Goal: Task Accomplishment & Management: Use online tool/utility

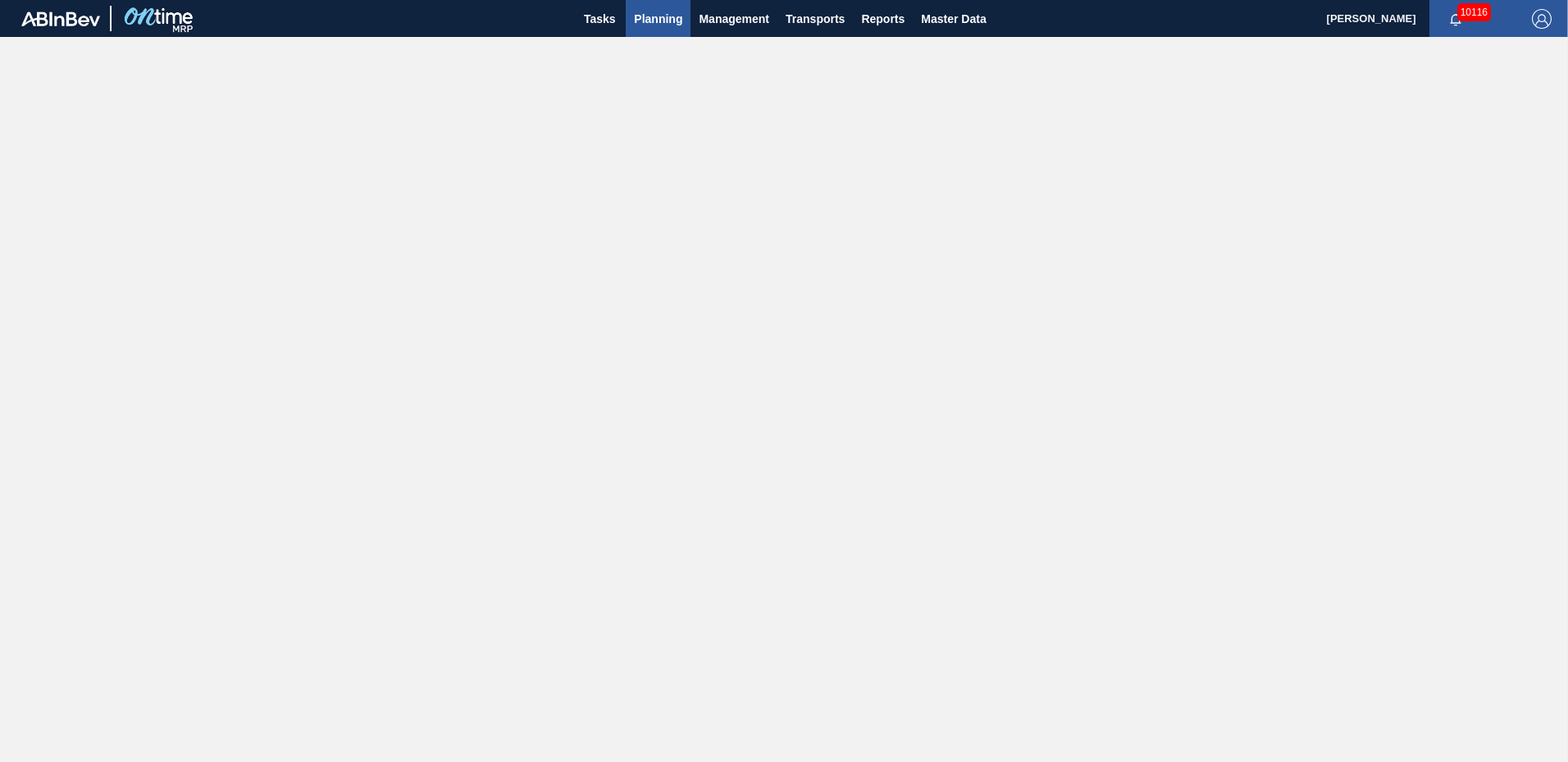
click at [640, 20] on span "Planning" at bounding box center [658, 19] width 49 height 20
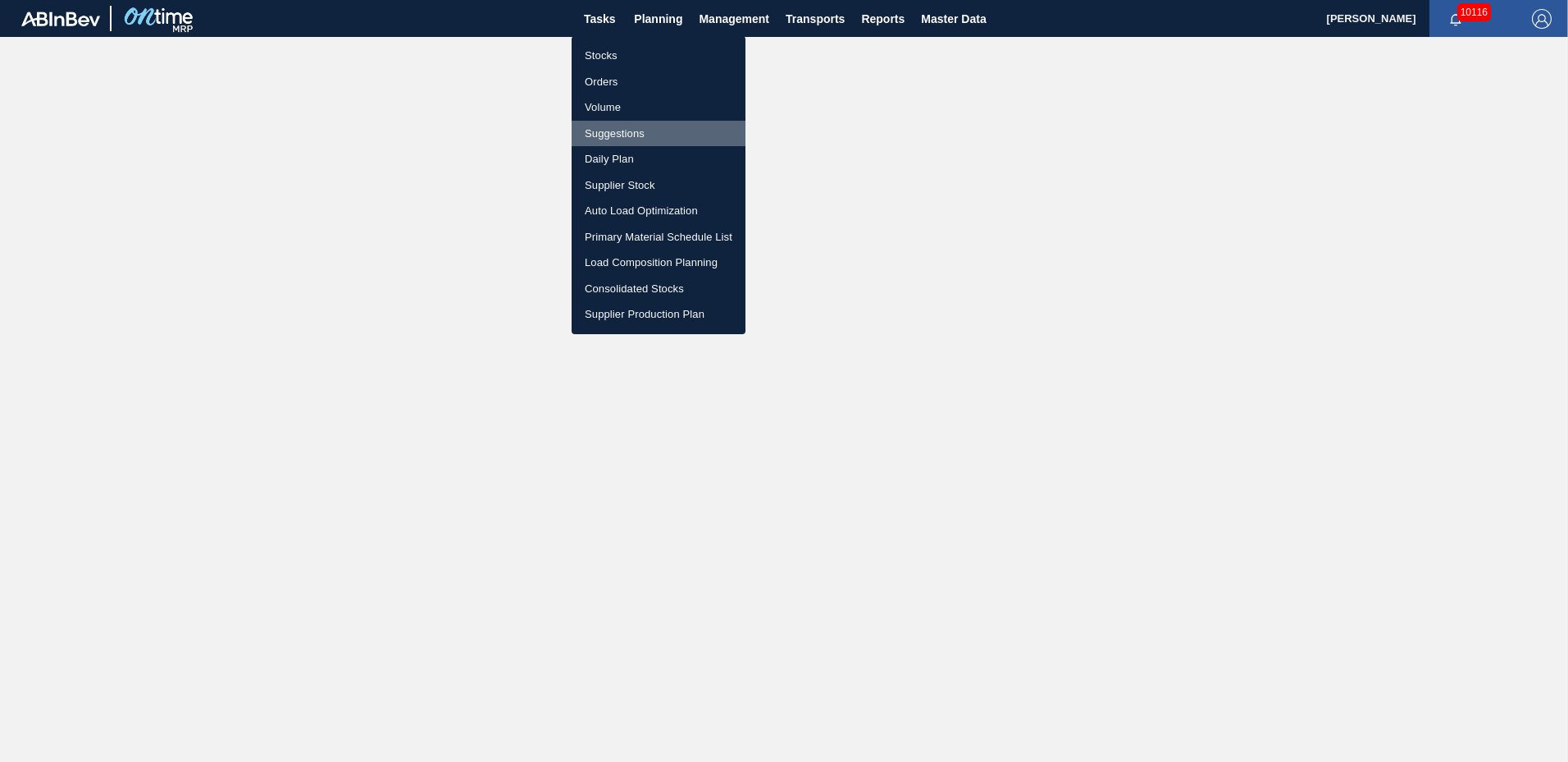
click at [625, 132] on li "Suggestions" at bounding box center [658, 134] width 174 height 26
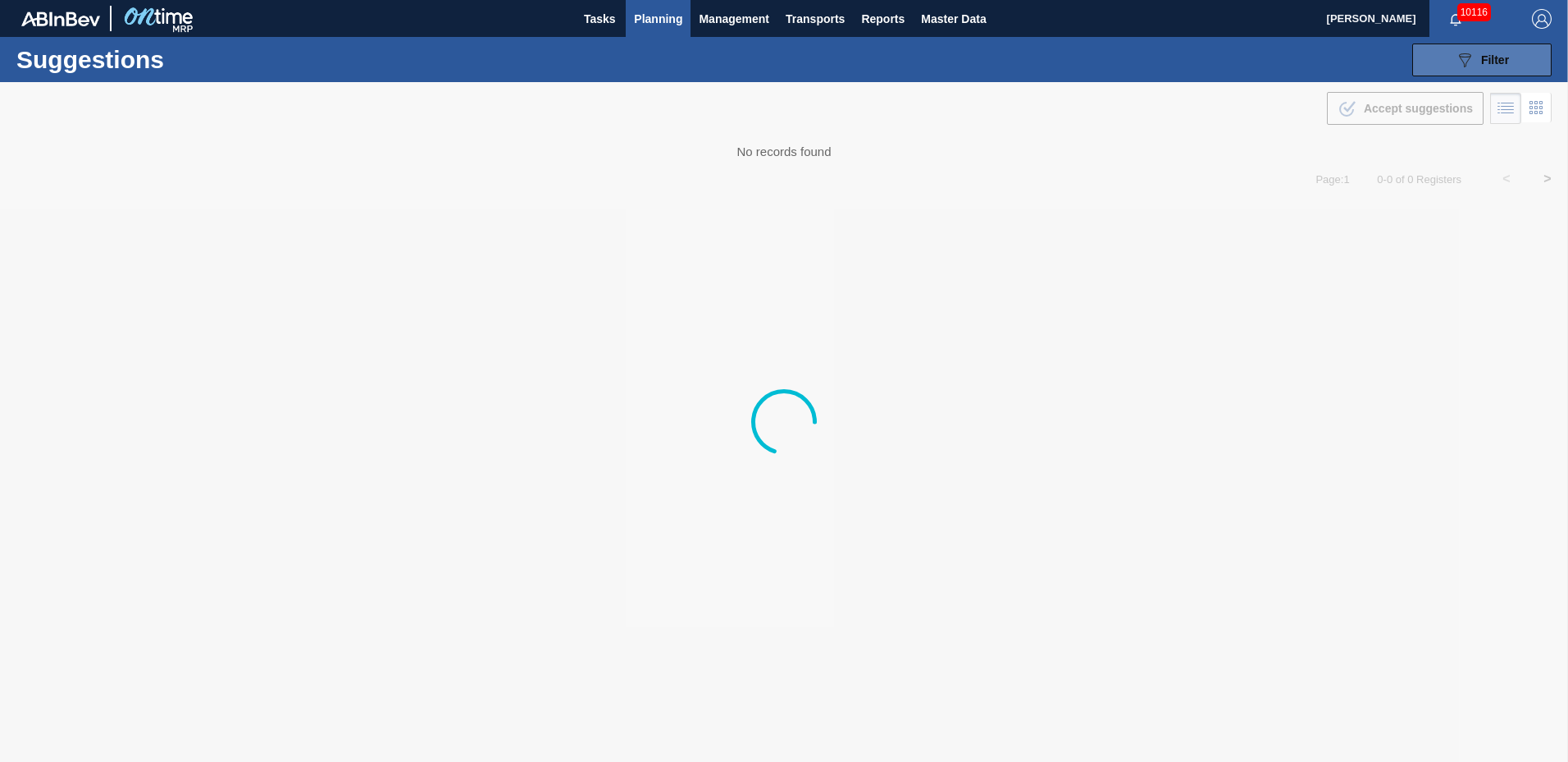
type from "[DATE]"
type to "[DATE]"
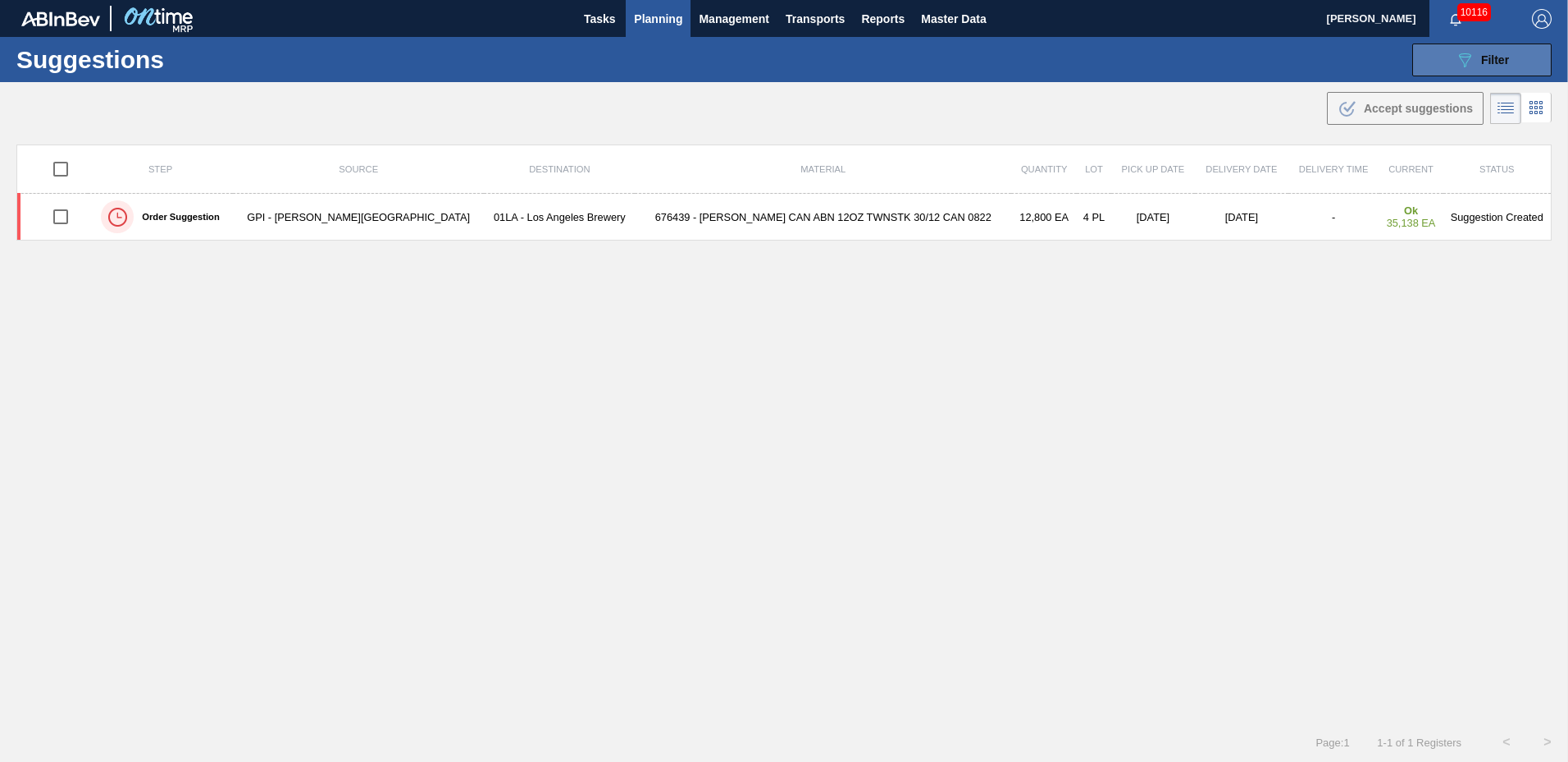
click at [1505, 64] on span "Filter" at bounding box center [1495, 60] width 28 height 13
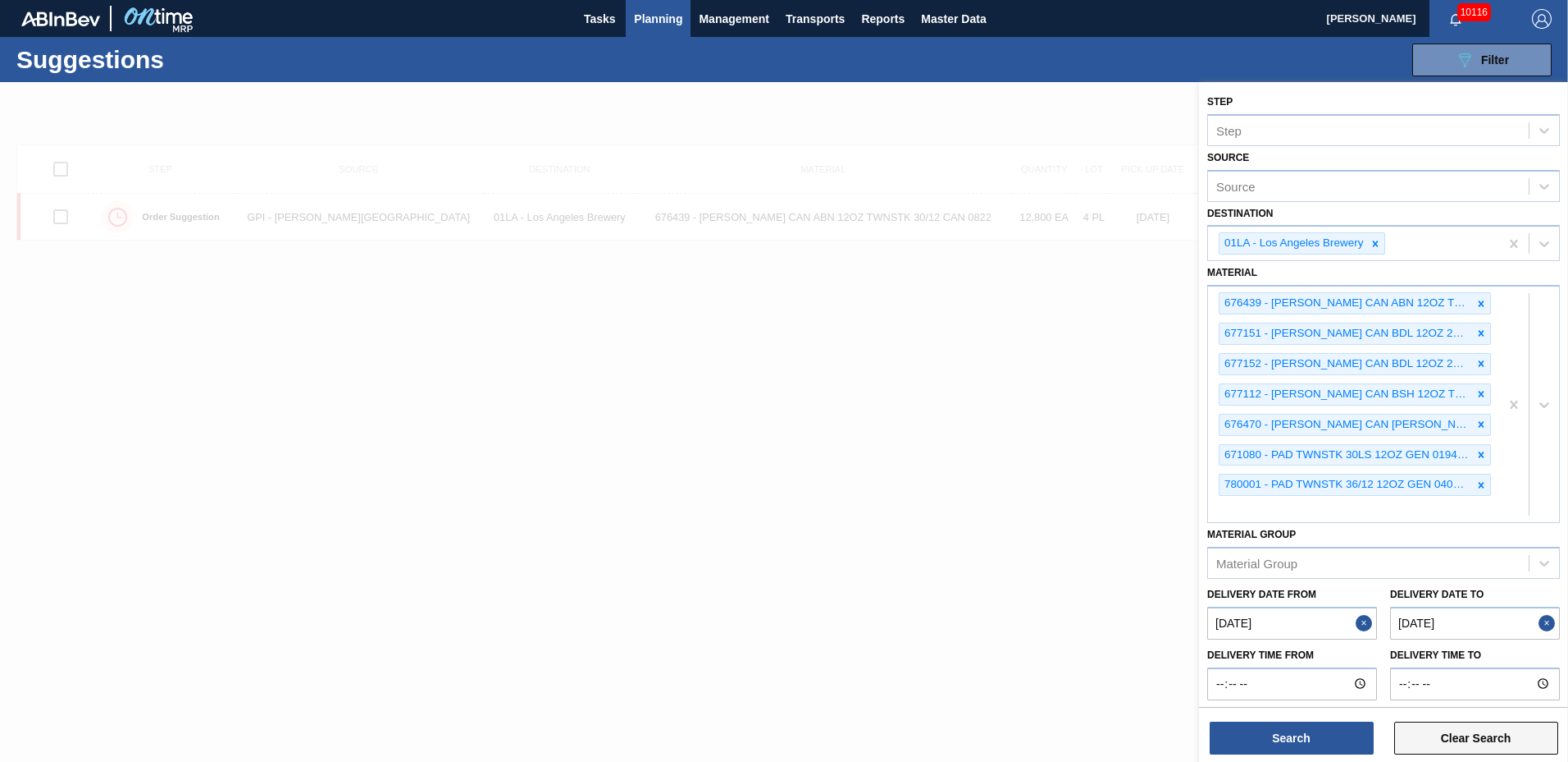
click at [1444, 740] on button "Clear Search" at bounding box center [1476, 738] width 164 height 33
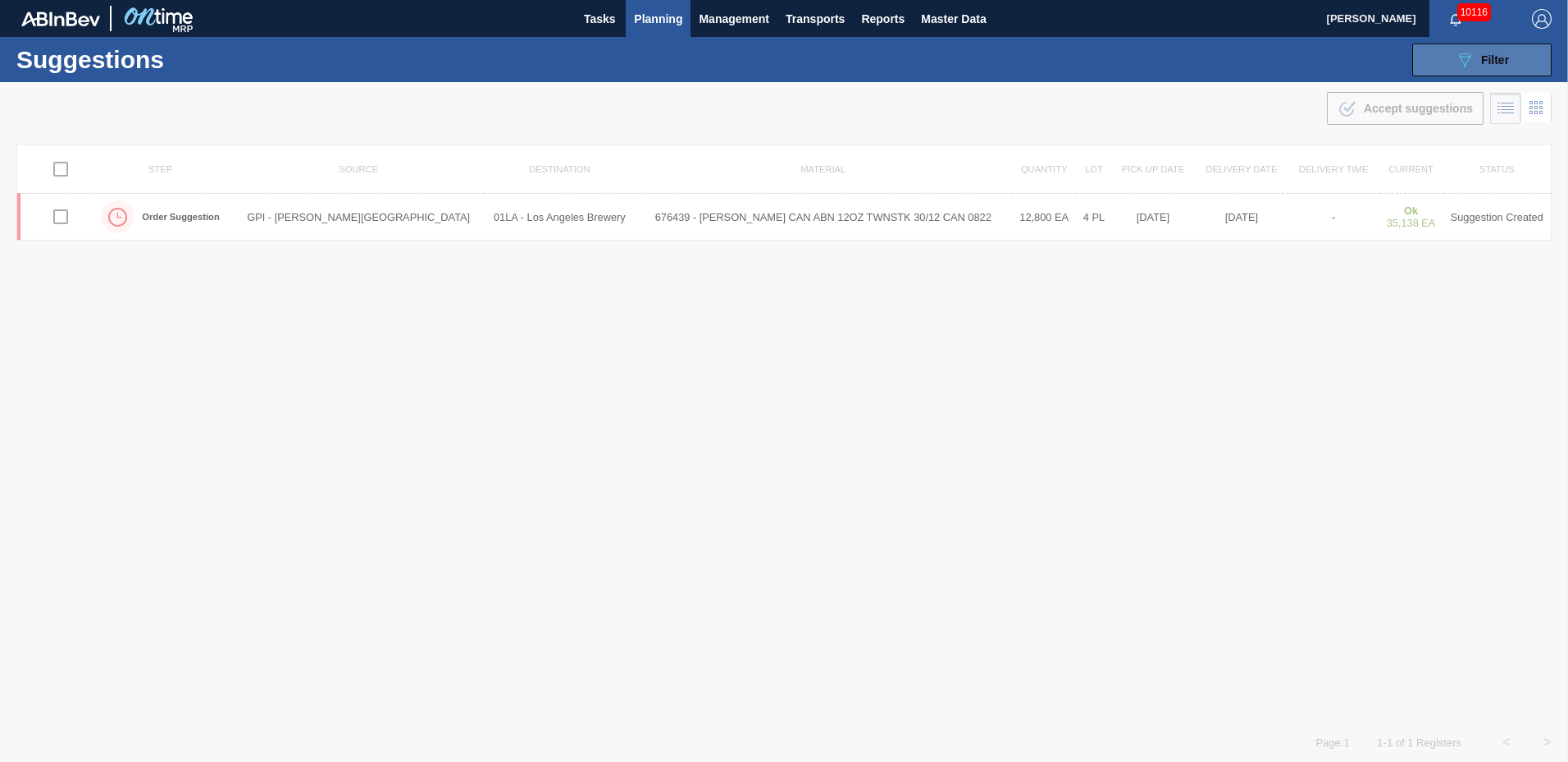
click at [1461, 62] on icon "089F7B8B-B2A5-4AFE-B5C0-19BA573D28AC" at bounding box center [1465, 60] width 20 height 20
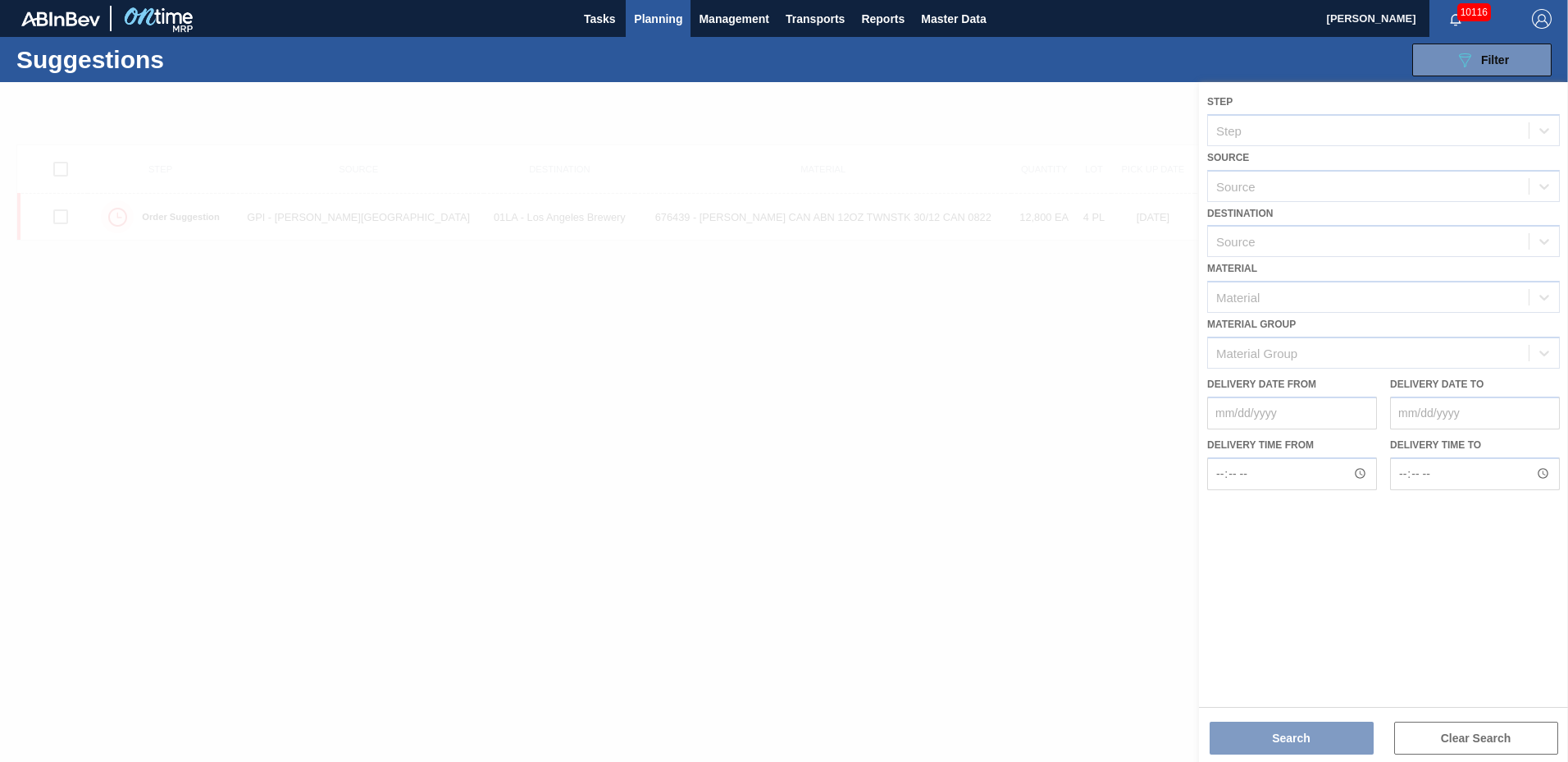
click at [1352, 234] on div at bounding box center [784, 421] width 1568 height 679
click at [1342, 240] on div at bounding box center [784, 421] width 1568 height 679
click at [1325, 238] on div at bounding box center [784, 421] width 1568 height 679
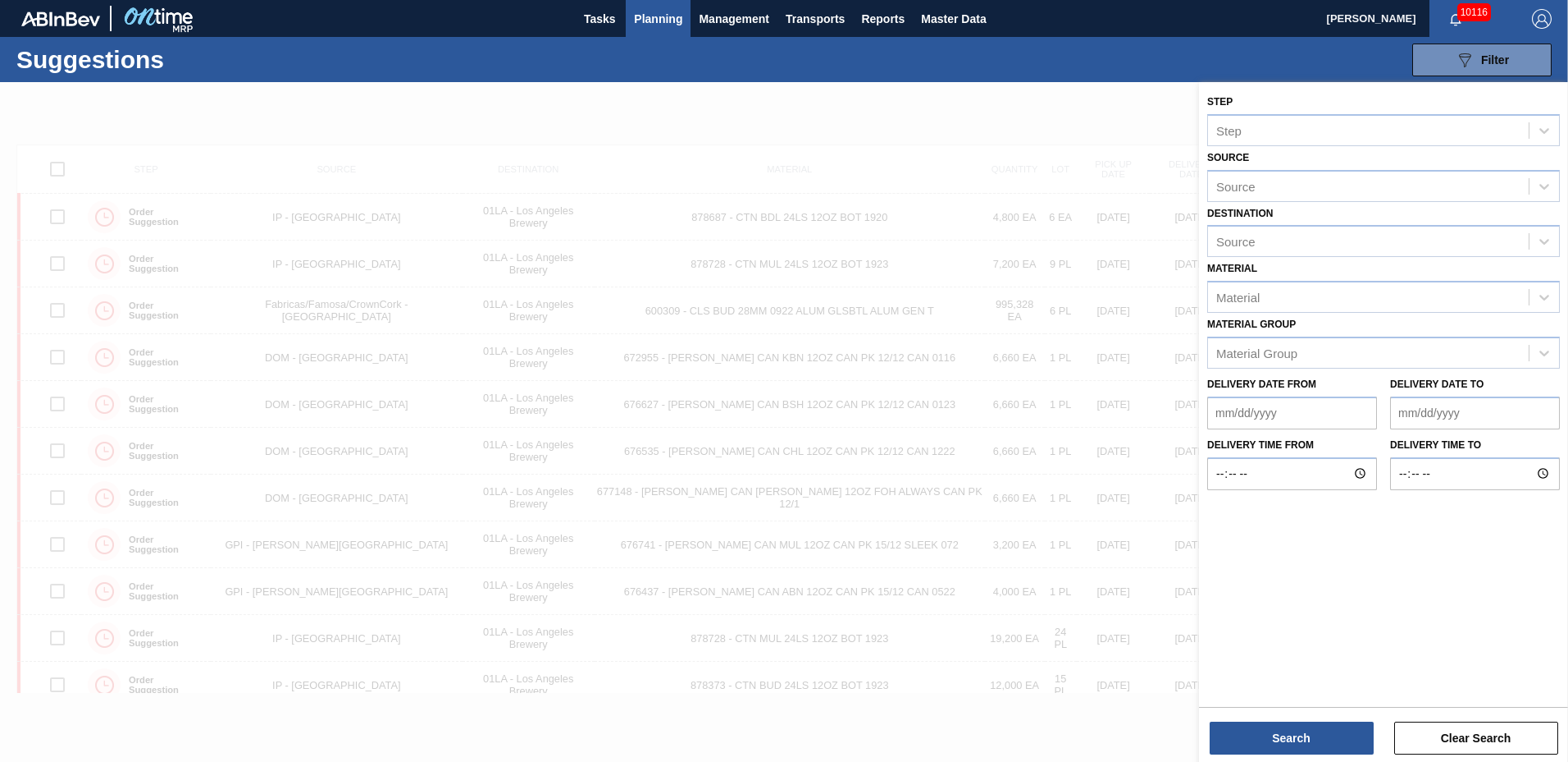
click at [1325, 238] on div "Source" at bounding box center [1368, 242] width 321 height 23
click at [1287, 292] on div "01LA - Los Angeles Brewery" at bounding box center [1384, 281] width 353 height 30
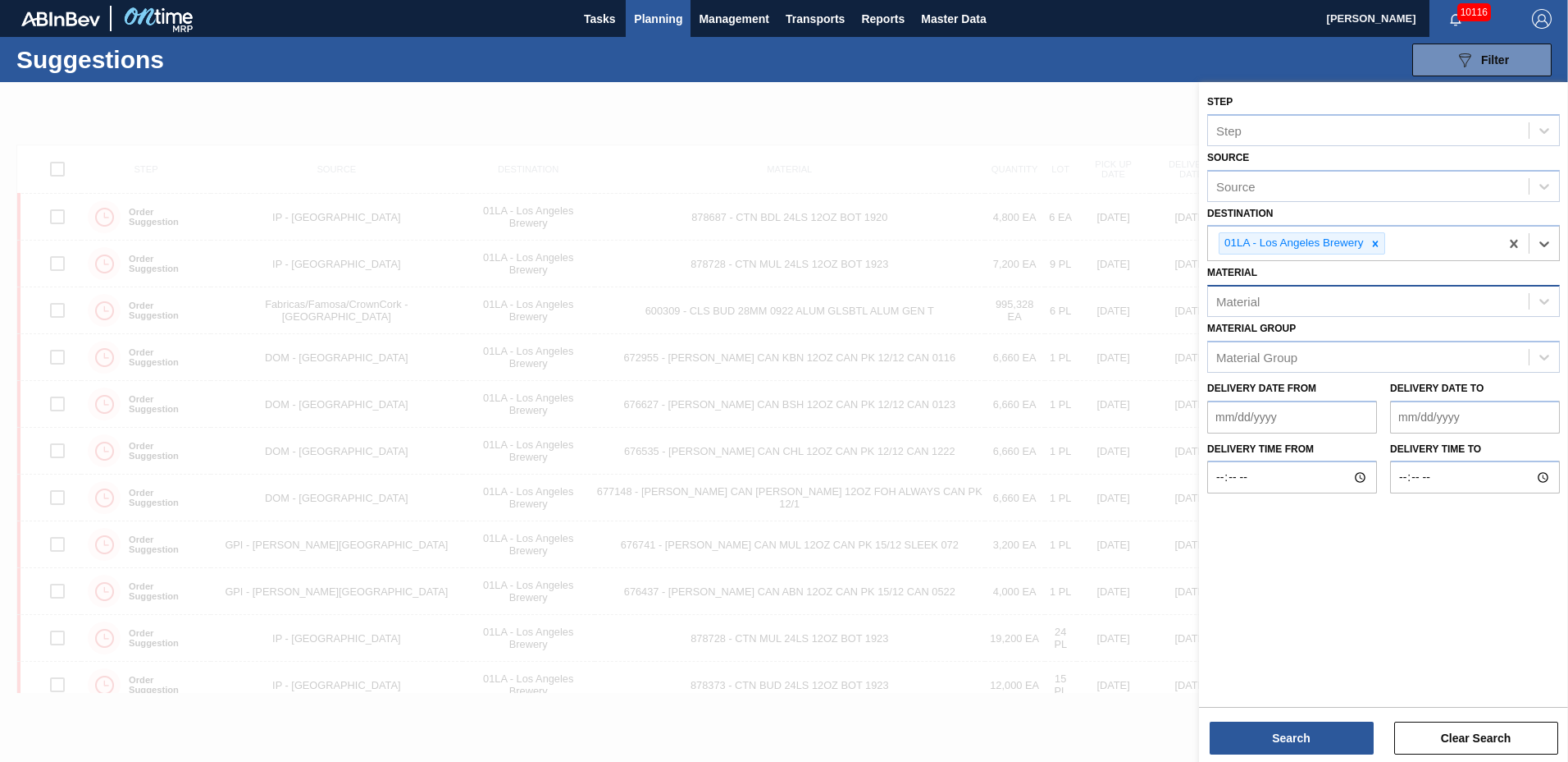
click at [1278, 301] on div "Material" at bounding box center [1368, 301] width 321 height 23
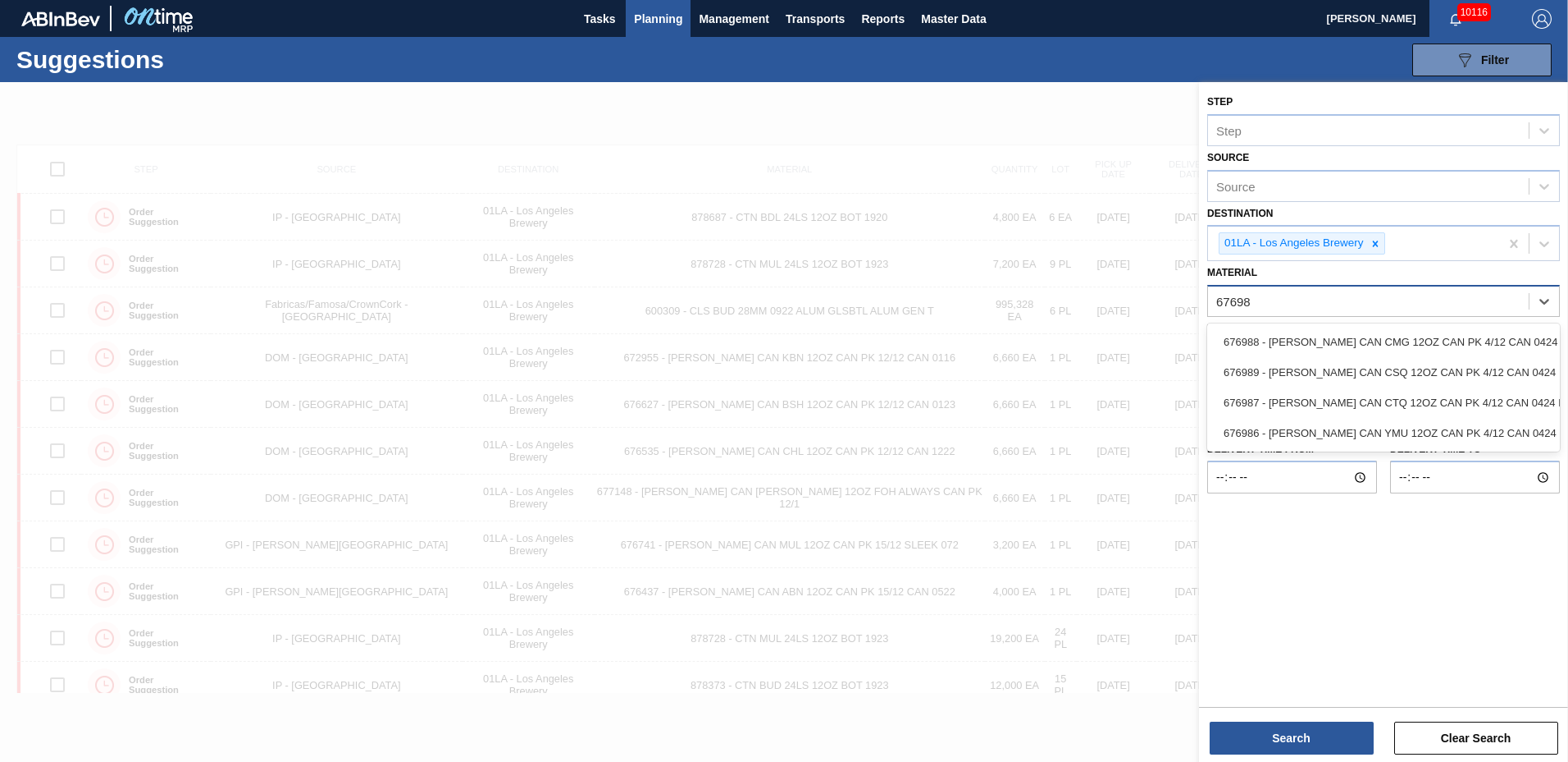
type input "676987"
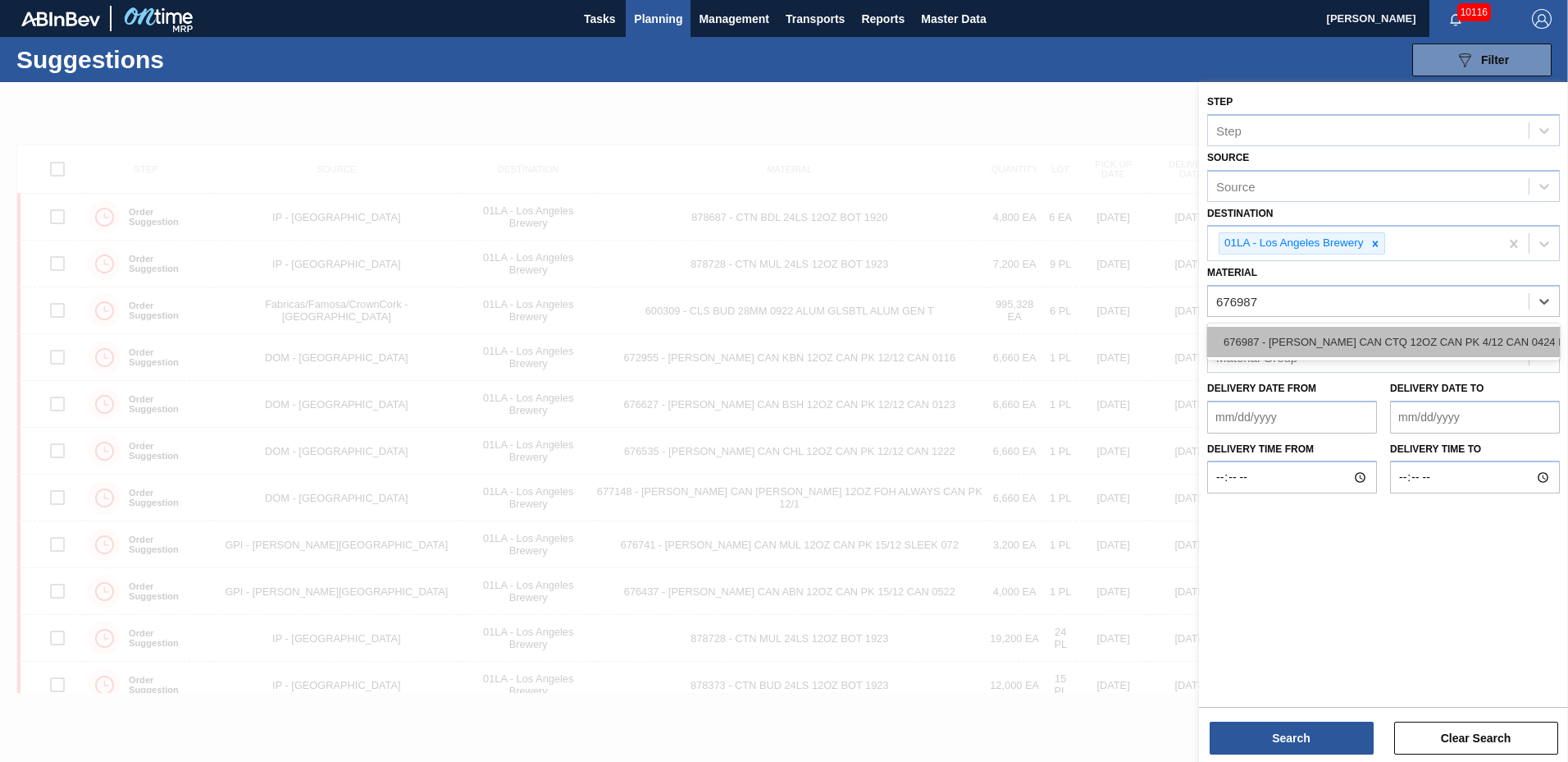
click at [1357, 355] on div "676987 - CARR CAN CTQ 12OZ CAN PK 4/12 CAN 0424 B" at bounding box center [1384, 341] width 353 height 30
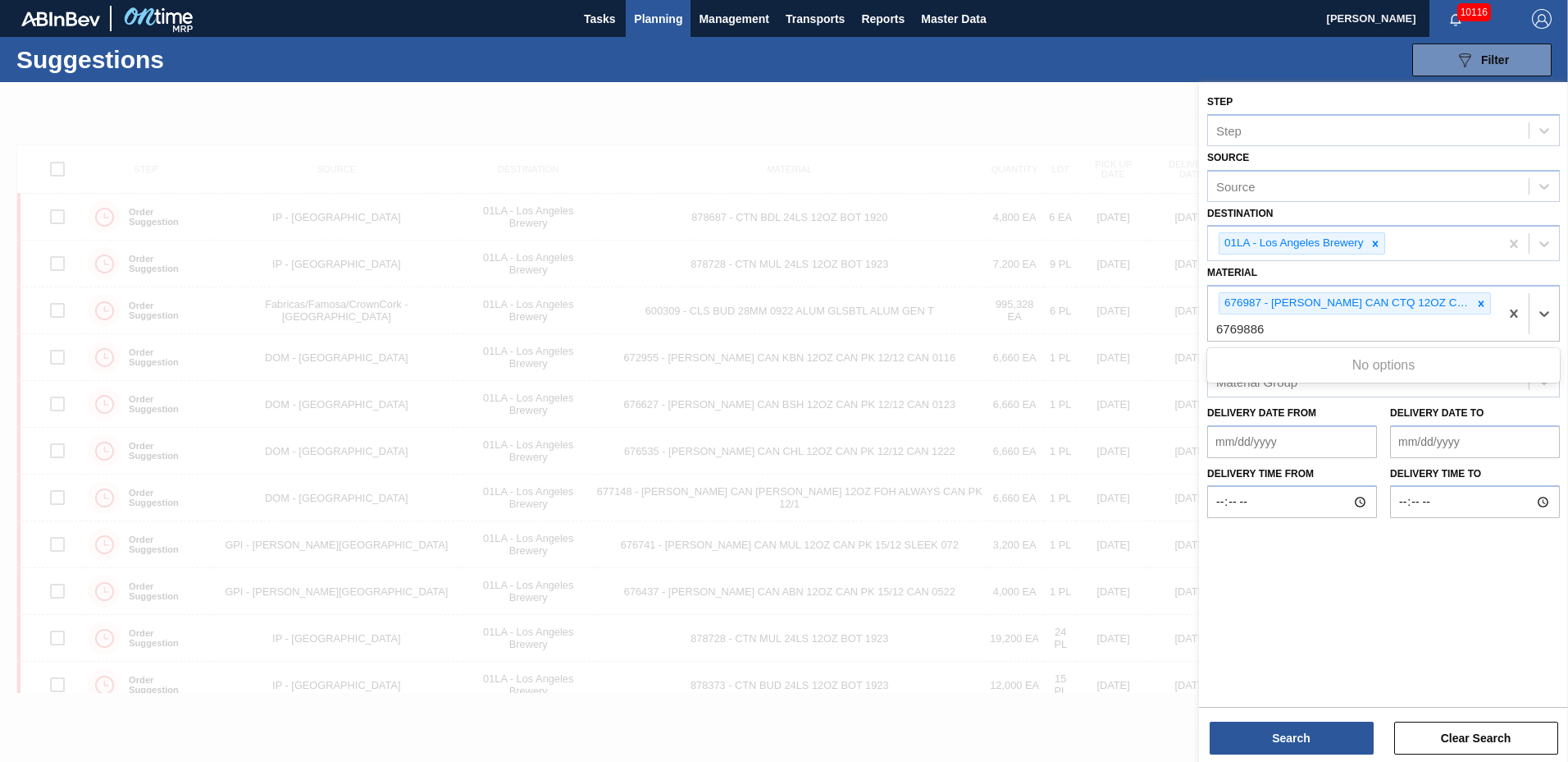
type input "676988"
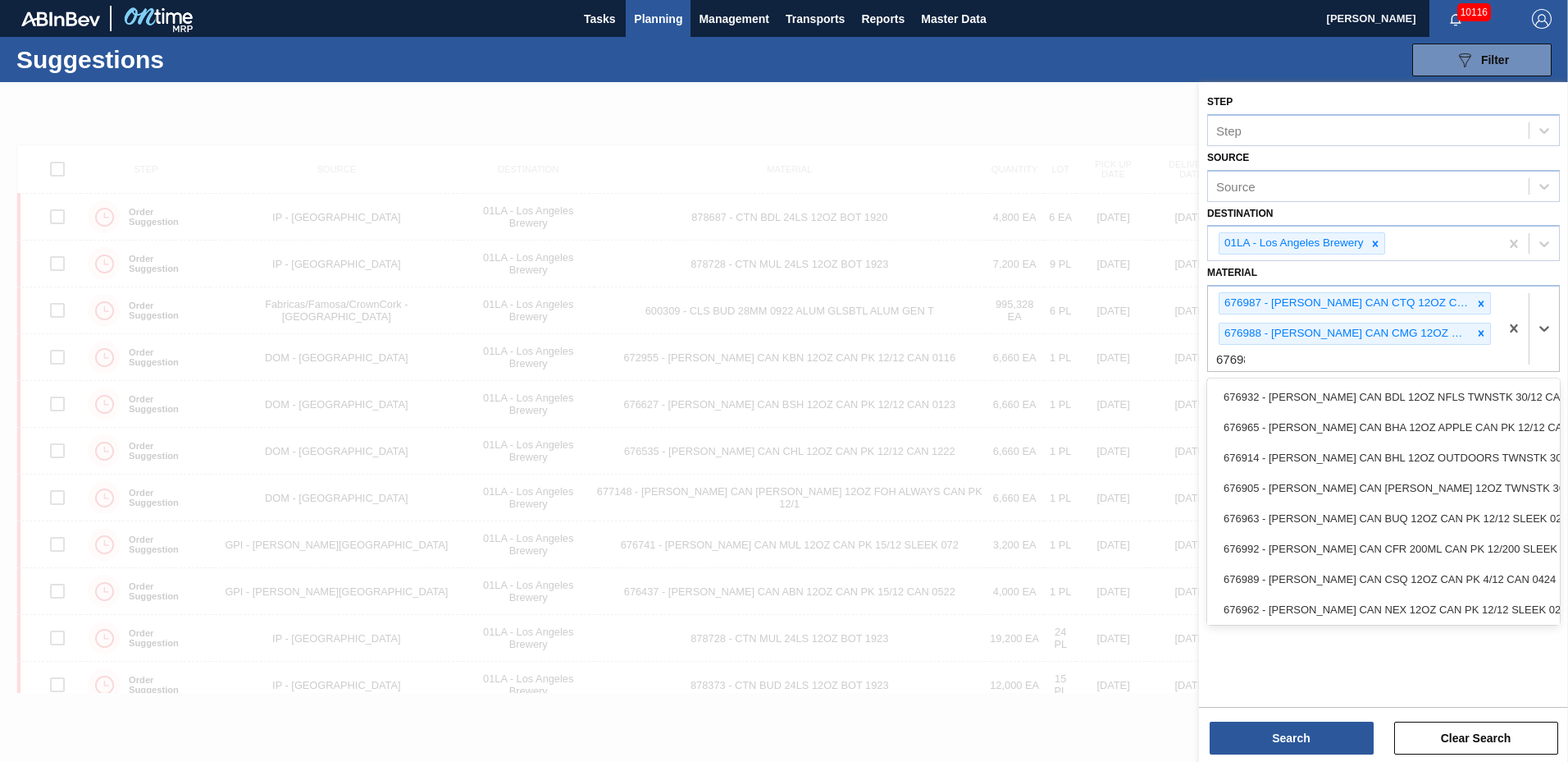
type input "676989"
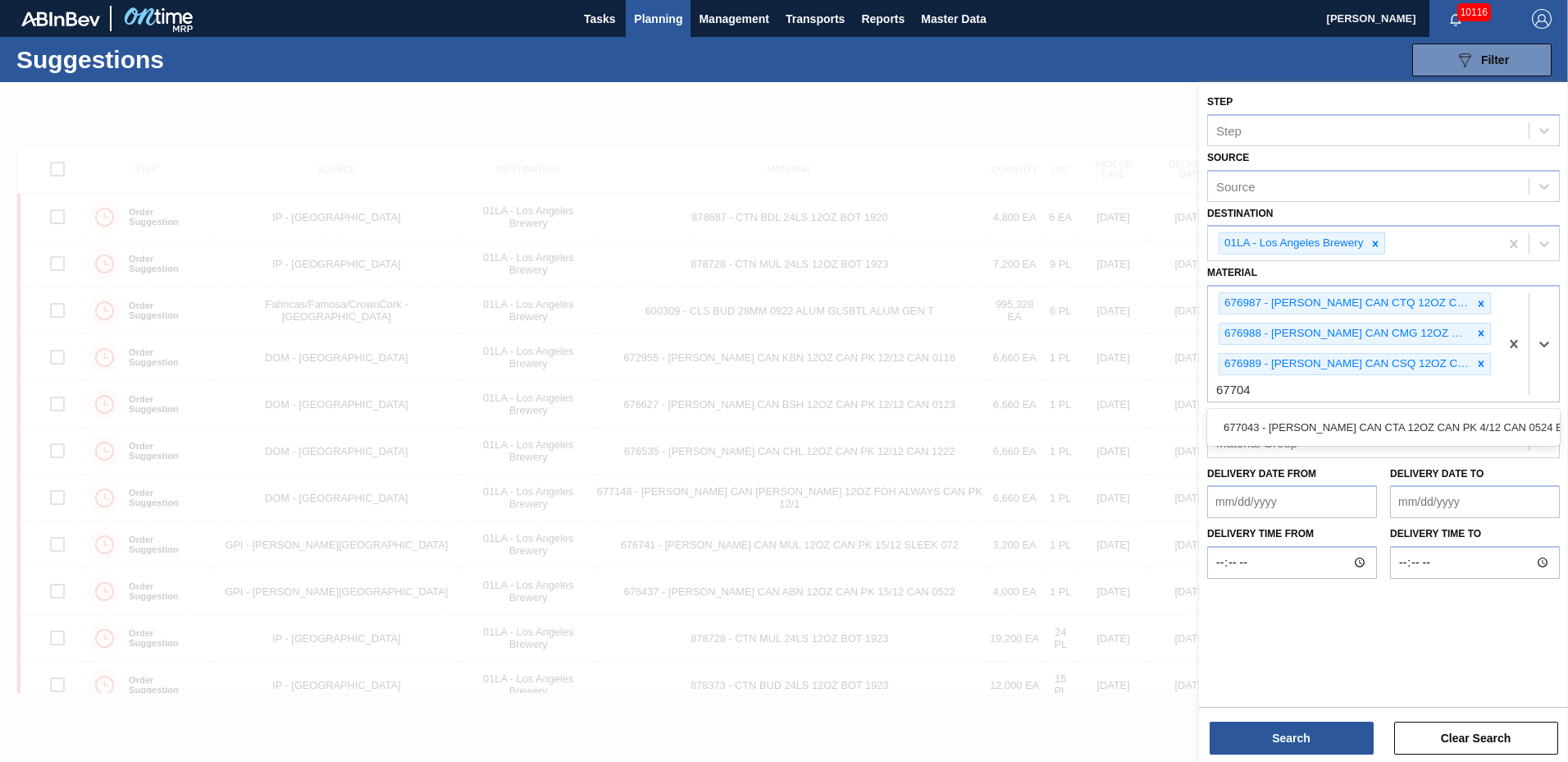
type input "677043"
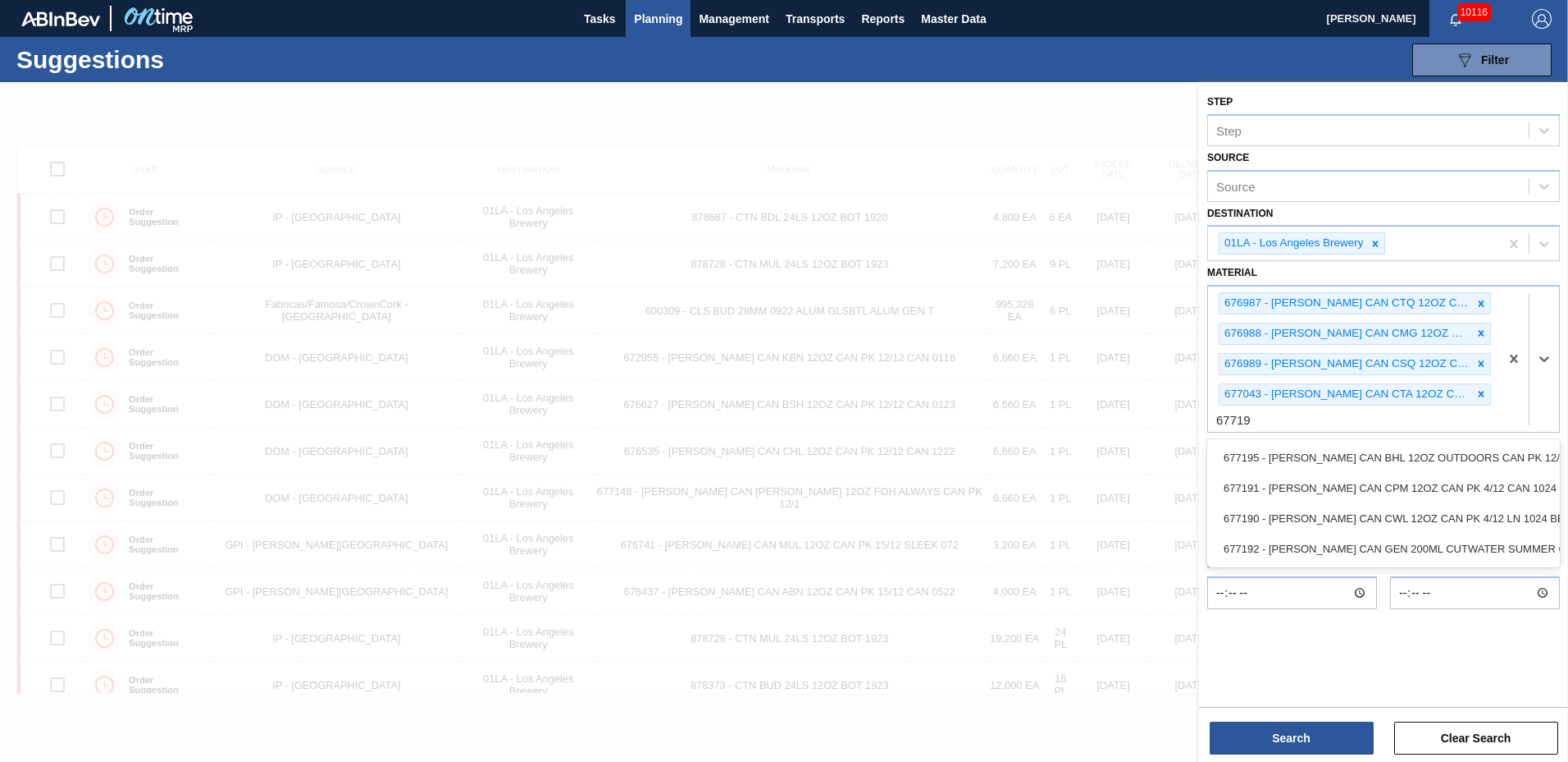
type input "677190"
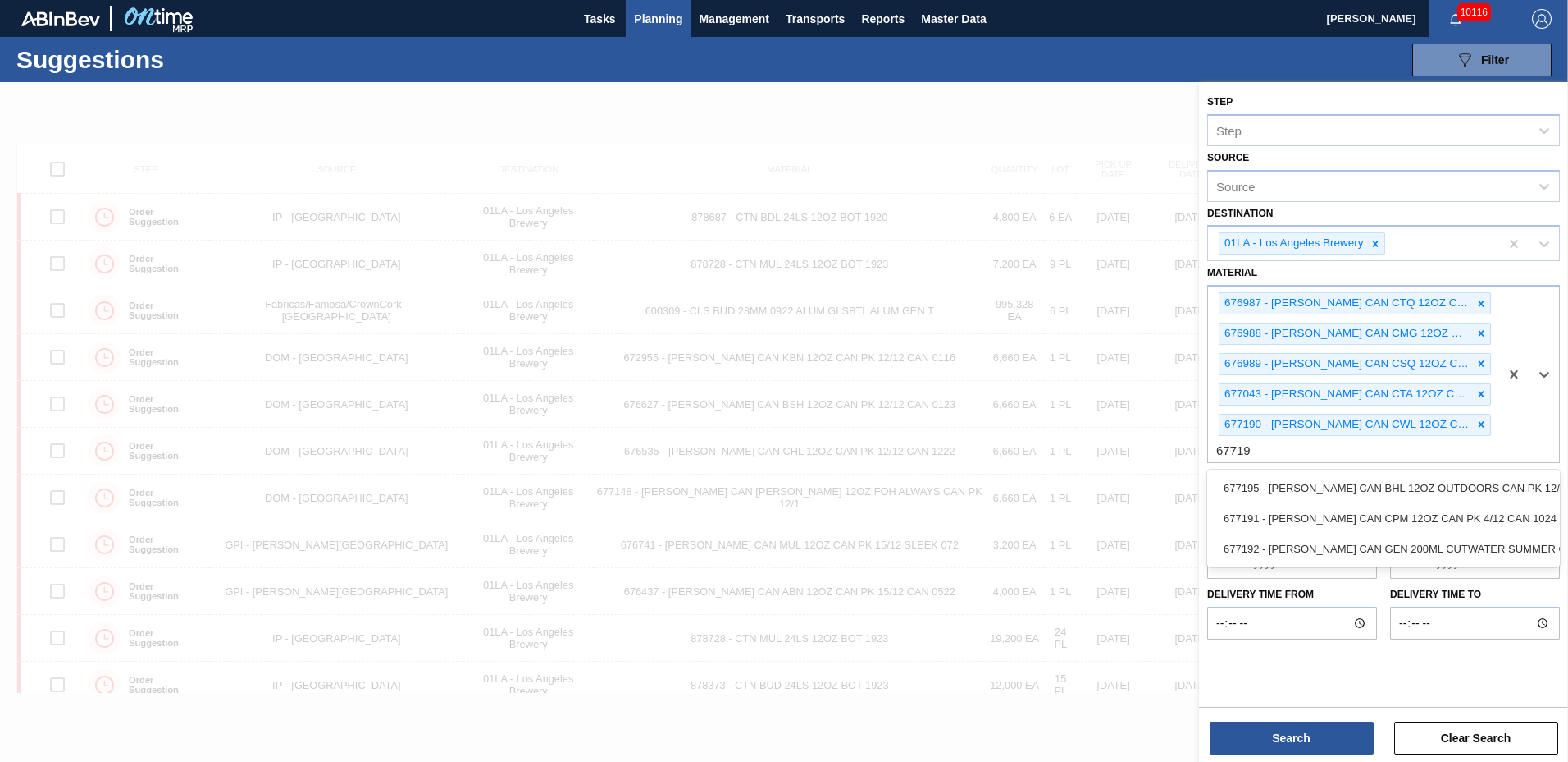
type input "677191"
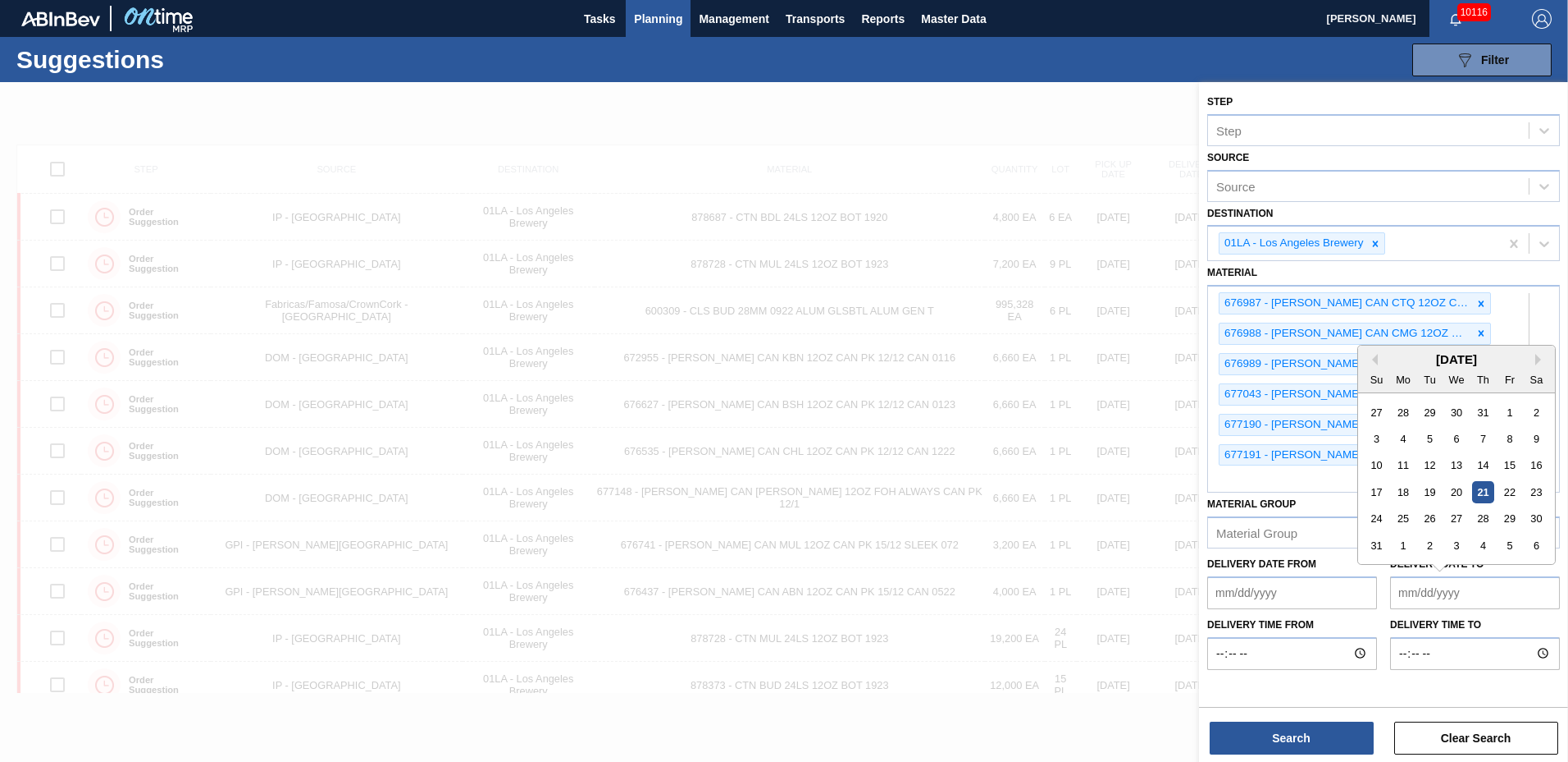
click at [1407, 581] on to "Delivery Date to" at bounding box center [1475, 592] width 170 height 33
type to "12/05/2025"
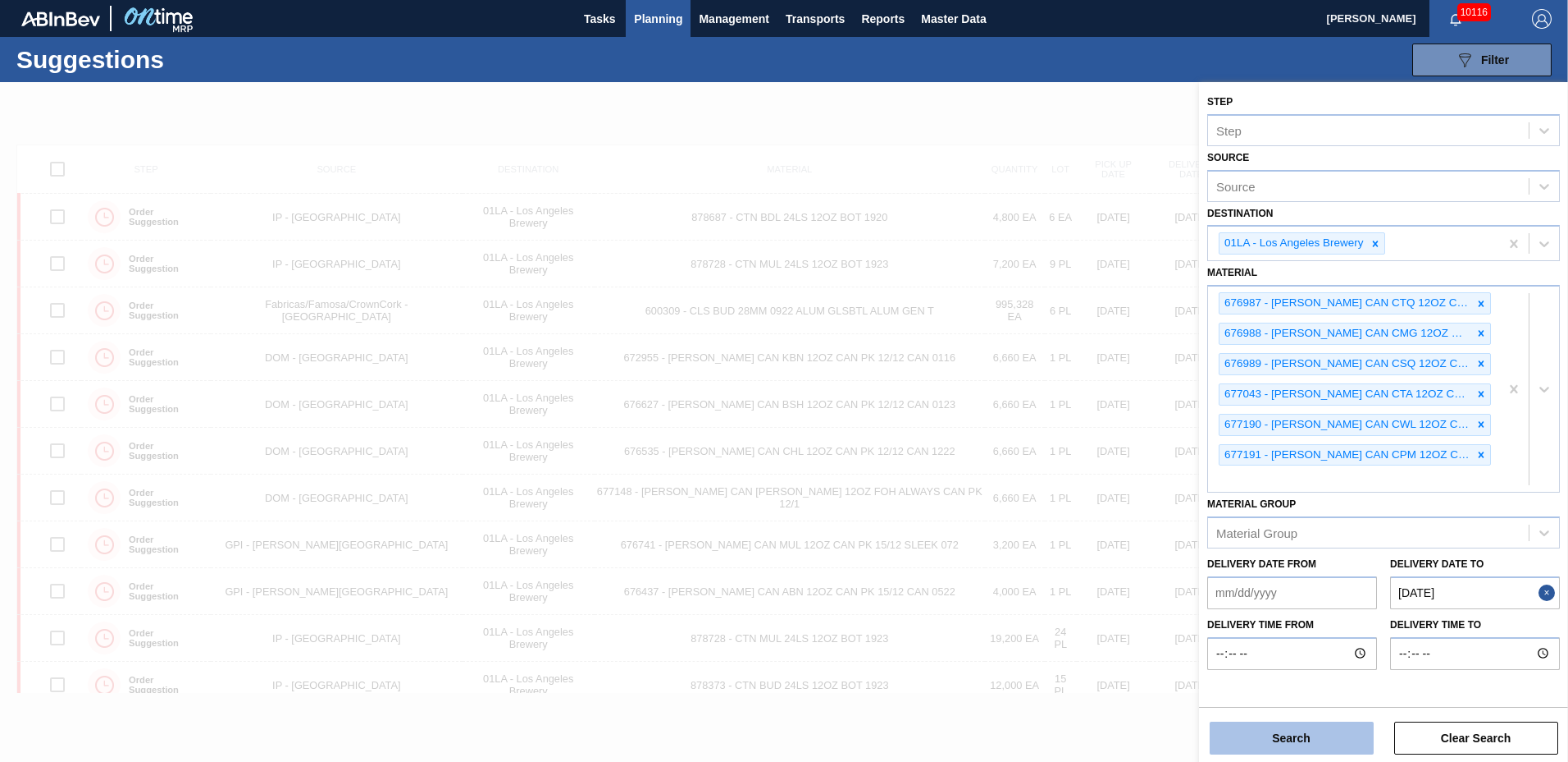
click at [1335, 722] on button "Search" at bounding box center [1292, 738] width 164 height 33
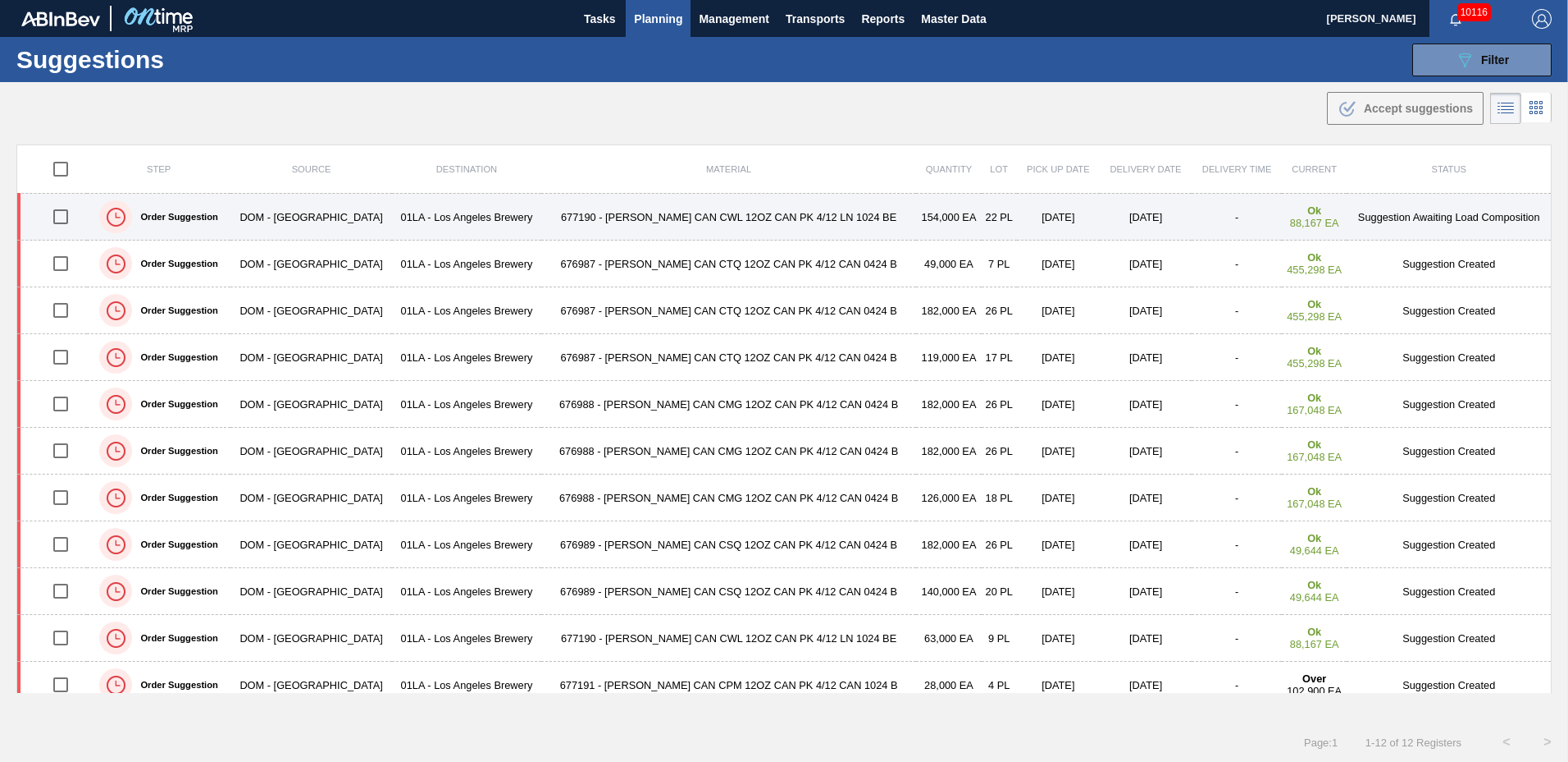
click at [578, 213] on td "677190 - CARR CAN CWL 12OZ CAN PK 4/12 LN 1024 BE" at bounding box center [728, 217] width 374 height 47
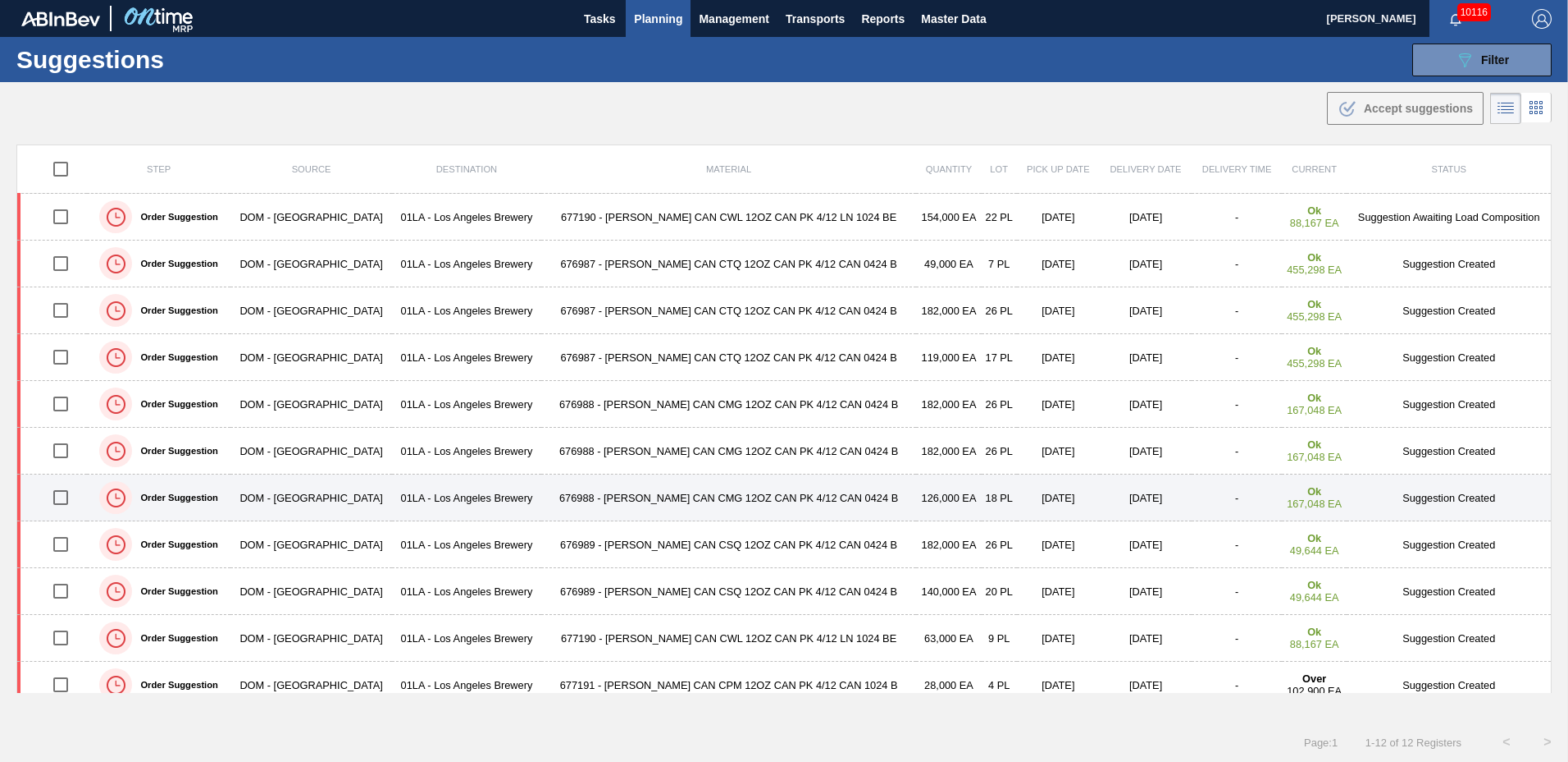
type to "12/05/2025"
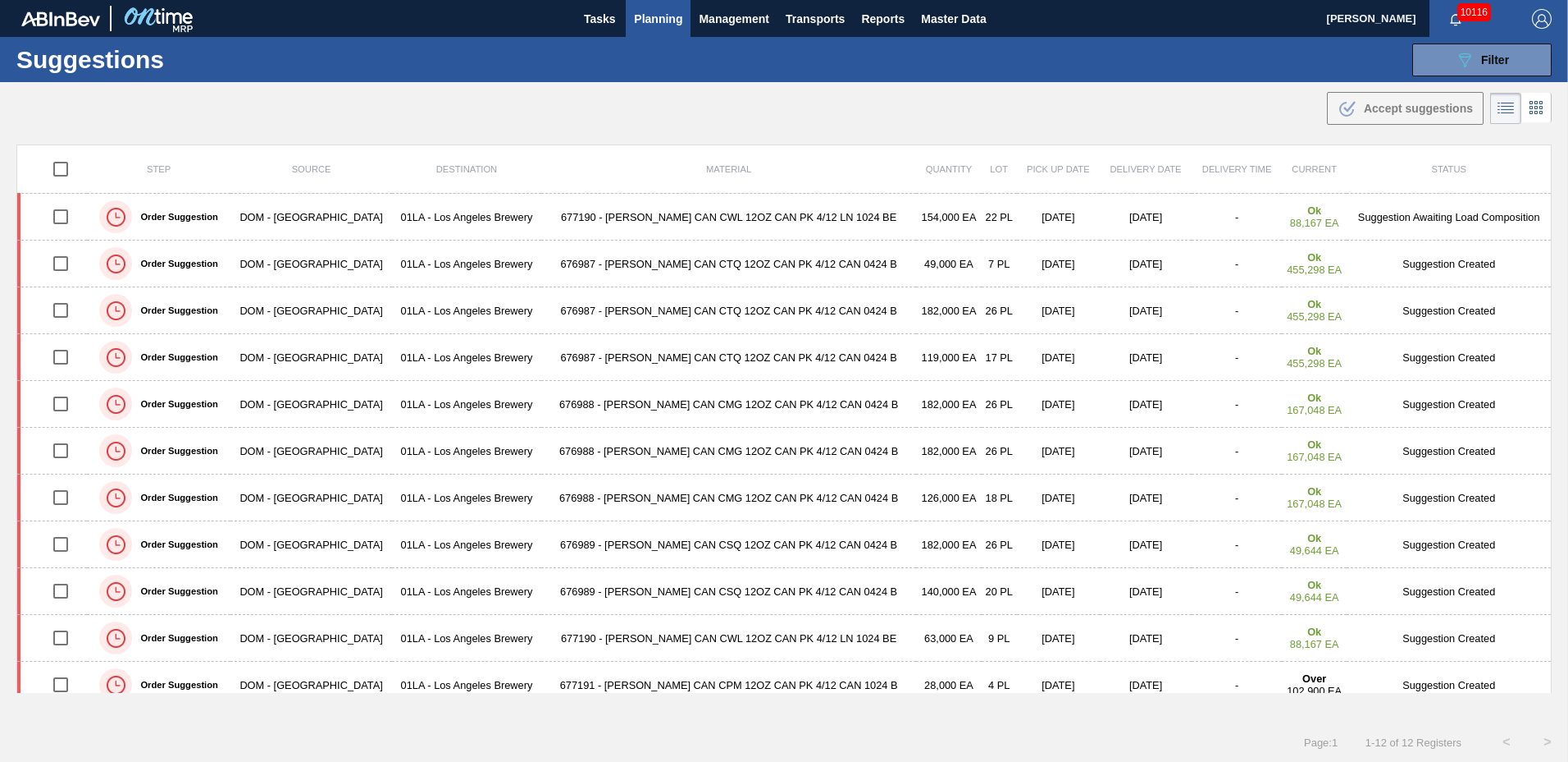
click at [560, 260] on td "676987 - CARR CAN CTQ 12OZ CAN PK 4/12 CAN 0424 B" at bounding box center [728, 263] width 374 height 47
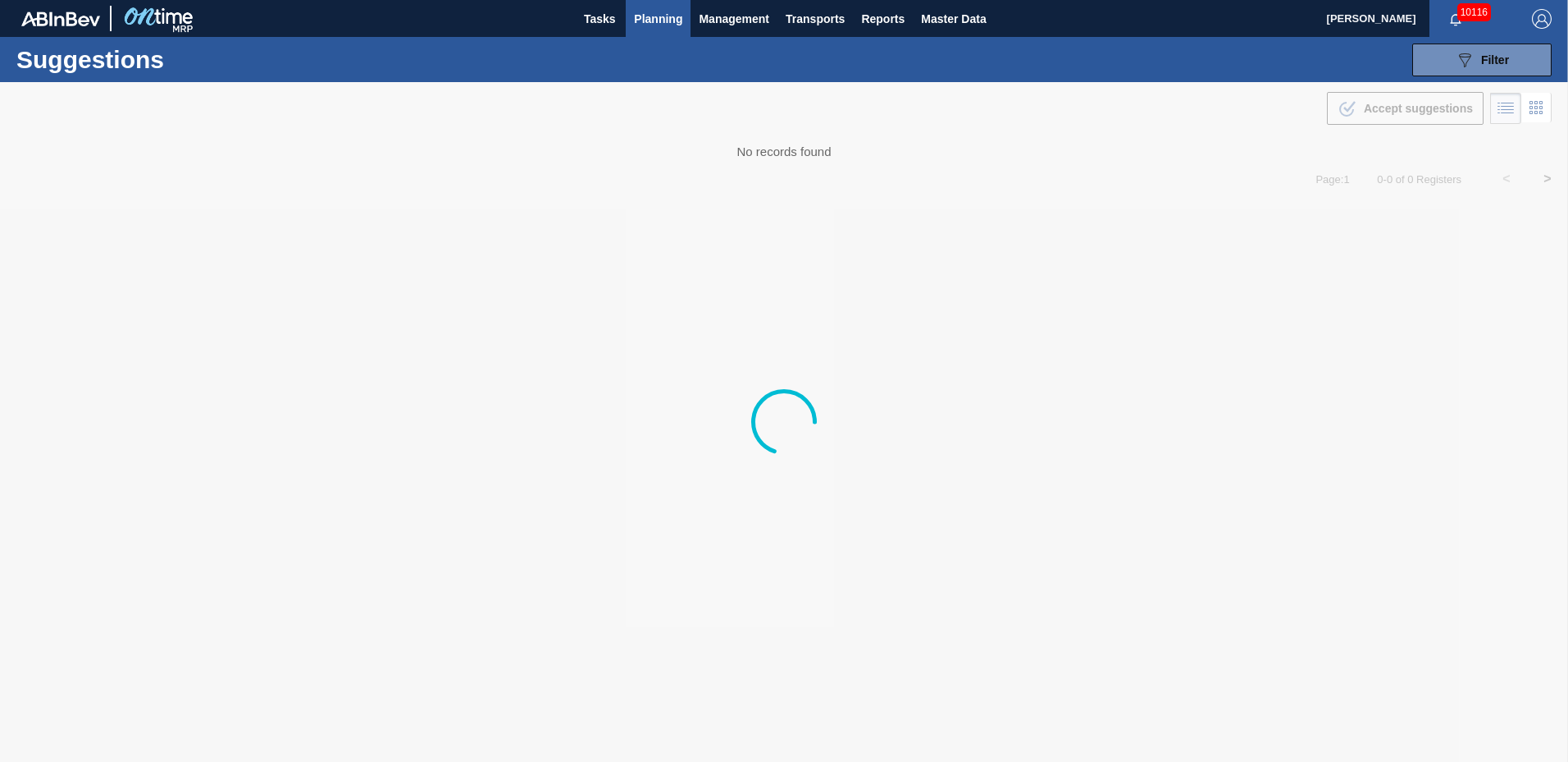
type to "12/05/2025"
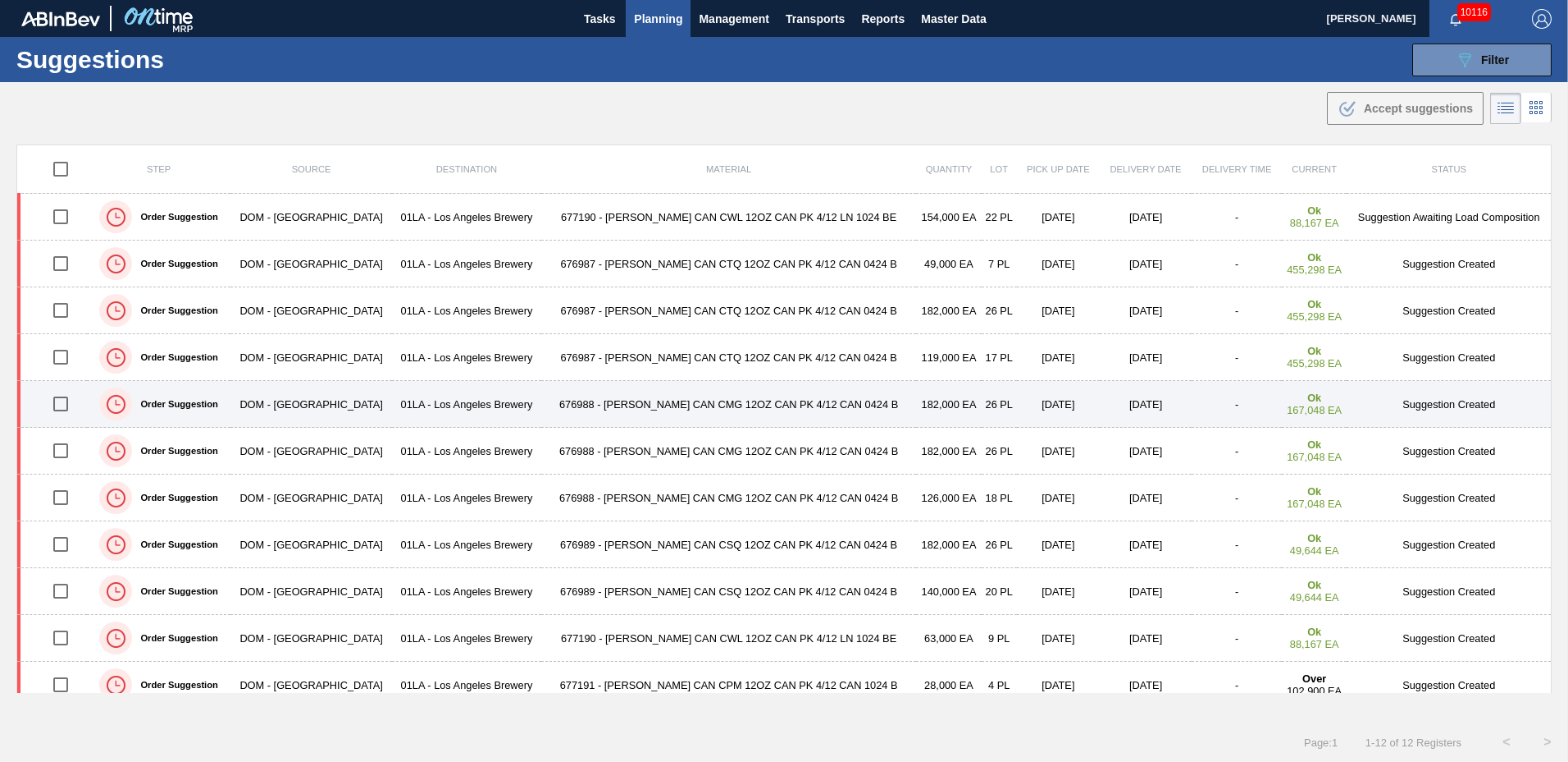
click at [584, 397] on td "676988 - CARR CAN CMG 12OZ CAN PK 4/12 CAN 0424 B" at bounding box center [728, 404] width 374 height 47
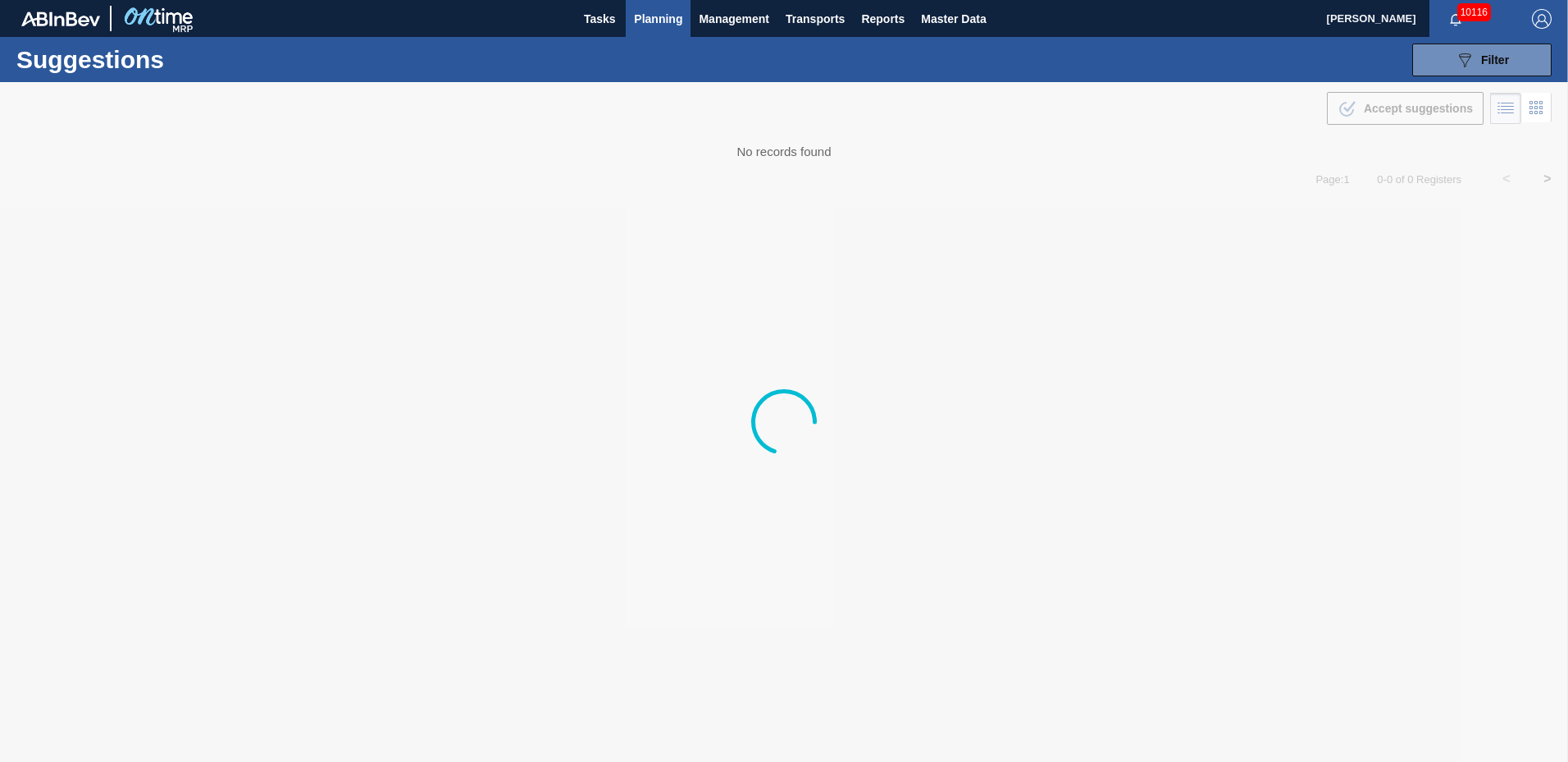
type to "12/05/2025"
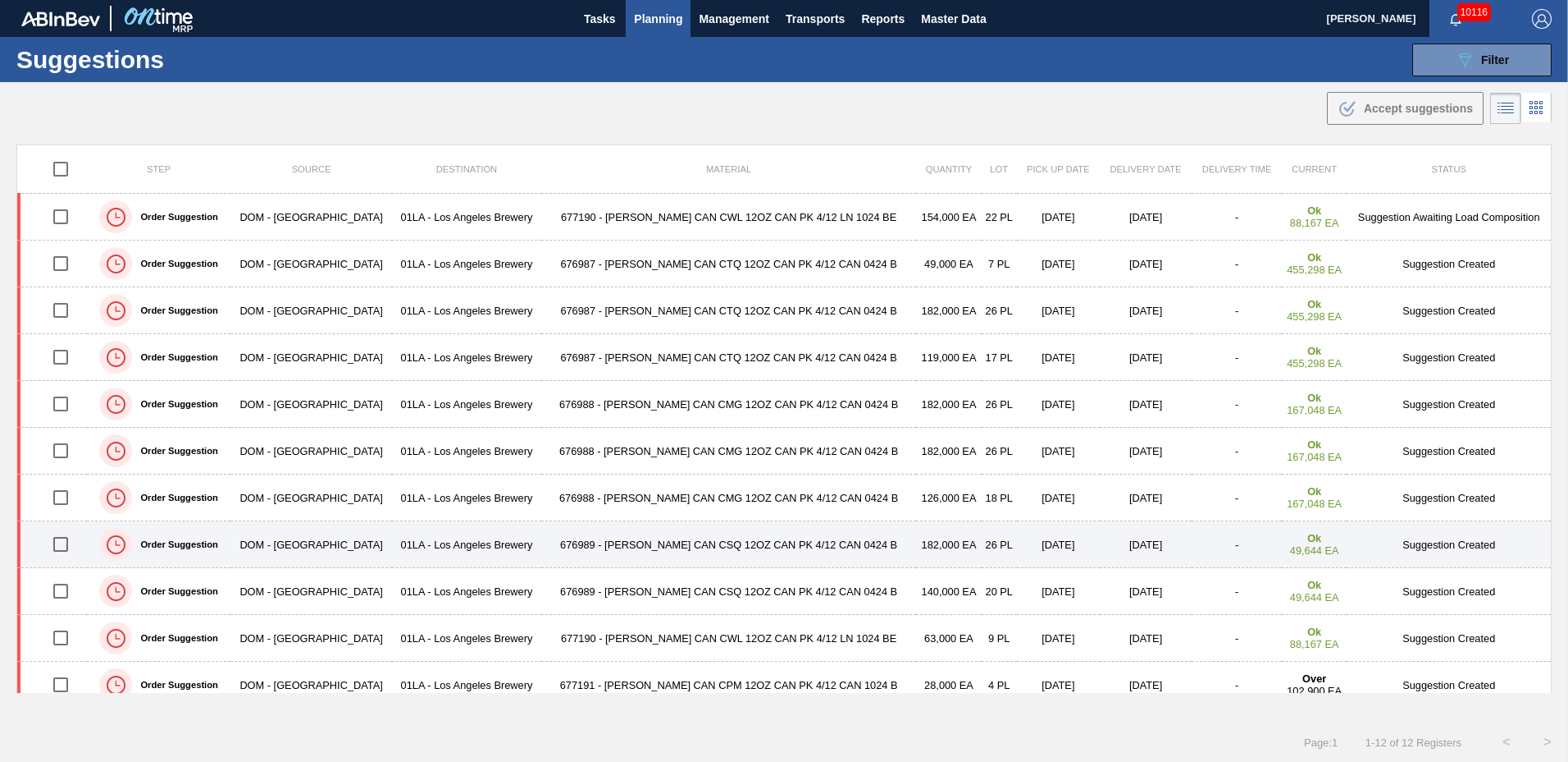
click at [578, 548] on td "676989 - CARR CAN CSQ 12OZ CAN PK 4/12 CAN 0424 B" at bounding box center [728, 544] width 374 height 47
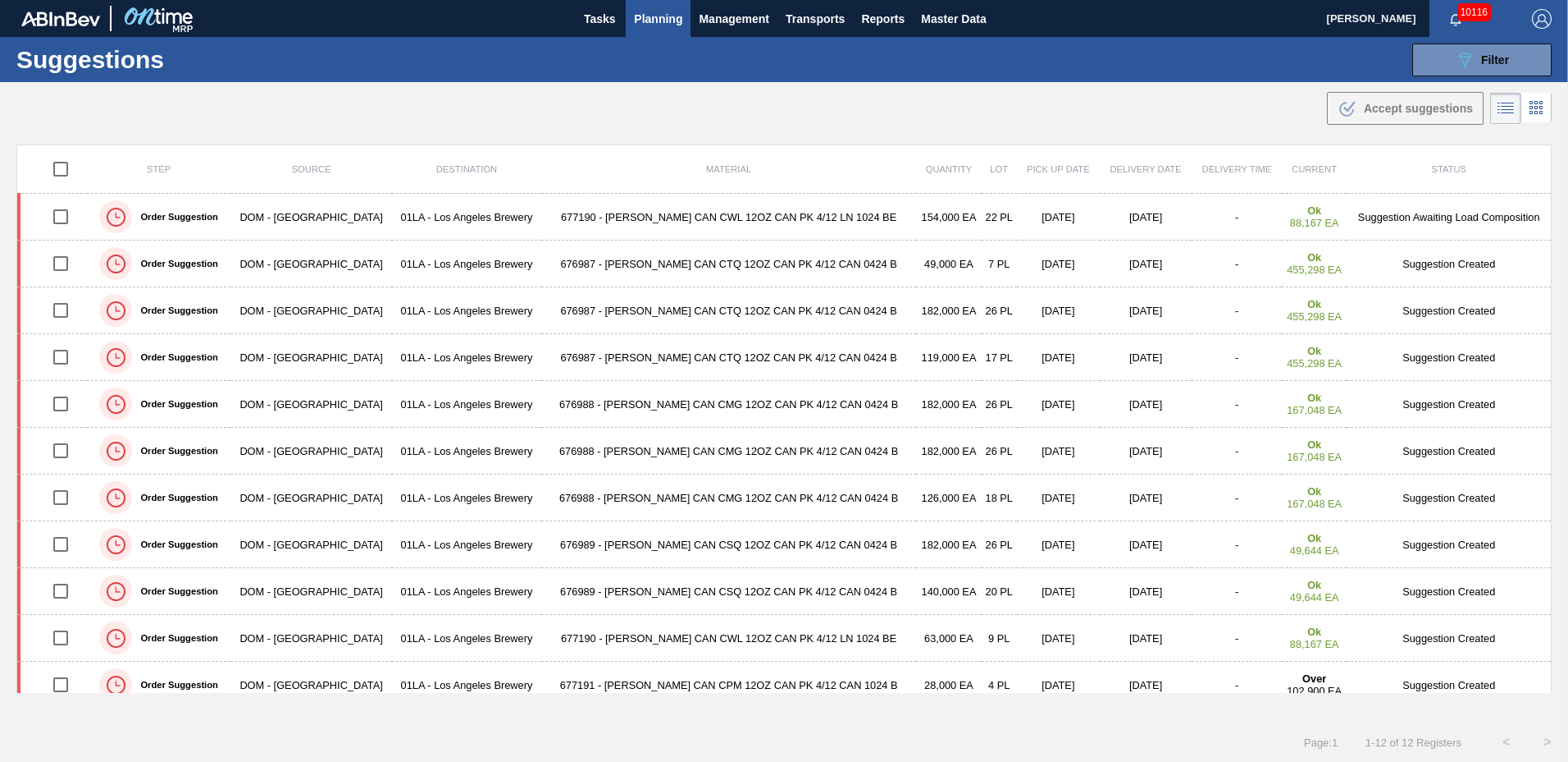
type to "12/05/2025"
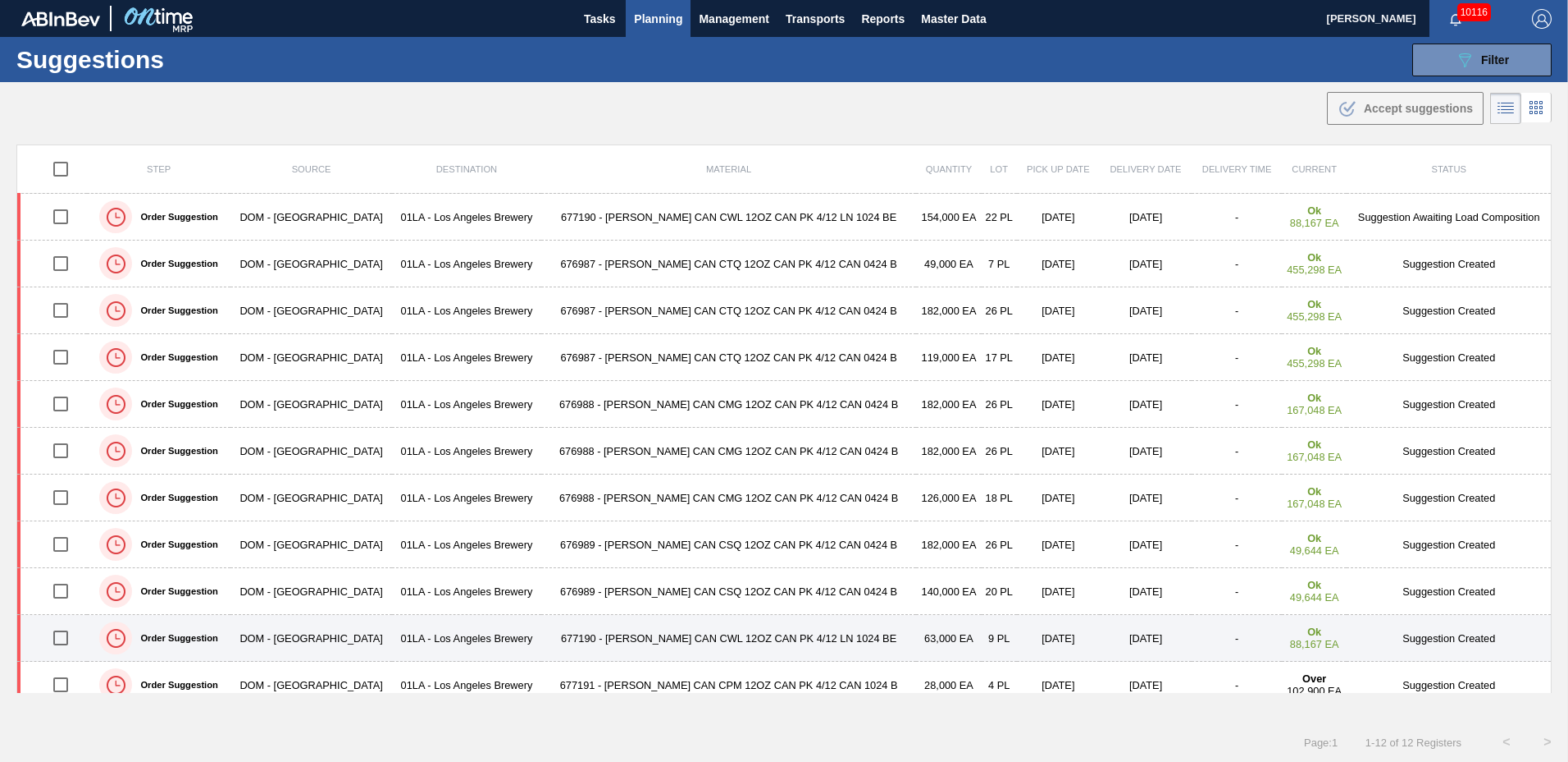
click at [639, 639] on td "677190 - CARR CAN CWL 12OZ CAN PK 4/12 LN 1024 BE" at bounding box center [728, 638] width 374 height 47
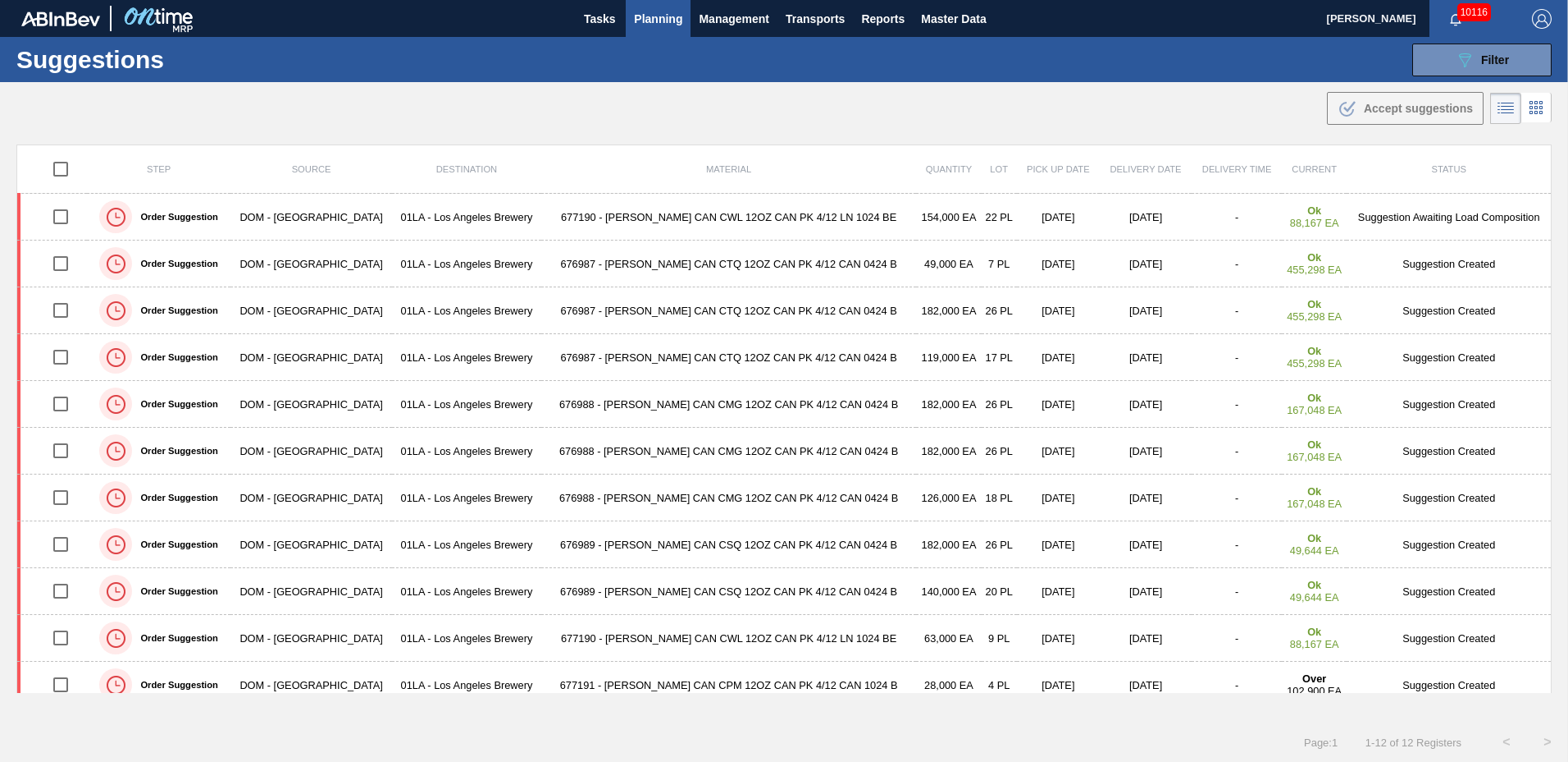
type to "12/05/2025"
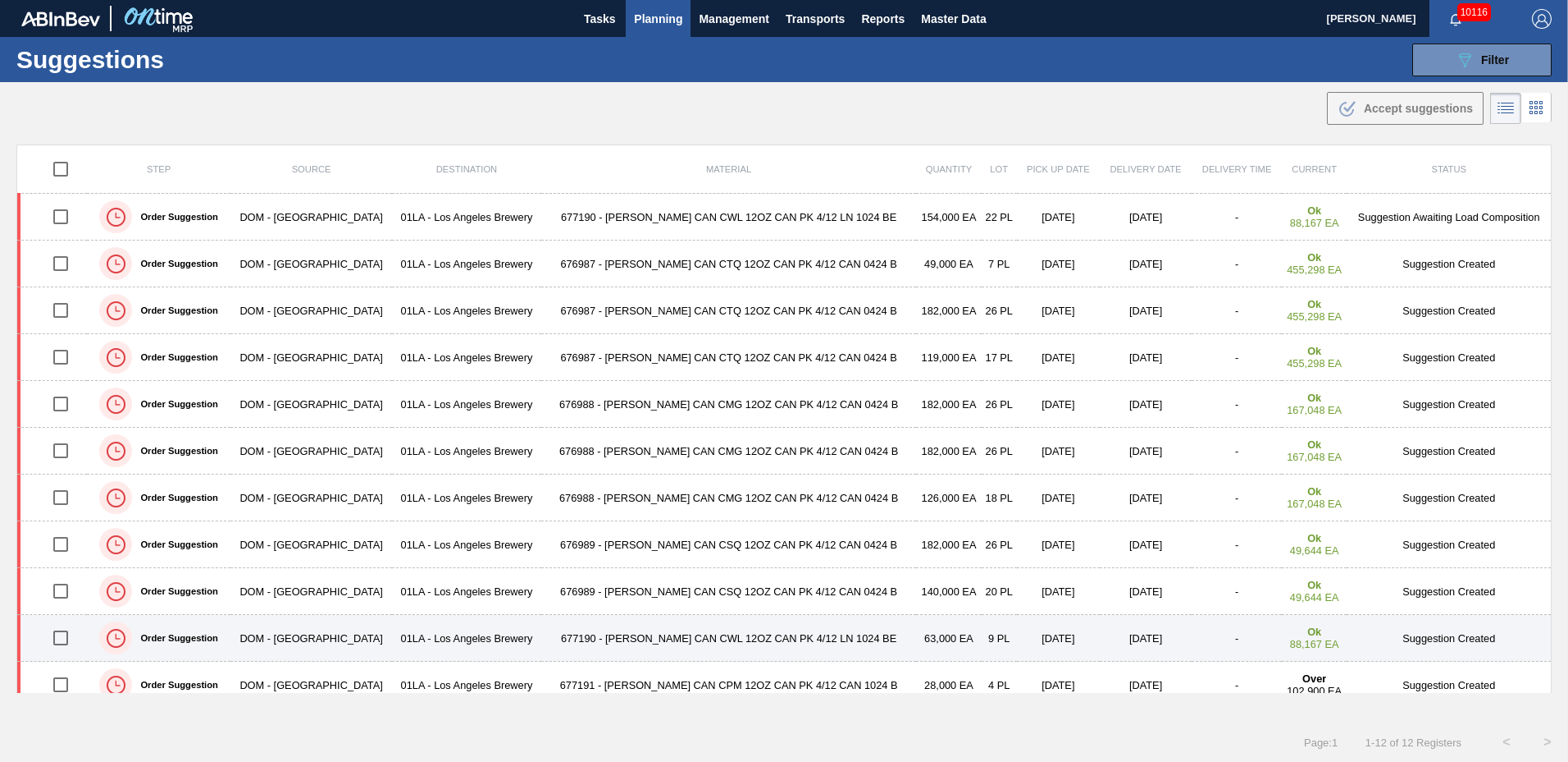
scroll to position [62, 0]
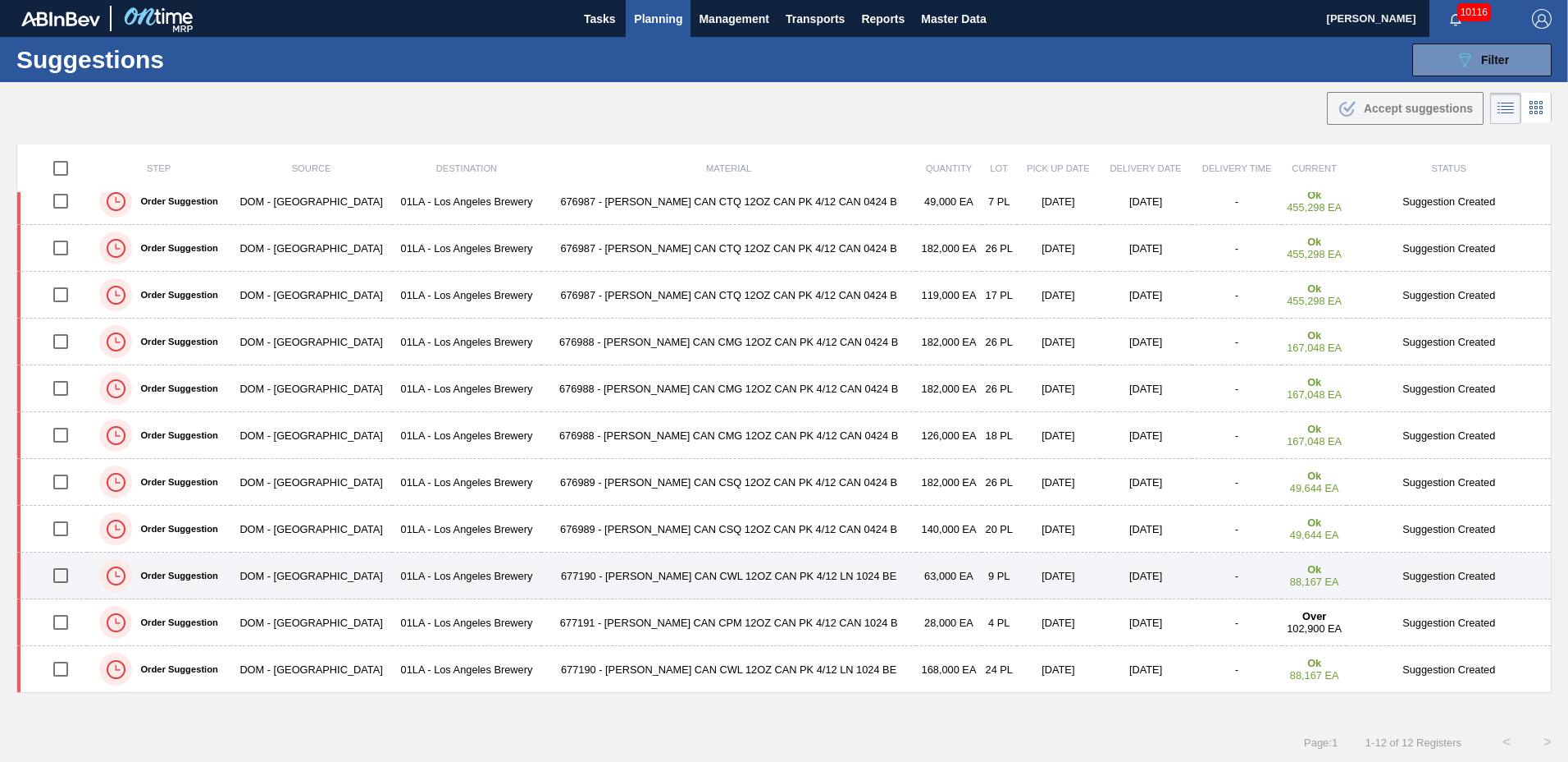
click at [588, 573] on td "677190 - CARR CAN CWL 12OZ CAN PK 4/12 LN 1024 BE" at bounding box center [728, 576] width 374 height 47
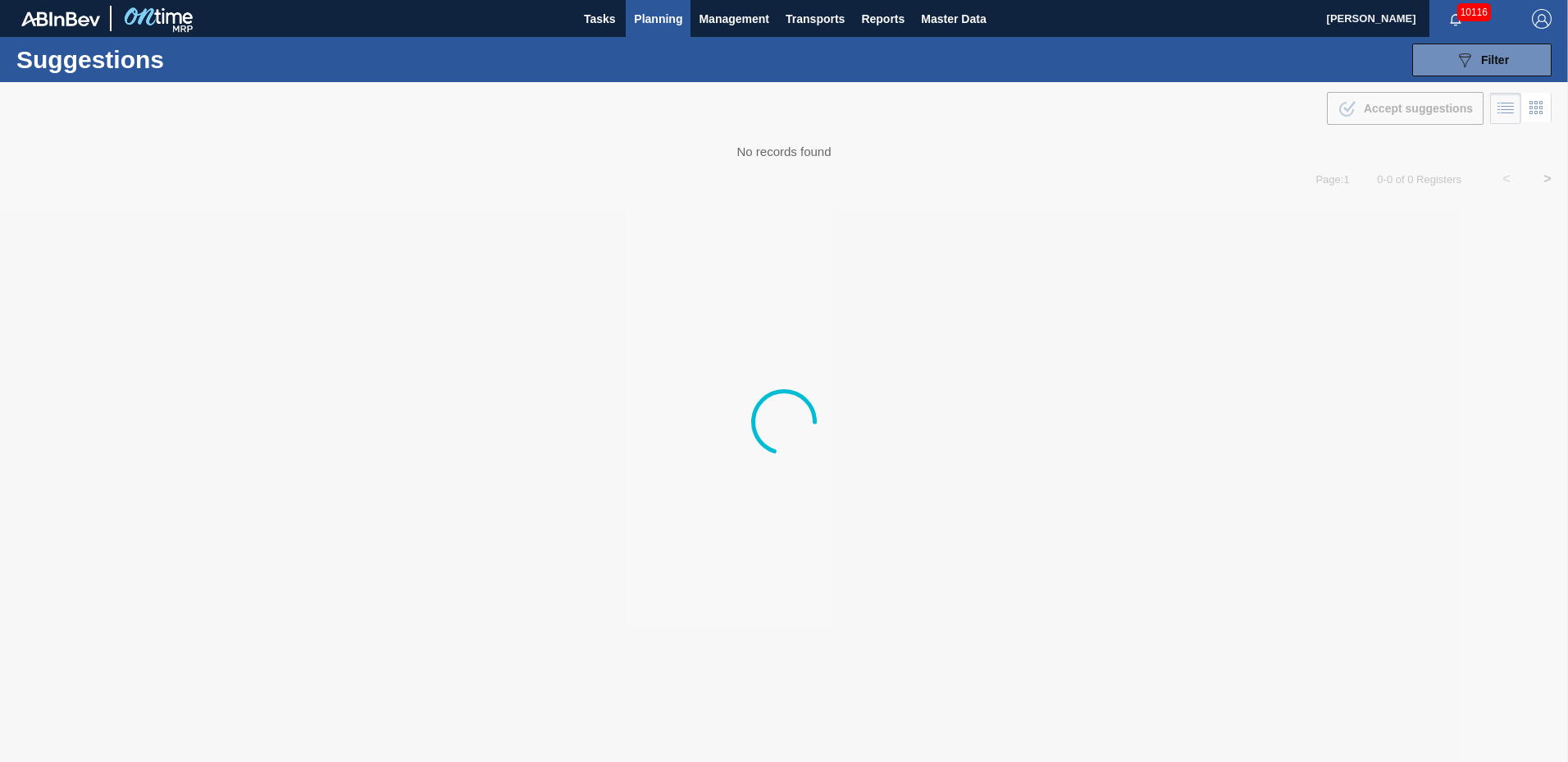
type to "12/05/2025"
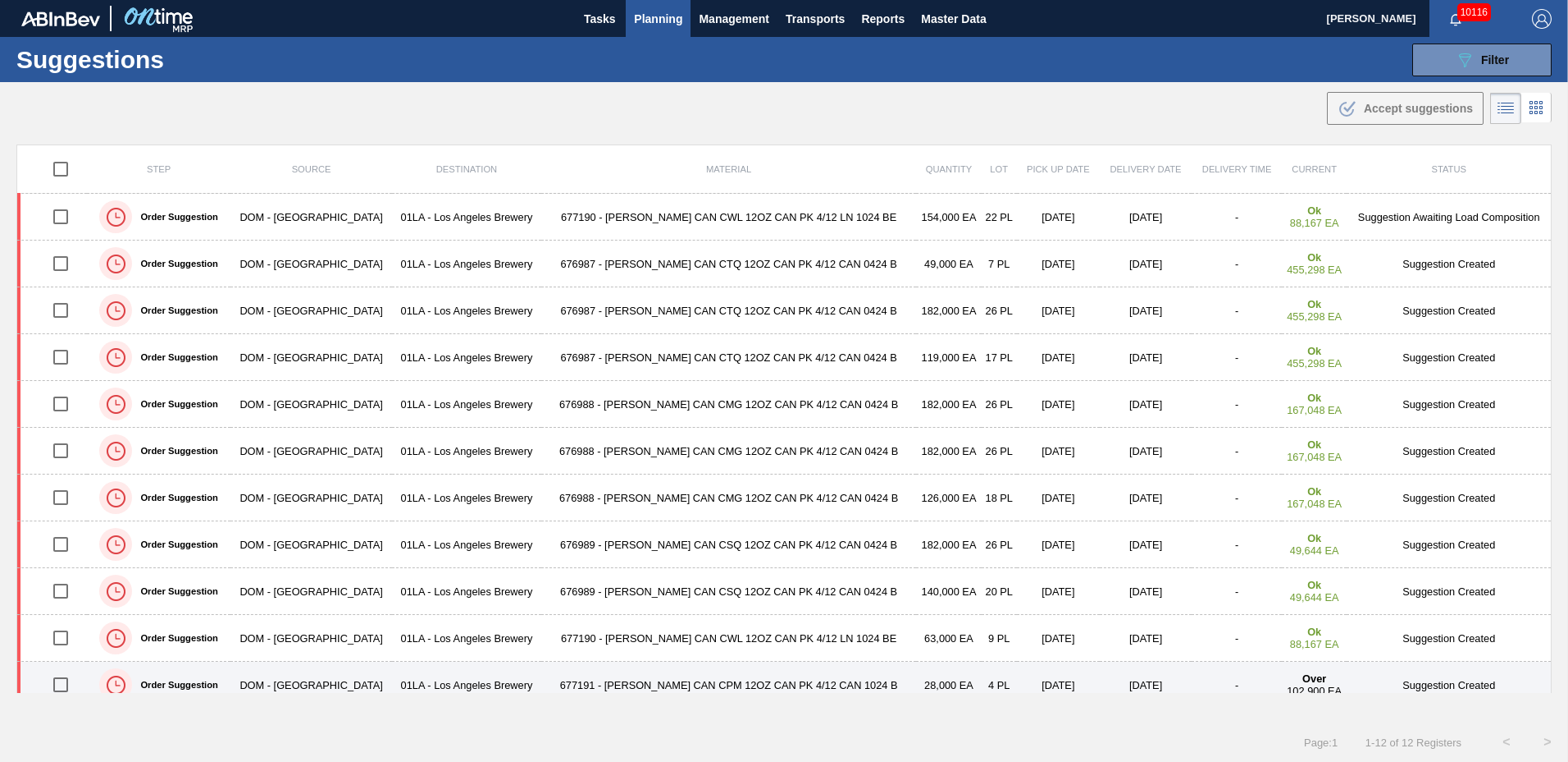
click at [634, 682] on td "677191 - CARR CAN CPM 12OZ CAN PK 4/12 CAN 1024 B" at bounding box center [728, 685] width 374 height 47
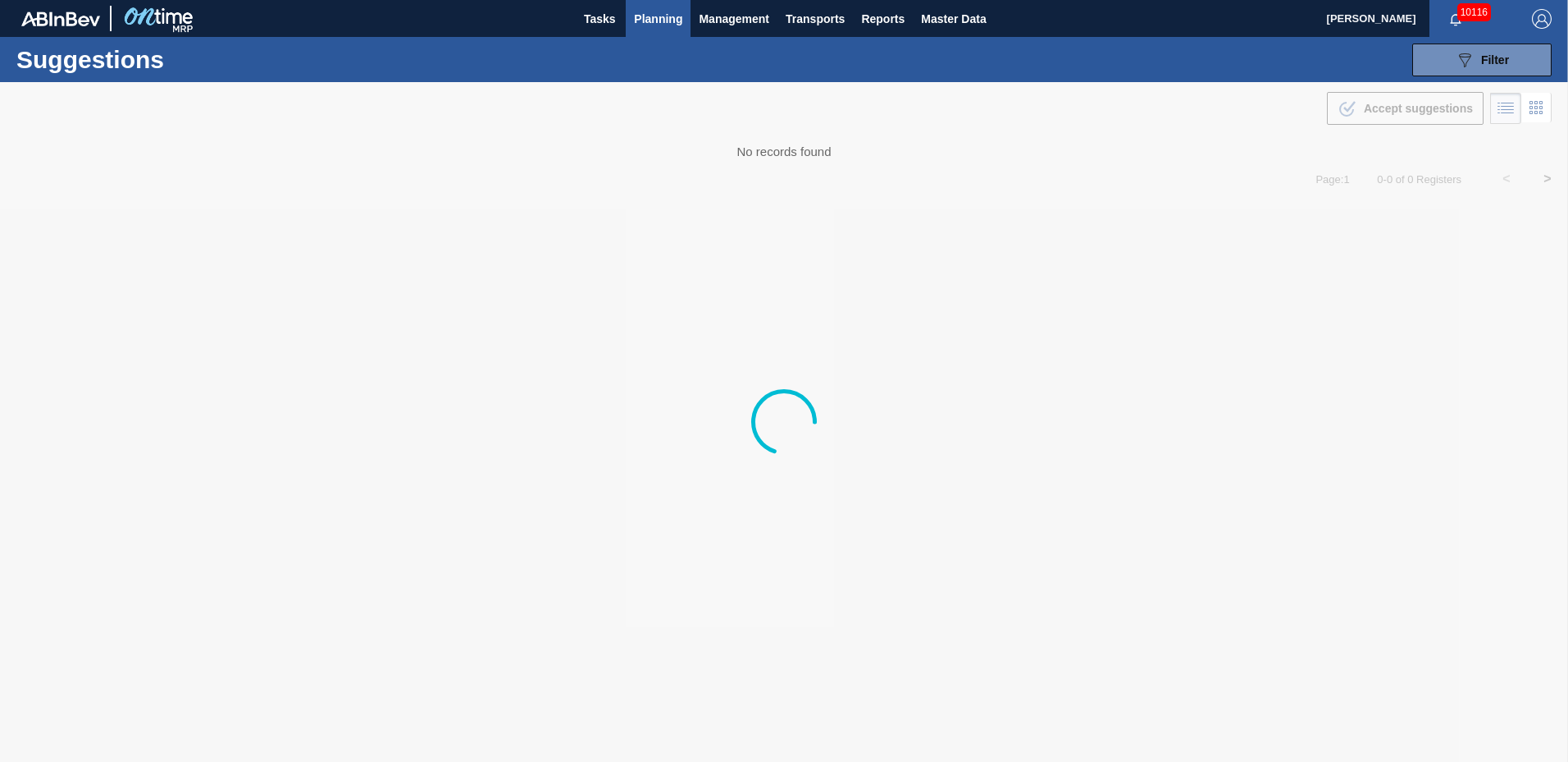
type to "12/05/2025"
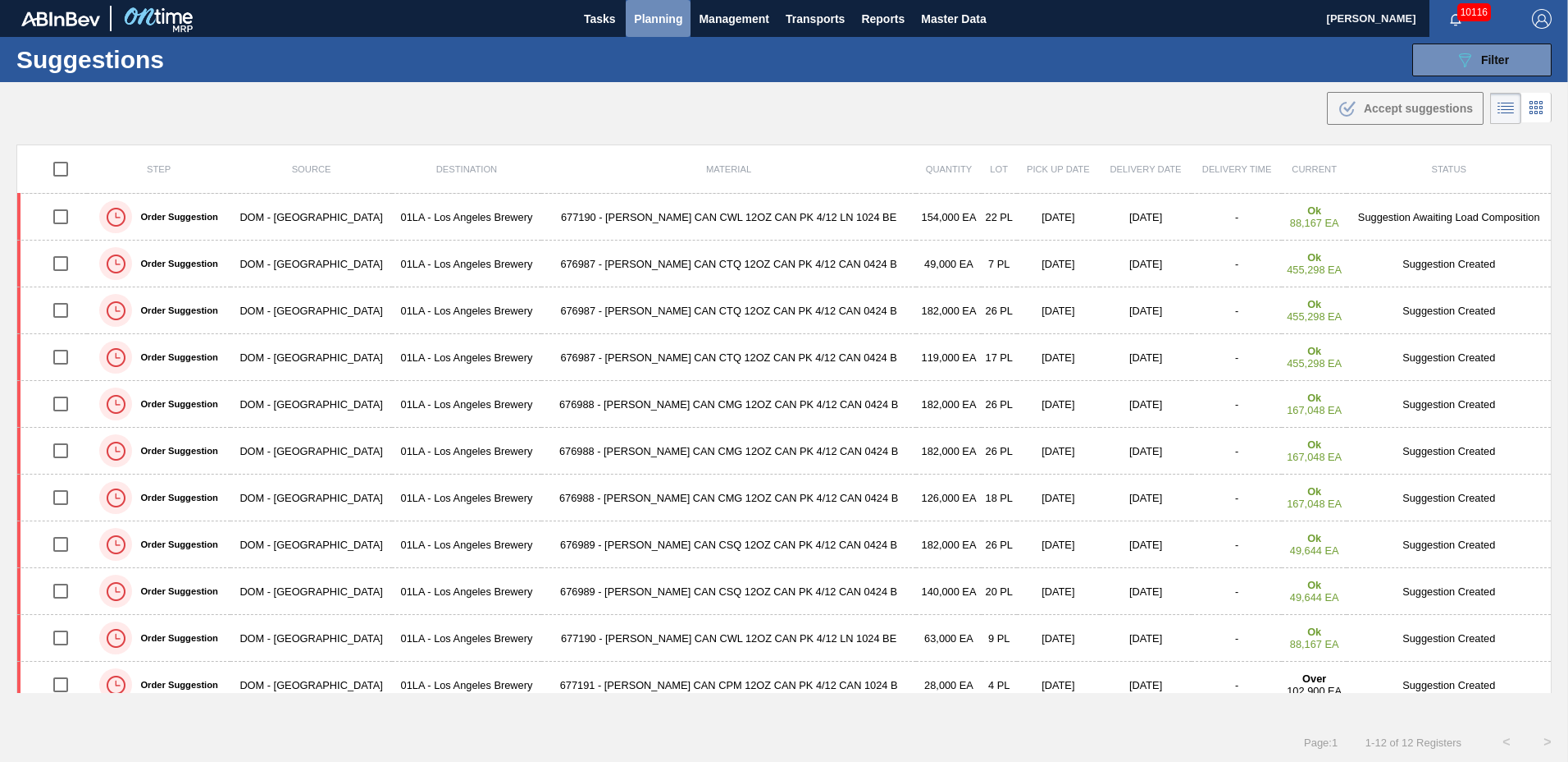
click at [673, 24] on span "Planning" at bounding box center [658, 19] width 49 height 20
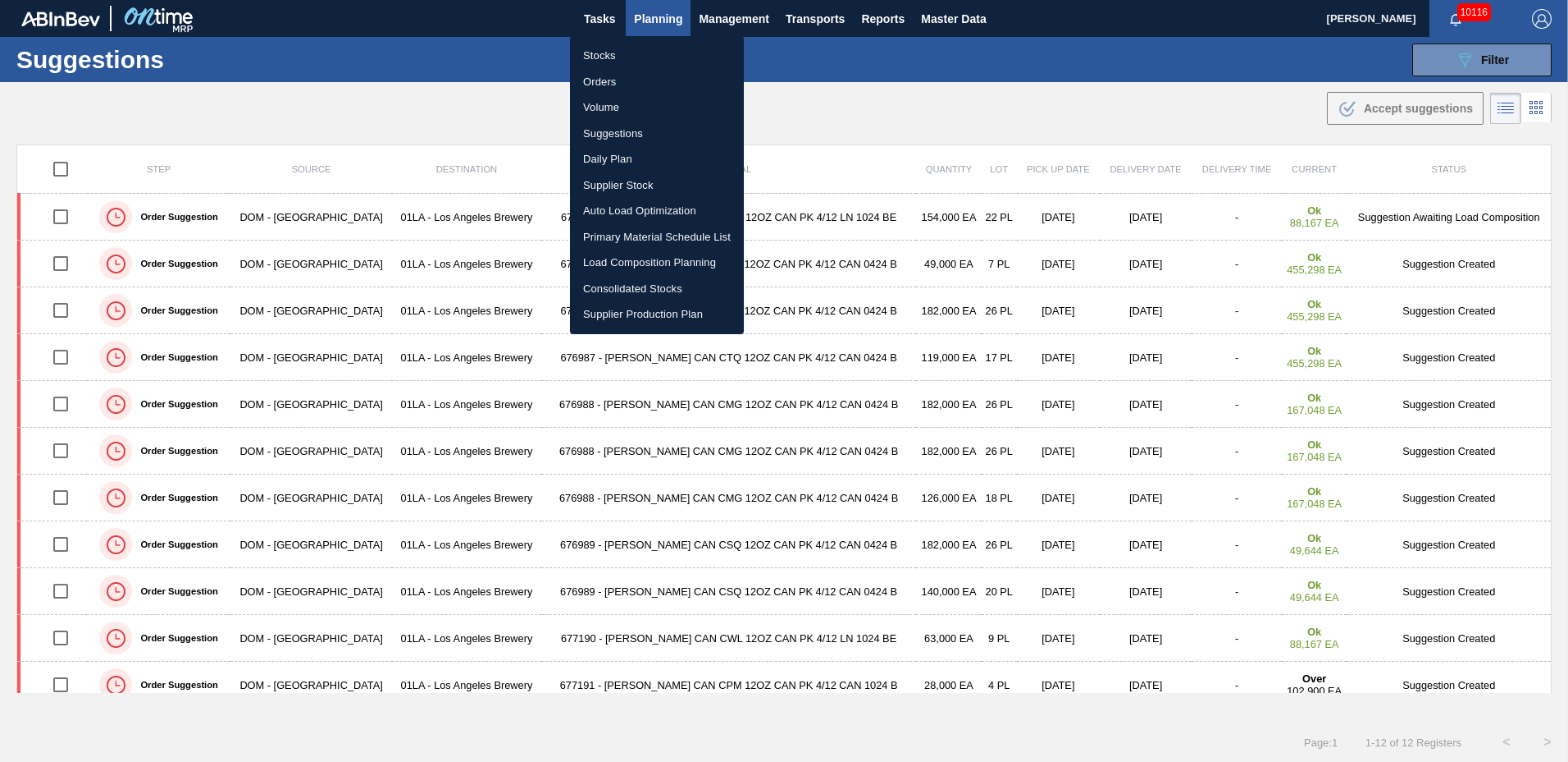
click at [1463, 61] on div at bounding box center [784, 381] width 1568 height 762
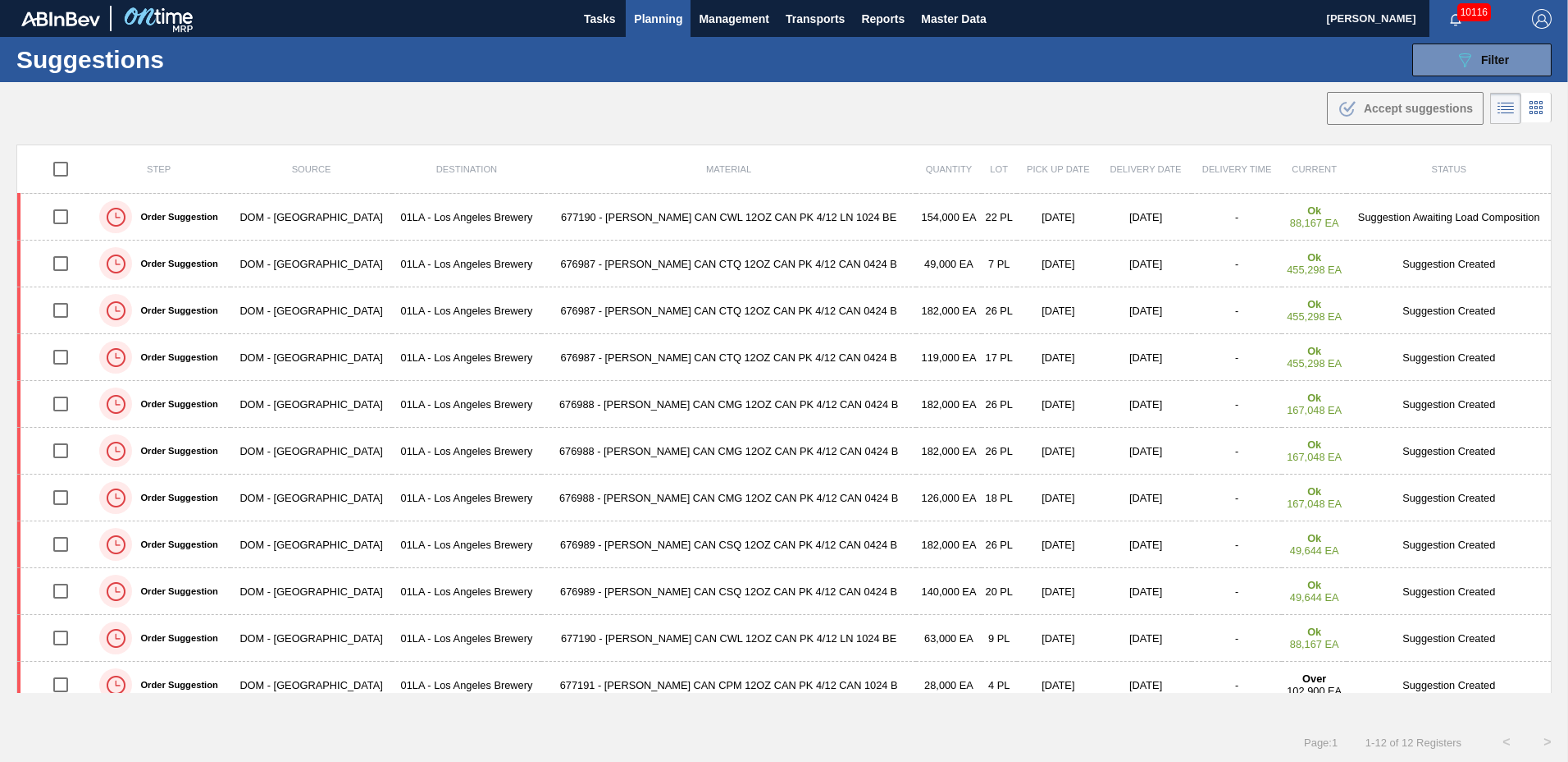
click at [1461, 62] on icon "089F7B8B-B2A5-4AFE-B5C0-19BA573D28AC" at bounding box center [1465, 60] width 20 height 20
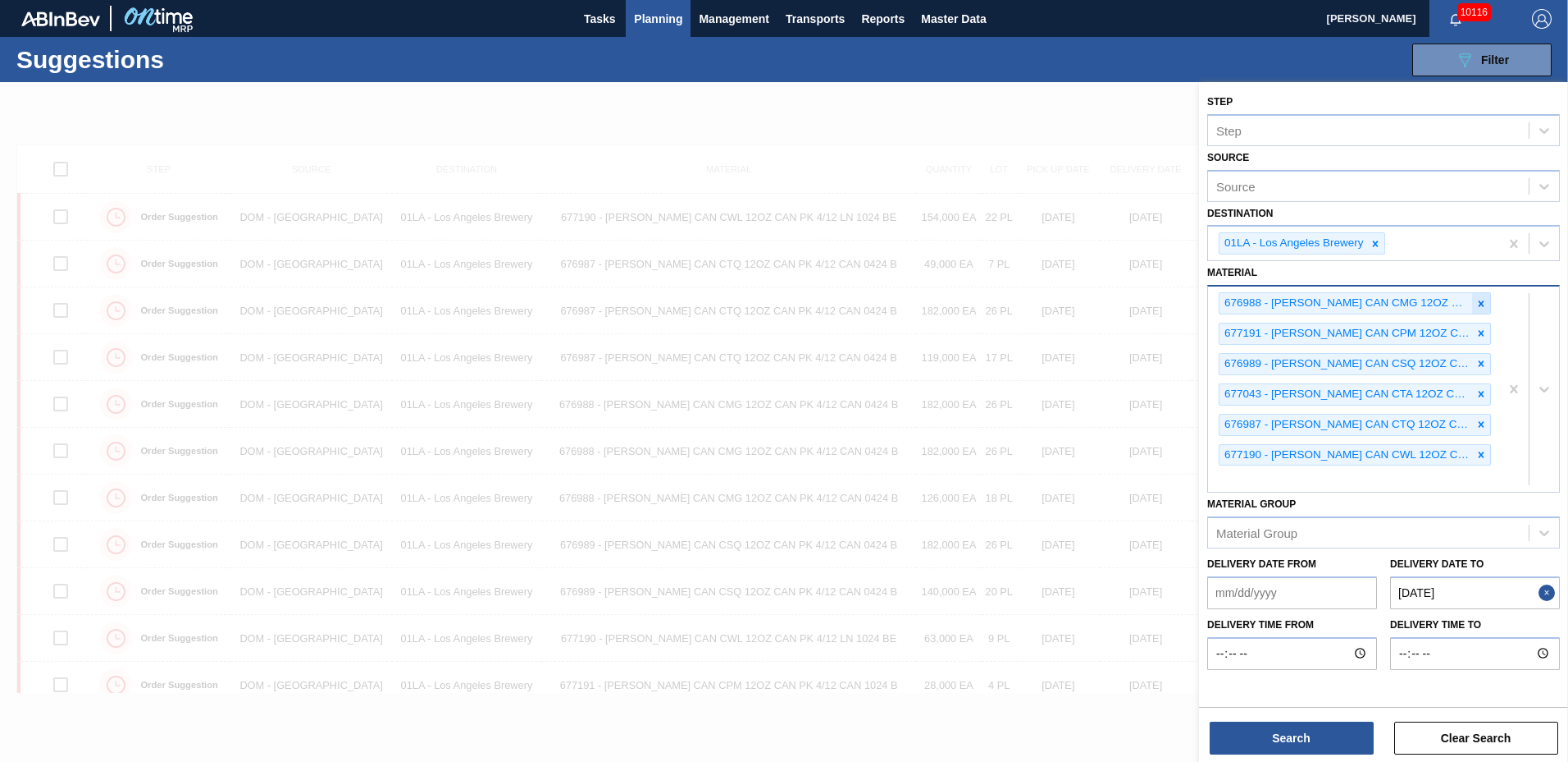
click at [1482, 301] on icon at bounding box center [1481, 303] width 12 height 12
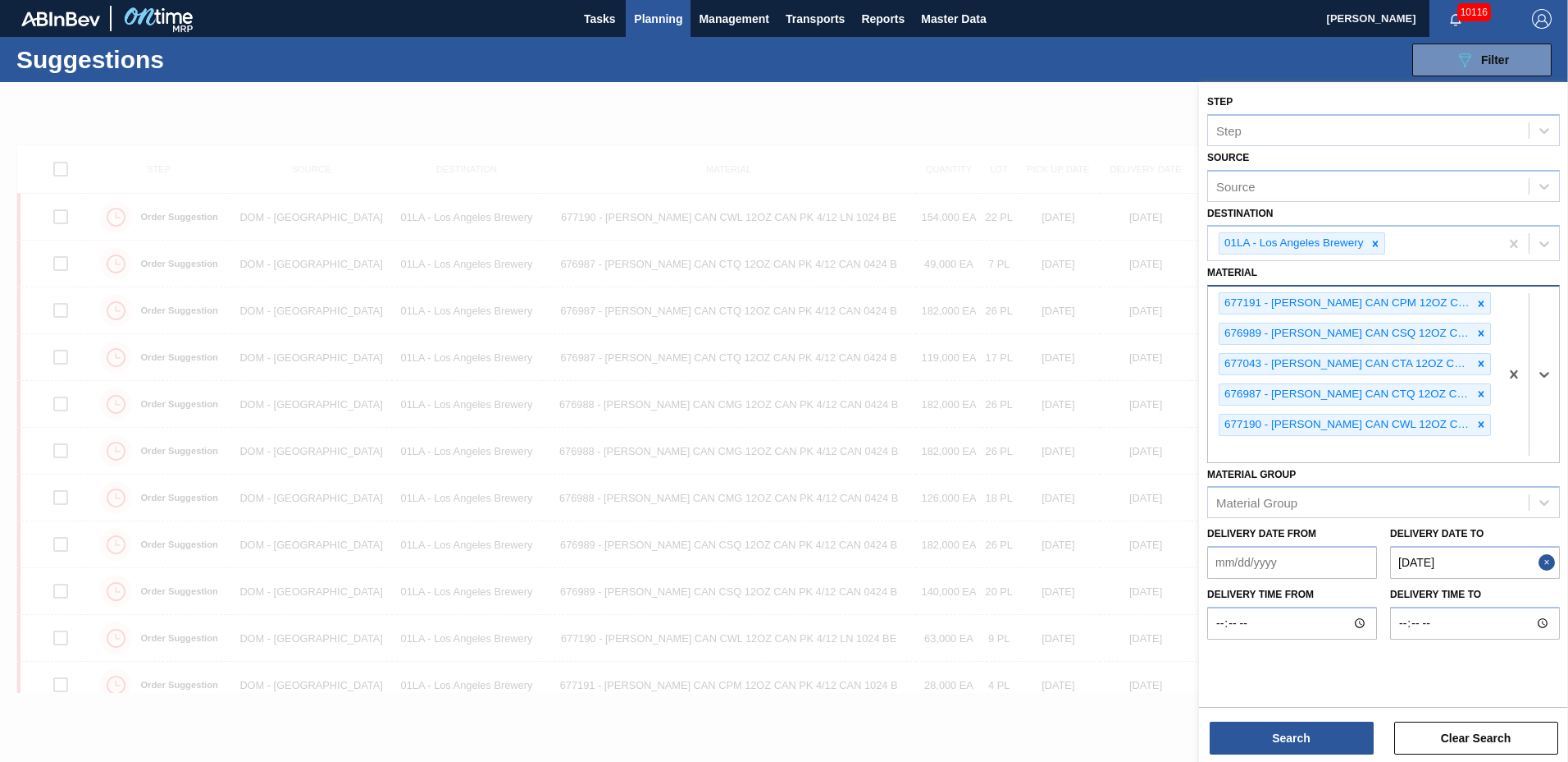
click at [1482, 301] on icon at bounding box center [1481, 303] width 12 height 12
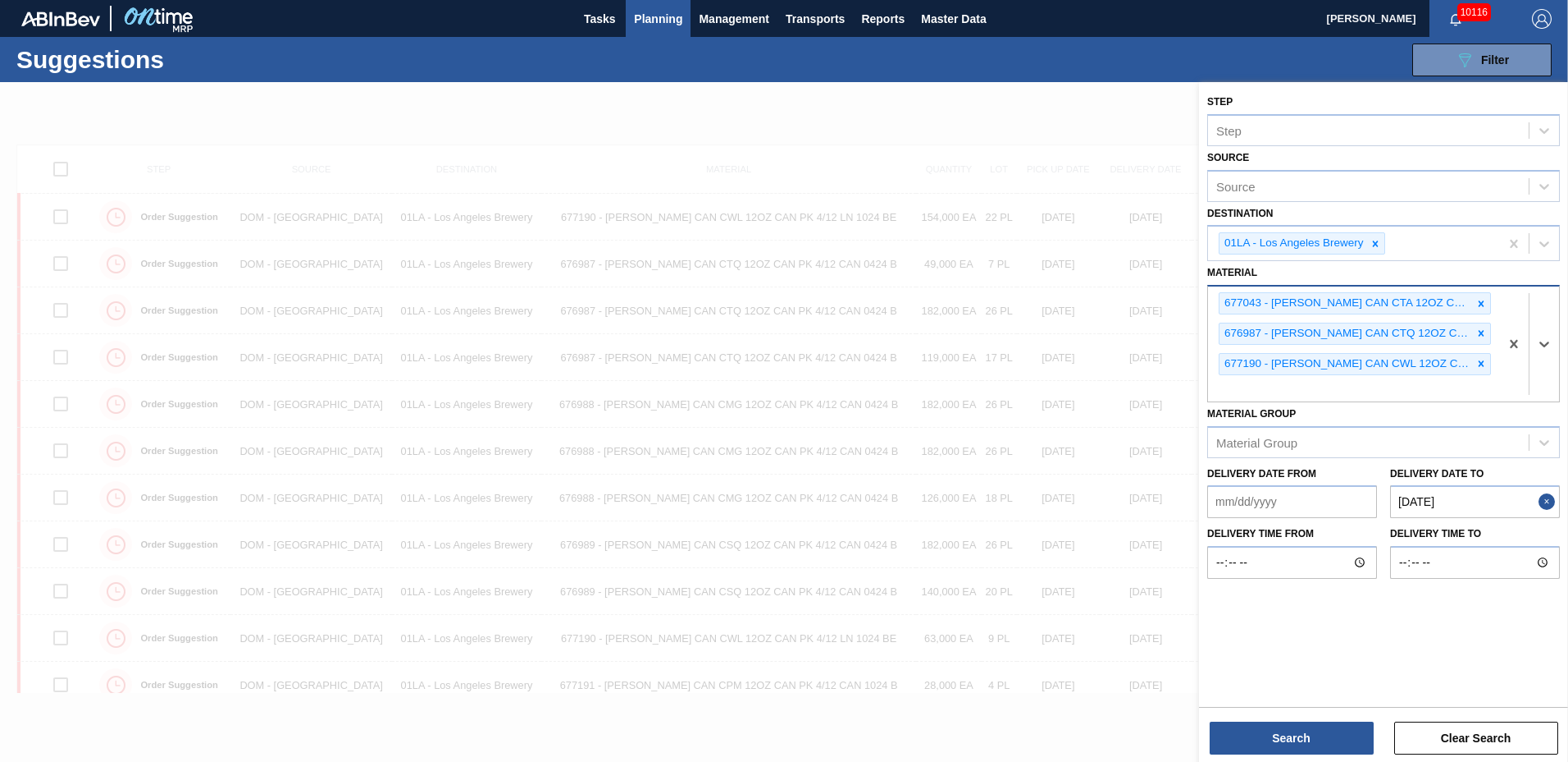
click at [1482, 301] on icon at bounding box center [1481, 303] width 12 height 12
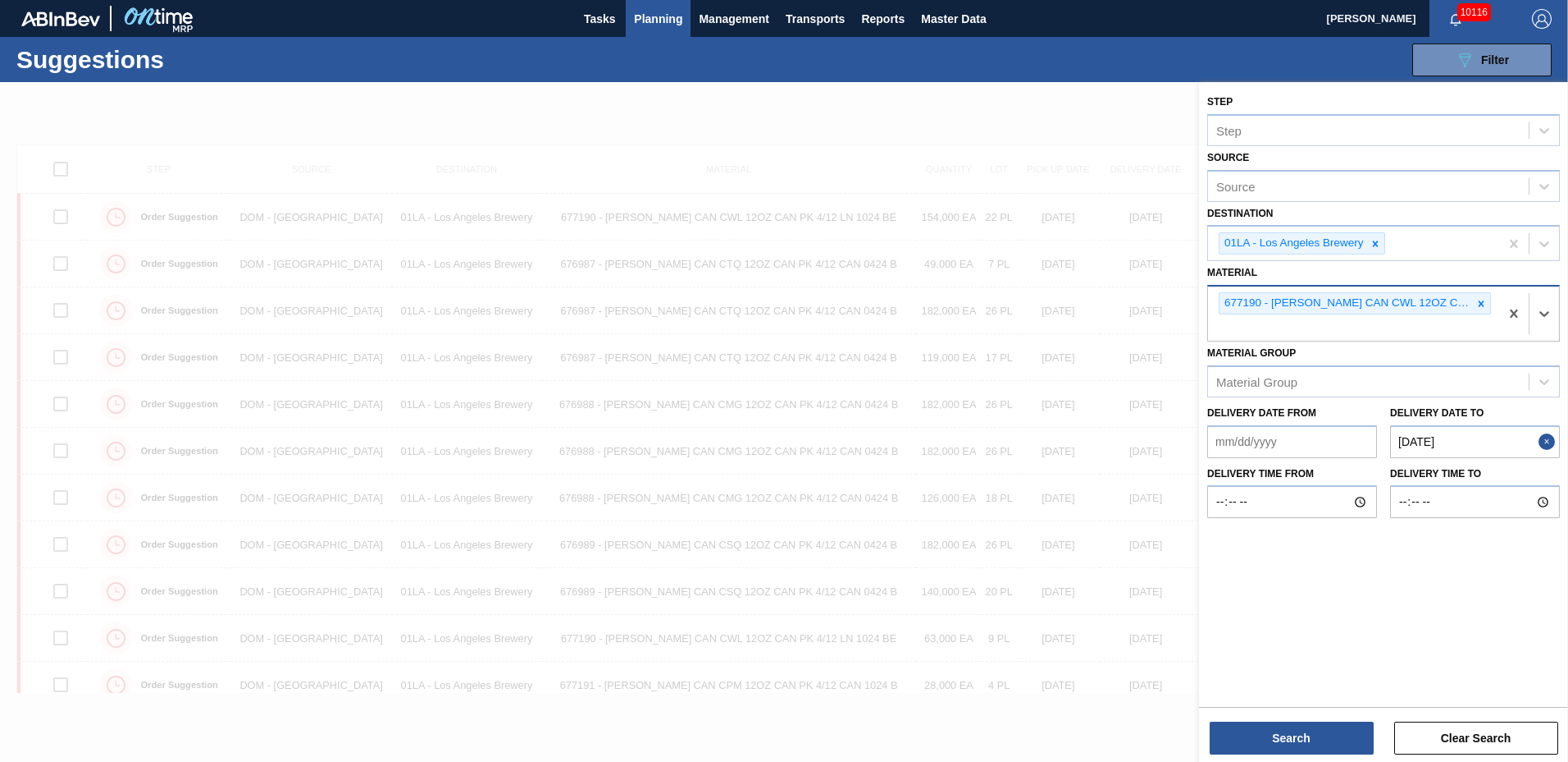
click at [1482, 301] on icon at bounding box center [1481, 303] width 12 height 12
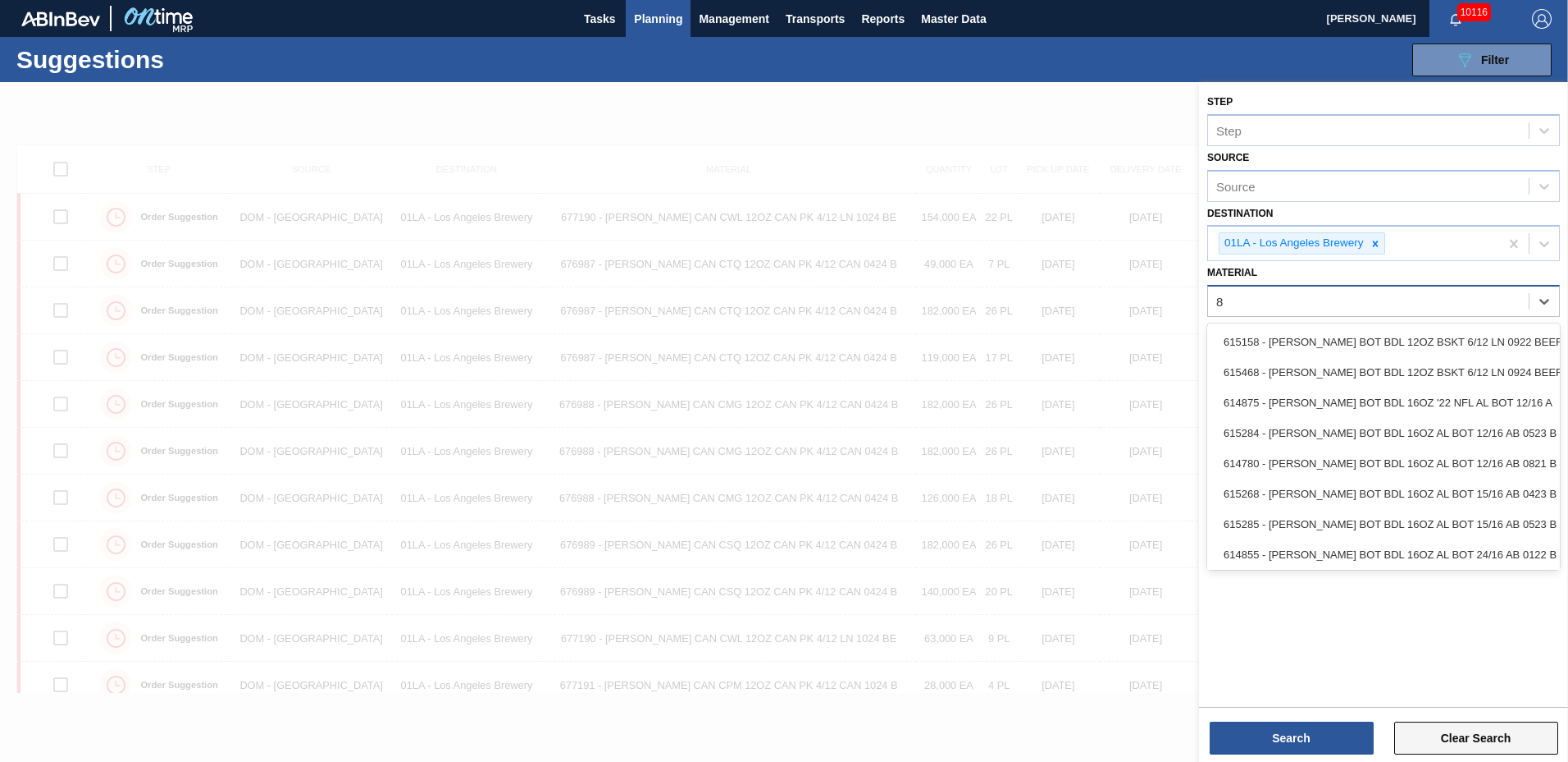
type input "8"
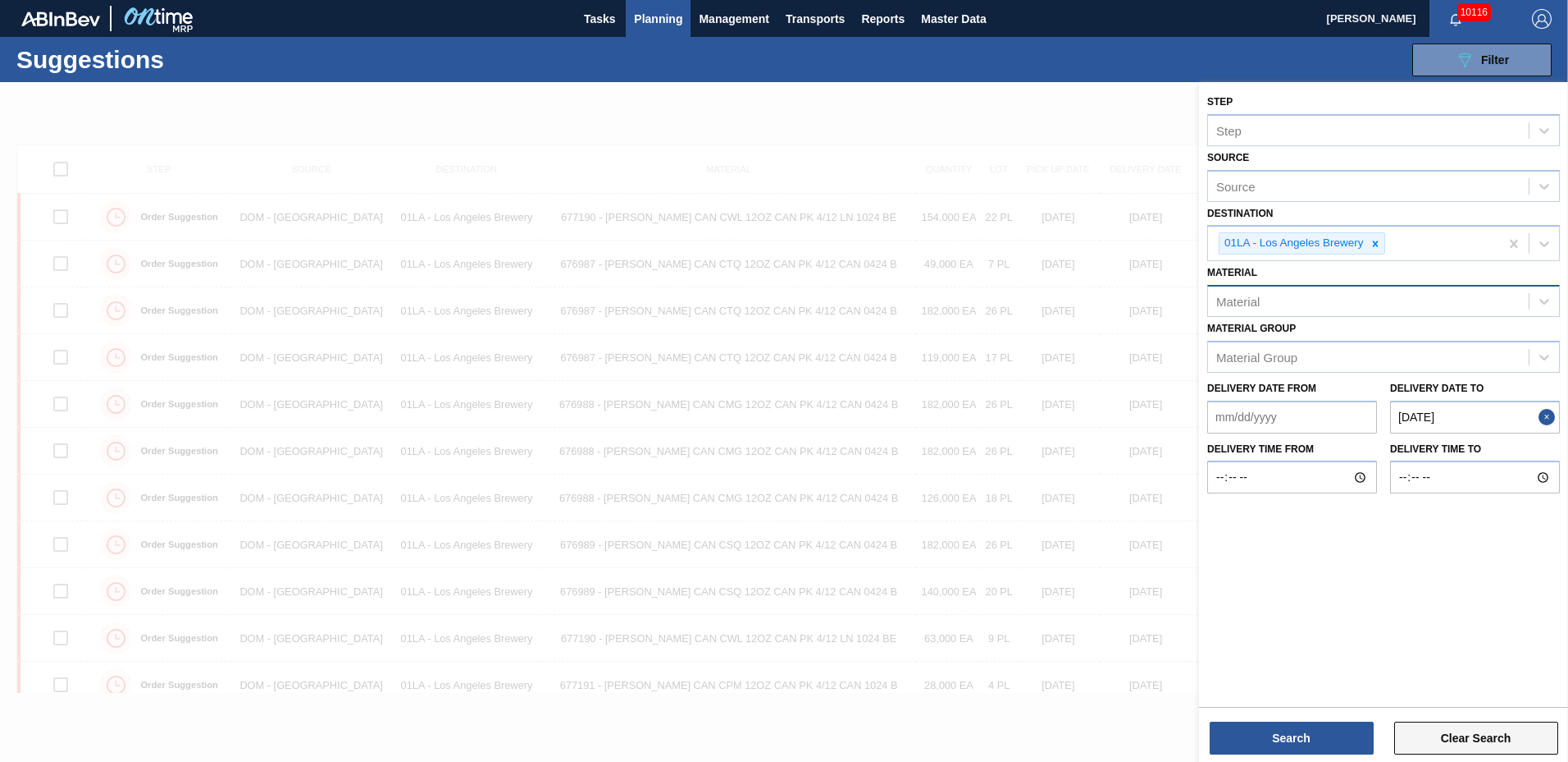
click at [1463, 733] on button "Clear Search" at bounding box center [1476, 738] width 164 height 33
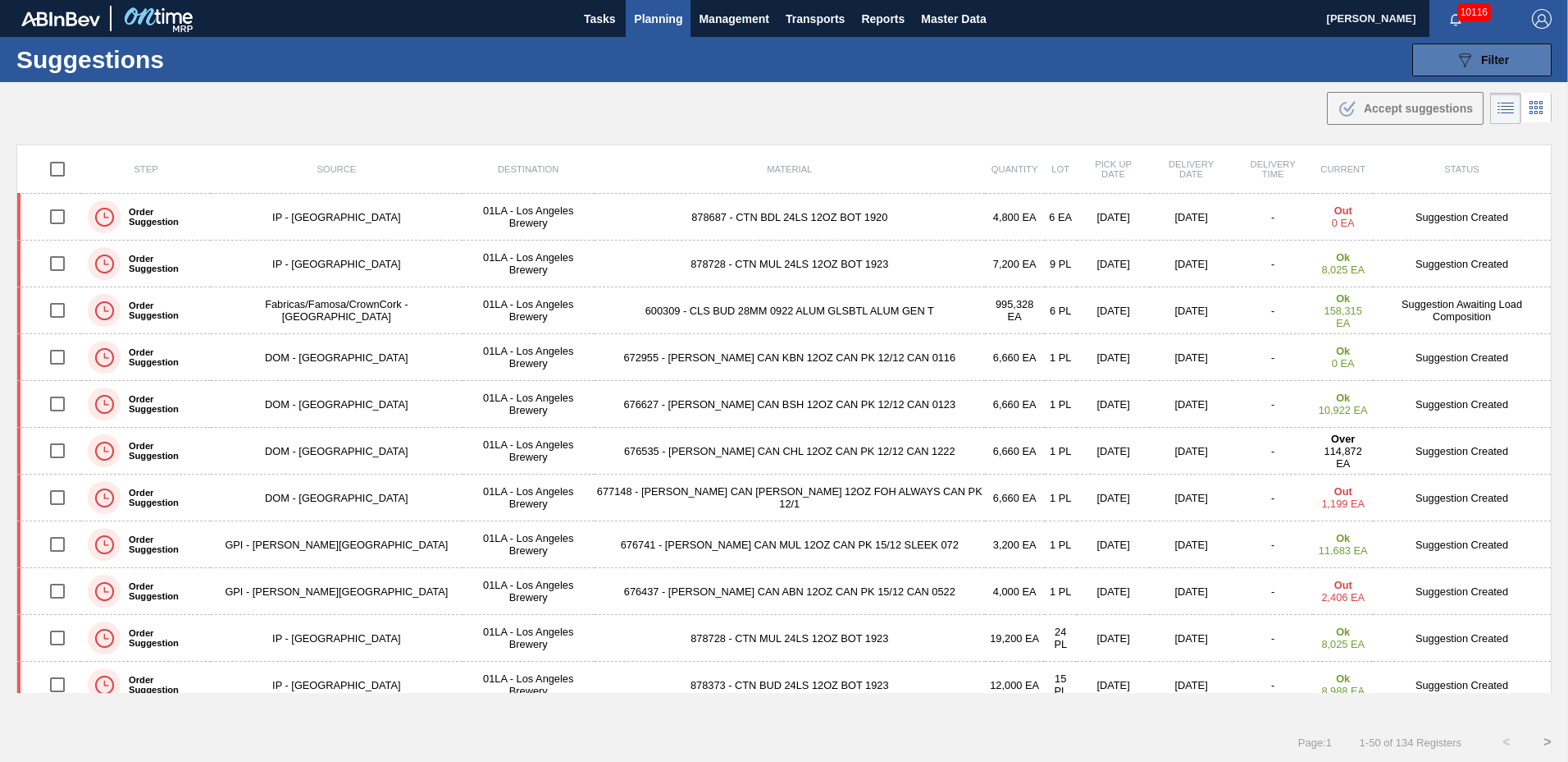
drag, startPoint x: 1468, startPoint y: 60, endPoint x: 1471, endPoint y: 68, distance: 8.5
click at [1469, 63] on icon "089F7B8B-B2A5-4AFE-B5C0-19BA573D28AC" at bounding box center [1465, 60] width 20 height 20
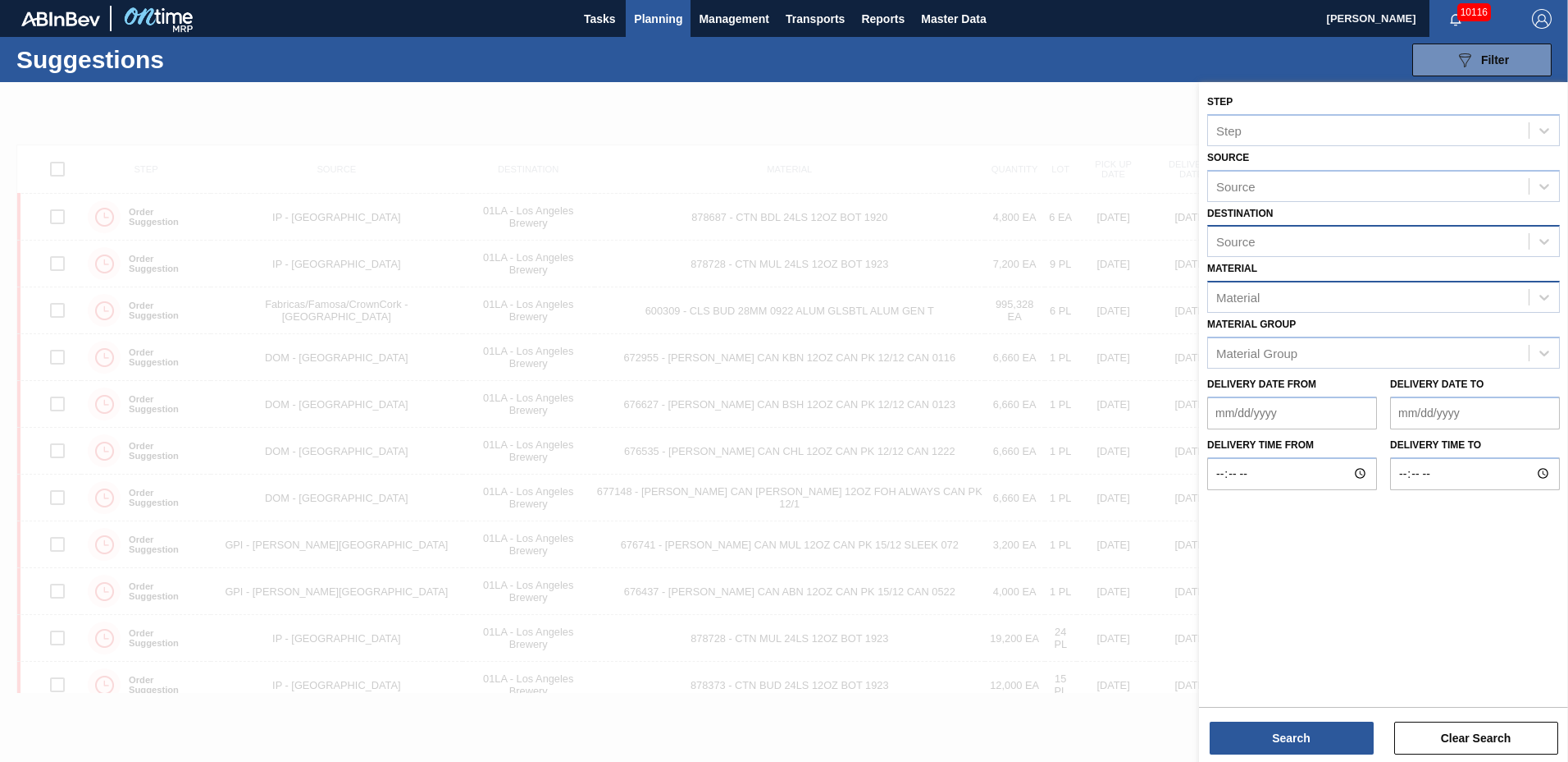
click at [1310, 230] on div "Source" at bounding box center [1368, 242] width 321 height 23
click at [1282, 286] on div "01LA - Los Angeles Brewery" at bounding box center [1384, 281] width 353 height 30
click at [1262, 304] on div "Material" at bounding box center [1368, 301] width 321 height 23
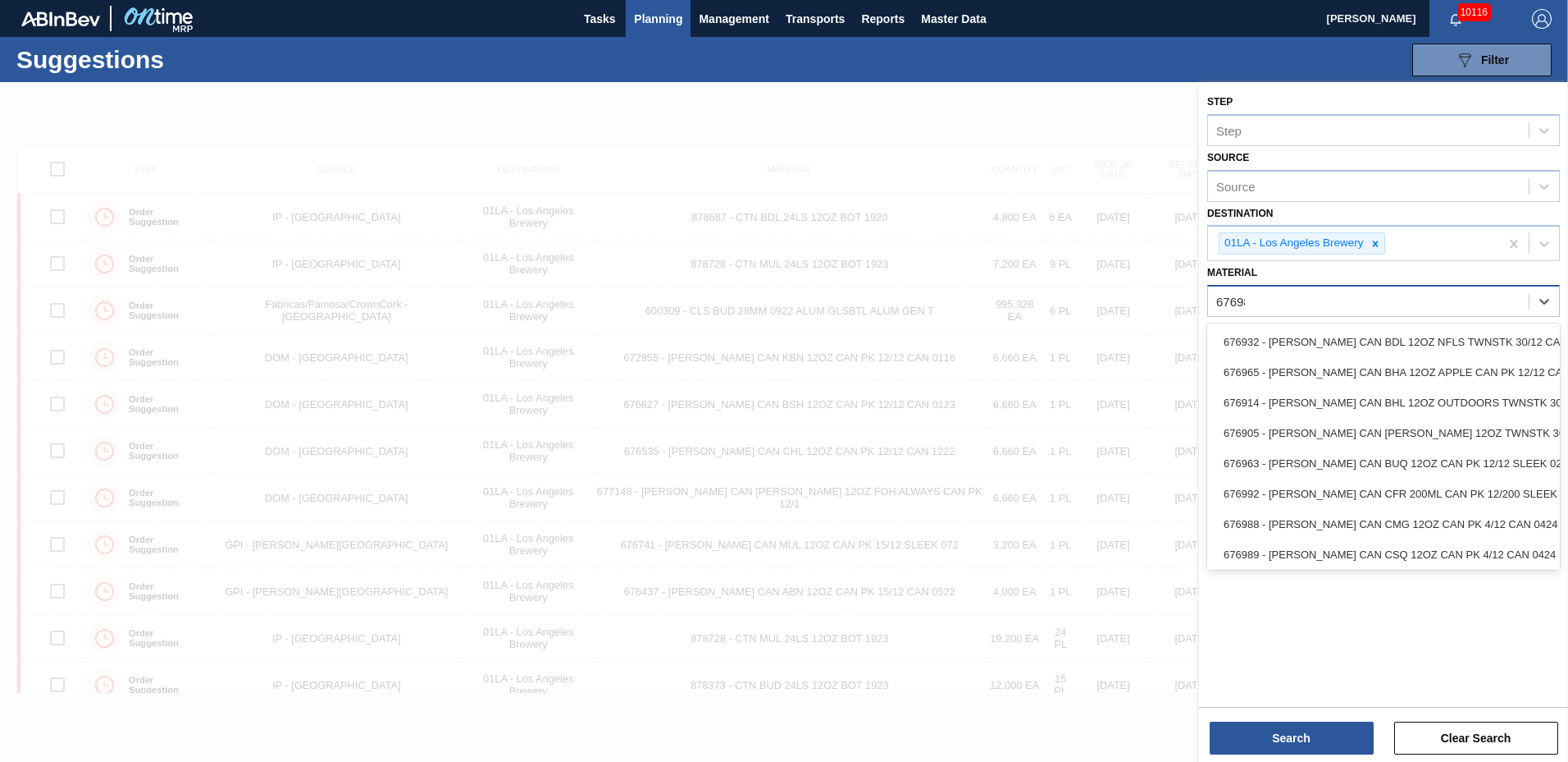
type input "676987"
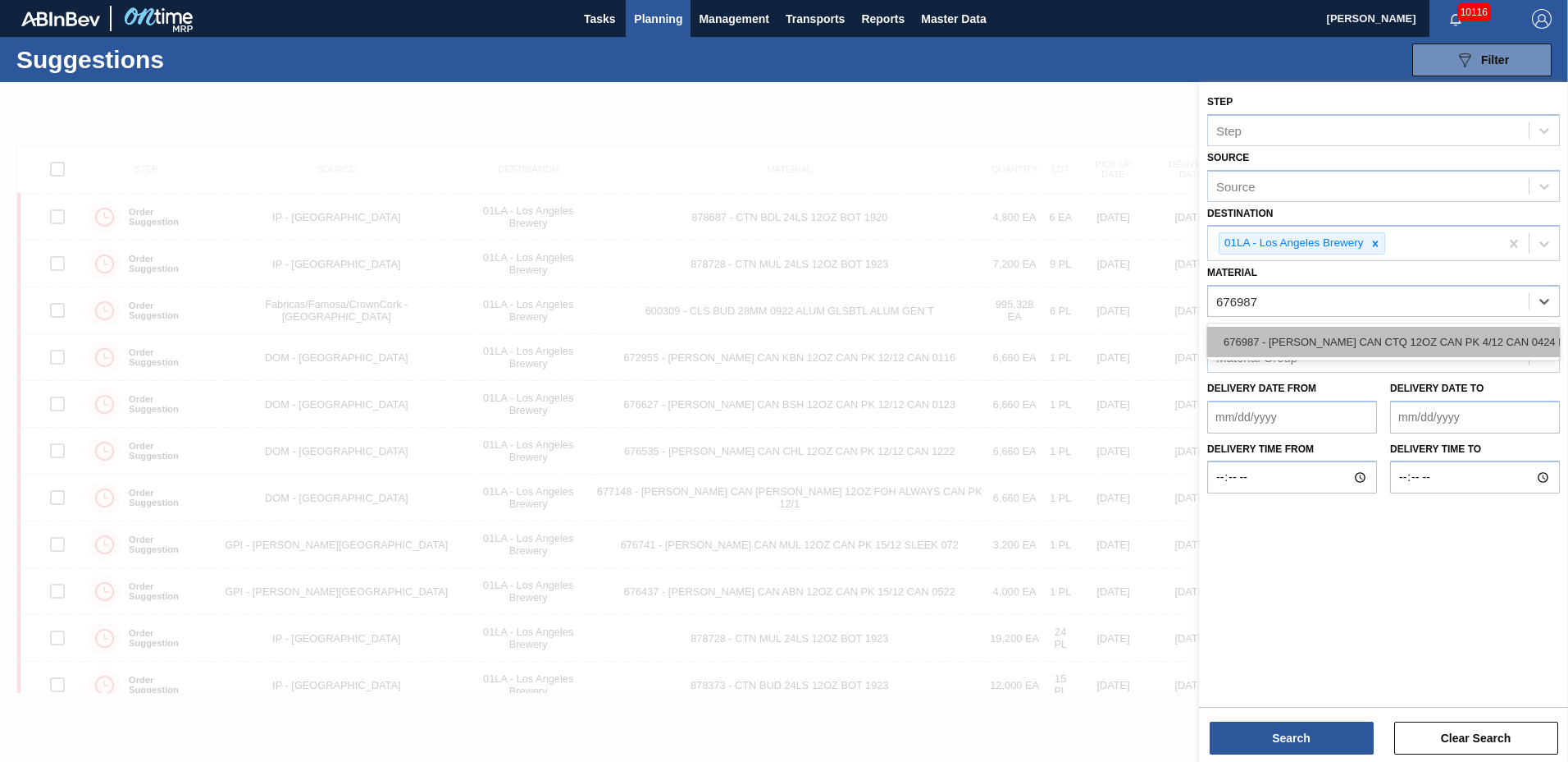
click at [1235, 339] on div "676987 - CARR CAN CTQ 12OZ CAN PK 4/12 CAN 0424 B" at bounding box center [1384, 341] width 353 height 30
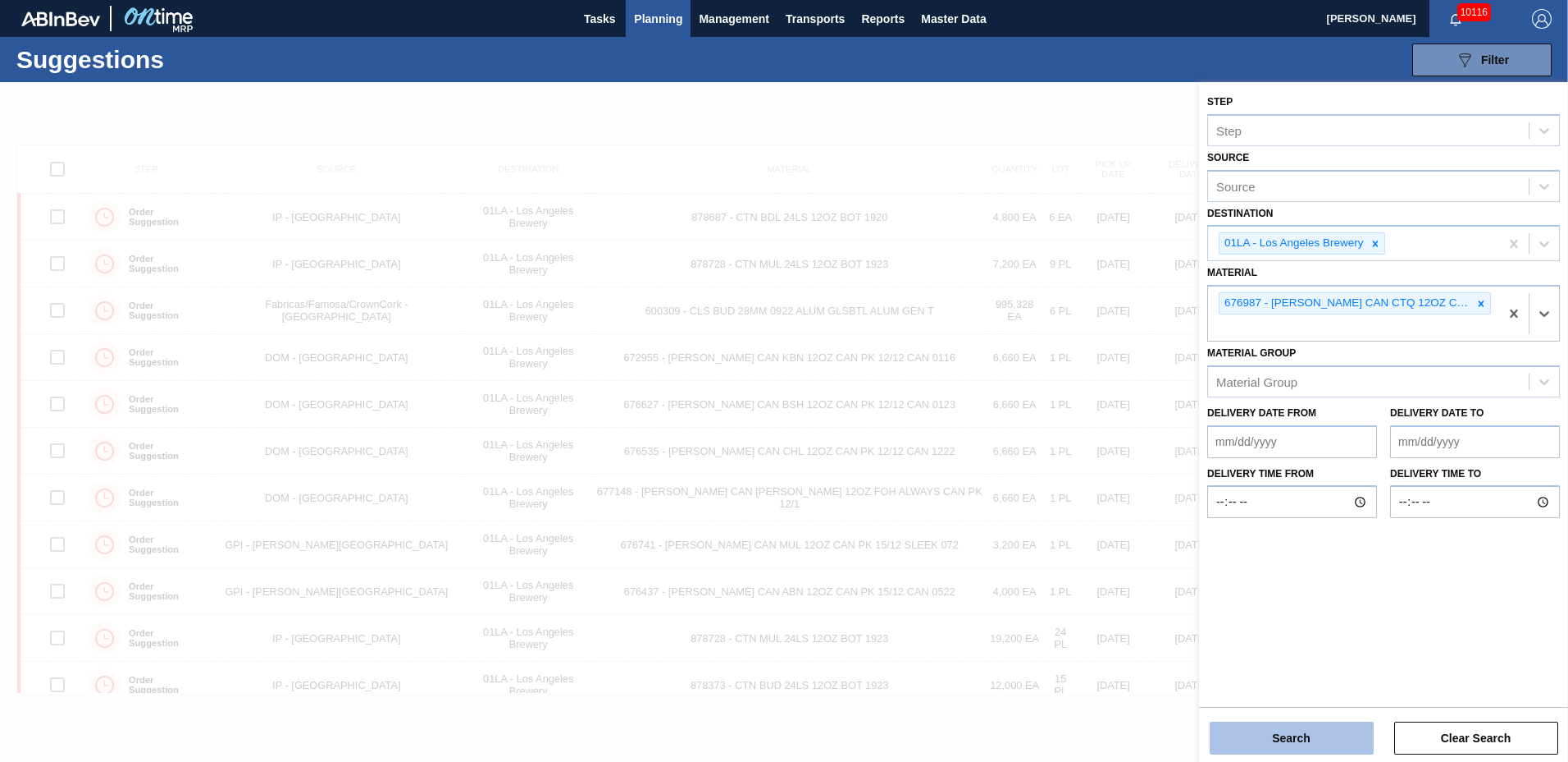
click at [1276, 744] on button "Search" at bounding box center [1292, 738] width 164 height 33
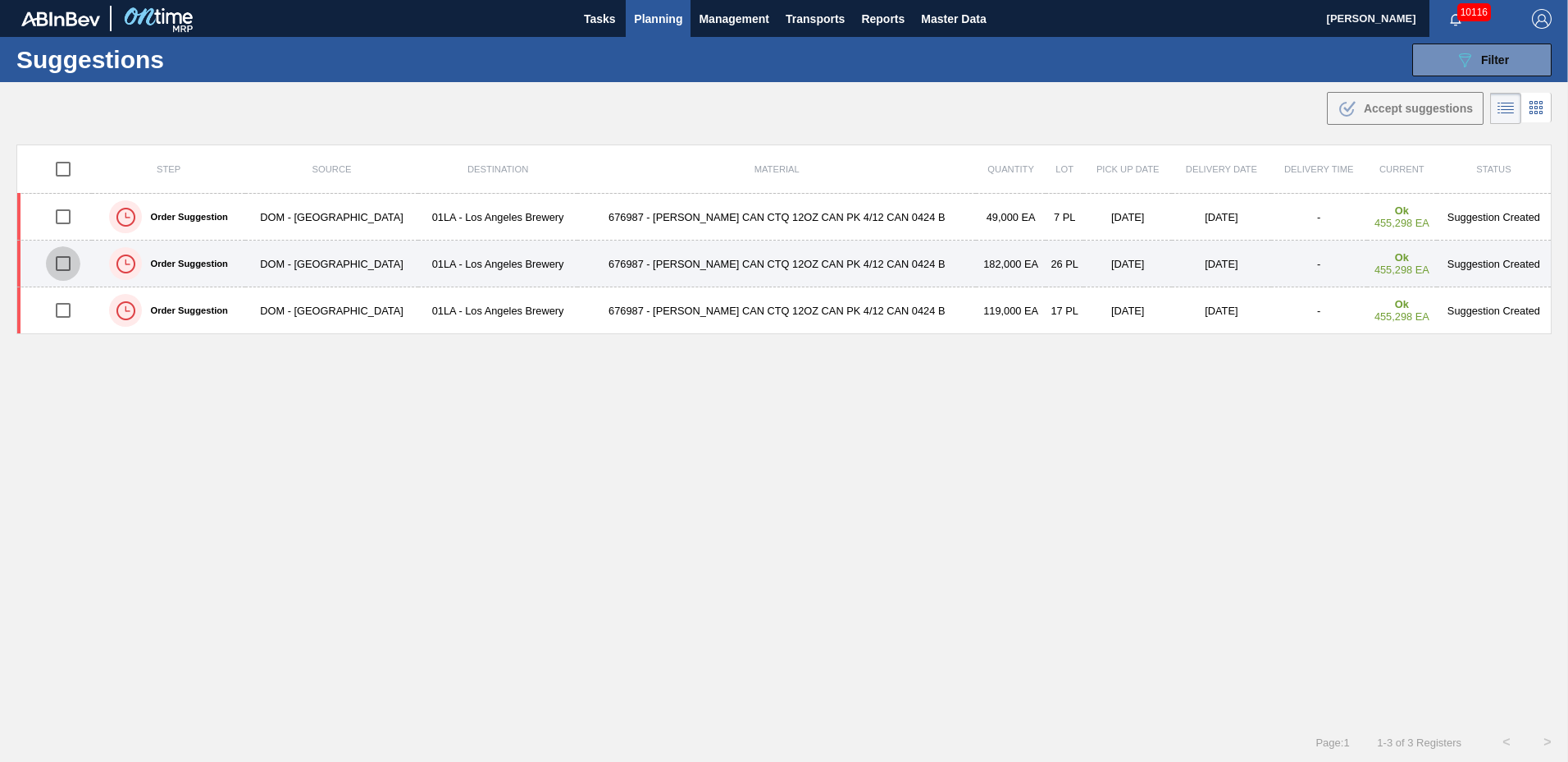
click at [59, 262] on input "checkbox" at bounding box center [62, 262] width 34 height 34
checkbox input "true"
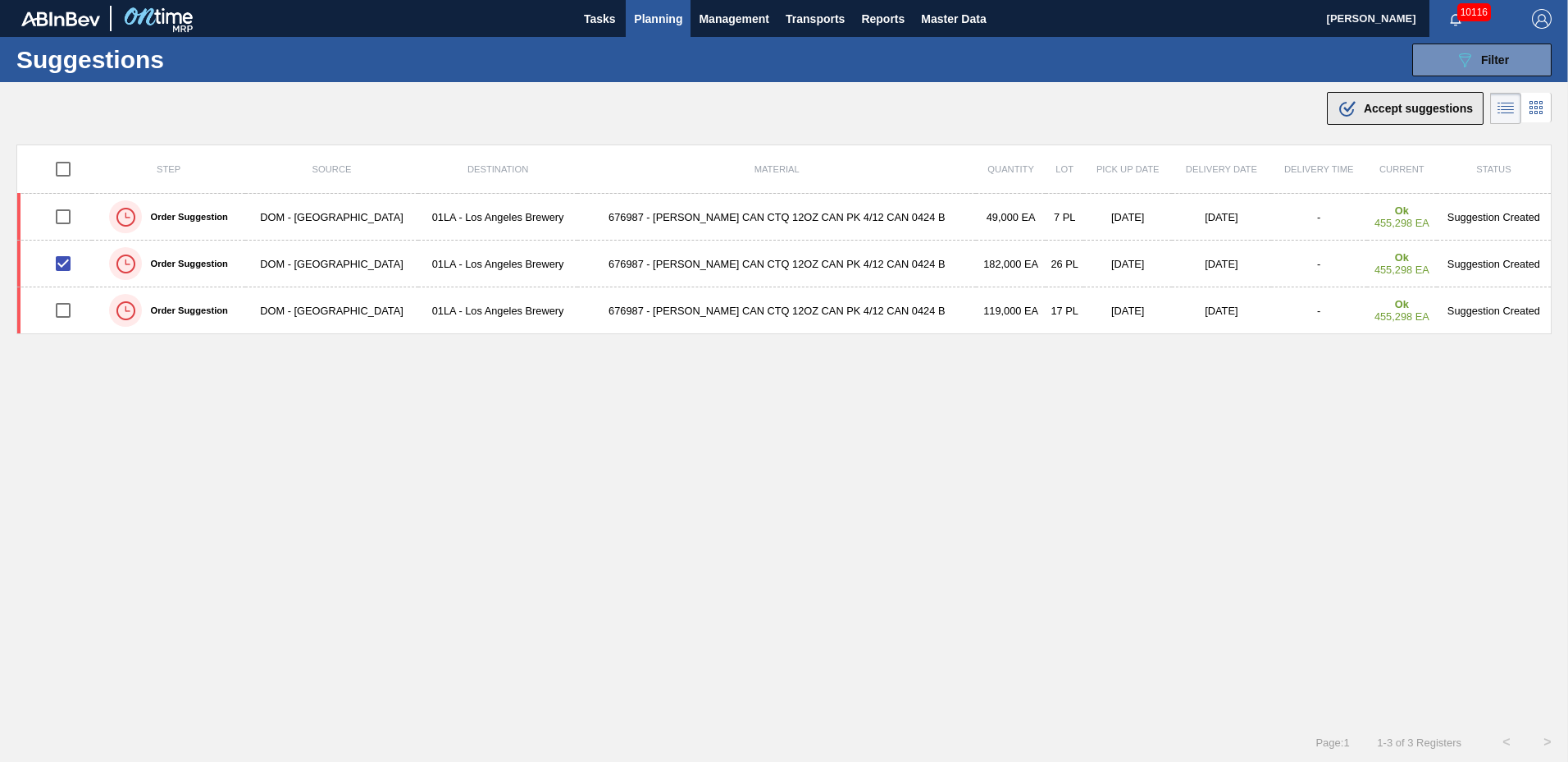
click at [1374, 106] on span "Accept suggestions" at bounding box center [1419, 107] width 109 height 13
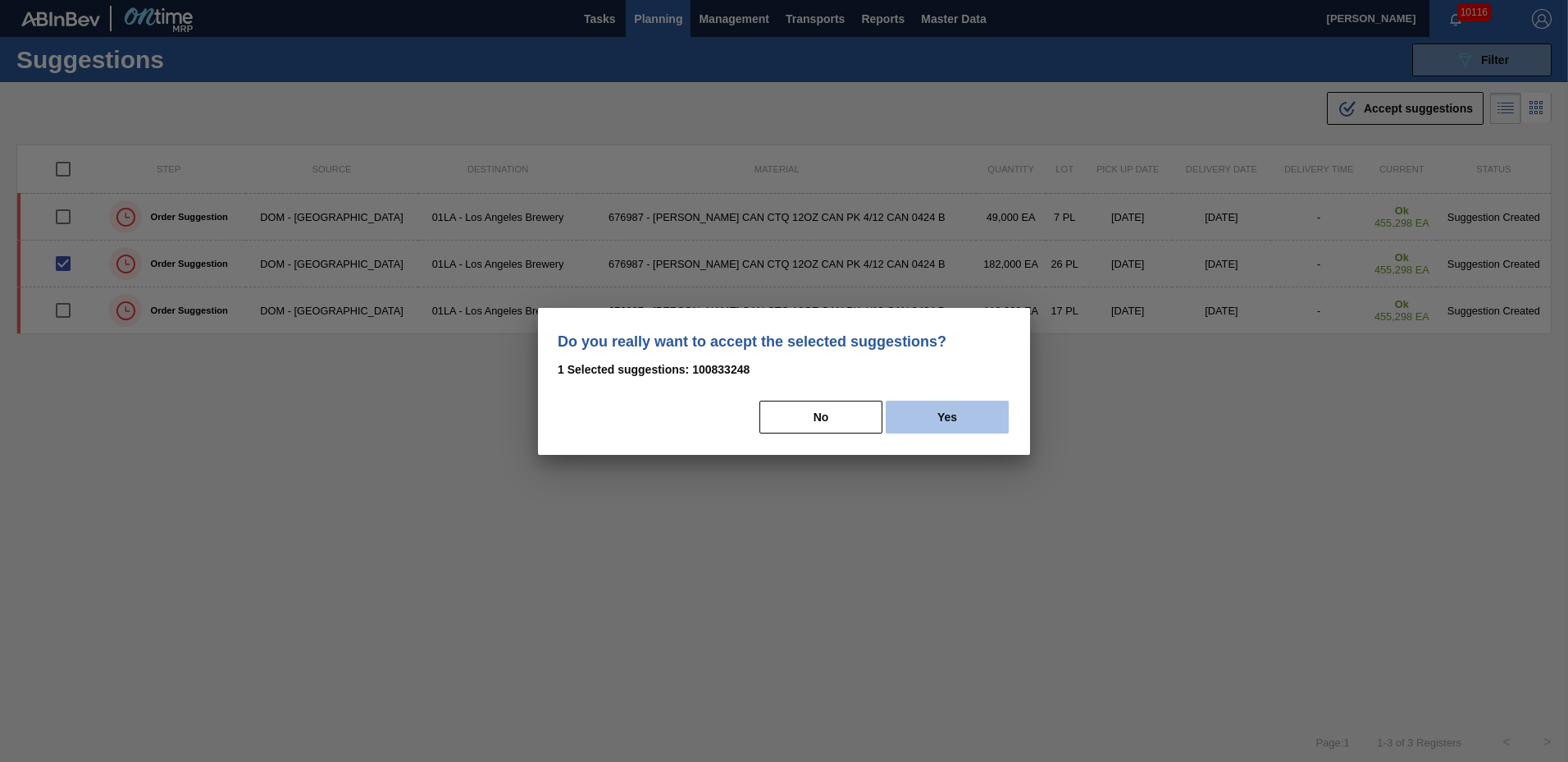
click at [944, 425] on button "Yes" at bounding box center [947, 417] width 123 height 33
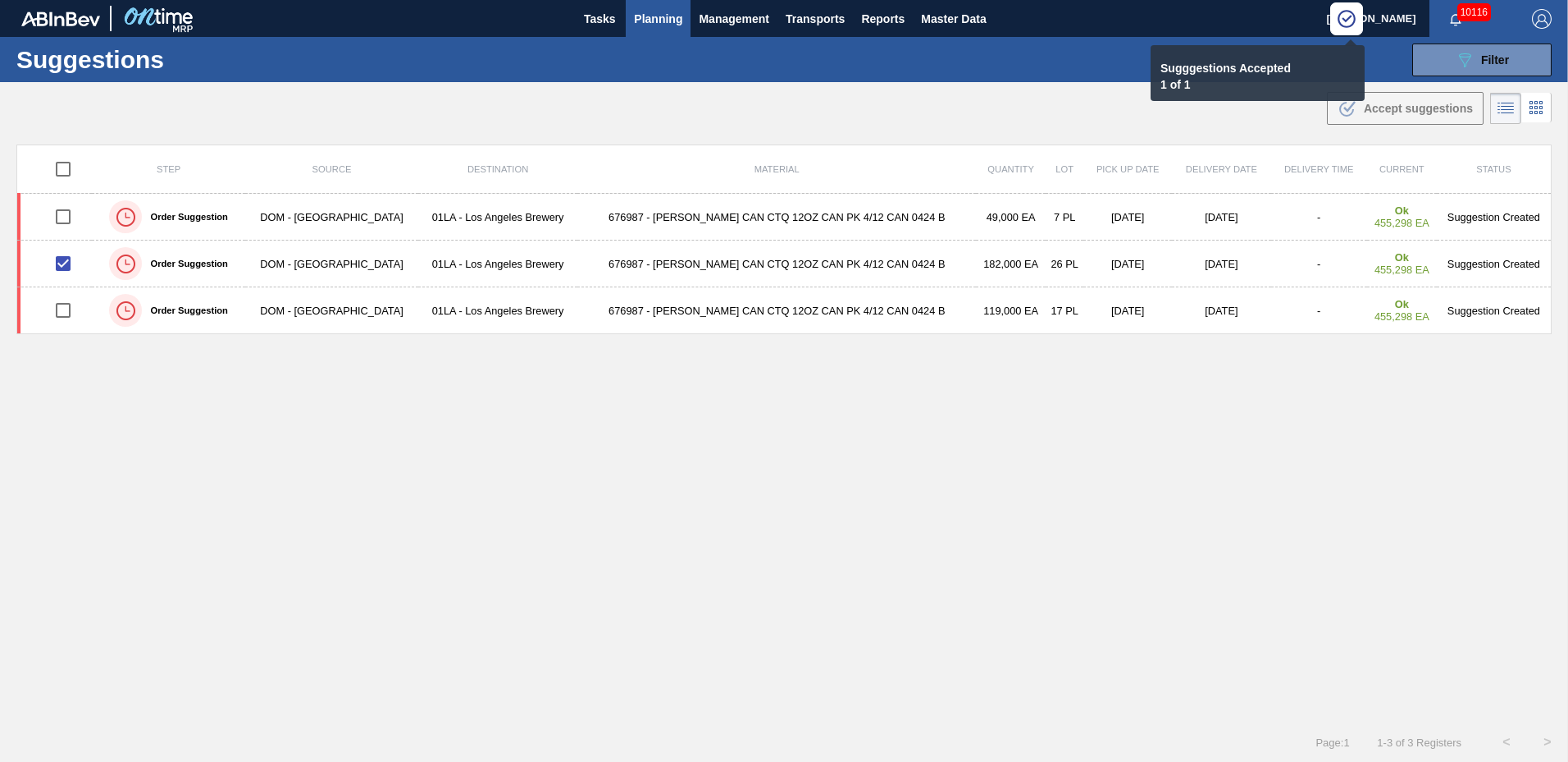
click at [663, 18] on span "Planning" at bounding box center [658, 19] width 49 height 20
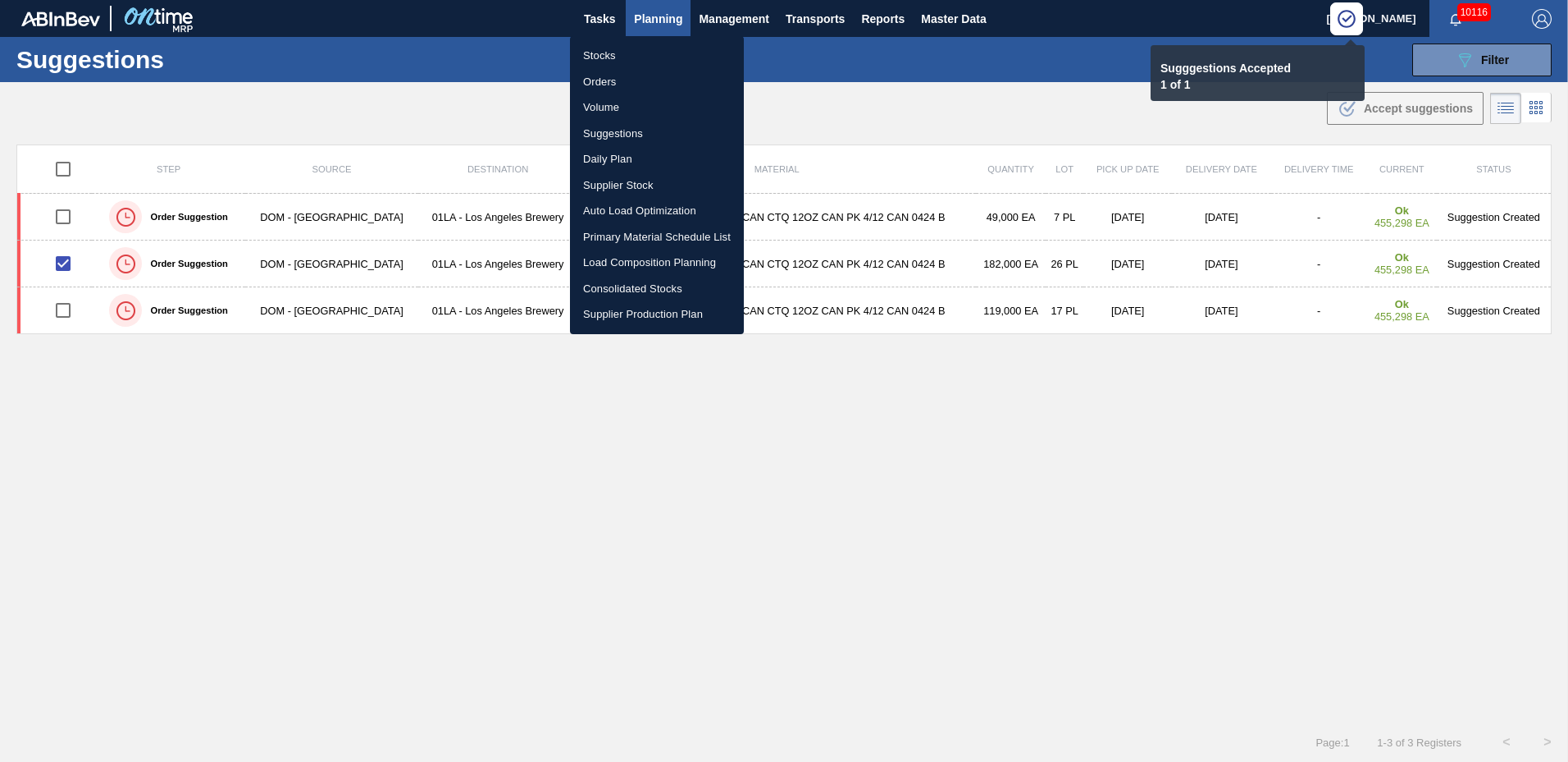
click at [646, 266] on li "Load Composition Planning" at bounding box center [657, 262] width 174 height 26
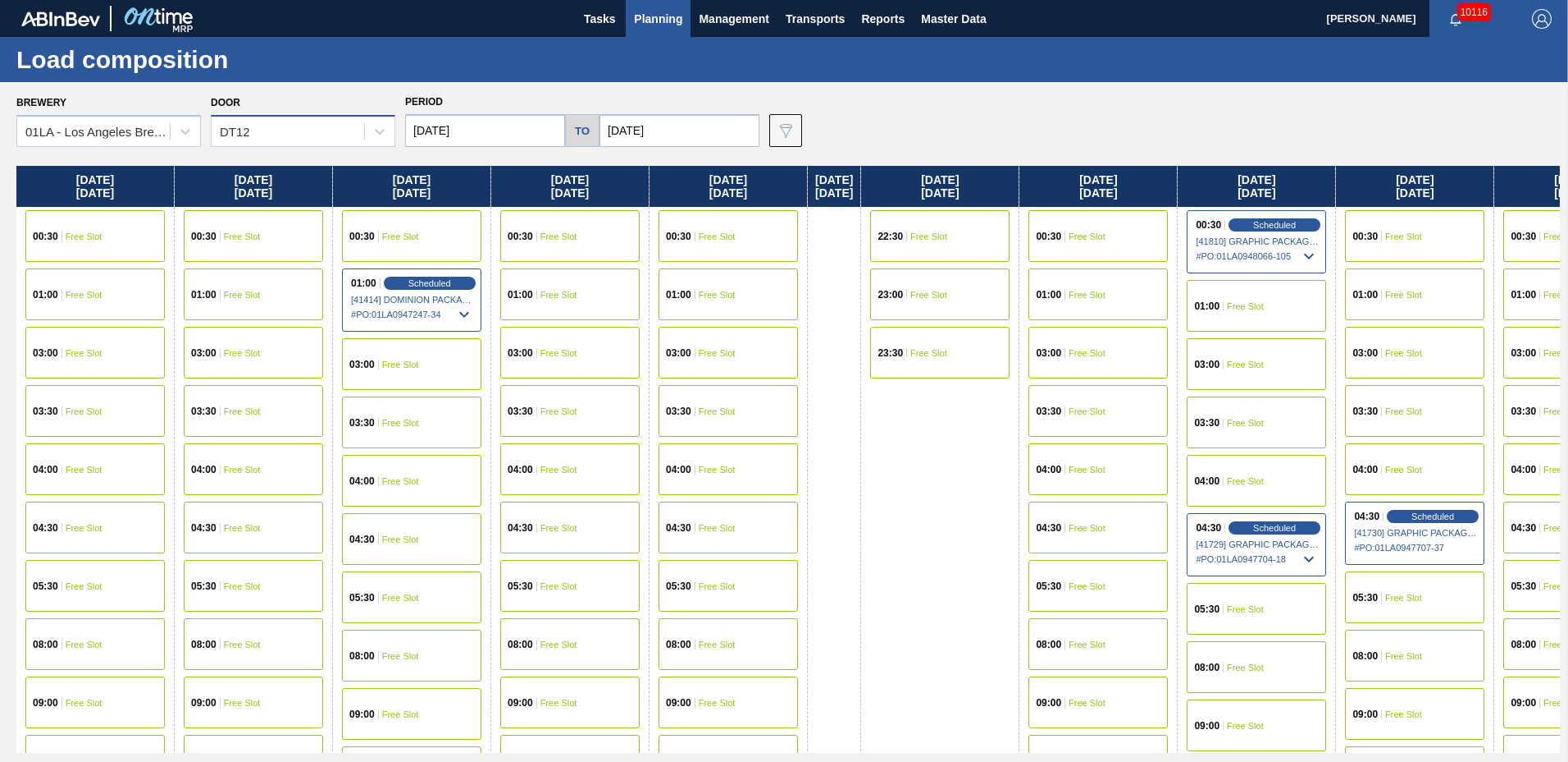
click at [302, 134] on div "DT12" at bounding box center [288, 132] width 152 height 23
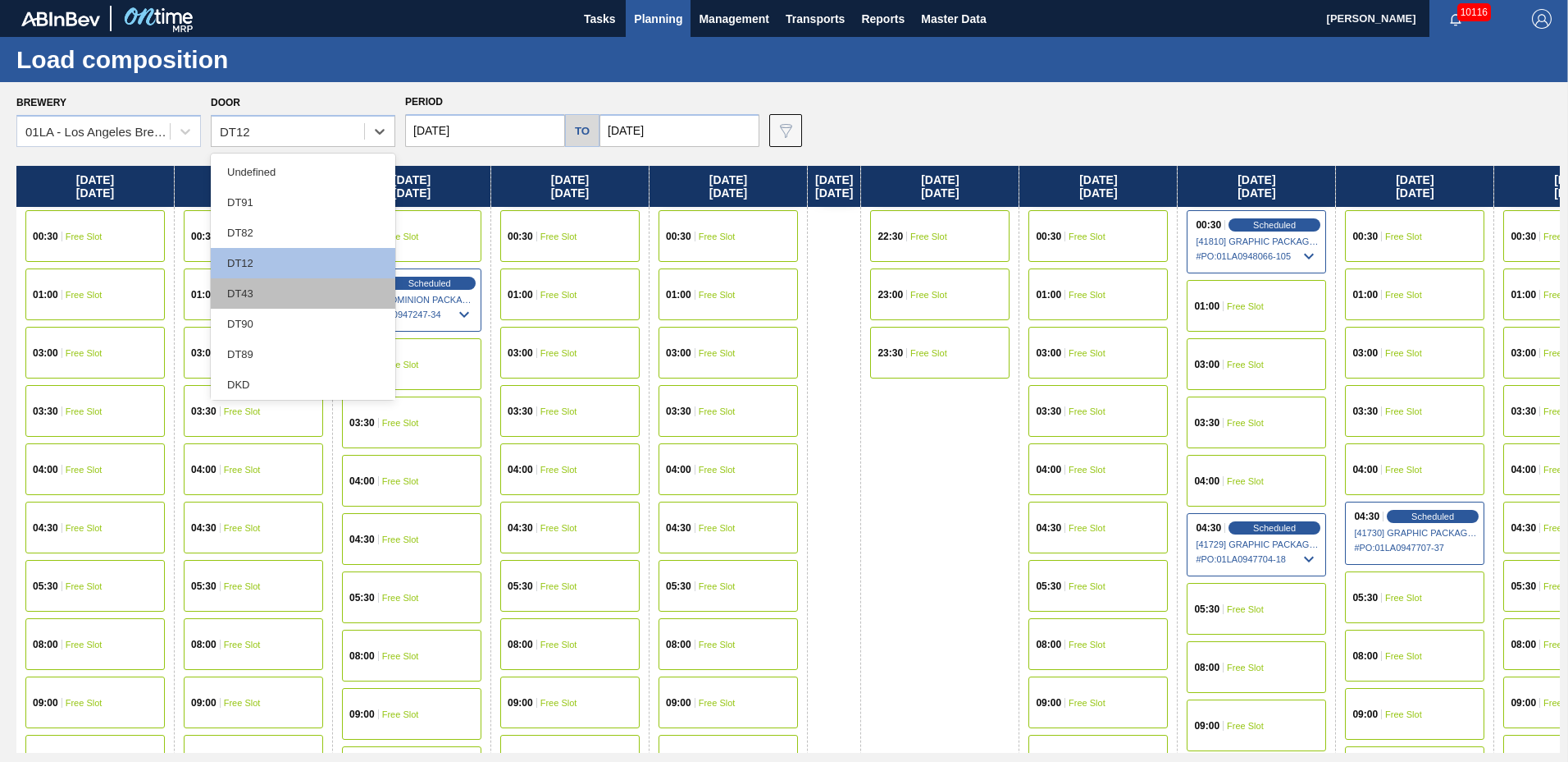
click at [255, 287] on div "DT43" at bounding box center [302, 293] width 184 height 30
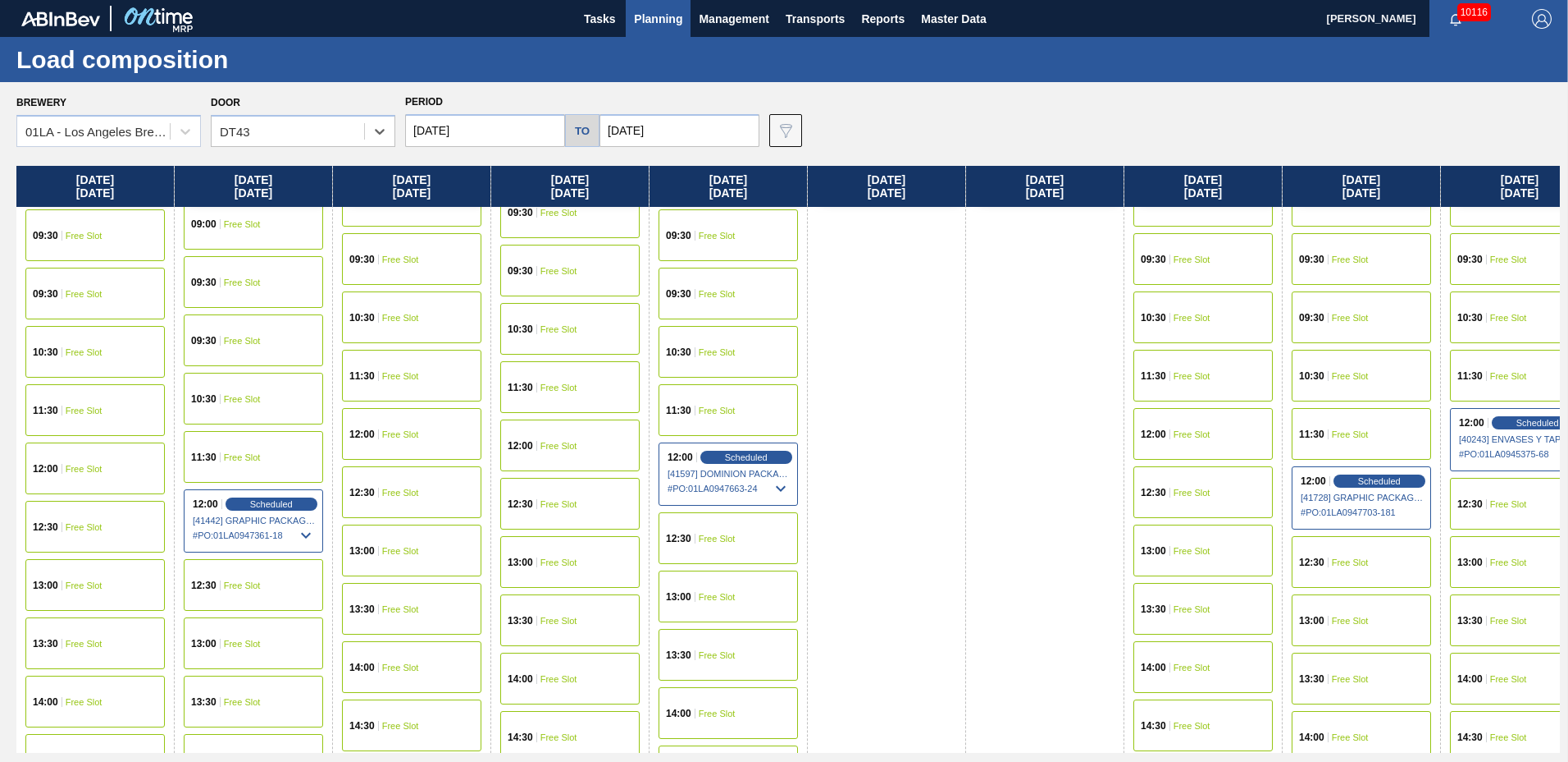
scroll to position [1306, 0]
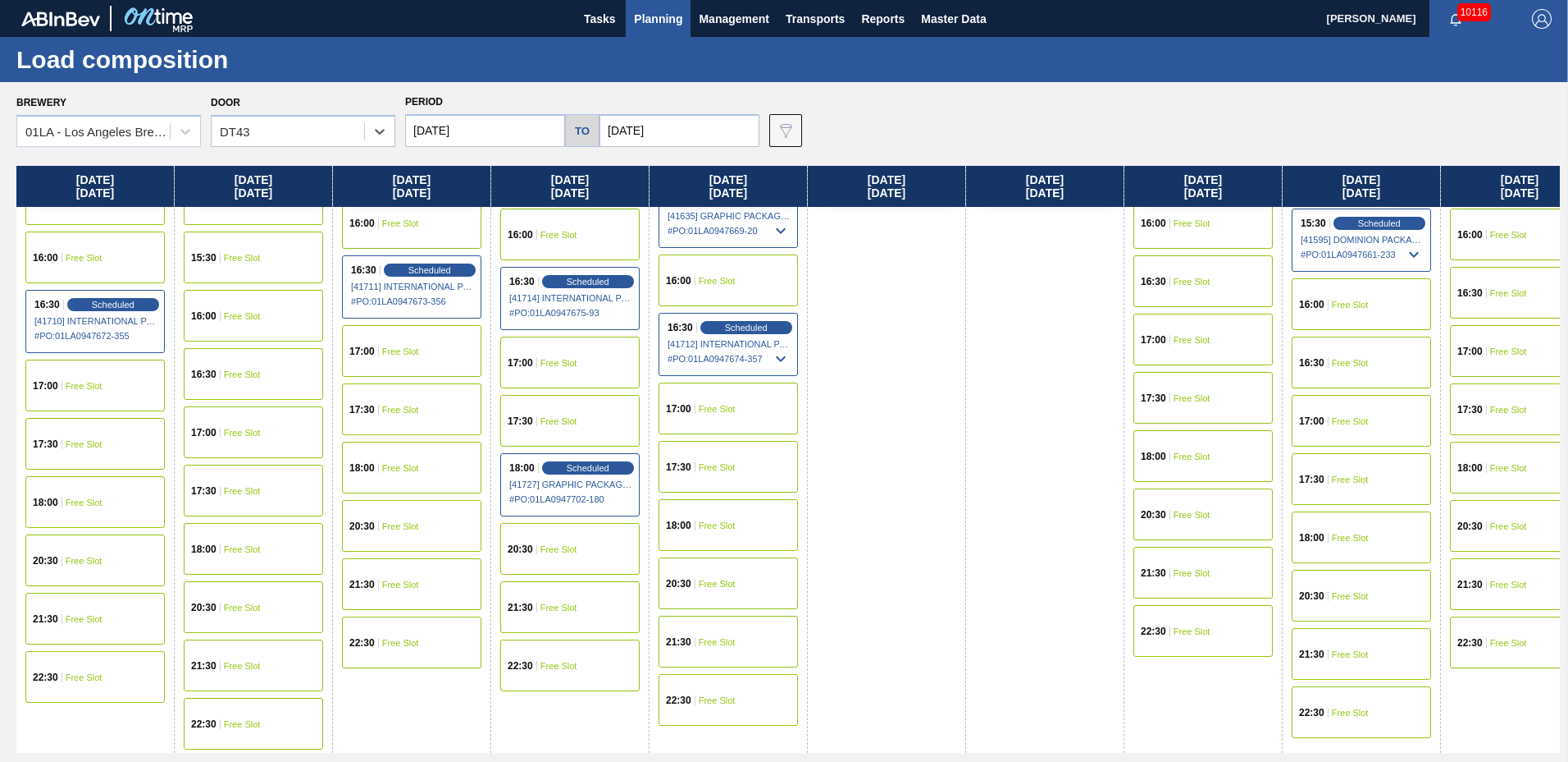
click at [694, 512] on div "18:00 Free Slot" at bounding box center [727, 524] width 139 height 52
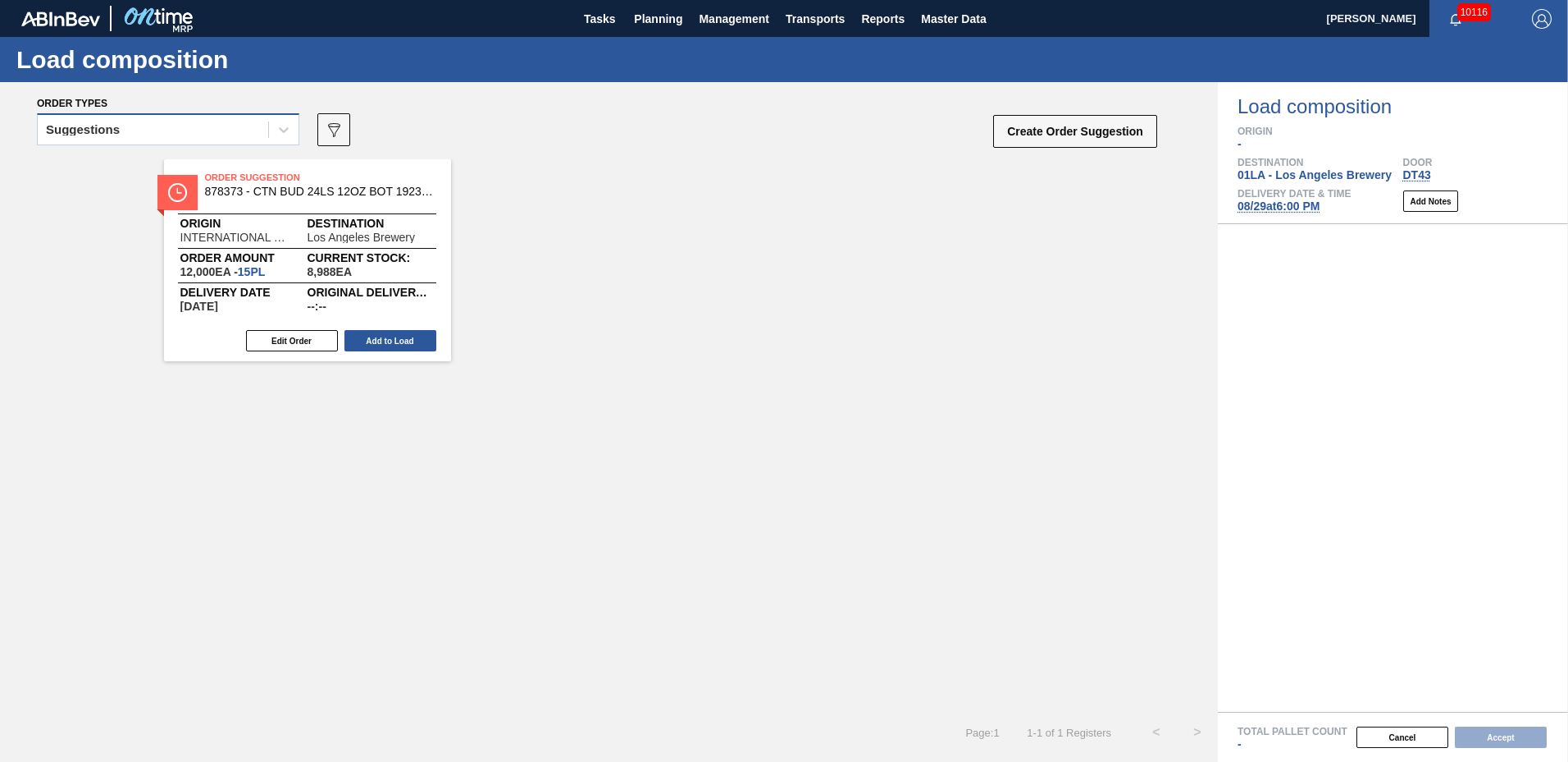
click at [188, 120] on div "Suggestions" at bounding box center [153, 130] width 230 height 23
click at [178, 157] on div "Suggestions 089F7B8B-B2A5-4AFE-B5C0-19BA573D28AC Create Order Suggestion" at bounding box center [598, 135] width 1122 height 49
drag, startPoint x: 178, startPoint y: 131, endPoint x: 178, endPoint y: 143, distance: 12.0
click at [178, 129] on div "Suggestions" at bounding box center [153, 130] width 230 height 23
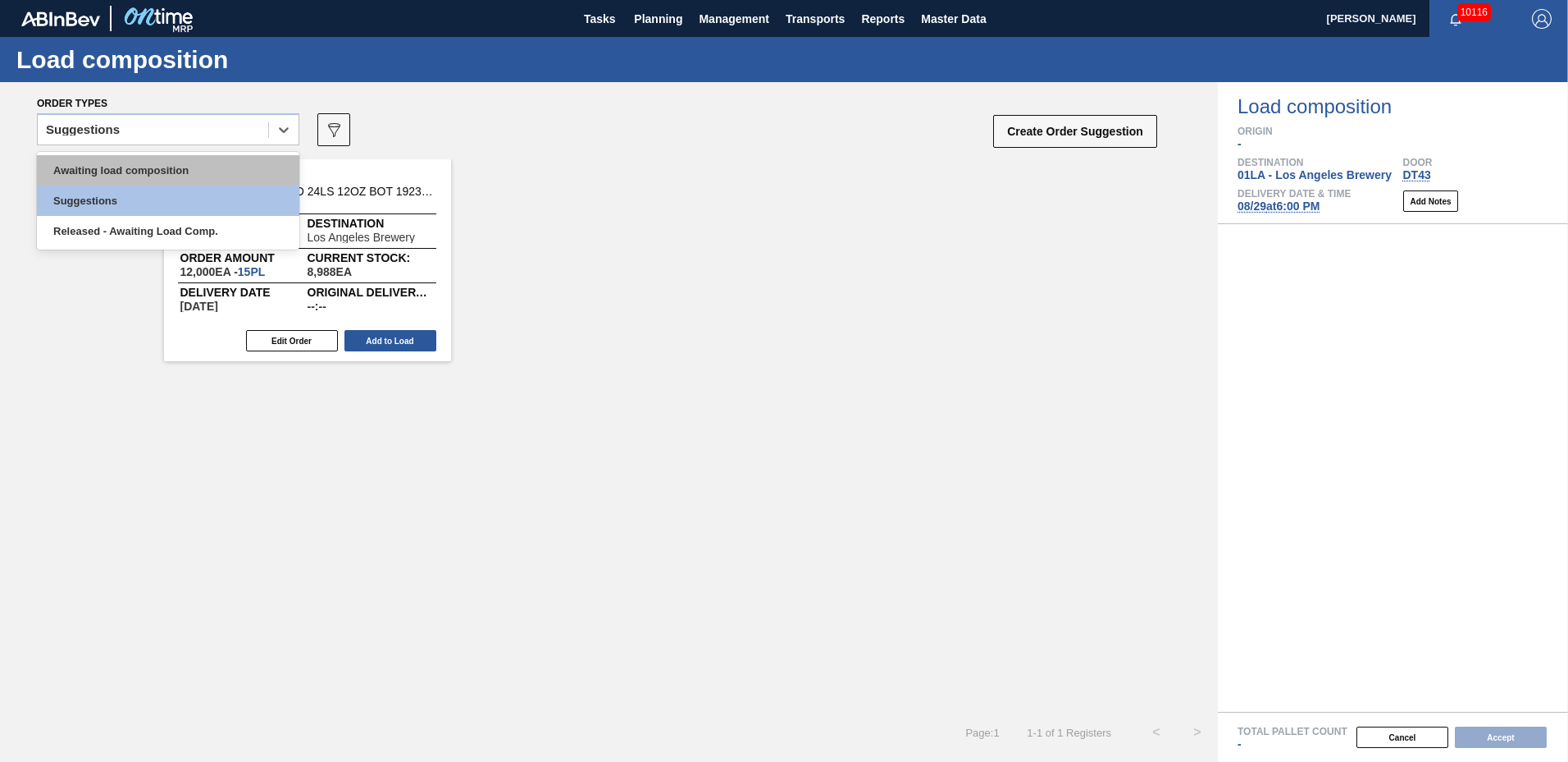
click at [178, 163] on div "Awaiting load composition" at bounding box center [168, 170] width 262 height 30
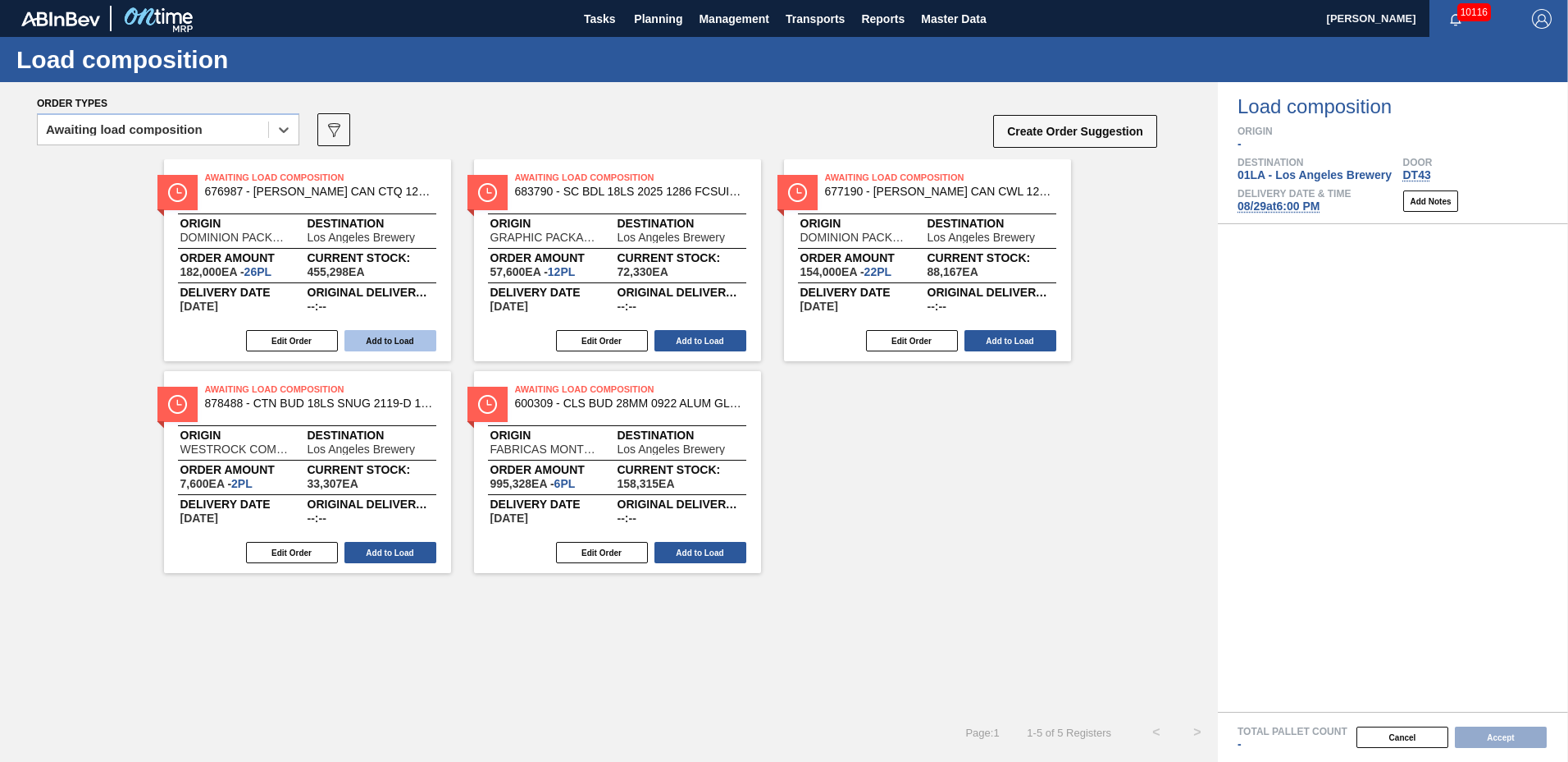
click at [402, 337] on button "Add to Load" at bounding box center [390, 341] width 92 height 21
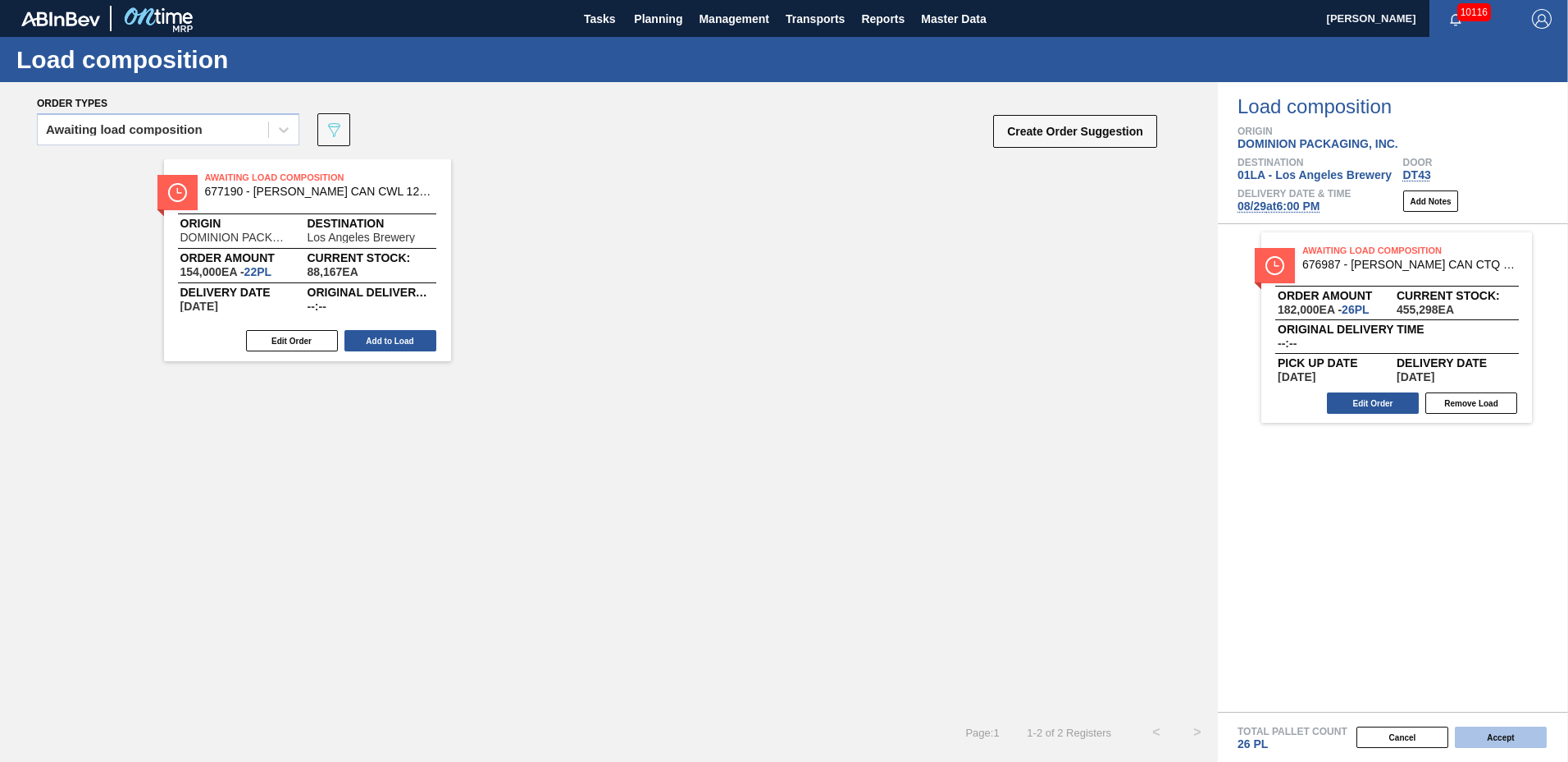
click at [1495, 731] on button "Accept" at bounding box center [1501, 737] width 92 height 21
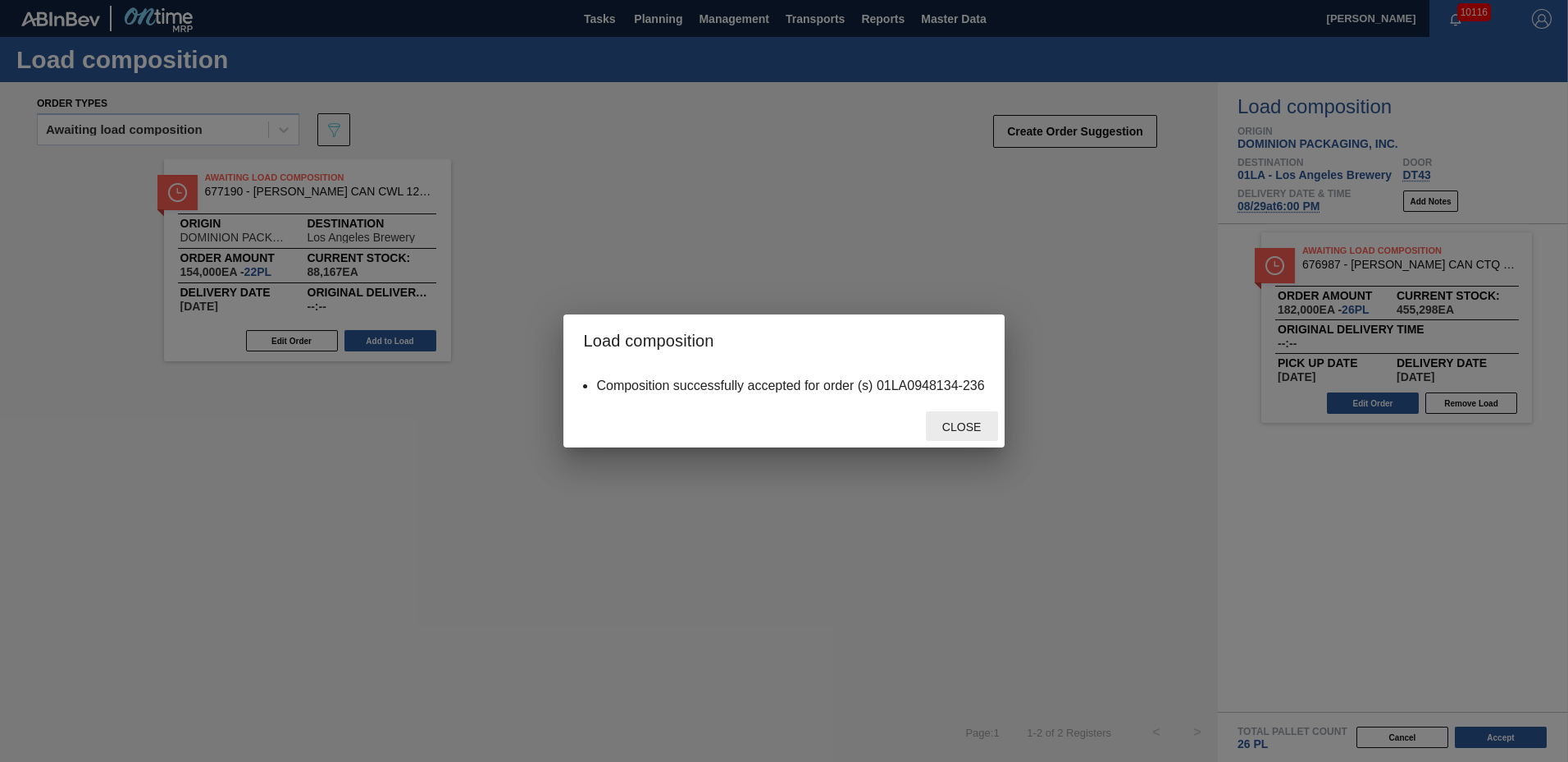
click at [953, 436] on div "Close" at bounding box center [962, 425] width 72 height 30
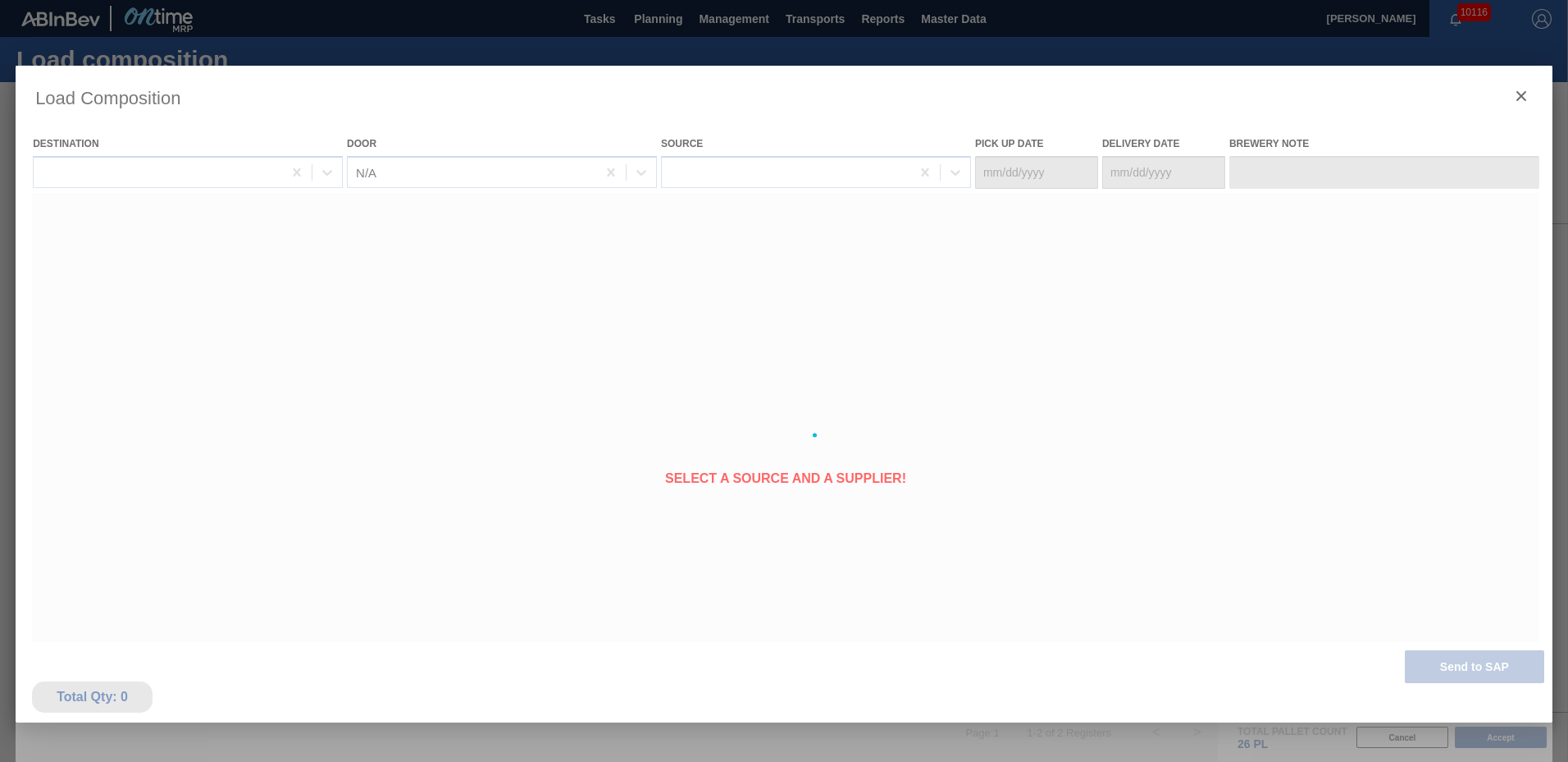
type Date "[DATE]"
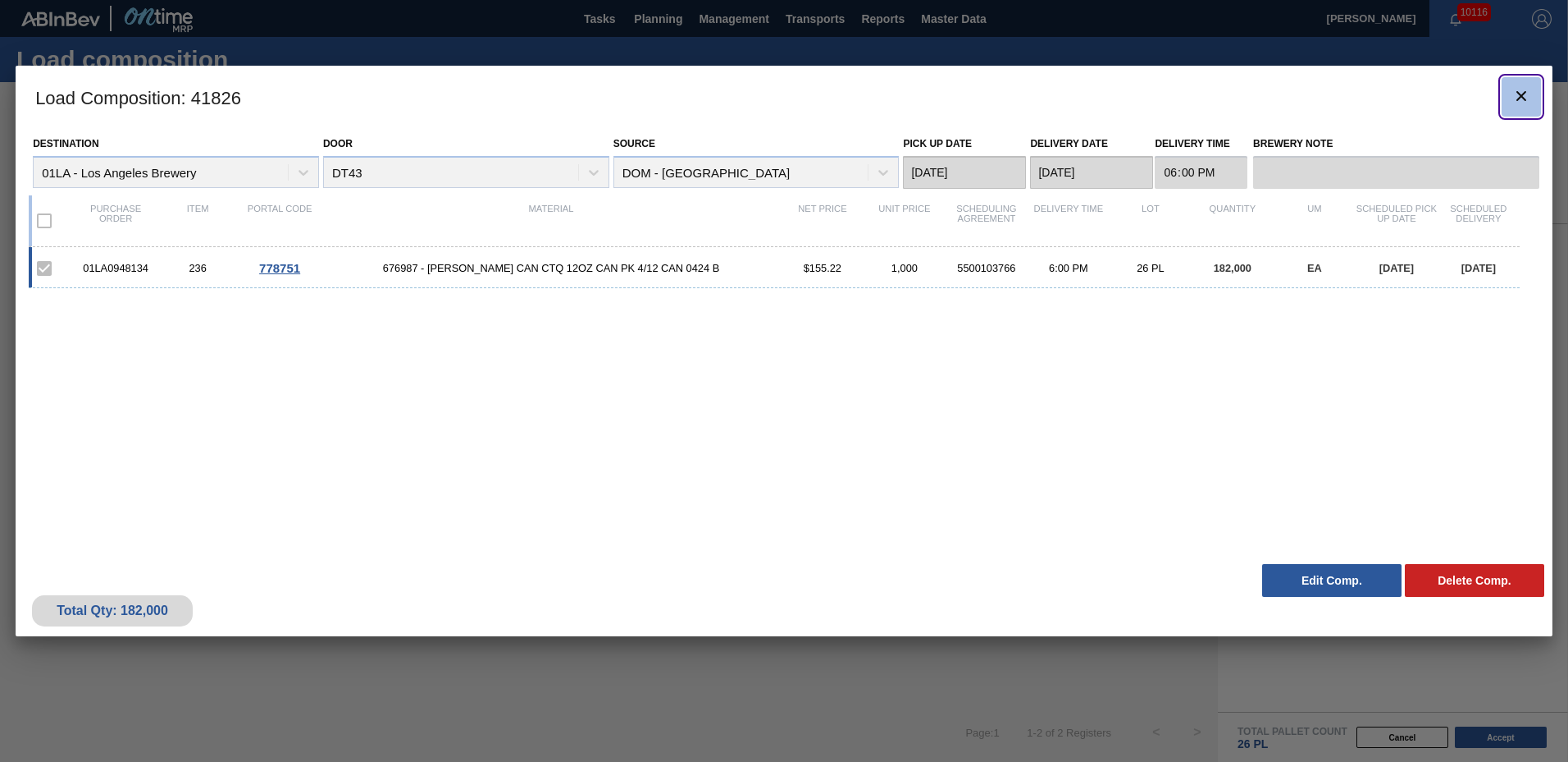
click at [1534, 98] on button "botão de ícone" at bounding box center [1521, 97] width 39 height 39
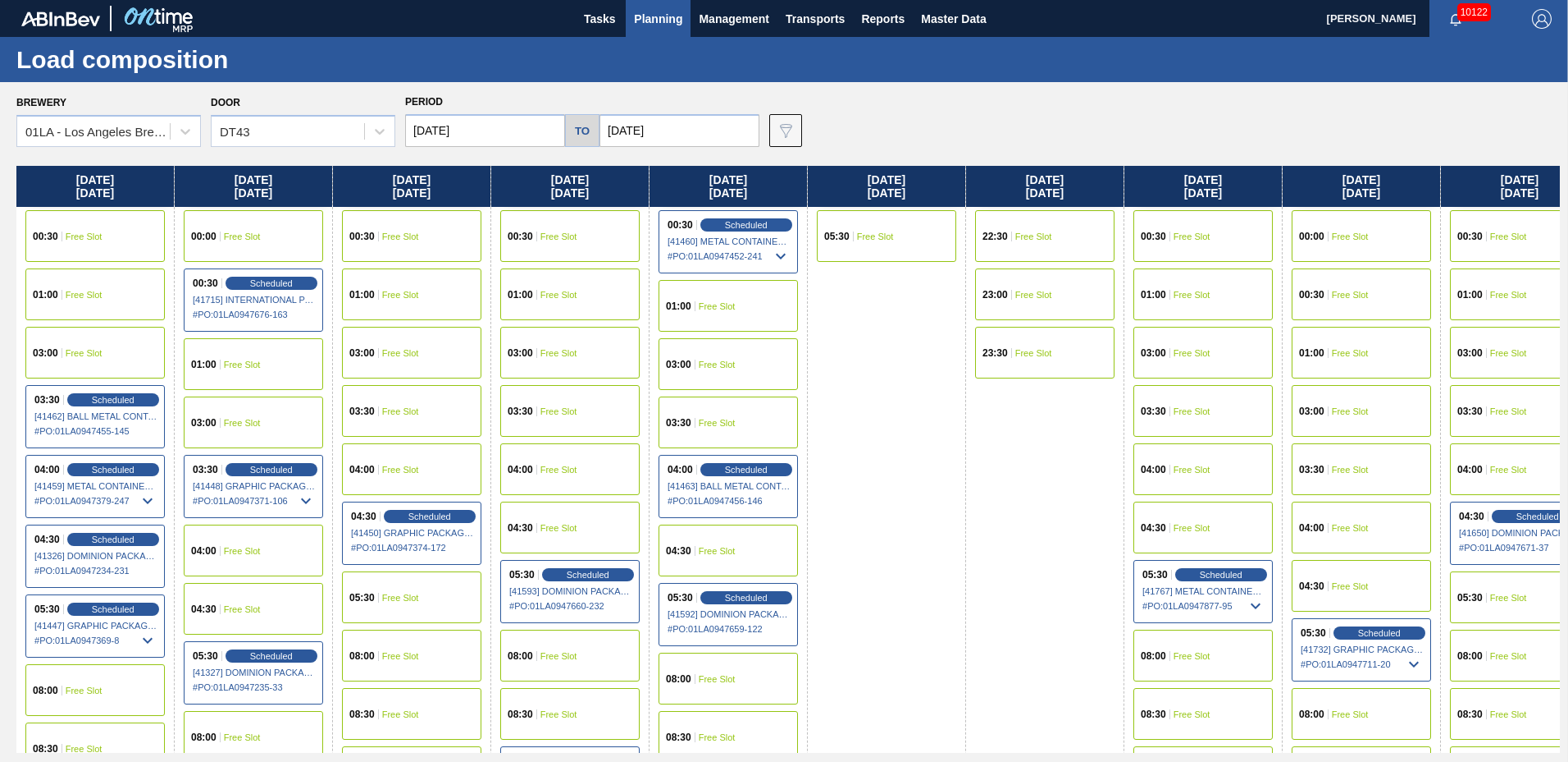
click at [650, 6] on button "Planning" at bounding box center [658, 19] width 64 height 37
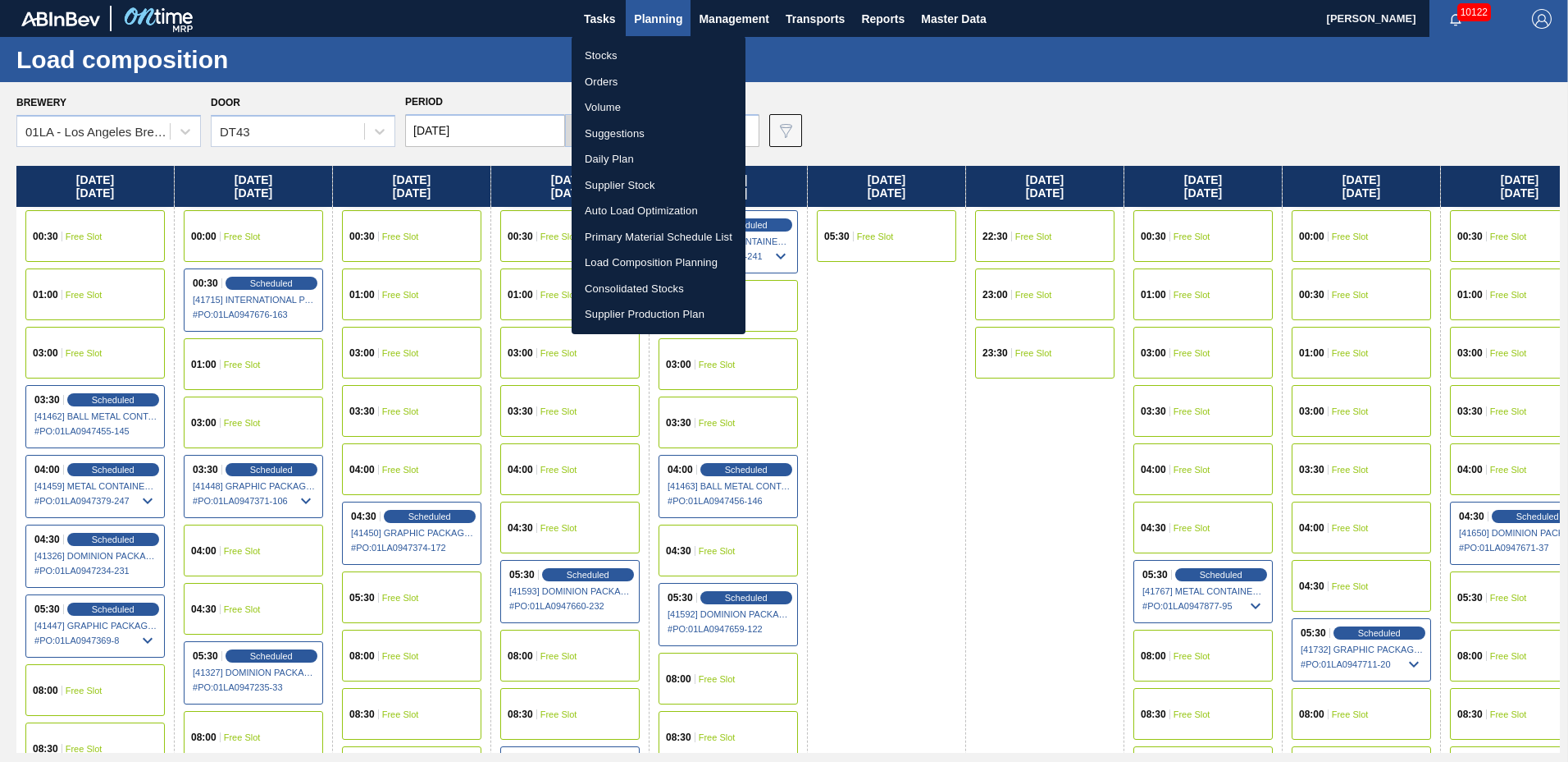
click at [619, 137] on li "Suggestions" at bounding box center [658, 134] width 174 height 26
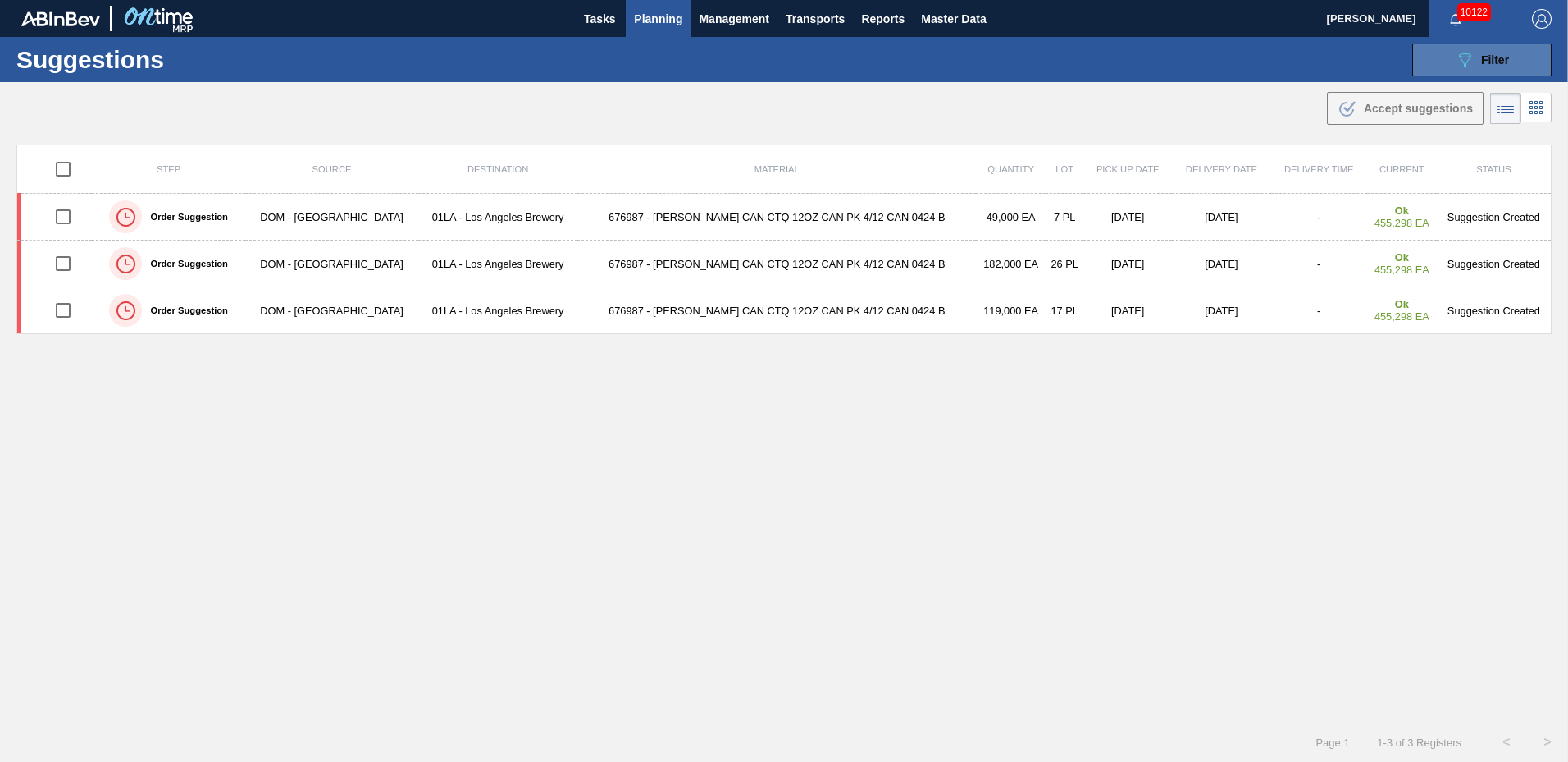
click at [1481, 57] on span "Filter" at bounding box center [1495, 60] width 28 height 13
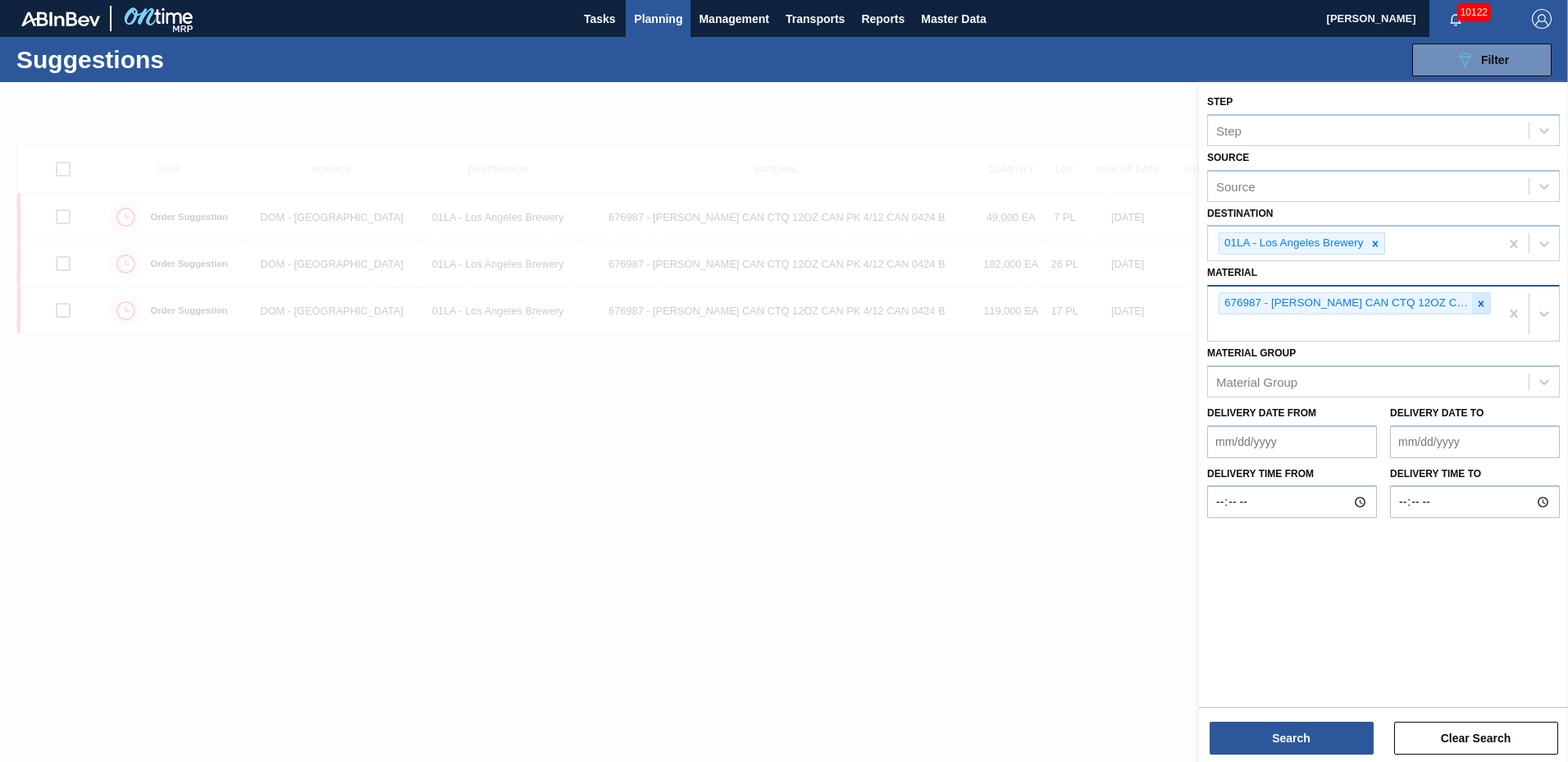
click at [1475, 302] on icon at bounding box center [1481, 303] width 12 height 12
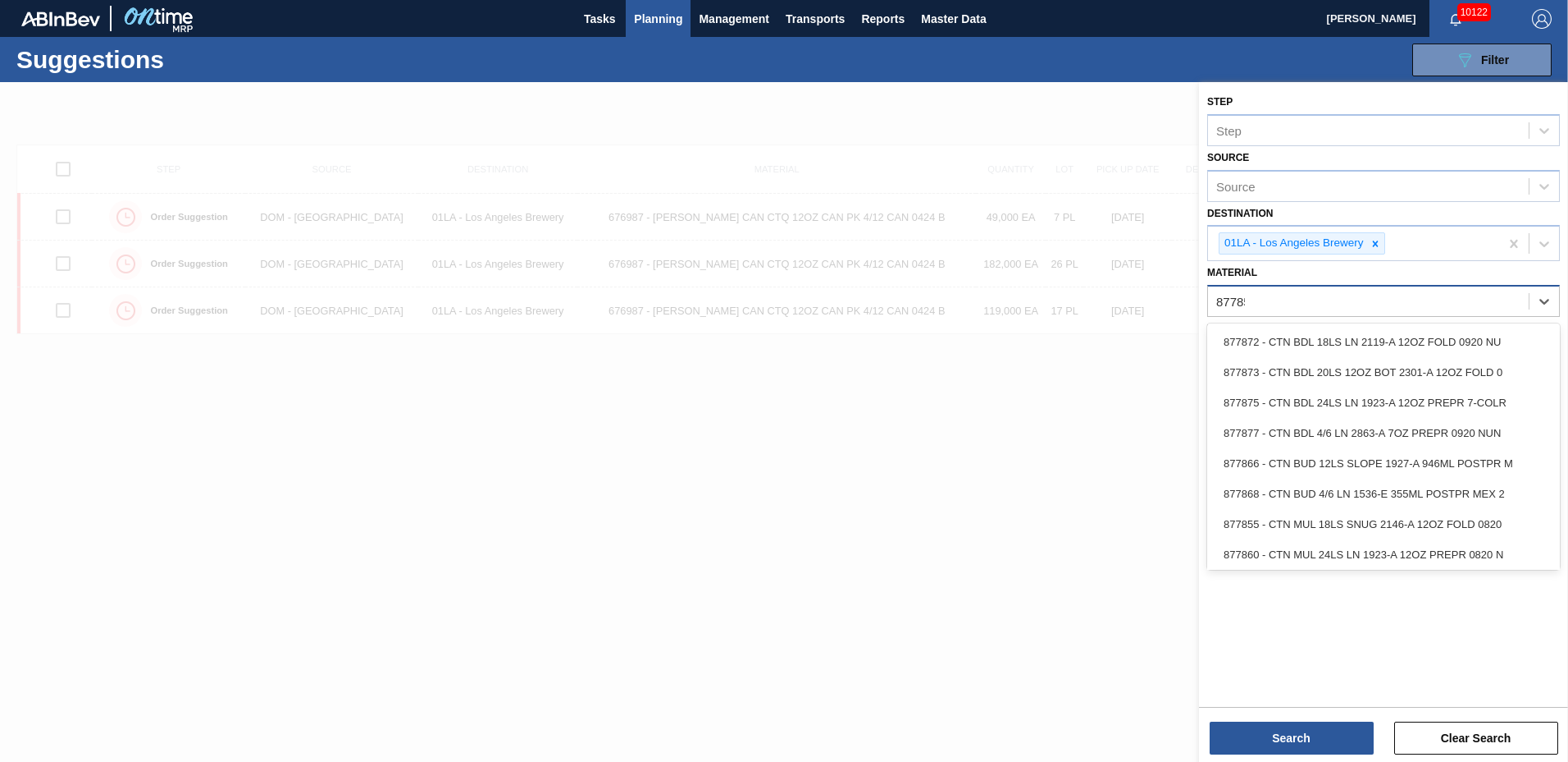
type input "877858"
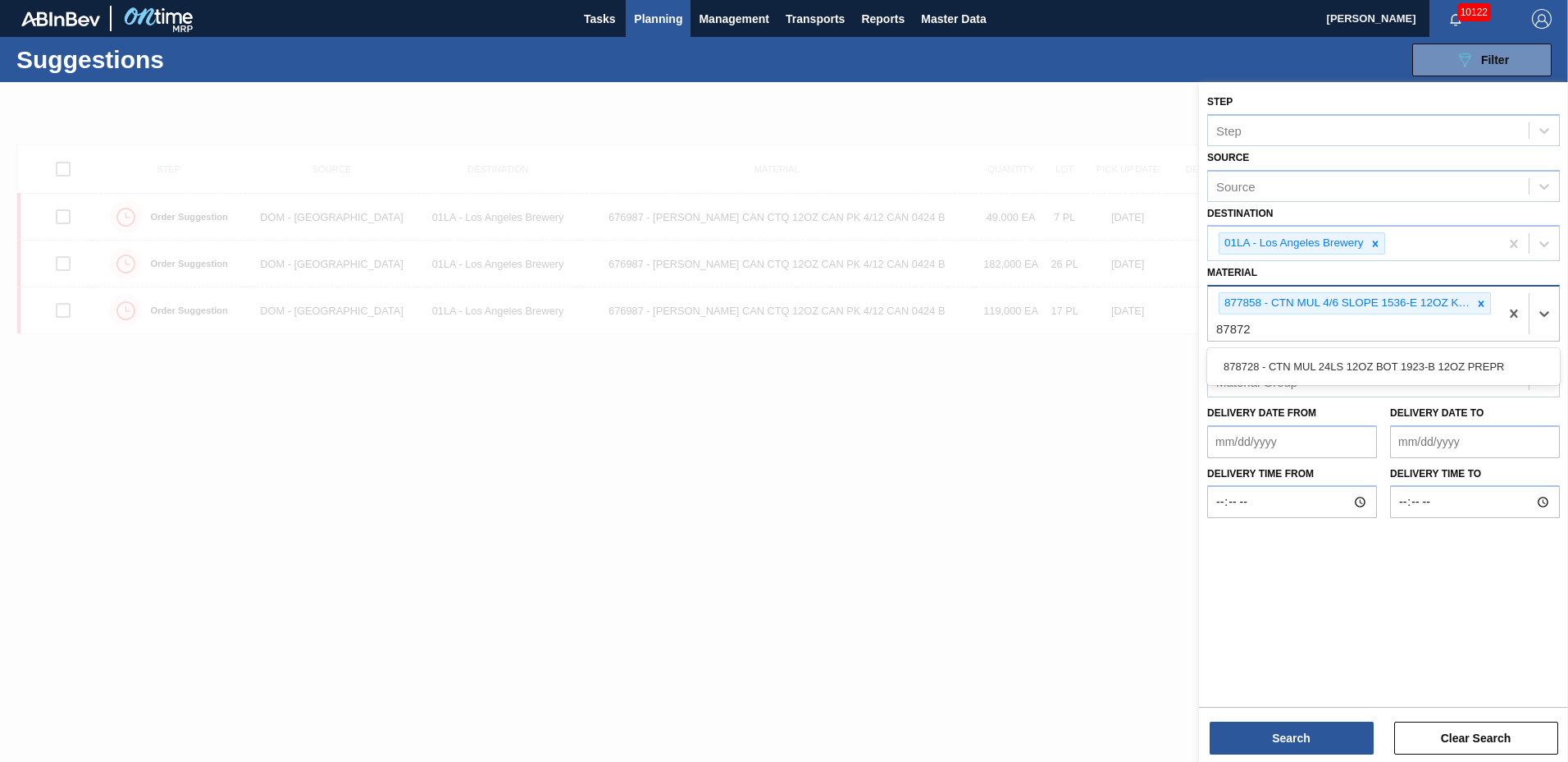
type input "878728"
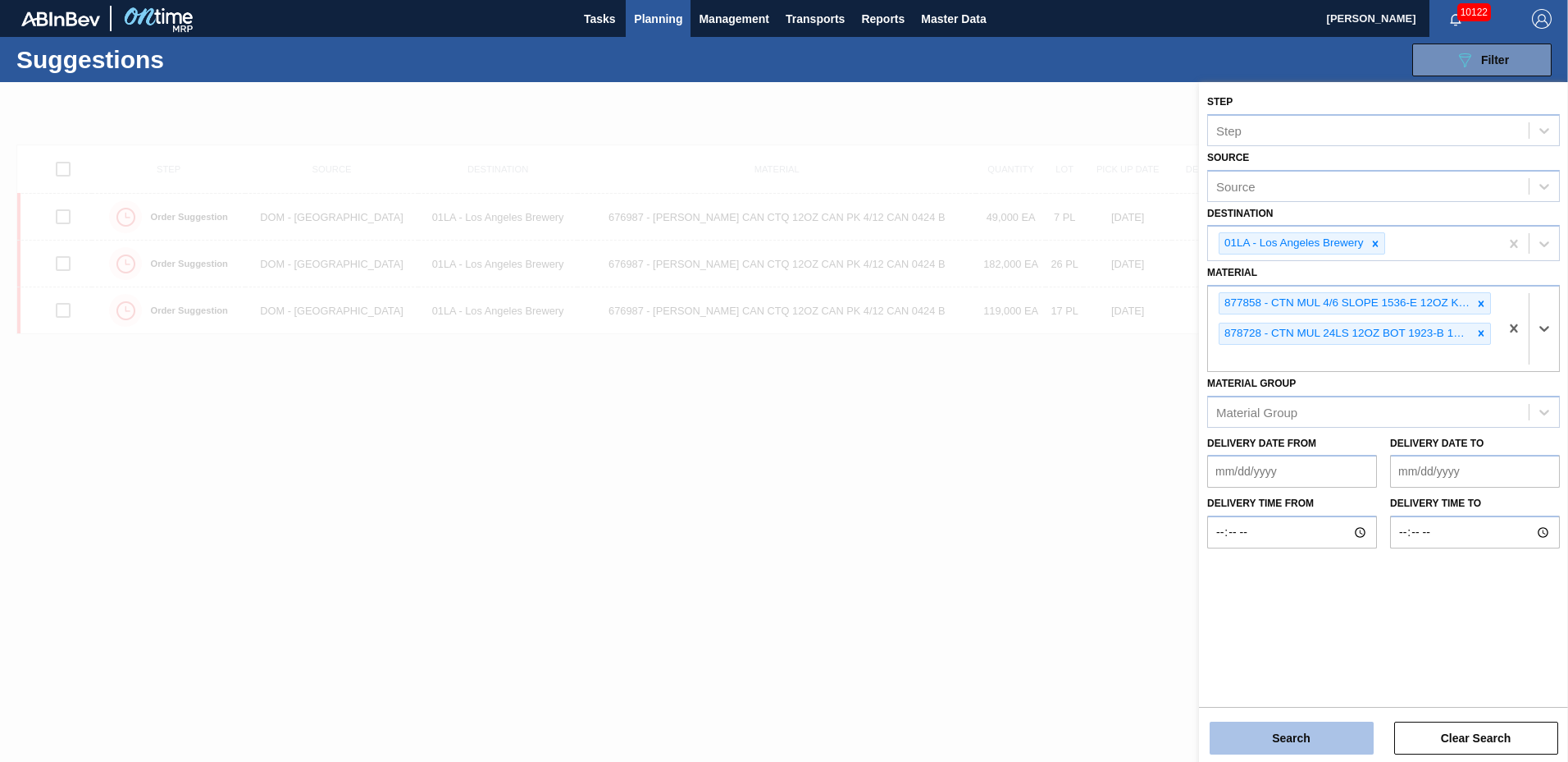
click at [1267, 746] on button "Search" at bounding box center [1292, 738] width 164 height 33
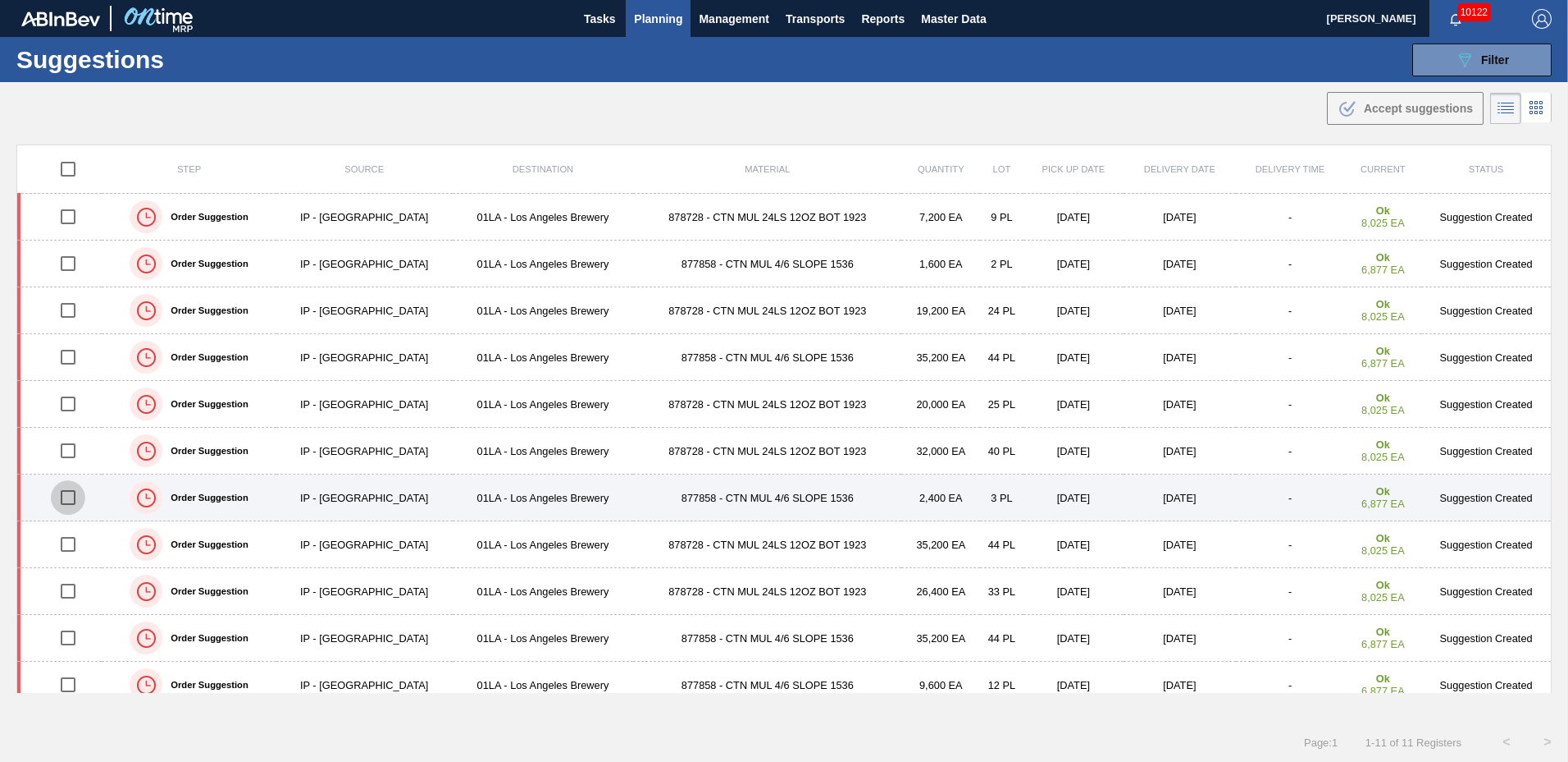
click at [73, 498] on input "checkbox" at bounding box center [67, 497] width 34 height 34
checkbox input "true"
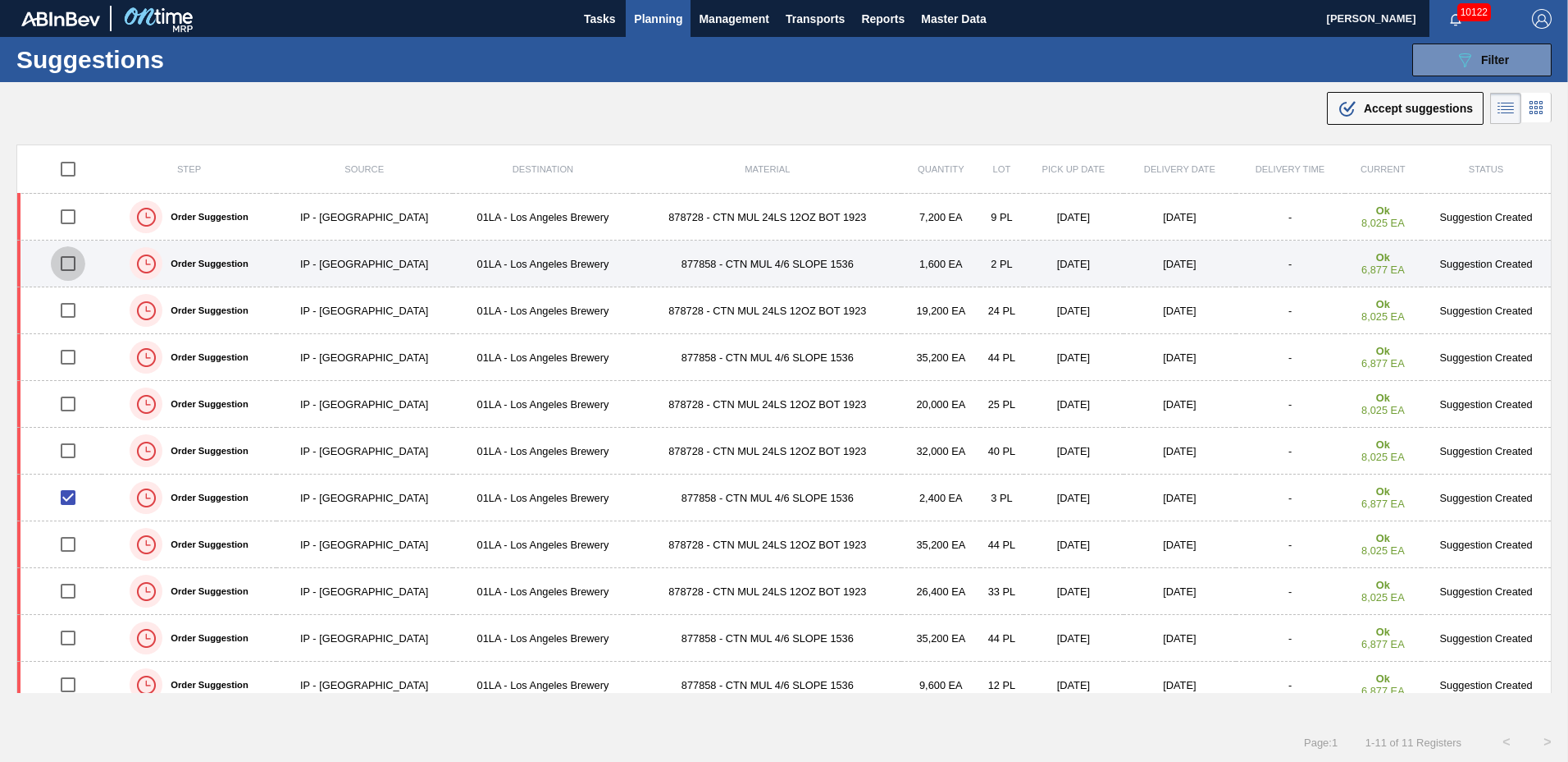
click at [73, 261] on input "checkbox" at bounding box center [67, 262] width 34 height 34
checkbox input "true"
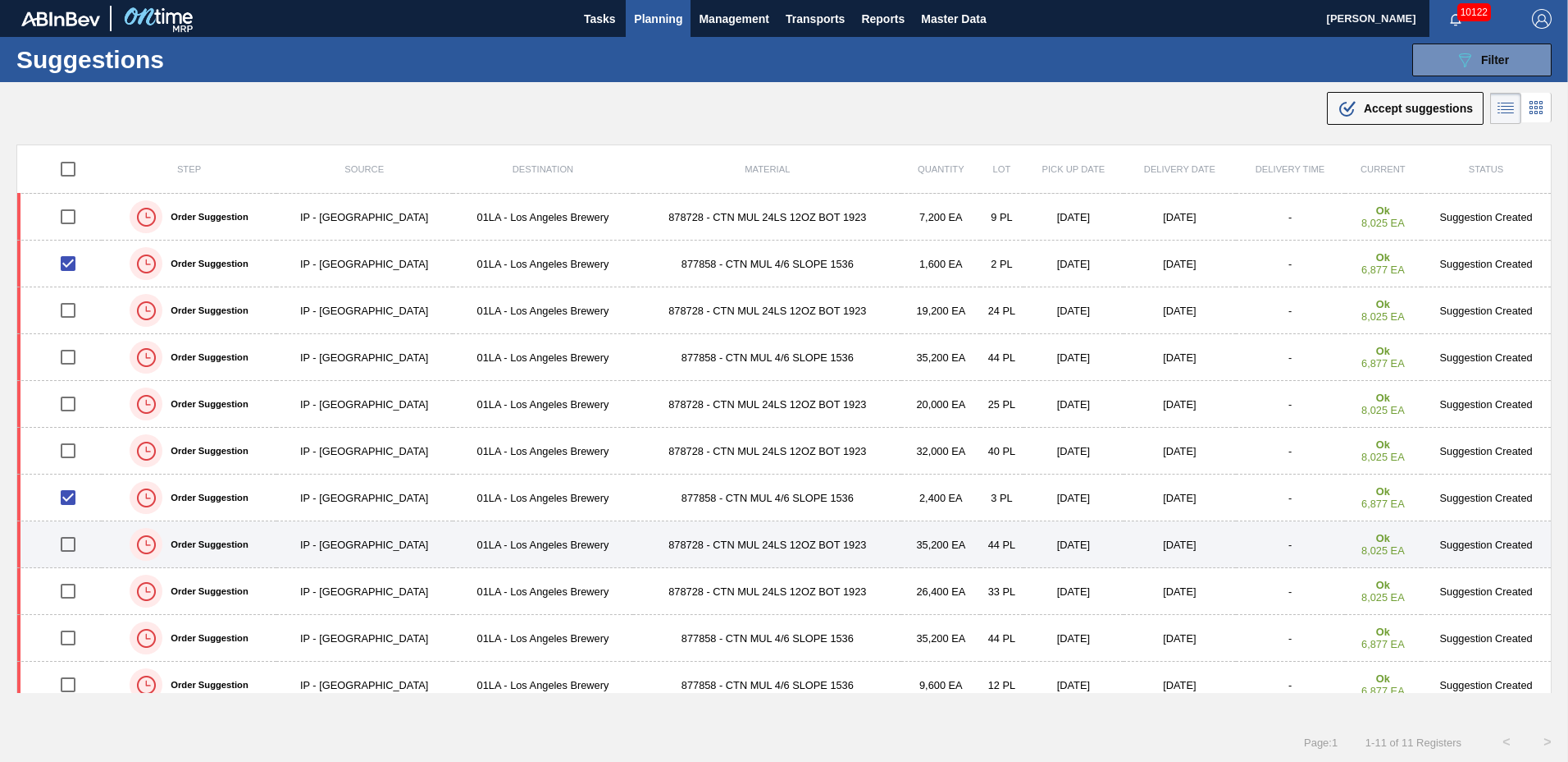
click at [72, 540] on input "checkbox" at bounding box center [67, 543] width 34 height 34
checkbox input "true"
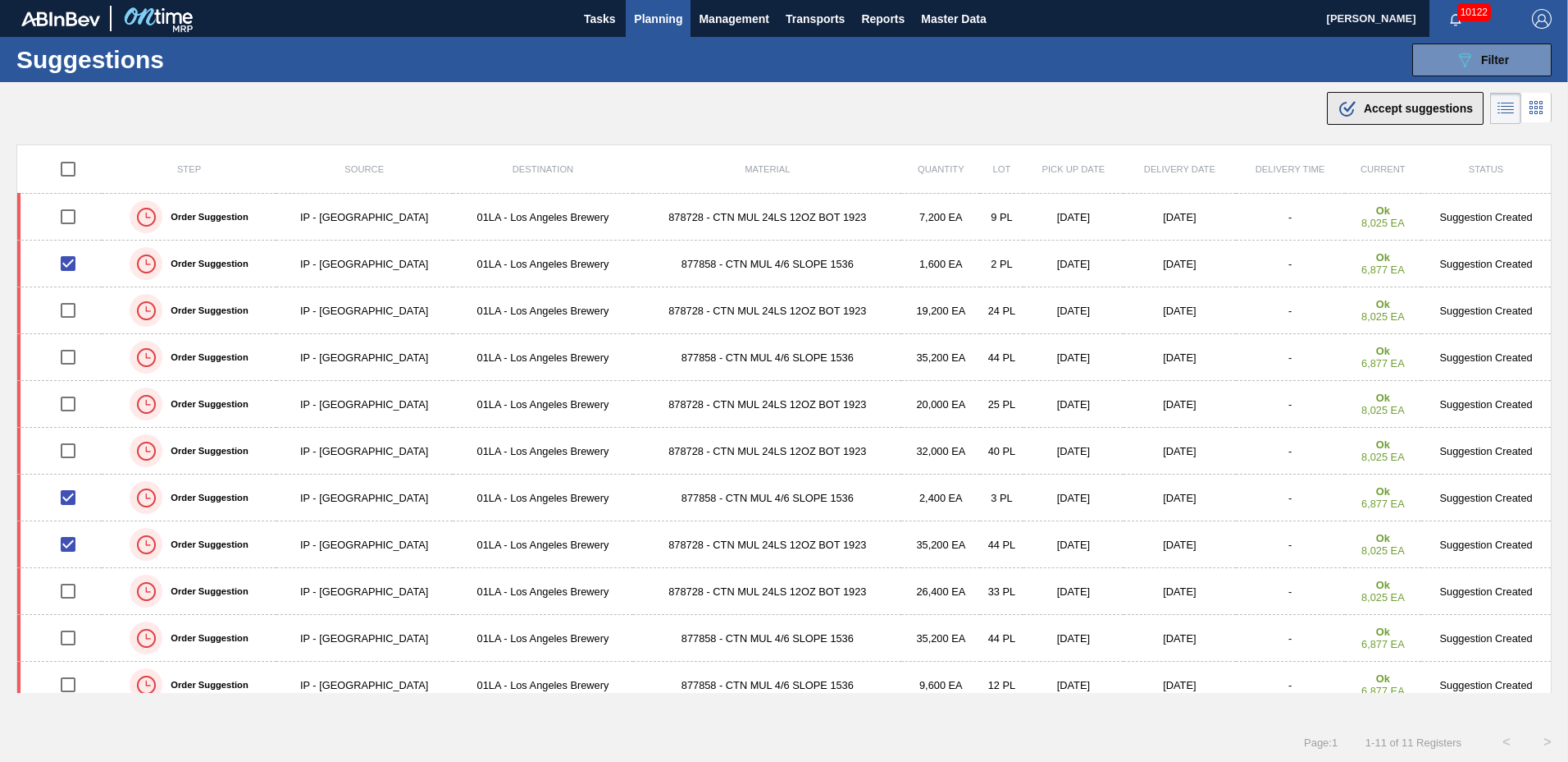
click at [1399, 105] on span "Accept suggestions" at bounding box center [1419, 107] width 109 height 13
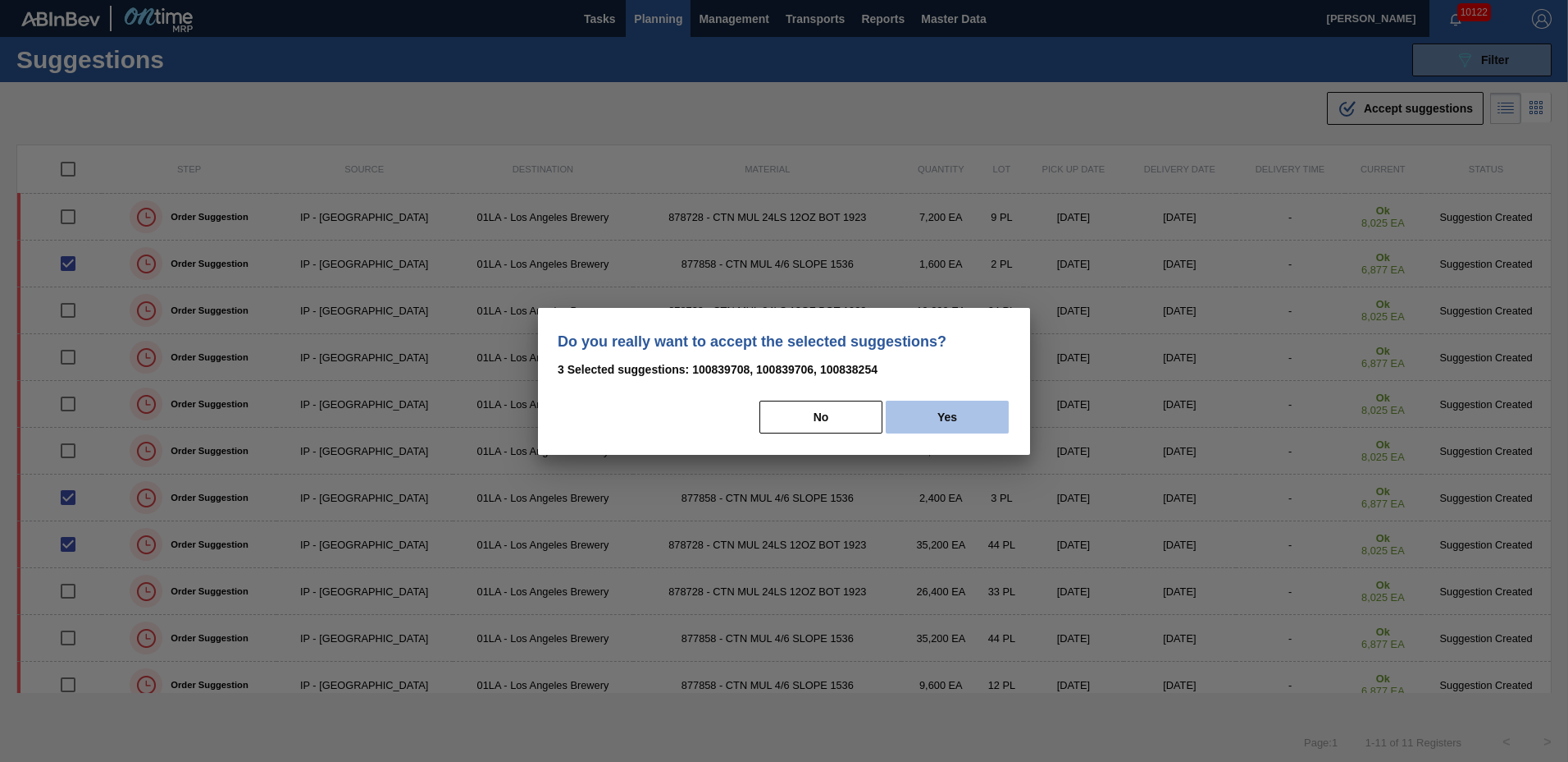
click at [939, 423] on button "Yes" at bounding box center [947, 417] width 123 height 33
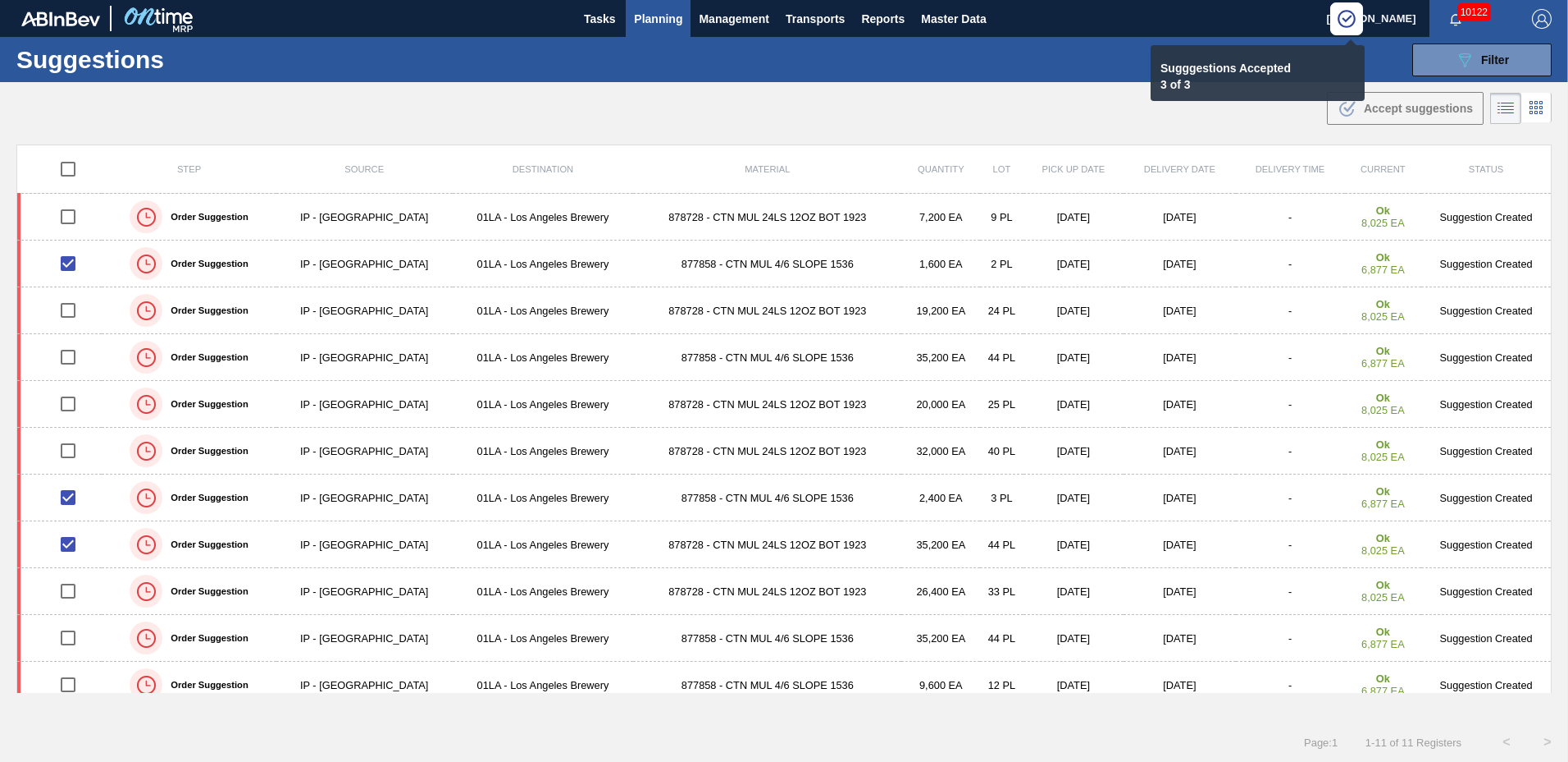
click at [641, 14] on span "Planning" at bounding box center [658, 19] width 49 height 20
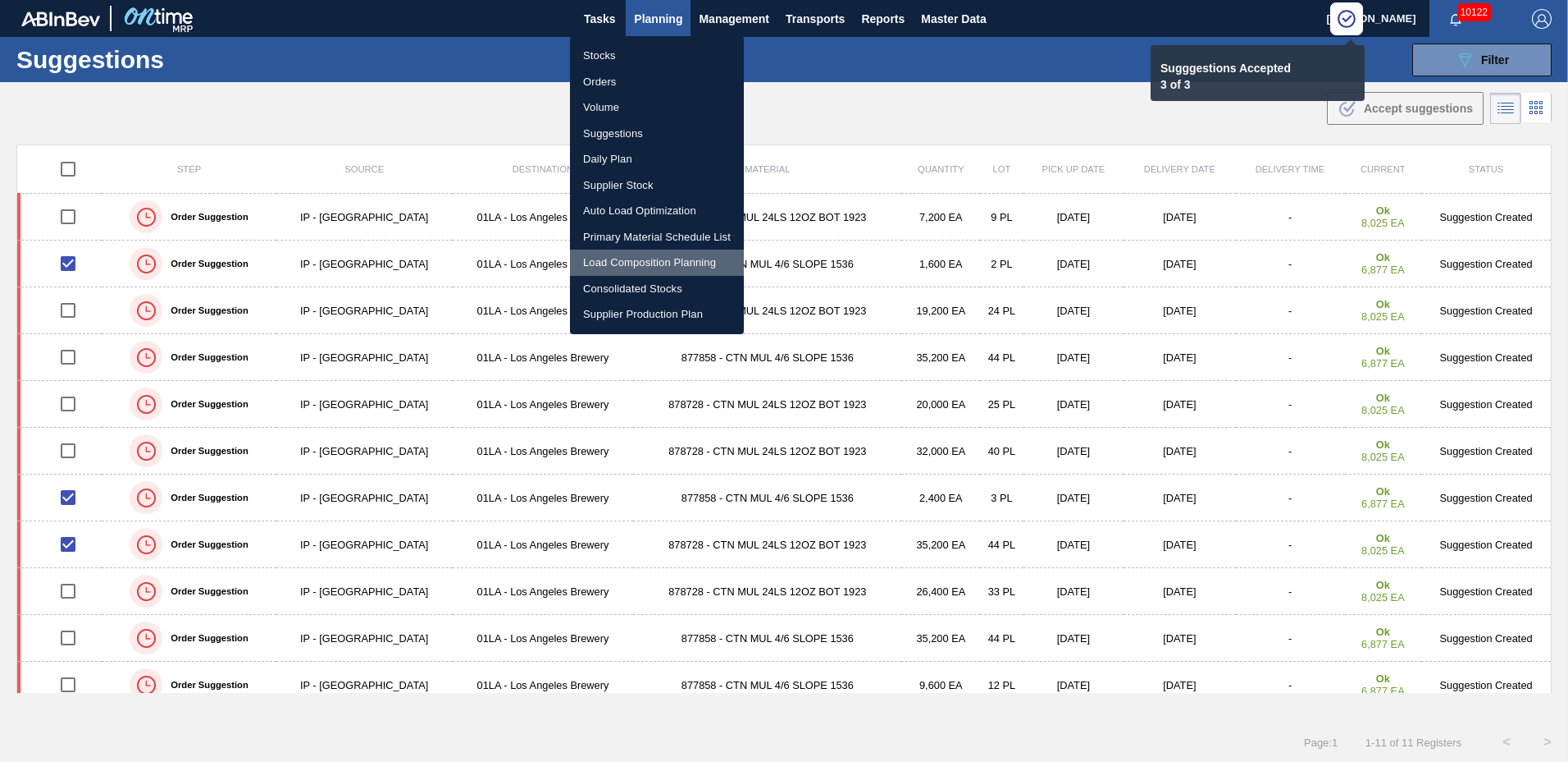
click at [665, 255] on li "Load Composition Planning" at bounding box center [657, 262] width 174 height 26
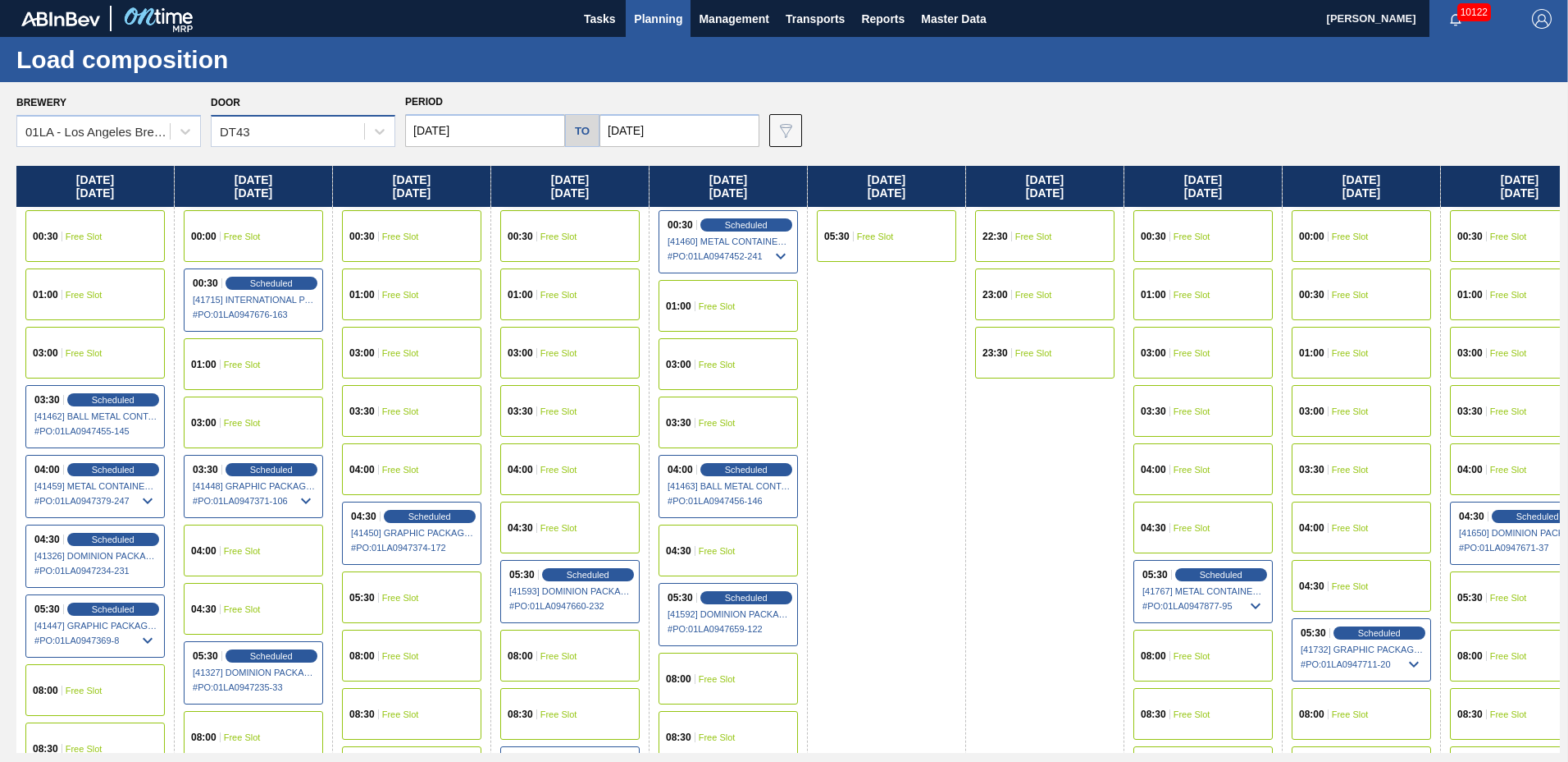
click at [281, 122] on div "DT43" at bounding box center [288, 132] width 152 height 23
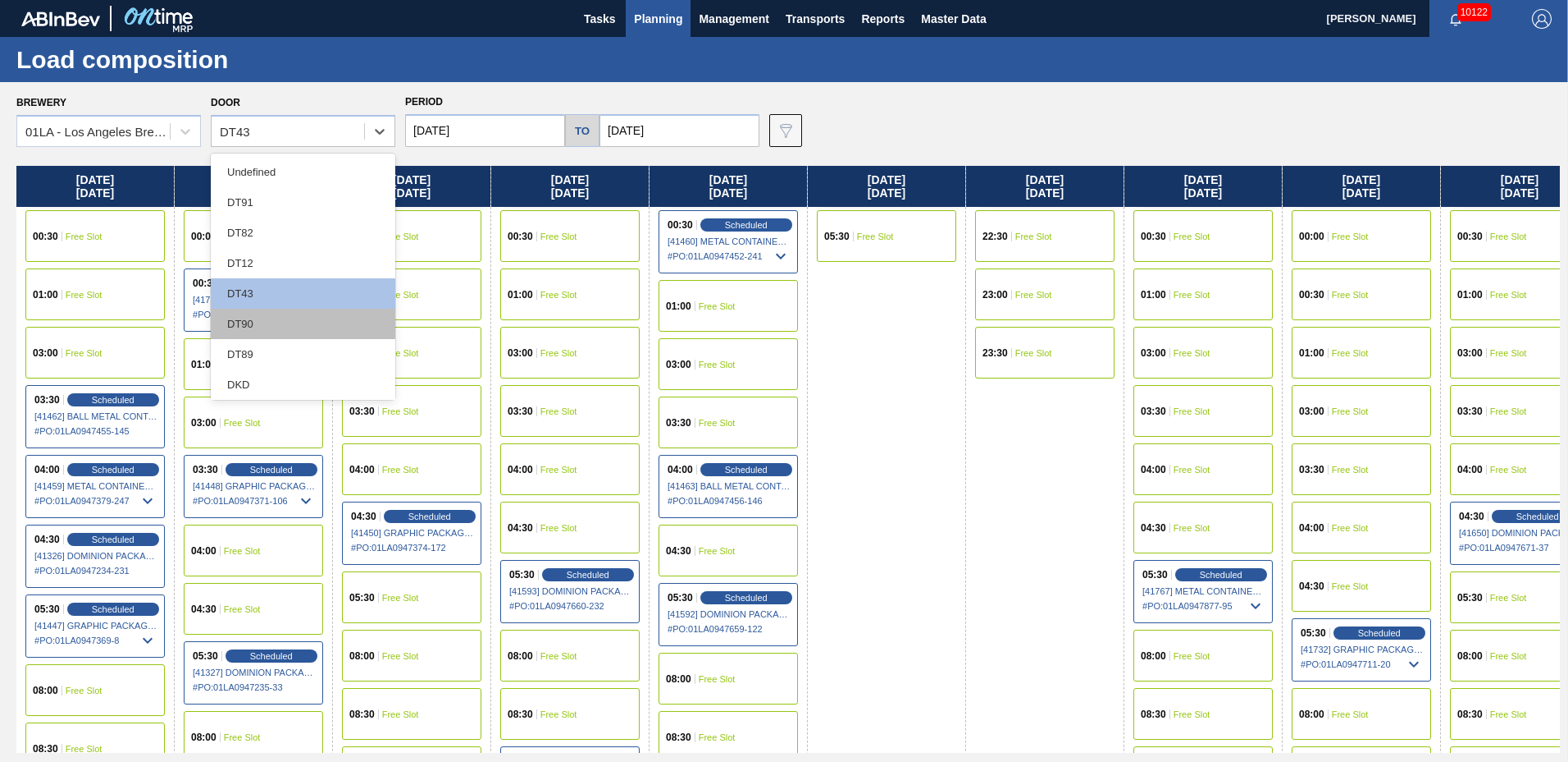
click at [247, 323] on div "DT90" at bounding box center [302, 323] width 184 height 30
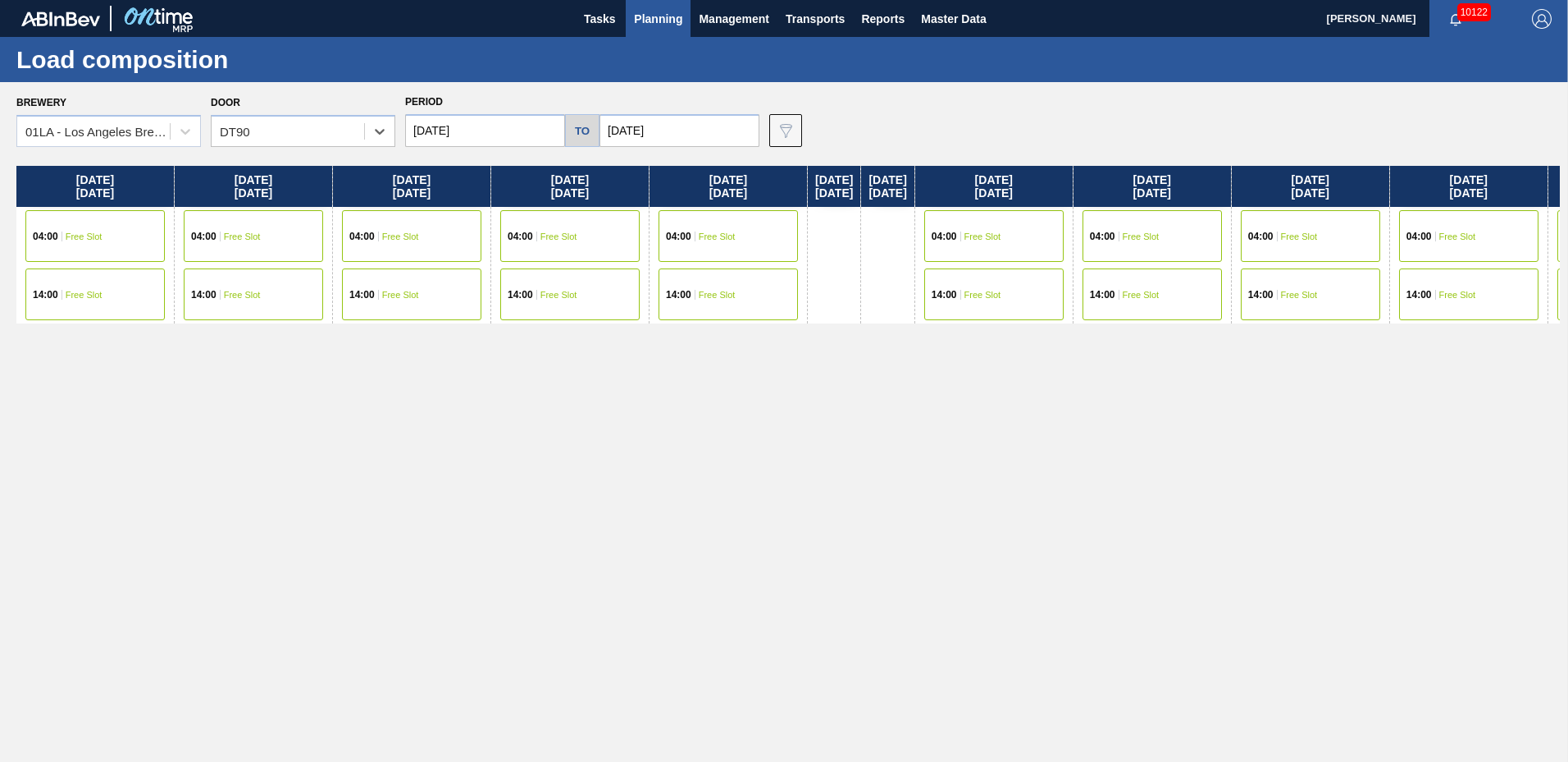
click at [123, 299] on div "14:00 Free Slot" at bounding box center [95, 294] width 139 height 52
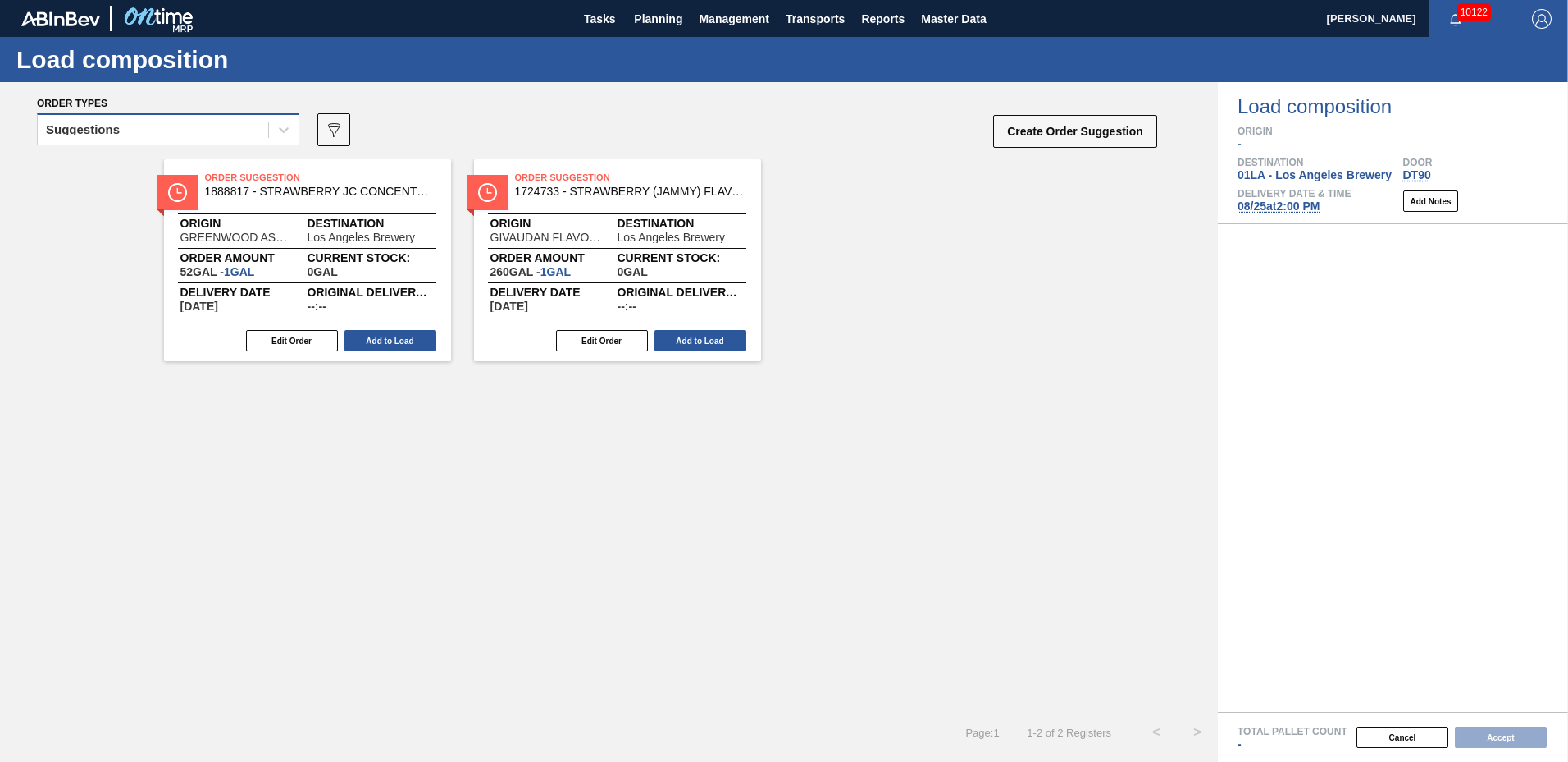
click at [130, 127] on div "Suggestions" at bounding box center [153, 130] width 230 height 23
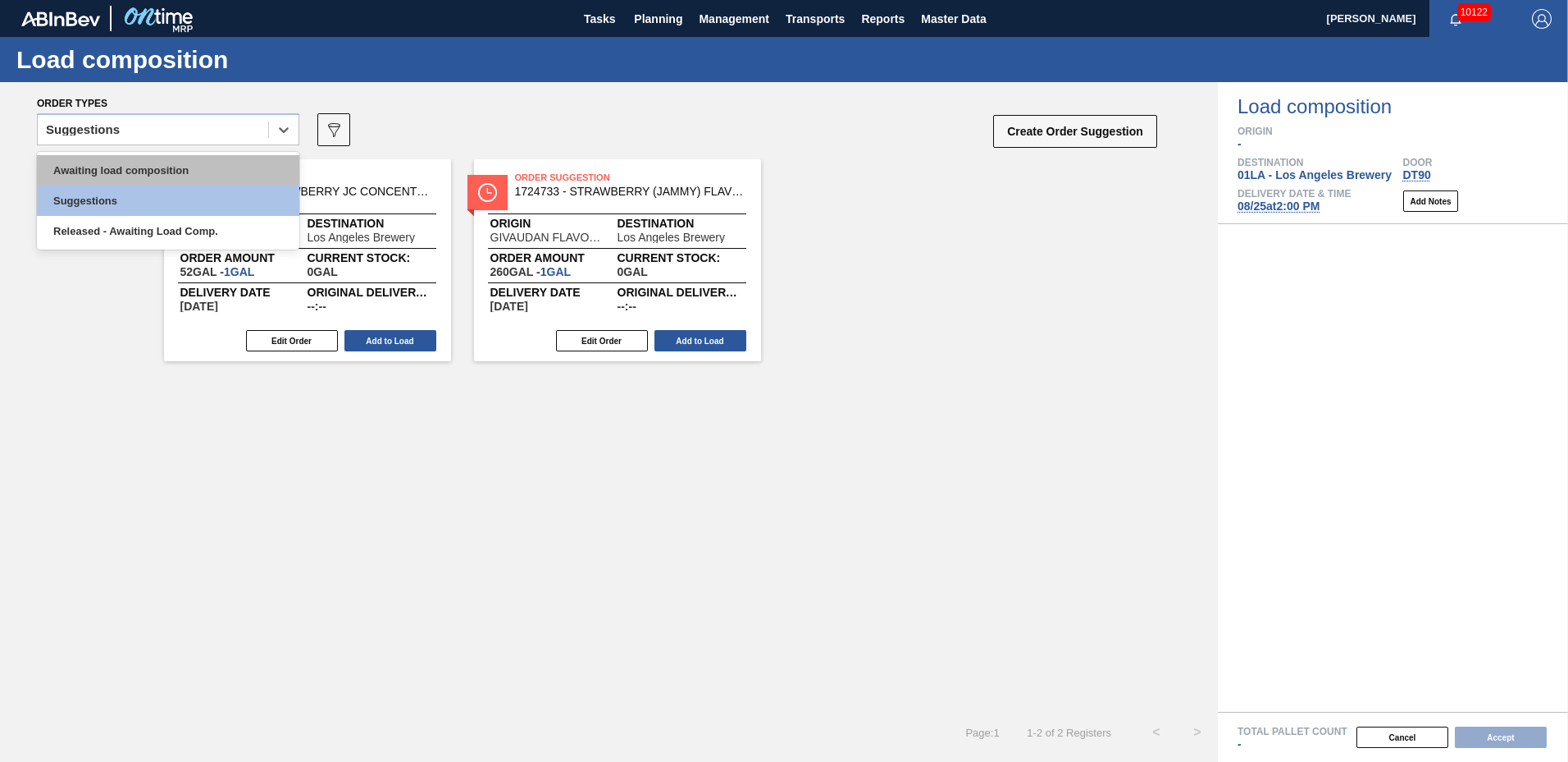
click at [164, 168] on div "Awaiting load composition" at bounding box center [168, 170] width 262 height 30
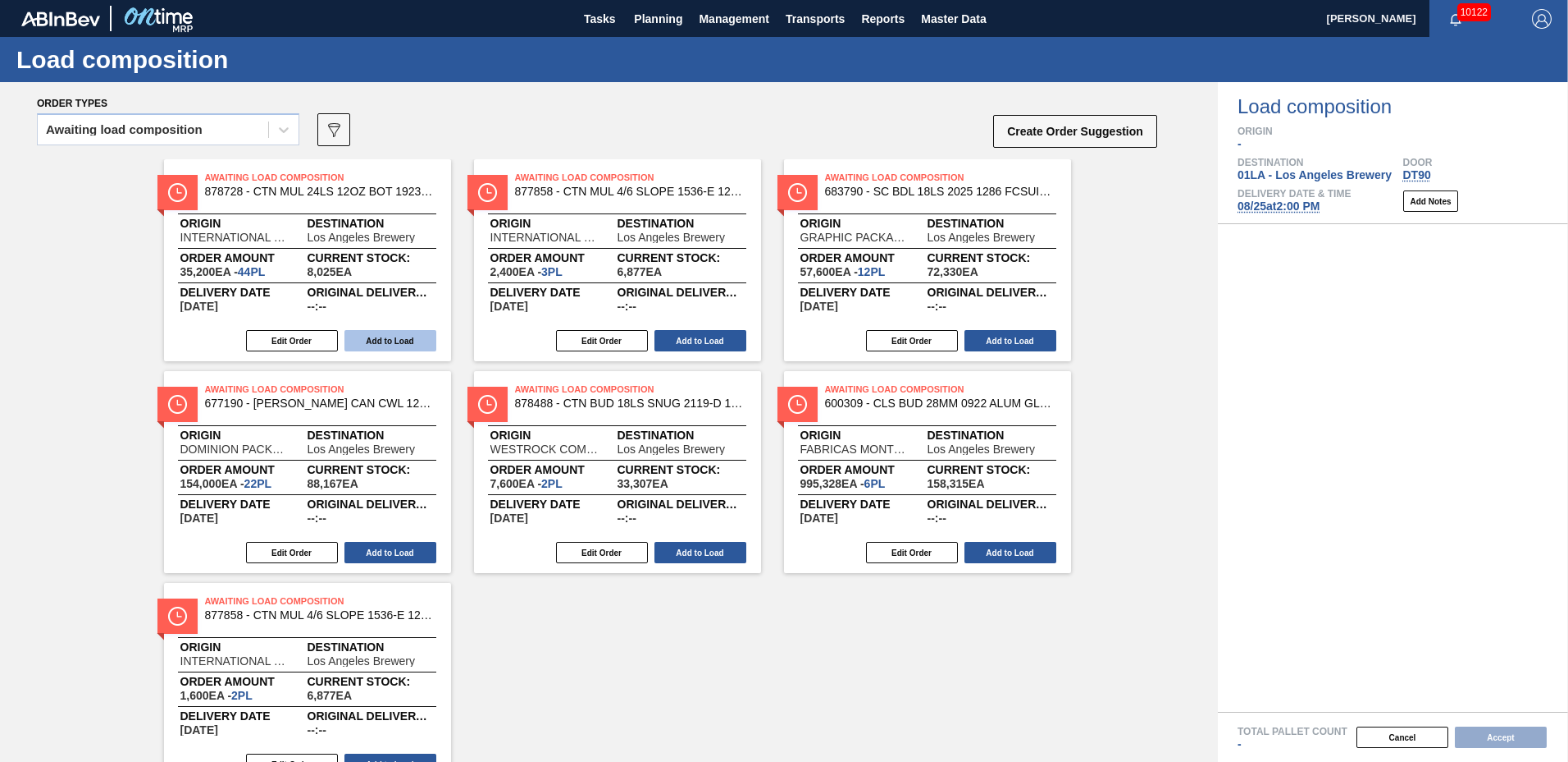
click at [392, 342] on button "Add to Load" at bounding box center [390, 341] width 92 height 21
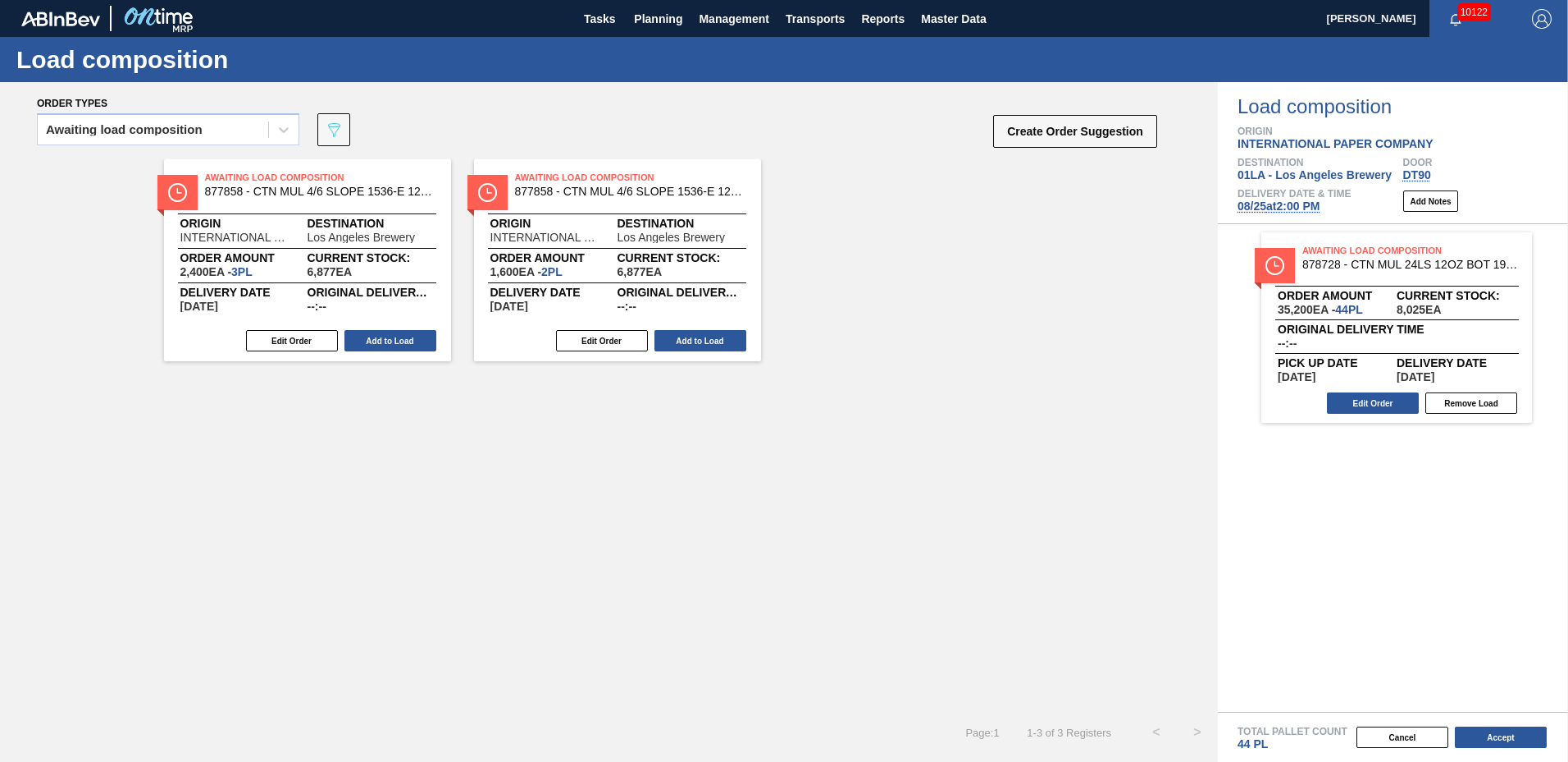
click at [392, 342] on button "Add to Load" at bounding box center [390, 341] width 92 height 21
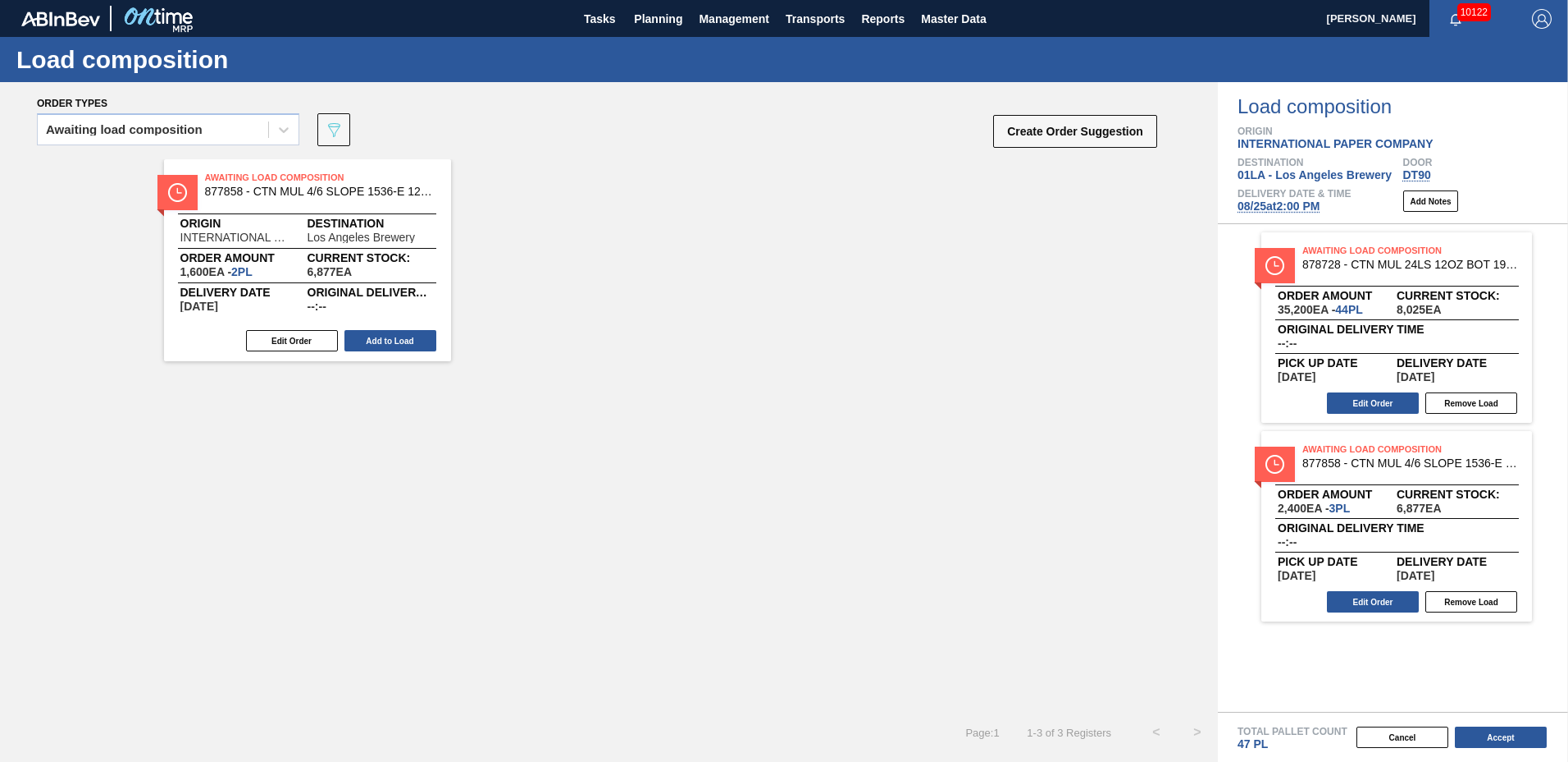
click at [392, 342] on button "Add to Load" at bounding box center [390, 341] width 92 height 21
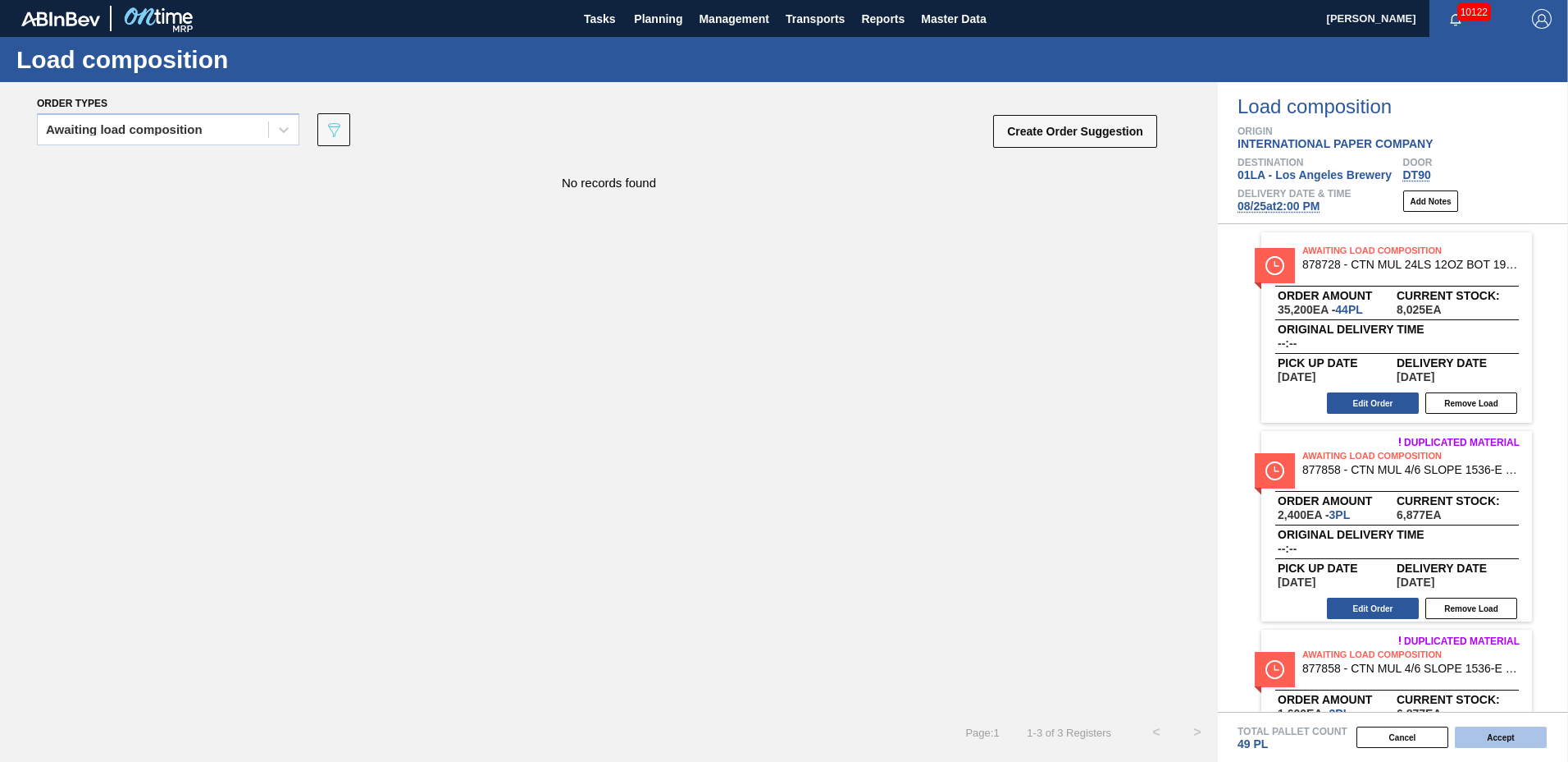
click at [1500, 735] on button "Accept" at bounding box center [1501, 737] width 92 height 21
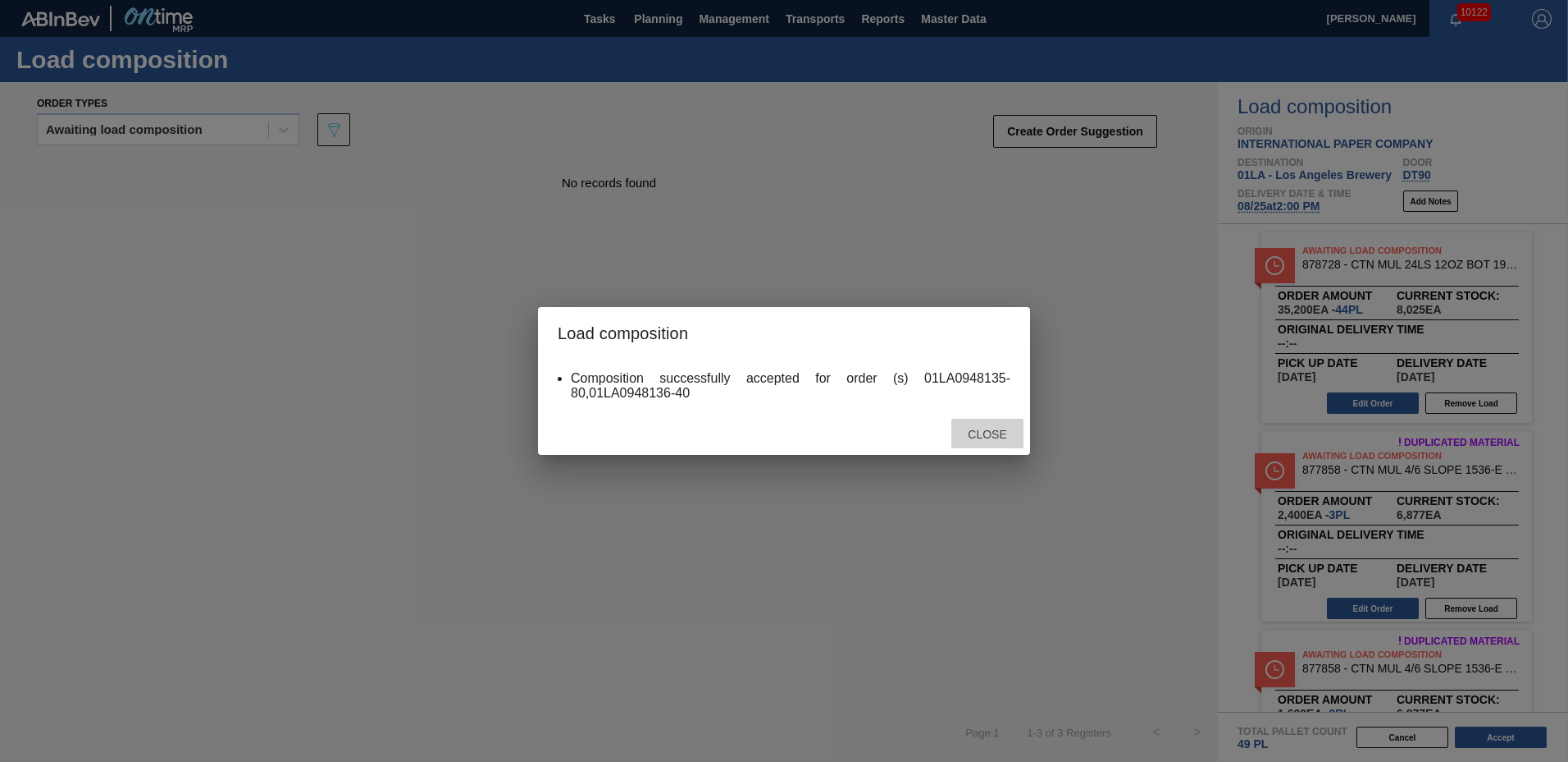
click at [1001, 428] on span "Close" at bounding box center [987, 433] width 64 height 13
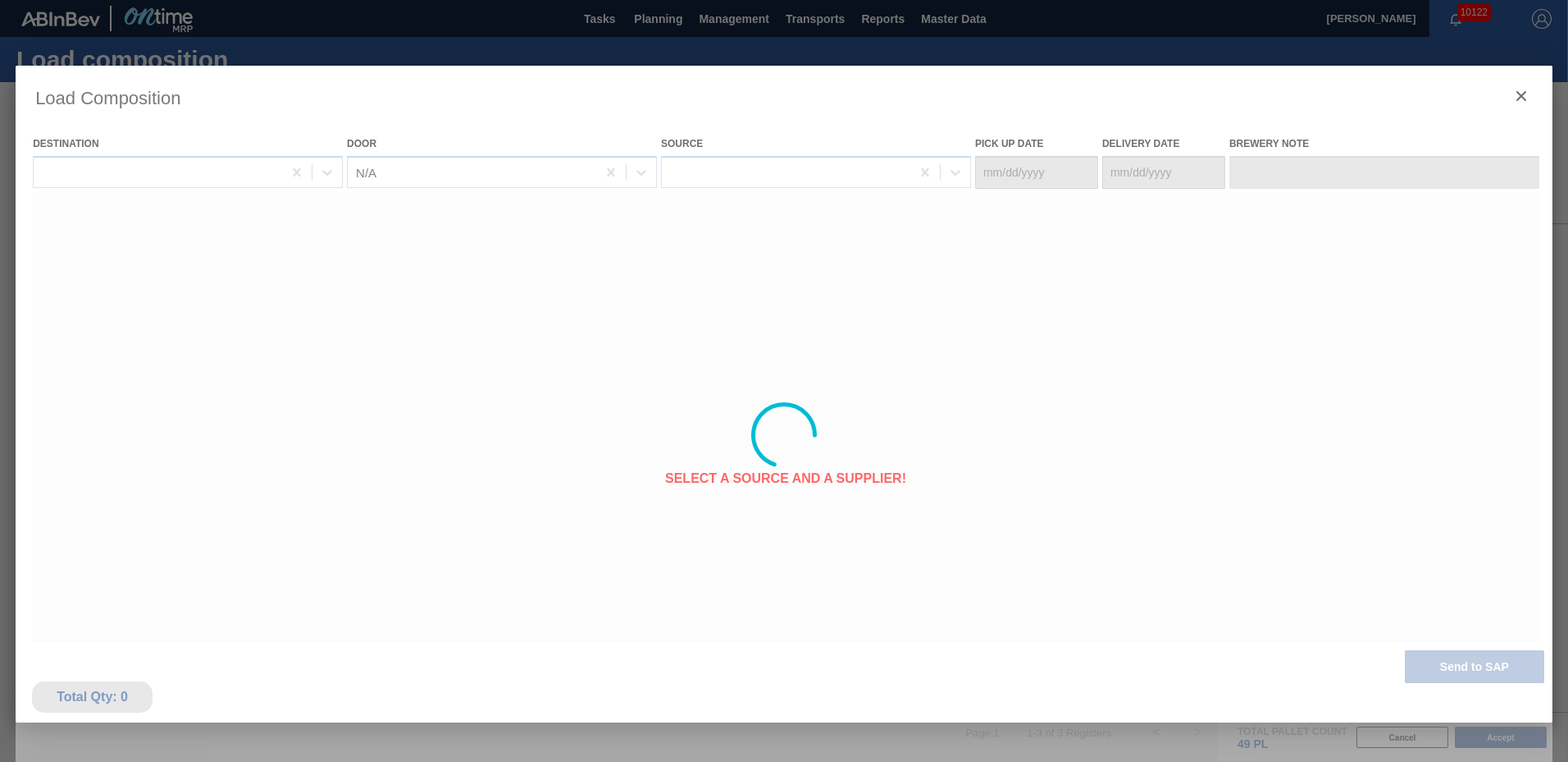
type Date "[DATE]"
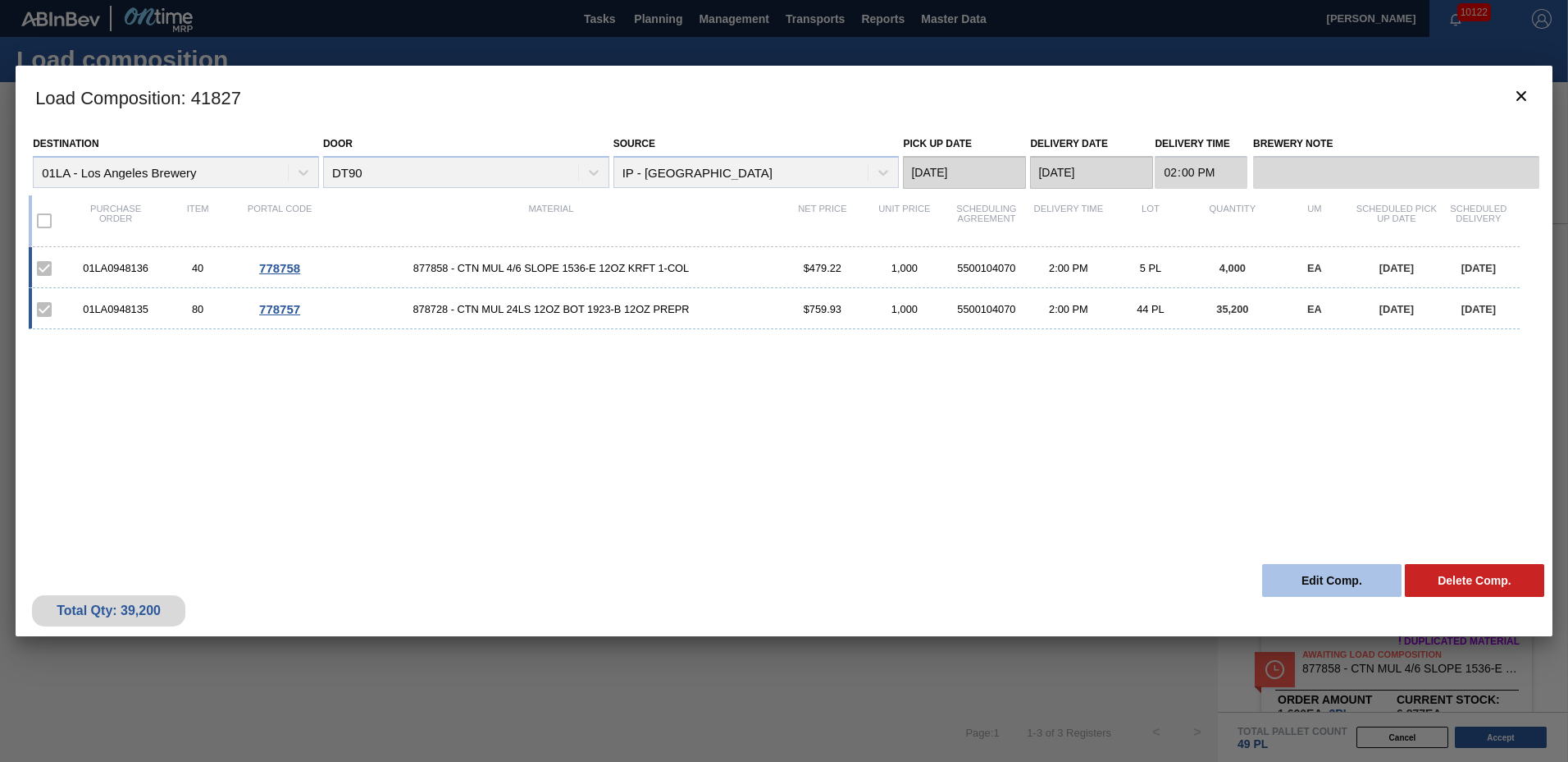
click at [1336, 574] on button "Edit Comp." at bounding box center [1331, 581] width 139 height 33
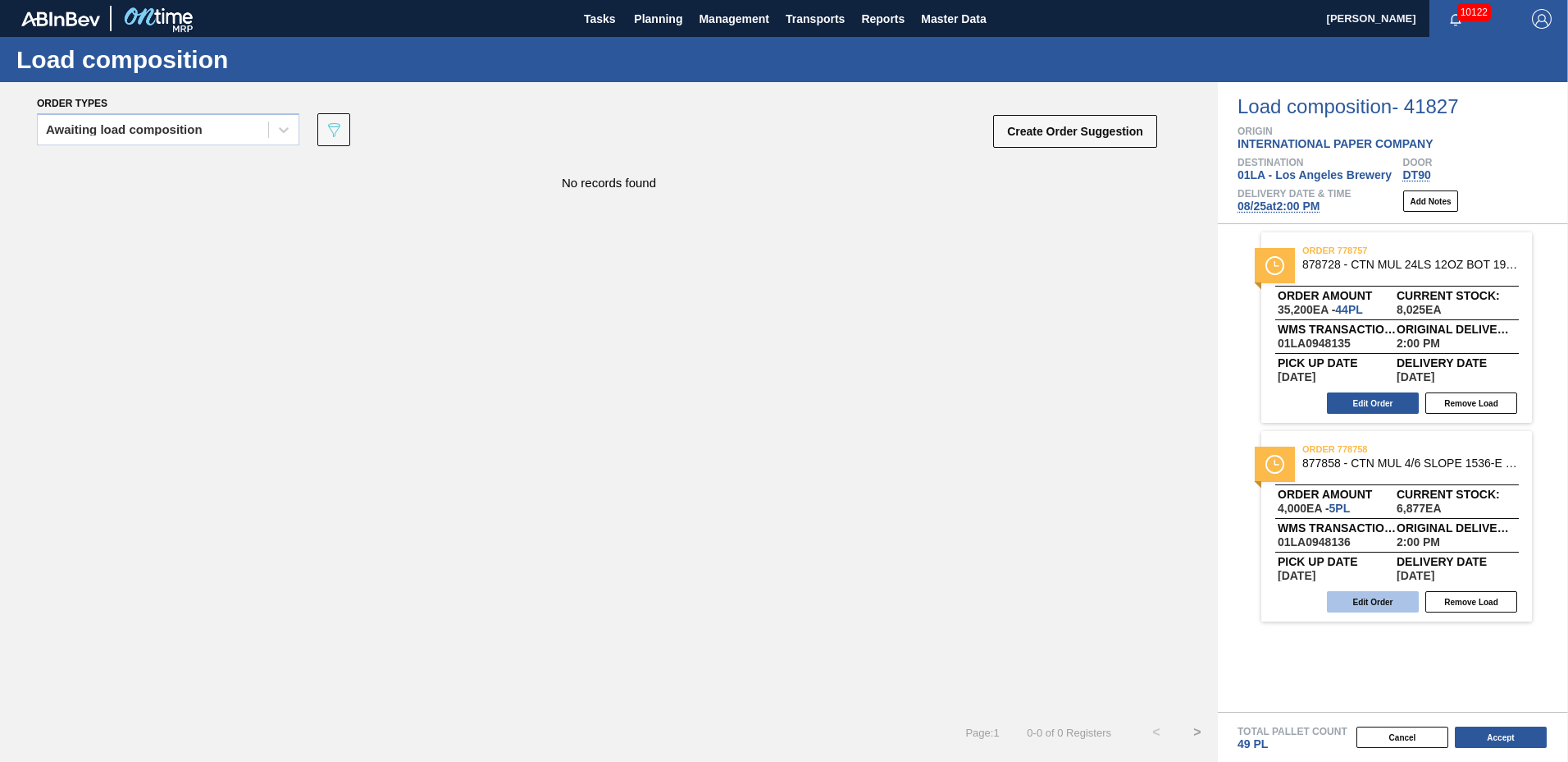
click at [1395, 609] on button "Edit Order" at bounding box center [1373, 602] width 92 height 21
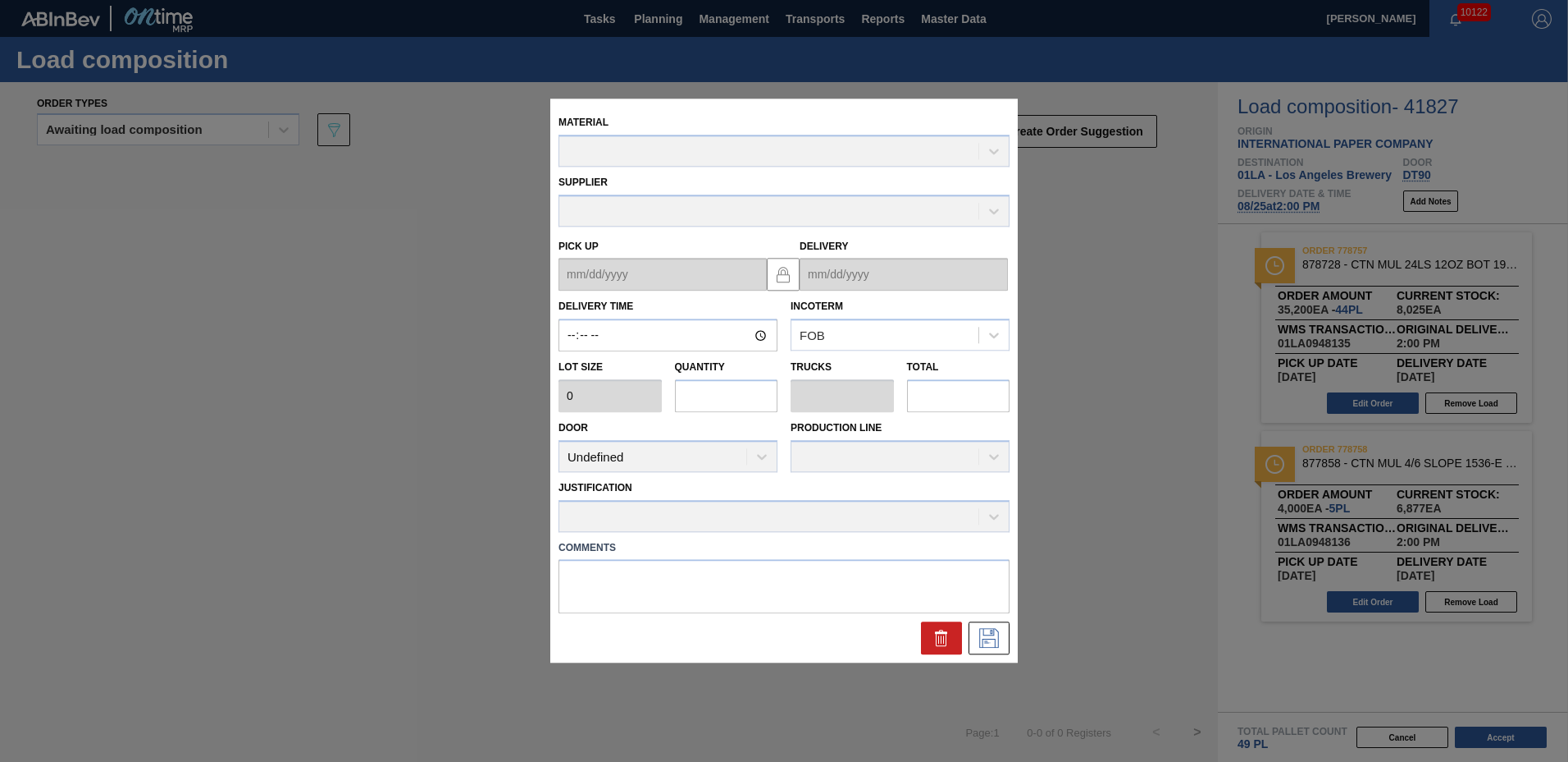
type input "14:00:00"
type input "800"
type input "5"
type input "0.114"
type input "4,000"
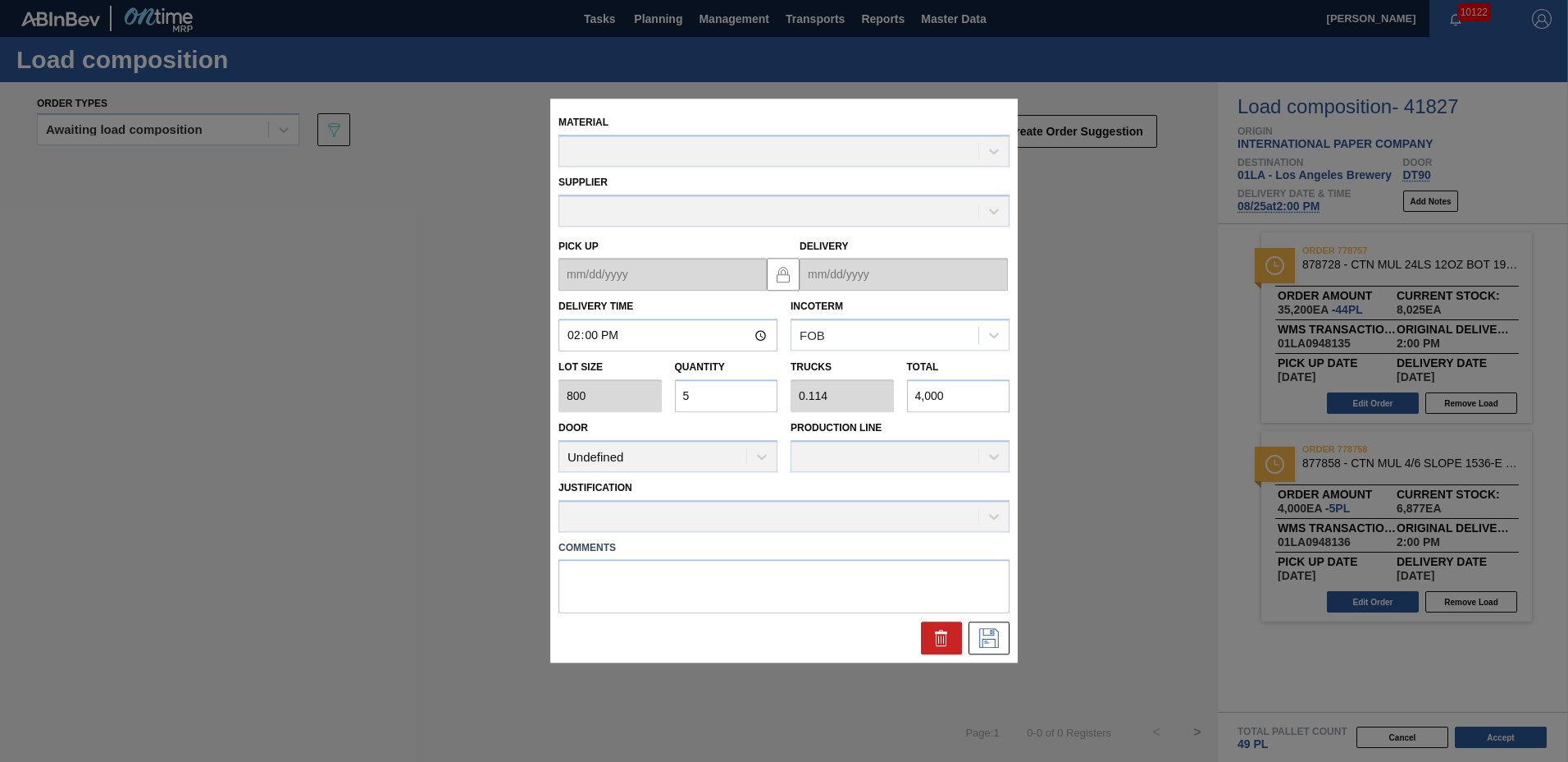
type up "[DATE]"
type input "[DATE]"
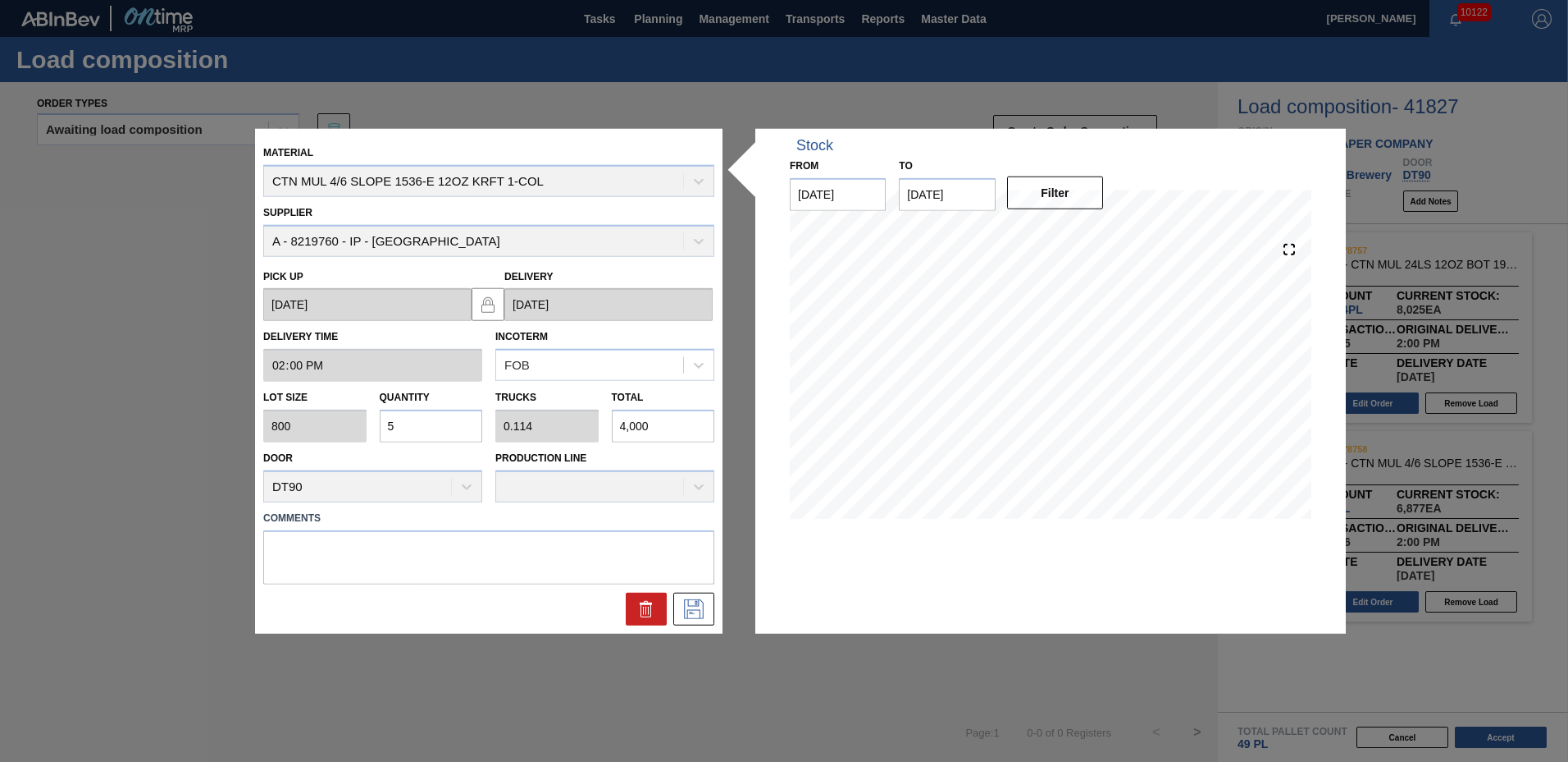
click at [463, 427] on input "5" at bounding box center [431, 426] width 103 height 33
type input "0"
type input "8"
type input "0.182"
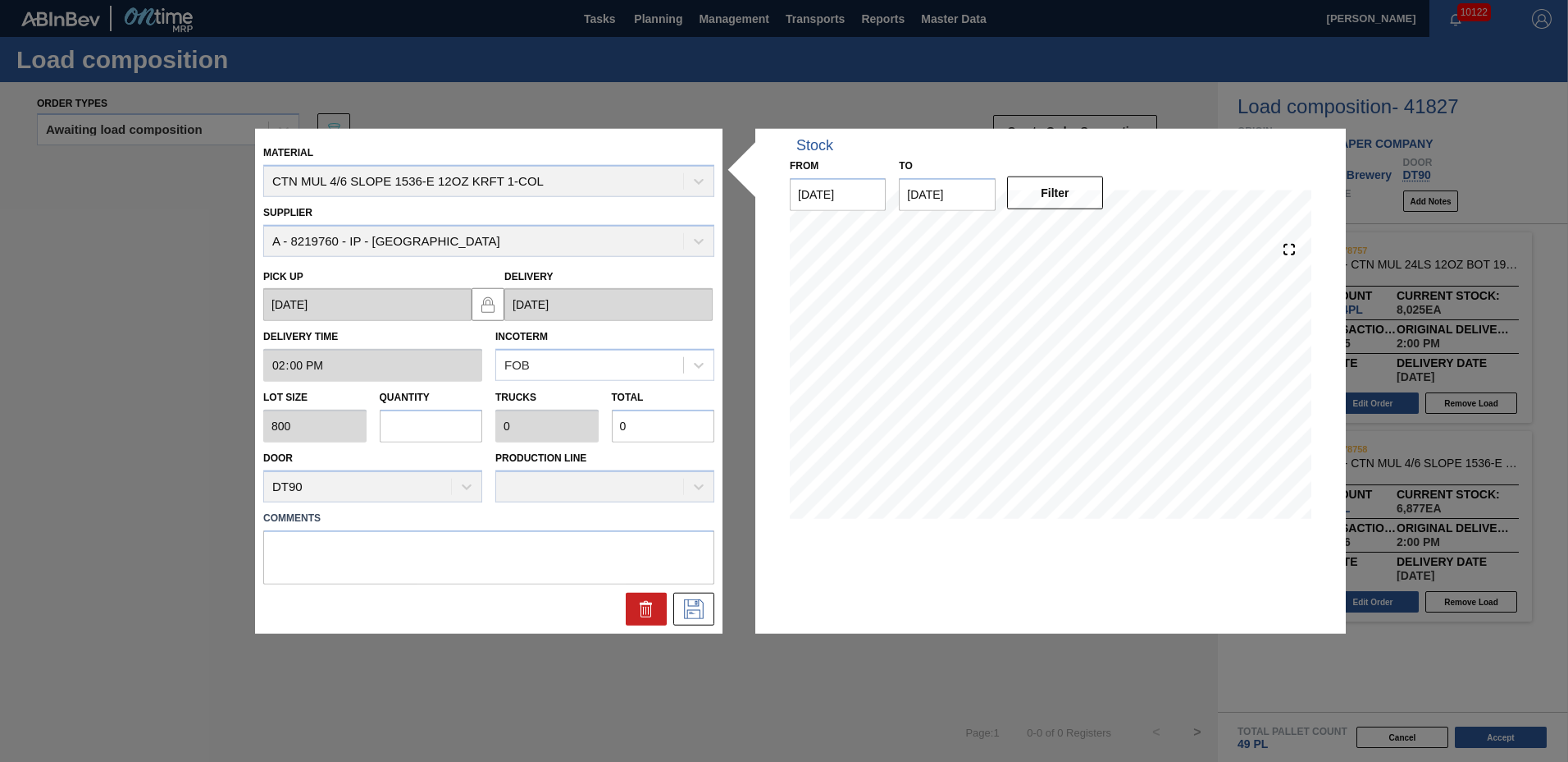
type input "6,400"
type input "8"
click at [303, 552] on textarea at bounding box center [489, 557] width 451 height 55
type textarea "NOSE"
click at [689, 614] on icon at bounding box center [693, 608] width 26 height 20
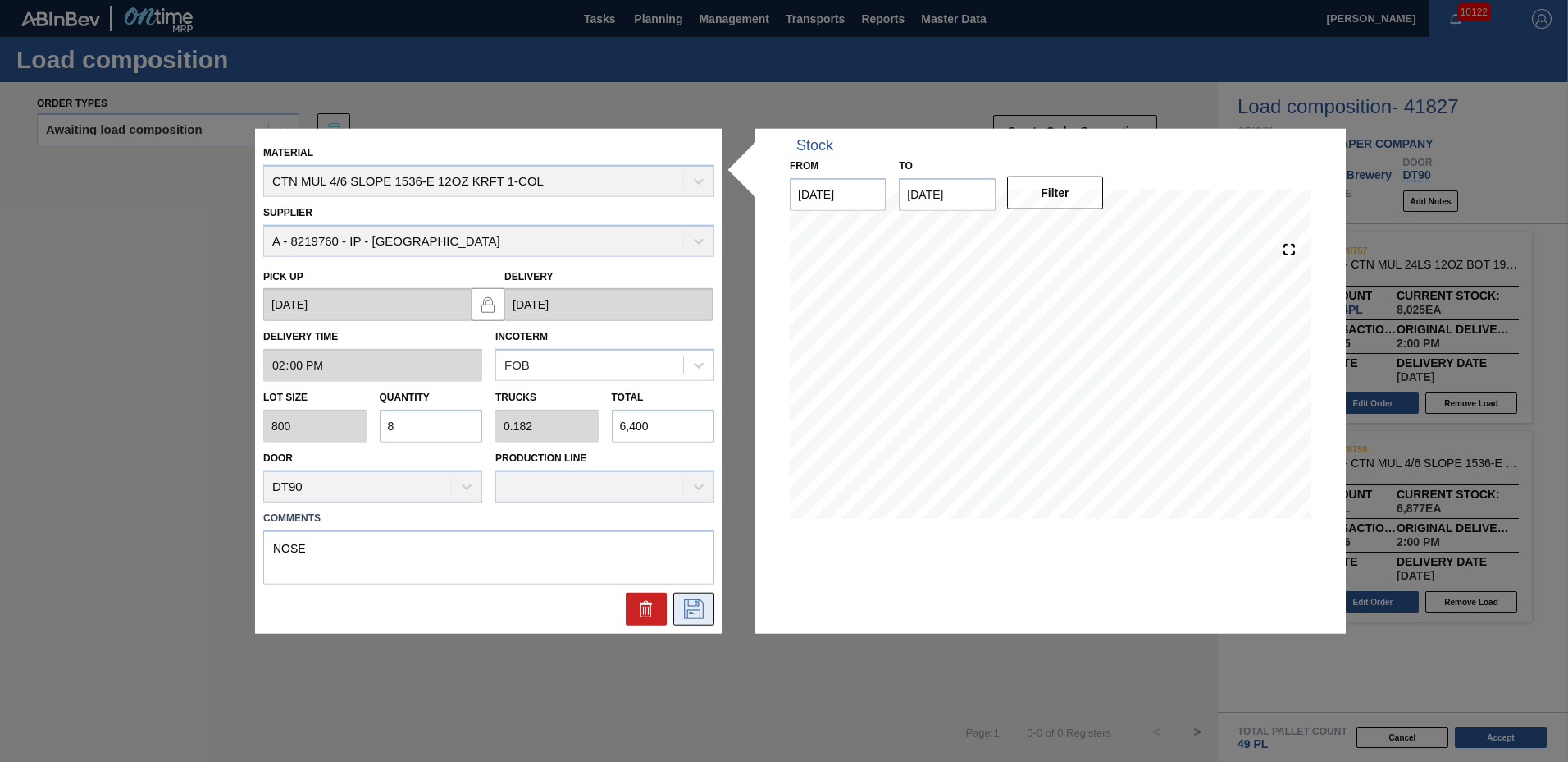
click at [698, 609] on icon at bounding box center [693, 608] width 26 height 20
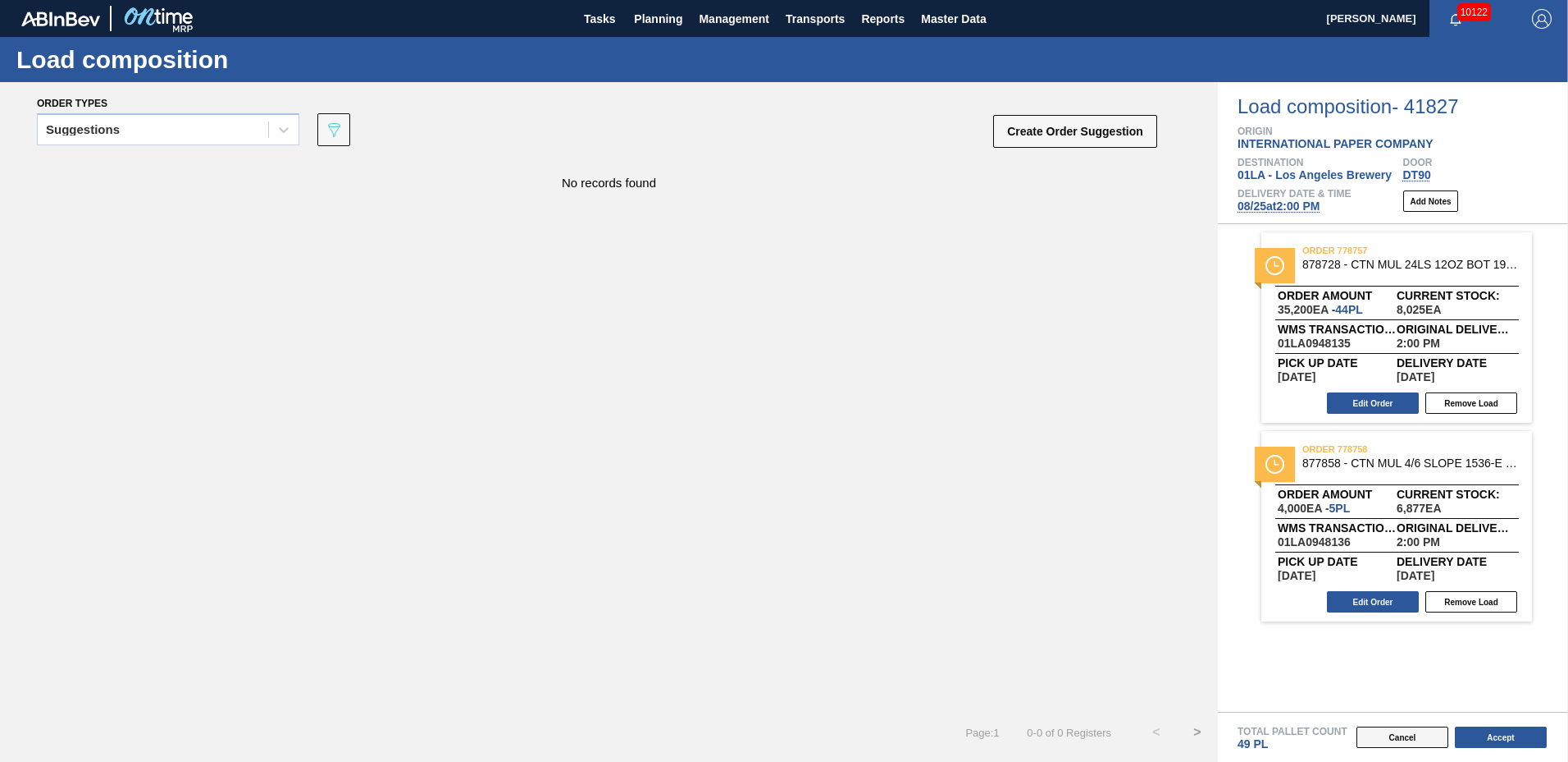
click at [1431, 738] on button "Cancel" at bounding box center [1402, 737] width 92 height 21
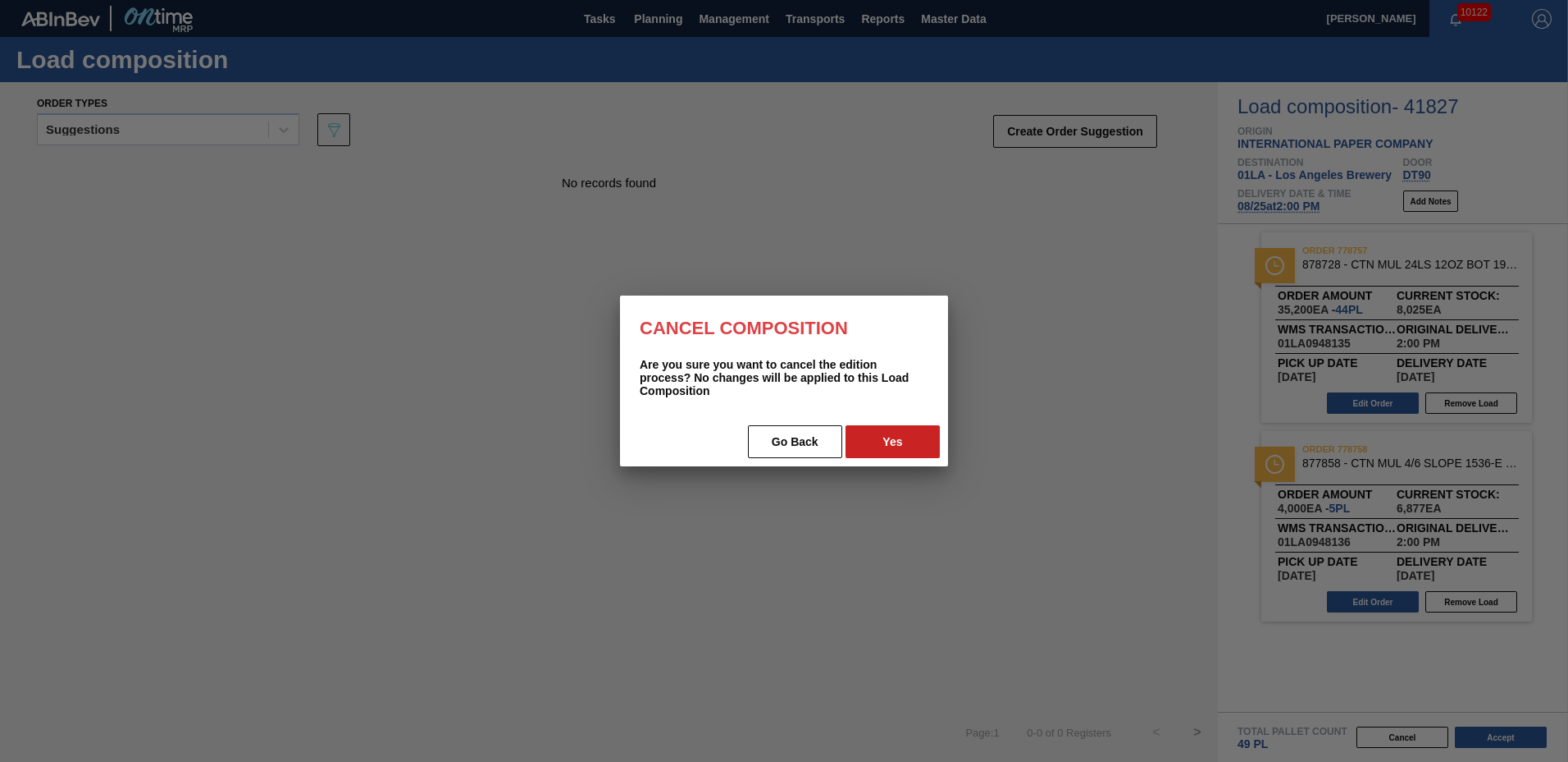
click at [805, 442] on button "Go Back" at bounding box center [795, 442] width 95 height 33
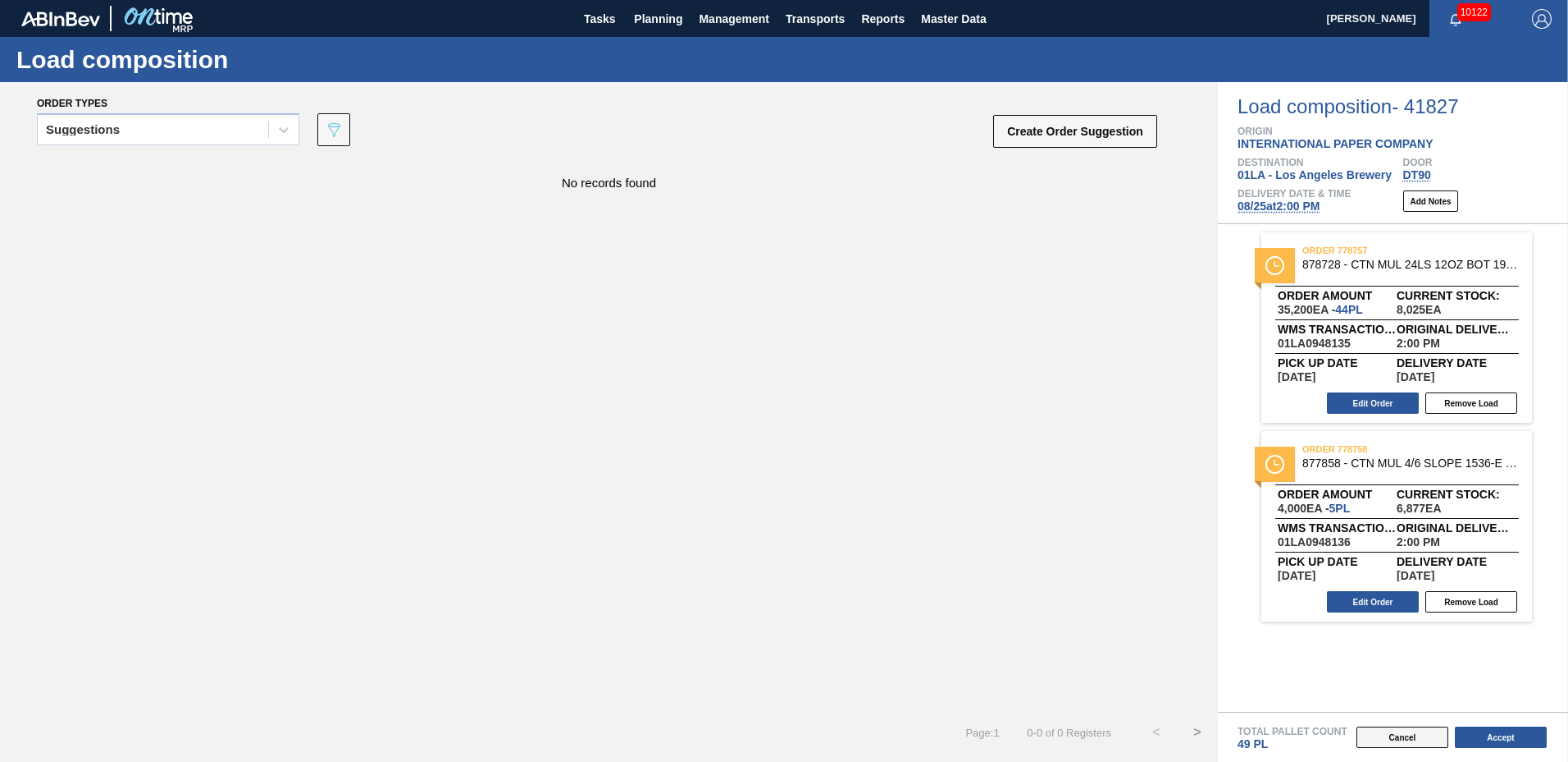
click at [1412, 735] on button "Cancel" at bounding box center [1402, 737] width 92 height 21
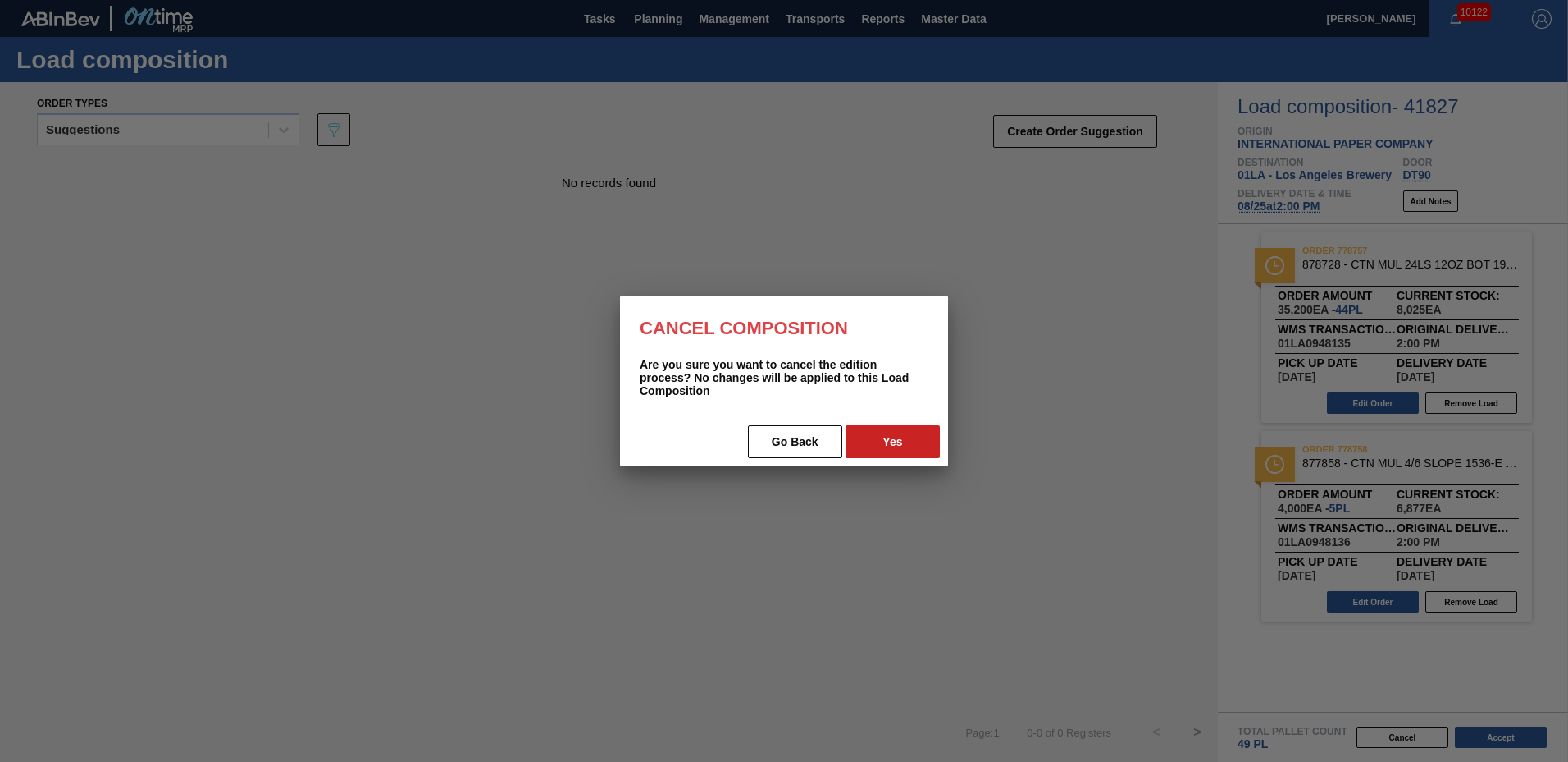
click at [915, 442] on button "Yes" at bounding box center [892, 442] width 95 height 33
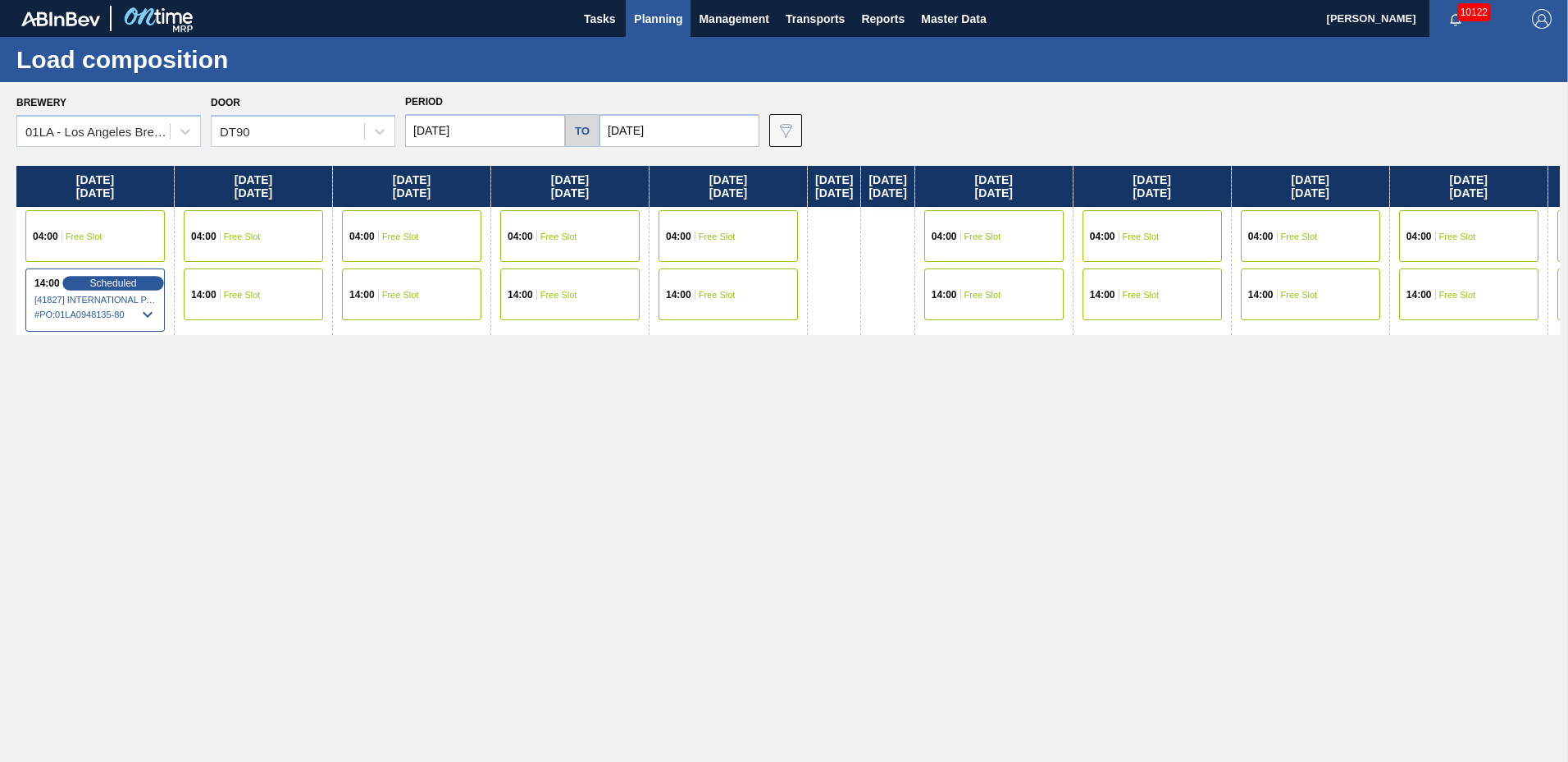
click at [122, 278] on span "Scheduled" at bounding box center [113, 282] width 47 height 11
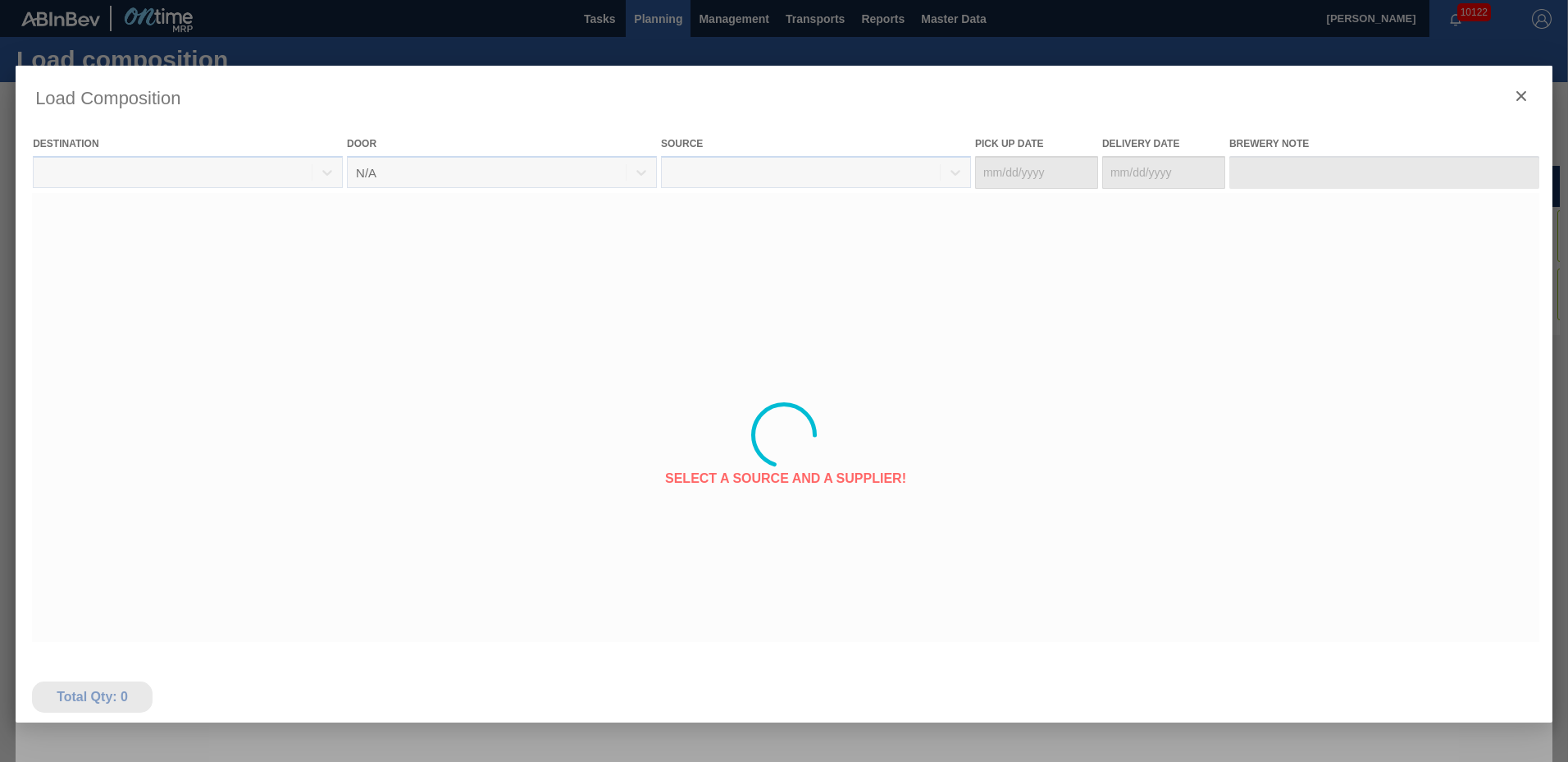
type Date "[DATE]"
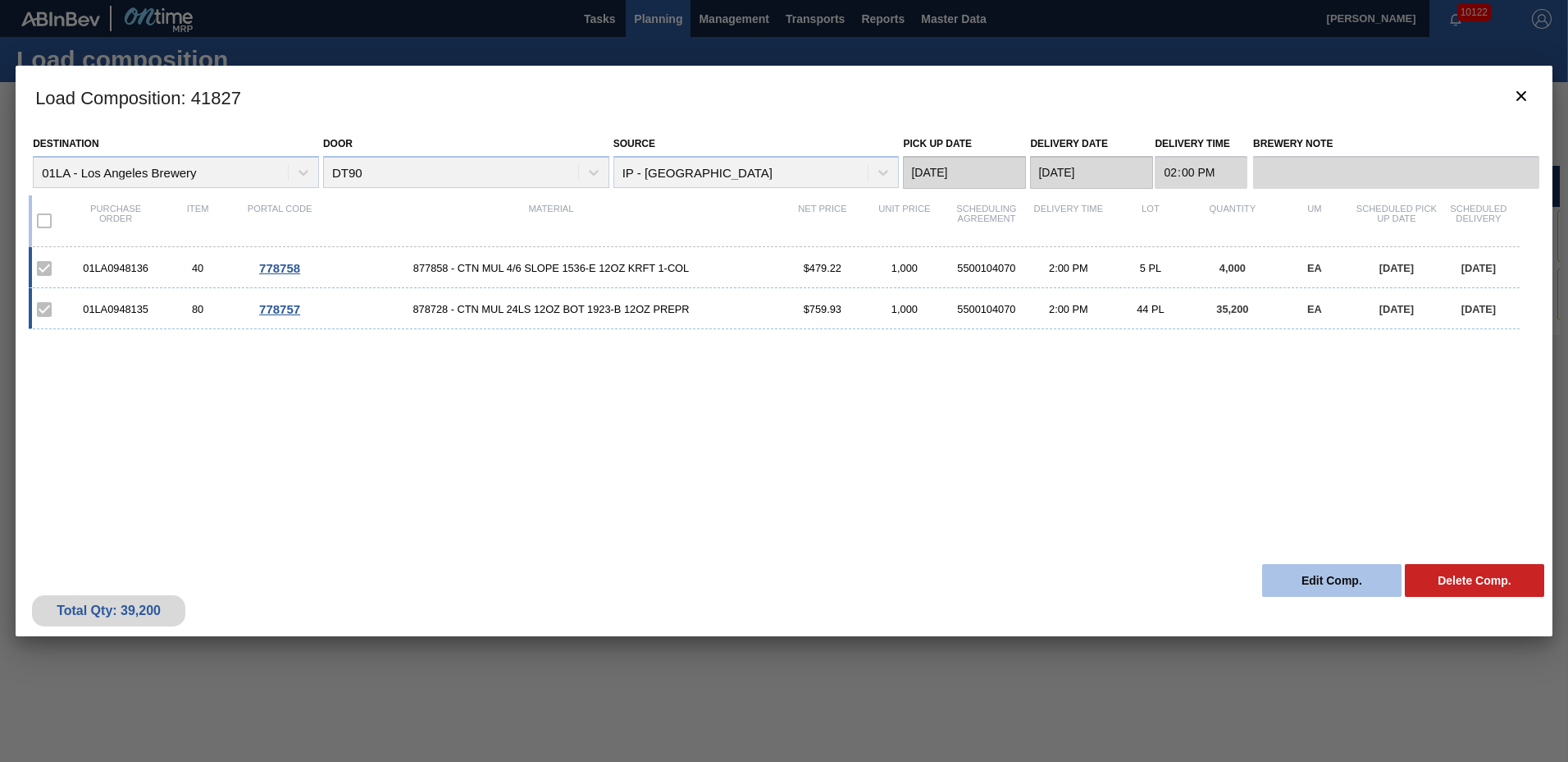
click at [1333, 582] on button "Edit Comp." at bounding box center [1331, 581] width 139 height 33
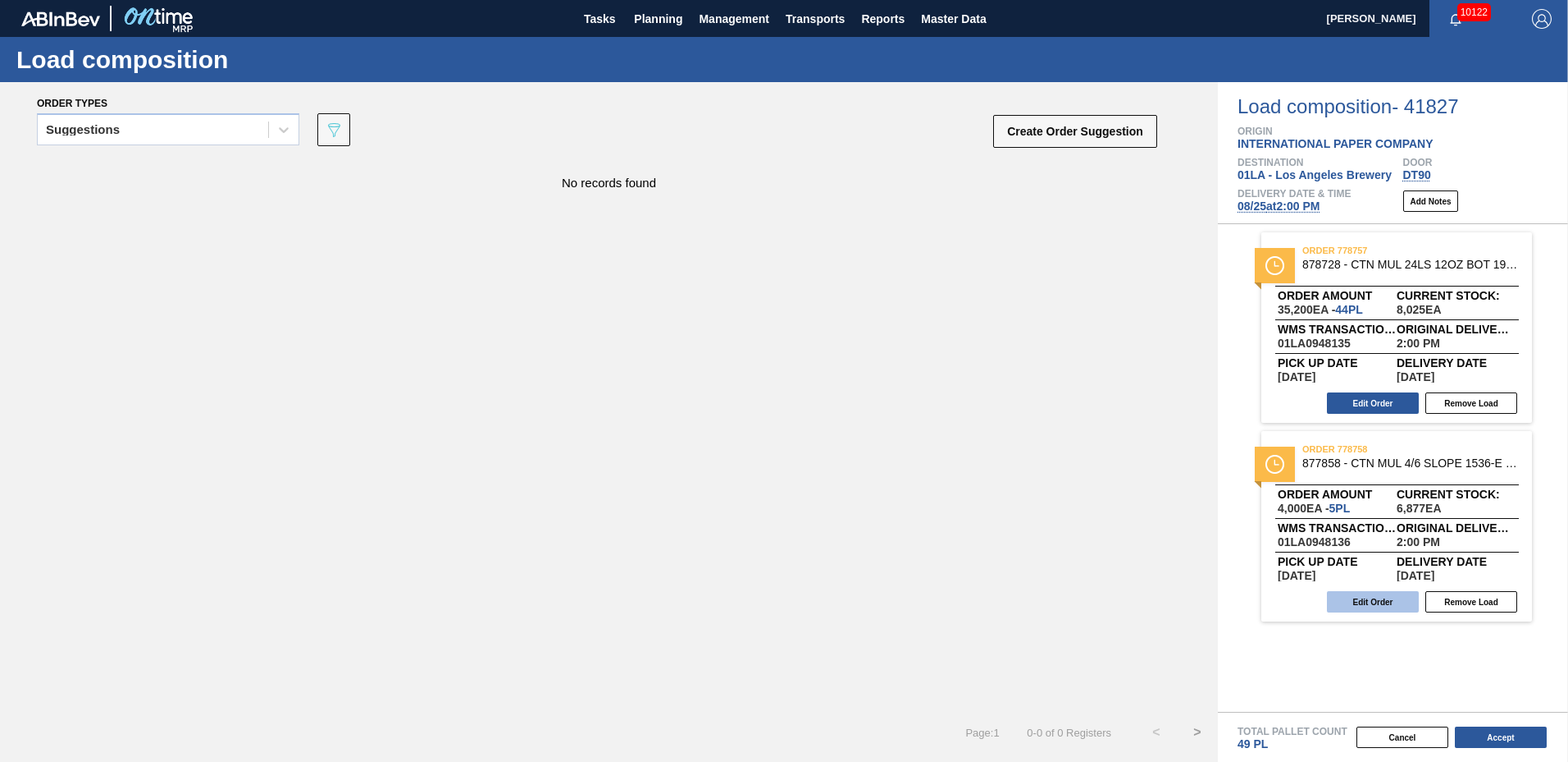
click at [1364, 605] on button "Edit Order" at bounding box center [1373, 602] width 92 height 21
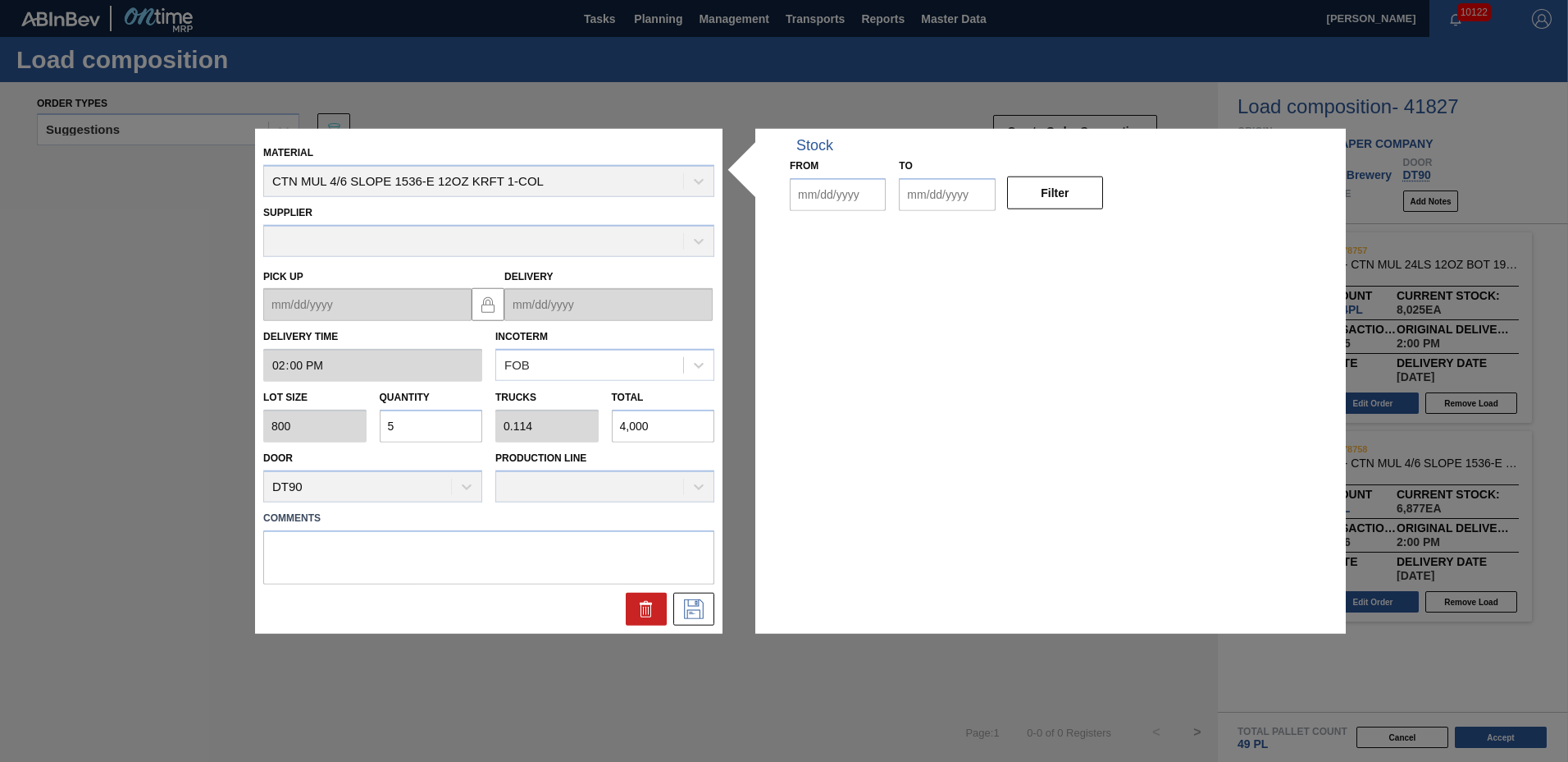
type input "14:00:00"
type input "800"
type input "5"
type input "0.114"
type input "4,000"
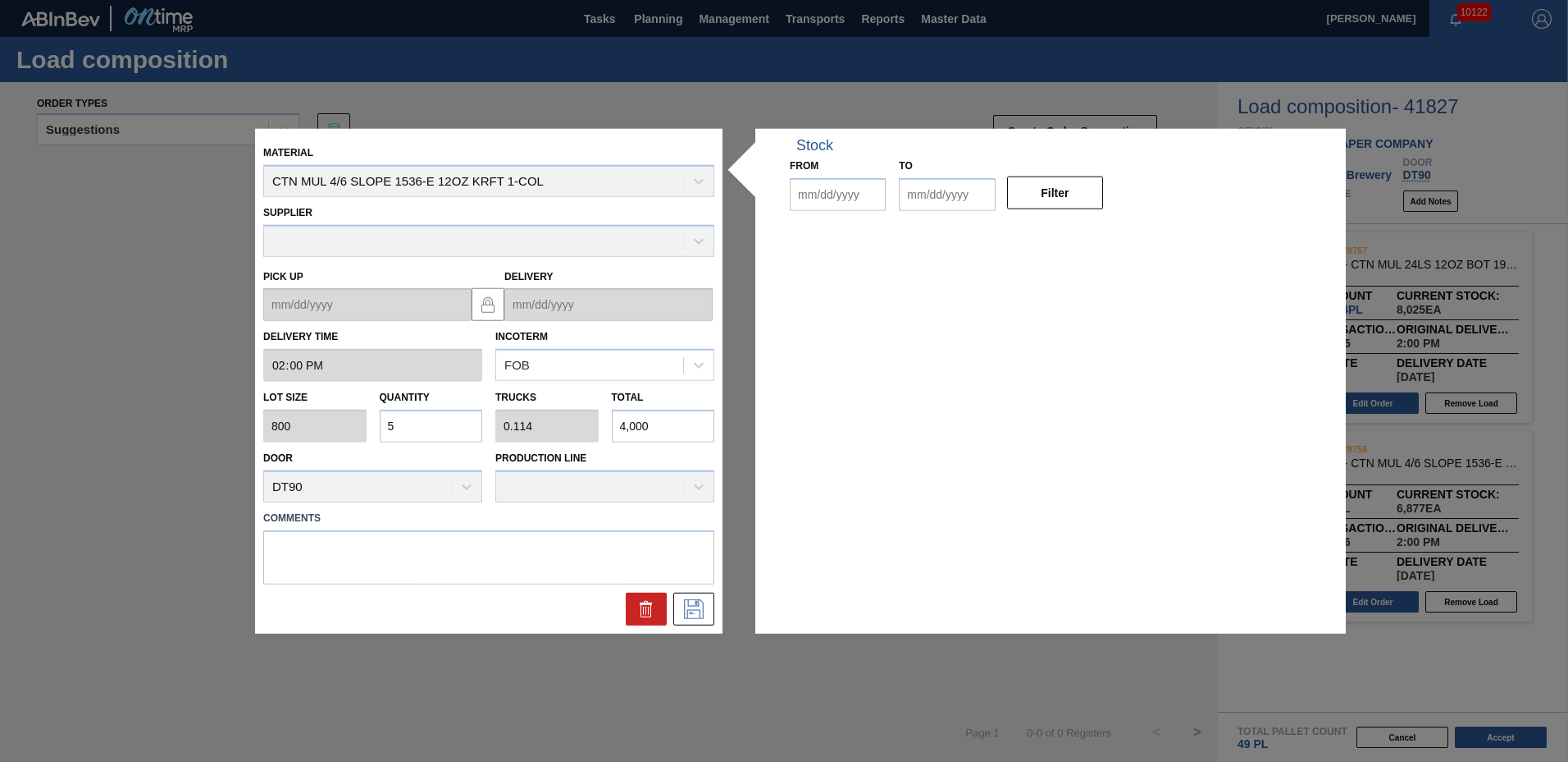
type up "[DATE]"
type input "[DATE]"
drag, startPoint x: 432, startPoint y: 430, endPoint x: 406, endPoint y: 418, distance: 28.6
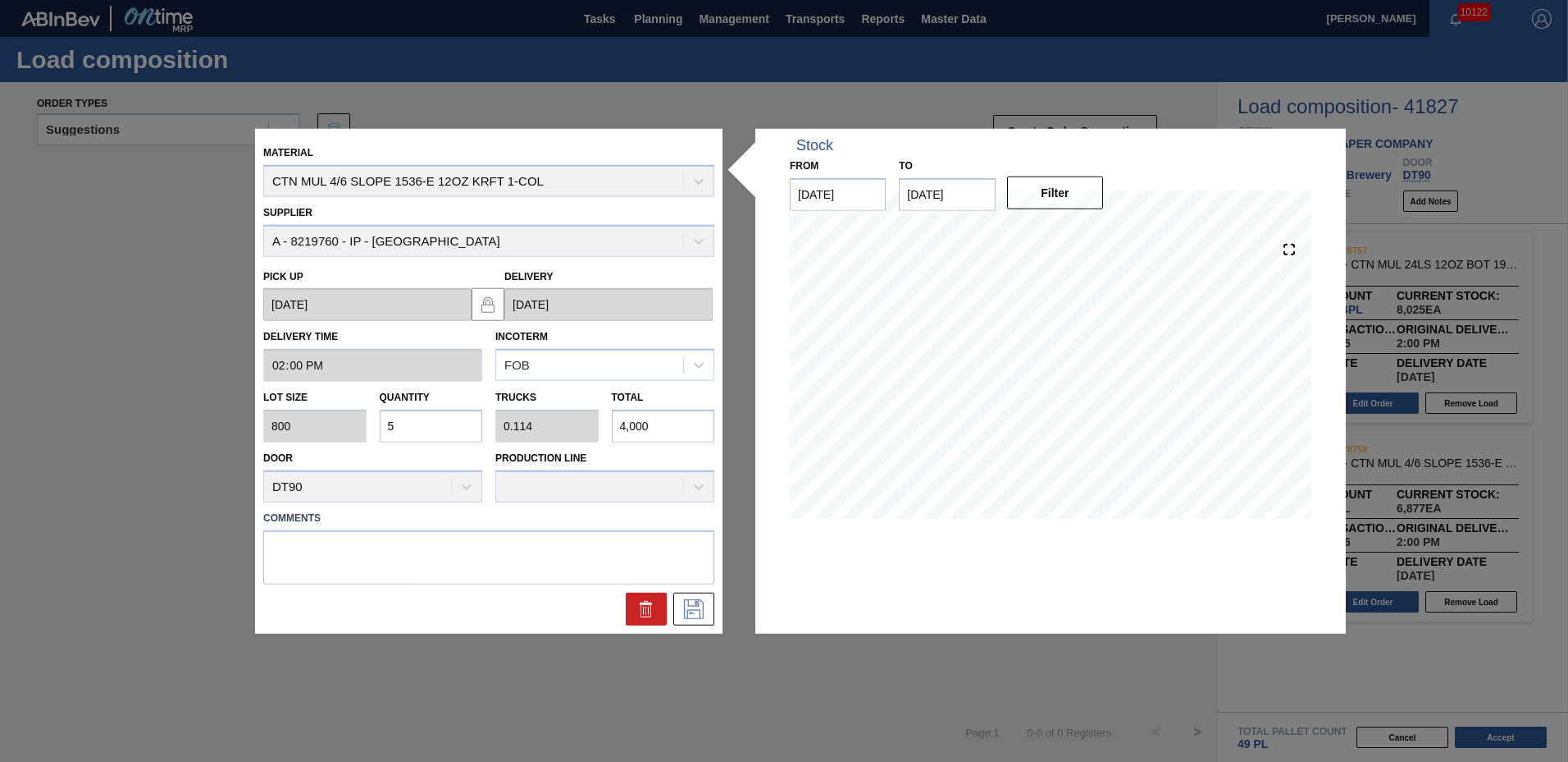
click at [431, 427] on input "5" at bounding box center [431, 426] width 103 height 33
type input "0"
type input "8"
type input "0.182"
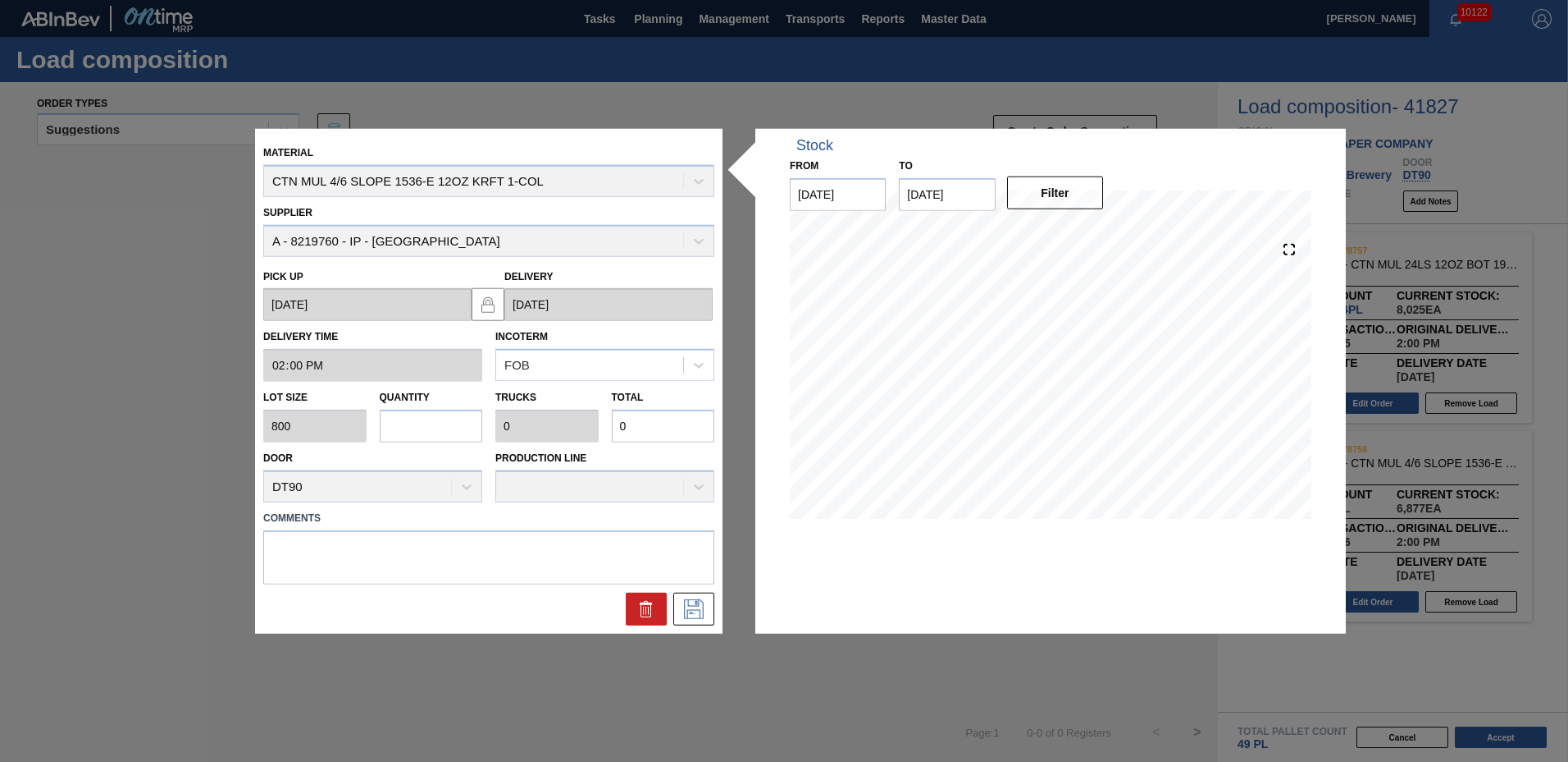
type input "6,400"
type input "8"
click at [692, 609] on icon at bounding box center [693, 608] width 26 height 20
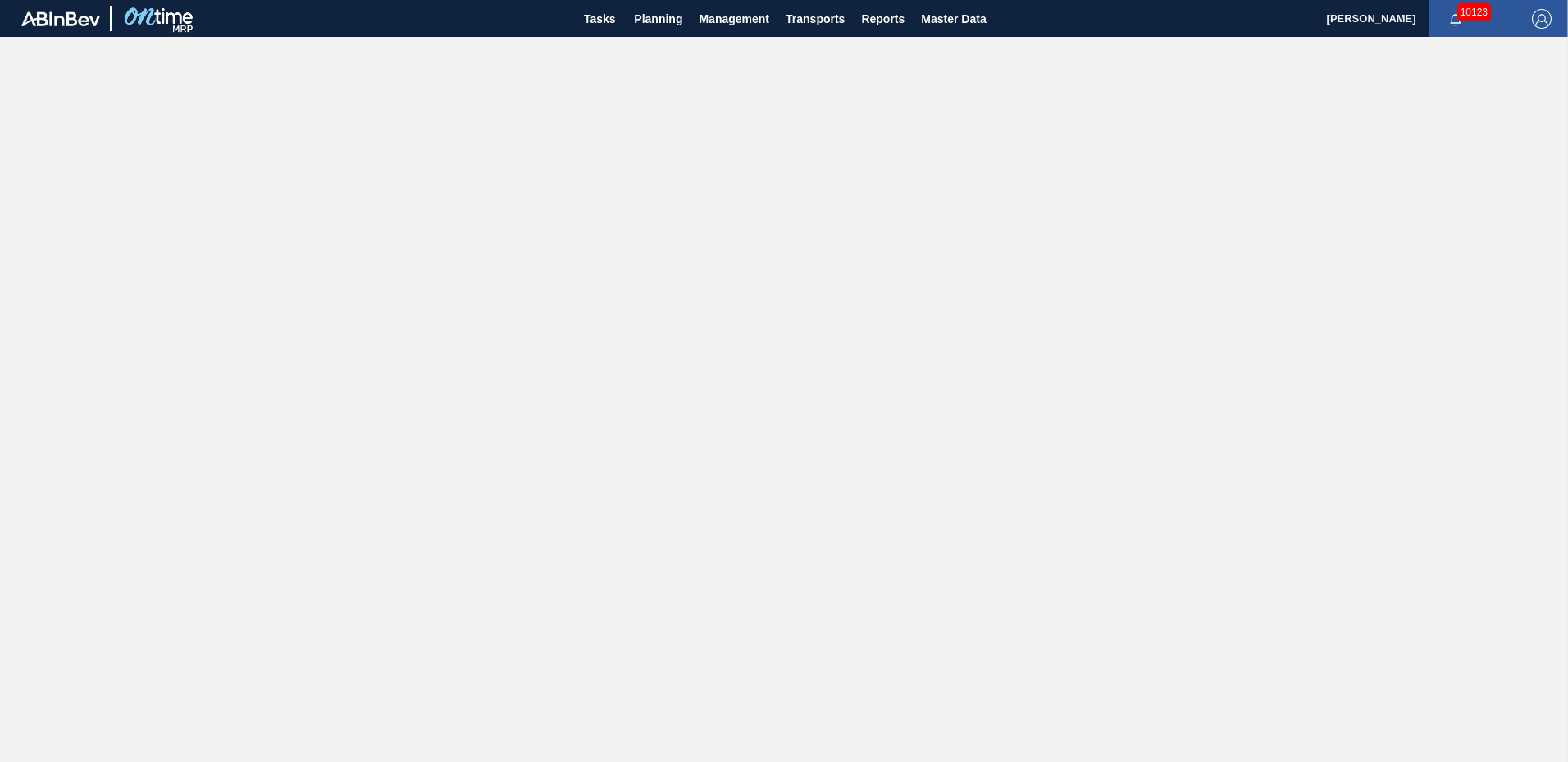
click at [1396, 12] on span "[PERSON_NAME]" at bounding box center [1372, 19] width 90 height 37
click at [1393, 13] on span "[PERSON_NAME]" at bounding box center [1372, 19] width 90 height 37
click at [1544, 20] on img "button" at bounding box center [1542, 19] width 20 height 20
click at [1464, 203] on li "Logout" at bounding box center [1486, 206] width 135 height 29
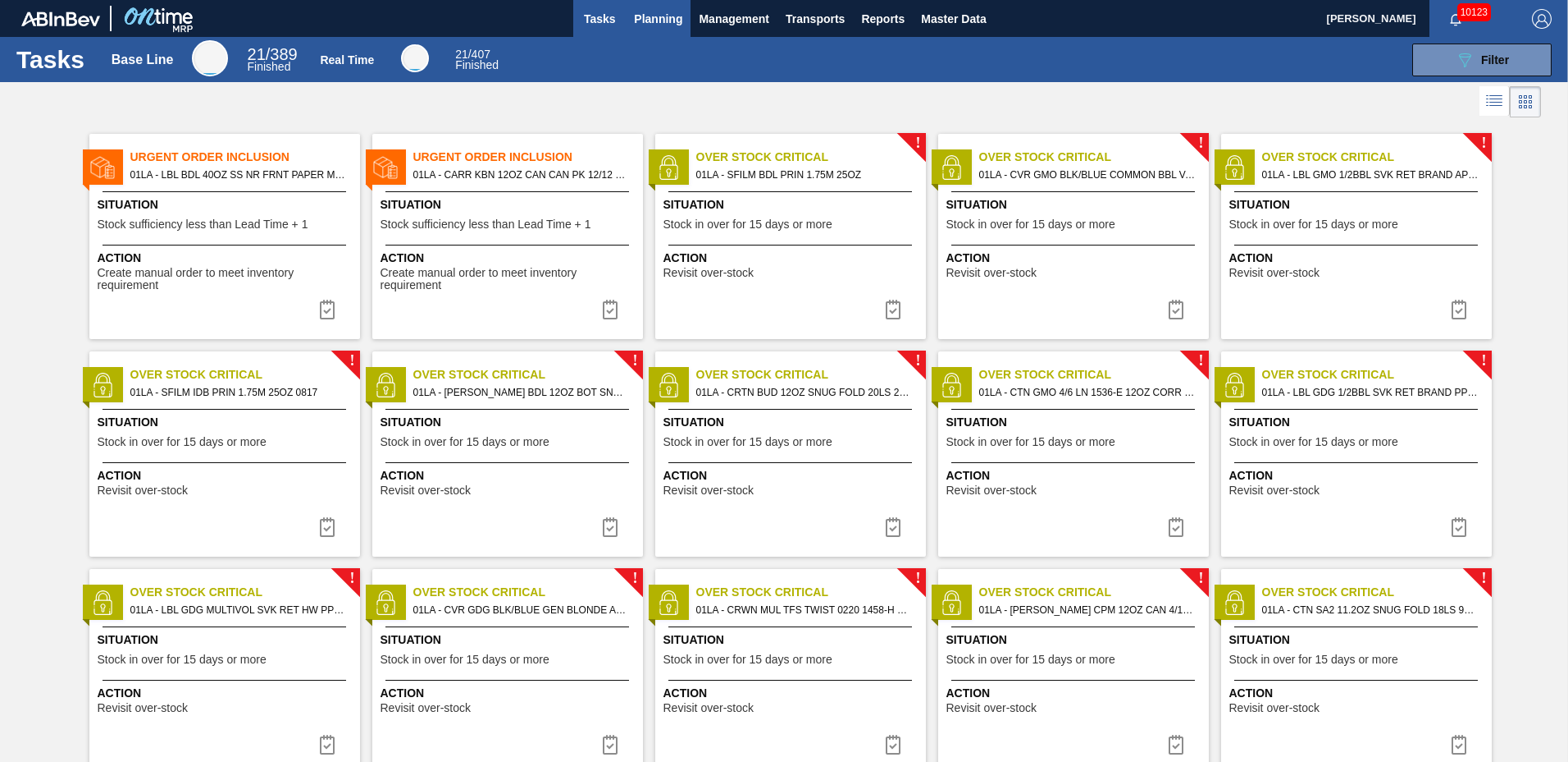
click at [639, 19] on span "Planning" at bounding box center [658, 19] width 49 height 20
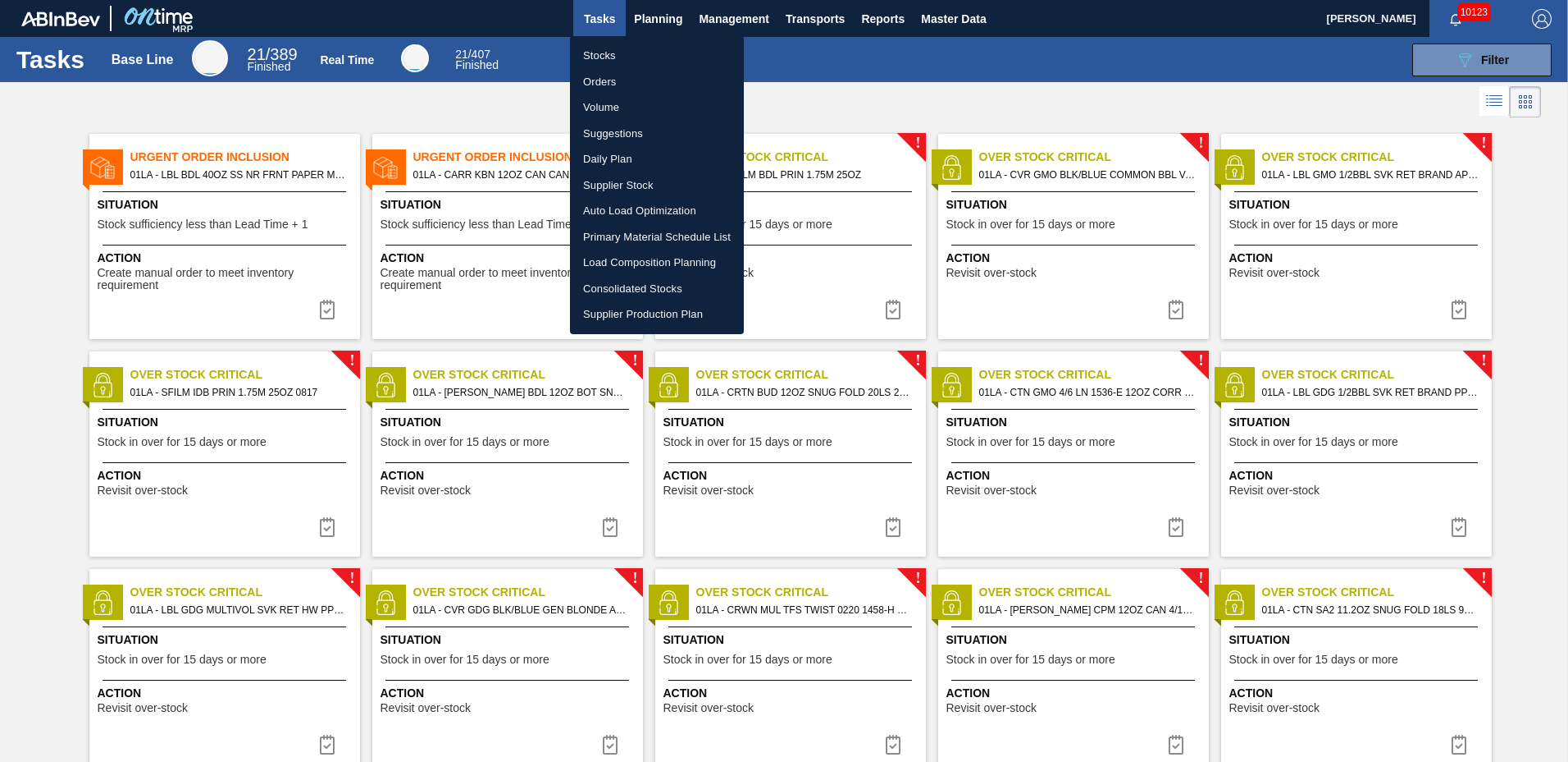
click at [608, 135] on li "Suggestions" at bounding box center [657, 134] width 174 height 26
checkbox input "true"
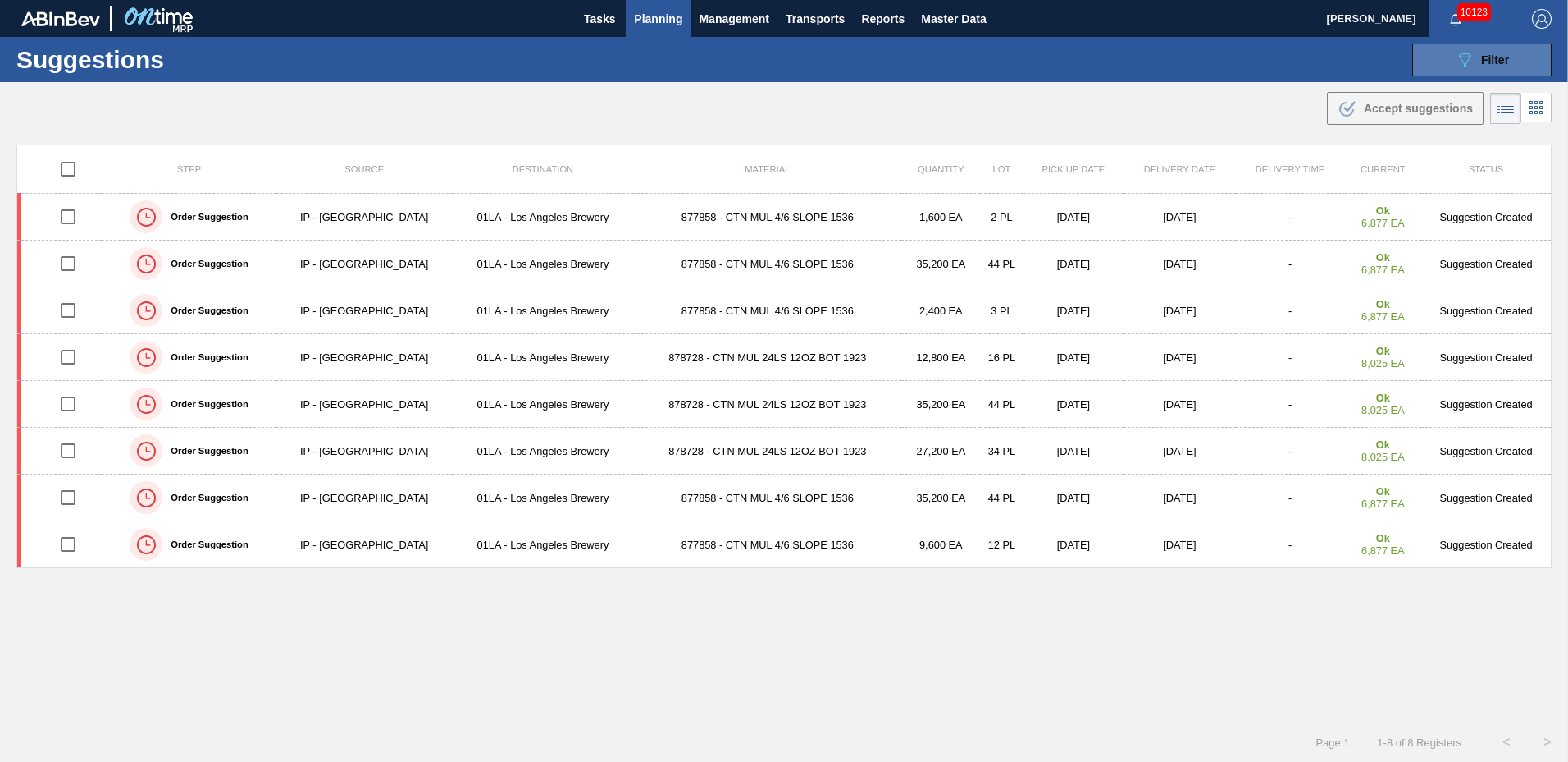
click at [1477, 62] on div "089F7B8B-B2A5-4AFE-B5C0-19BA573D28AC Filter" at bounding box center [1482, 60] width 55 height 20
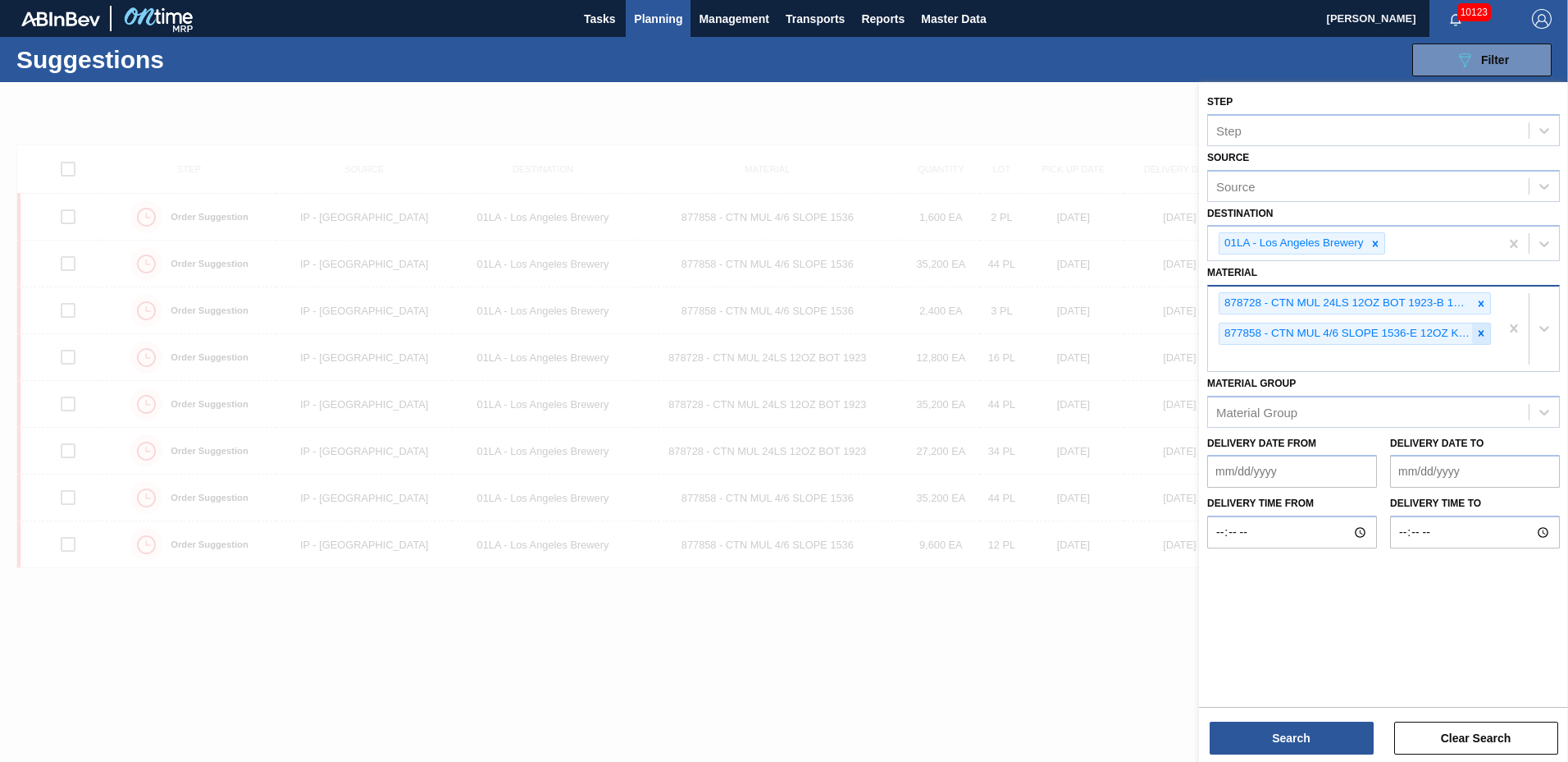
click at [1480, 334] on icon at bounding box center [1482, 334] width 6 height 6
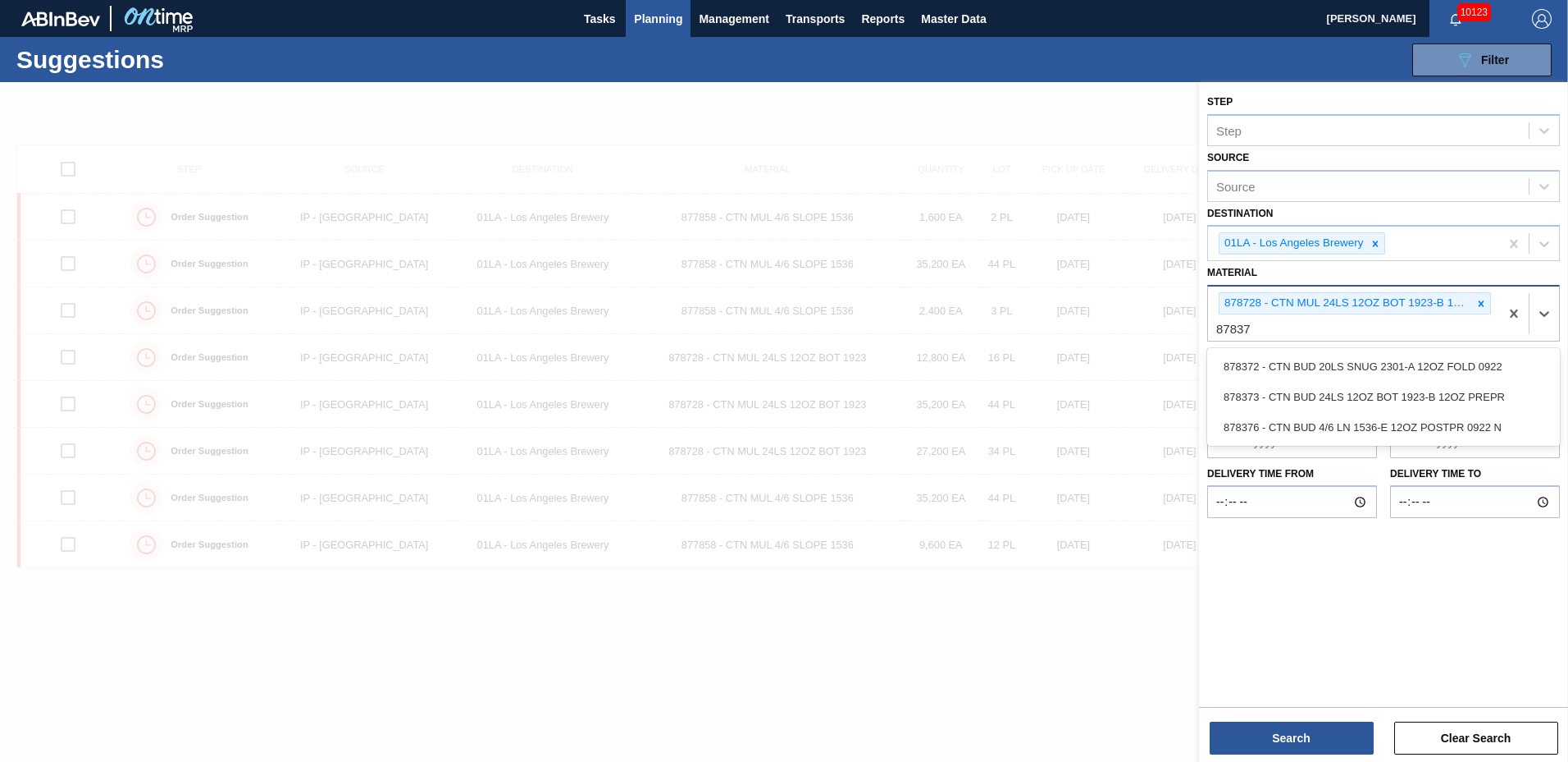
type input "878373"
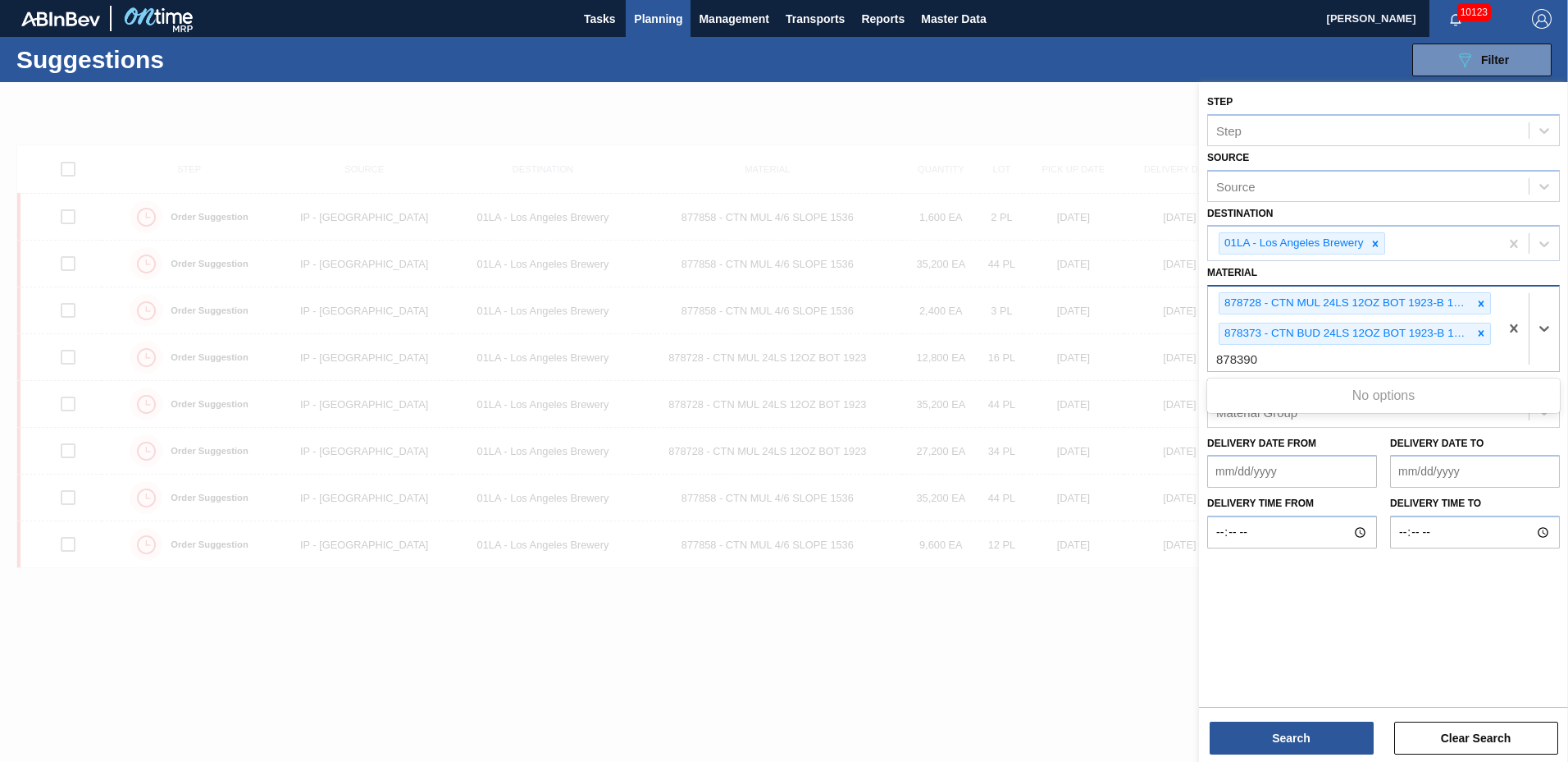
type input "878390"
click at [1281, 364] on div "878728 - CTN MUL 24LS 12OZ BOT 1923-B 12OZ PREPR 878373 - CTN BUD 24LS 12OZ BOT…" at bounding box center [1353, 329] width 292 height 85
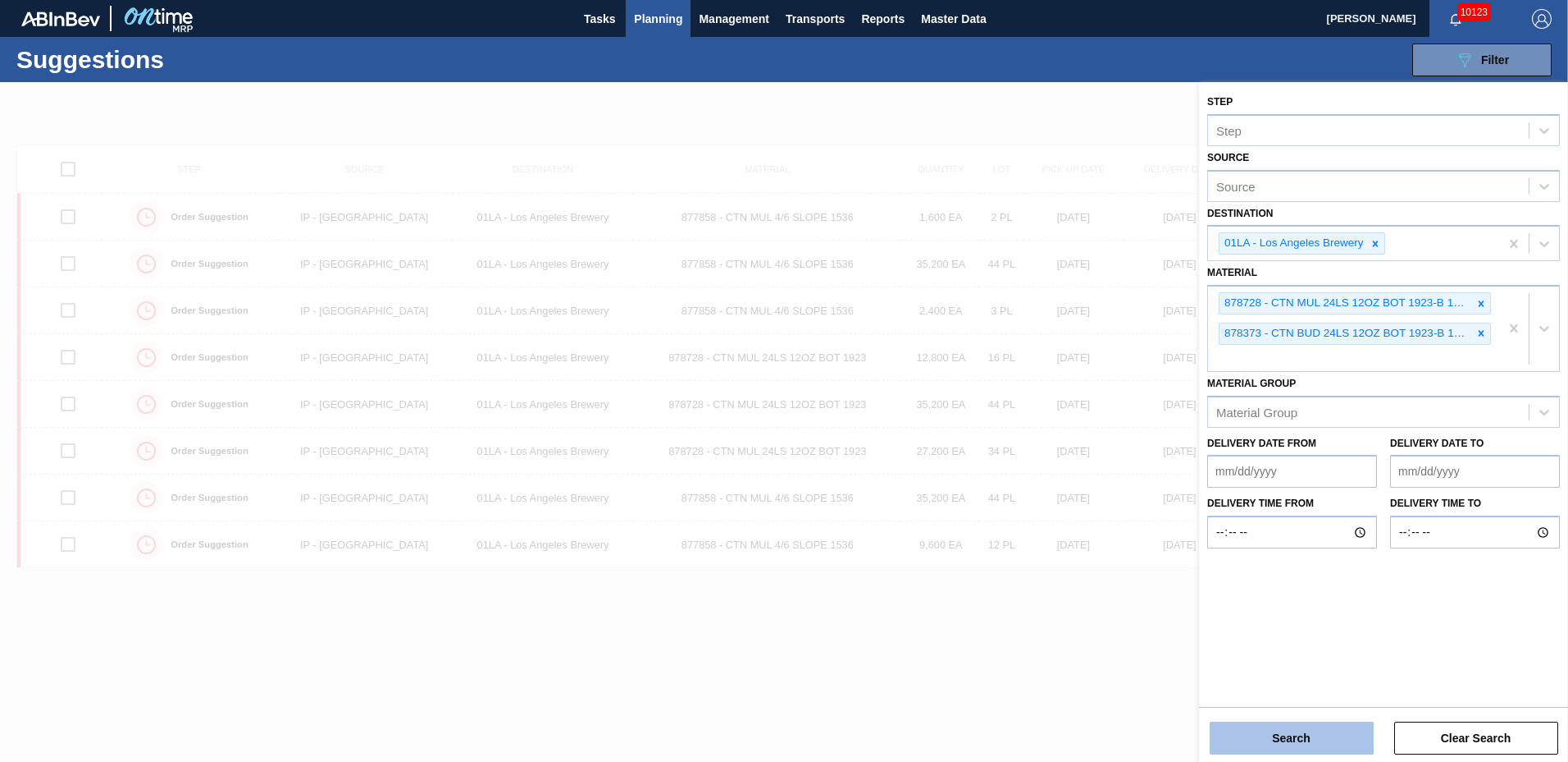
click at [1328, 726] on button "Search" at bounding box center [1292, 738] width 164 height 33
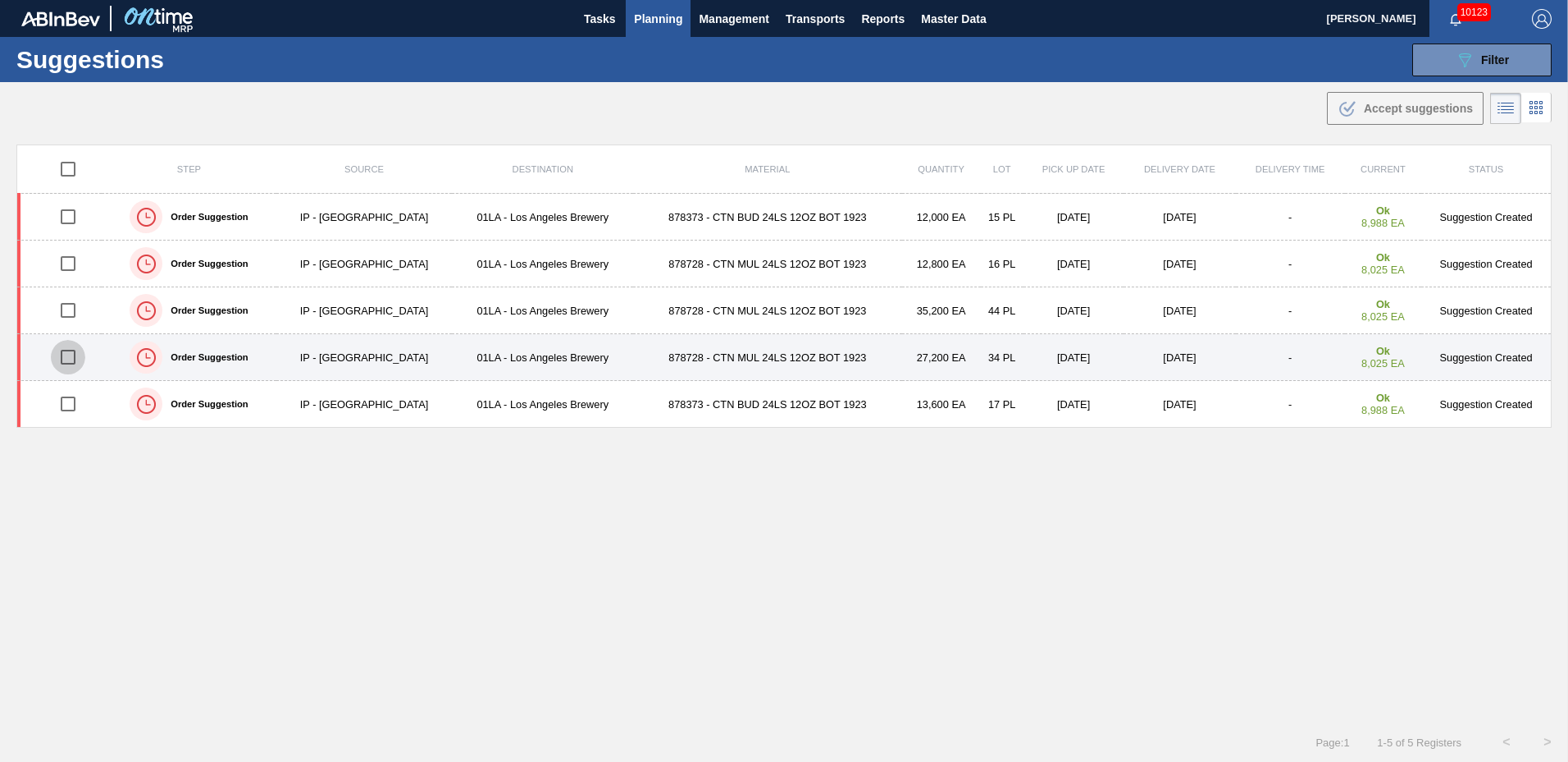
click at [63, 360] on input "checkbox" at bounding box center [67, 356] width 34 height 34
checkbox input "true"
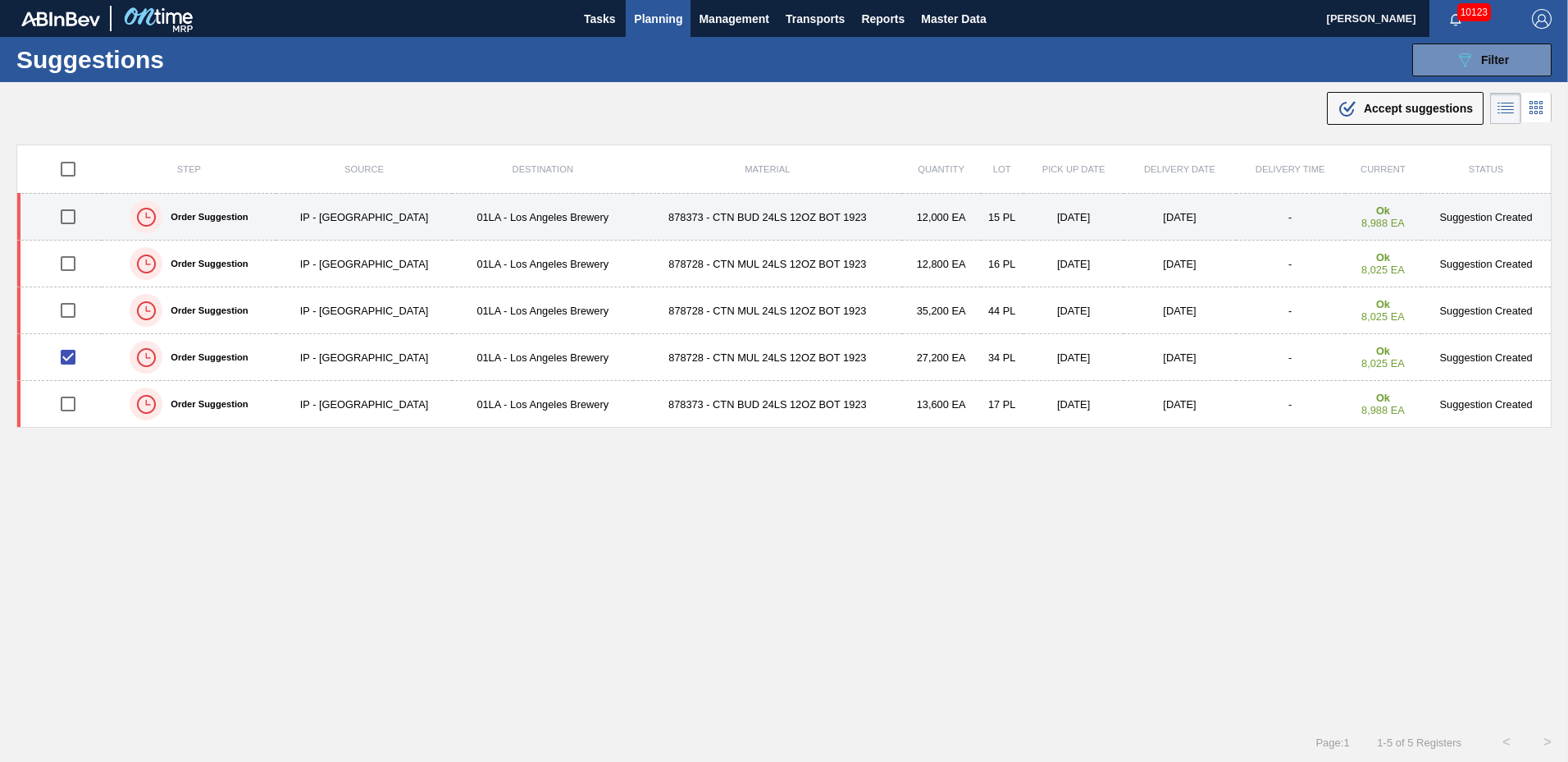
click at [67, 216] on input "checkbox" at bounding box center [67, 216] width 34 height 34
checkbox input "true"
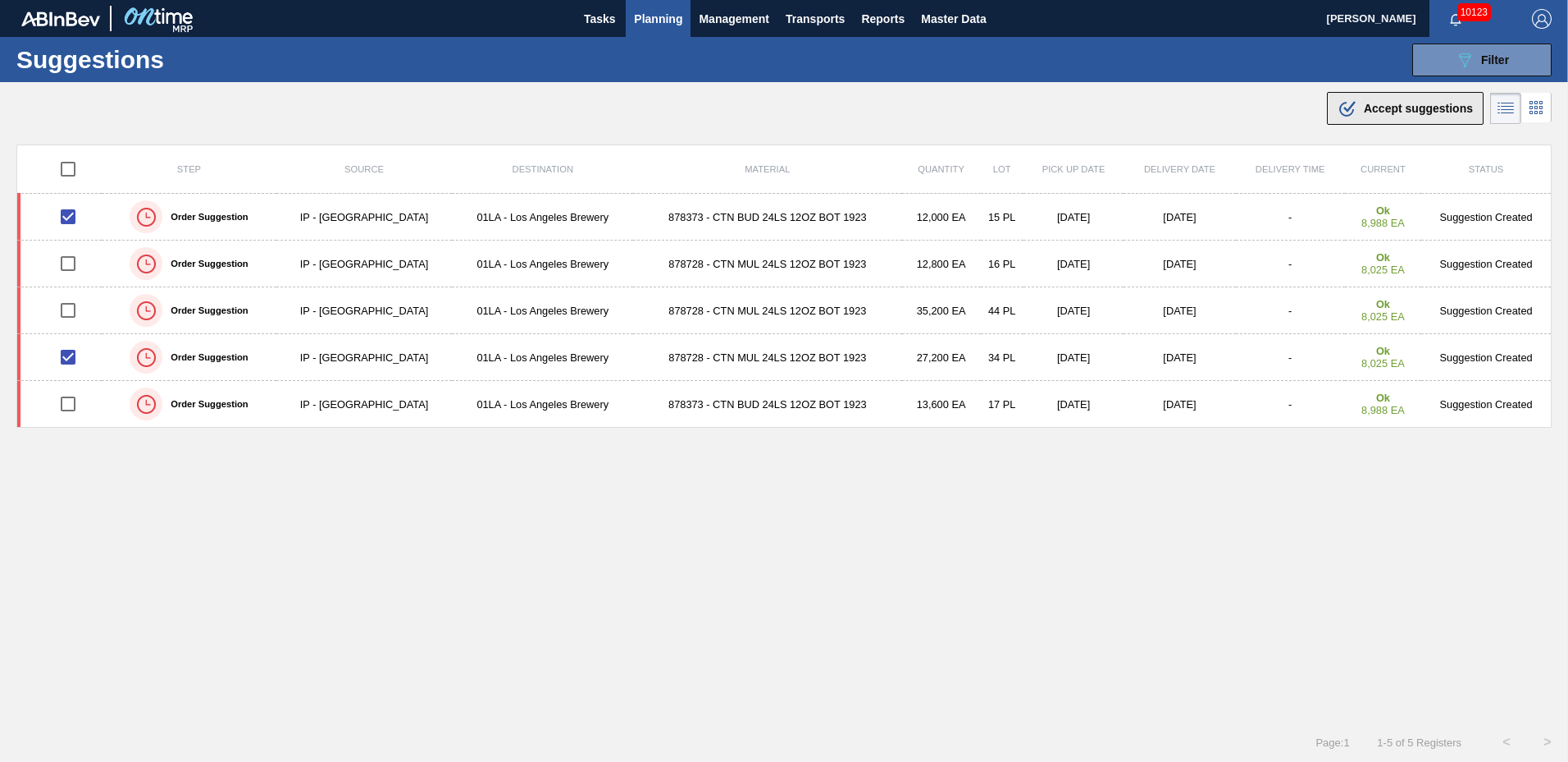
click at [1380, 103] on span "Accept suggestions" at bounding box center [1419, 107] width 109 height 13
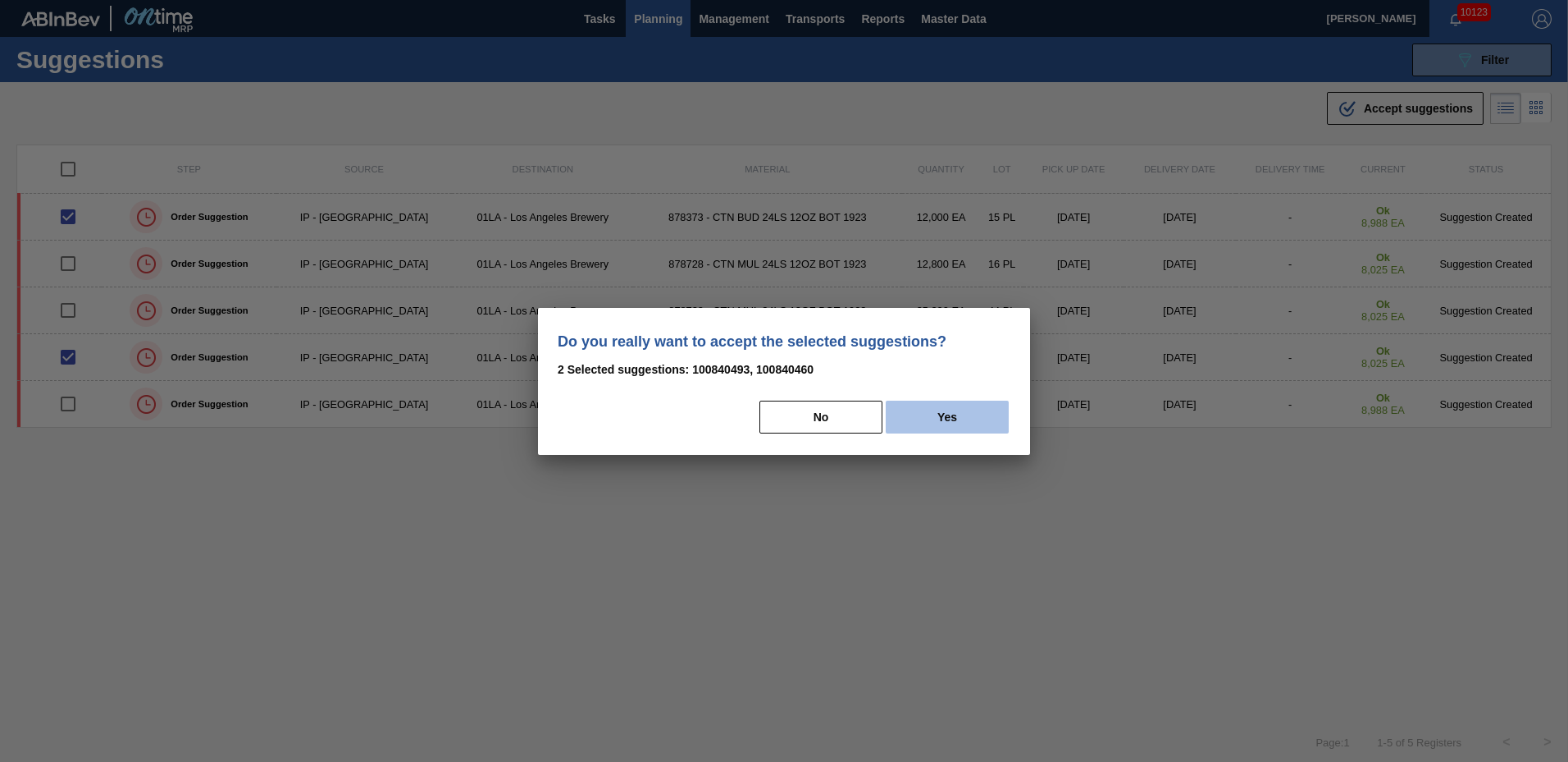
click at [971, 431] on button "Yes" at bounding box center [947, 417] width 123 height 33
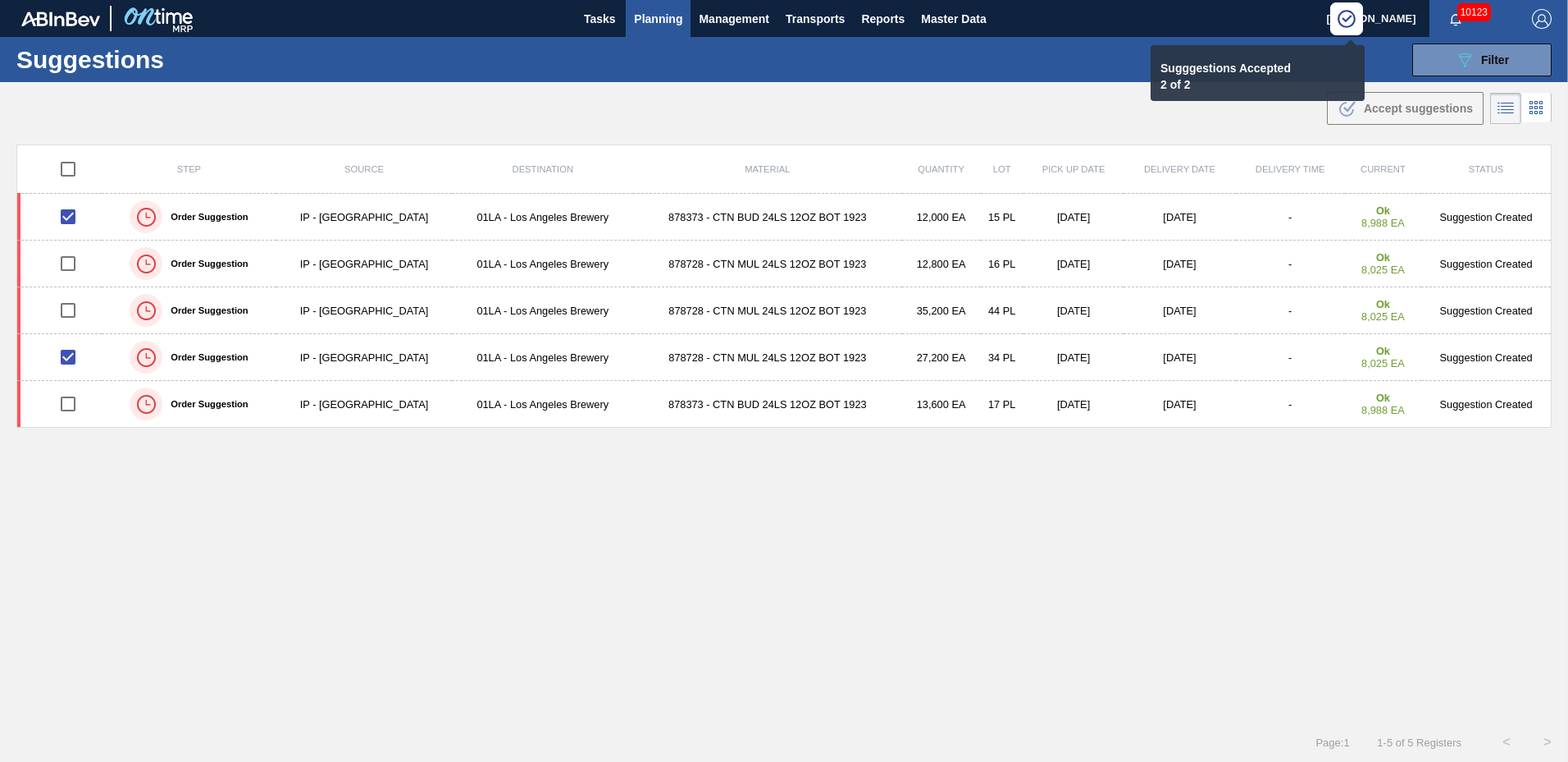
click at [663, 18] on span "Planning" at bounding box center [658, 19] width 49 height 20
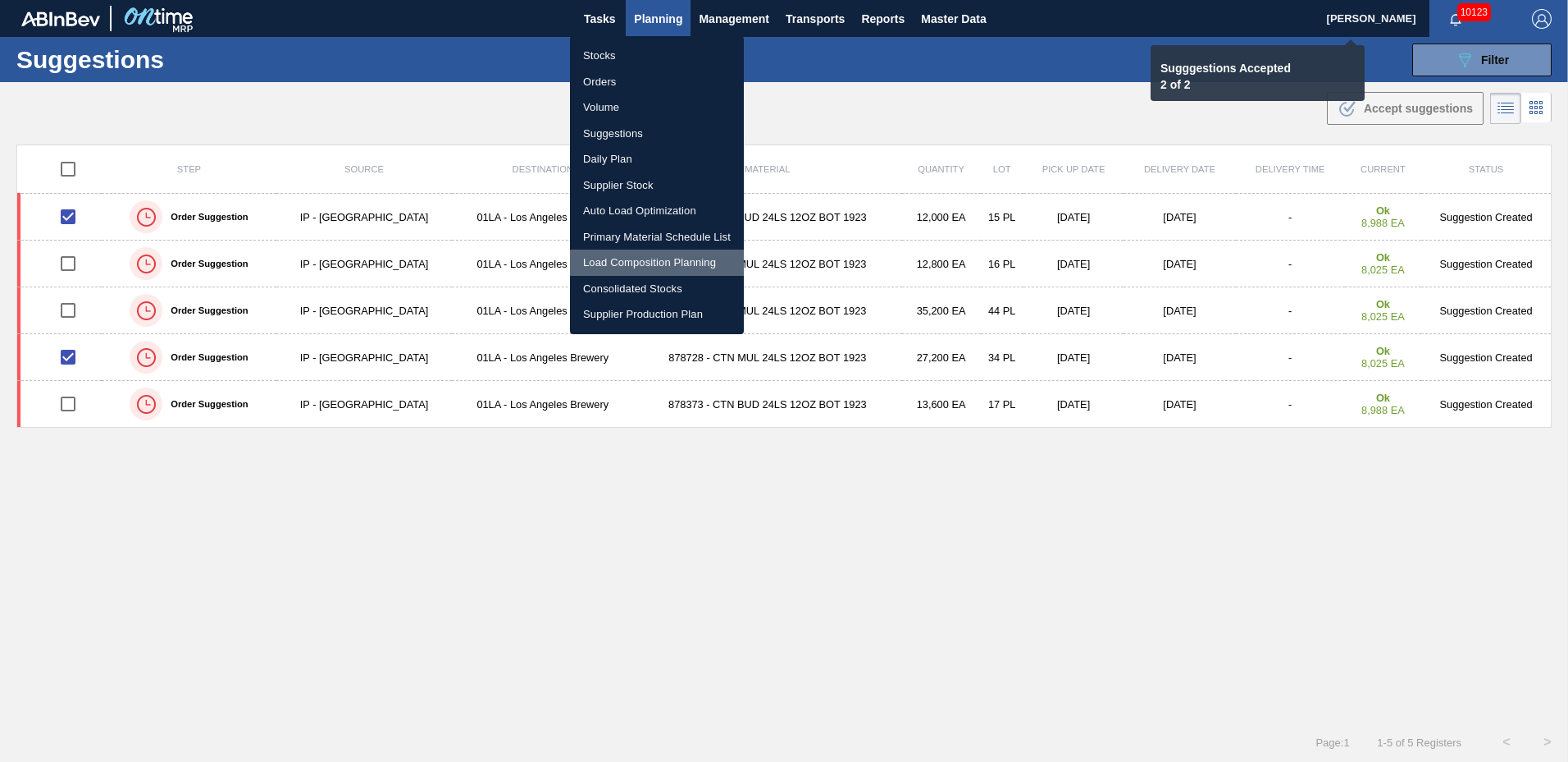
click at [636, 254] on li "Load Composition Planning" at bounding box center [657, 262] width 174 height 26
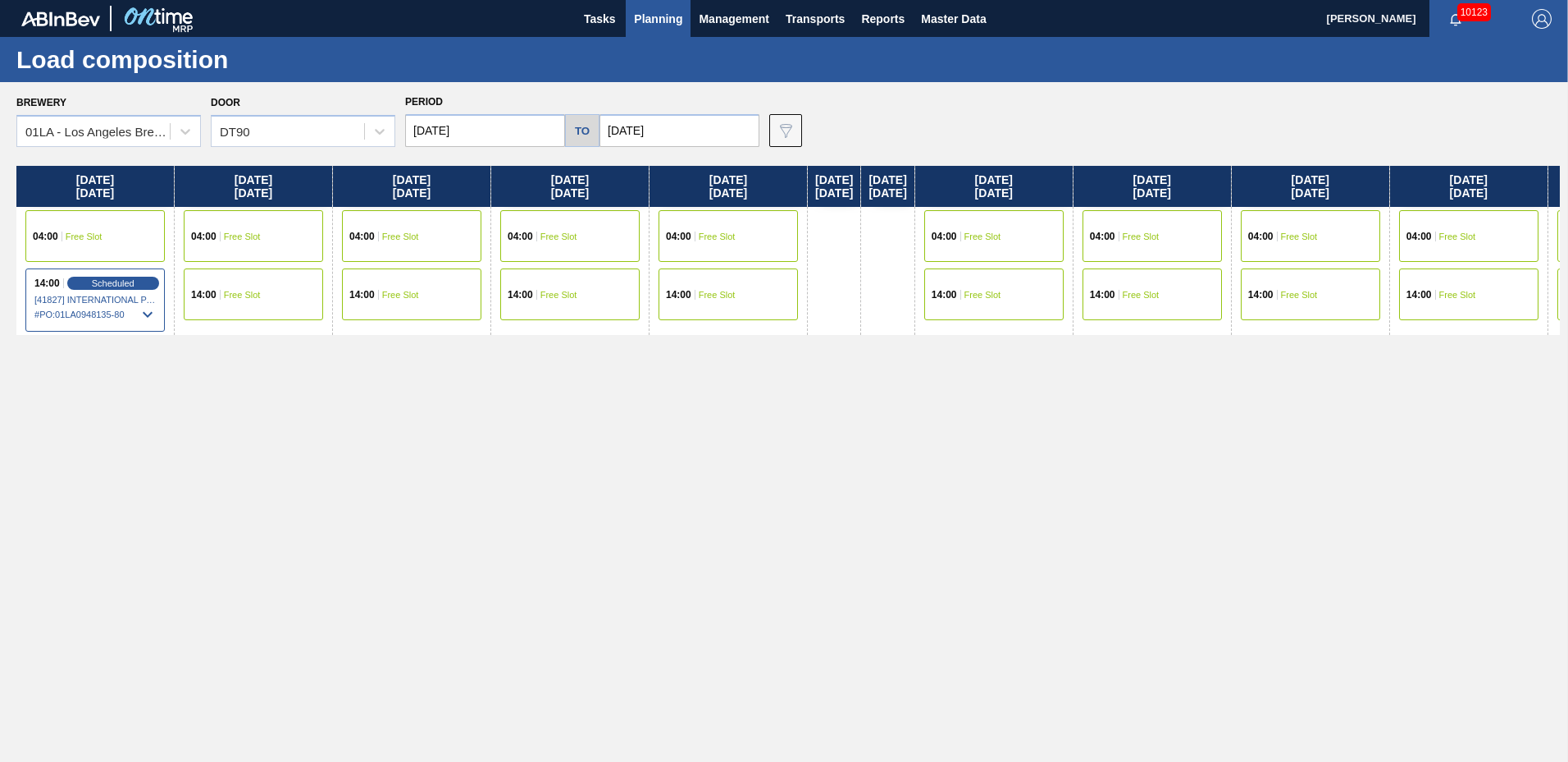
click at [259, 237] on span "Free Slot" at bounding box center [243, 236] width 37 height 10
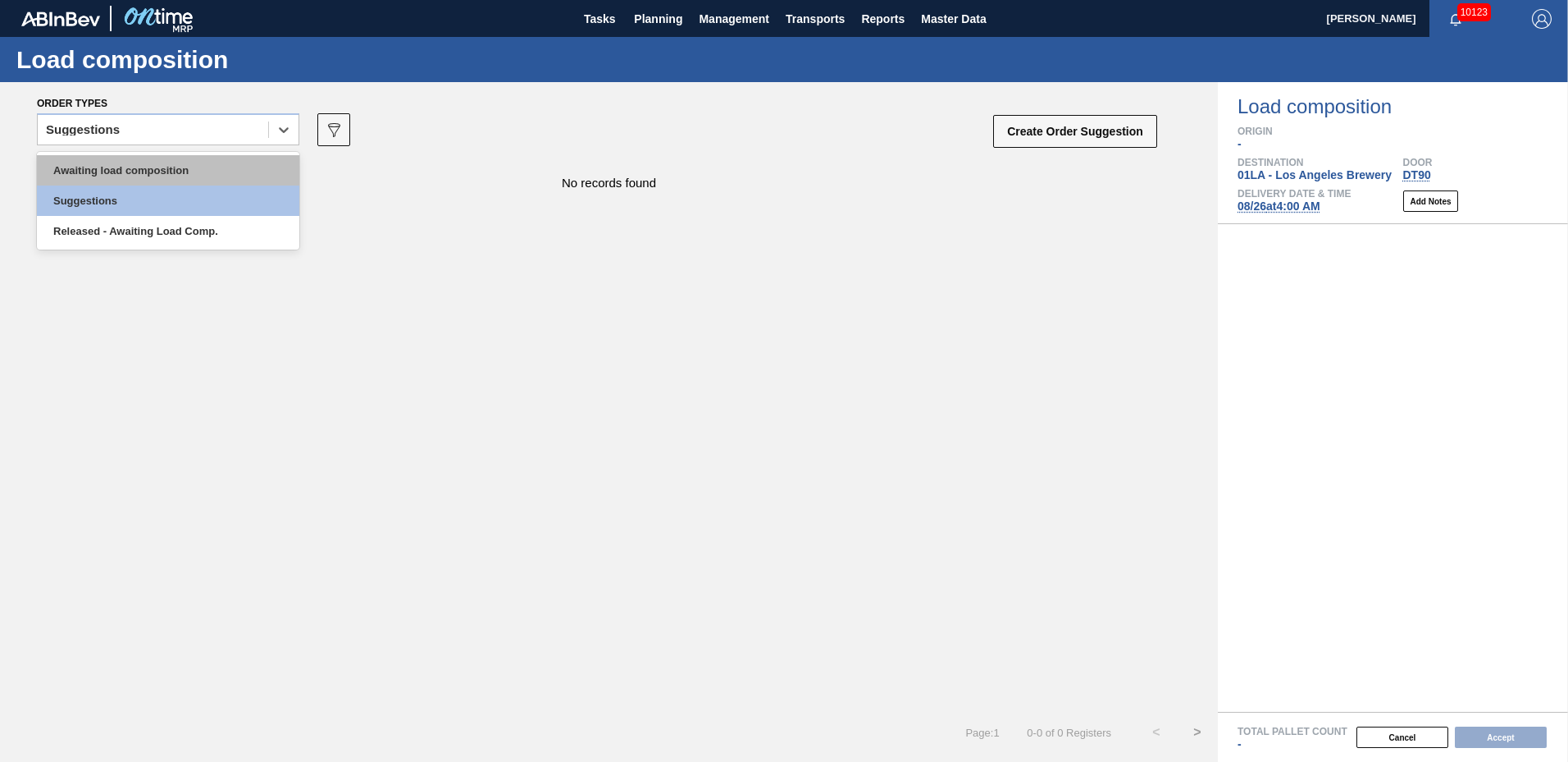
drag, startPoint x: 162, startPoint y: 138, endPoint x: 161, endPoint y: 157, distance: 19.0
click at [162, 141] on div "Suggestions" at bounding box center [153, 130] width 230 height 23
click at [152, 163] on div "Awaiting load composition" at bounding box center [168, 170] width 262 height 30
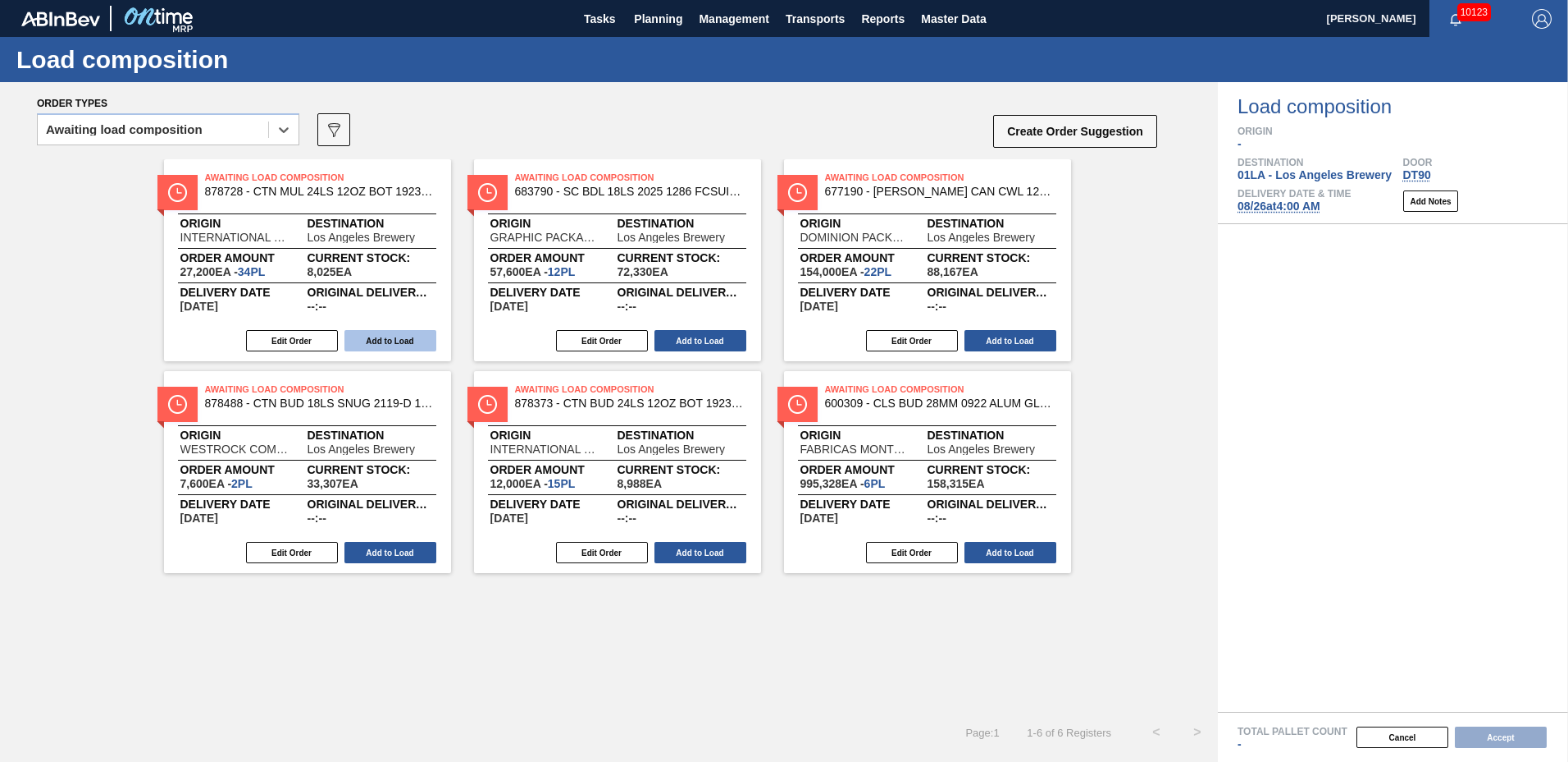
click at [395, 340] on button "Add to Load" at bounding box center [390, 341] width 92 height 21
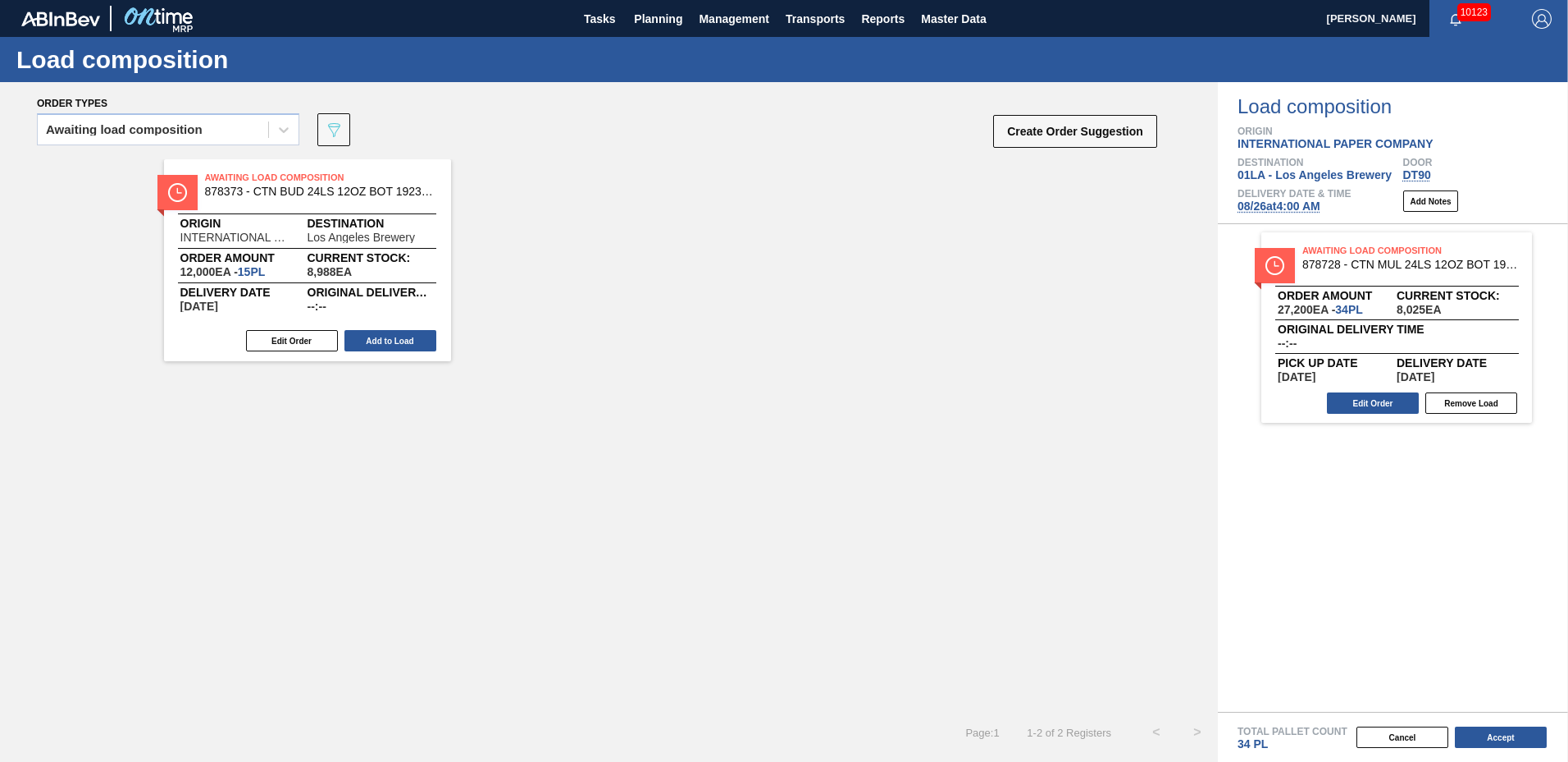
click at [390, 339] on button "Add to Load" at bounding box center [390, 341] width 92 height 21
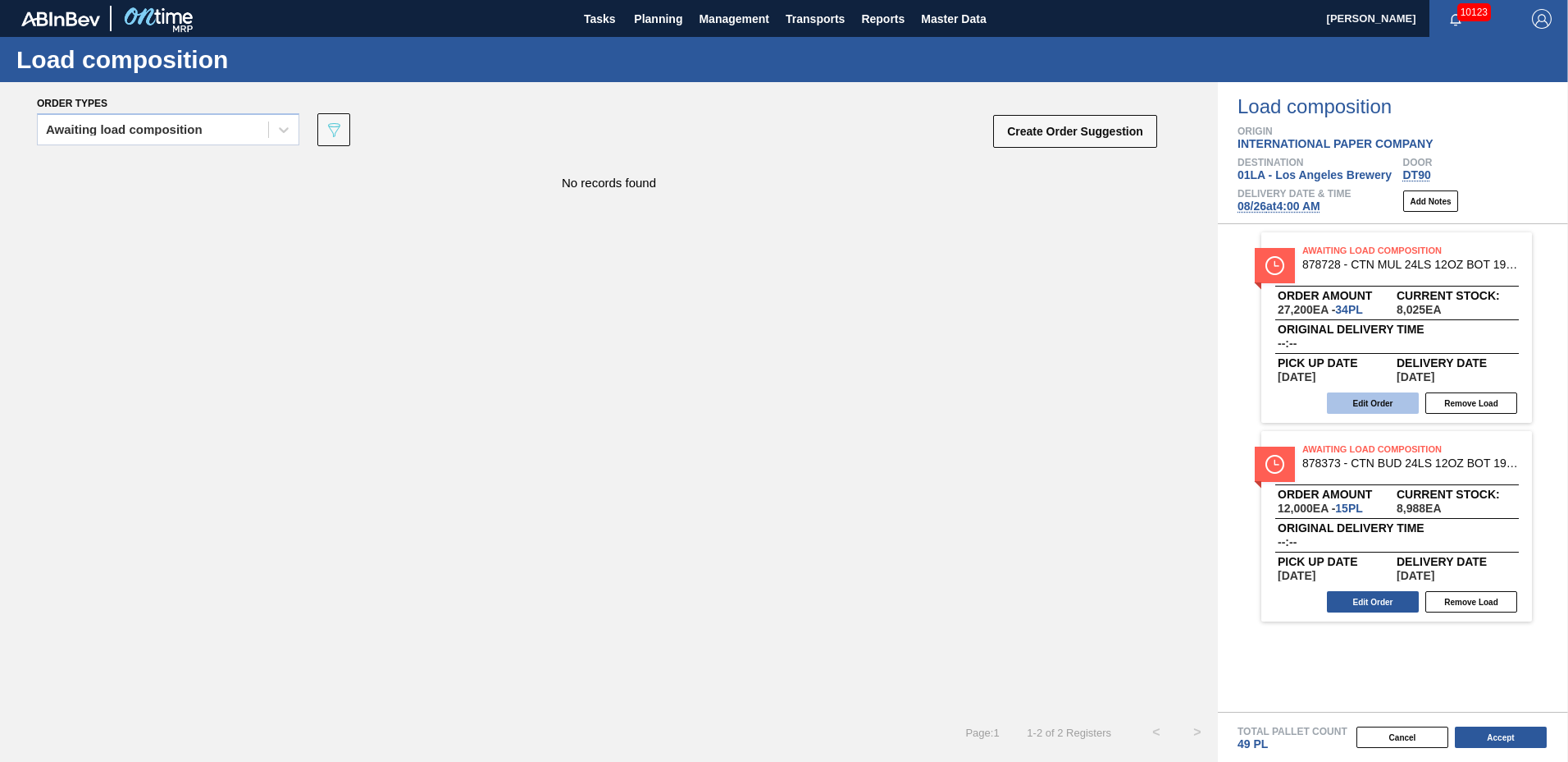
click at [1385, 404] on button "Edit Order" at bounding box center [1373, 403] width 92 height 21
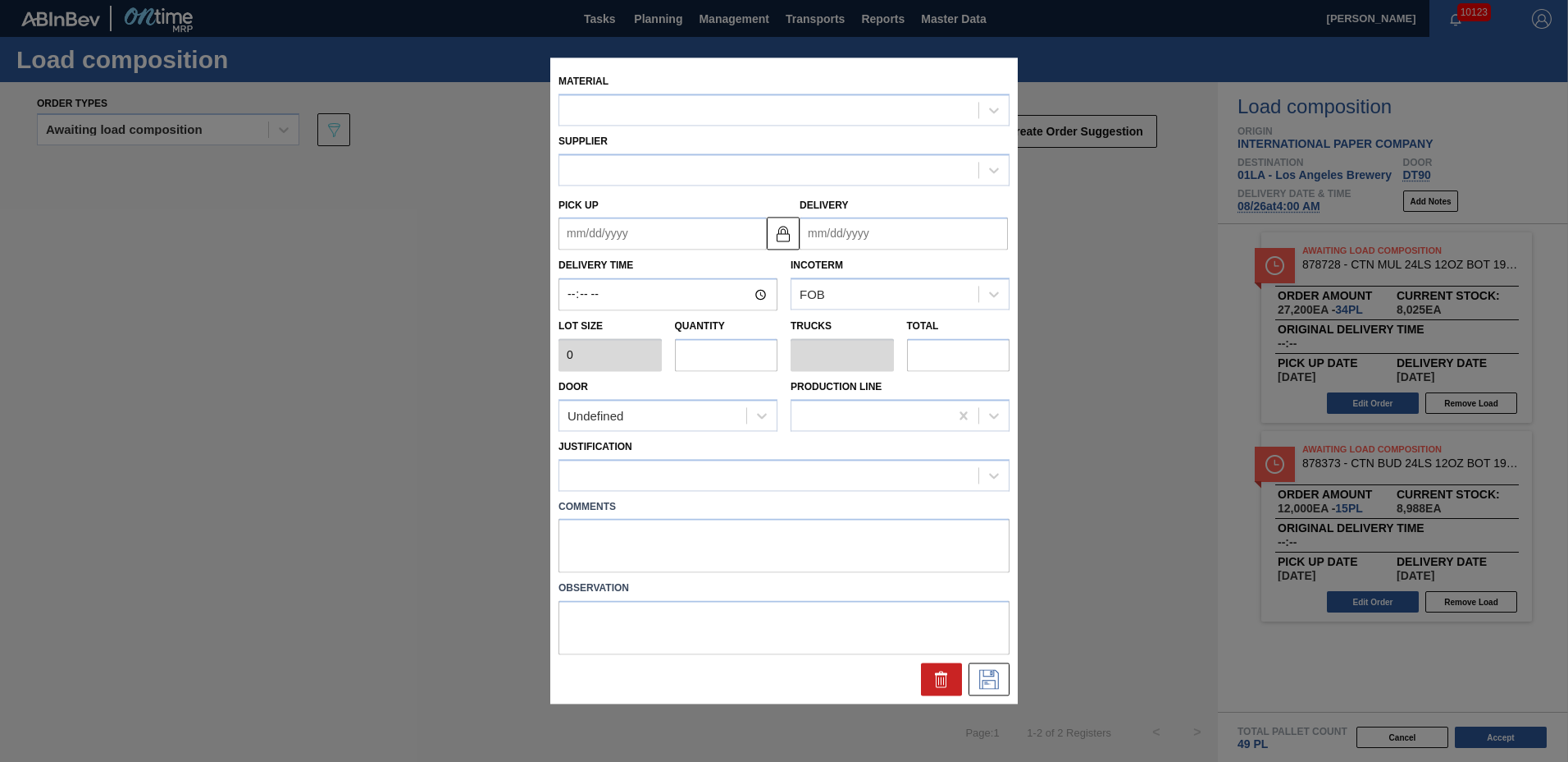
type input "800"
type input "34"
type input "0.773"
type input "27,200"
type up "[DATE]"
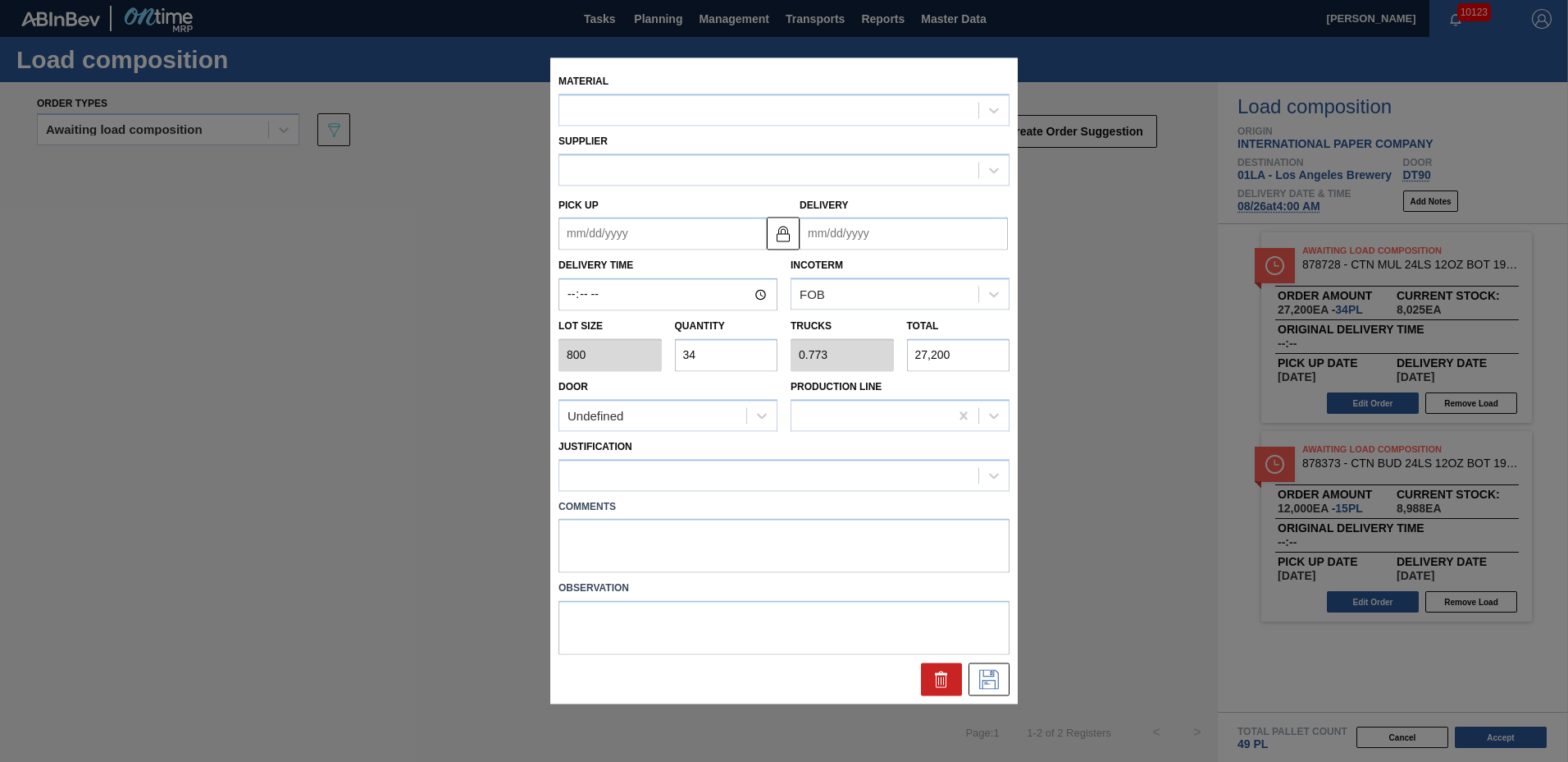
type input "[DATE]"
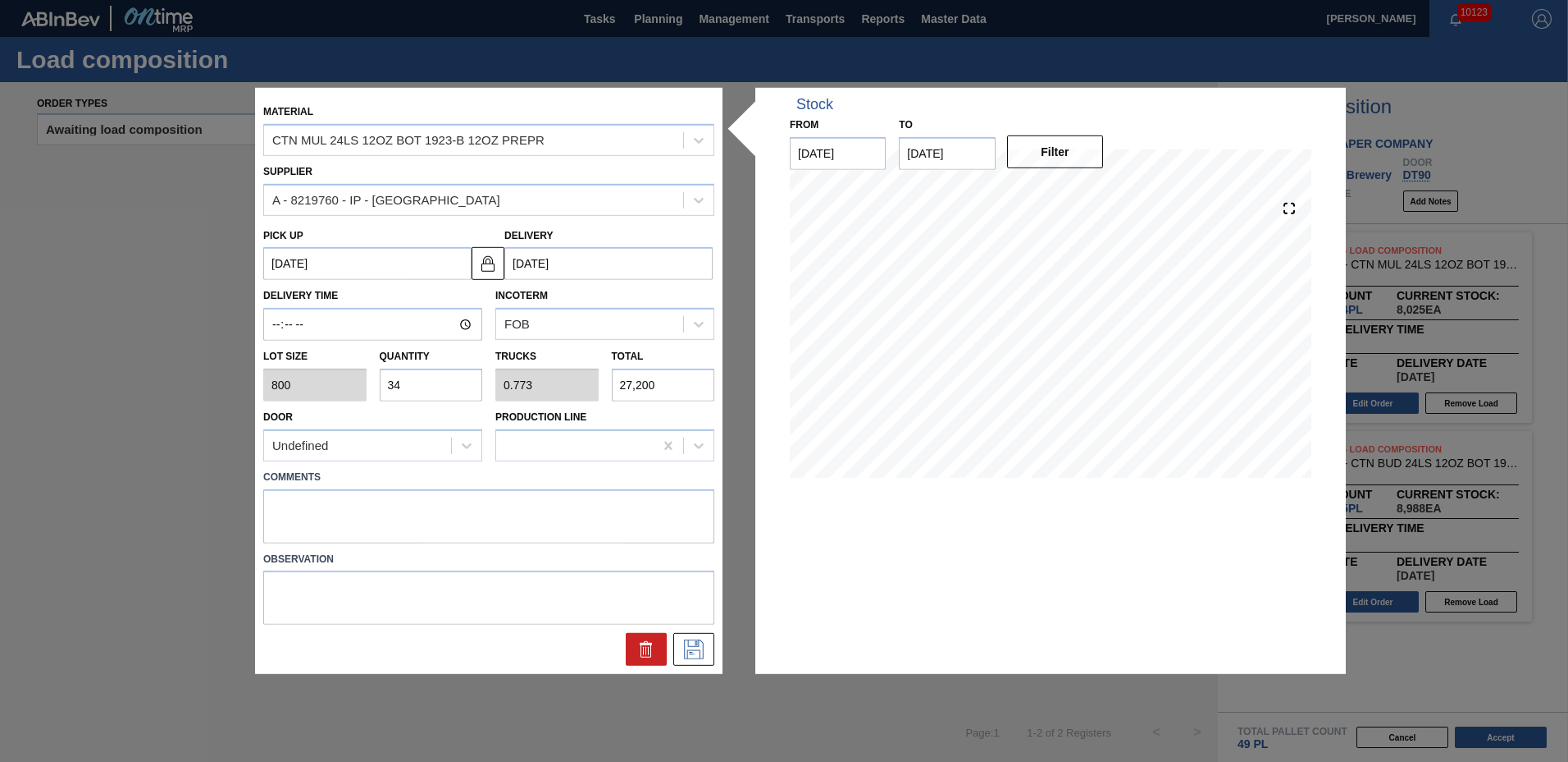
click at [423, 390] on input "34" at bounding box center [431, 385] width 103 height 33
type input "3"
type input "0.068"
type input "2,400"
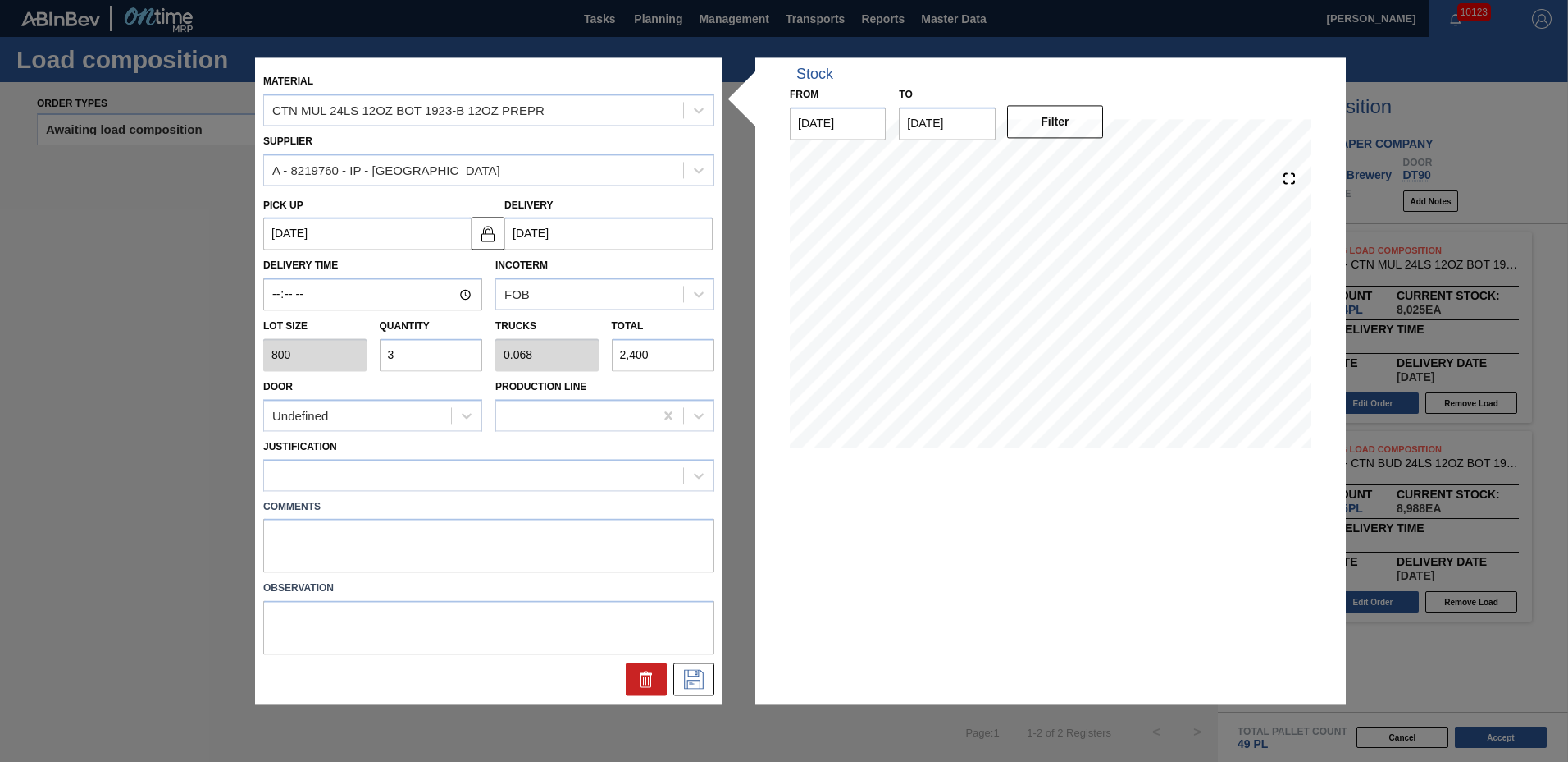
type input "0"
type input "2"
type input "0.045"
type input "1,600"
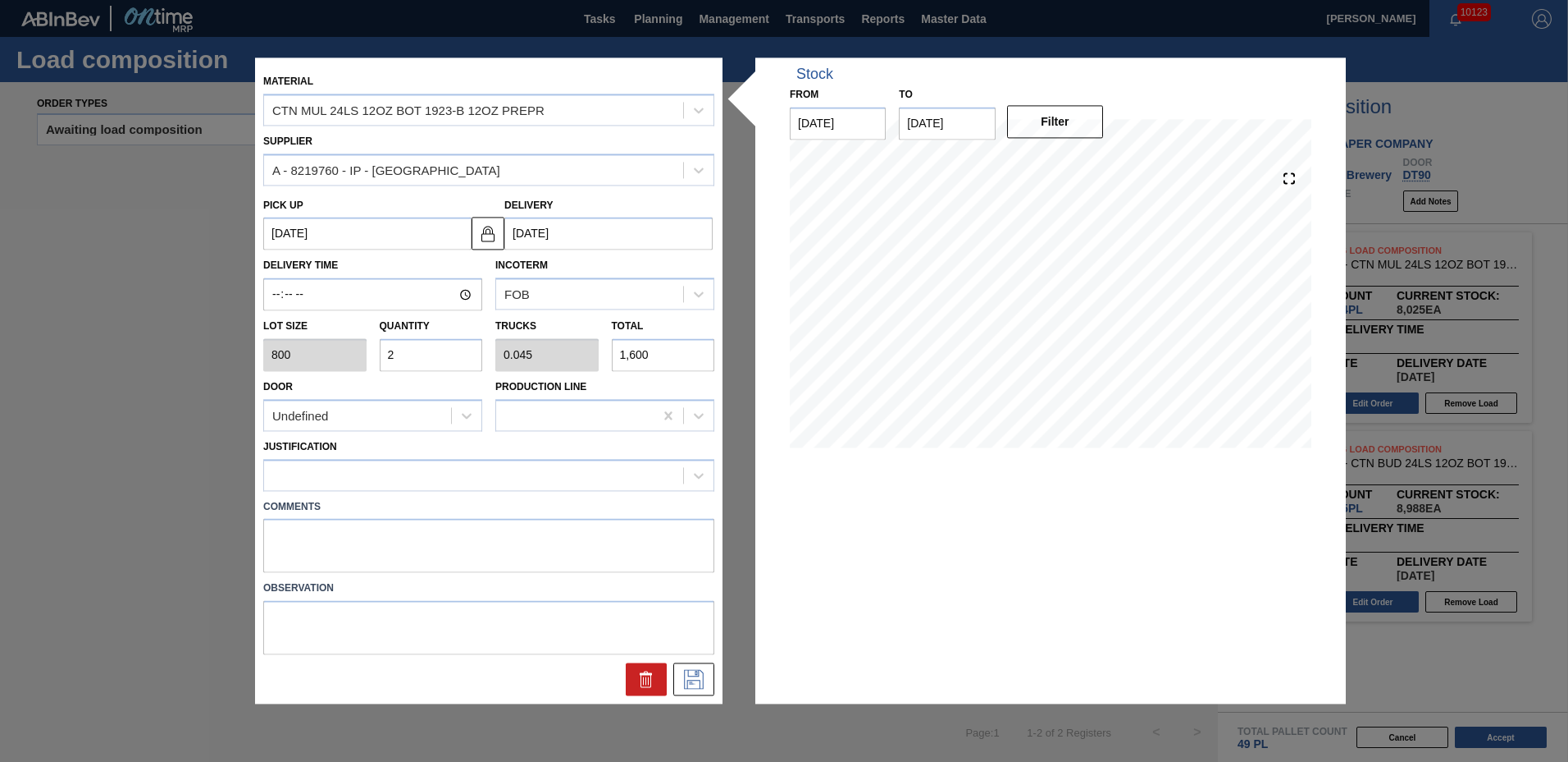
type input "24"
type input "0.545"
type input "19,200"
type input "24"
click at [354, 502] on label "Comments" at bounding box center [489, 506] width 451 height 23
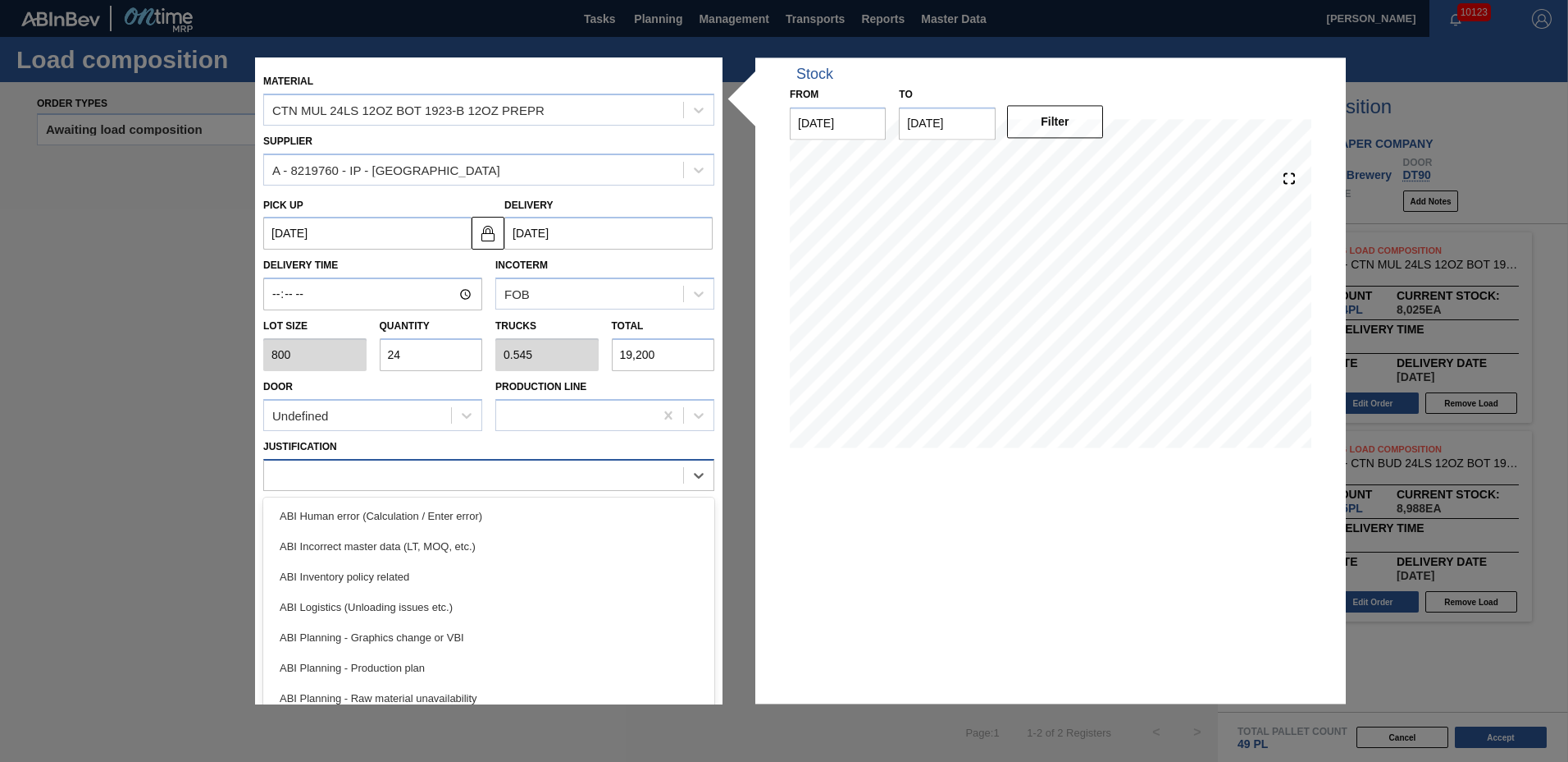
click at [347, 478] on div at bounding box center [474, 474] width 419 height 23
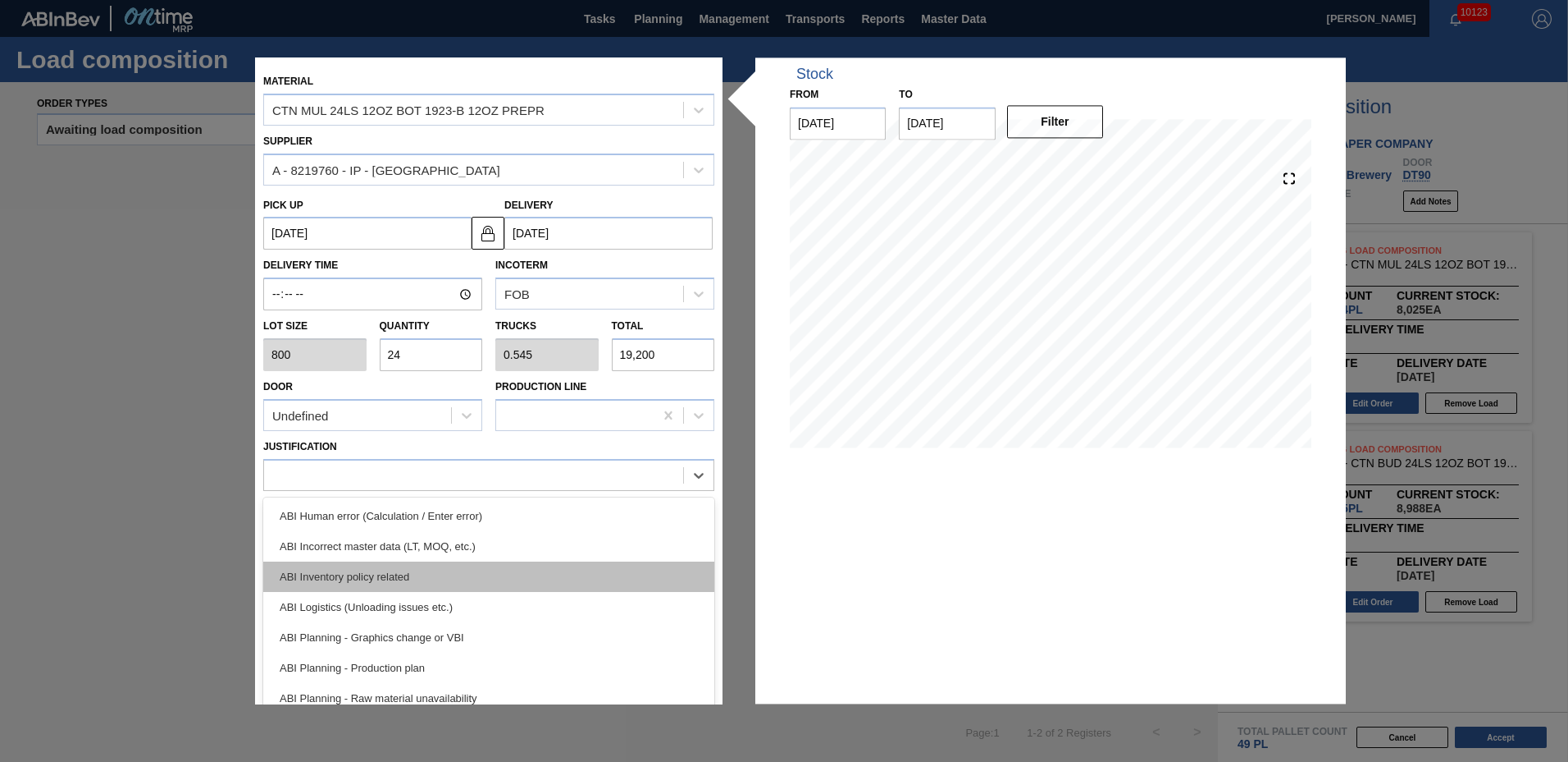
click at [338, 581] on div "ABI Inventory policy related" at bounding box center [489, 576] width 451 height 30
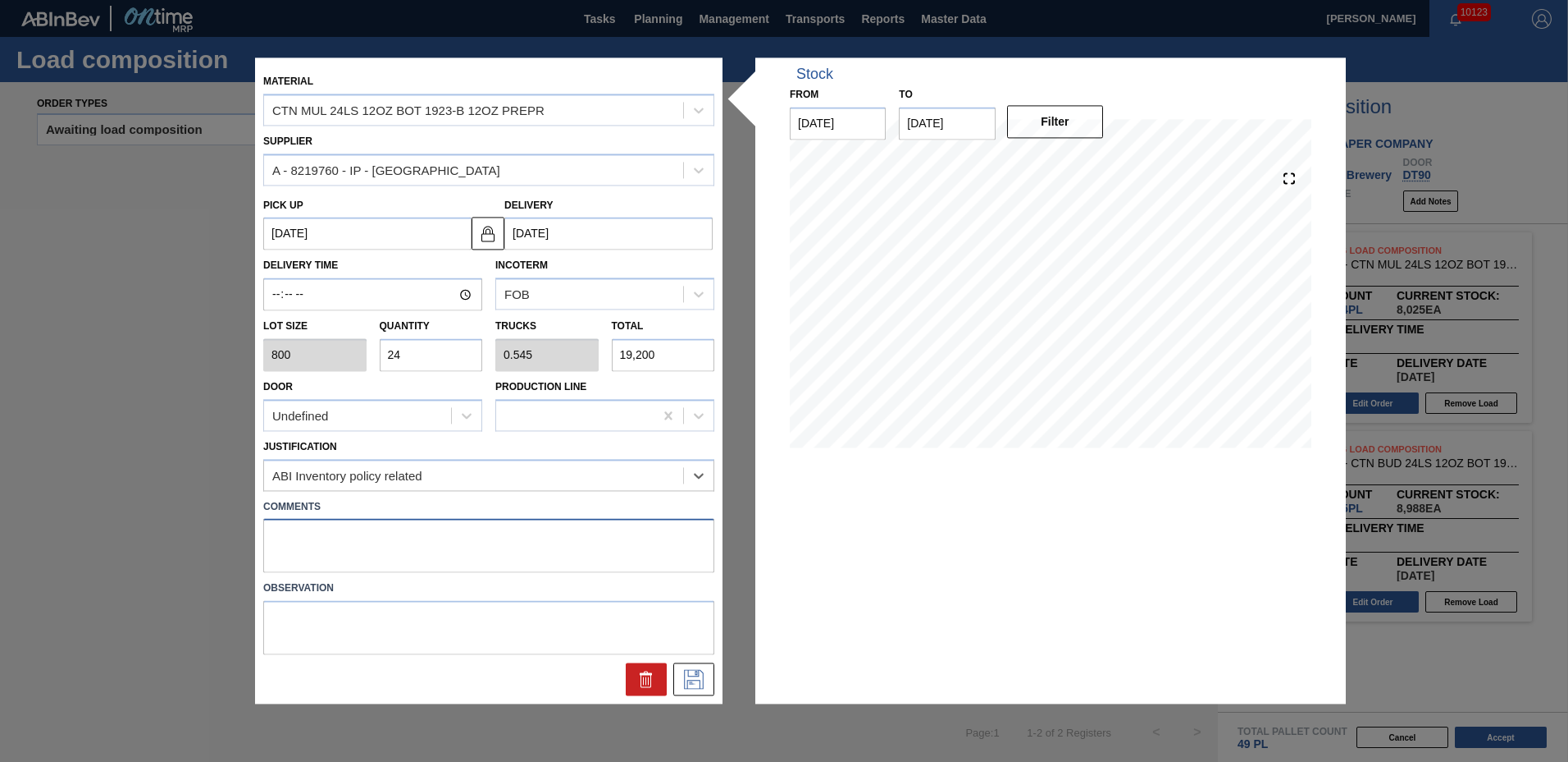
click at [324, 530] on textarea at bounding box center [489, 546] width 451 height 55
type textarea "N"
type textarea "TAIL"
click at [699, 679] on icon at bounding box center [693, 679] width 26 height 20
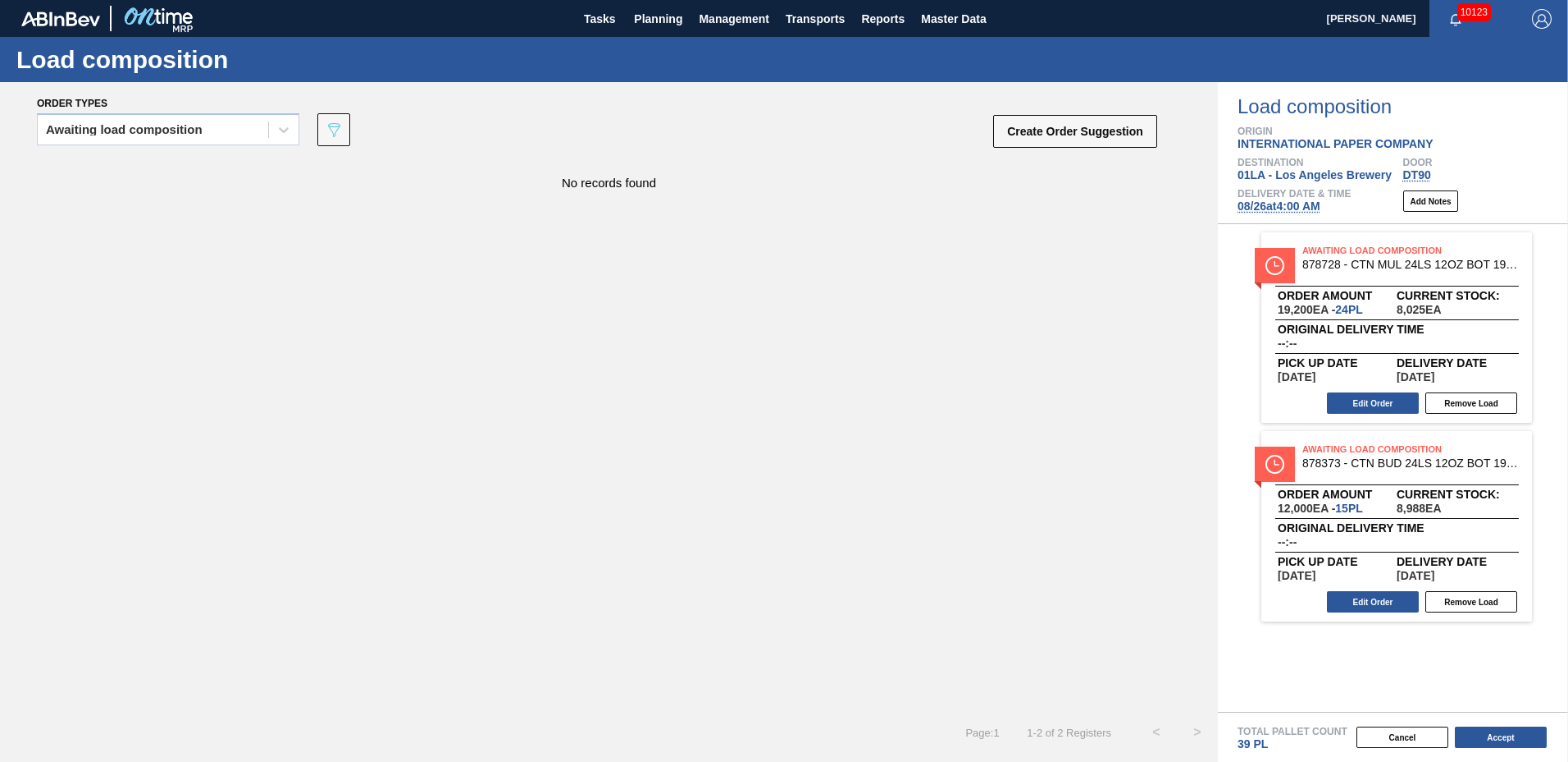
click at [1363, 614] on div "Awaiting Load Composition 878373 - CTN BUD 24LS 12OZ BOT 1923-B 12OZ PREPR Orde…" at bounding box center [1397, 526] width 271 height 190
click at [1371, 599] on button "Edit Order" at bounding box center [1373, 602] width 92 height 21
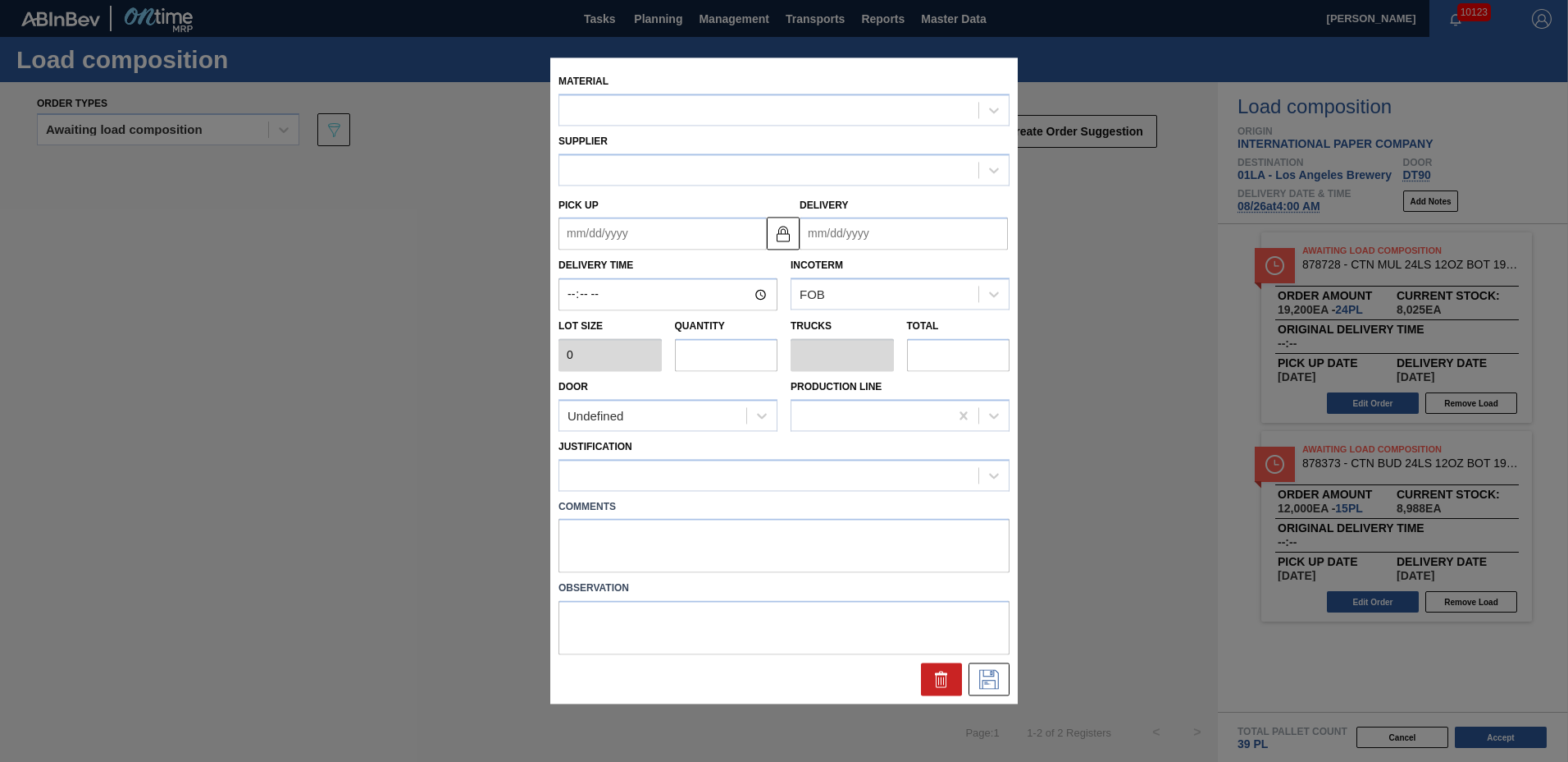
type input "800"
type input "15"
type input "0.288"
type input "12,000"
type up "[DATE]"
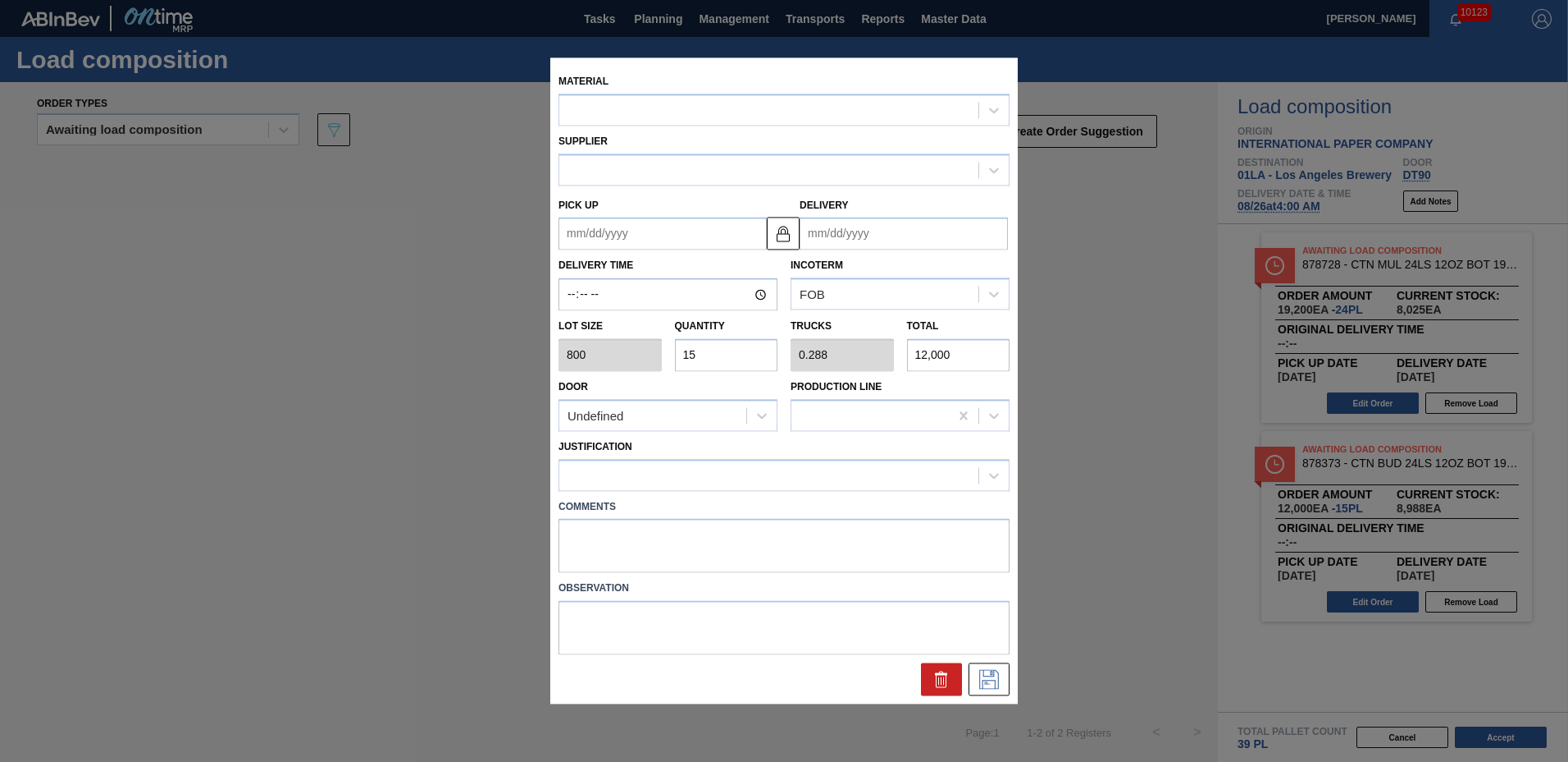
type input "[DATE]"
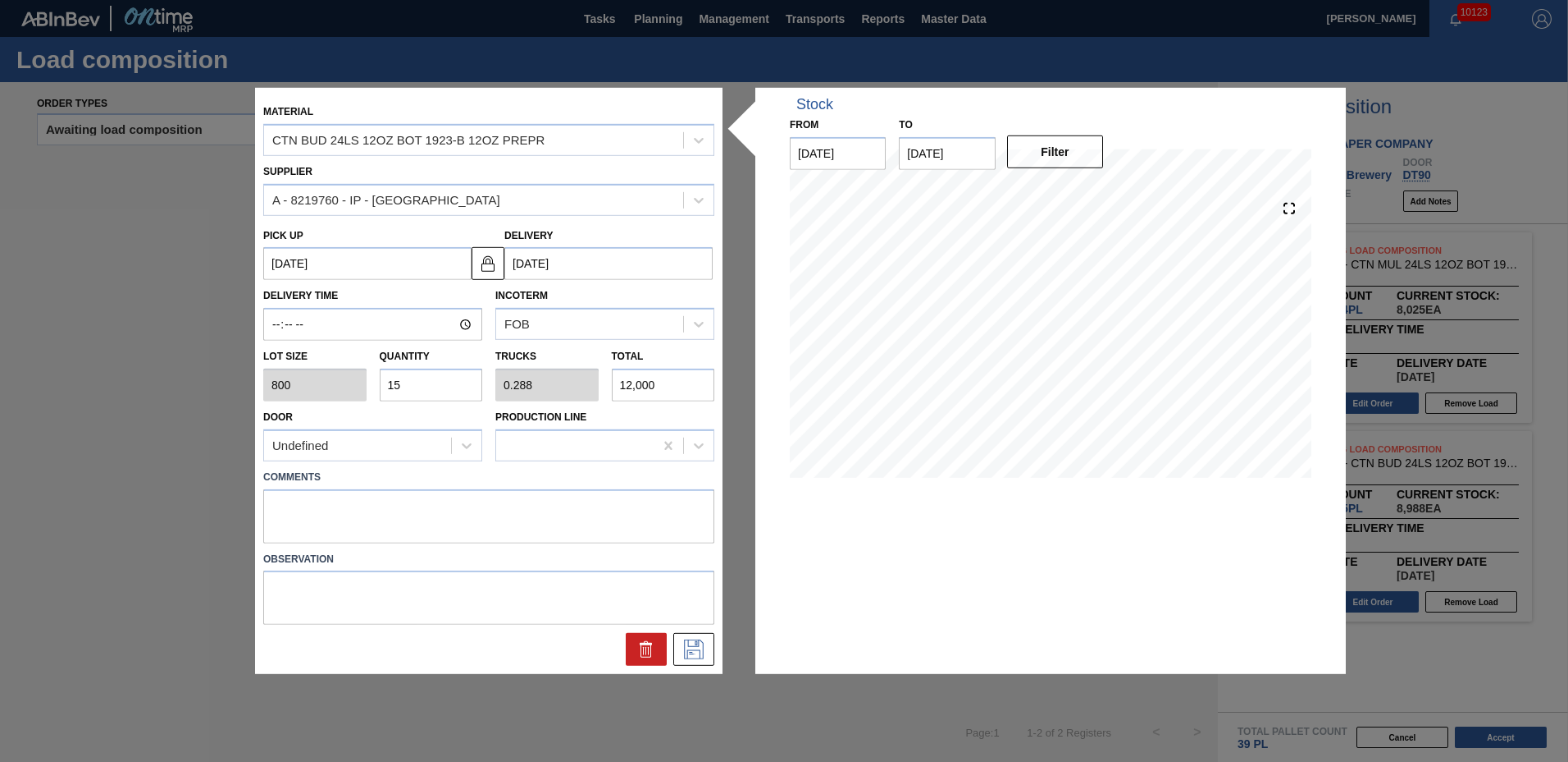
click at [432, 393] on input "15" at bounding box center [431, 385] width 103 height 33
type input "1"
type input "0.019"
type input "800"
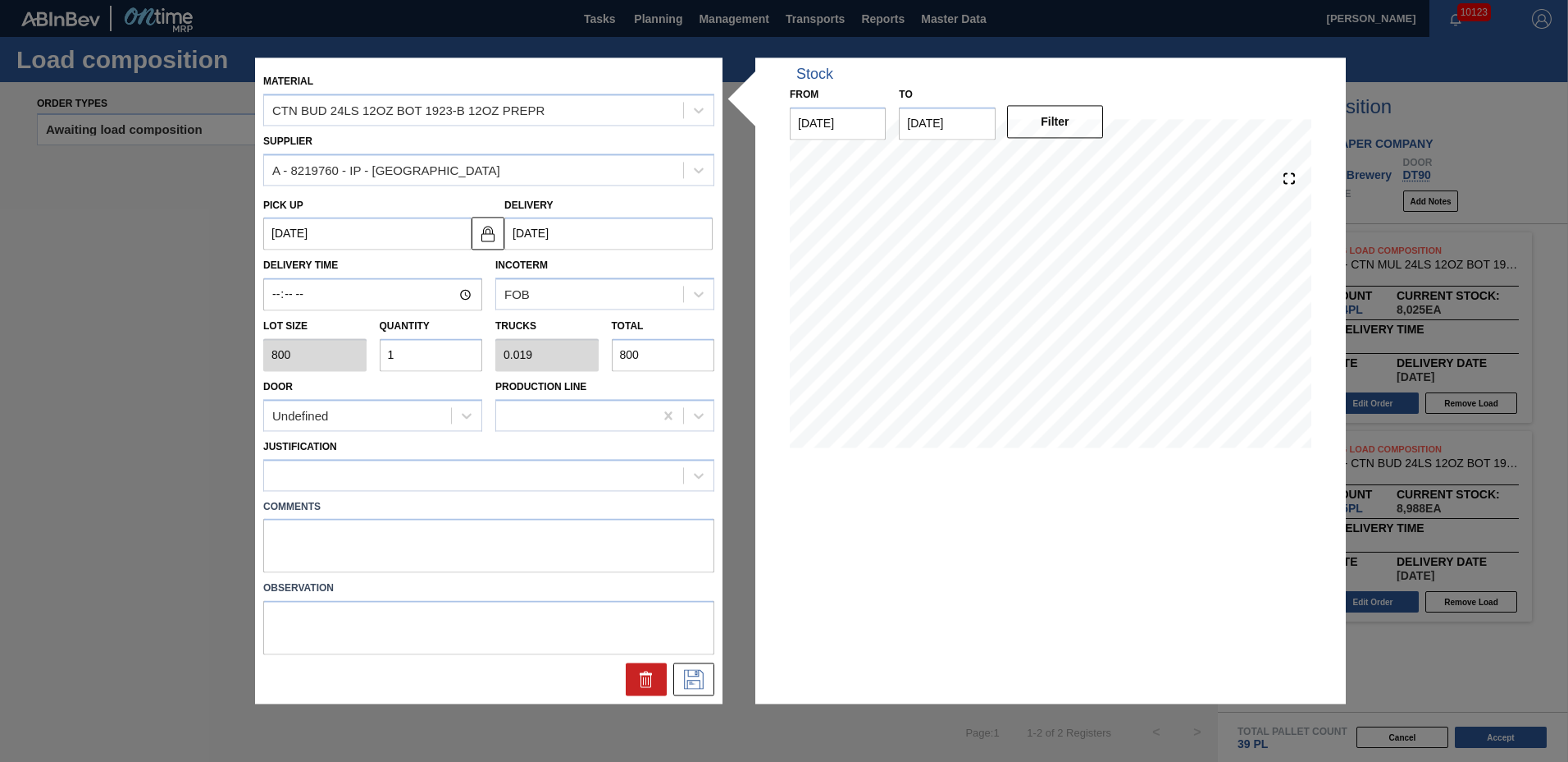
type input "0"
type input "2"
type input "0.038"
type input "1,600"
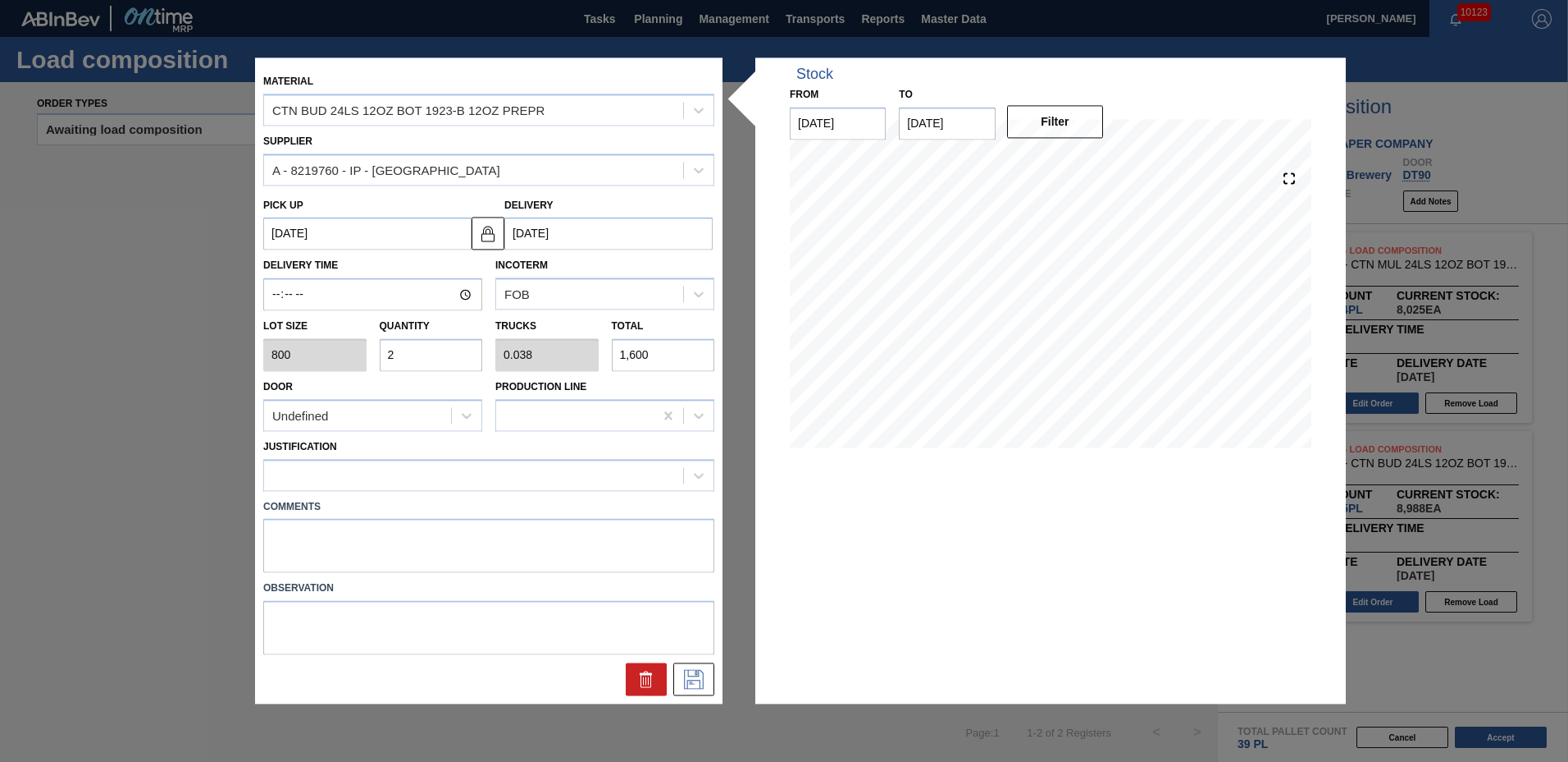
type input "22"
type input "0.423"
type input "17,600"
type input "22"
click at [320, 478] on div at bounding box center [474, 474] width 419 height 23
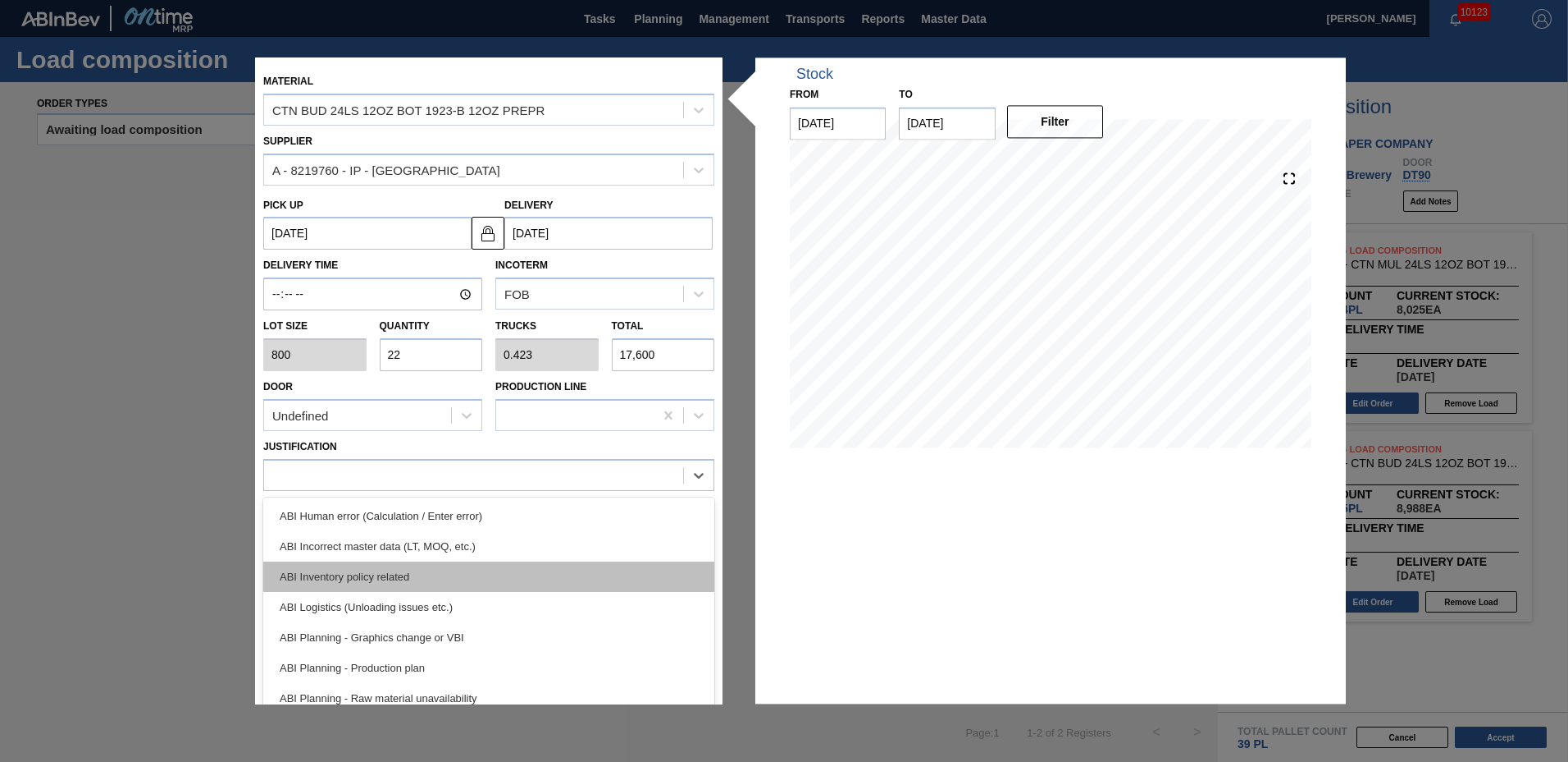
click at [309, 566] on div "ABI Inventory policy related" at bounding box center [489, 576] width 451 height 30
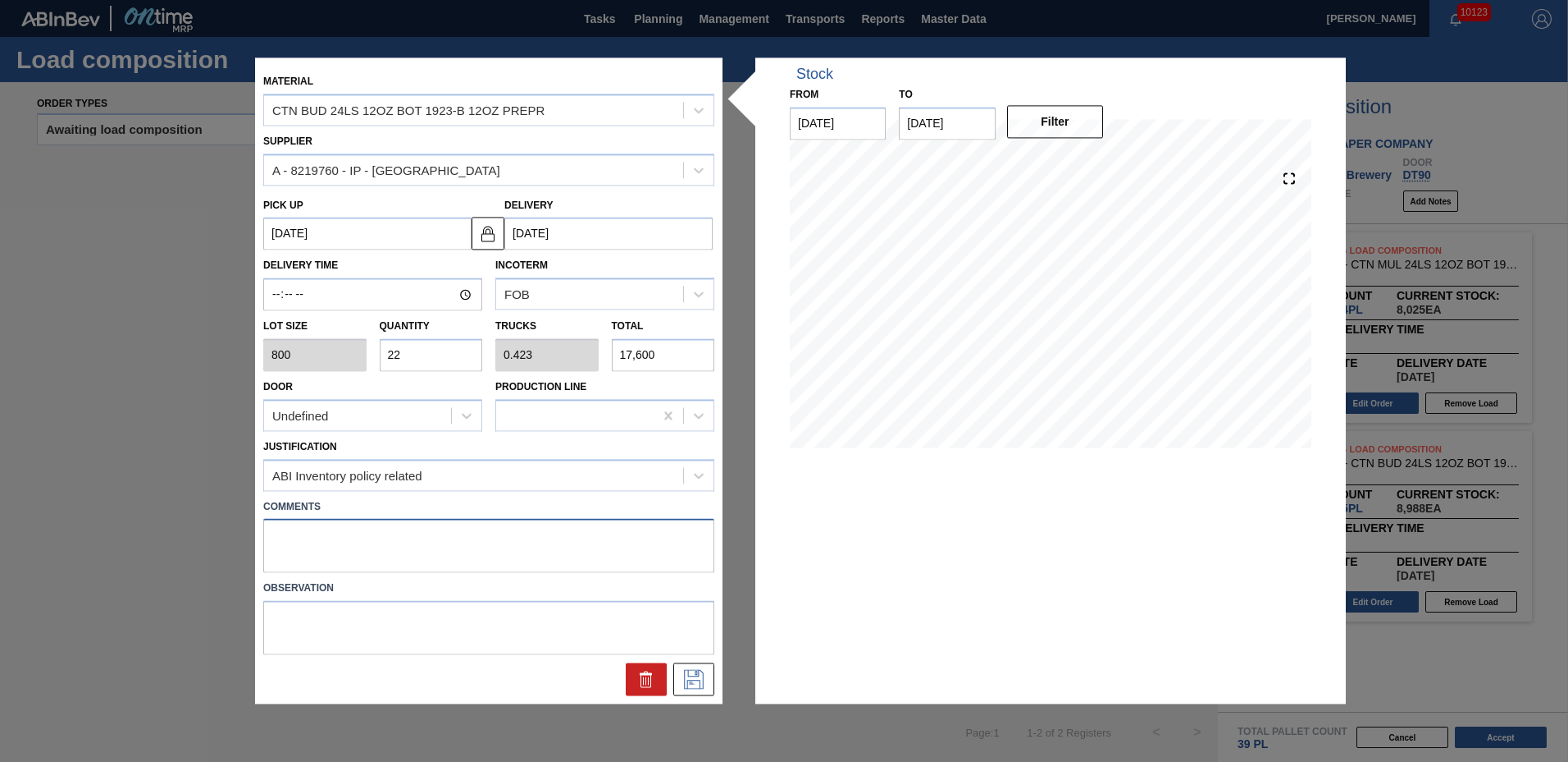
click at [309, 555] on textarea at bounding box center [489, 546] width 451 height 55
type textarea "NOSE"
click at [698, 673] on icon at bounding box center [693, 679] width 26 height 20
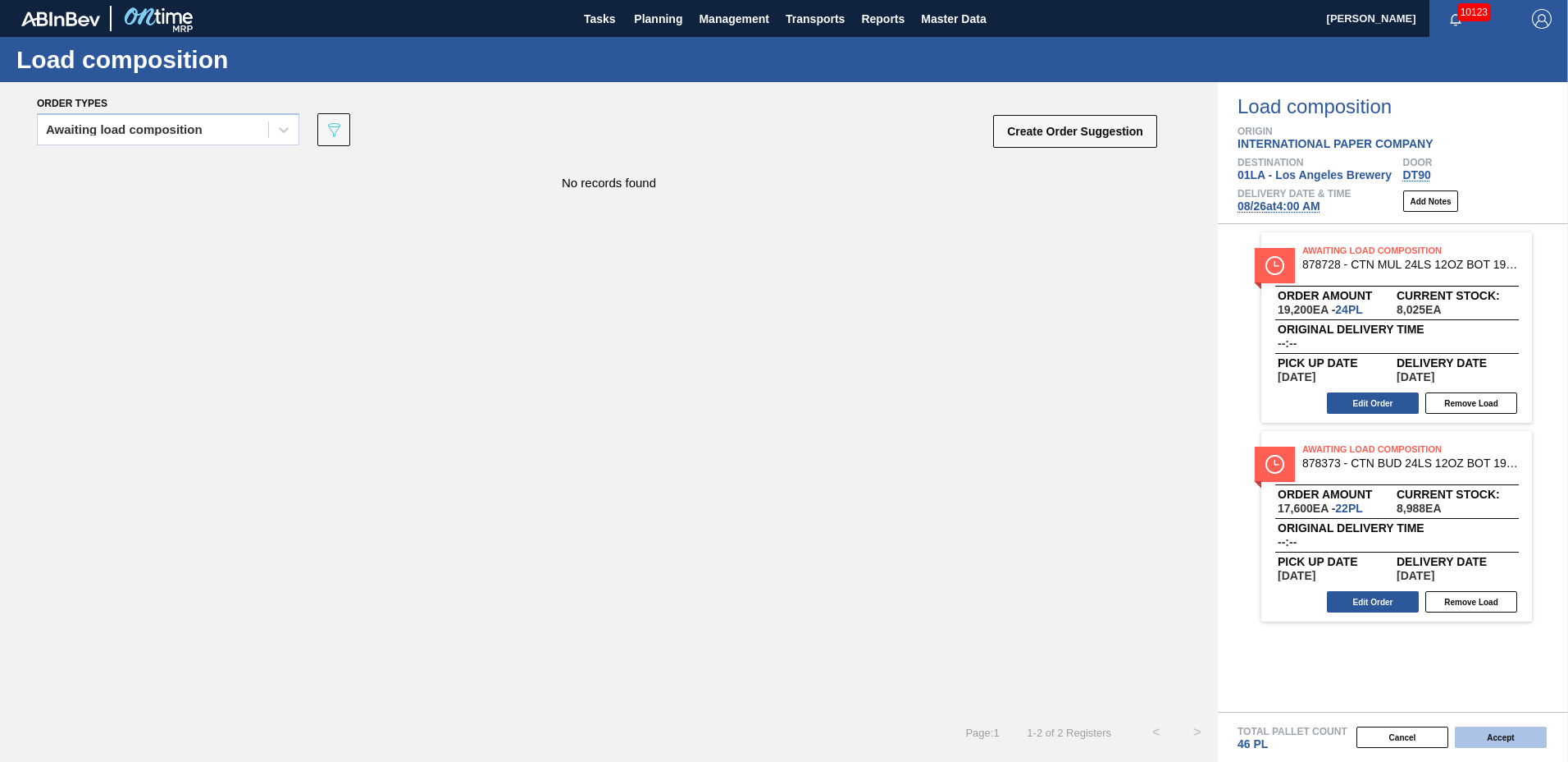
click at [1466, 731] on button "Accept" at bounding box center [1501, 737] width 92 height 21
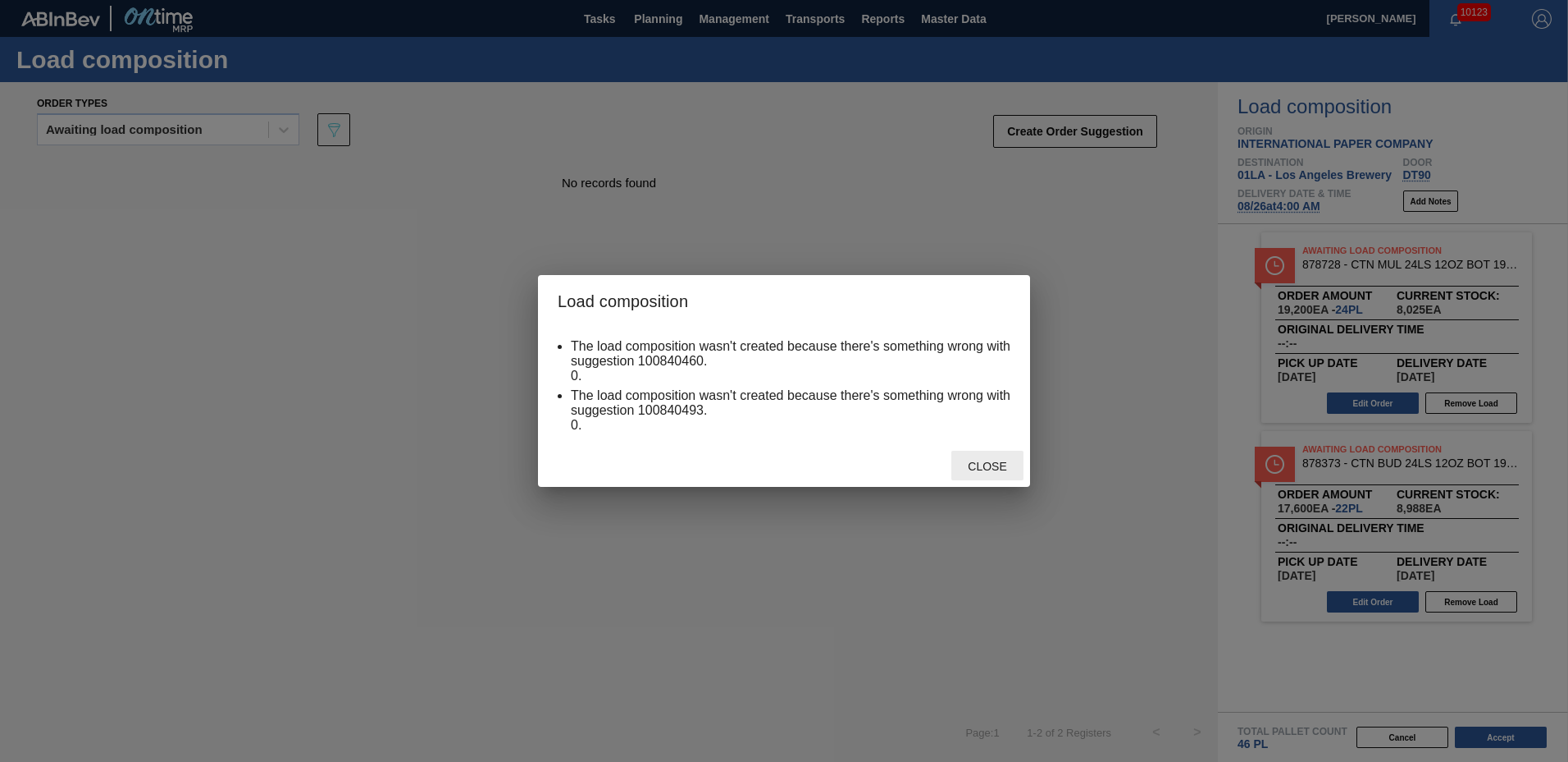
click at [986, 463] on span "Close" at bounding box center [987, 465] width 64 height 13
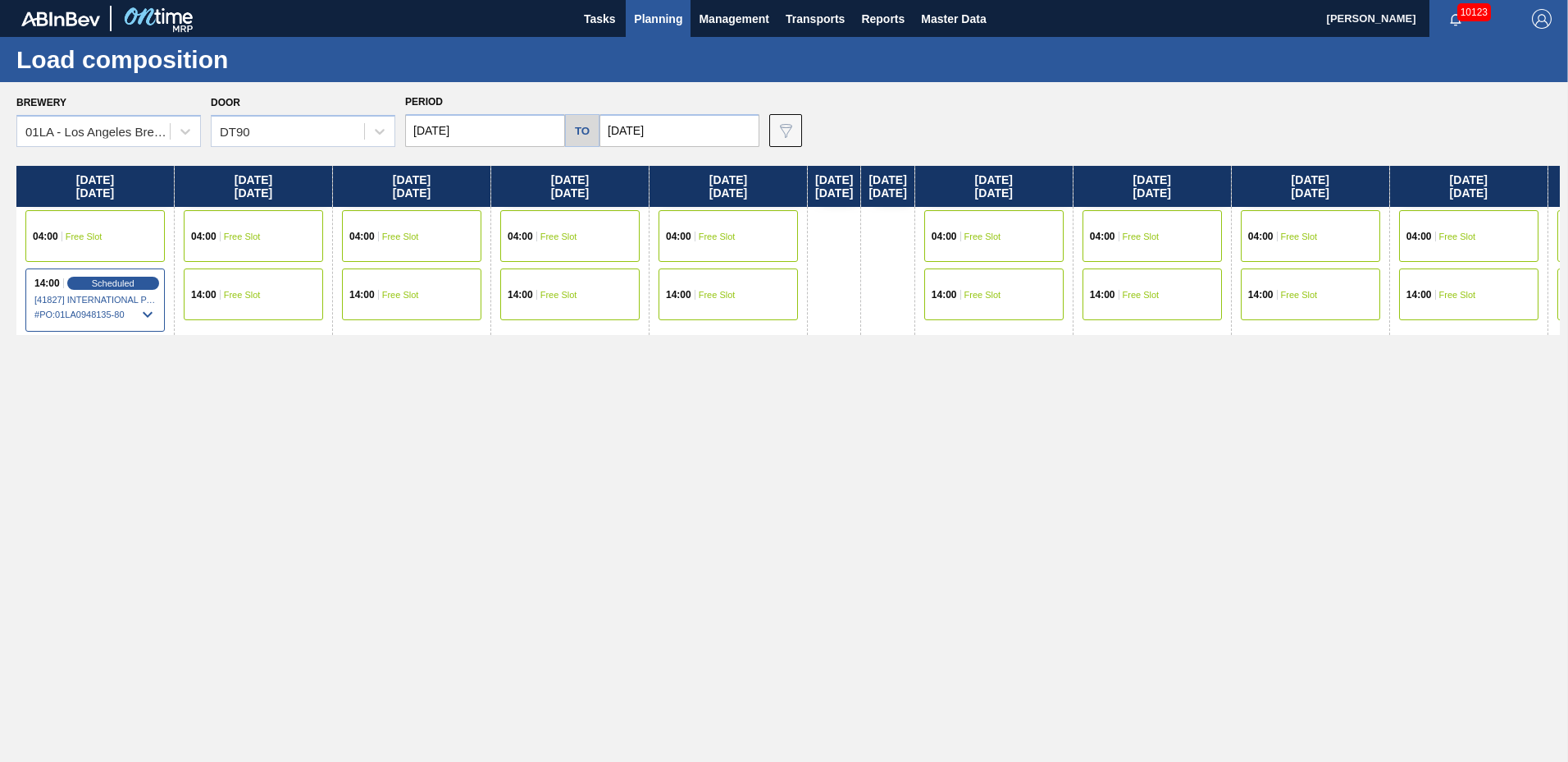
click at [224, 236] on span "Free Slot" at bounding box center [243, 236] width 37 height 10
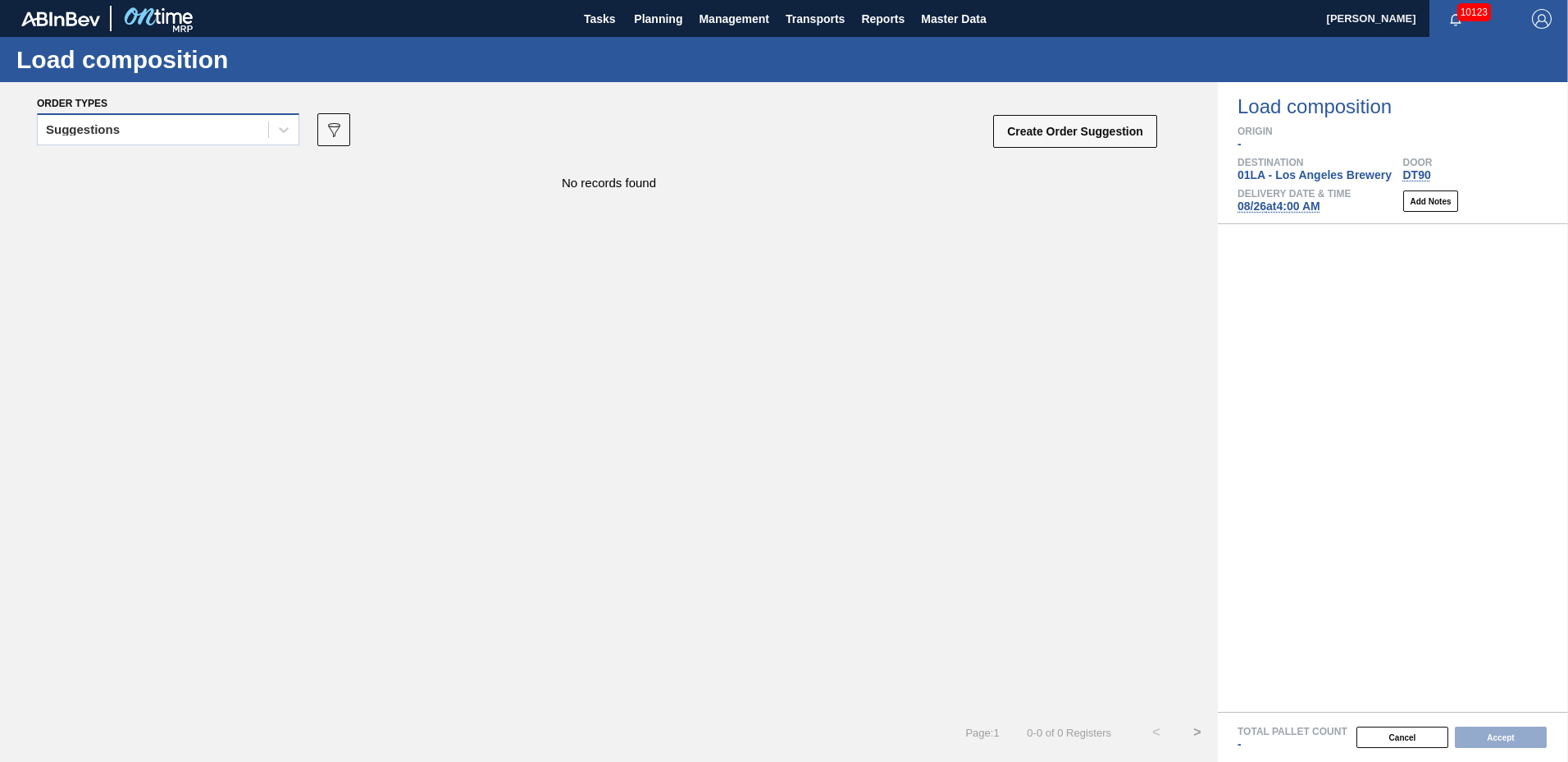
click at [113, 140] on div "Suggestions" at bounding box center [153, 130] width 230 height 23
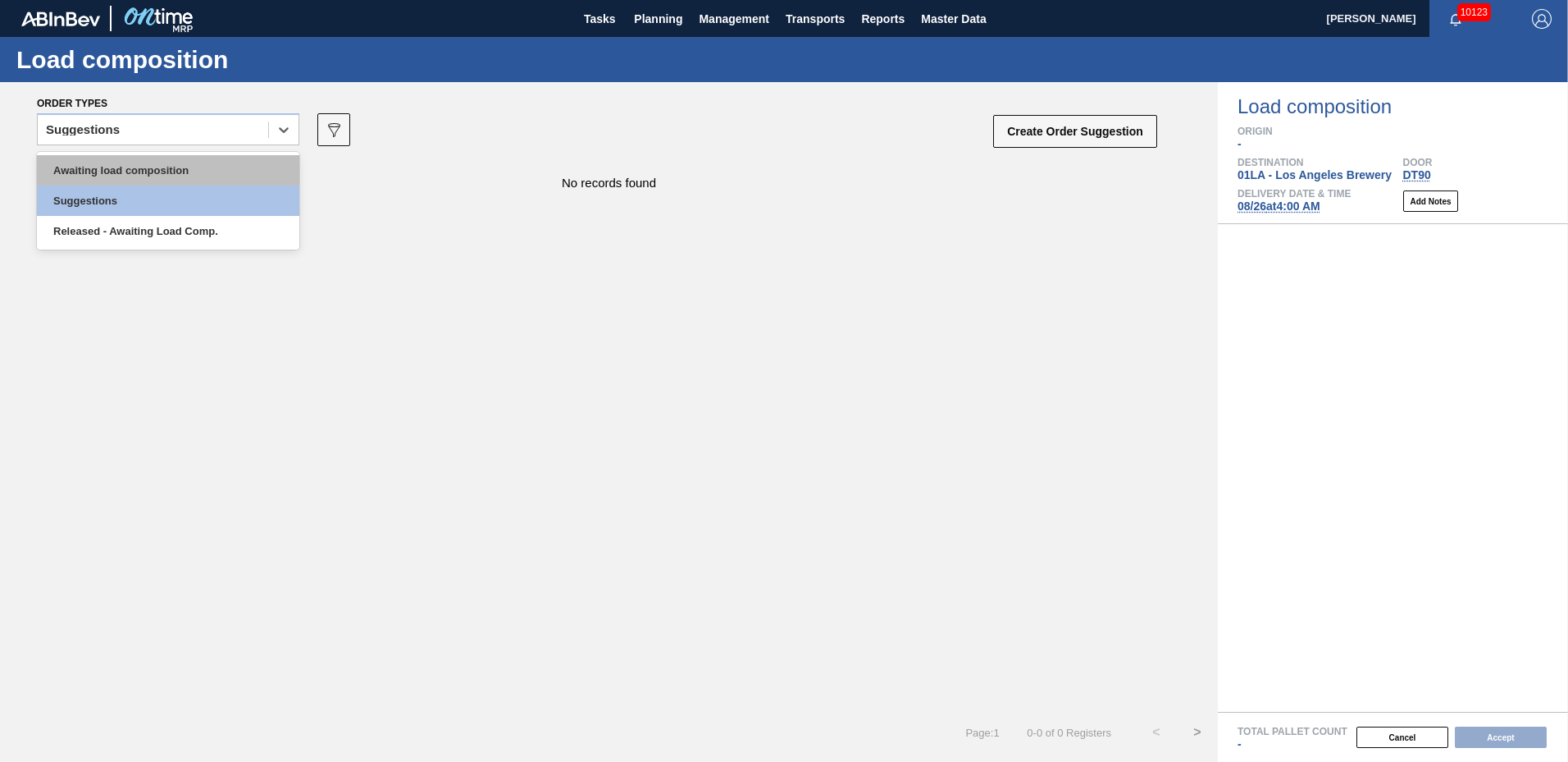
click at [118, 181] on div "Awaiting load composition" at bounding box center [168, 170] width 262 height 30
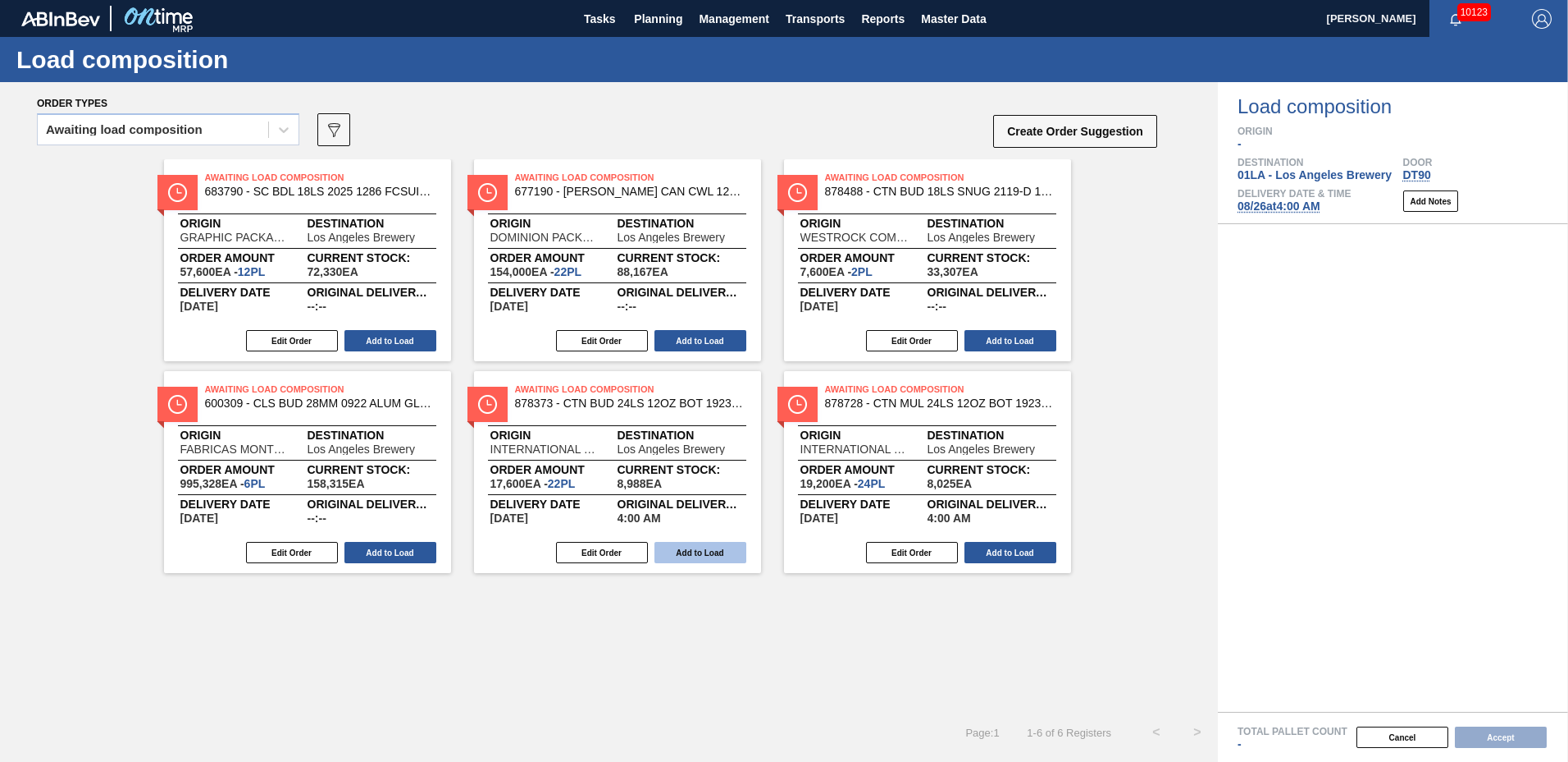
click at [678, 555] on button "Add to Load" at bounding box center [700, 552] width 92 height 21
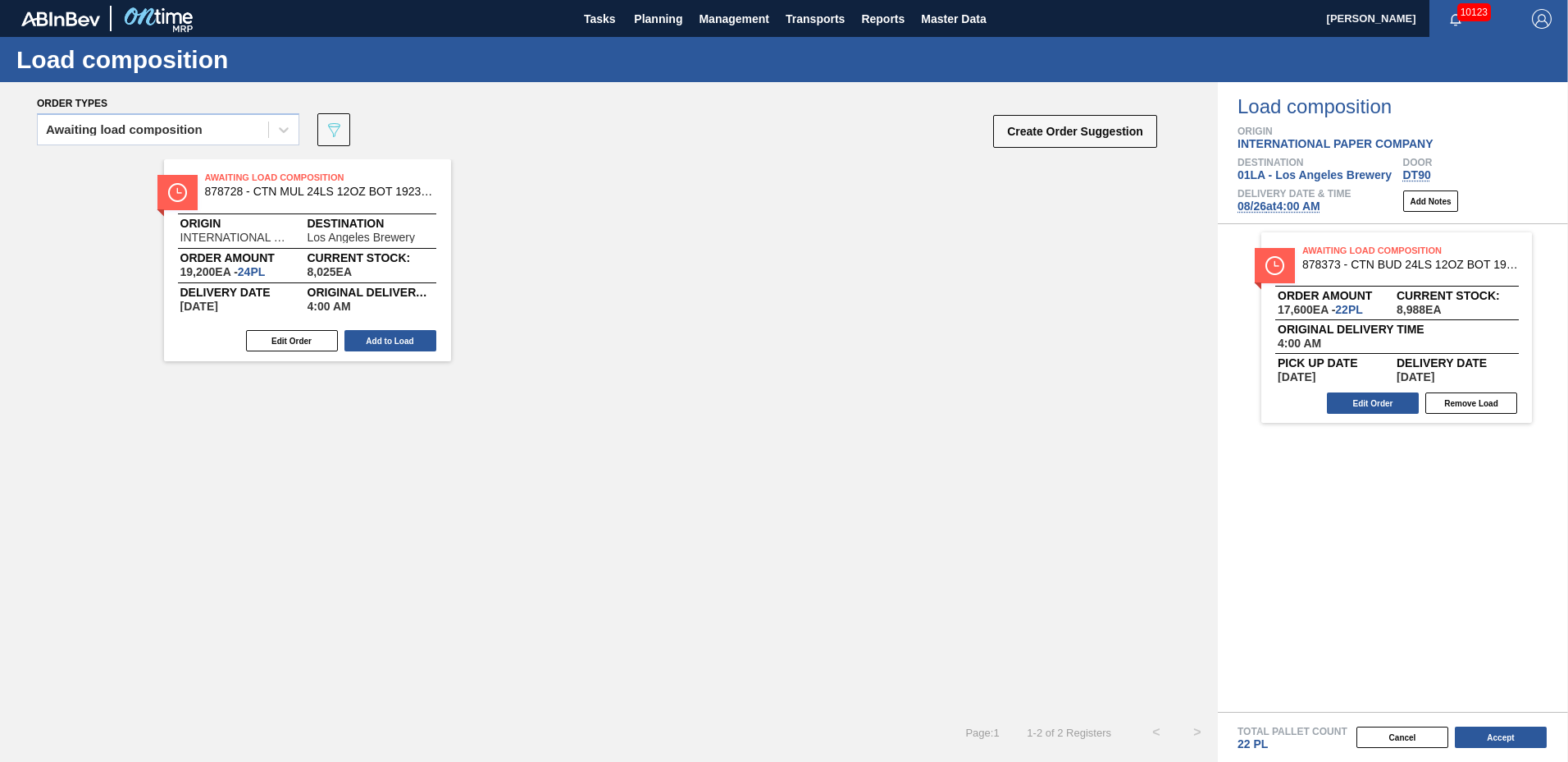
click at [383, 333] on button "Add to Load" at bounding box center [390, 341] width 92 height 21
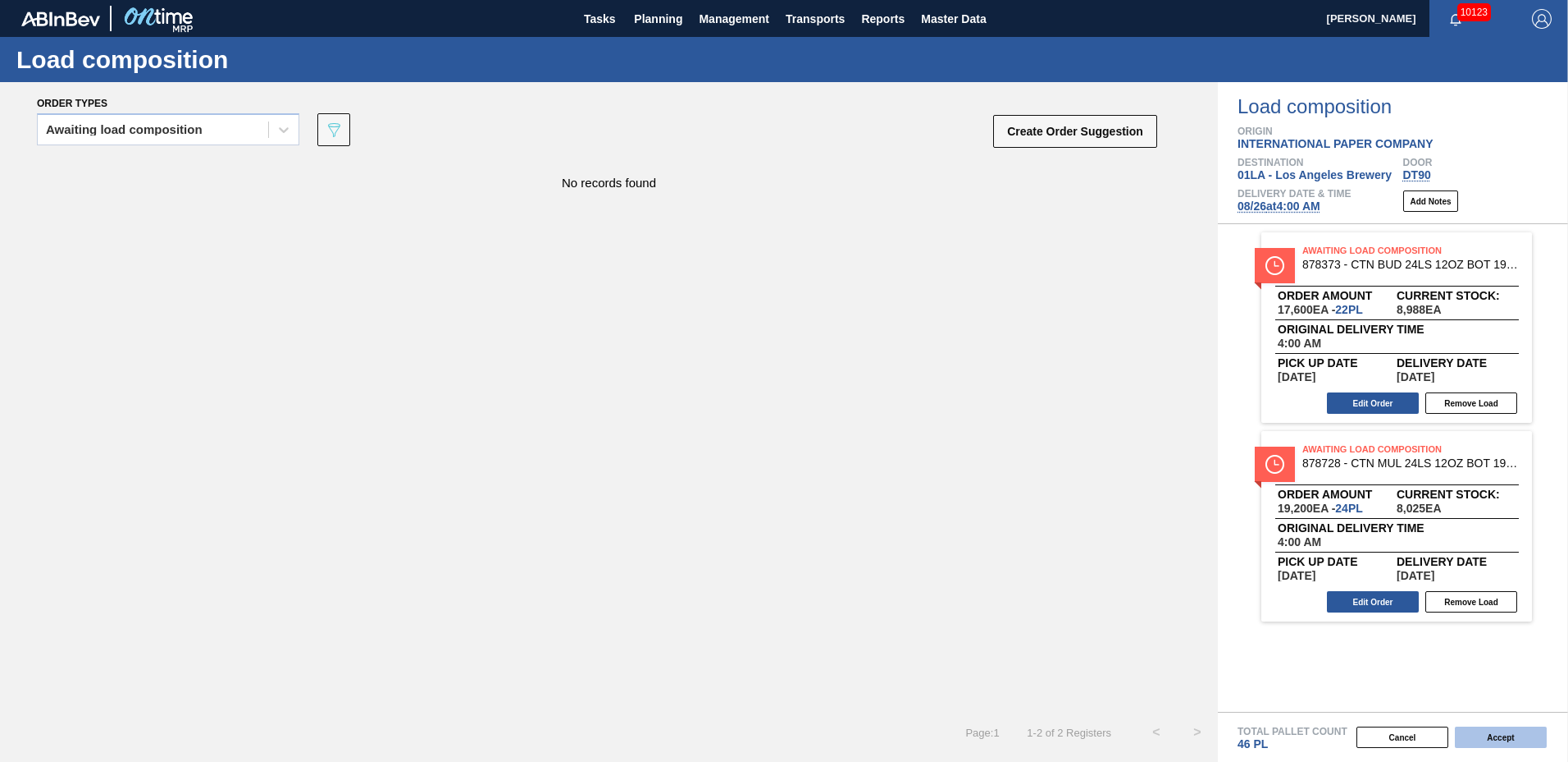
click at [1478, 735] on button "Accept" at bounding box center [1501, 737] width 92 height 21
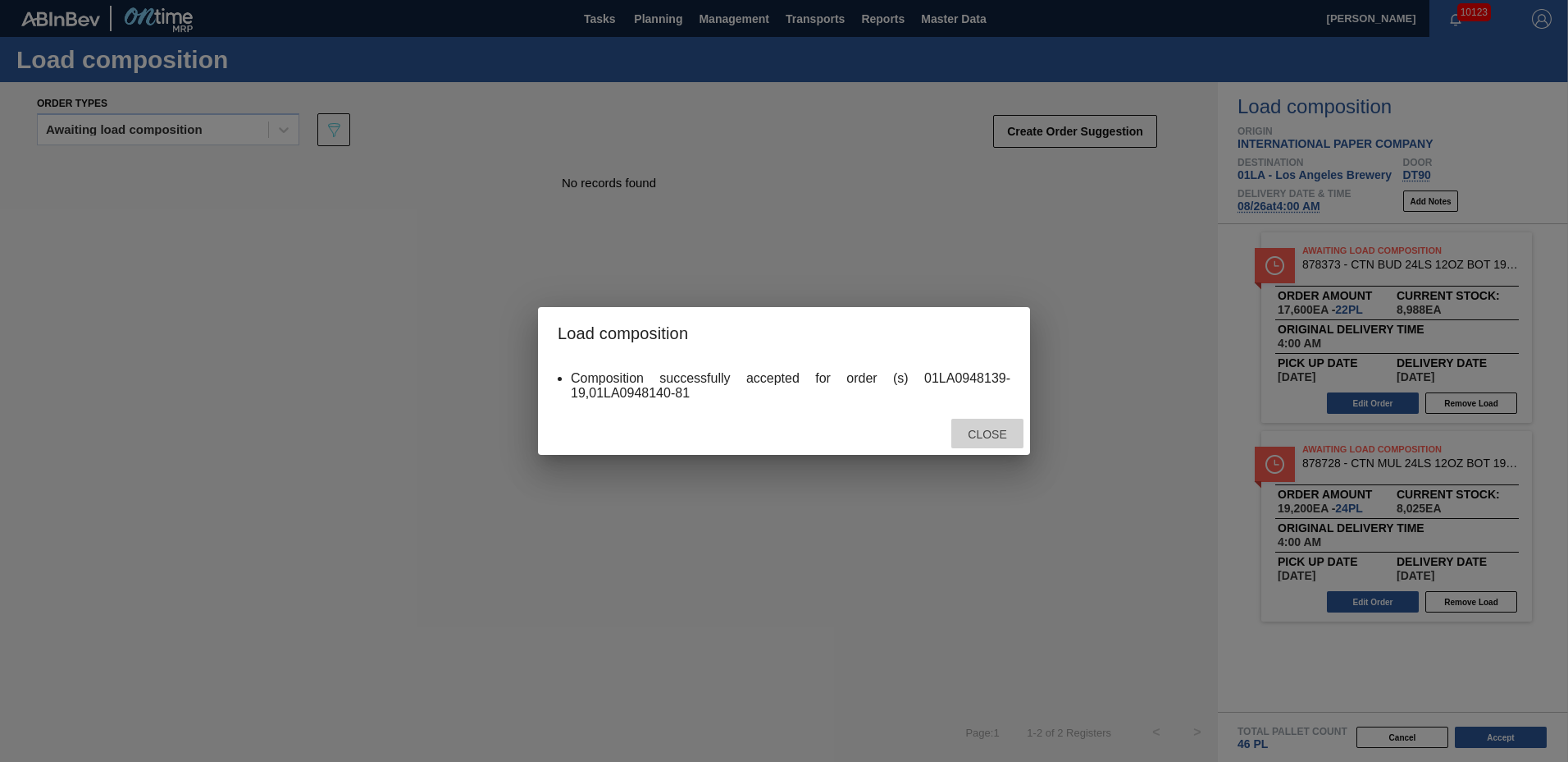
click at [980, 427] on span "Close" at bounding box center [987, 433] width 64 height 13
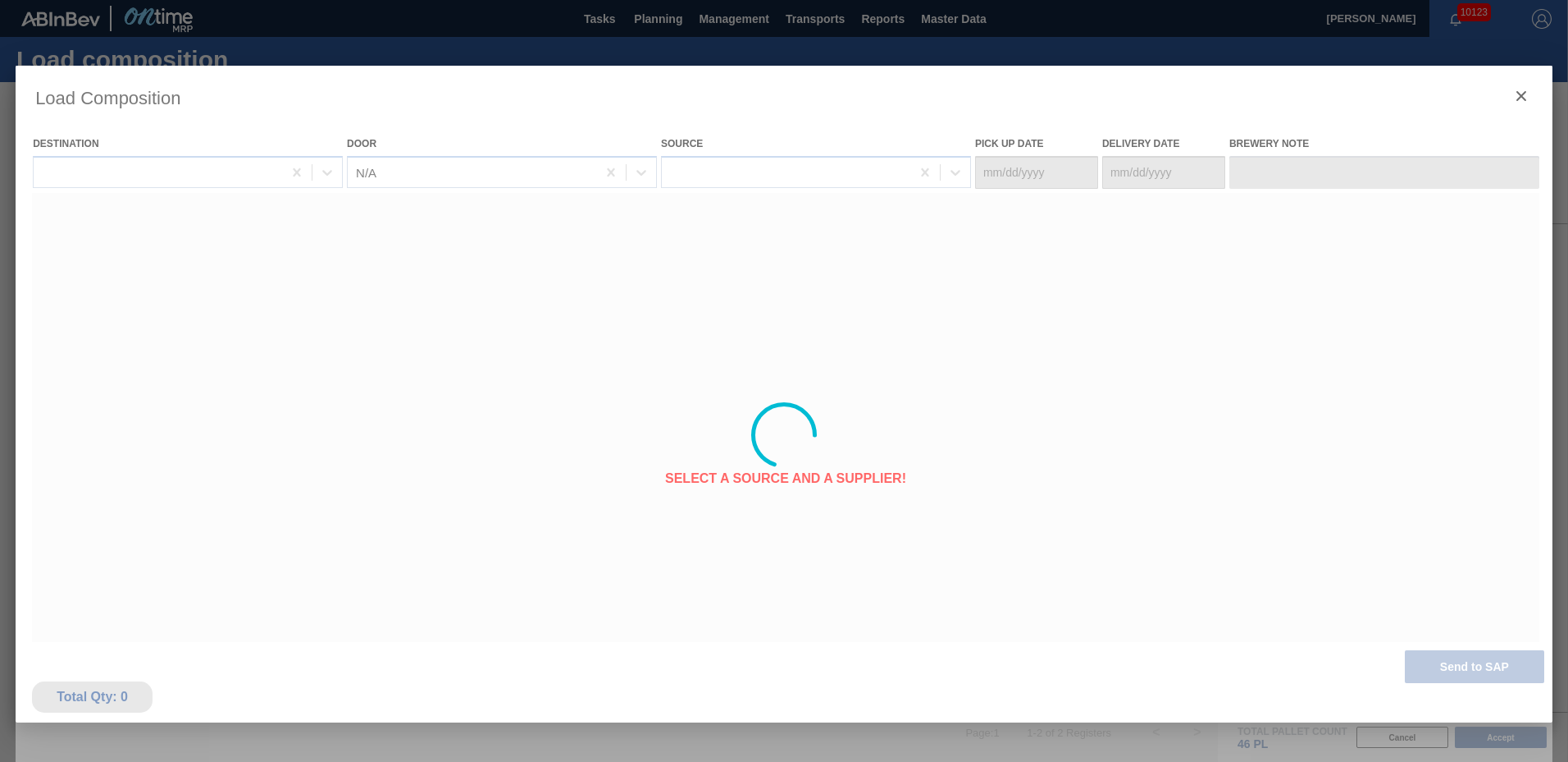
type Date "[DATE]"
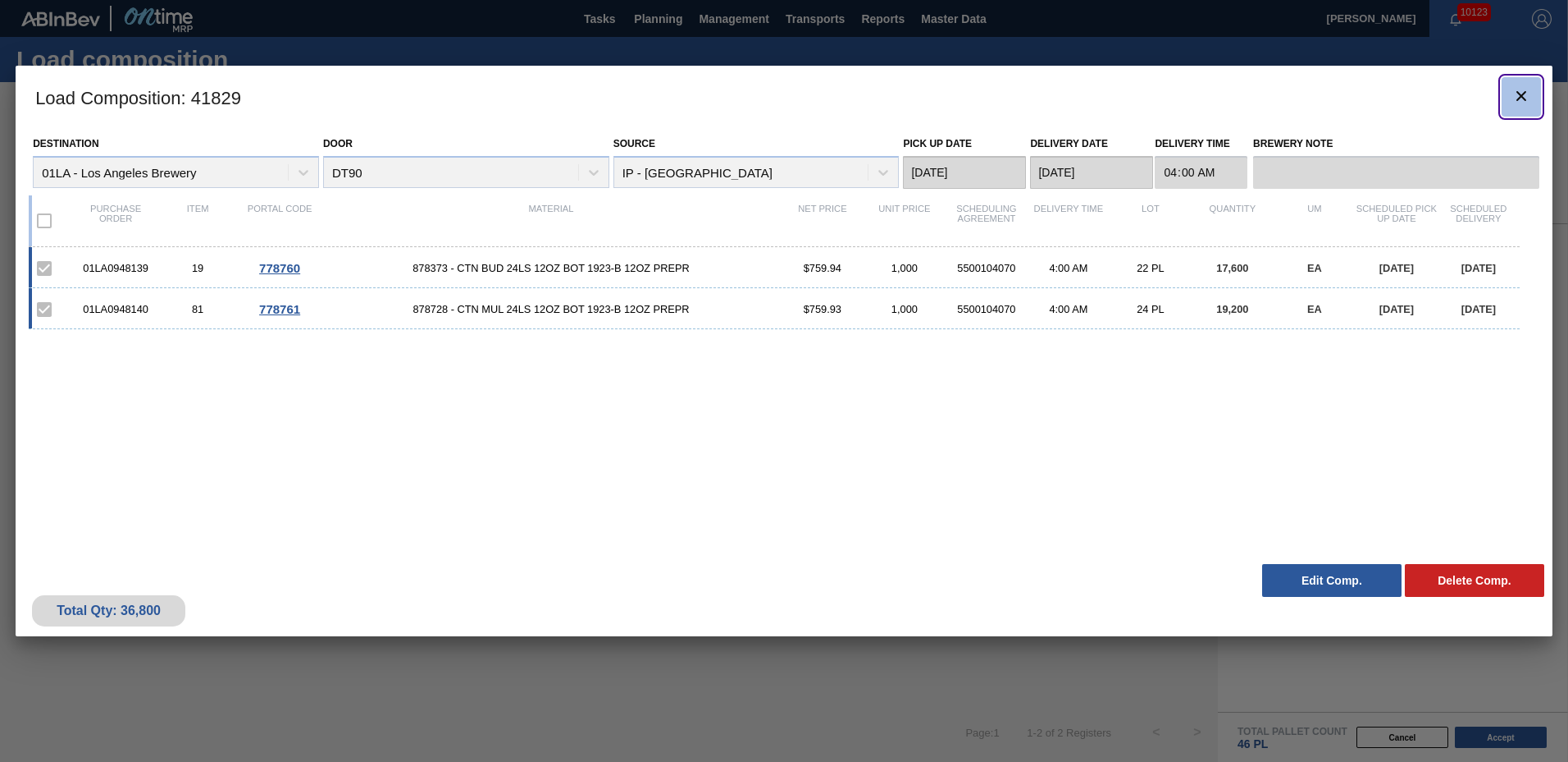
click at [1520, 99] on icon "botão de ícone" at bounding box center [1521, 96] width 20 height 20
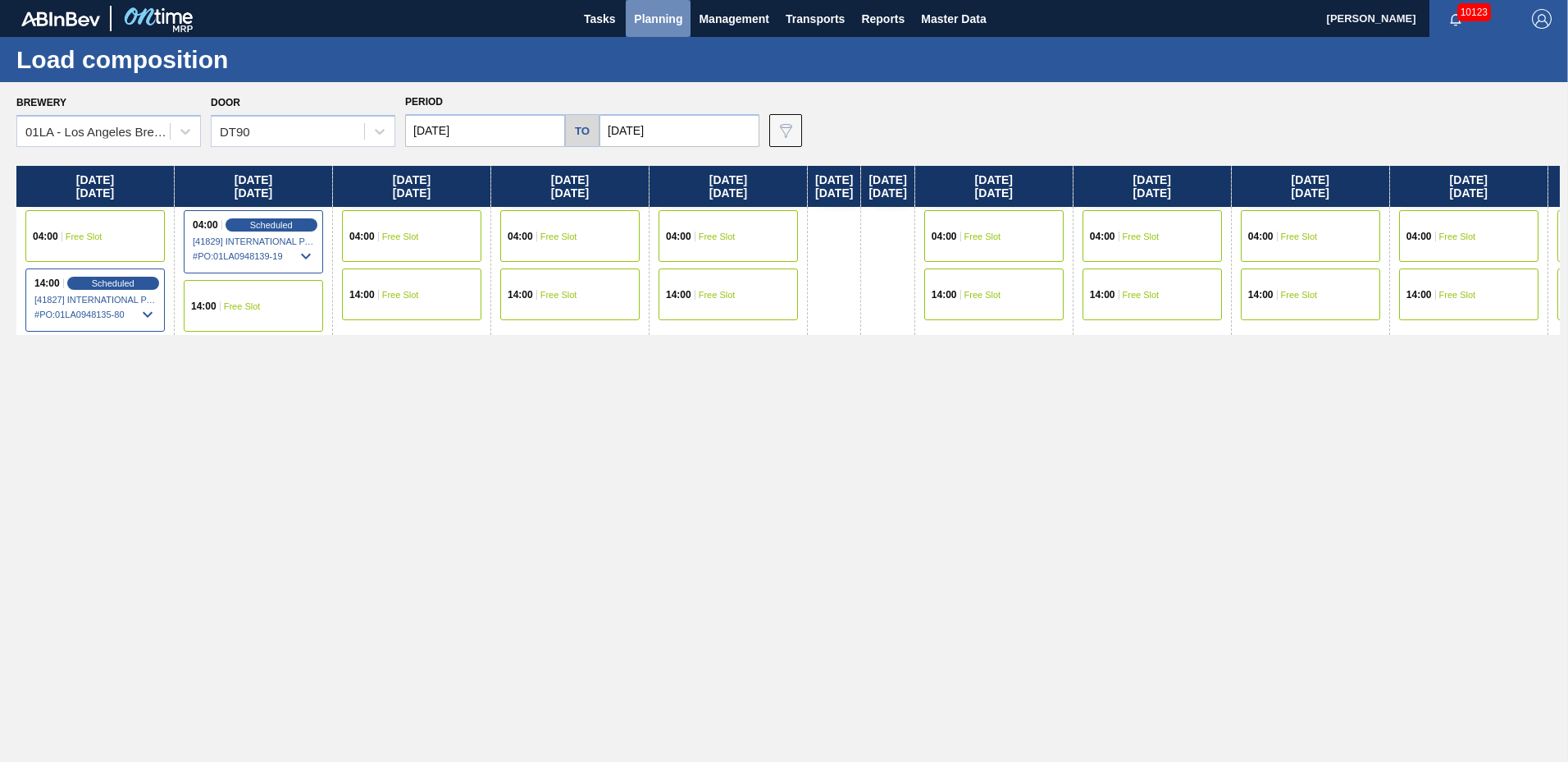
click at [660, 19] on span "Planning" at bounding box center [658, 19] width 49 height 20
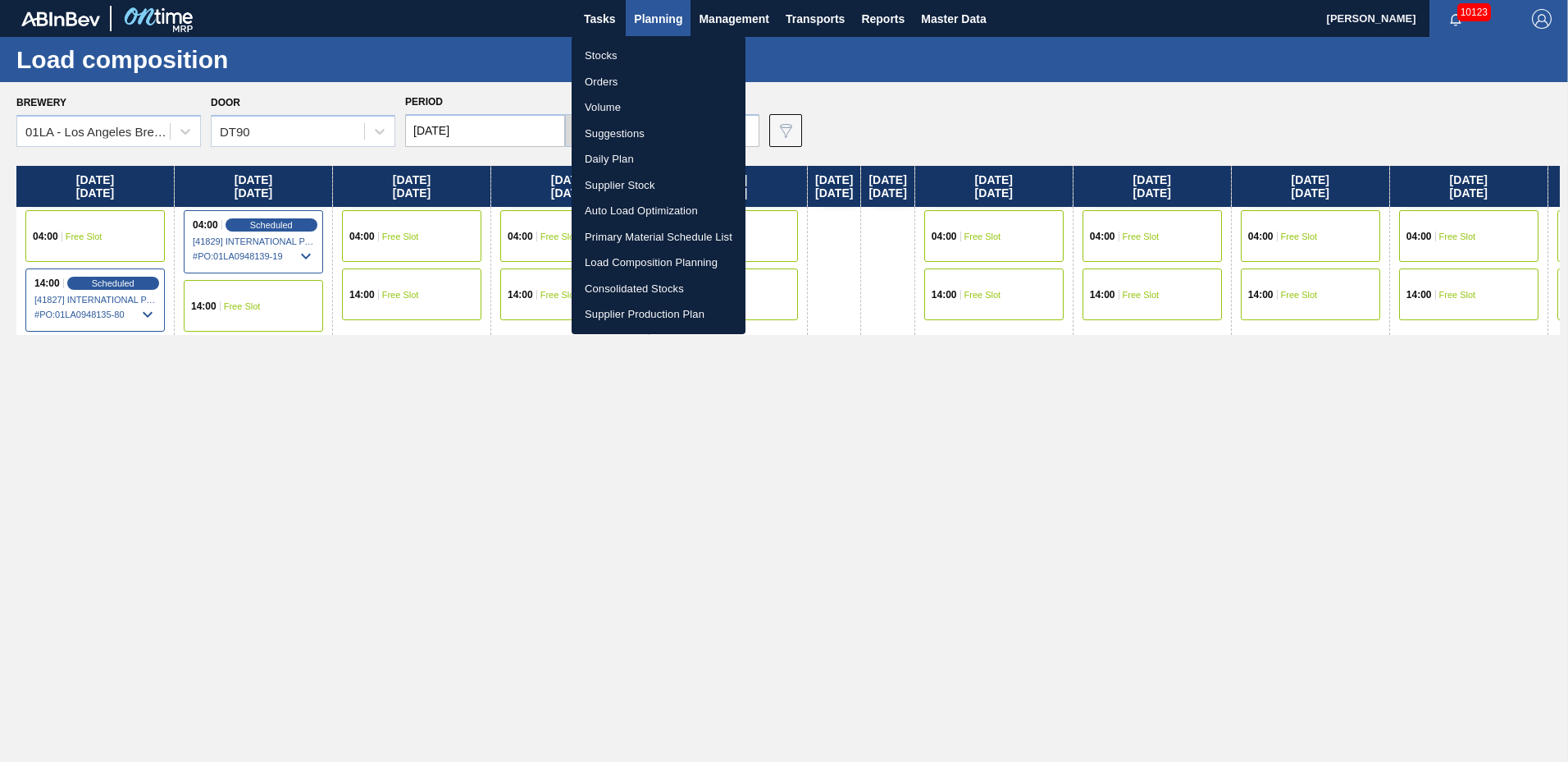
click at [632, 129] on li "Suggestions" at bounding box center [658, 134] width 174 height 26
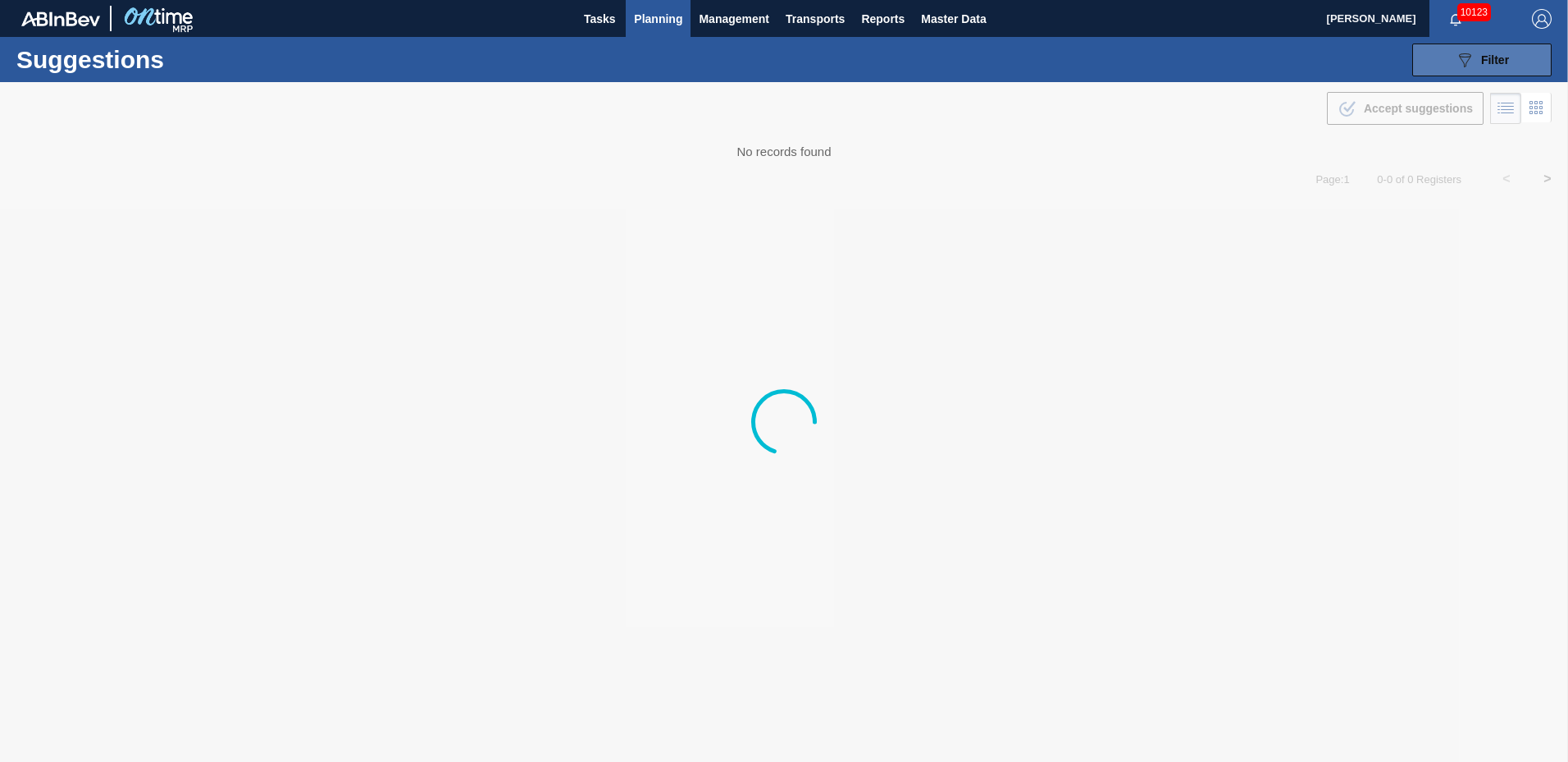
click at [1492, 60] on span "Filter" at bounding box center [1495, 60] width 28 height 13
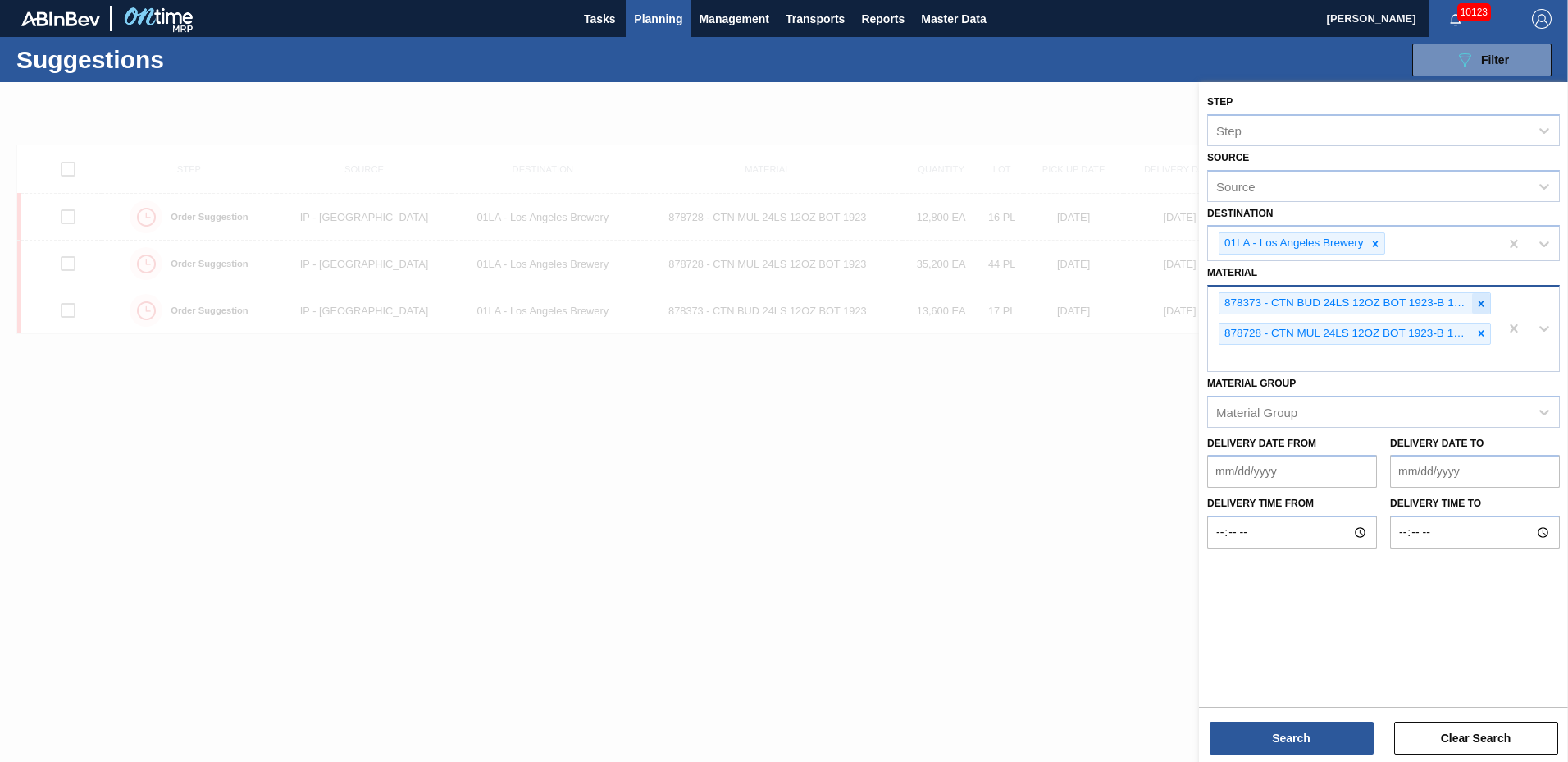
click at [1476, 302] on icon at bounding box center [1481, 303] width 12 height 12
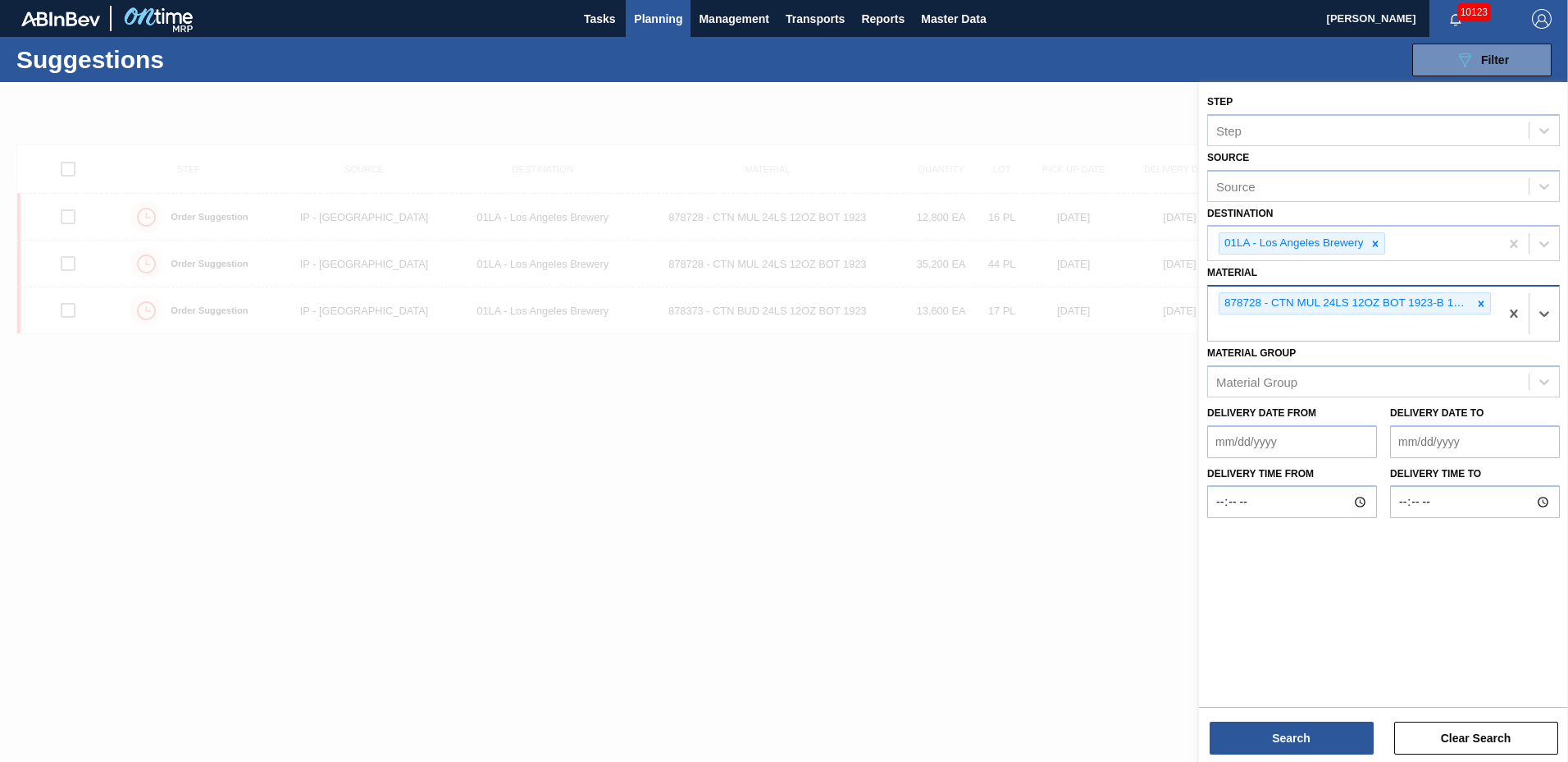
click at [1476, 302] on icon at bounding box center [1481, 303] width 12 height 12
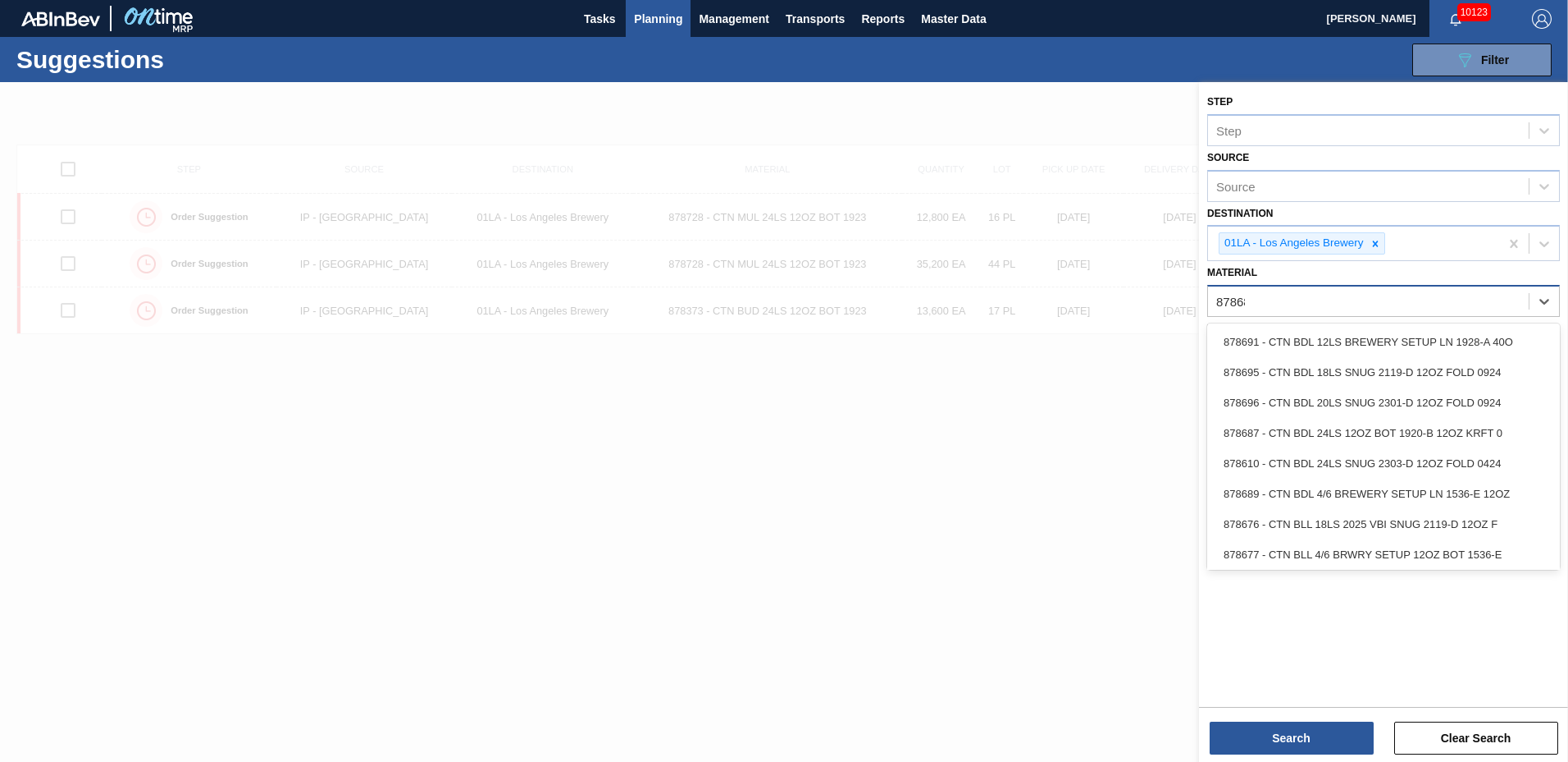
type input "878687"
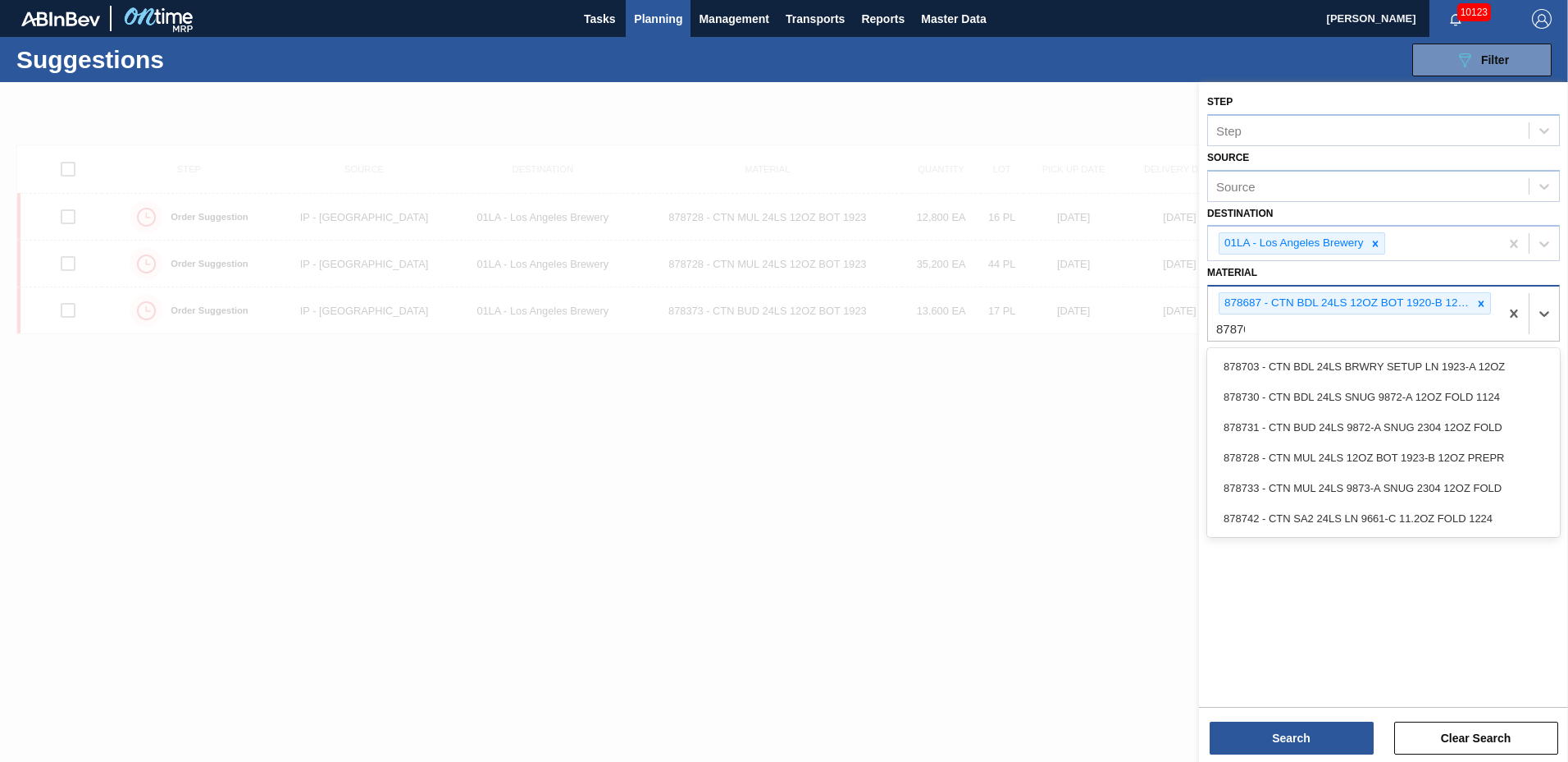
type input "878703"
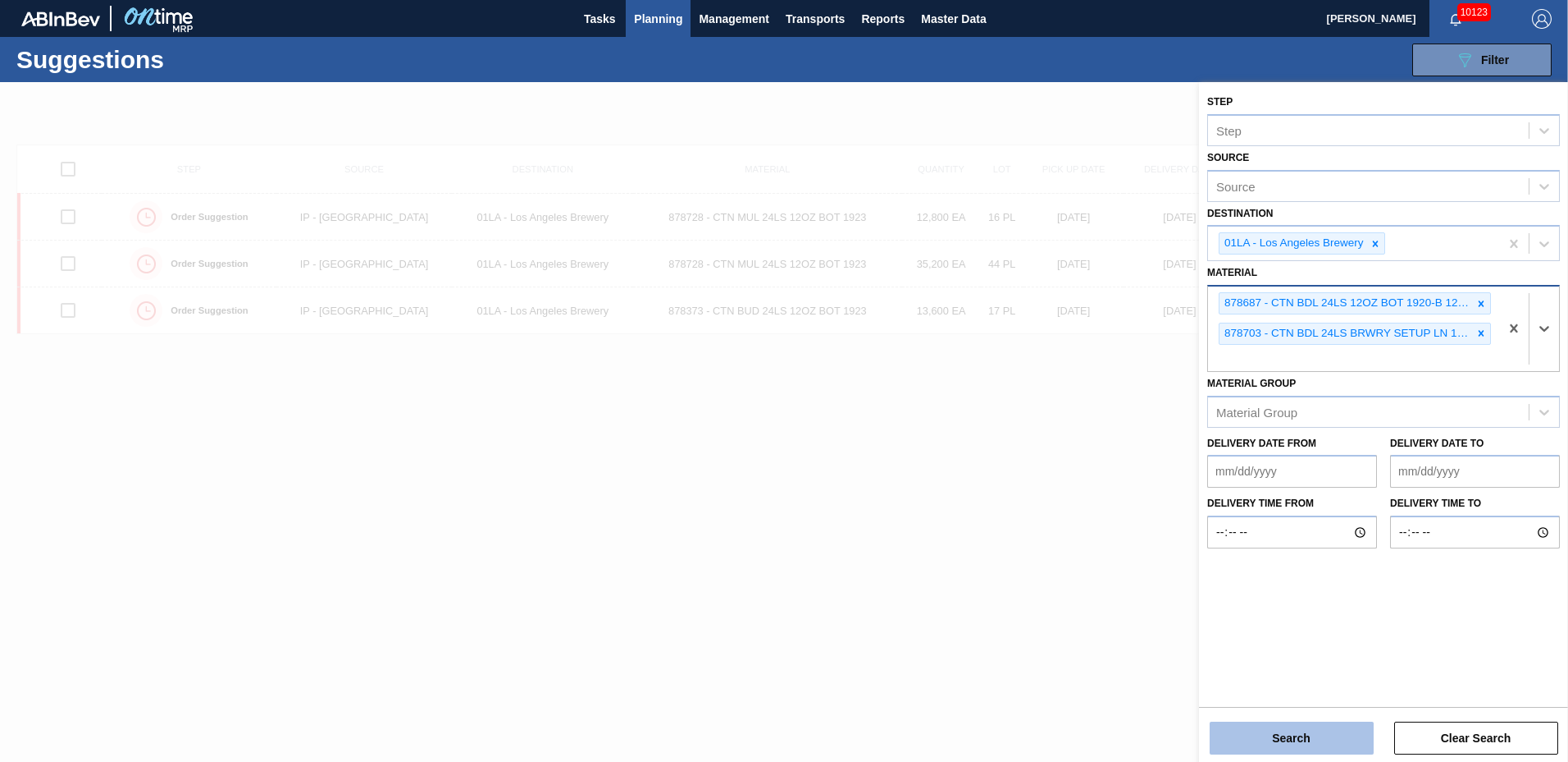
click at [1272, 728] on button "Search" at bounding box center [1292, 738] width 164 height 33
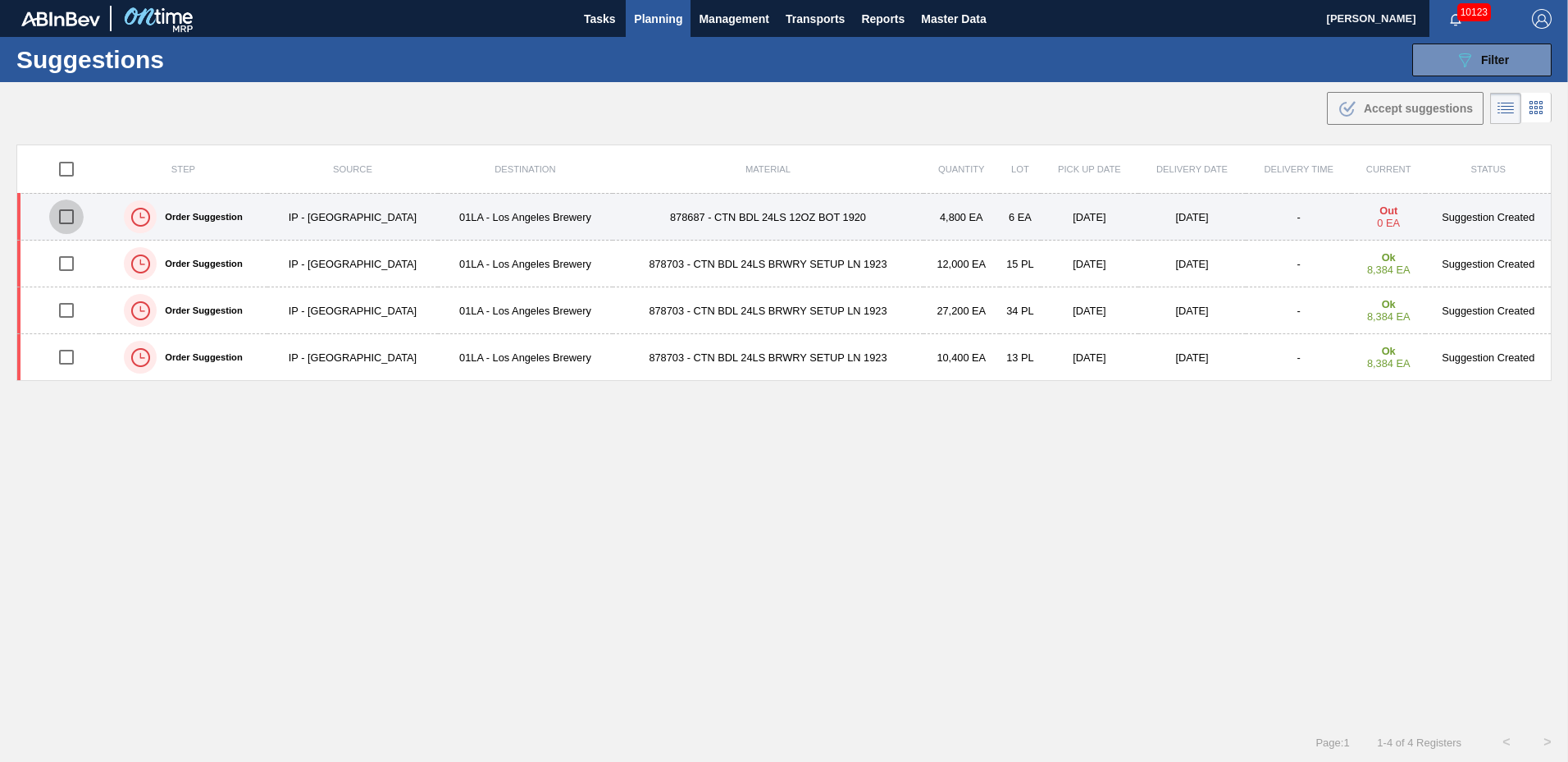
click at [65, 216] on input "checkbox" at bounding box center [65, 216] width 34 height 34
checkbox input "true"
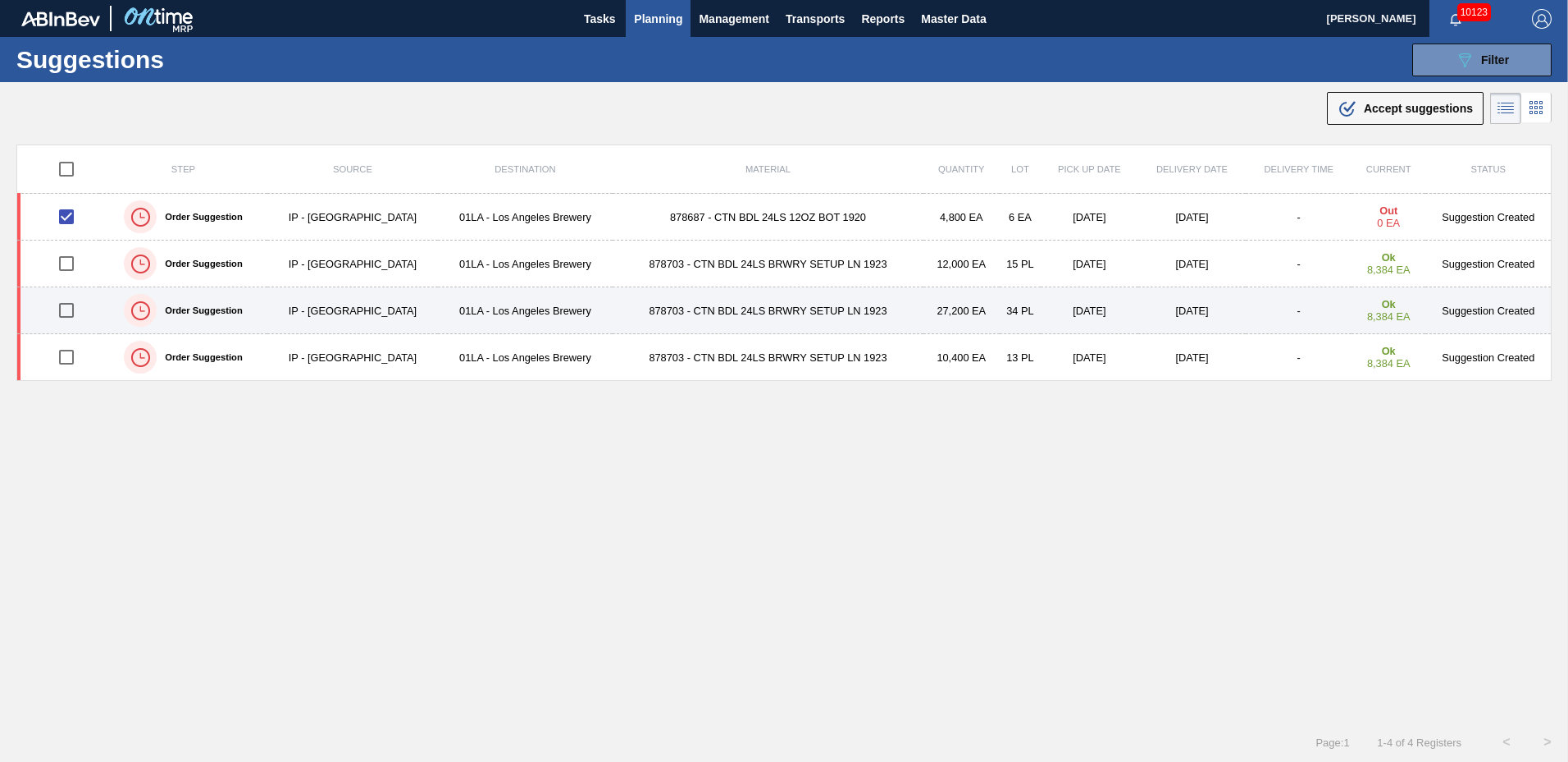
click at [70, 306] on input "checkbox" at bounding box center [65, 309] width 34 height 34
checkbox input "true"
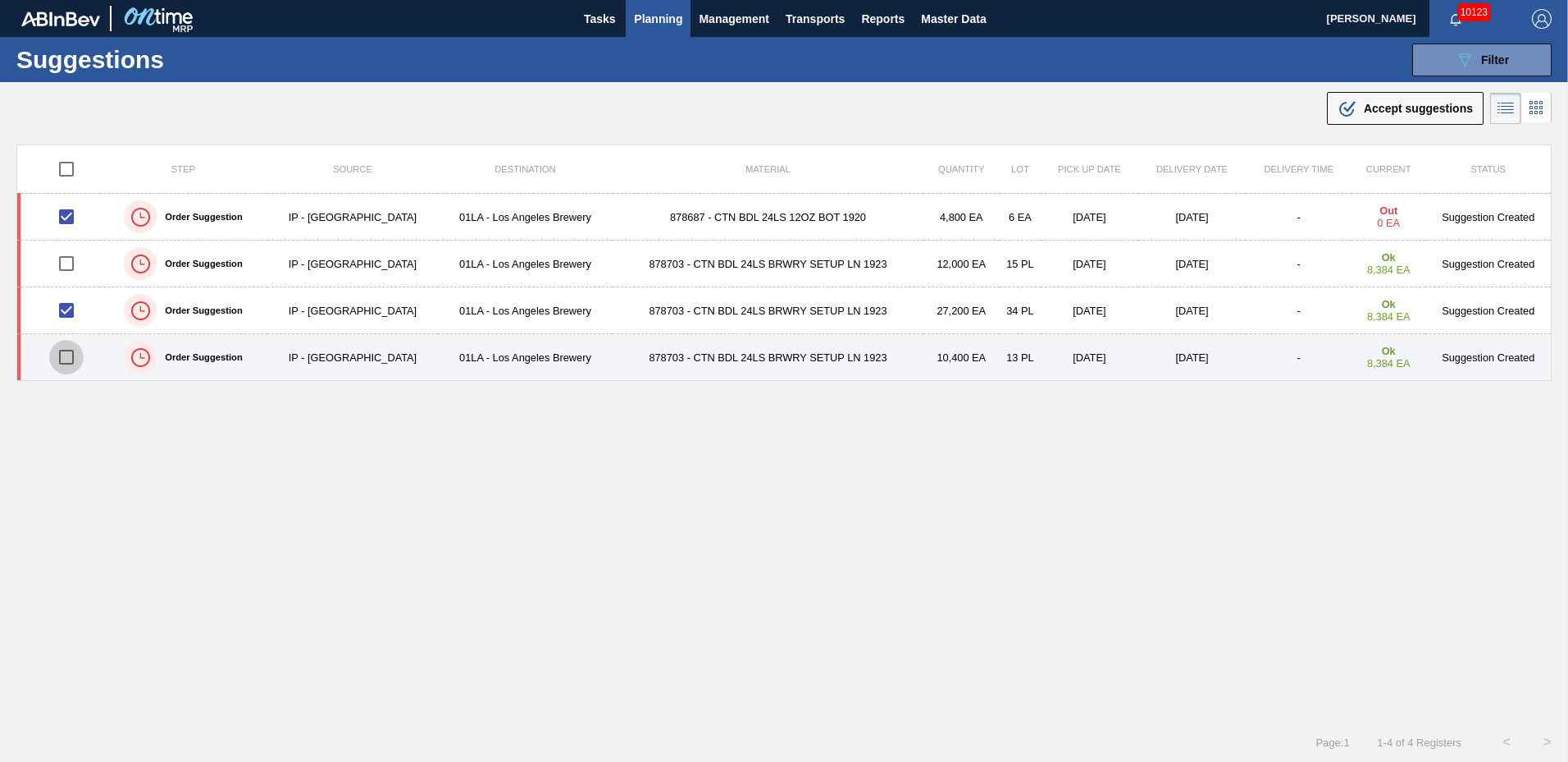
click at [67, 356] on input "checkbox" at bounding box center [65, 356] width 34 height 34
checkbox input "true"
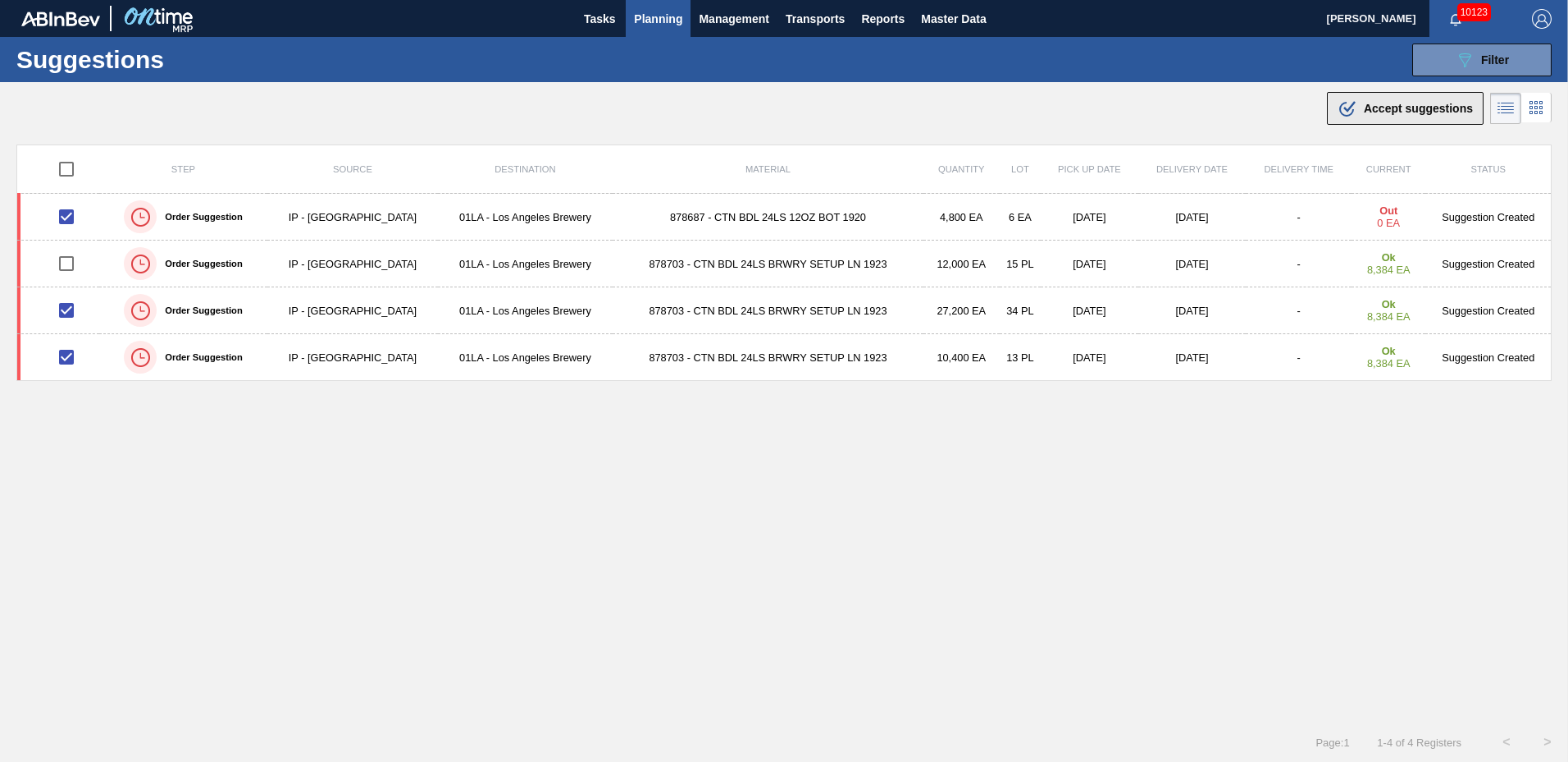
click at [1361, 118] on button ".b{fill:var(--color-action-default)} Accept suggestions" at bounding box center [1405, 108] width 157 height 33
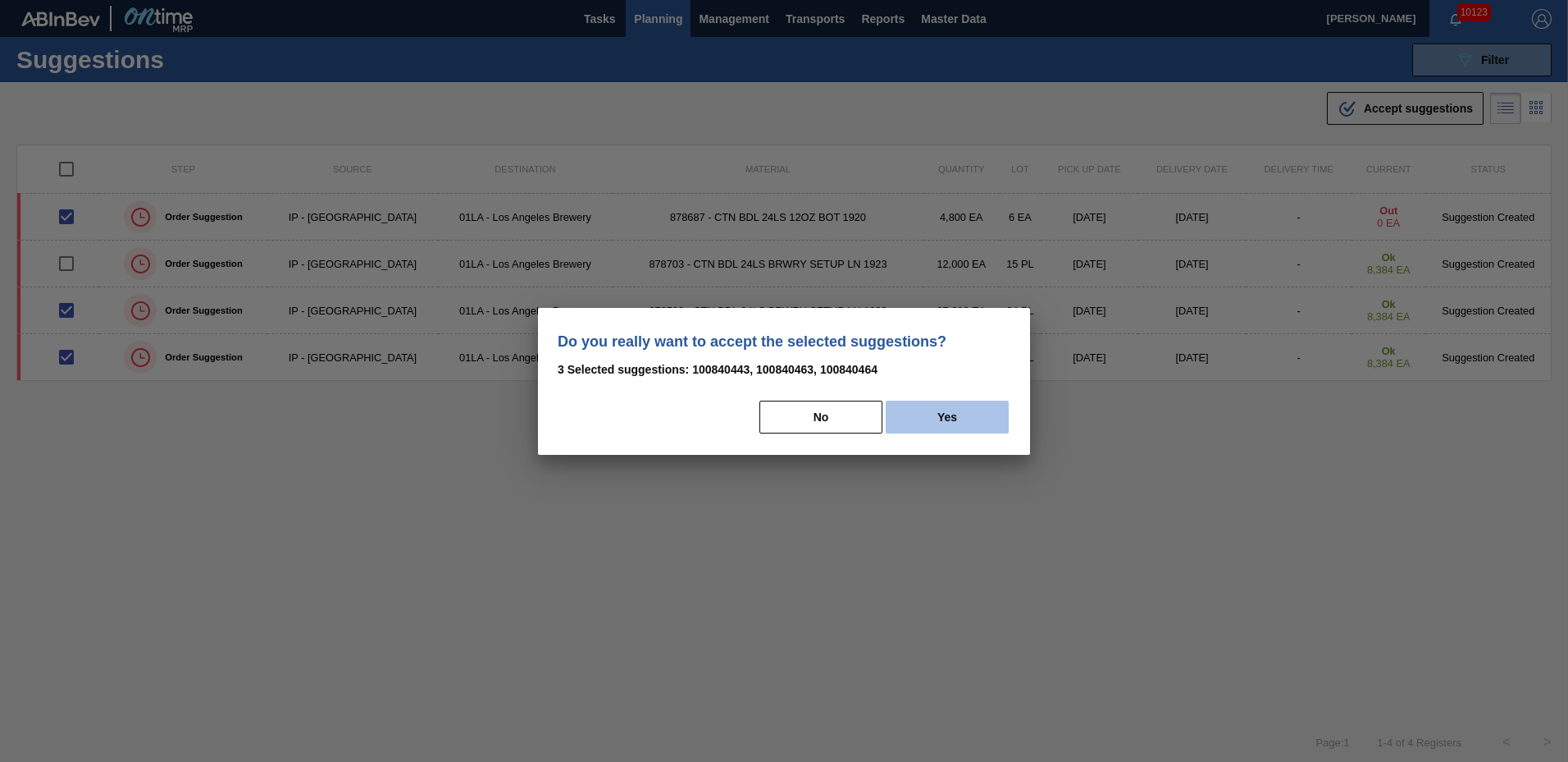
click at [916, 426] on button "Yes" at bounding box center [947, 417] width 123 height 33
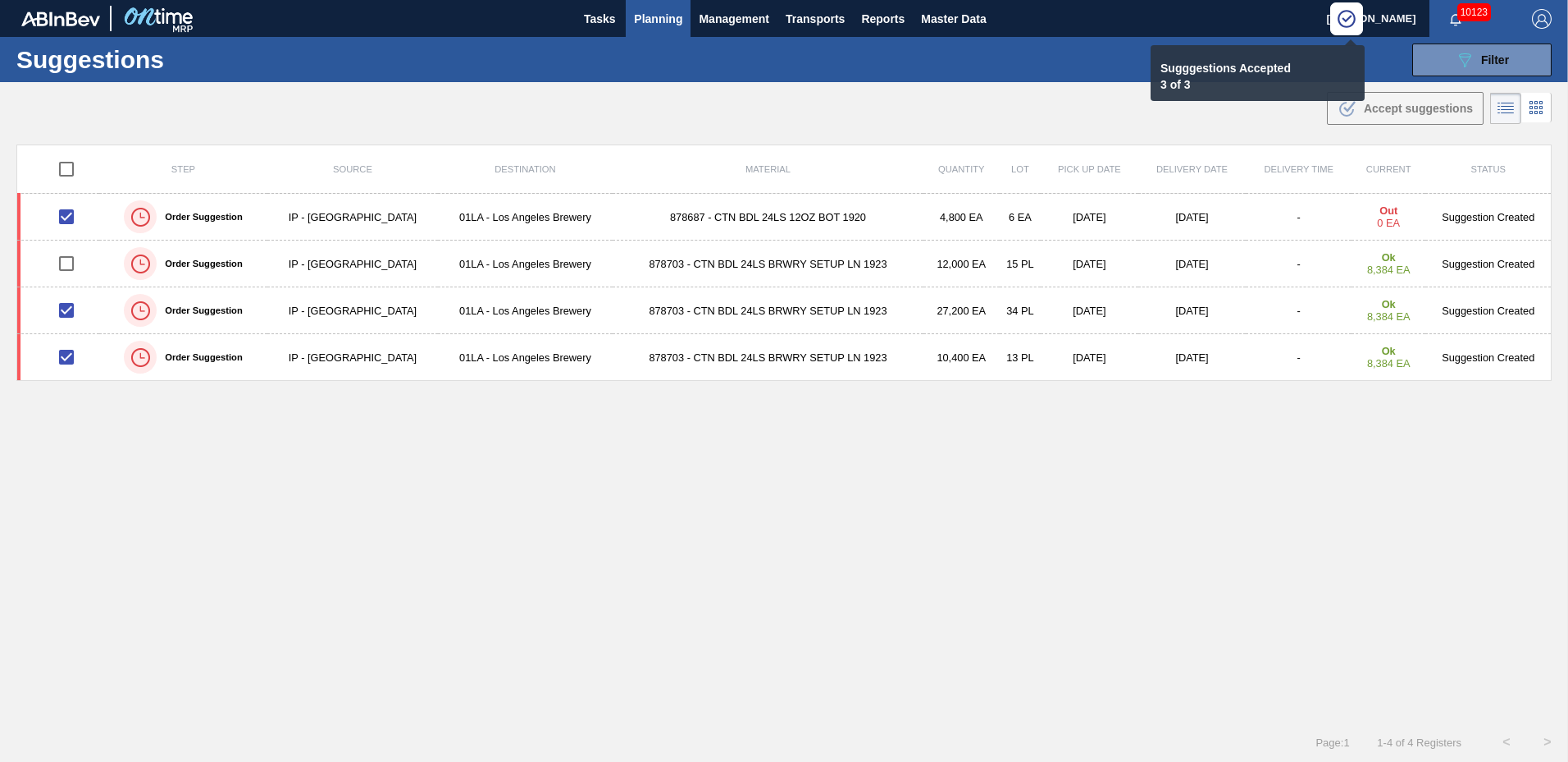
click at [668, 13] on span "Planning" at bounding box center [658, 19] width 49 height 20
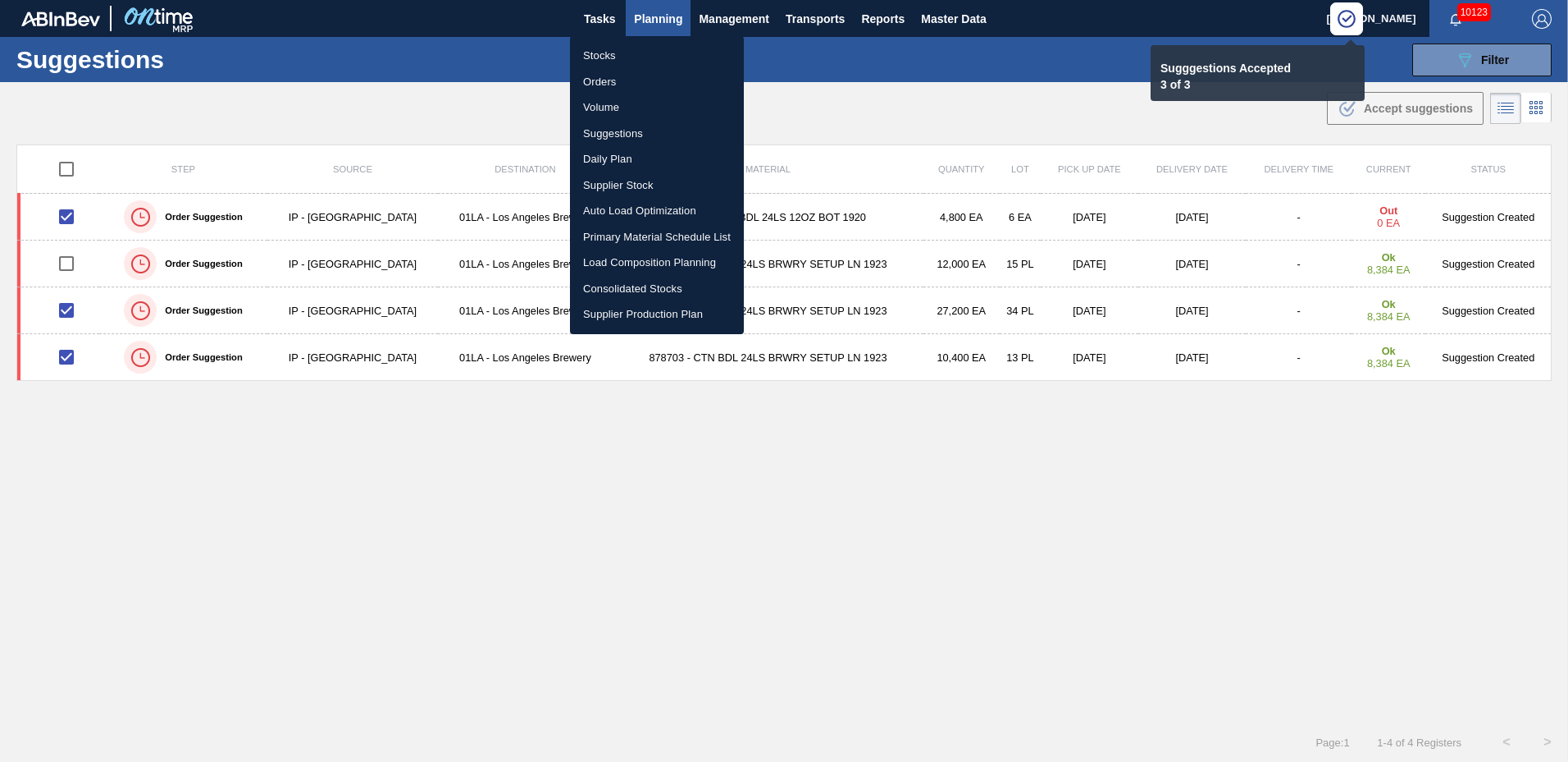
click at [632, 256] on li "Load Composition Planning" at bounding box center [657, 262] width 174 height 26
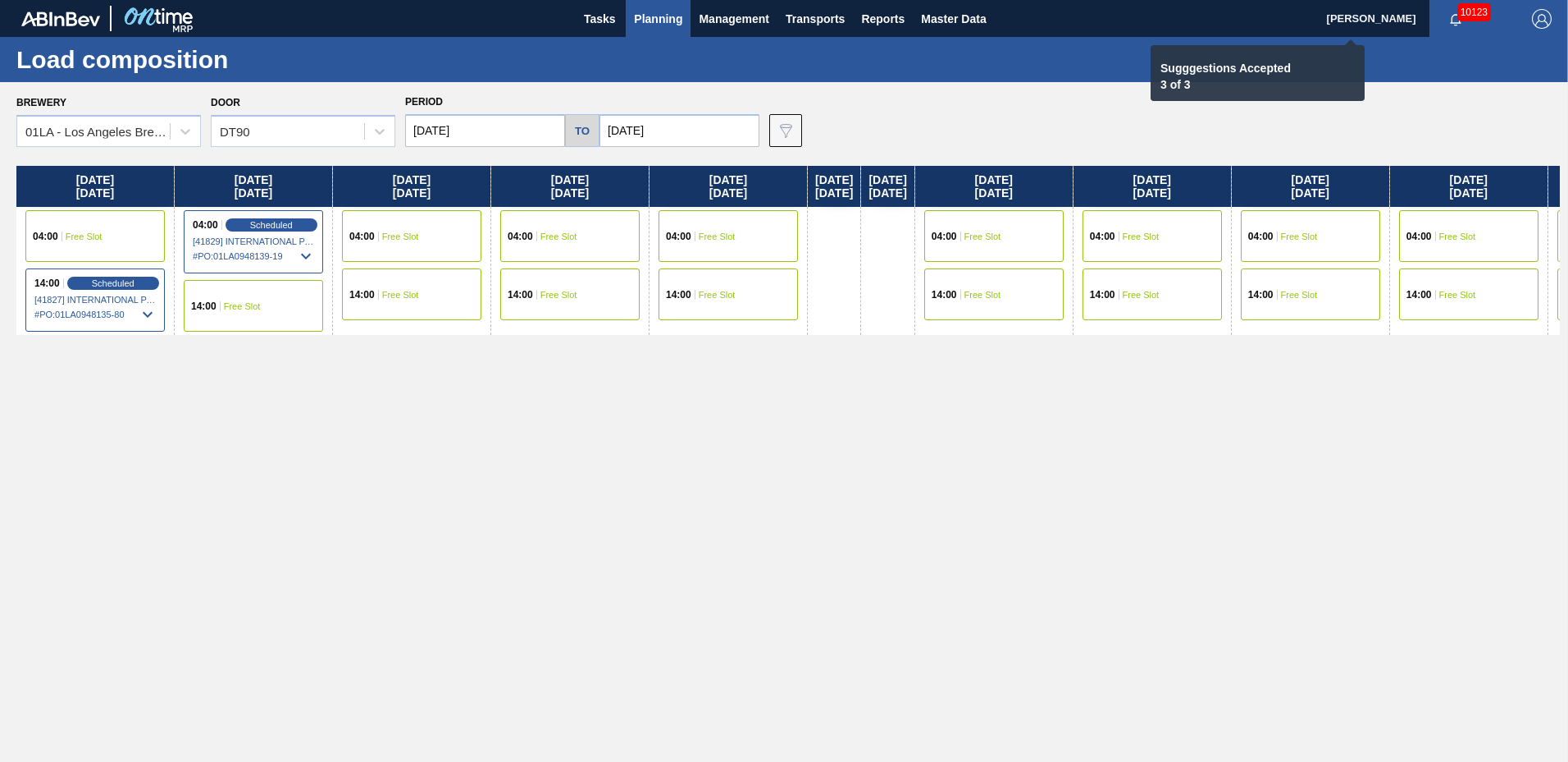
click at [425, 248] on div "04:00 Free Slot" at bounding box center [412, 235] width 139 height 52
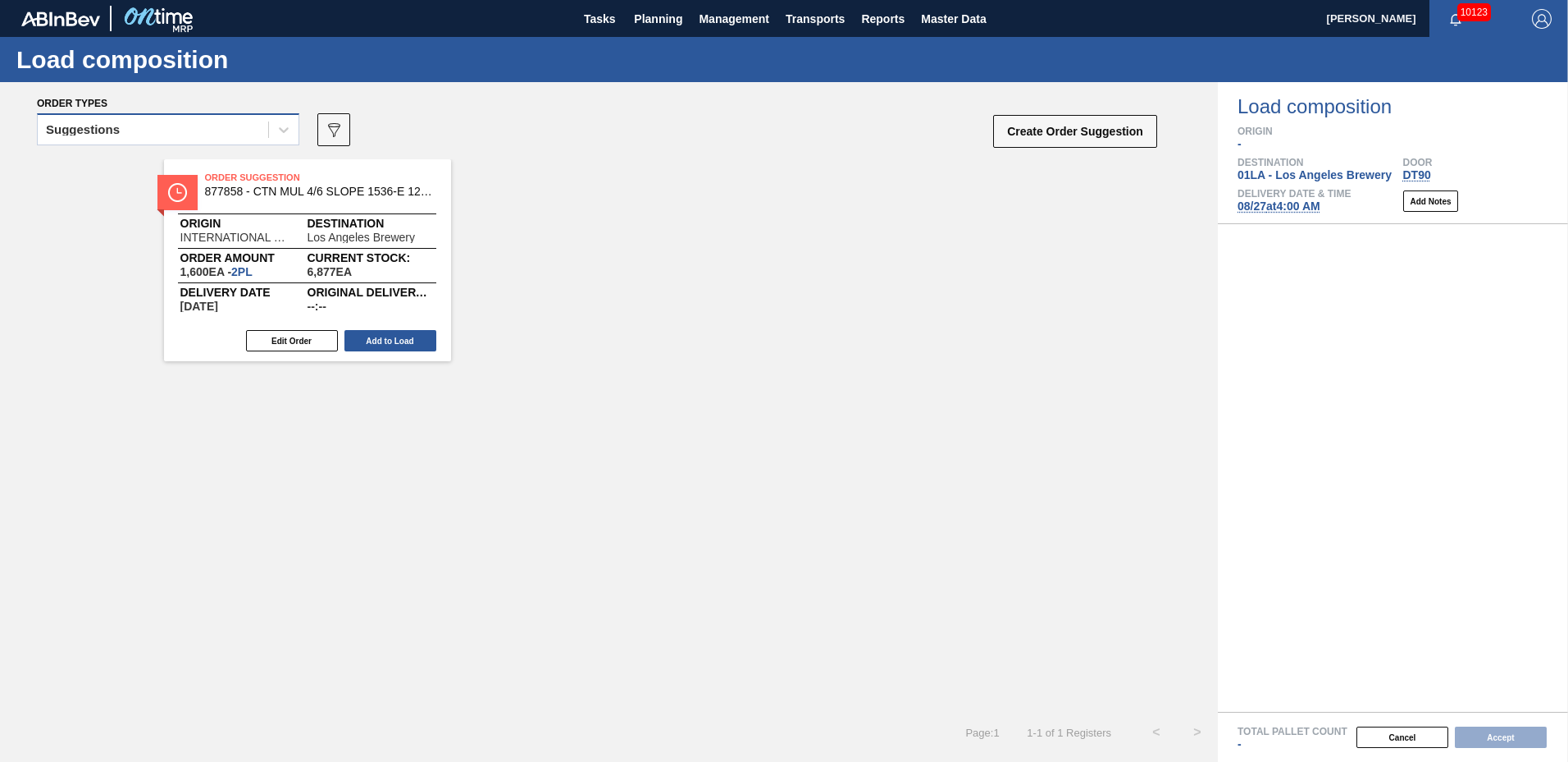
drag, startPoint x: 204, startPoint y: 132, endPoint x: 216, endPoint y: 137, distance: 13.0
click at [207, 131] on div "Suggestions" at bounding box center [153, 130] width 230 height 23
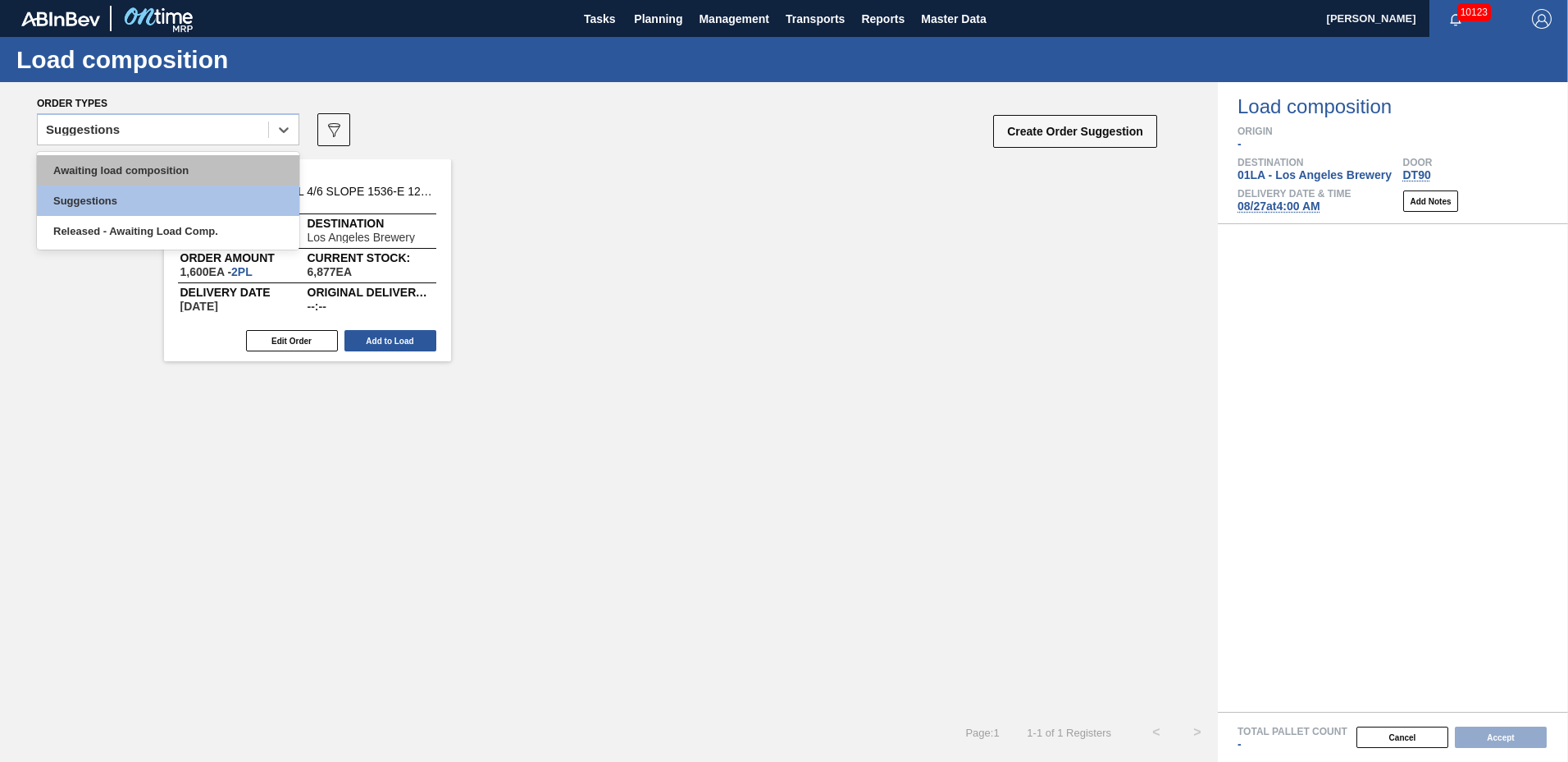
click at [201, 160] on div "Awaiting load composition" at bounding box center [168, 170] width 262 height 30
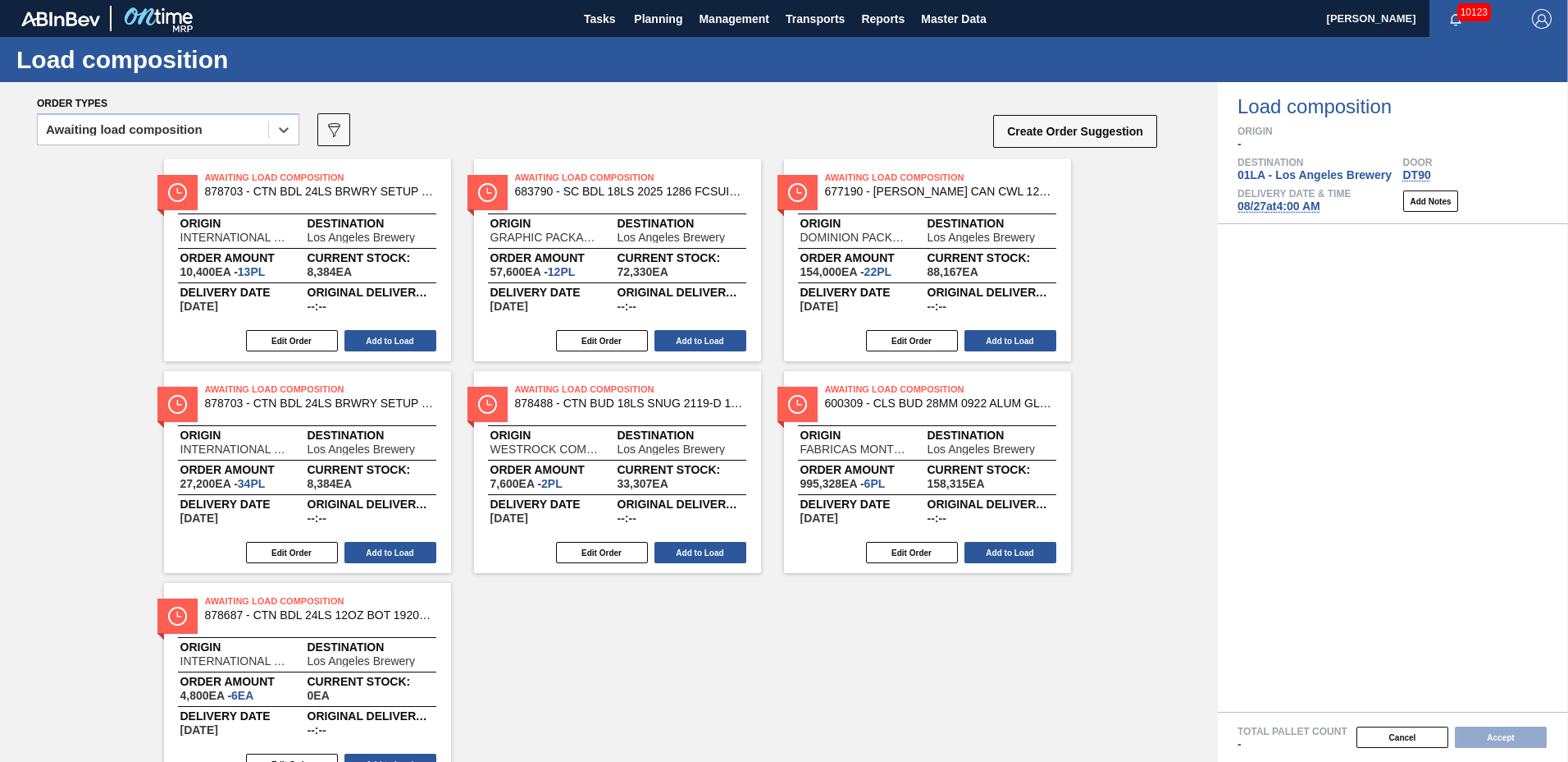
scroll to position [72, 0]
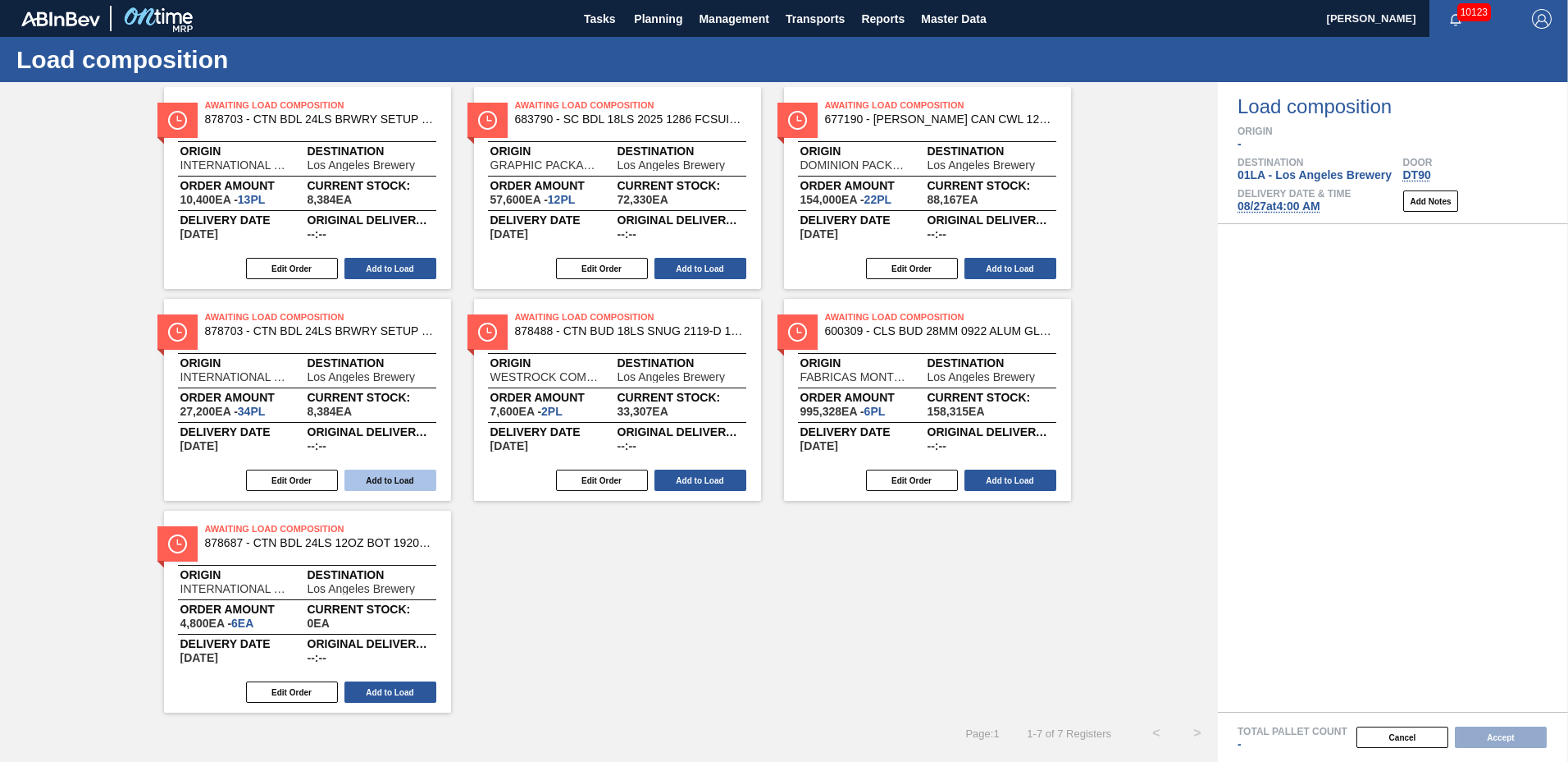
click at [368, 478] on button "Add to Load" at bounding box center [390, 480] width 92 height 21
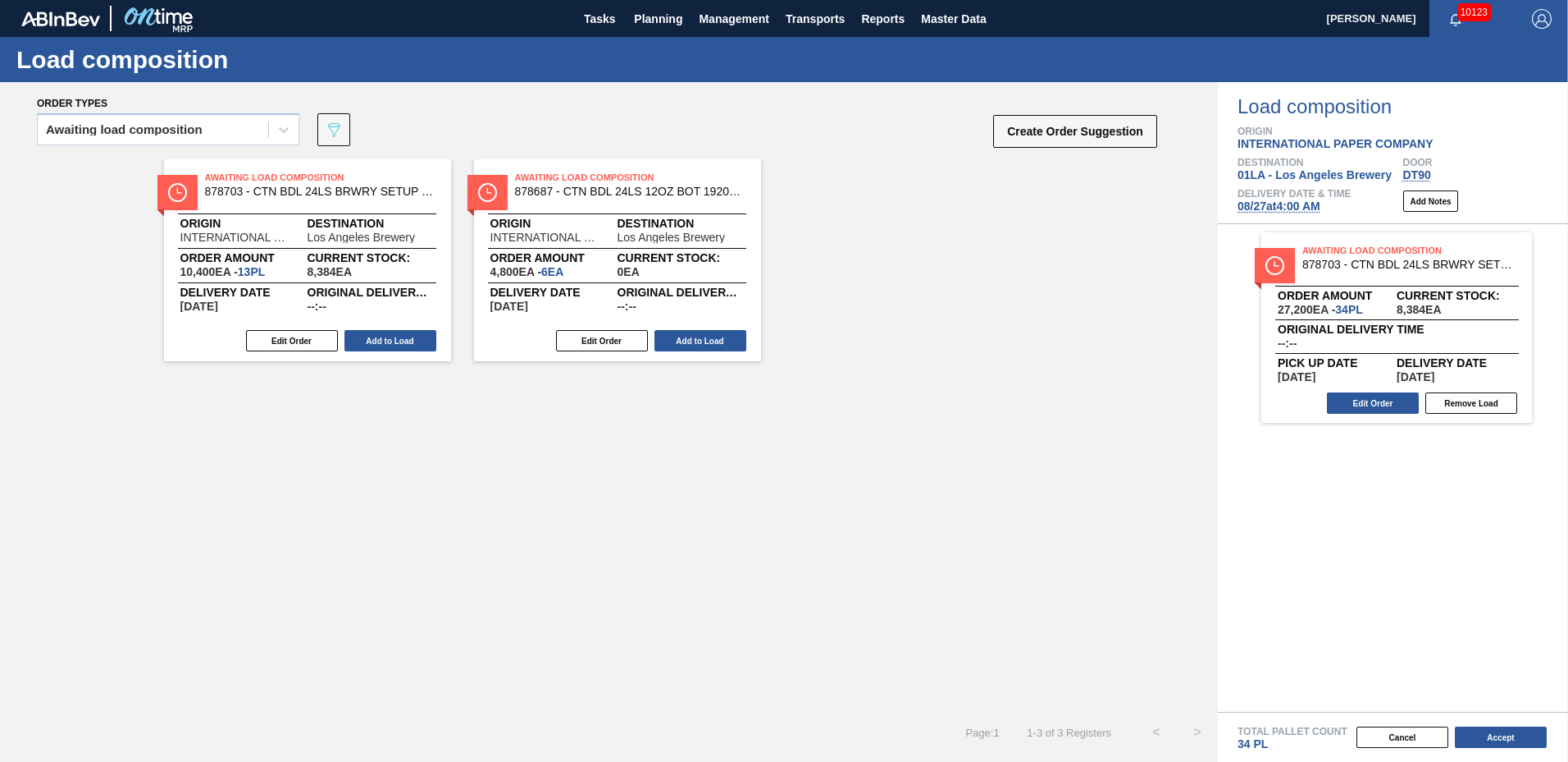
scroll to position [0, 0]
click at [706, 343] on button "Add to Load" at bounding box center [700, 341] width 92 height 21
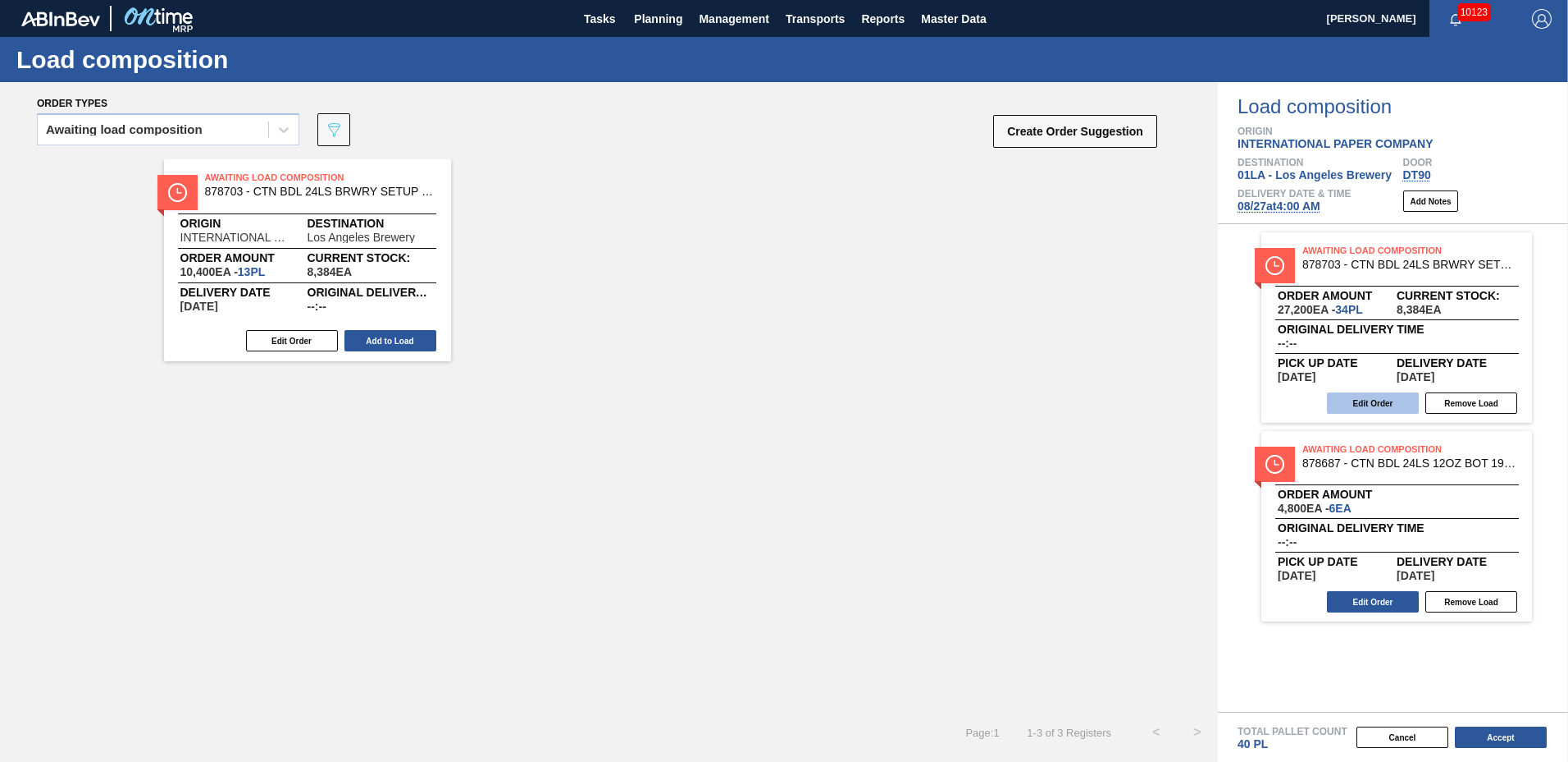
click at [1389, 399] on button "Edit Order" at bounding box center [1373, 403] width 92 height 21
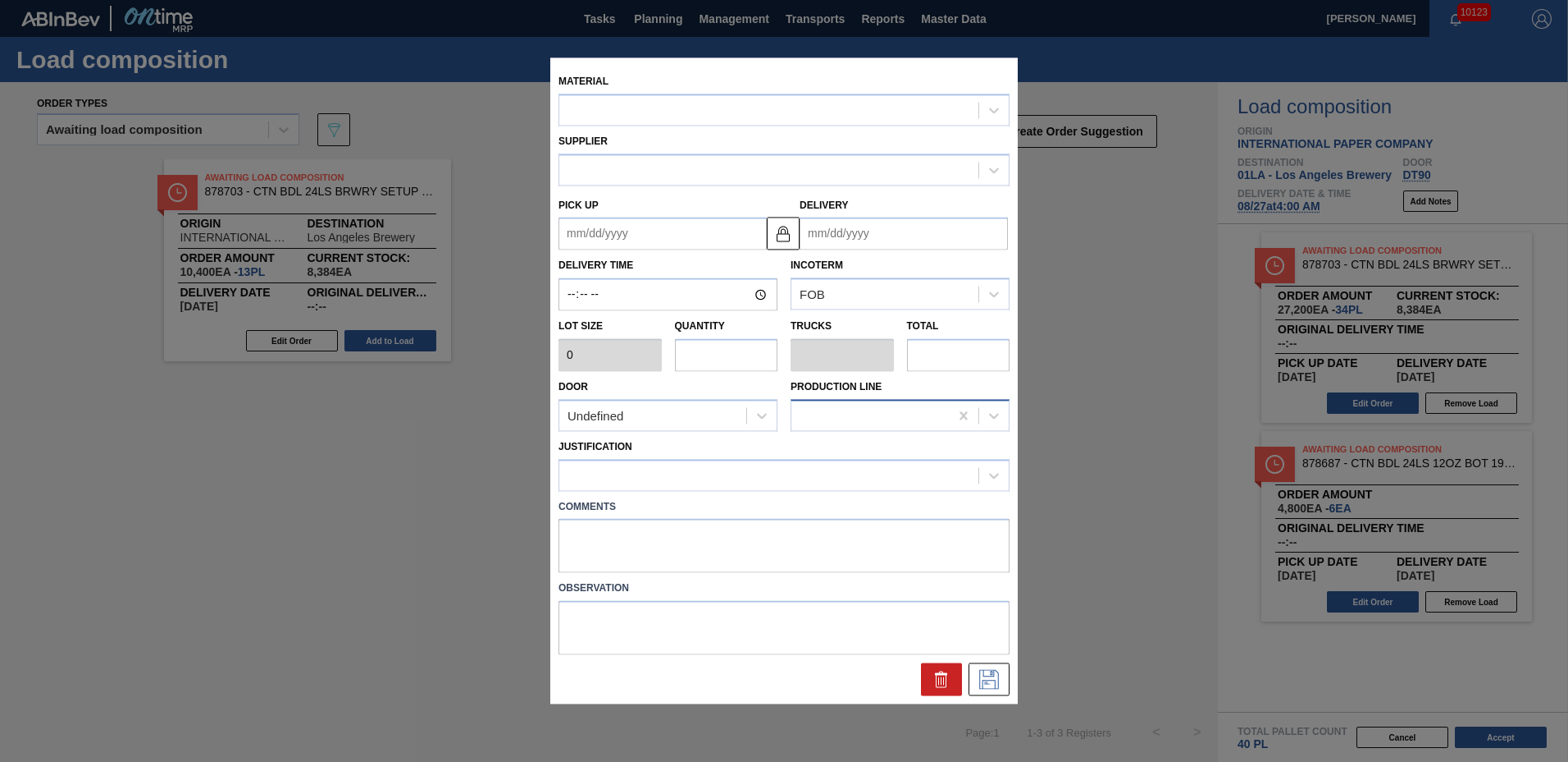
type input "800"
type input "34"
type input "0.654"
type input "27,200"
type up "[DATE]"
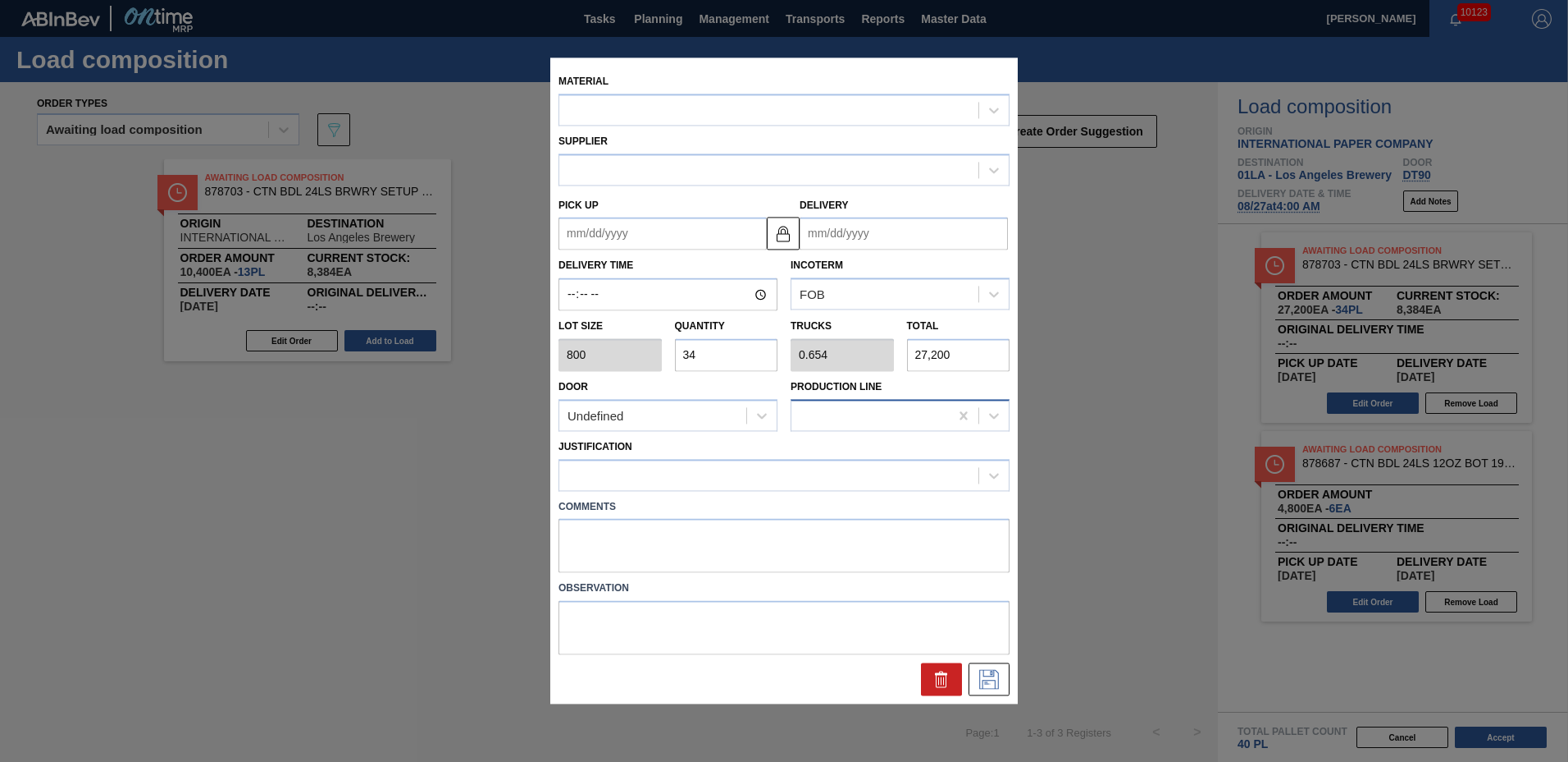
type input "[DATE]"
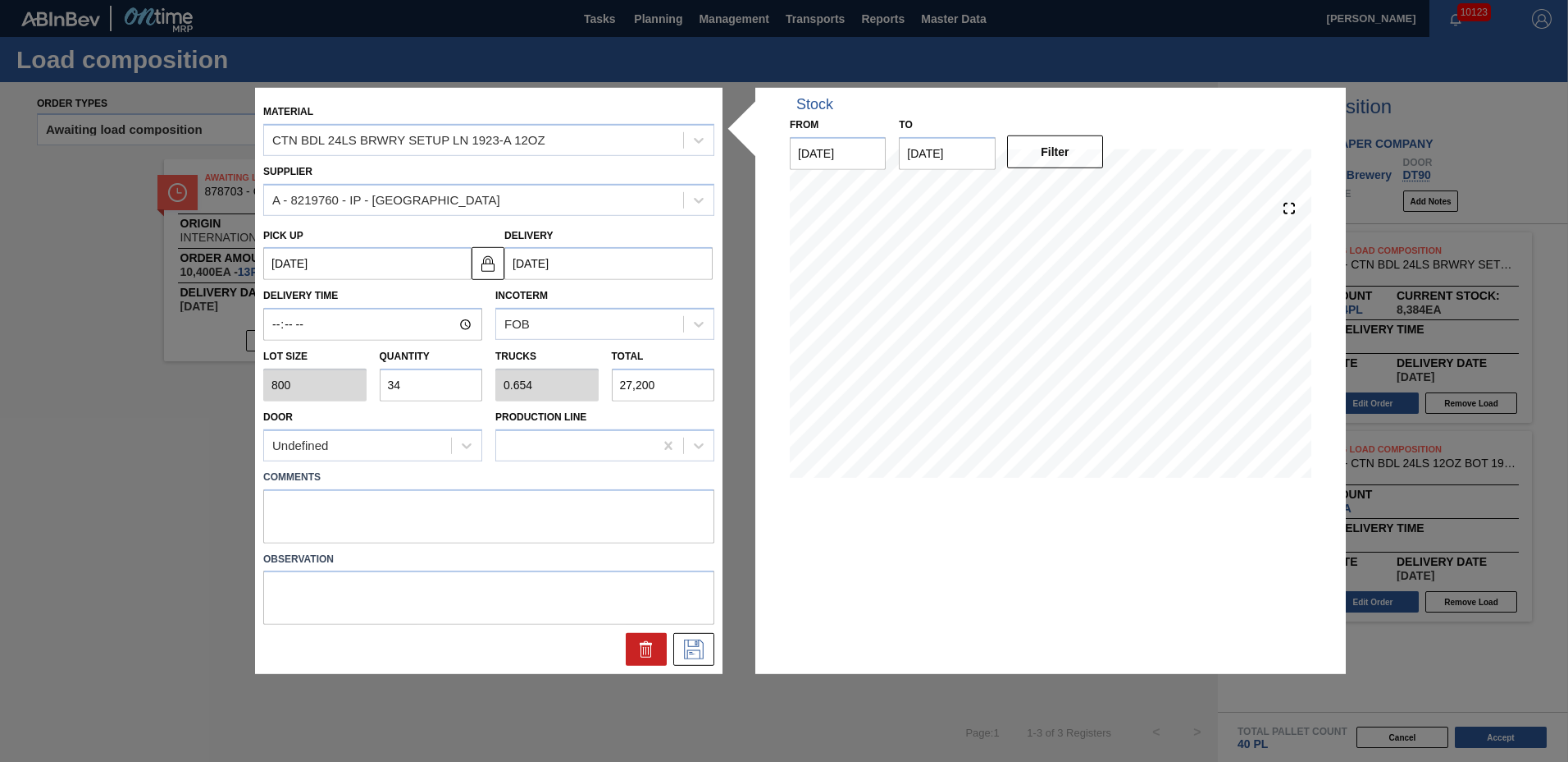
click at [450, 388] on input "34" at bounding box center [431, 385] width 103 height 33
type input "3"
type input "0.058"
type input "2,400"
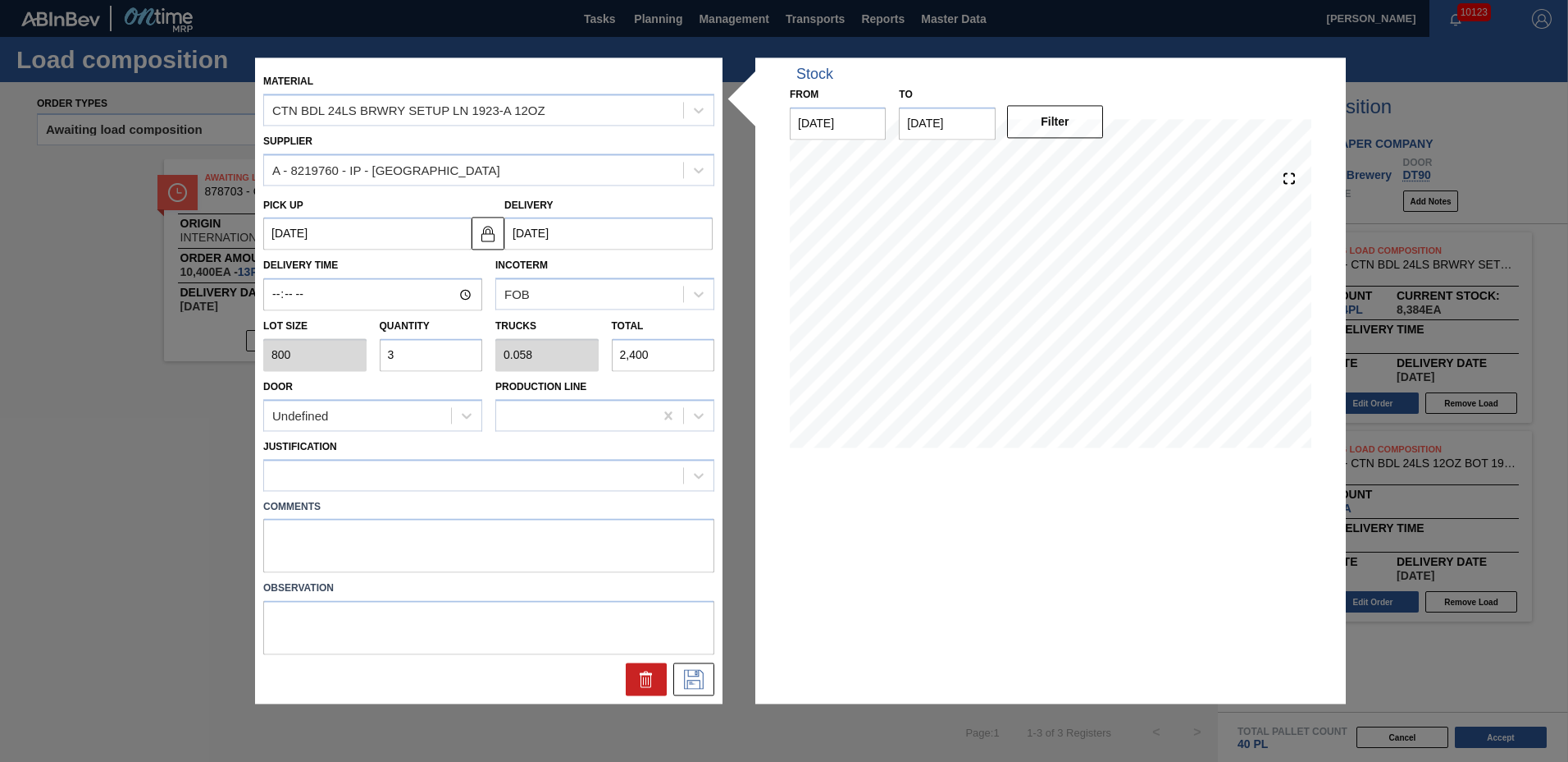
type input "0"
type input "4"
type input "0.077"
type input "3,200"
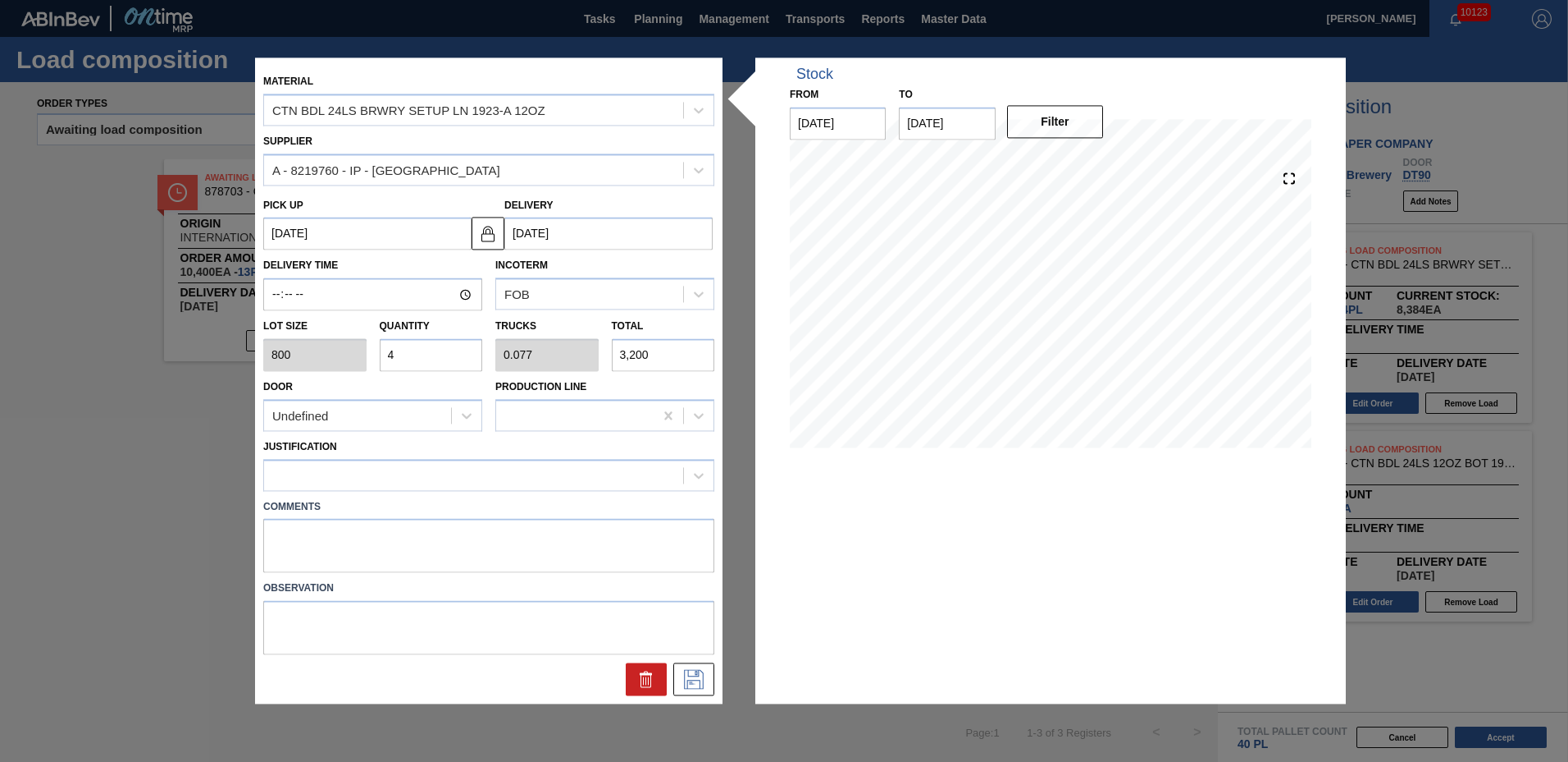
type input "42"
type input "0.808"
type input "33,600"
type input "42"
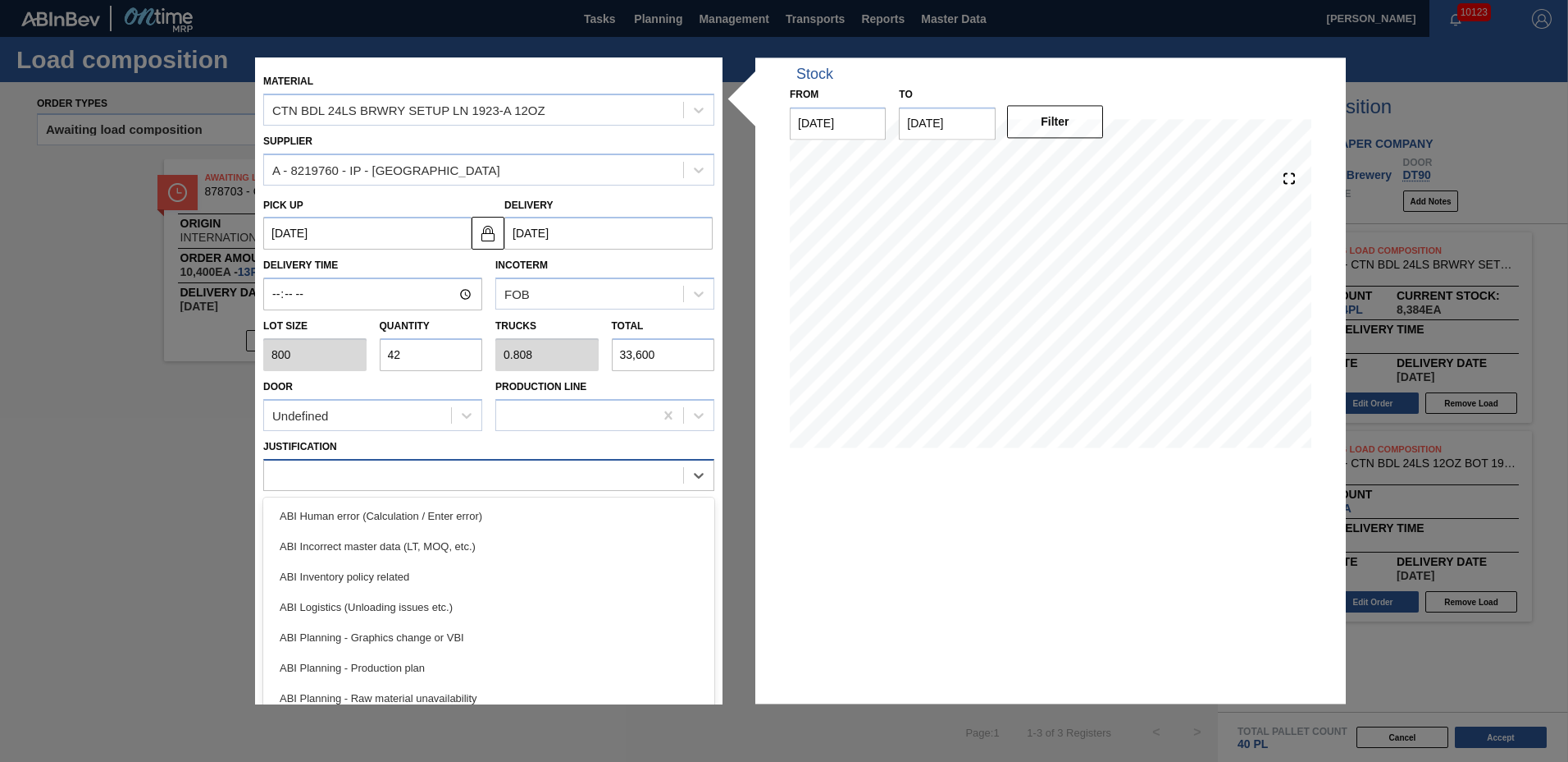
click at [403, 476] on div at bounding box center [474, 474] width 419 height 23
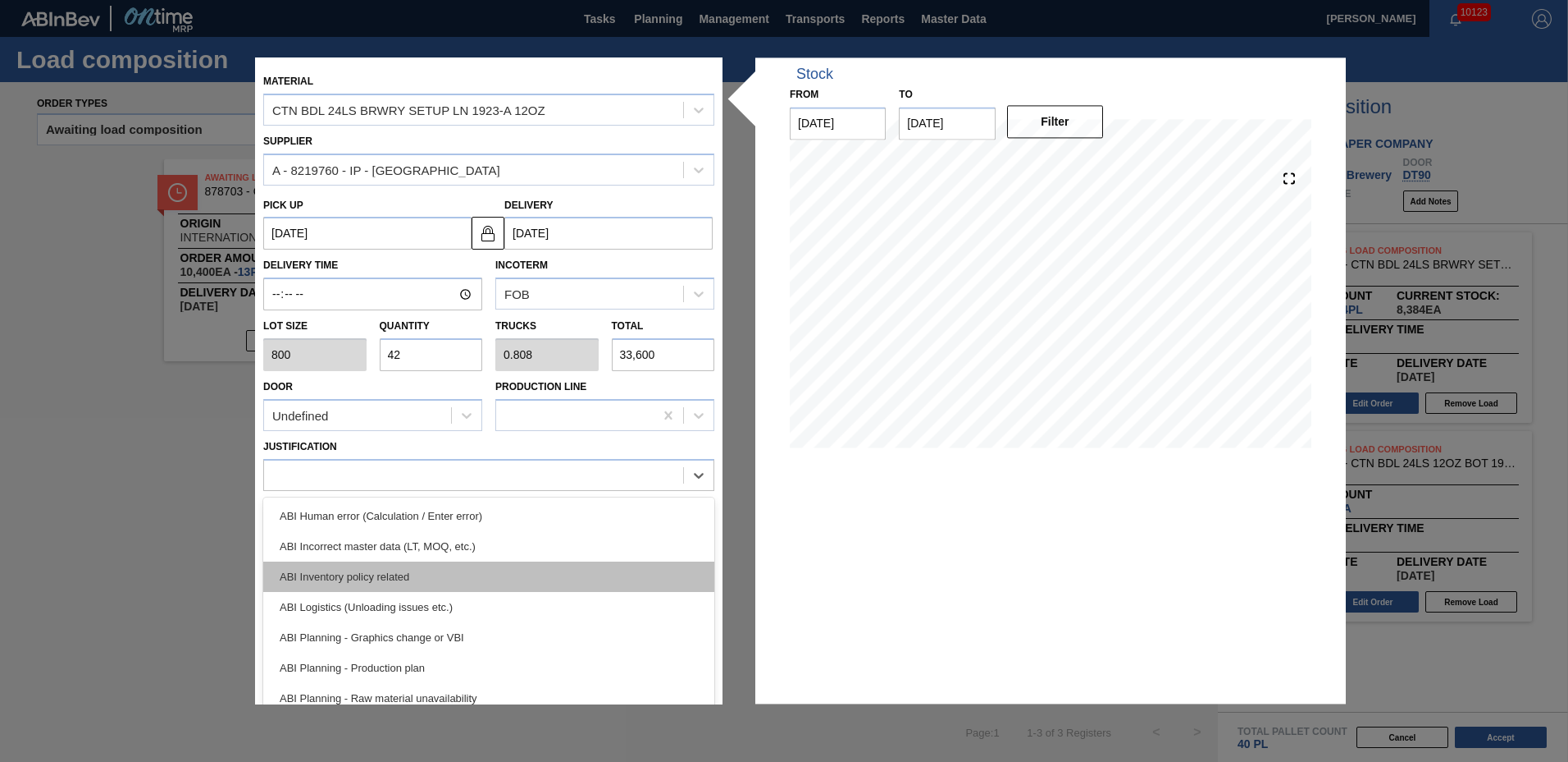
click at [359, 572] on div "ABI Inventory policy related" at bounding box center [489, 576] width 451 height 30
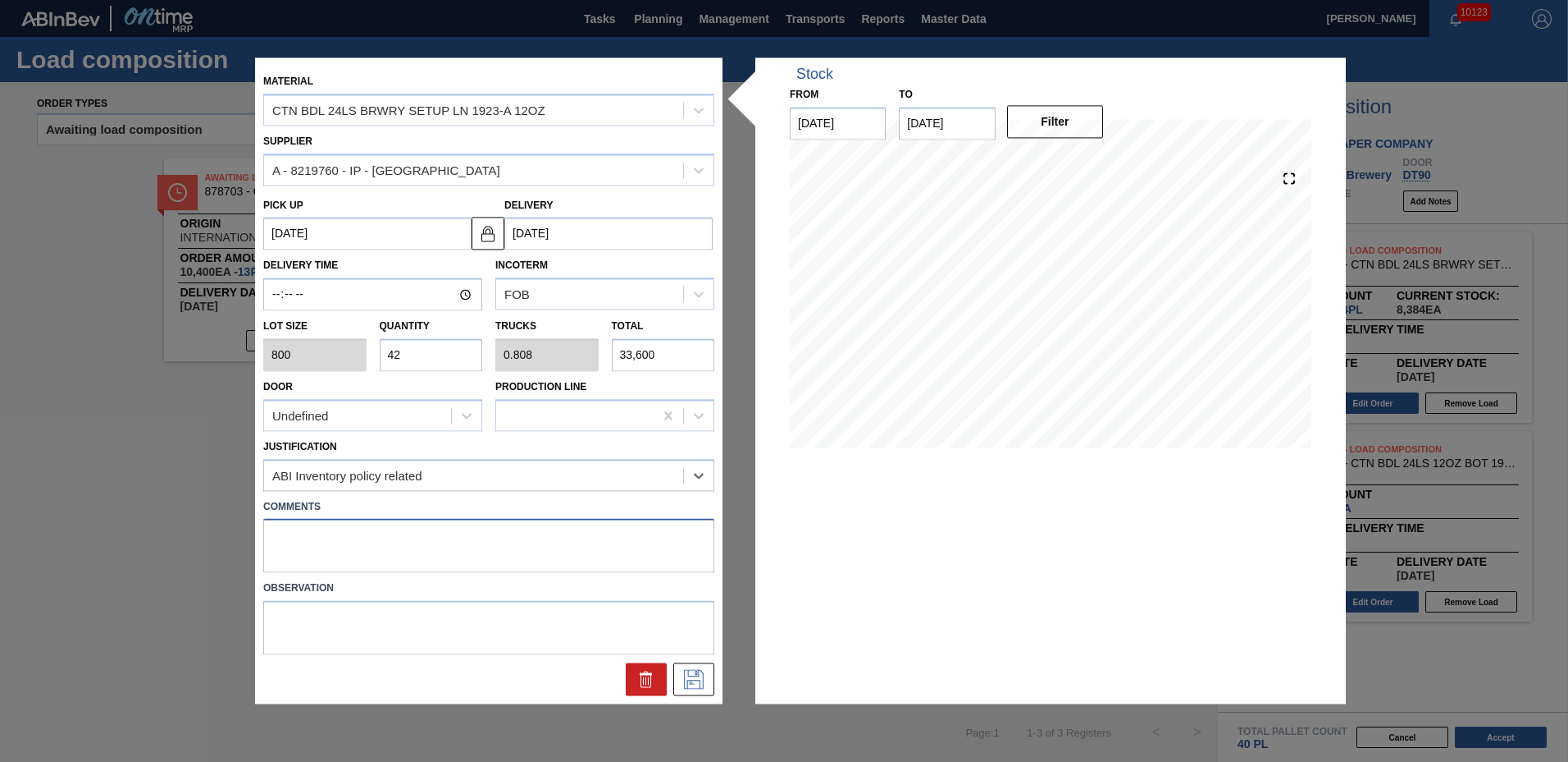
click at [335, 536] on textarea at bounding box center [489, 546] width 451 height 55
type textarea "TAIL"
click at [682, 678] on icon at bounding box center [693, 679] width 26 height 20
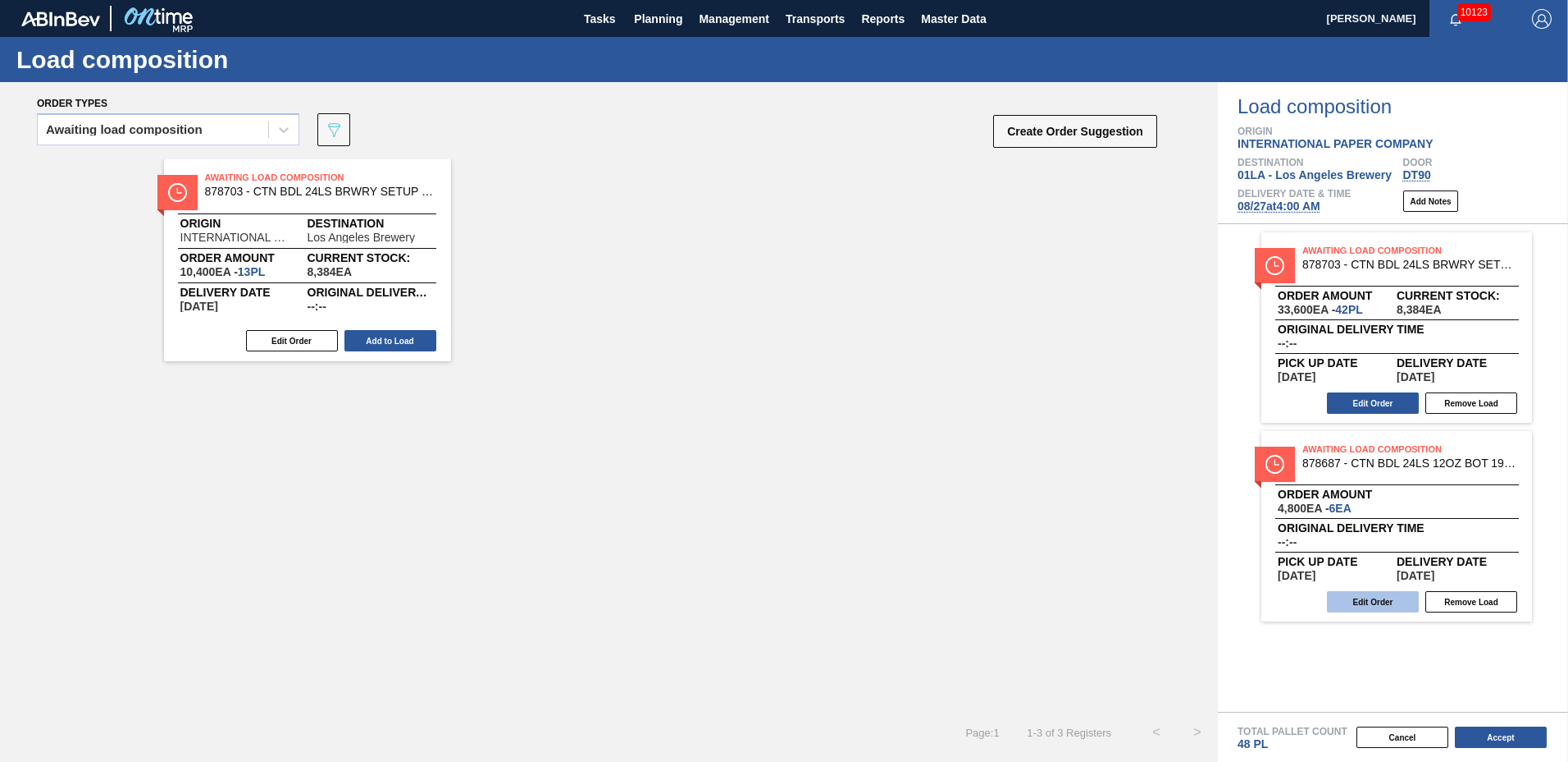
click at [1375, 607] on button "Edit Order" at bounding box center [1373, 602] width 92 height 21
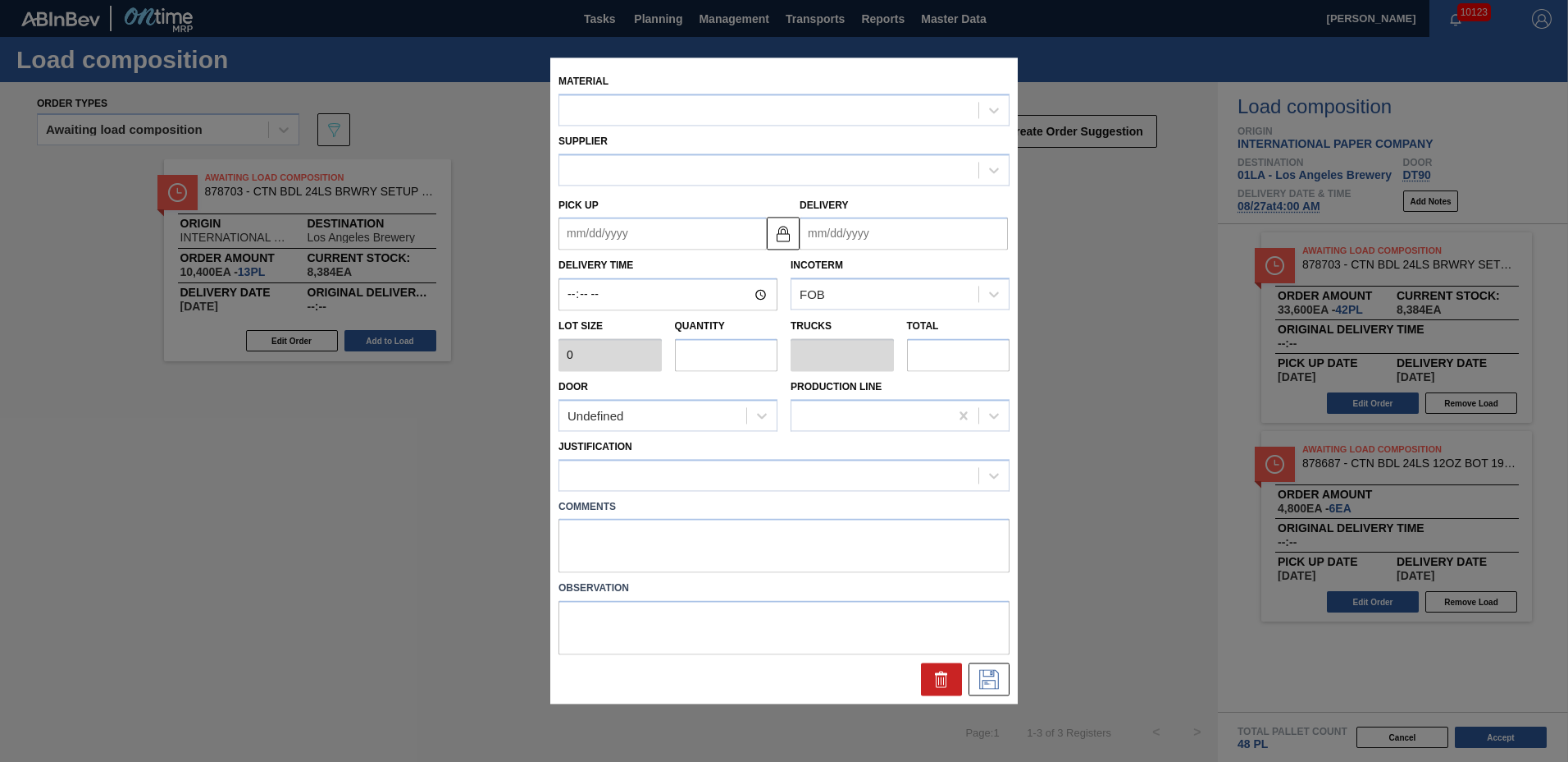
type input "800"
type input "6"
type input "0.115"
type input "4,800"
type up "[DATE]"
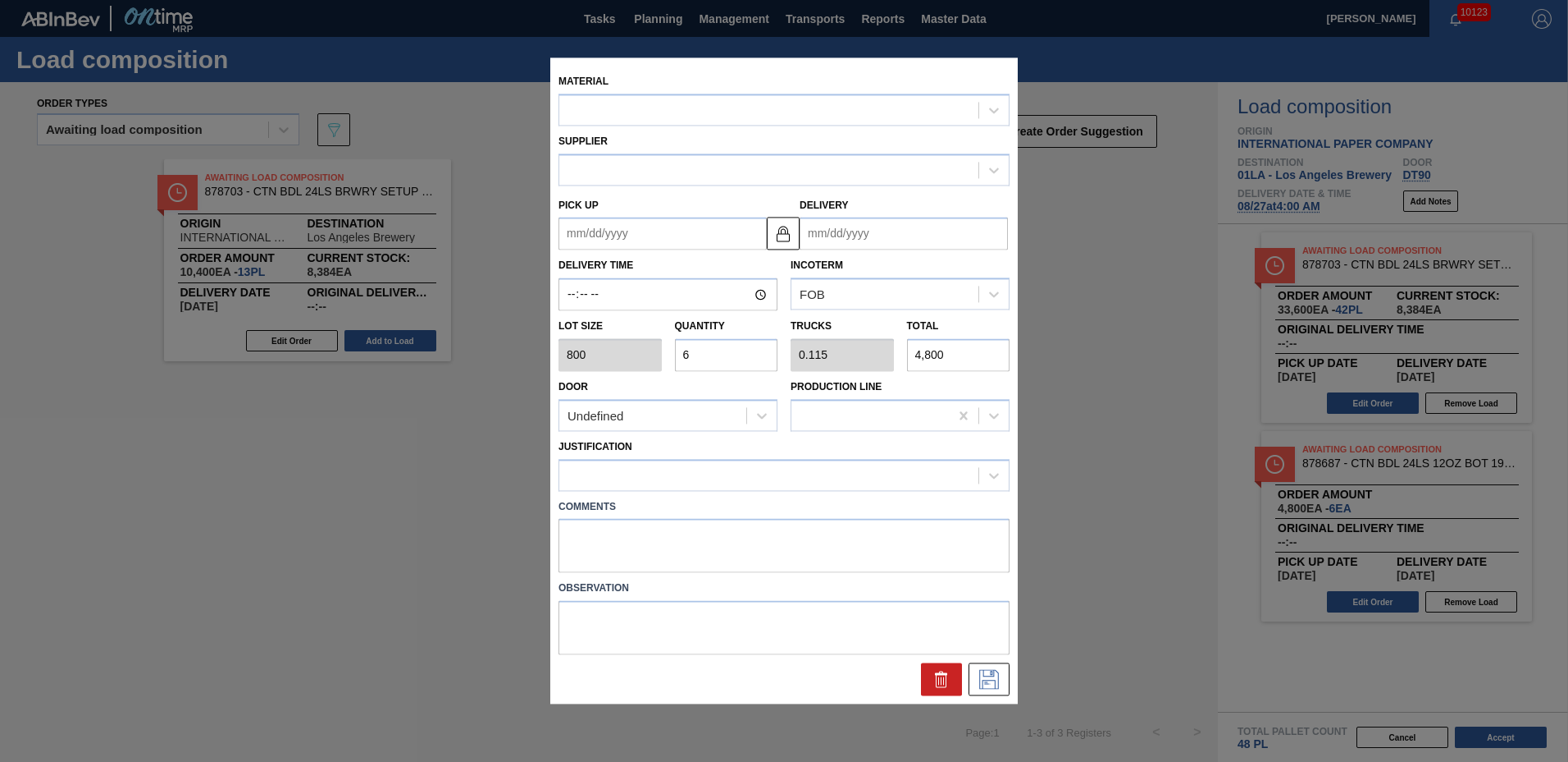
type input "[DATE]"
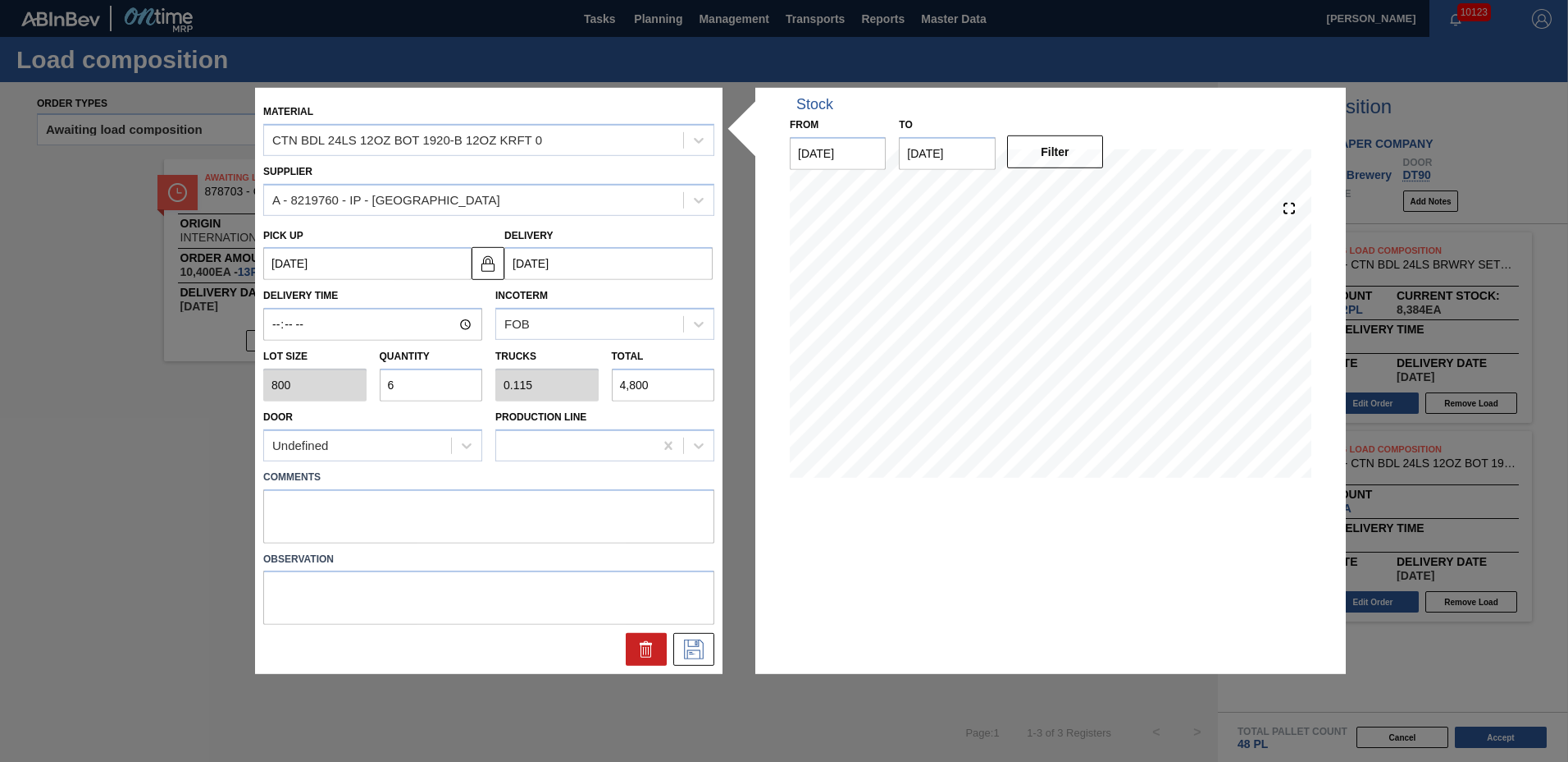
click at [420, 386] on input "6" at bounding box center [431, 385] width 103 height 33
type input "0"
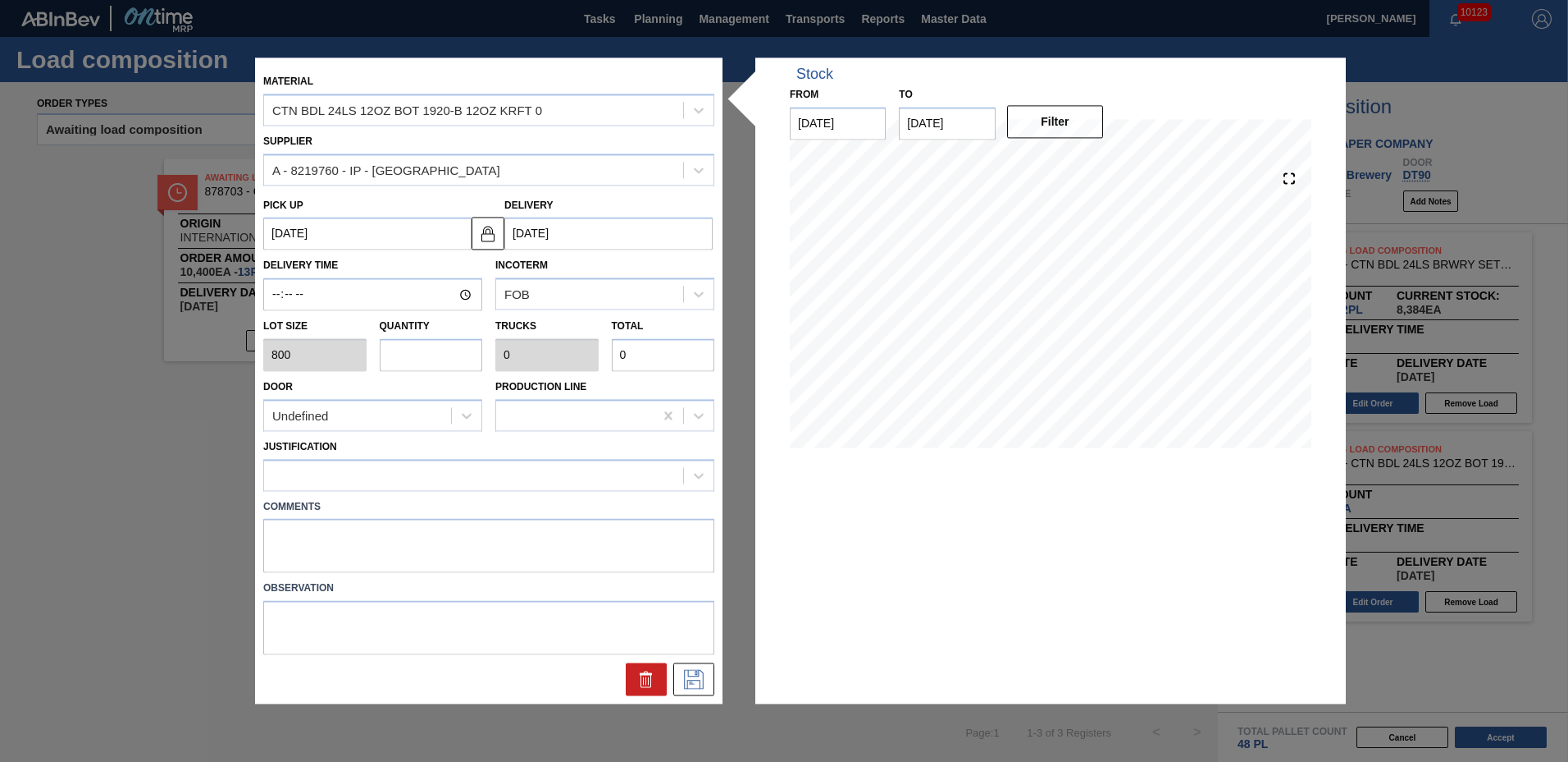
type input "1"
type input "0.019"
type input "800"
type input "10"
type input "0.192"
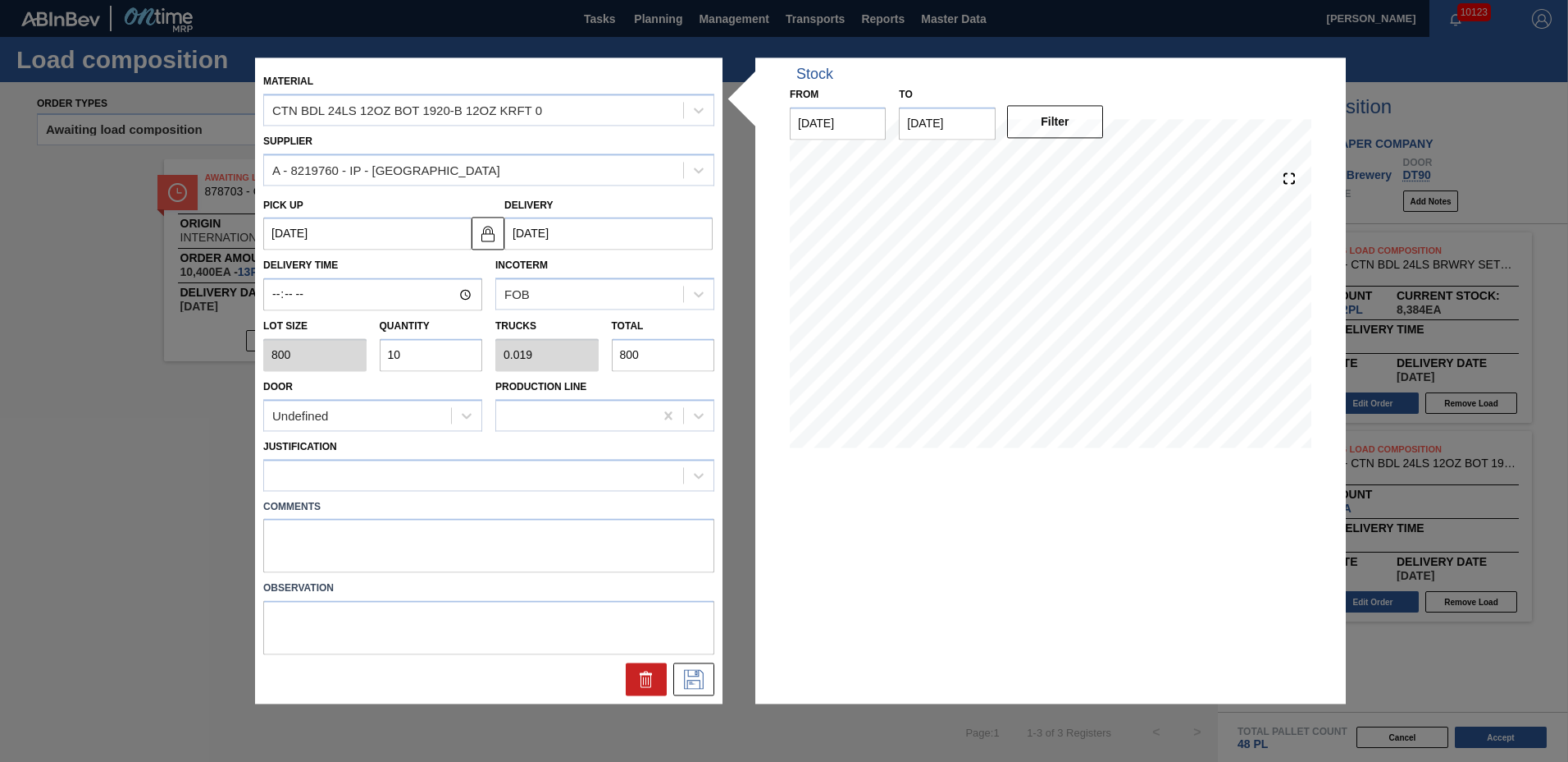
type input "8,000"
type input "10"
click at [356, 485] on div at bounding box center [474, 474] width 419 height 23
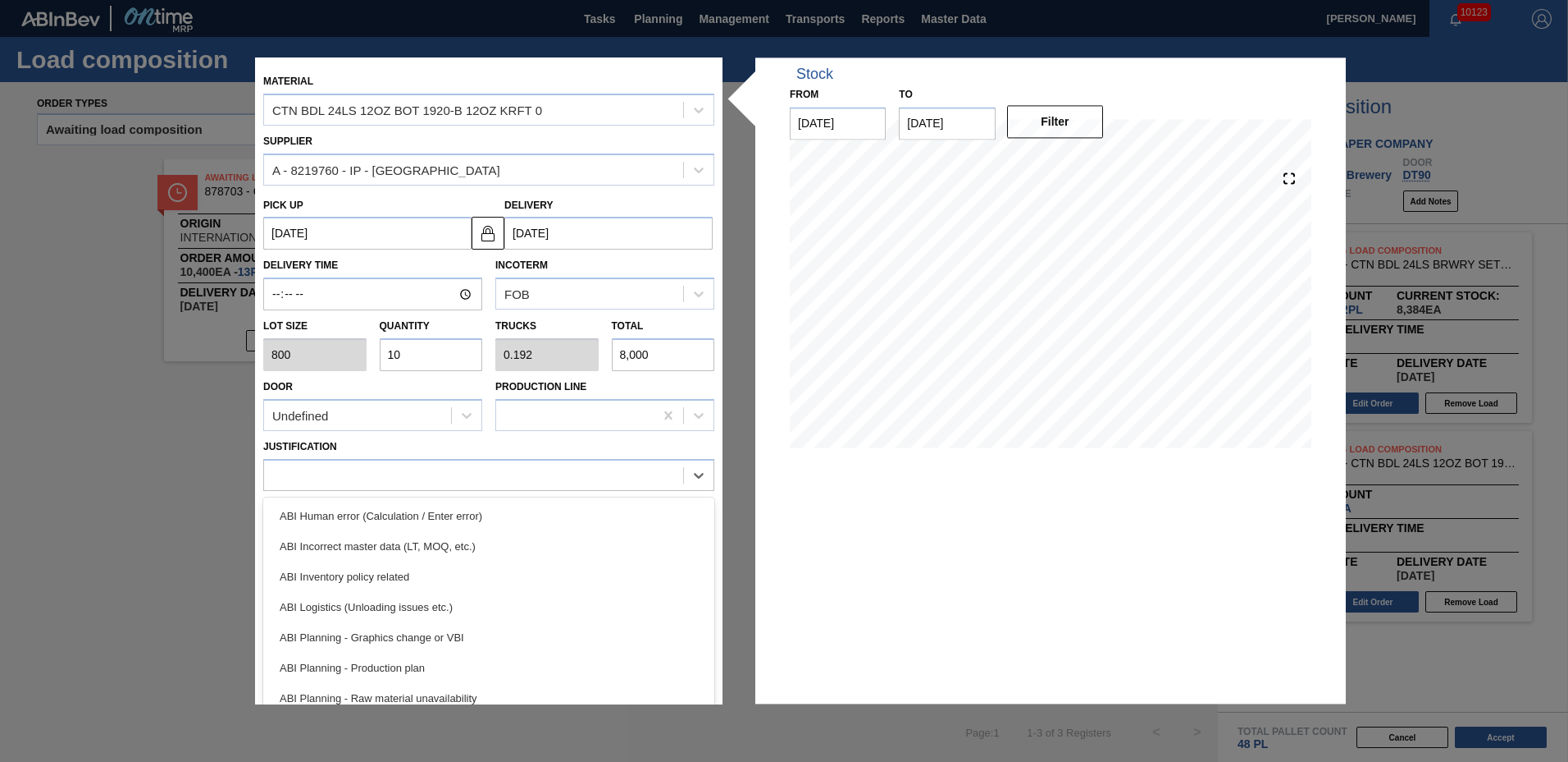
click at [344, 572] on div "ABI Inventory policy related" at bounding box center [489, 576] width 451 height 30
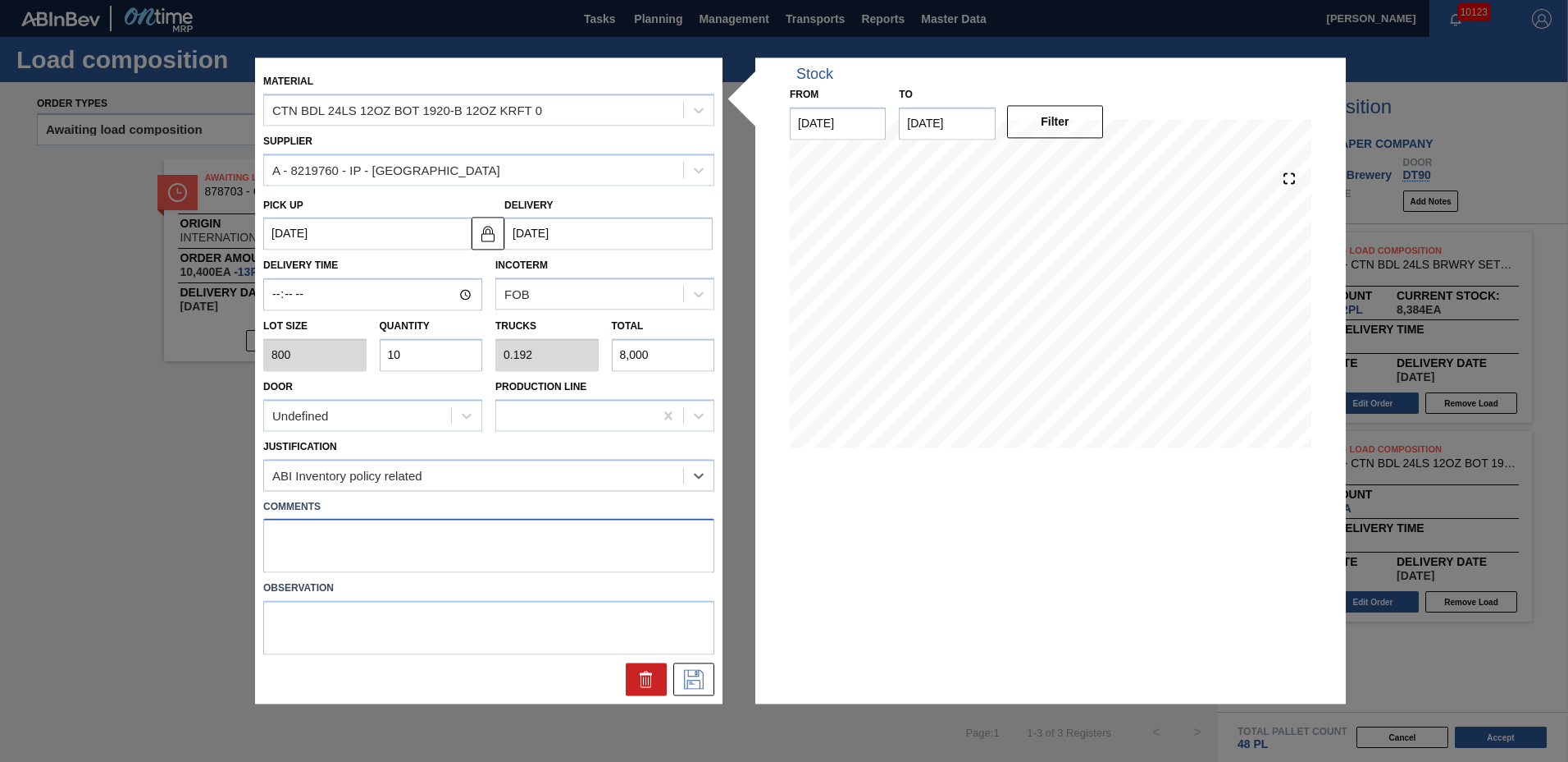
click at [337, 541] on textarea at bounding box center [489, 546] width 451 height 55
type textarea "N"
type textarea "TAIL"
click at [694, 680] on icon at bounding box center [693, 679] width 20 height 20
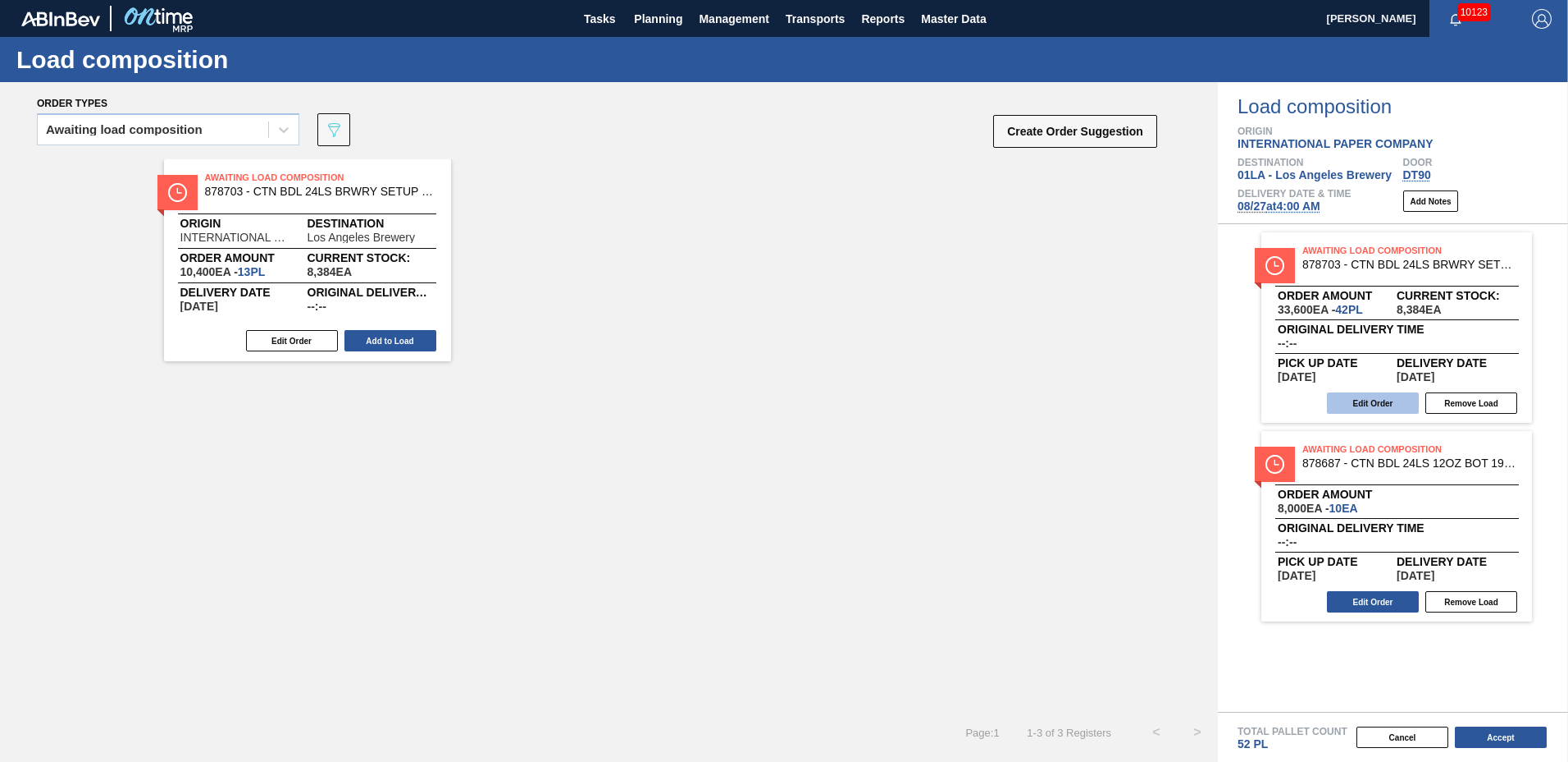
click at [1390, 406] on button "Edit Order" at bounding box center [1373, 403] width 92 height 21
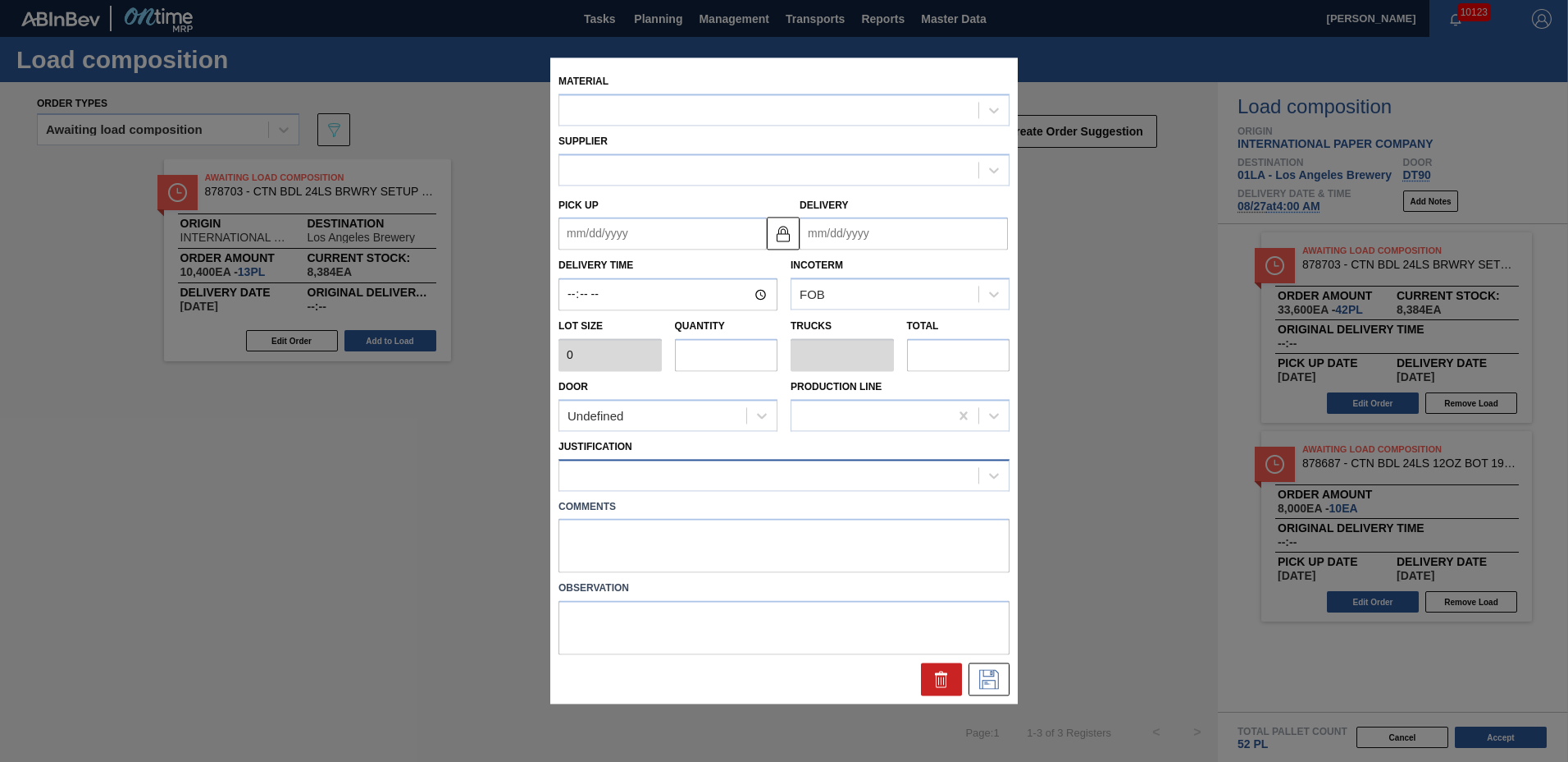
type input "800"
type input "42"
type input "0.808"
type input "33,600"
type textarea "TAIL"
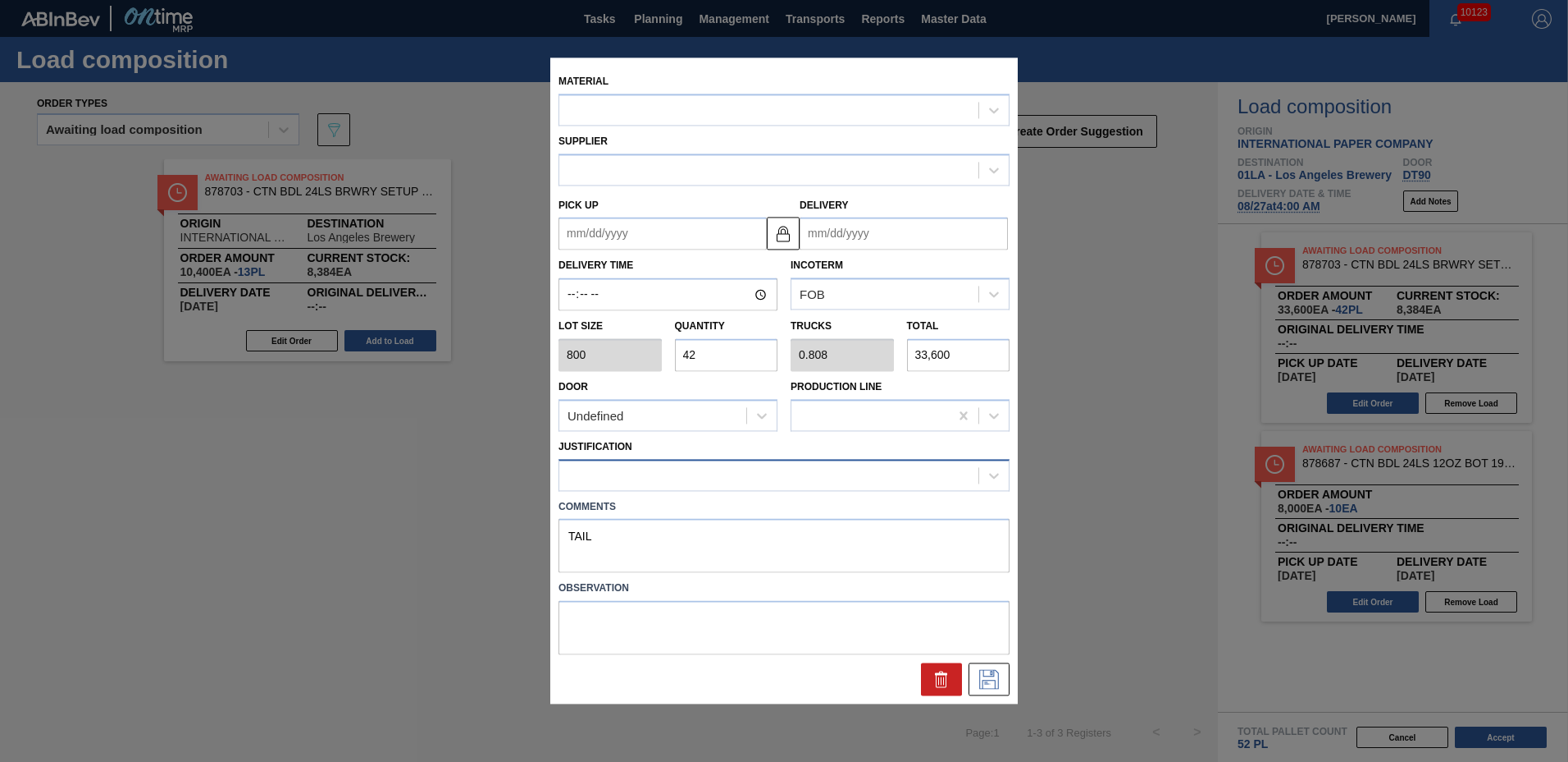
type up "[DATE]"
type input "[DATE]"
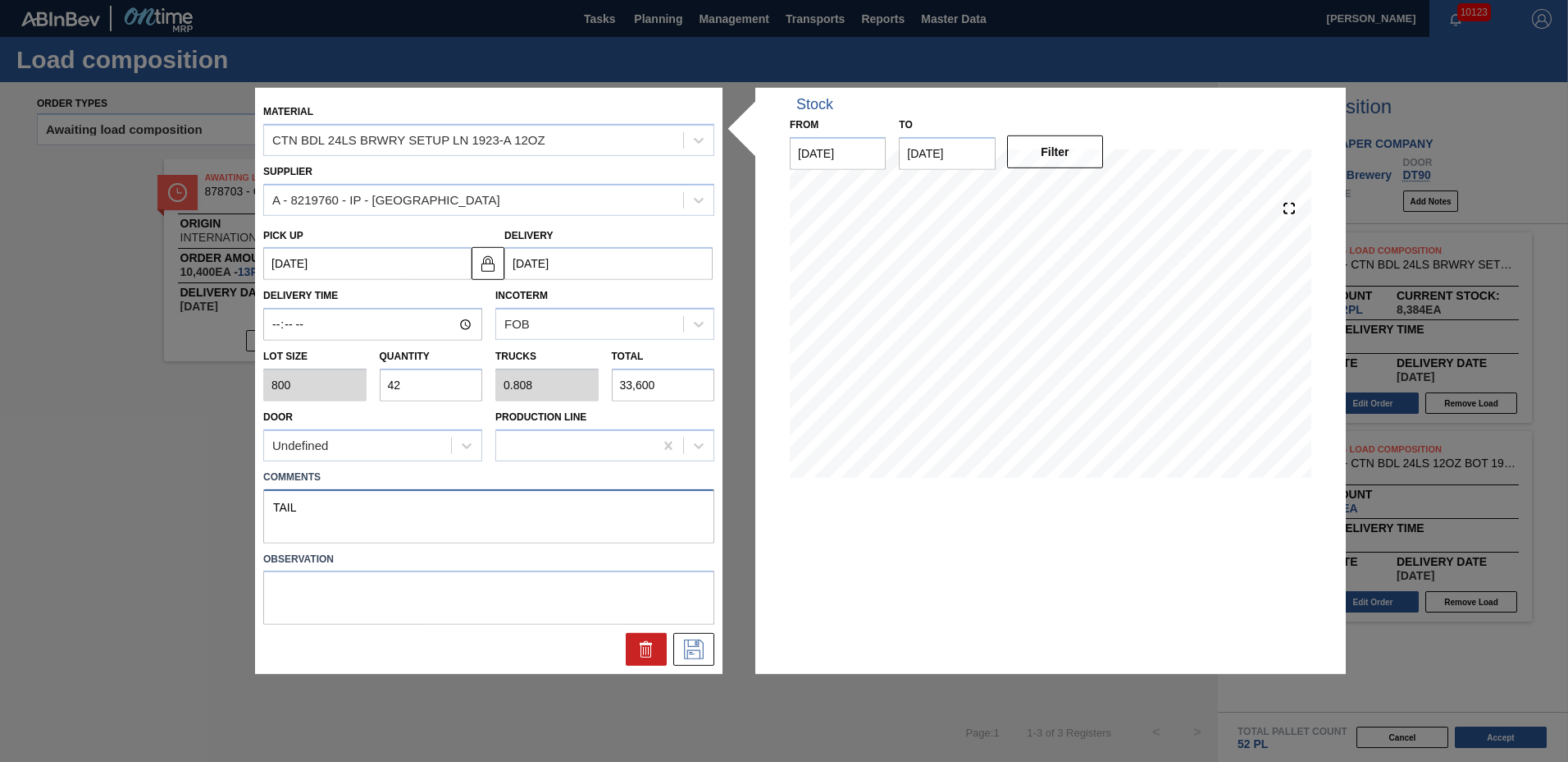
drag, startPoint x: 347, startPoint y: 499, endPoint x: -3, endPoint y: 478, distance: 350.6
click at [0, 0] on html "Tasks Planning Management Transports Reports Master Data Greta Adams 10123 Mark…" at bounding box center [784, 0] width 1568 height 0
type textarea "NOSE"
click at [687, 646] on icon at bounding box center [693, 649] width 26 height 20
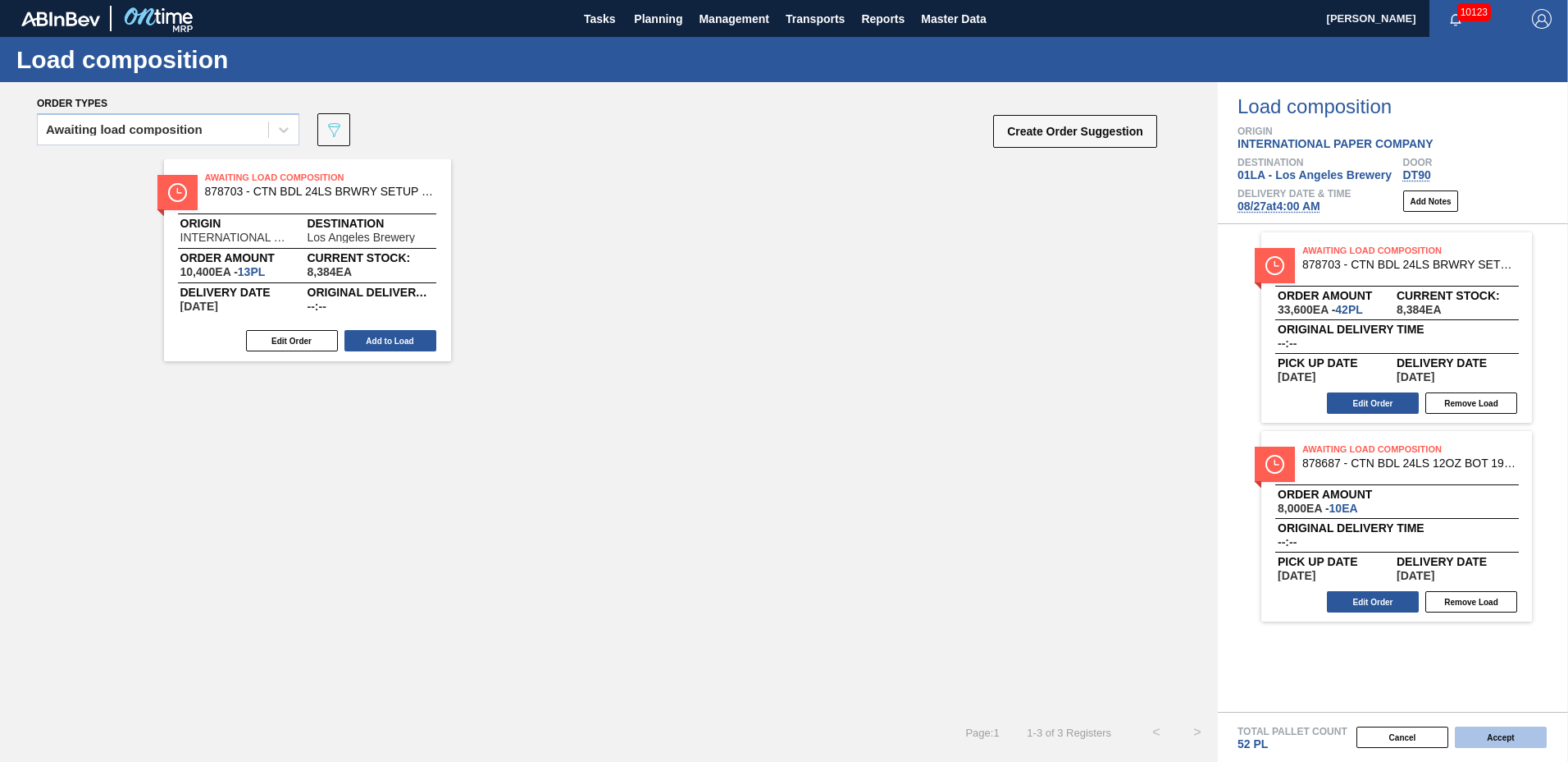
click at [1504, 738] on button "Accept" at bounding box center [1501, 737] width 92 height 21
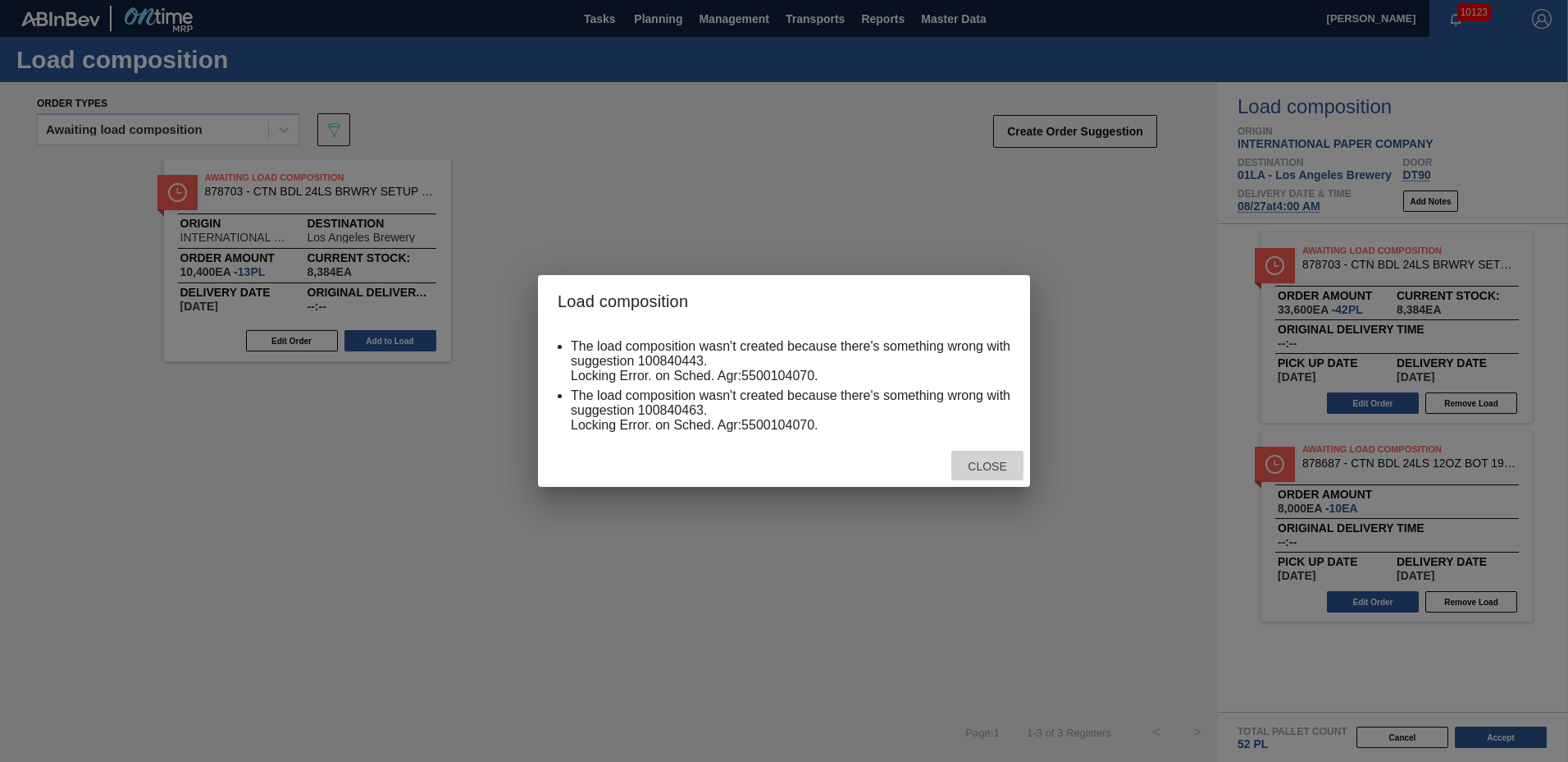
click at [992, 464] on span "Close" at bounding box center [987, 465] width 64 height 13
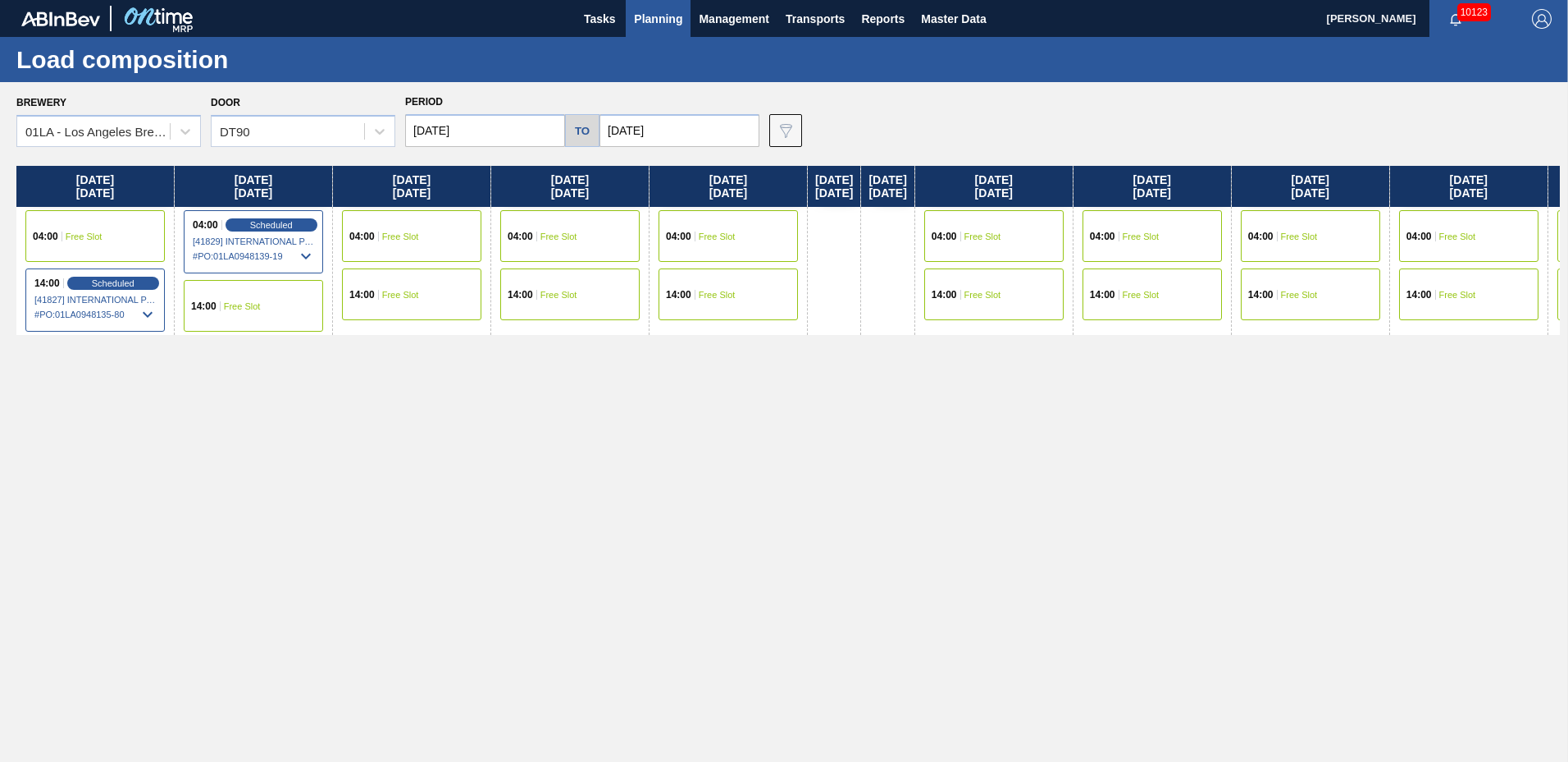
click at [436, 232] on div "04:00 Free Slot" at bounding box center [412, 235] width 139 height 52
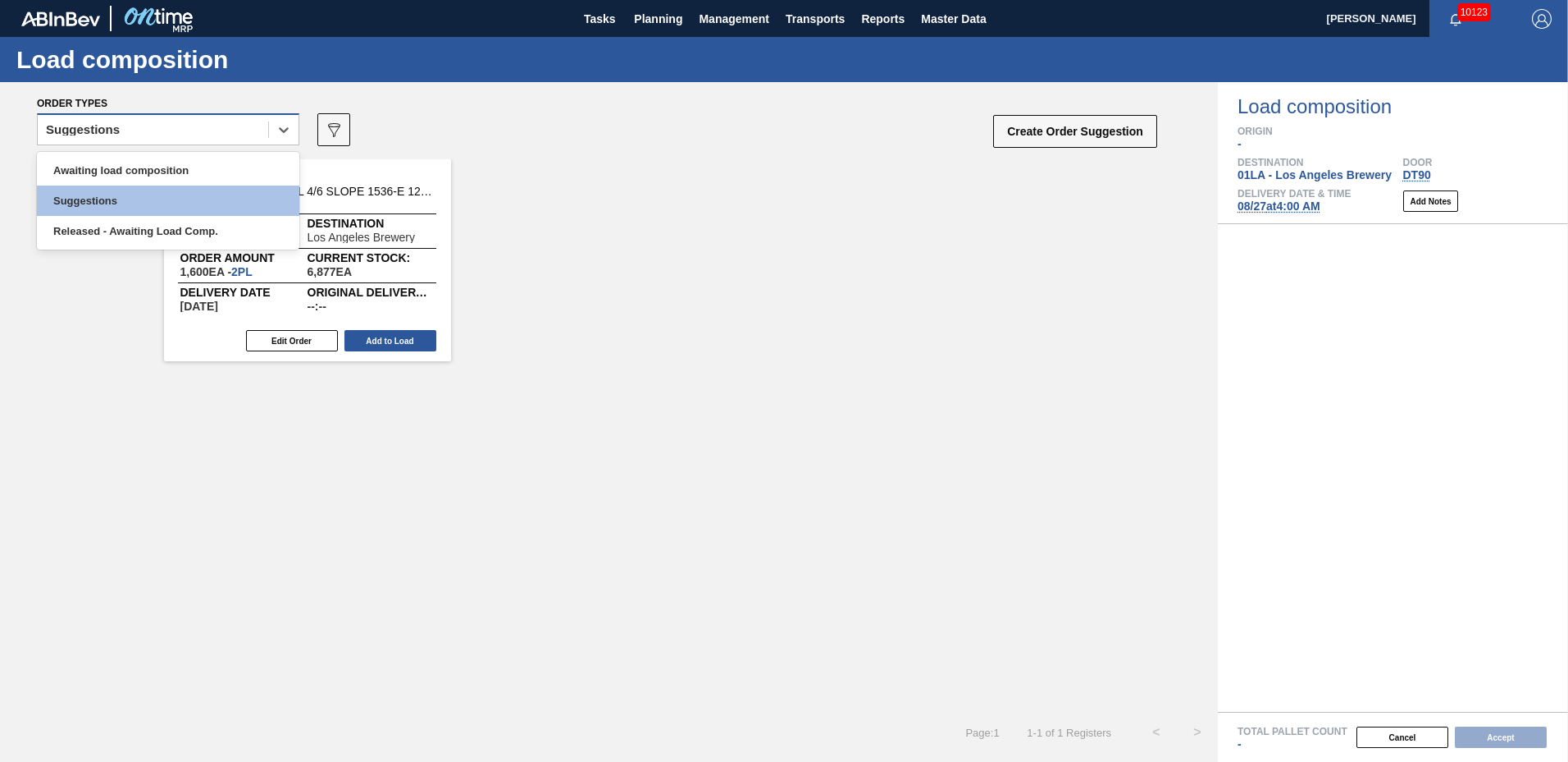
click at [160, 121] on div "Suggestions" at bounding box center [153, 130] width 230 height 23
click at [125, 168] on div "Awaiting load composition" at bounding box center [168, 170] width 262 height 30
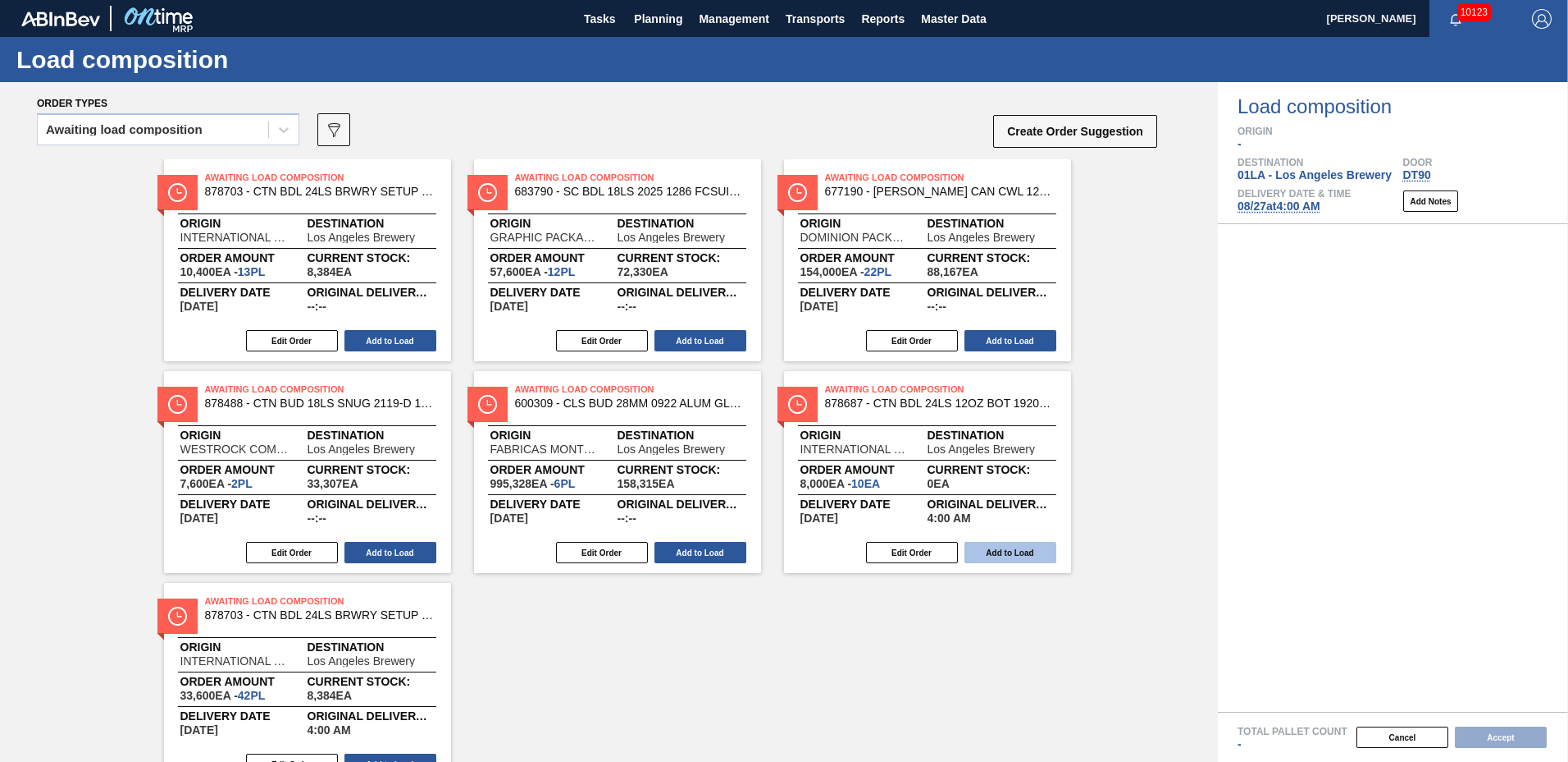
click at [993, 547] on button "Add to Load" at bounding box center [1010, 552] width 92 height 21
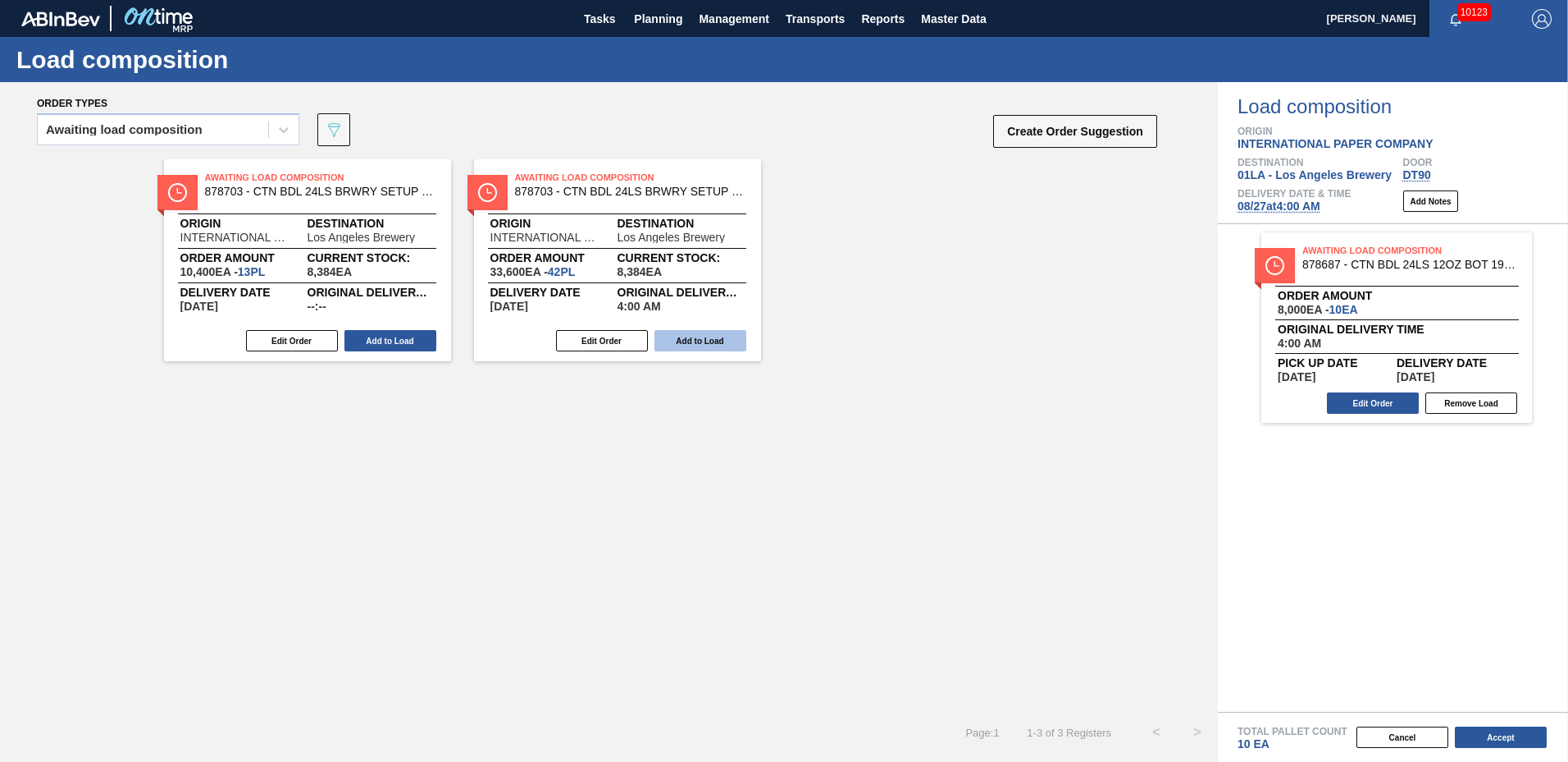
click at [676, 336] on button "Add to Load" at bounding box center [700, 341] width 92 height 21
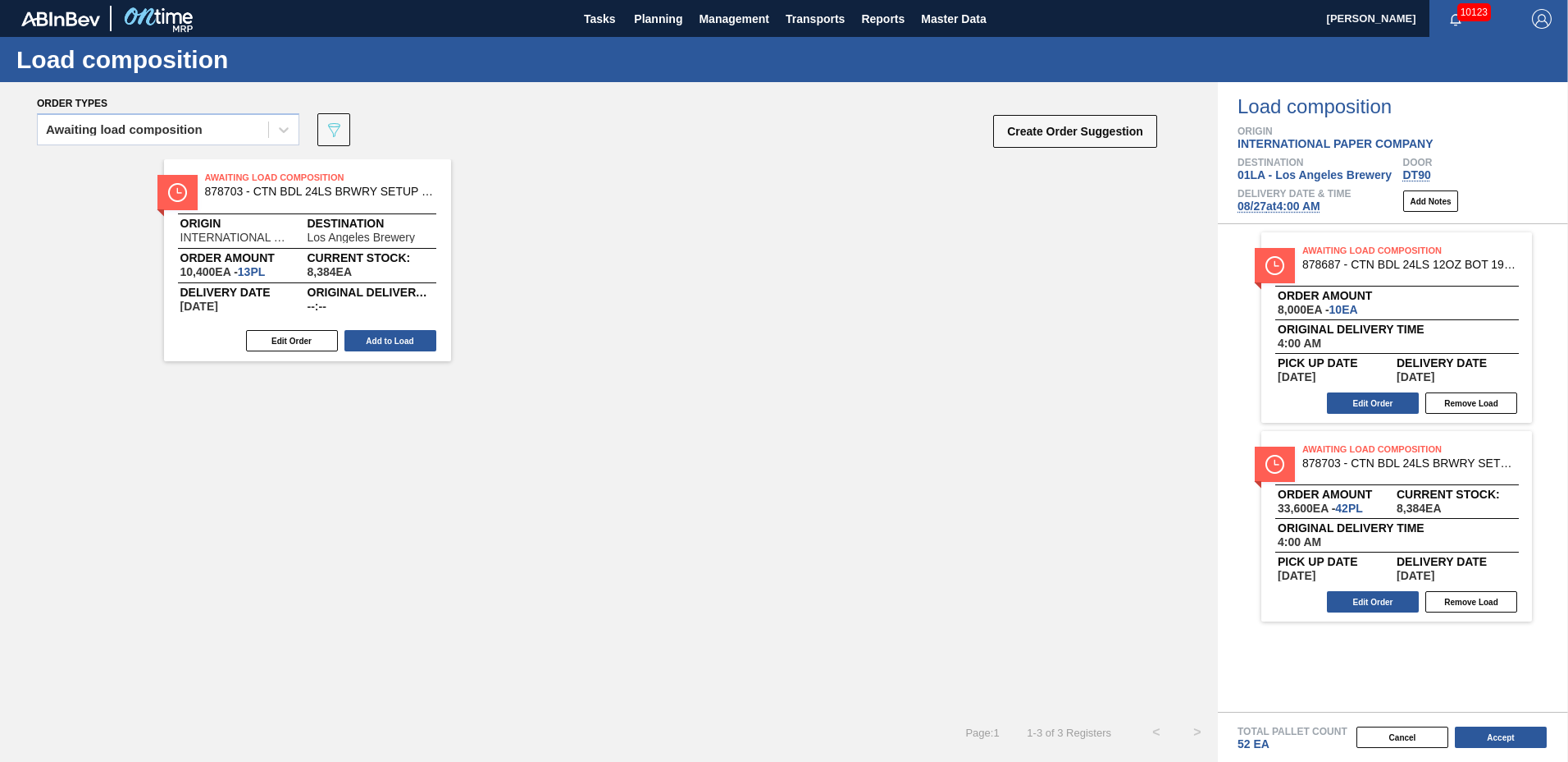
click at [1494, 721] on div "Total Pallet Count 52 EA" at bounding box center [1392, 732] width 350 height 39
click at [1492, 741] on button "Accept" at bounding box center [1501, 737] width 92 height 21
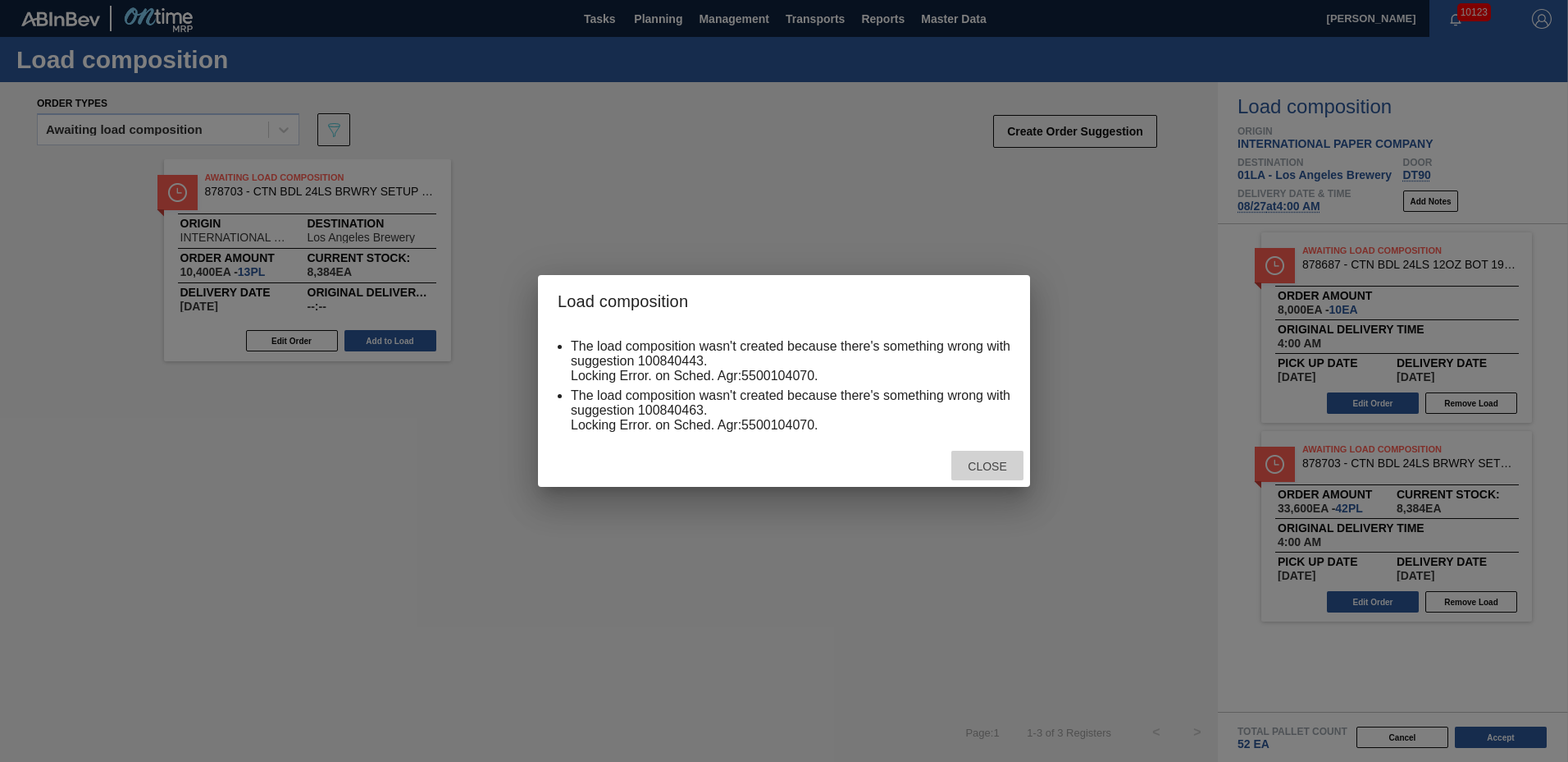
click at [987, 466] on span "Close" at bounding box center [987, 465] width 64 height 13
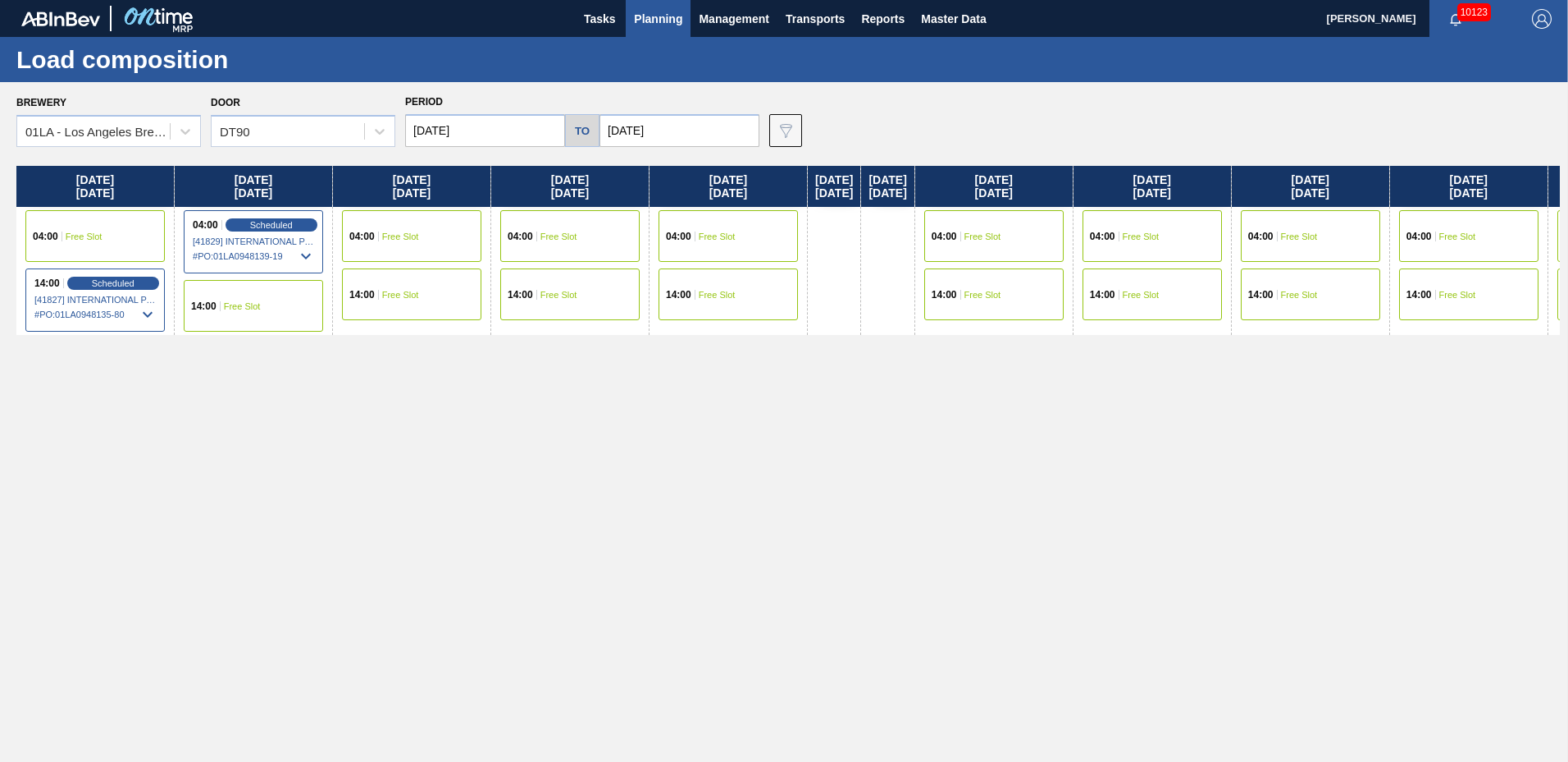
click at [409, 237] on span "Free Slot" at bounding box center [401, 236] width 37 height 10
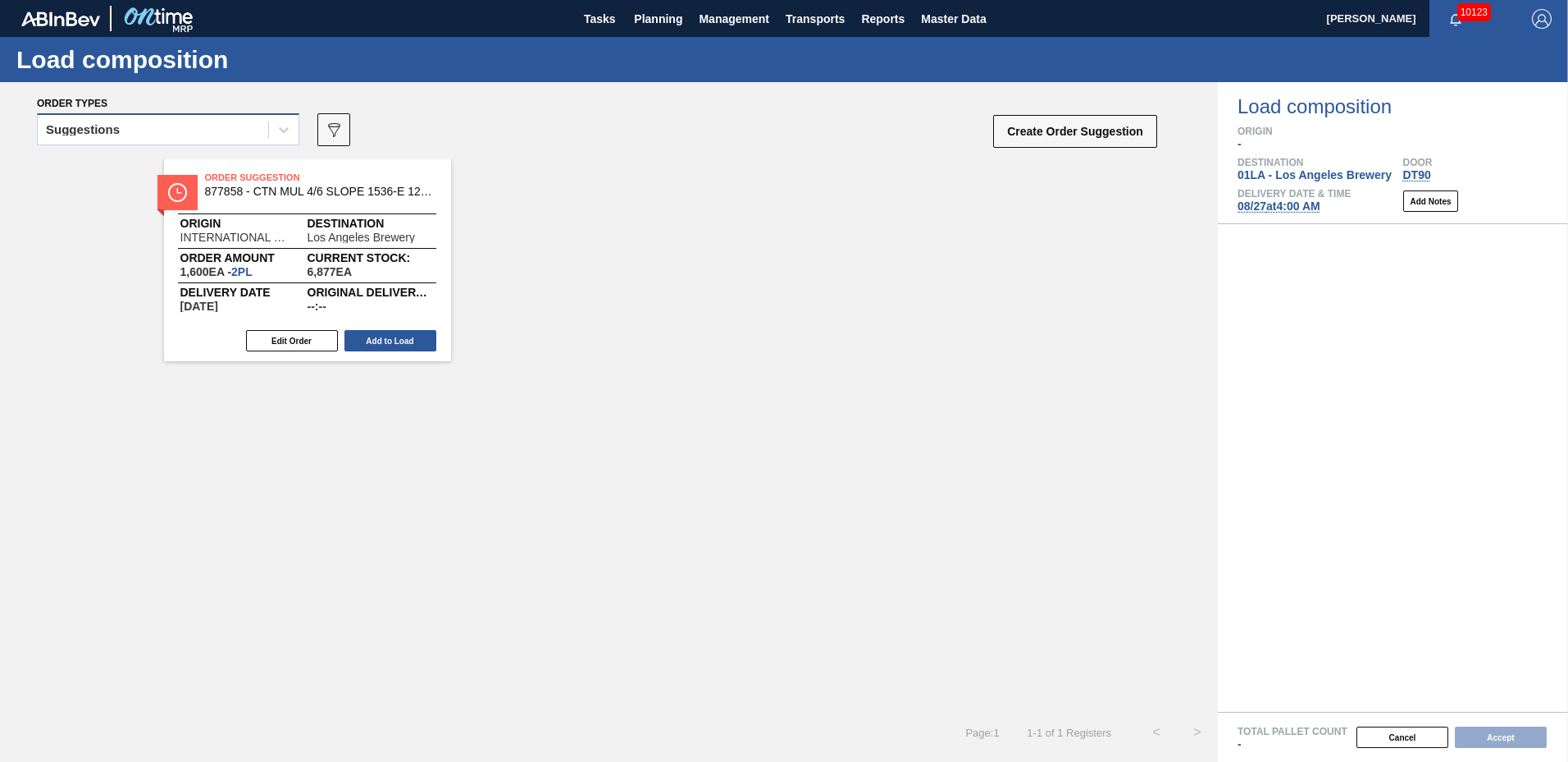
click at [144, 129] on div "Suggestions" at bounding box center [153, 130] width 230 height 23
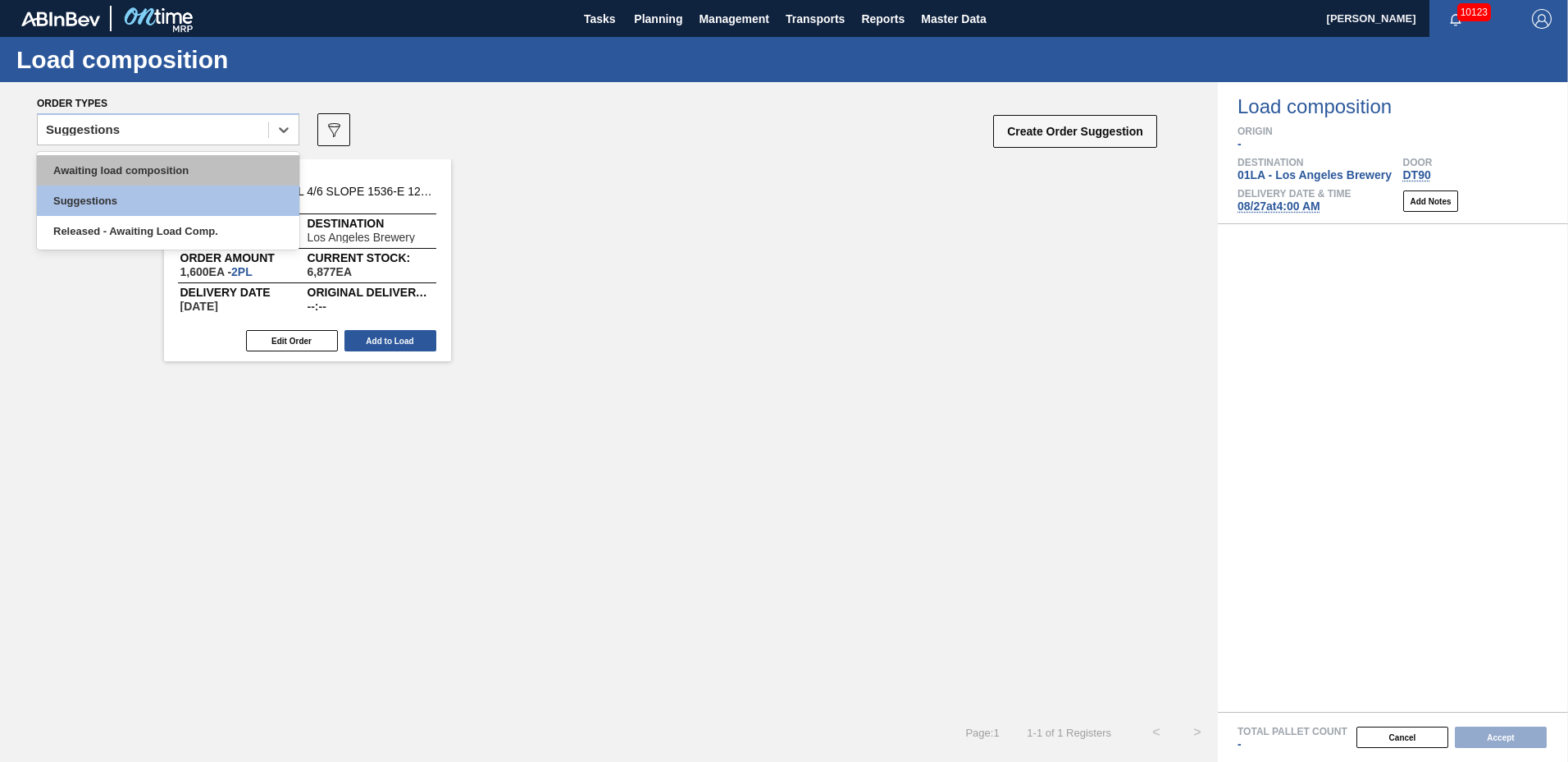
click at [139, 160] on div "Awaiting load composition" at bounding box center [168, 170] width 262 height 30
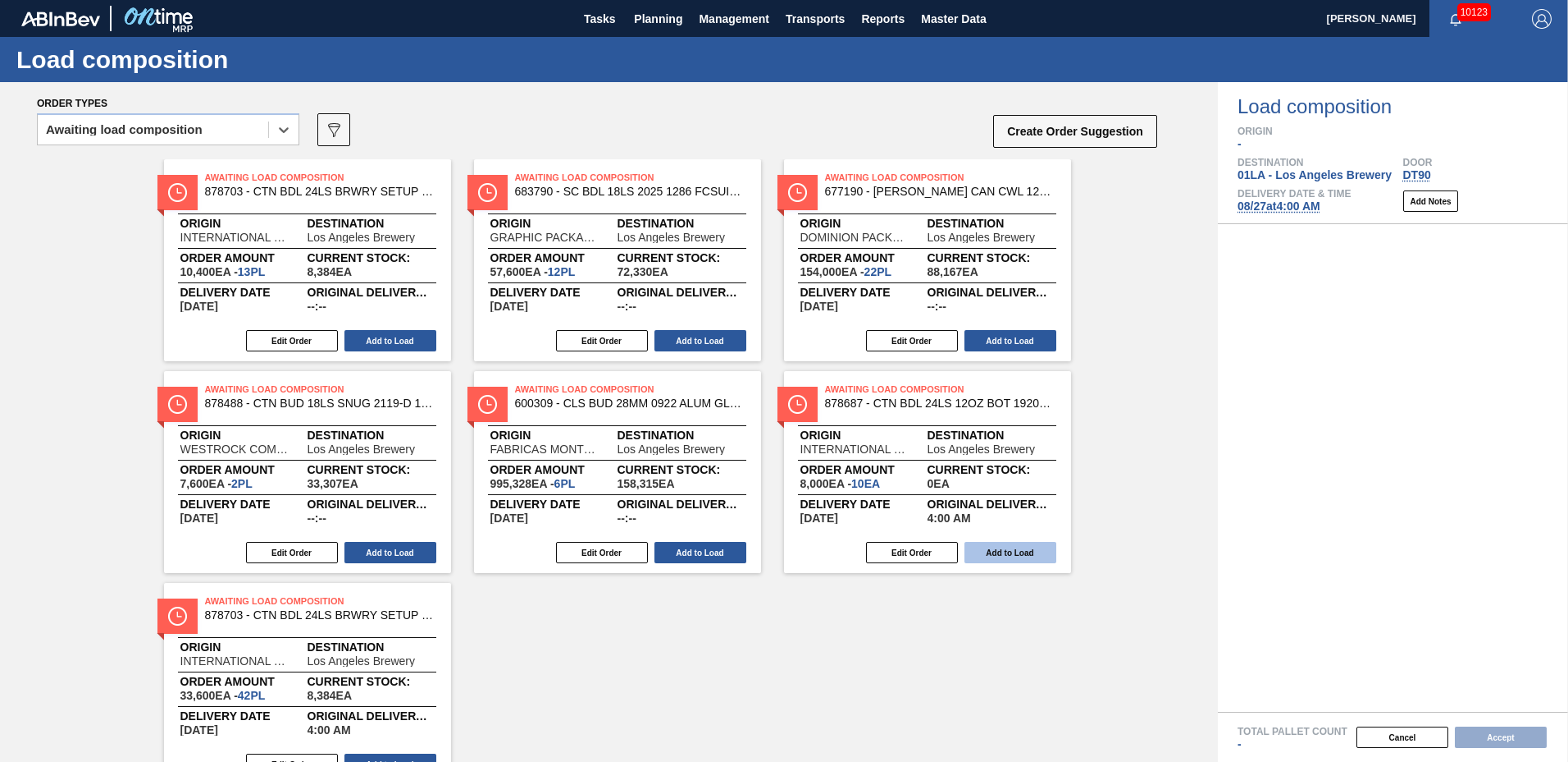
click at [1019, 548] on button "Add to Load" at bounding box center [1010, 552] width 92 height 21
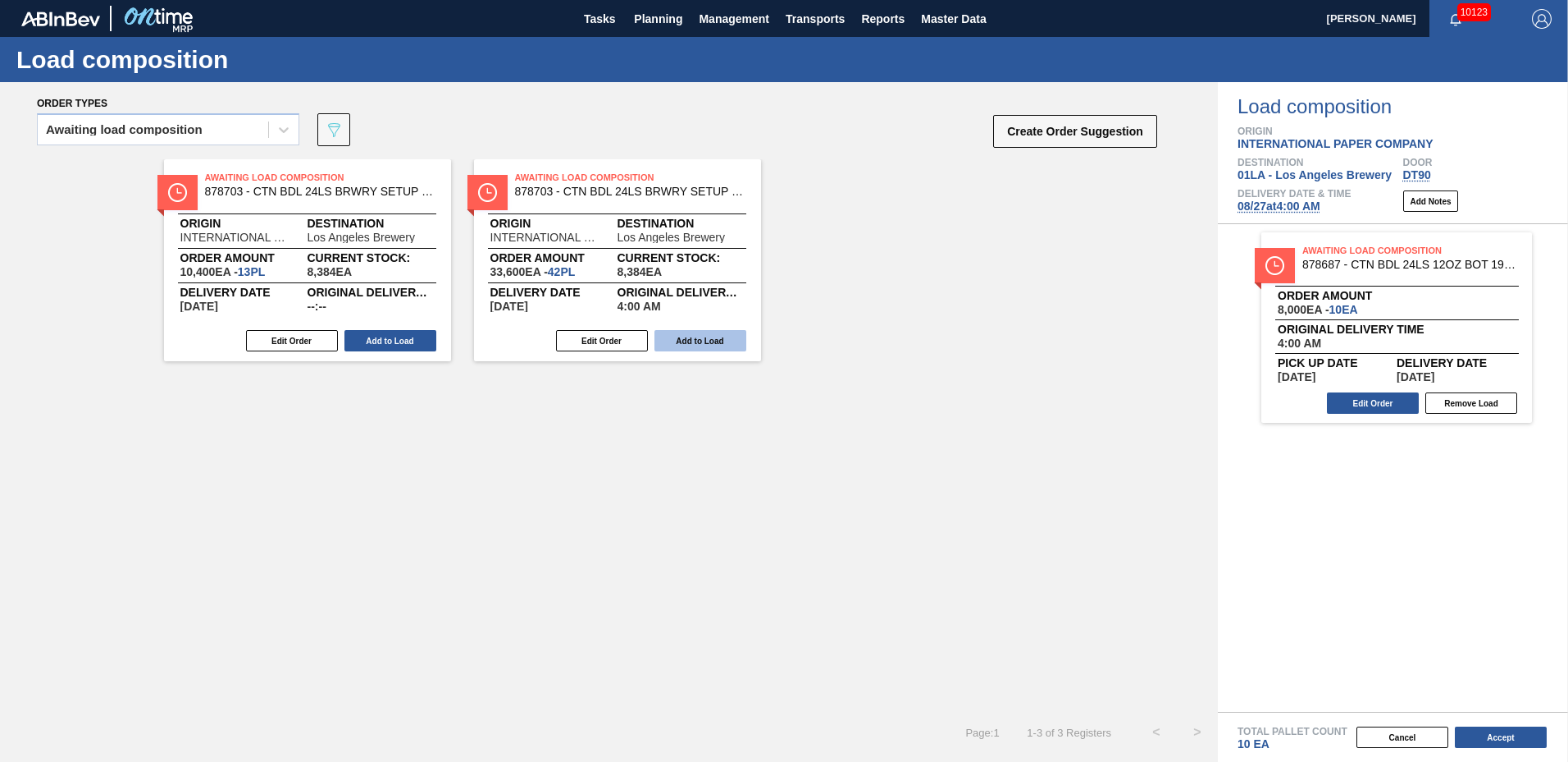
click at [692, 333] on button "Add to Load" at bounding box center [700, 341] width 92 height 21
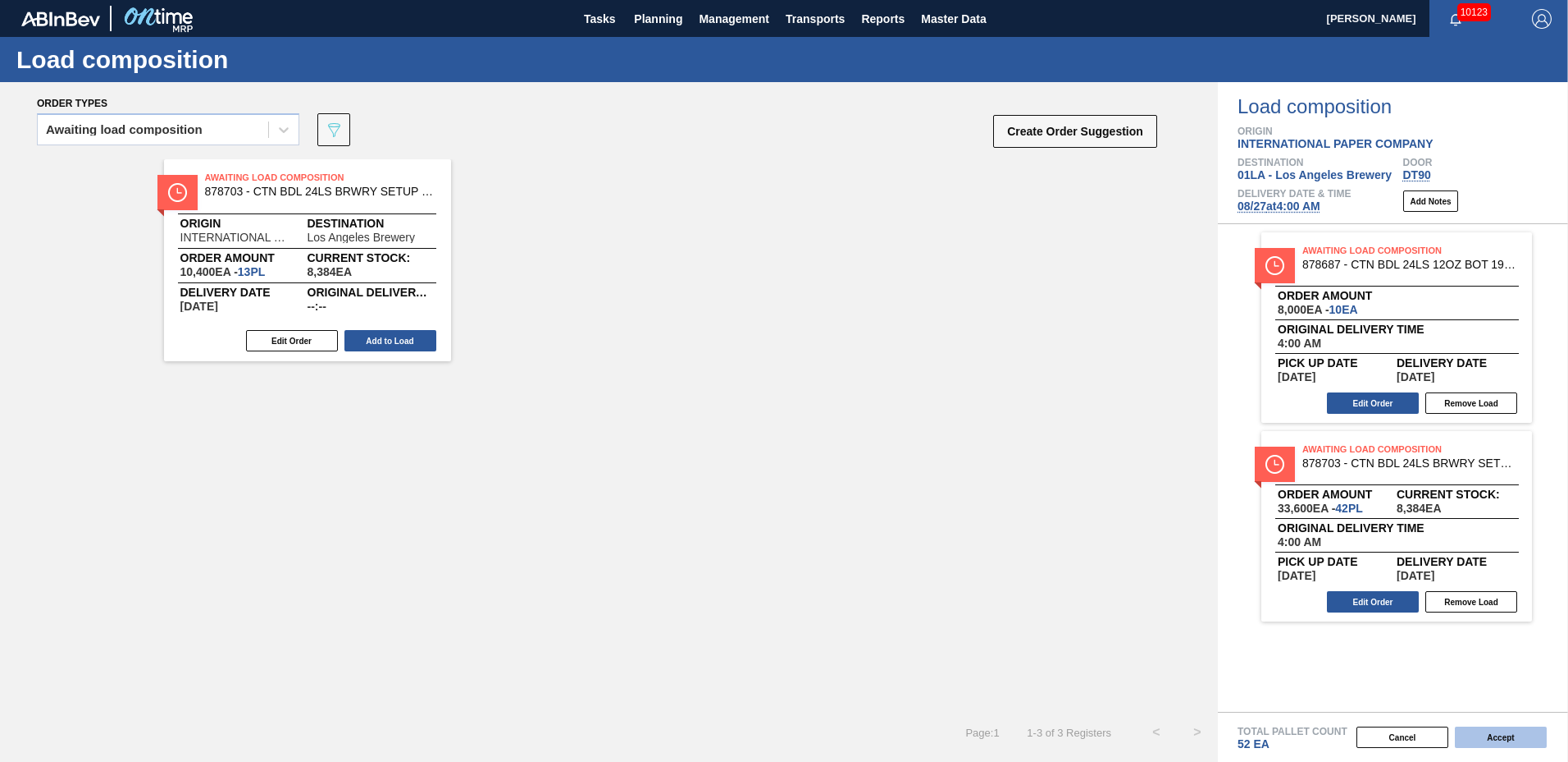
click at [1500, 741] on button "Accept" at bounding box center [1501, 737] width 92 height 21
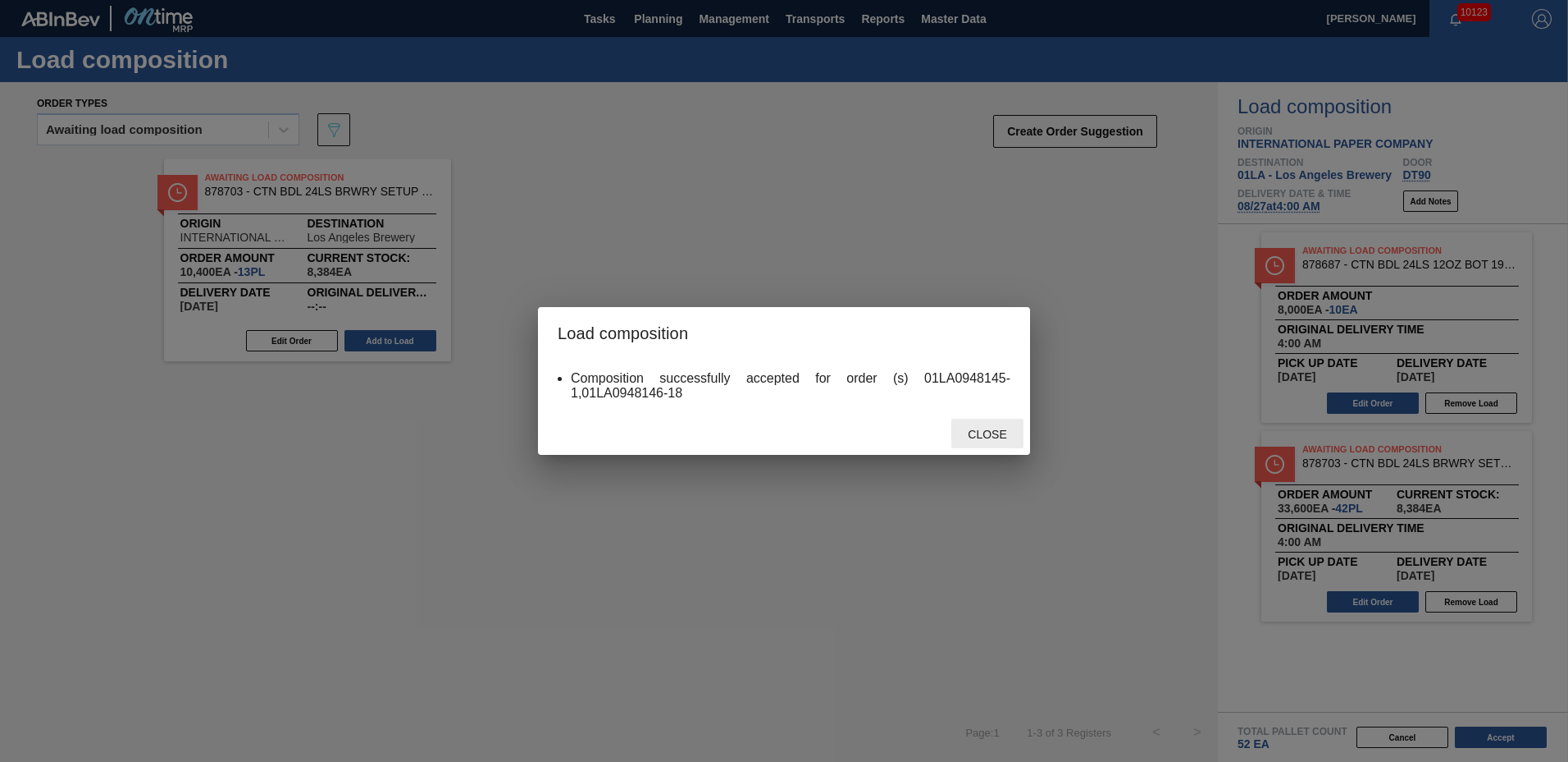
click at [1012, 435] on span "Close" at bounding box center [987, 433] width 64 height 13
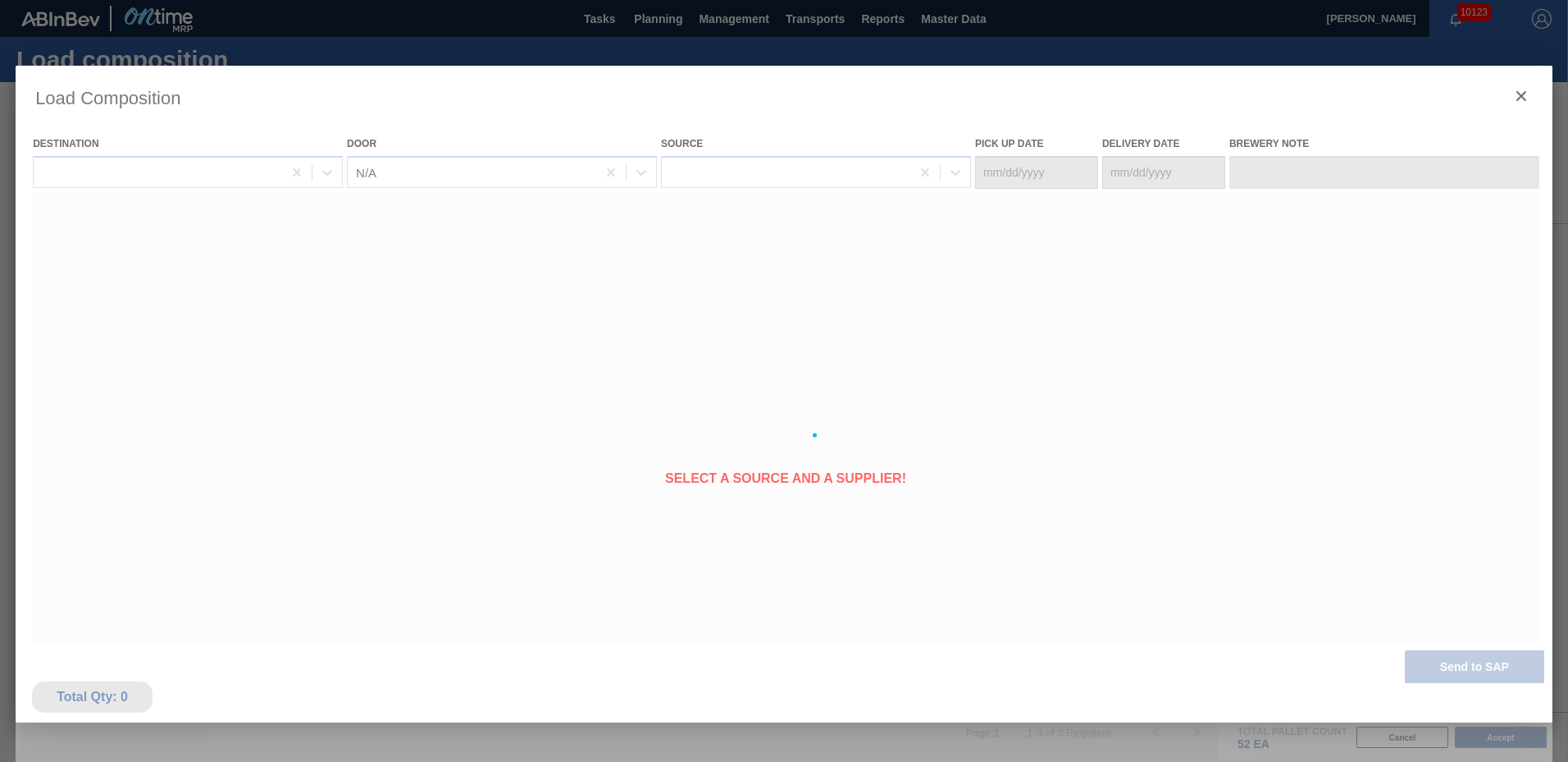
type Date "[DATE]"
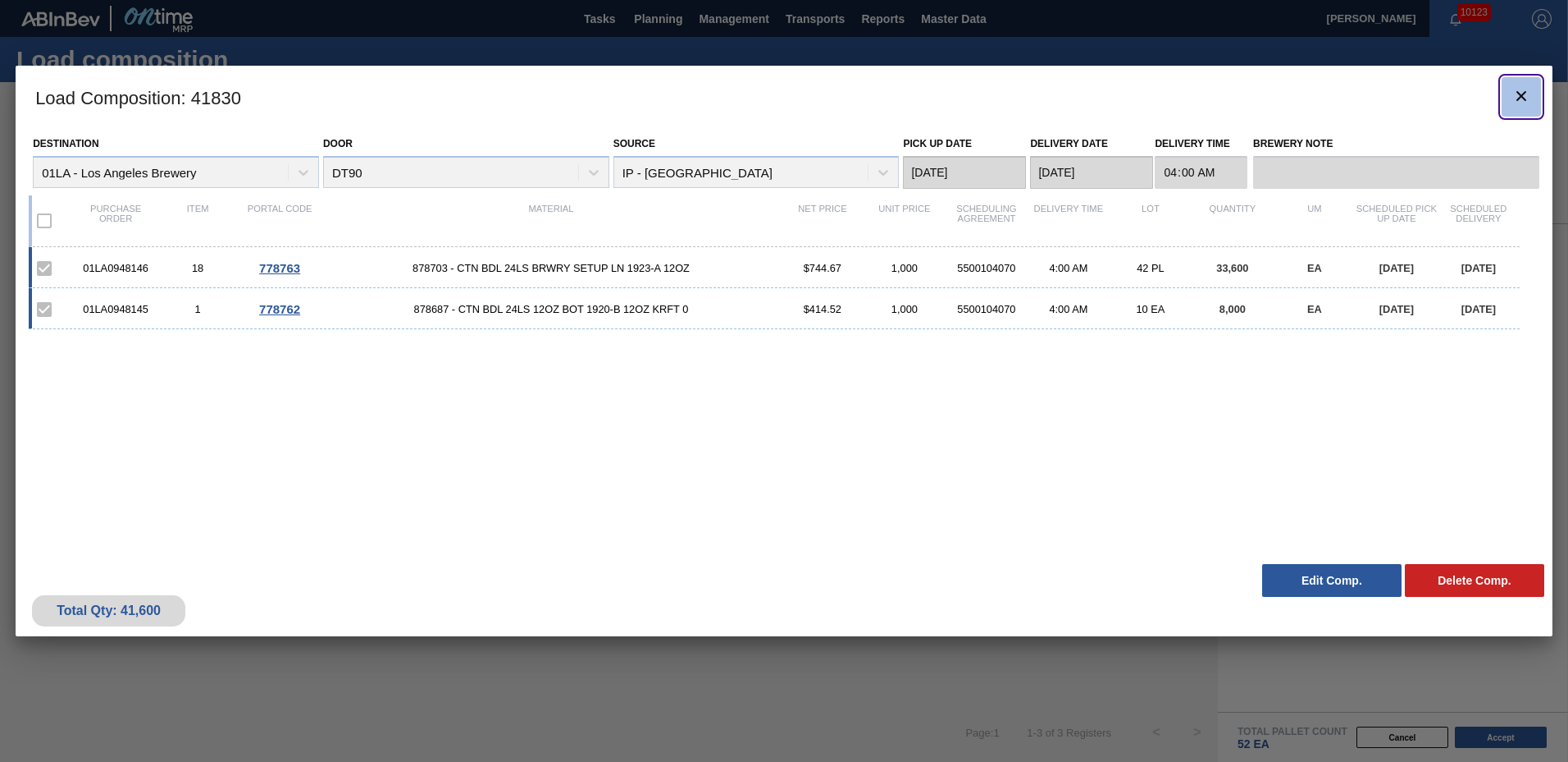
click at [1522, 91] on icon "botão de ícone" at bounding box center [1521, 96] width 20 height 20
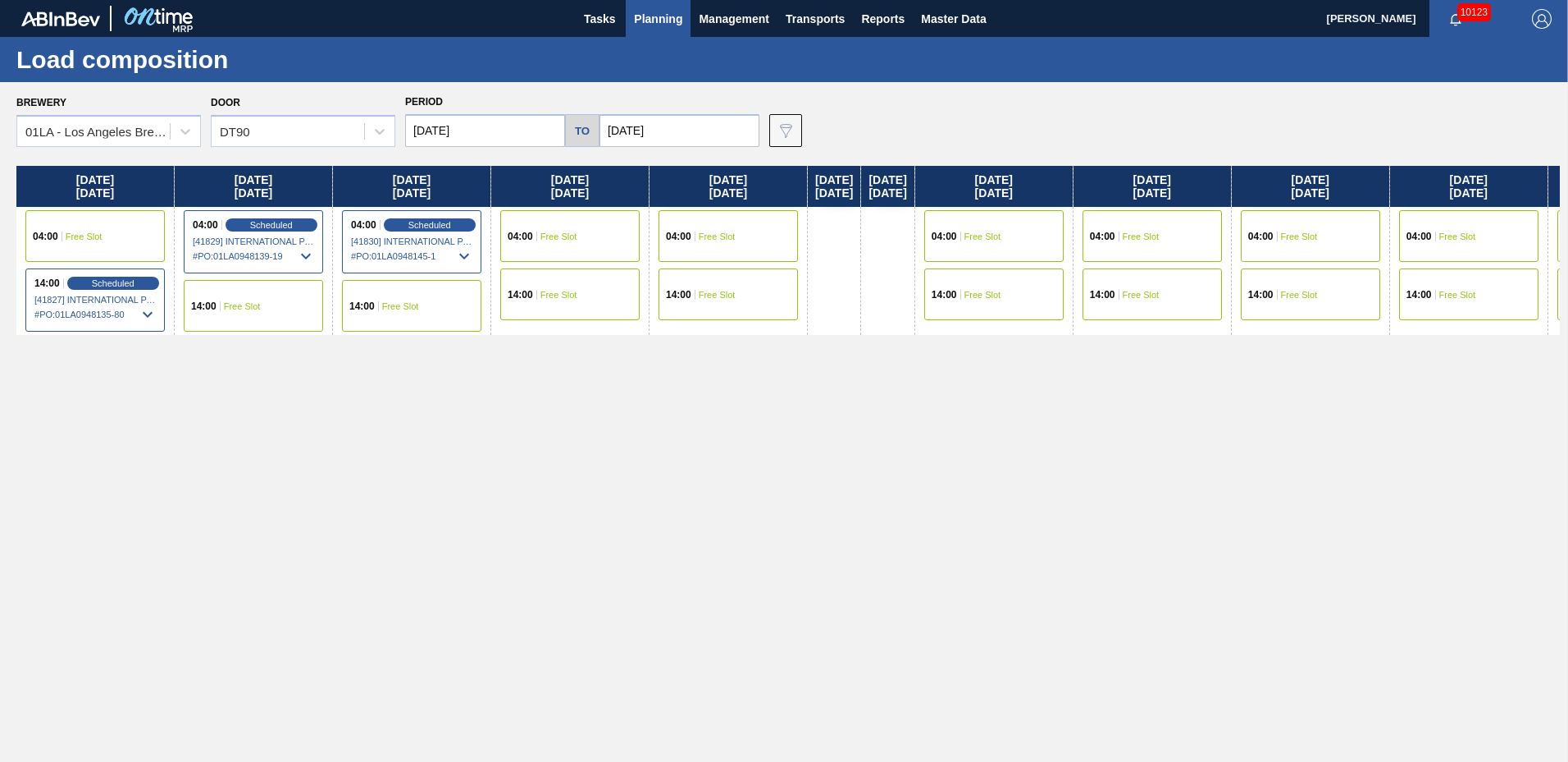
drag, startPoint x: 657, startPoint y: 13, endPoint x: 686, endPoint y: 60, distance: 55.2
click at [658, 13] on span "Planning" at bounding box center [658, 19] width 49 height 20
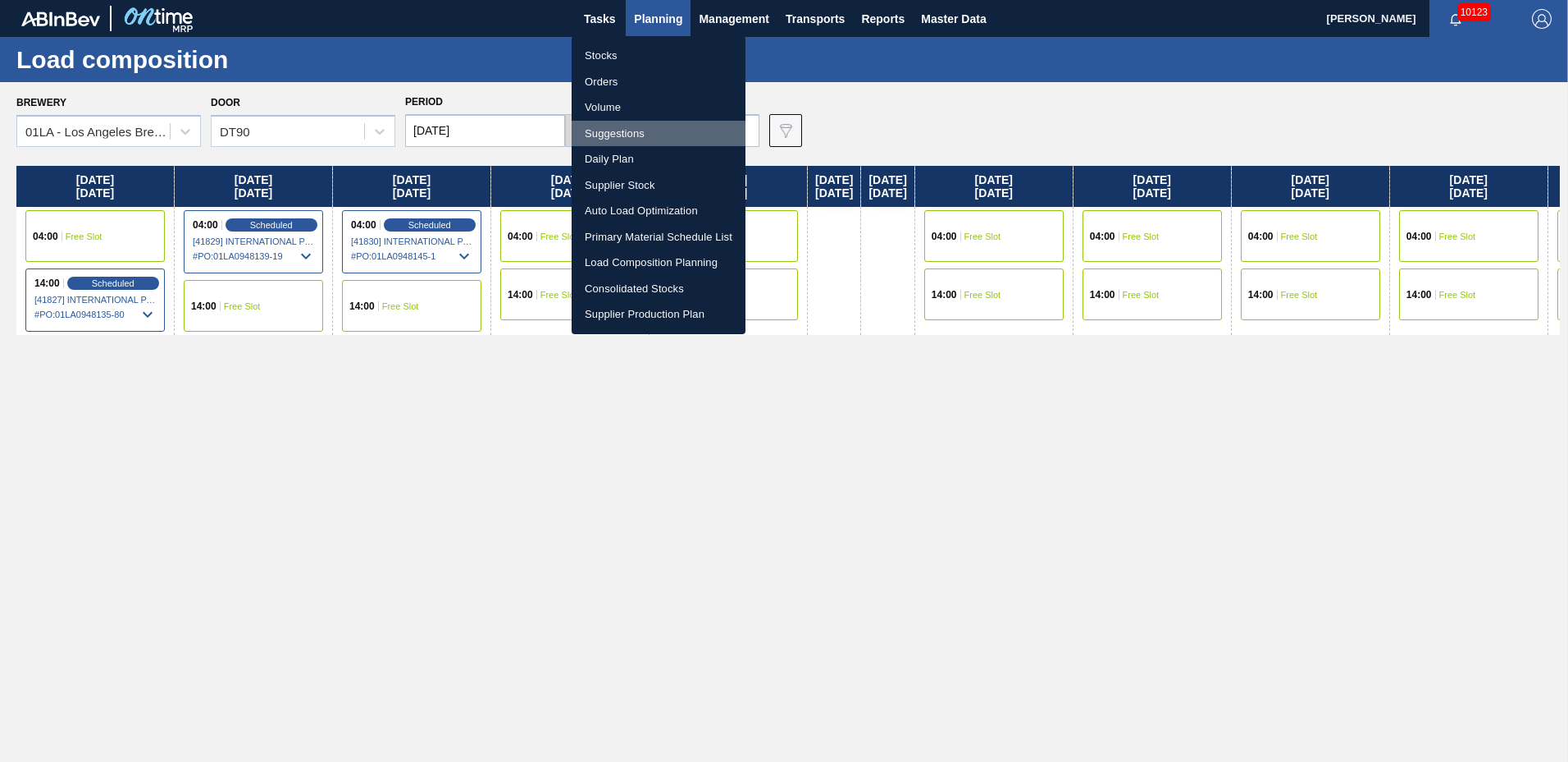
click at [620, 129] on li "Suggestions" at bounding box center [658, 134] width 174 height 26
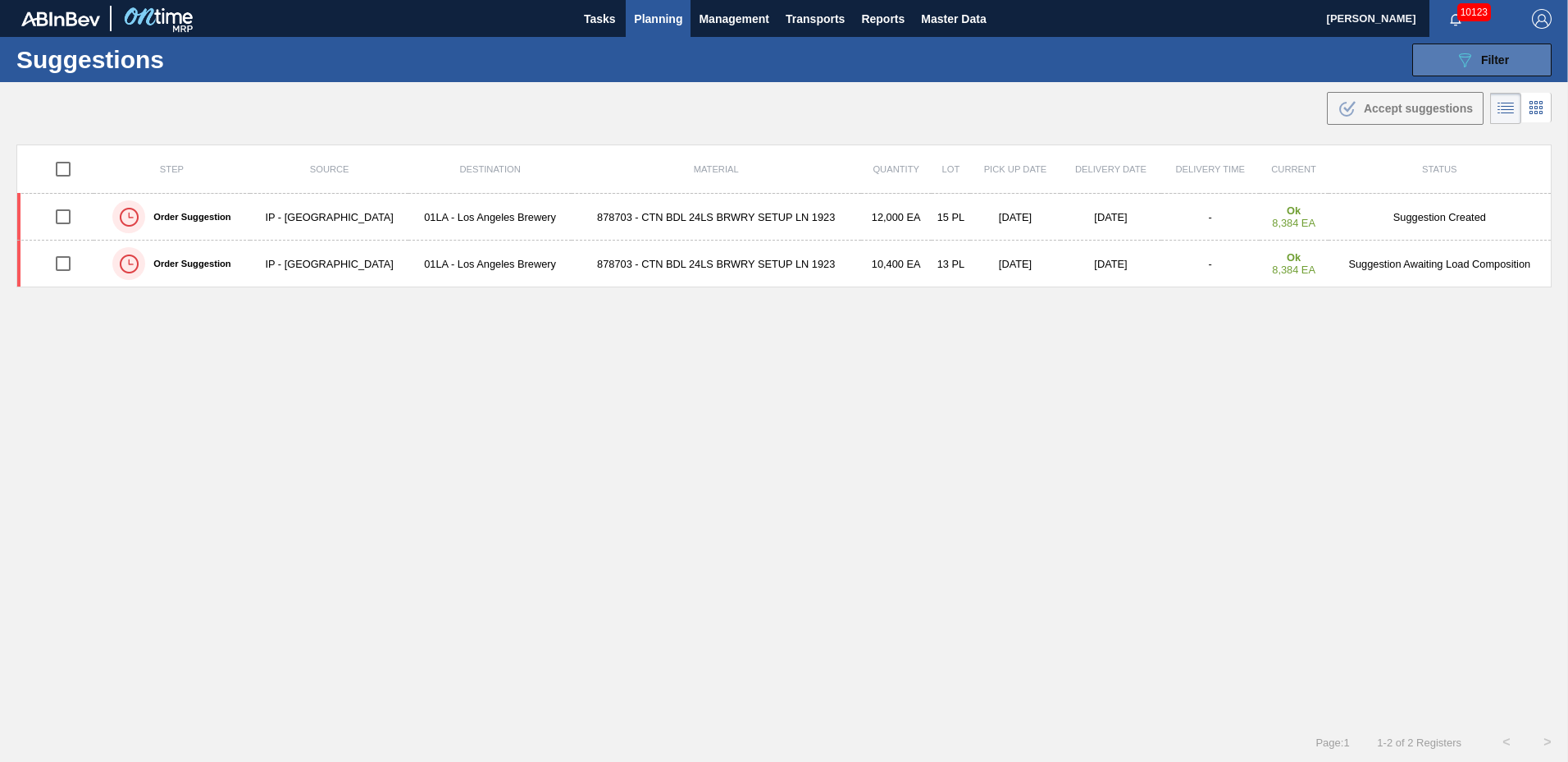
click at [1486, 66] on div "089F7B8B-B2A5-4AFE-B5C0-19BA573D28AC Filter" at bounding box center [1482, 60] width 55 height 20
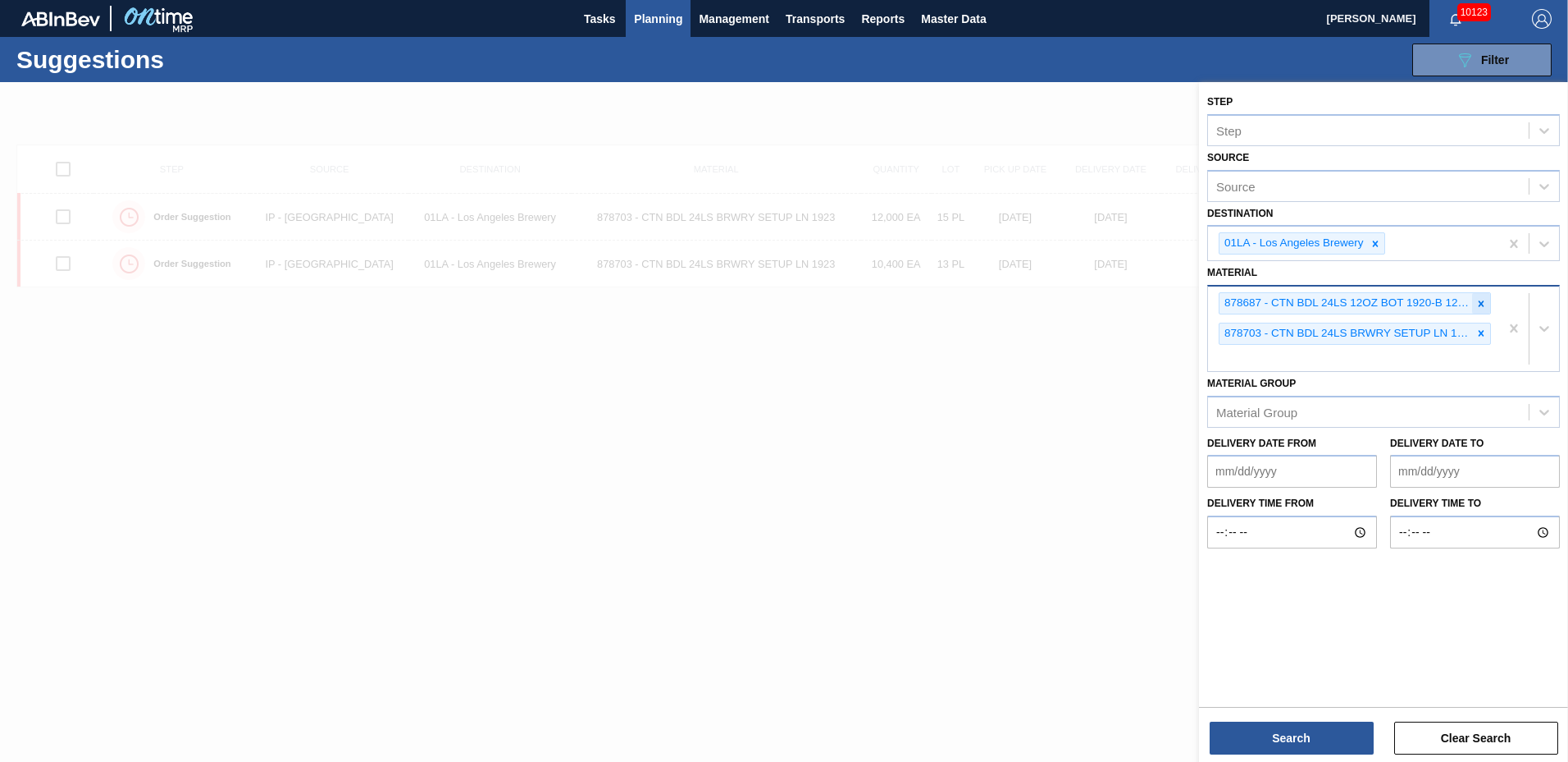
click at [1477, 302] on icon at bounding box center [1481, 303] width 12 height 12
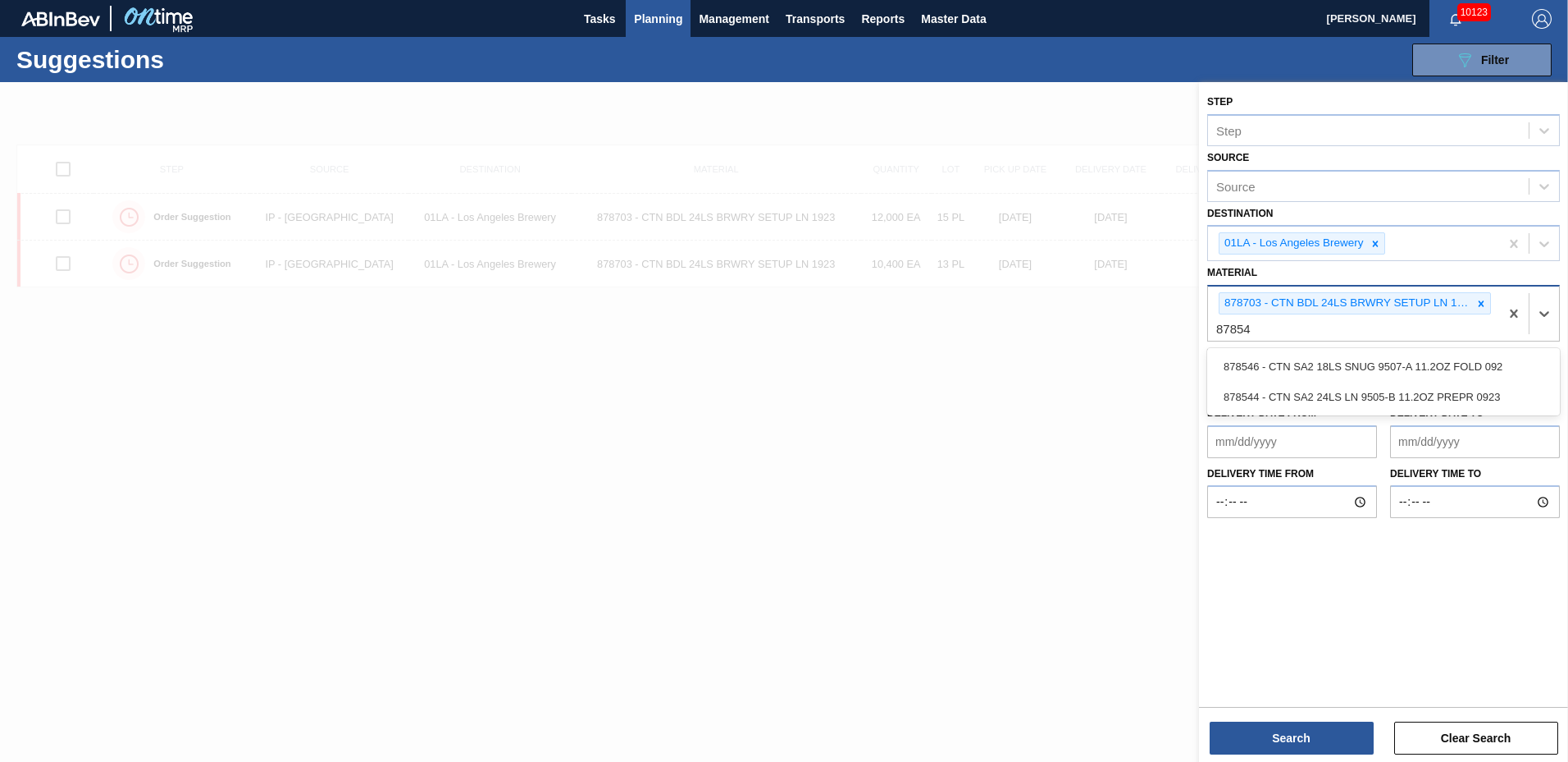
type input "878544"
click at [1302, 371] on div "878544 - CTN SA2 24LS LN 9505-B 11.2OZ PREPR 0923" at bounding box center [1384, 366] width 353 height 30
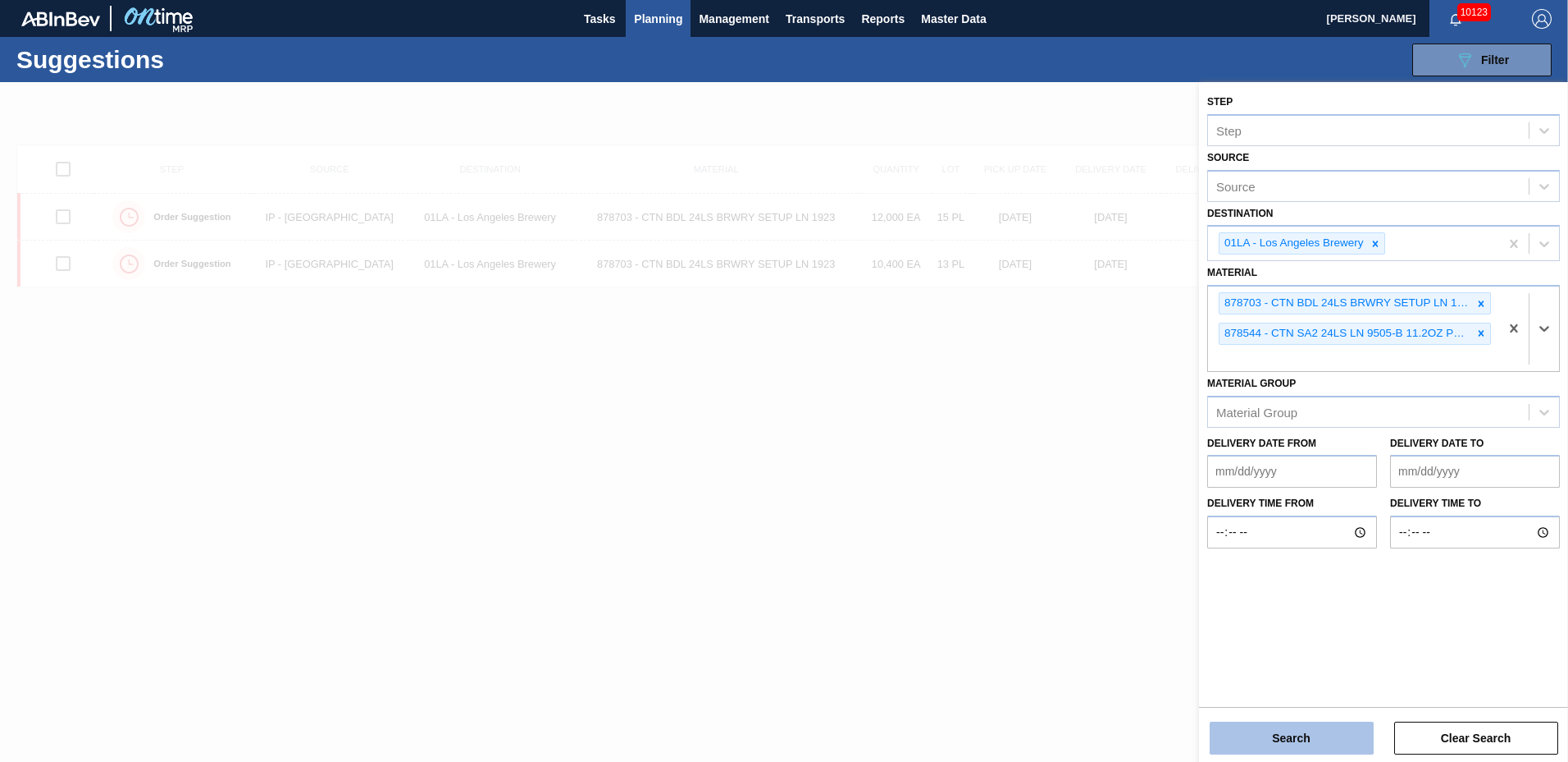
click at [1299, 746] on button "Search" at bounding box center [1292, 738] width 164 height 33
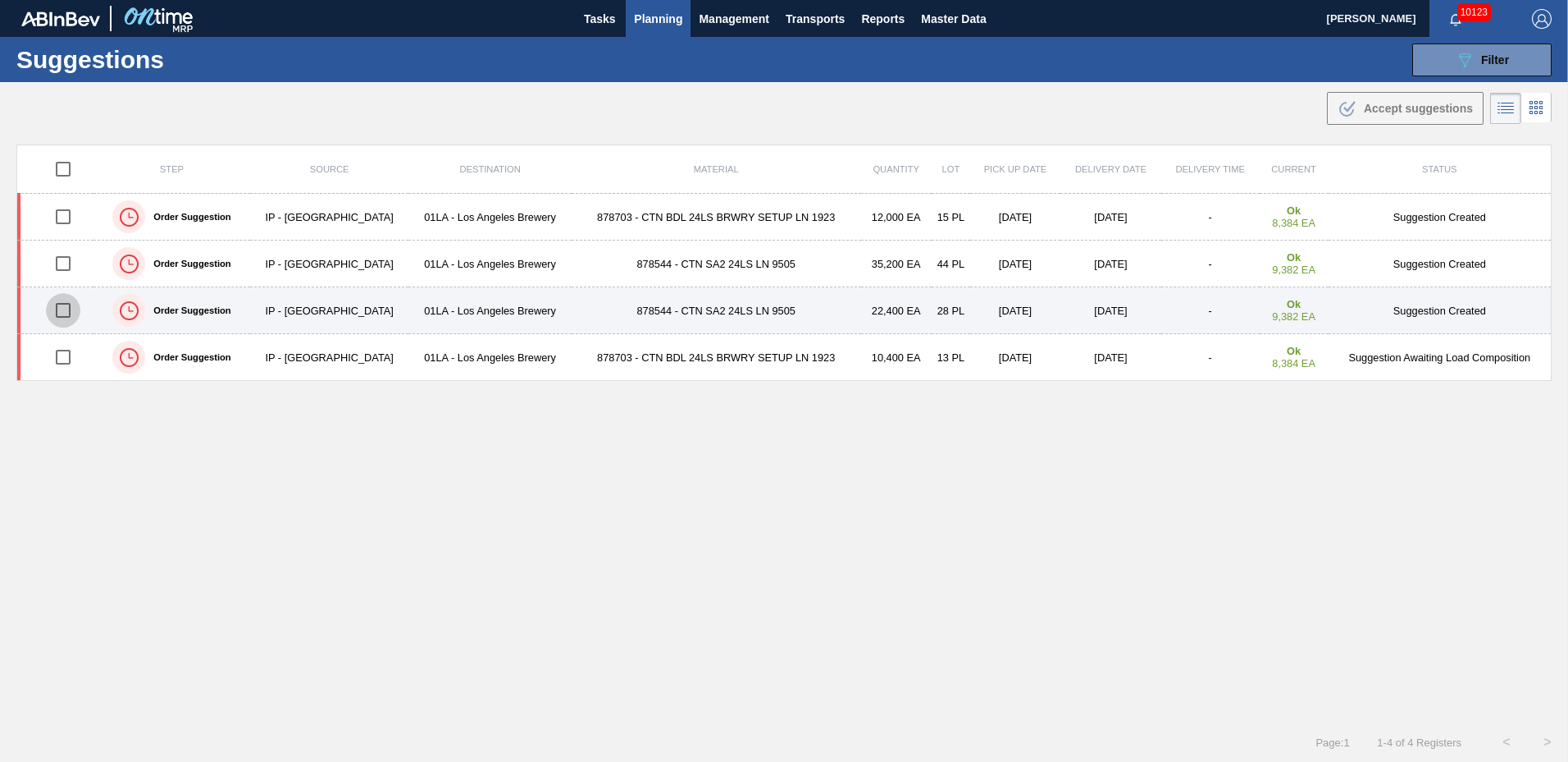
click at [69, 311] on input "checkbox" at bounding box center [62, 309] width 34 height 34
checkbox input "true"
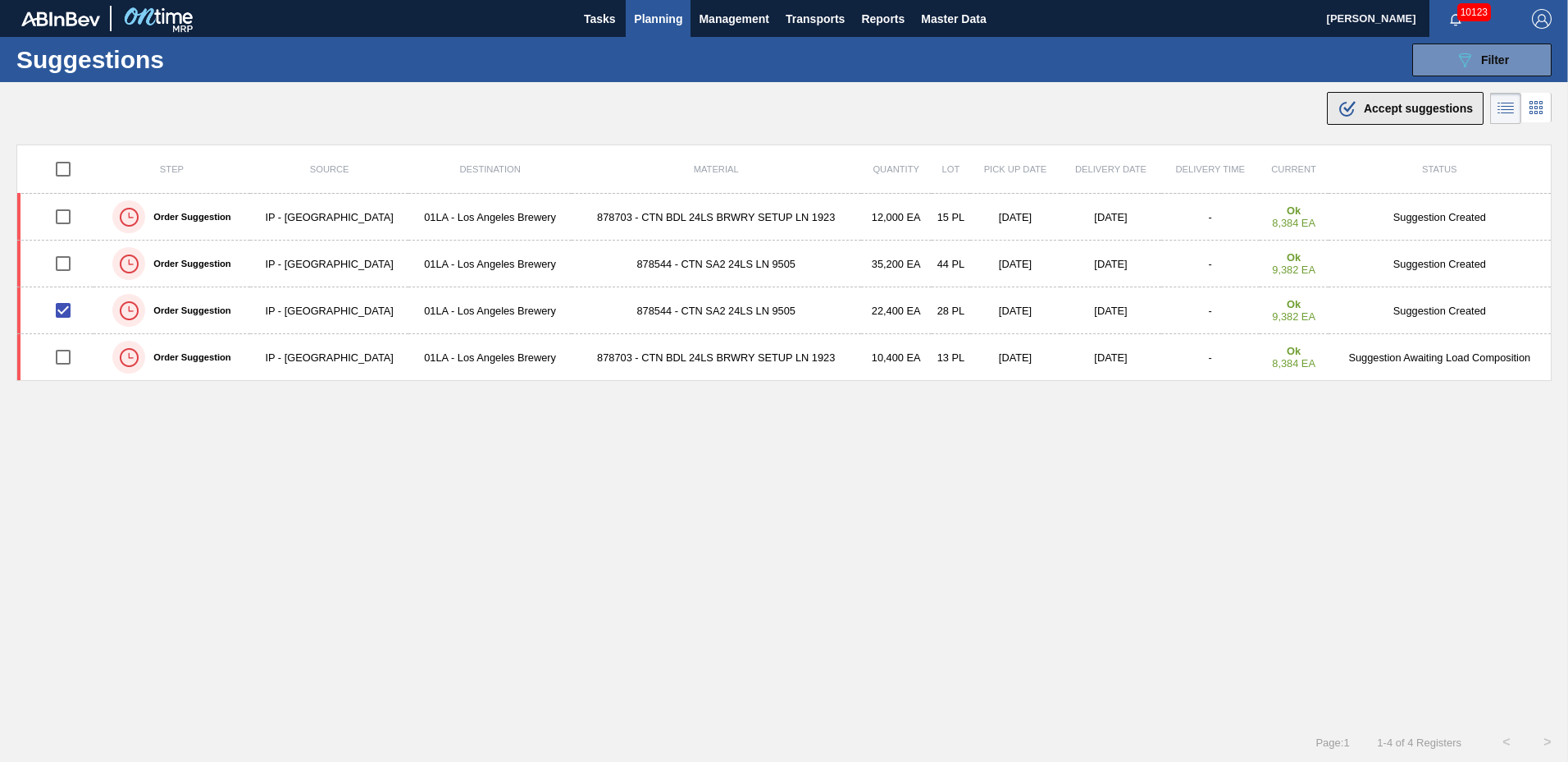
click at [1354, 101] on div ".b{fill:var(--color-action-default)} Accept suggestions" at bounding box center [1405, 108] width 136 height 20
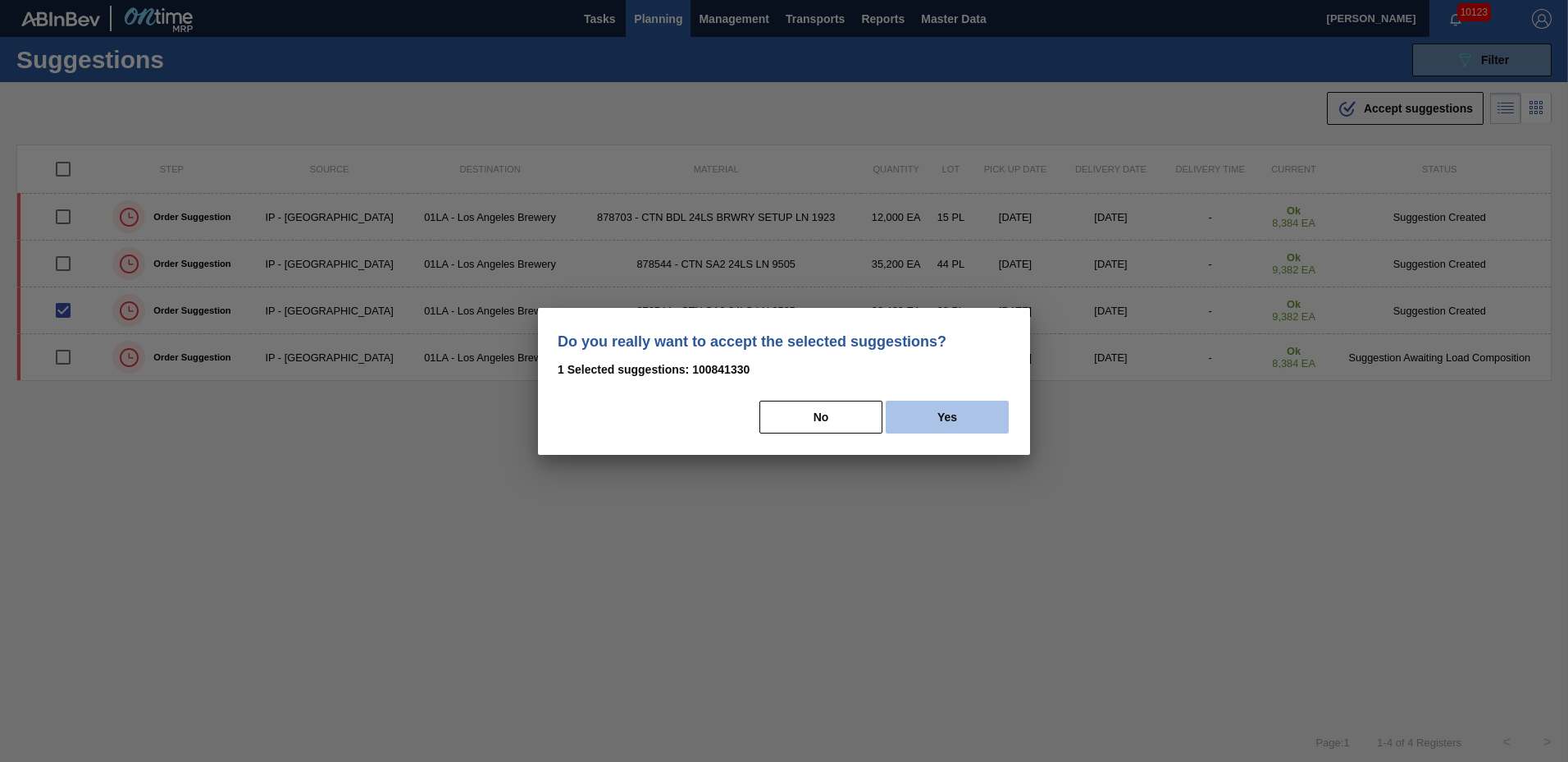
click at [954, 419] on button "Yes" at bounding box center [947, 417] width 123 height 33
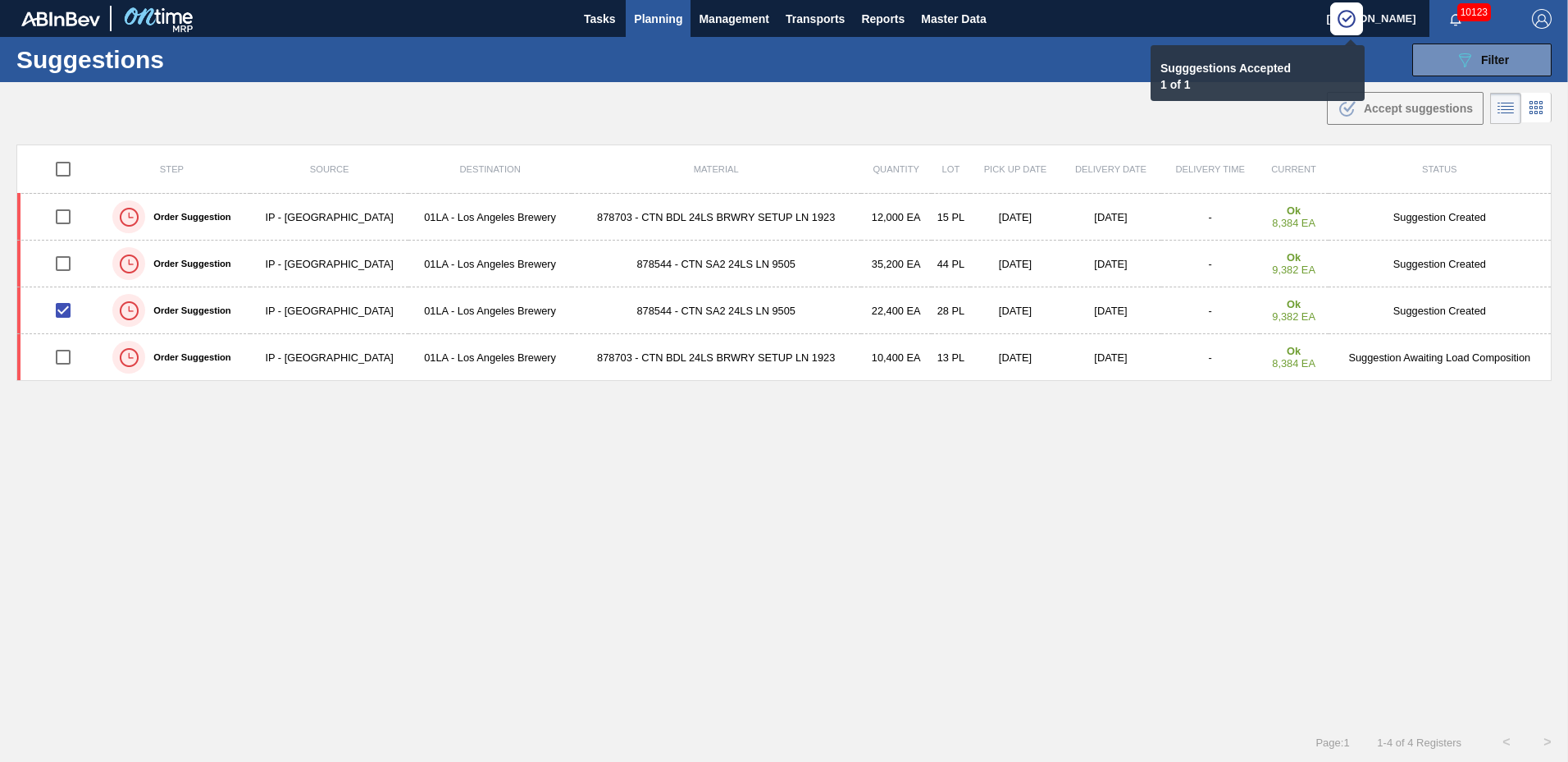
click at [665, 20] on span "Planning" at bounding box center [658, 19] width 49 height 20
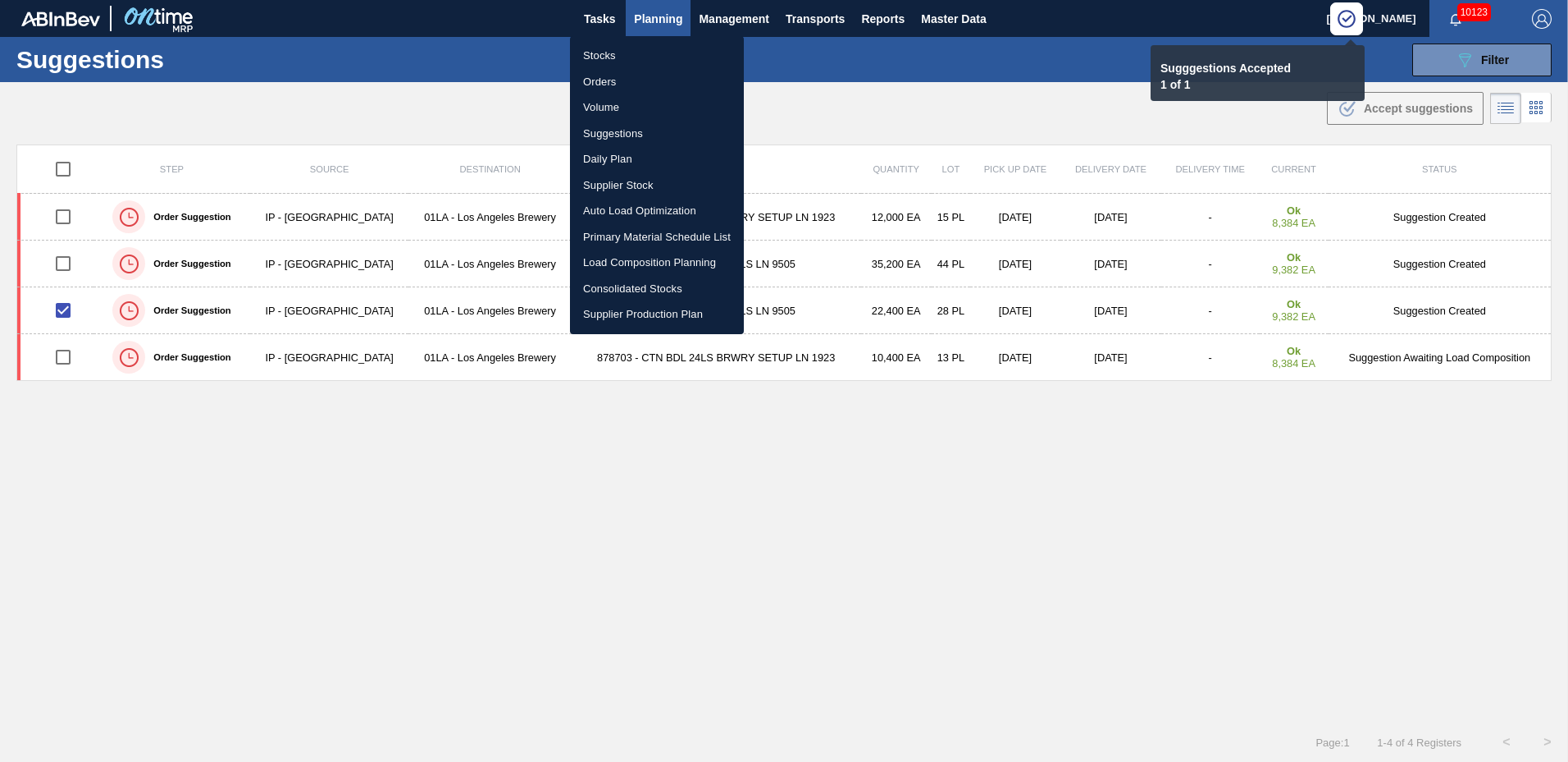
click at [633, 231] on li "Primary Material Schedule List" at bounding box center [657, 237] width 174 height 26
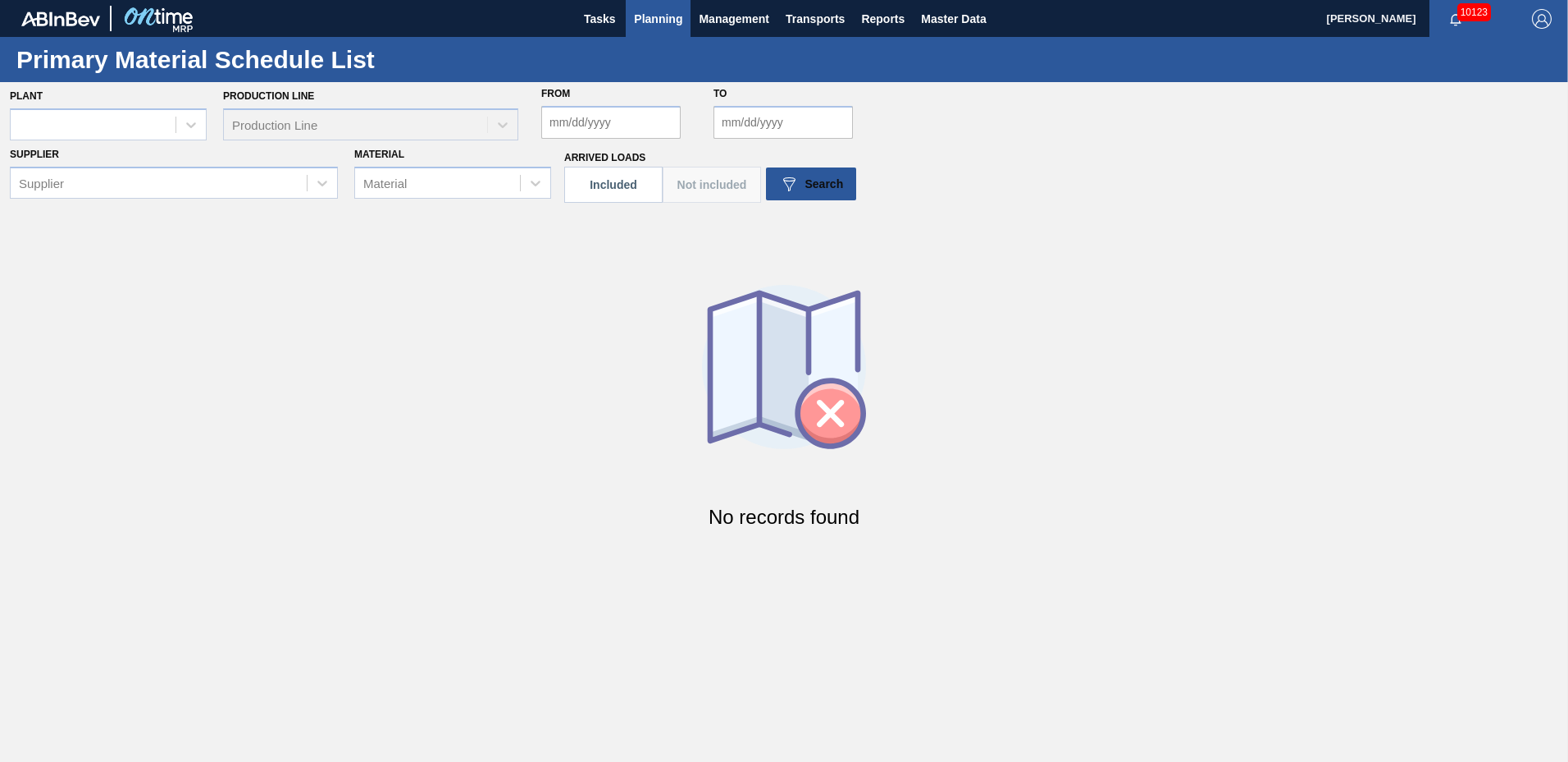
click at [647, 17] on span "Planning" at bounding box center [658, 19] width 49 height 20
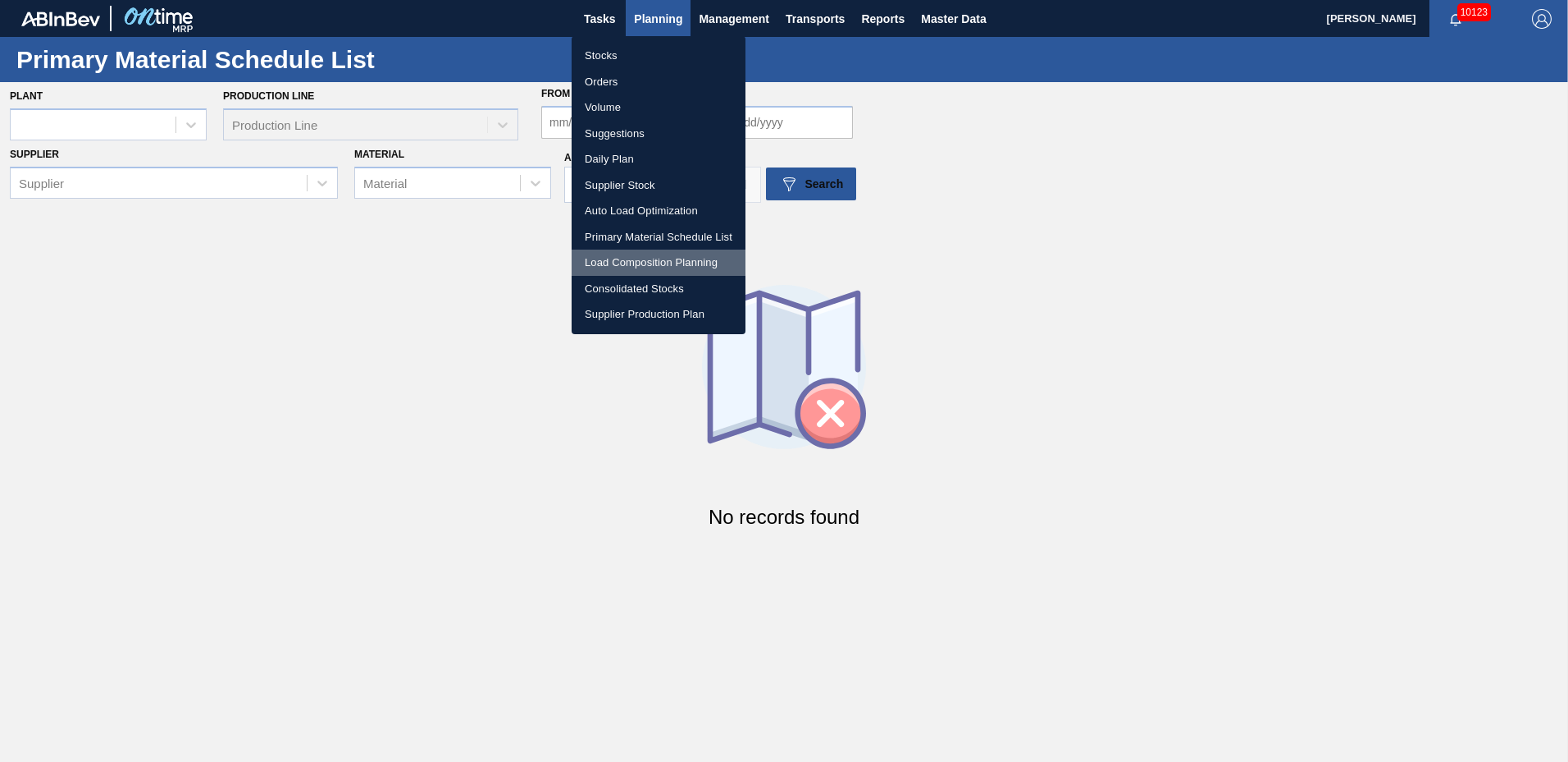
click at [637, 261] on li "Load Composition Planning" at bounding box center [658, 262] width 174 height 26
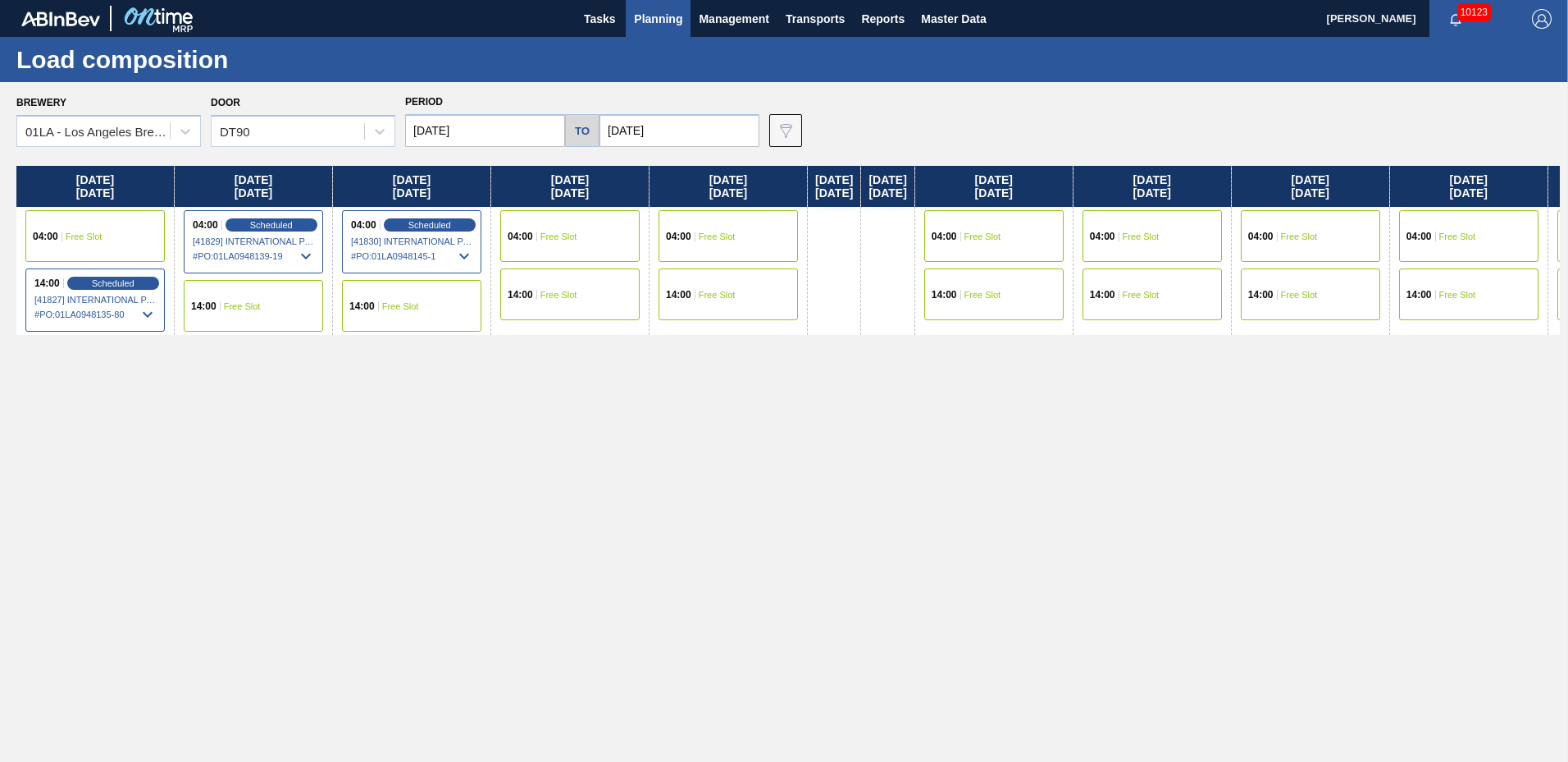
click at [573, 224] on div "04:00 Free Slot" at bounding box center [569, 235] width 139 height 52
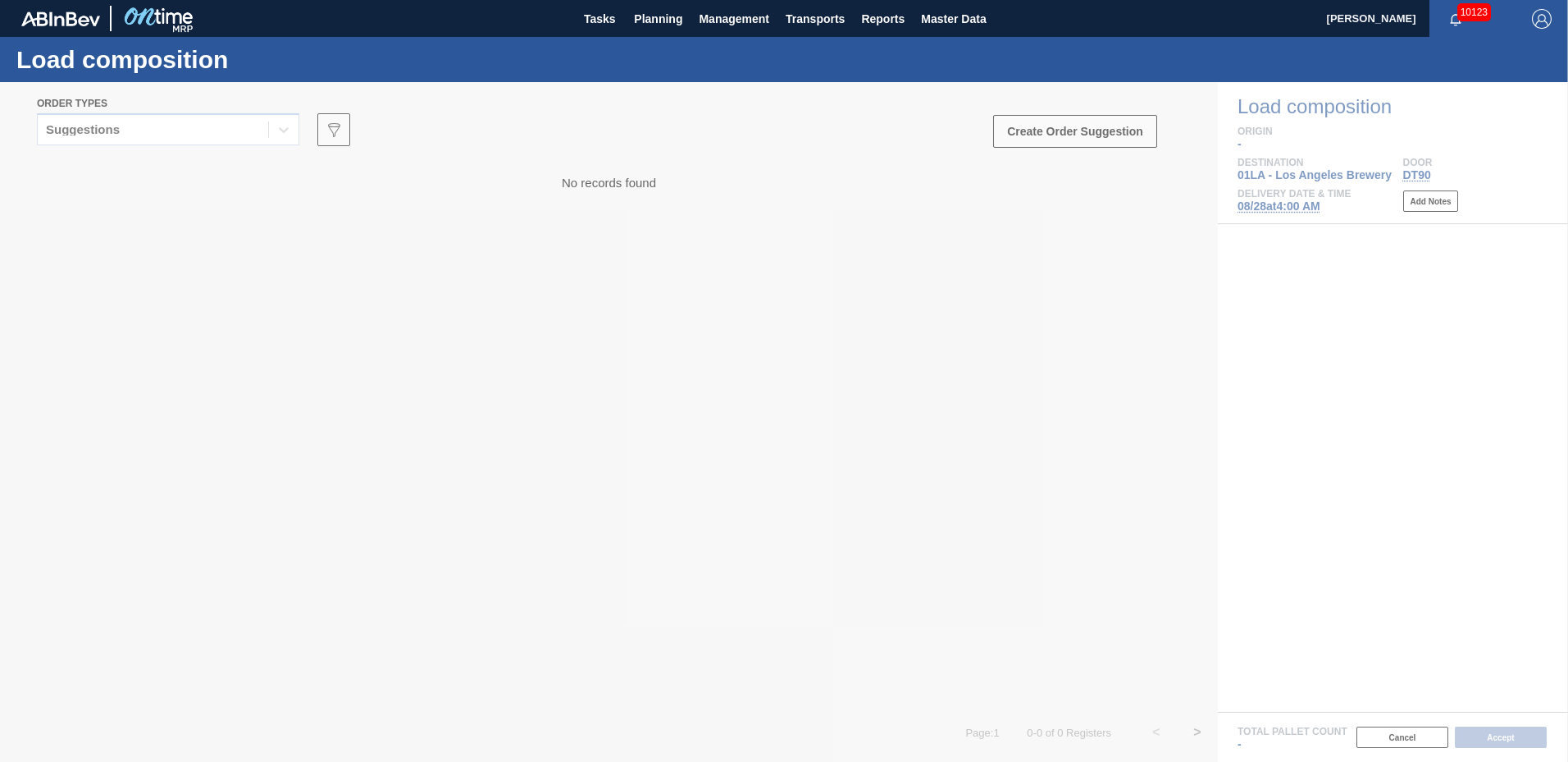
click at [119, 132] on div at bounding box center [784, 421] width 1568 height 679
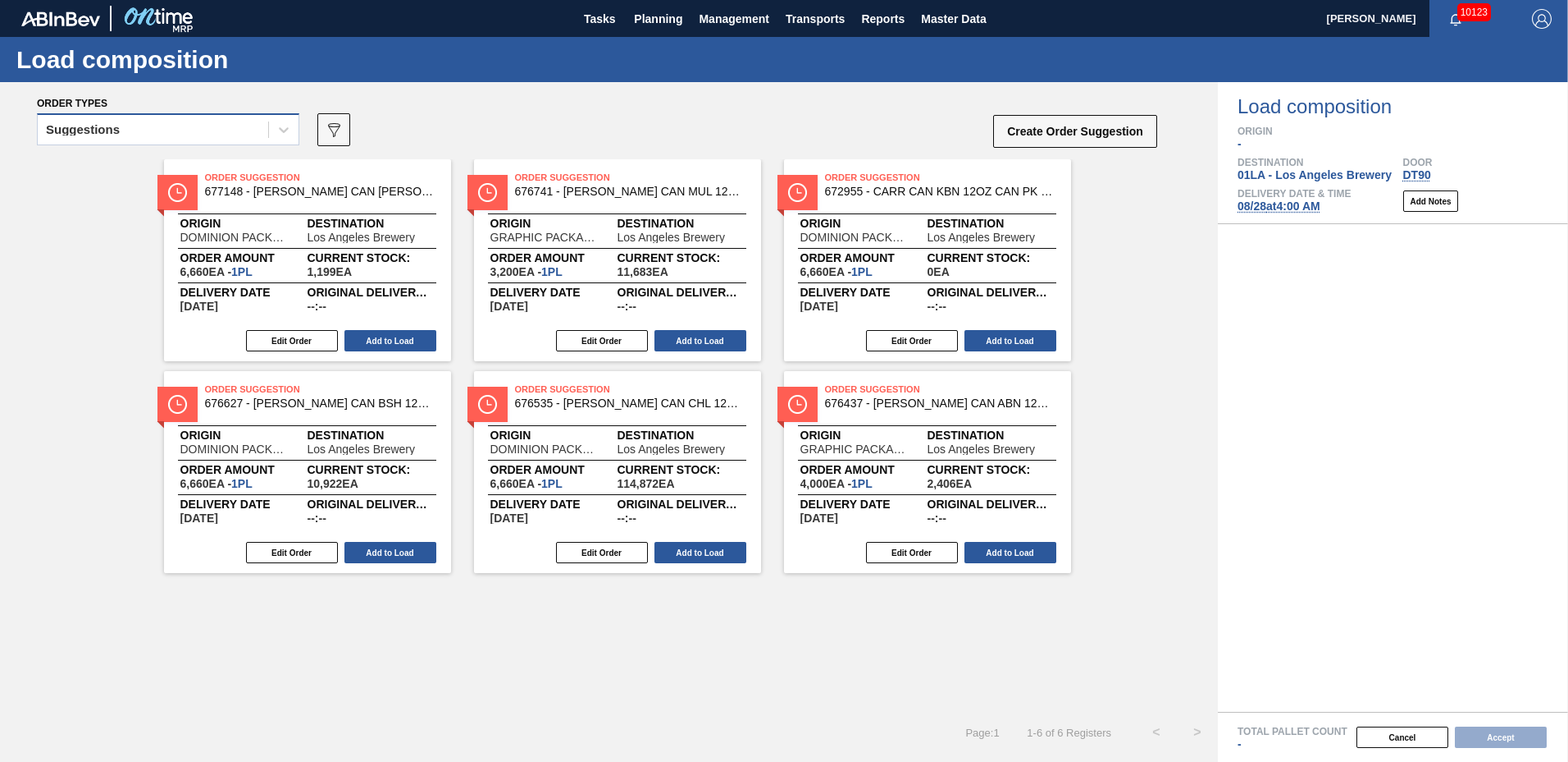
click at [130, 137] on div "Suggestions" at bounding box center [153, 130] width 230 height 23
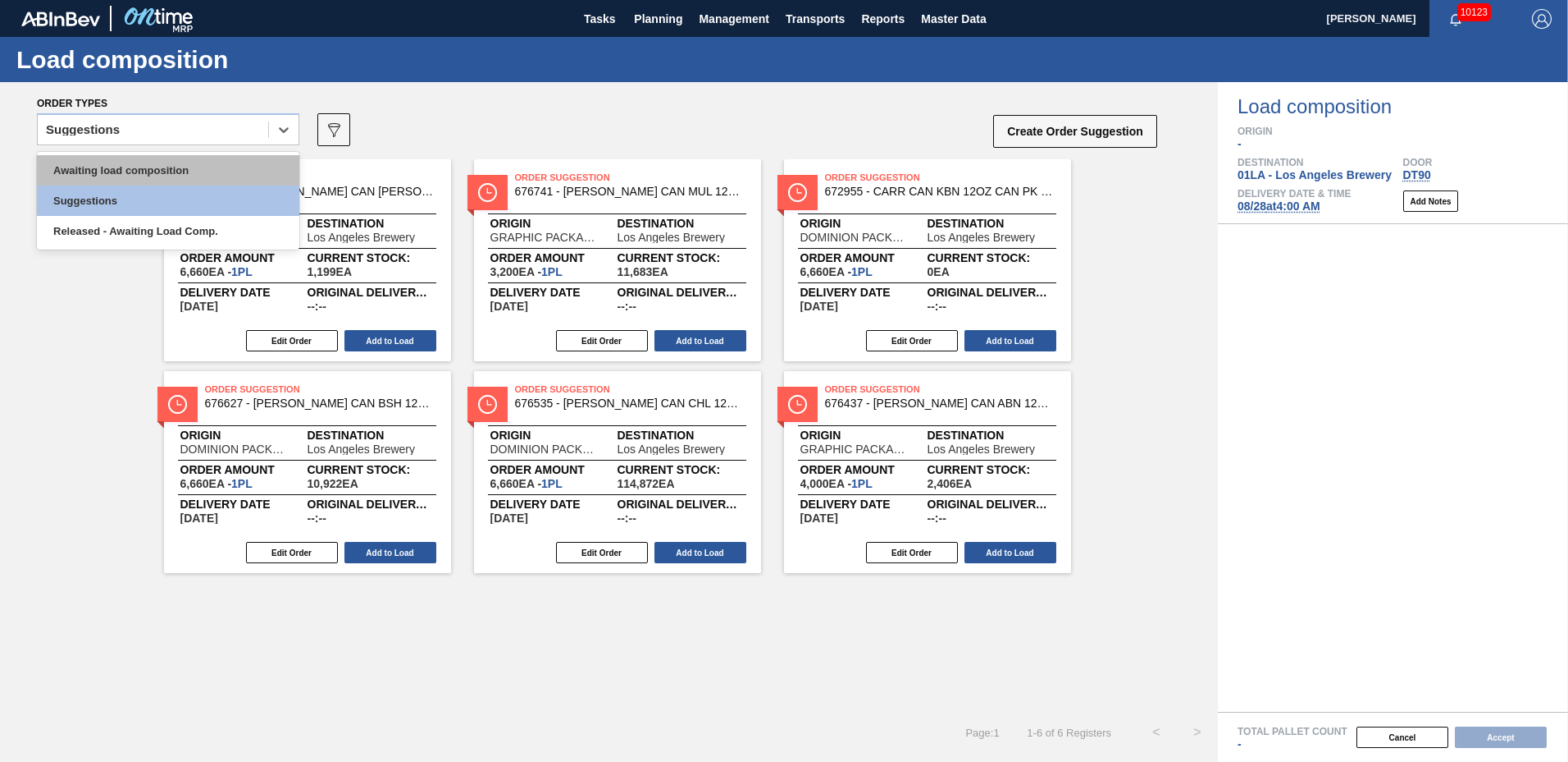
click at [126, 163] on div "Awaiting load composition" at bounding box center [168, 170] width 262 height 30
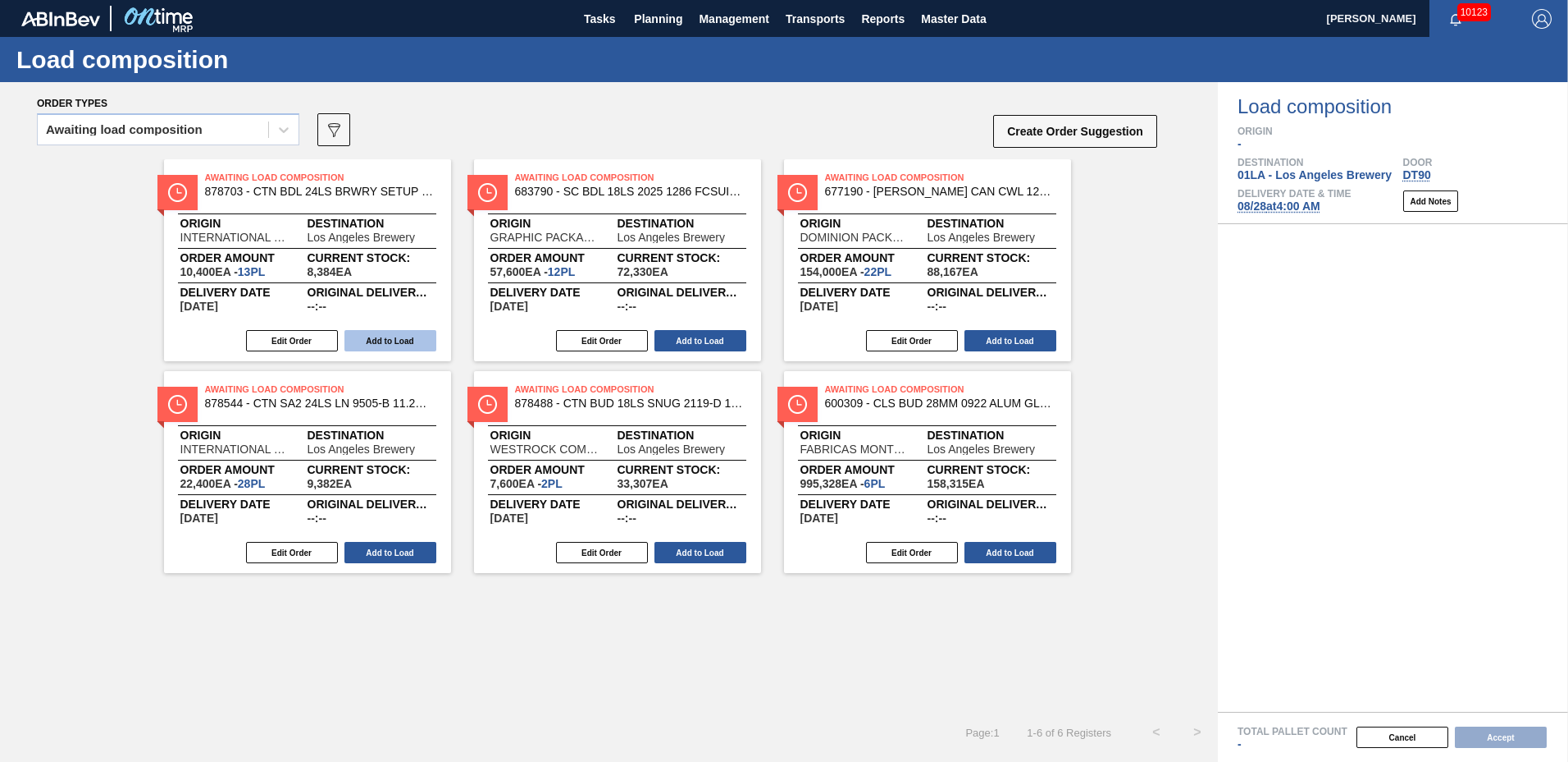
click at [382, 333] on button "Add to Load" at bounding box center [390, 341] width 92 height 21
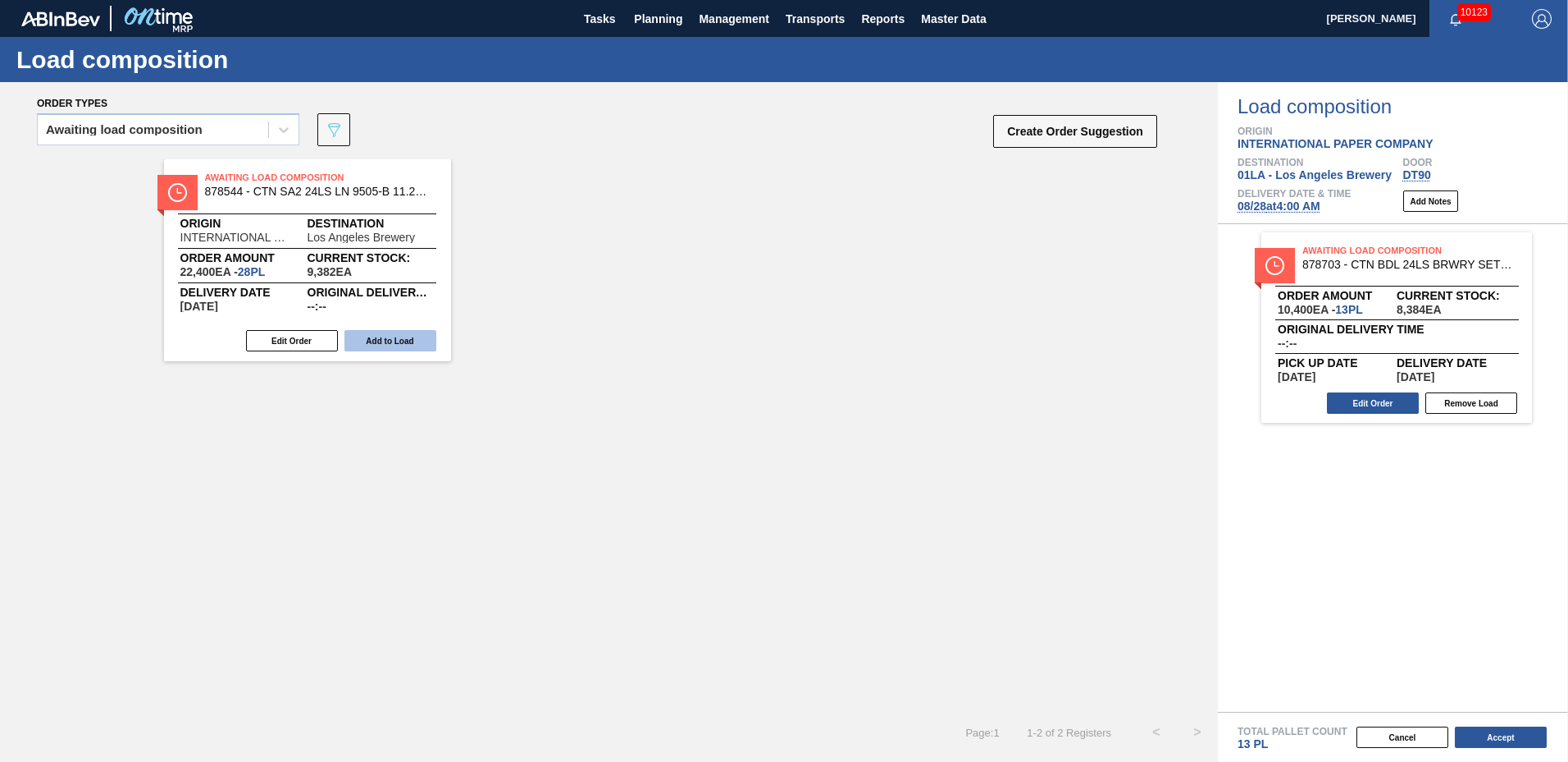
click at [382, 336] on button "Add to Load" at bounding box center [390, 341] width 92 height 21
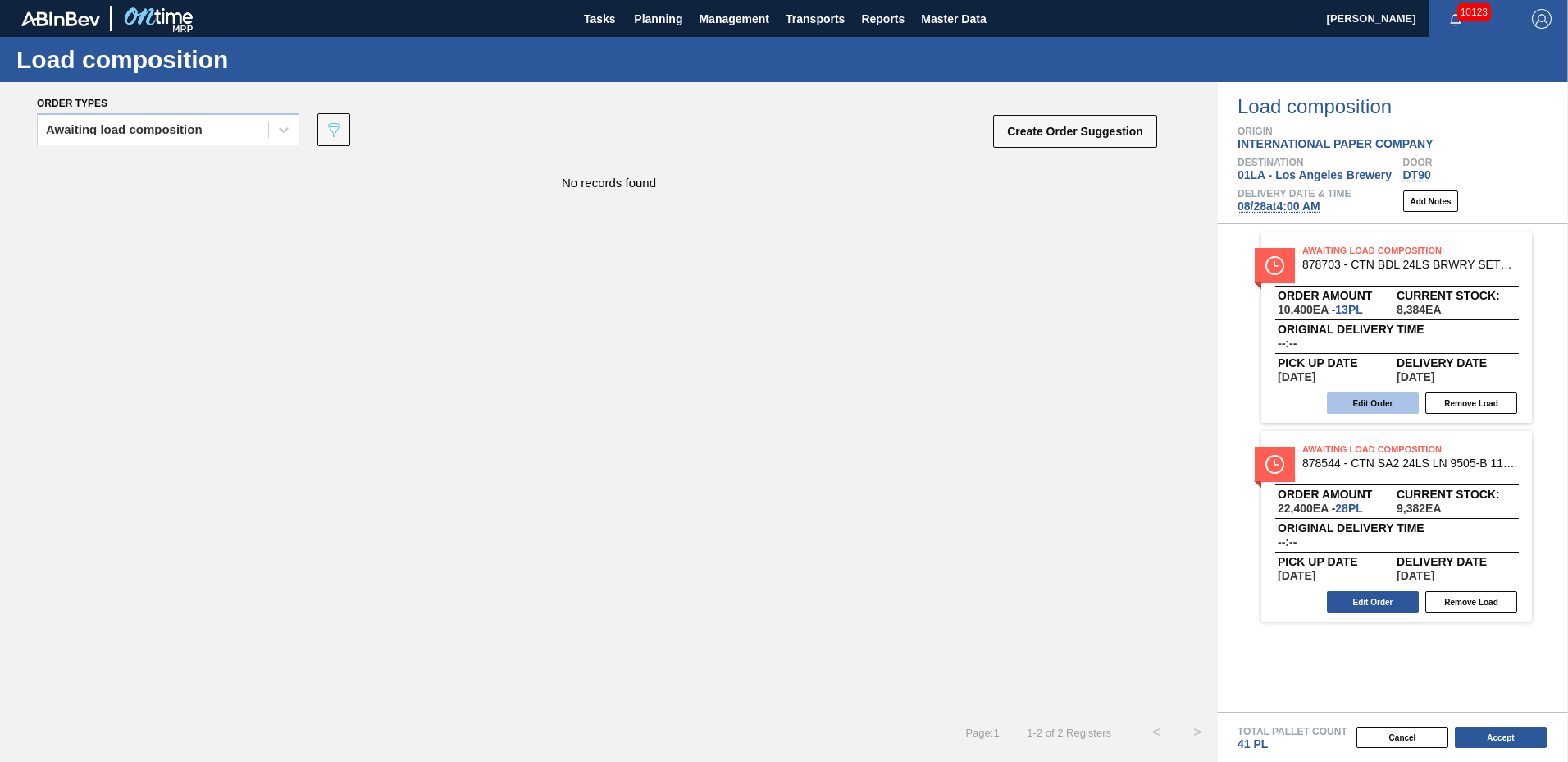
click at [1387, 397] on button "Edit Order" at bounding box center [1373, 403] width 92 height 21
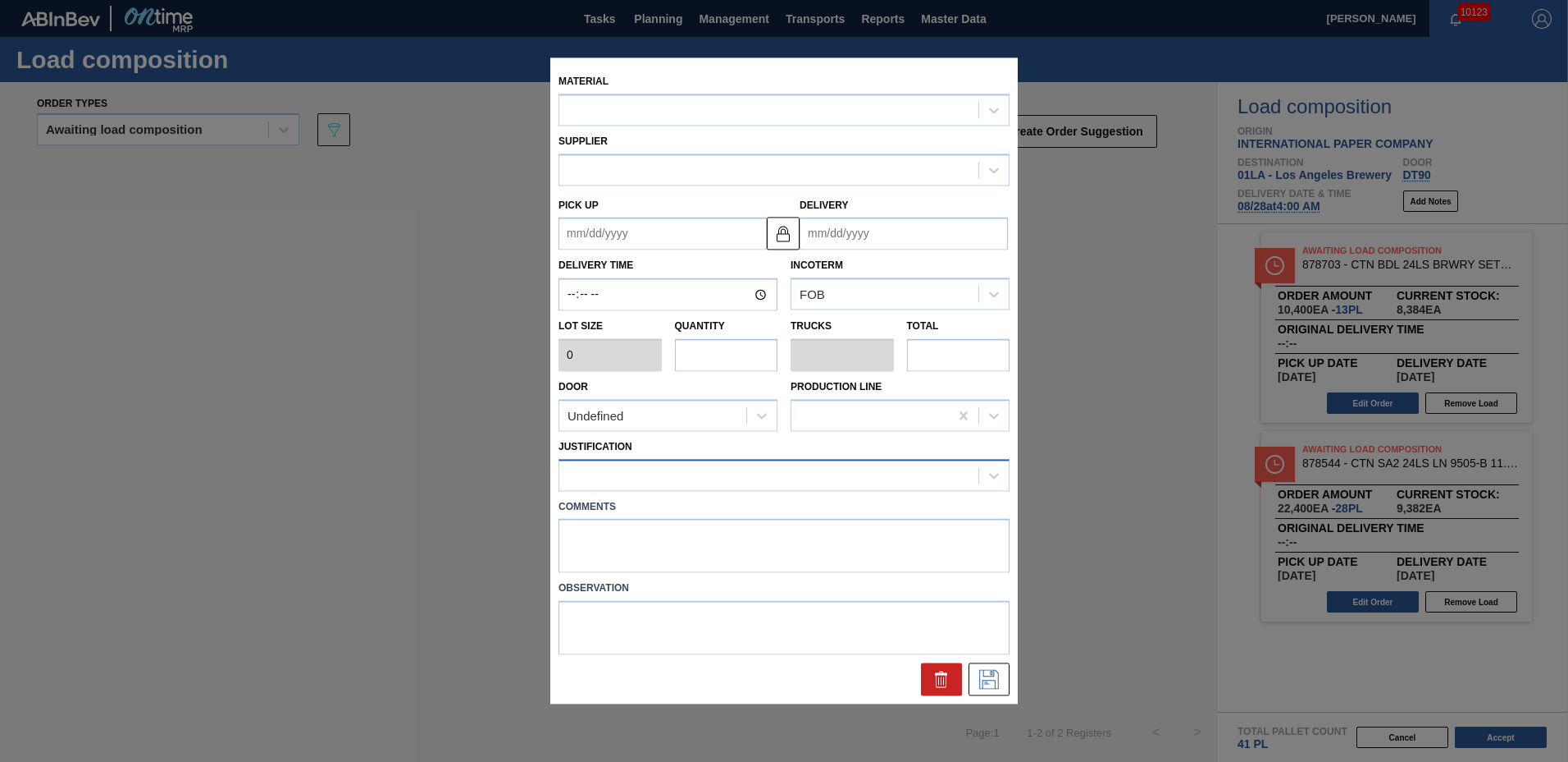
type input "800"
type input "13"
type input "0.25"
type input "10,400"
type up "09/14/2025"
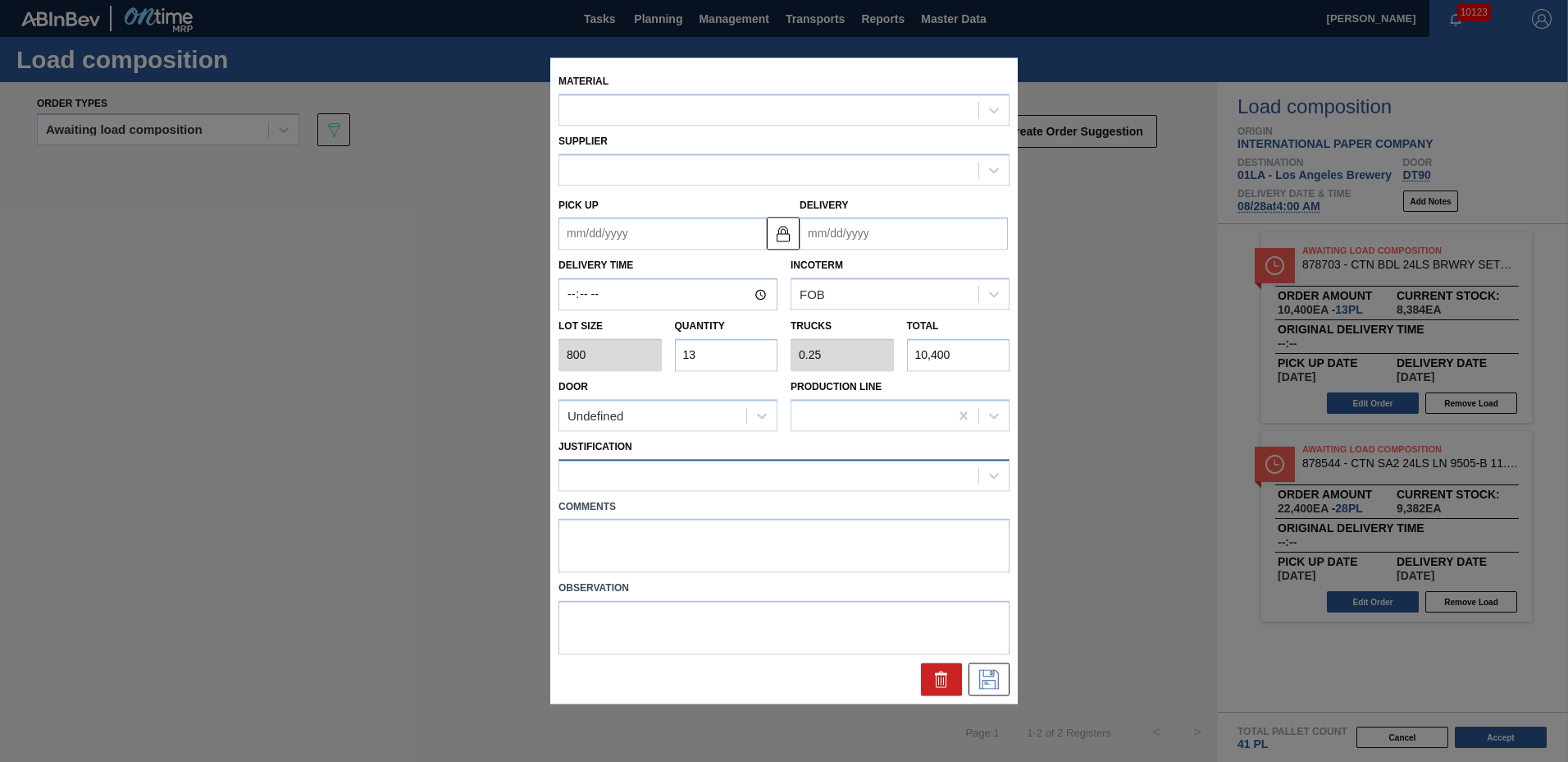
type input "09/15/2025"
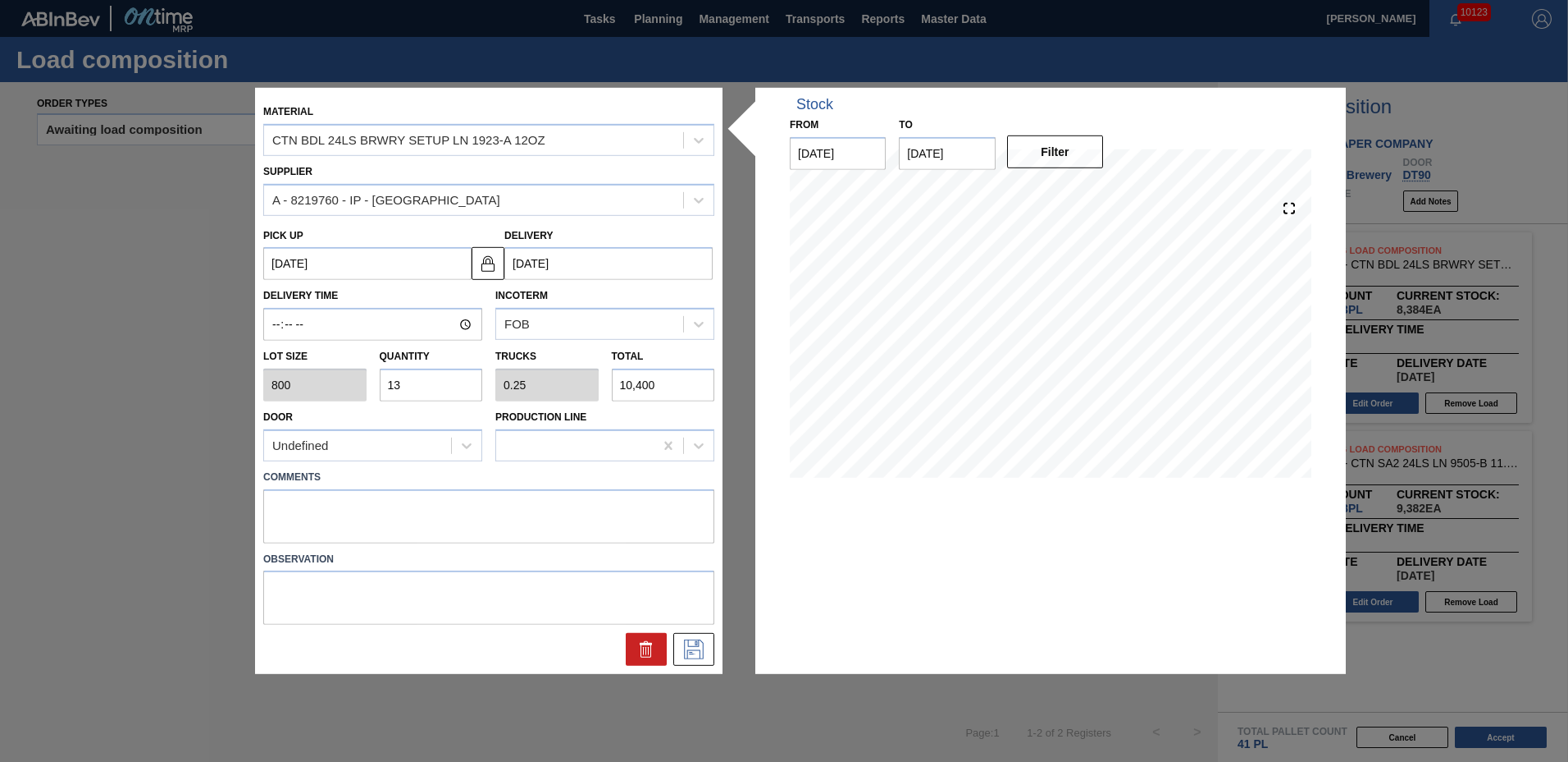
drag, startPoint x: 430, startPoint y: 387, endPoint x: 0, endPoint y: 187, distance: 474.2
click at [0, 0] on html "Tasks Planning Management Transports Reports Master Data Greta Adams 10123 Mark…" at bounding box center [784, 0] width 1568 height 0
type input "1"
type input "0.019"
type input "800"
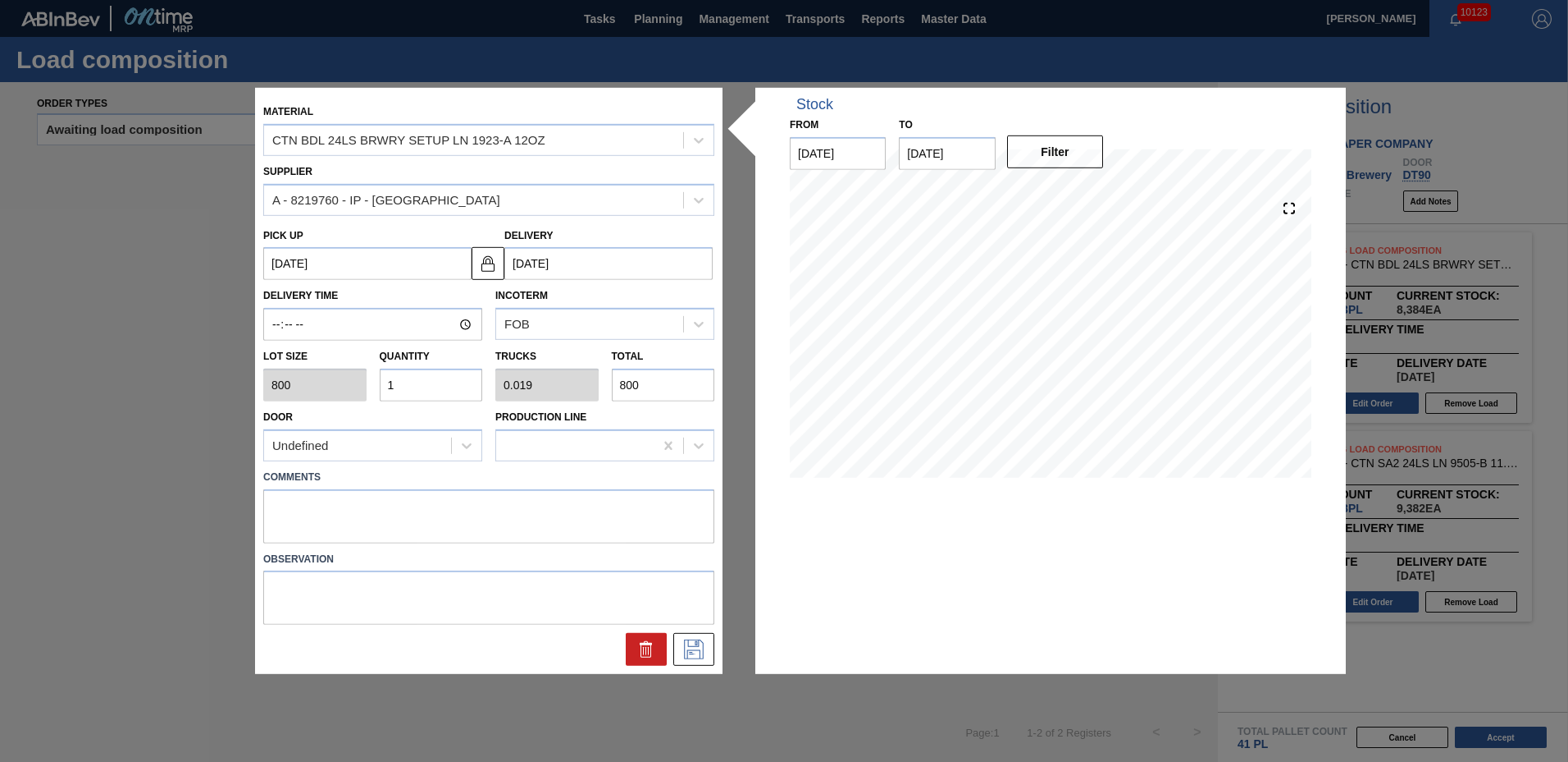
type input "16"
type input "0.308"
type input "12,800"
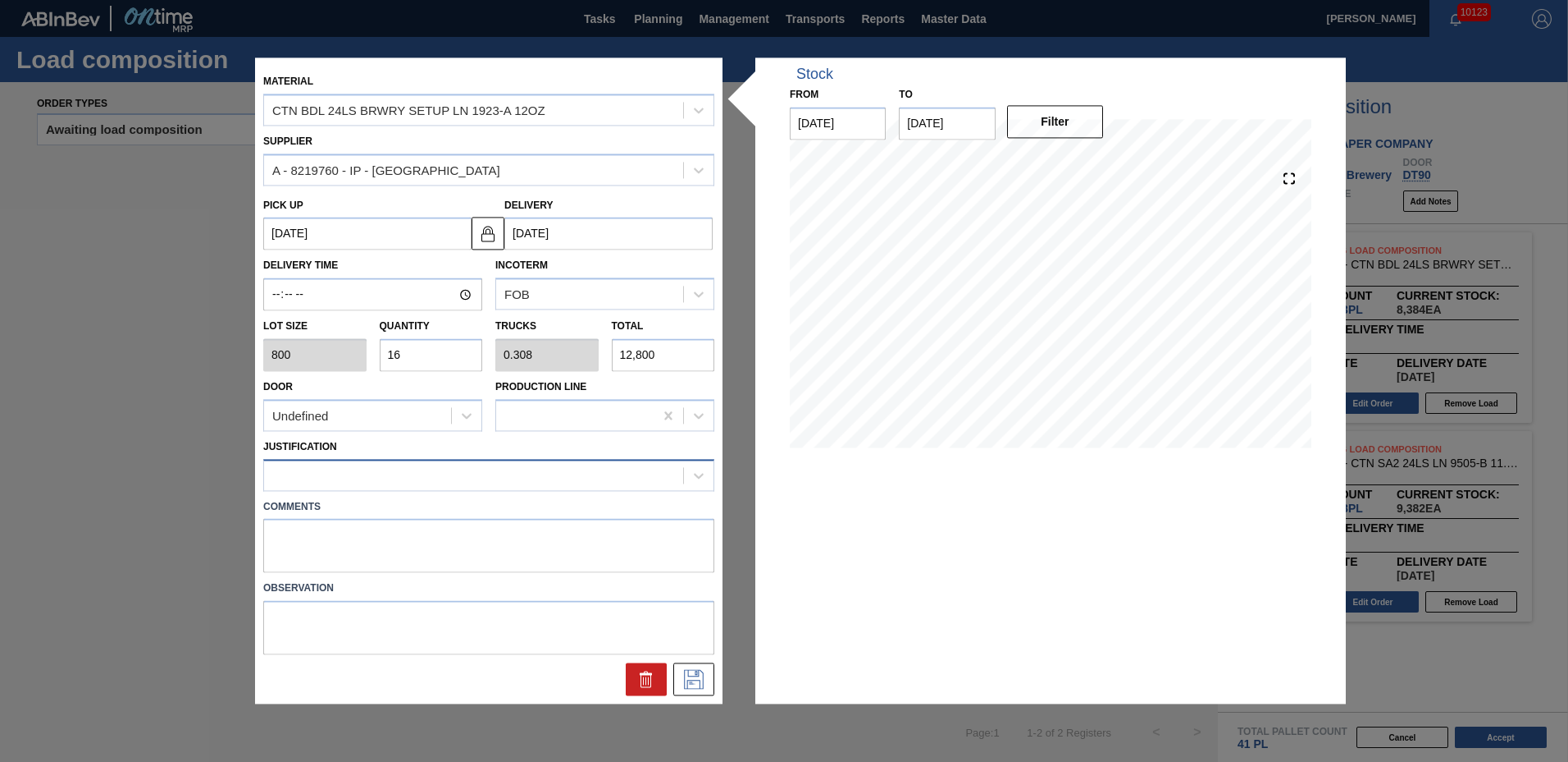
type input "16"
click at [295, 476] on div at bounding box center [474, 474] width 419 height 23
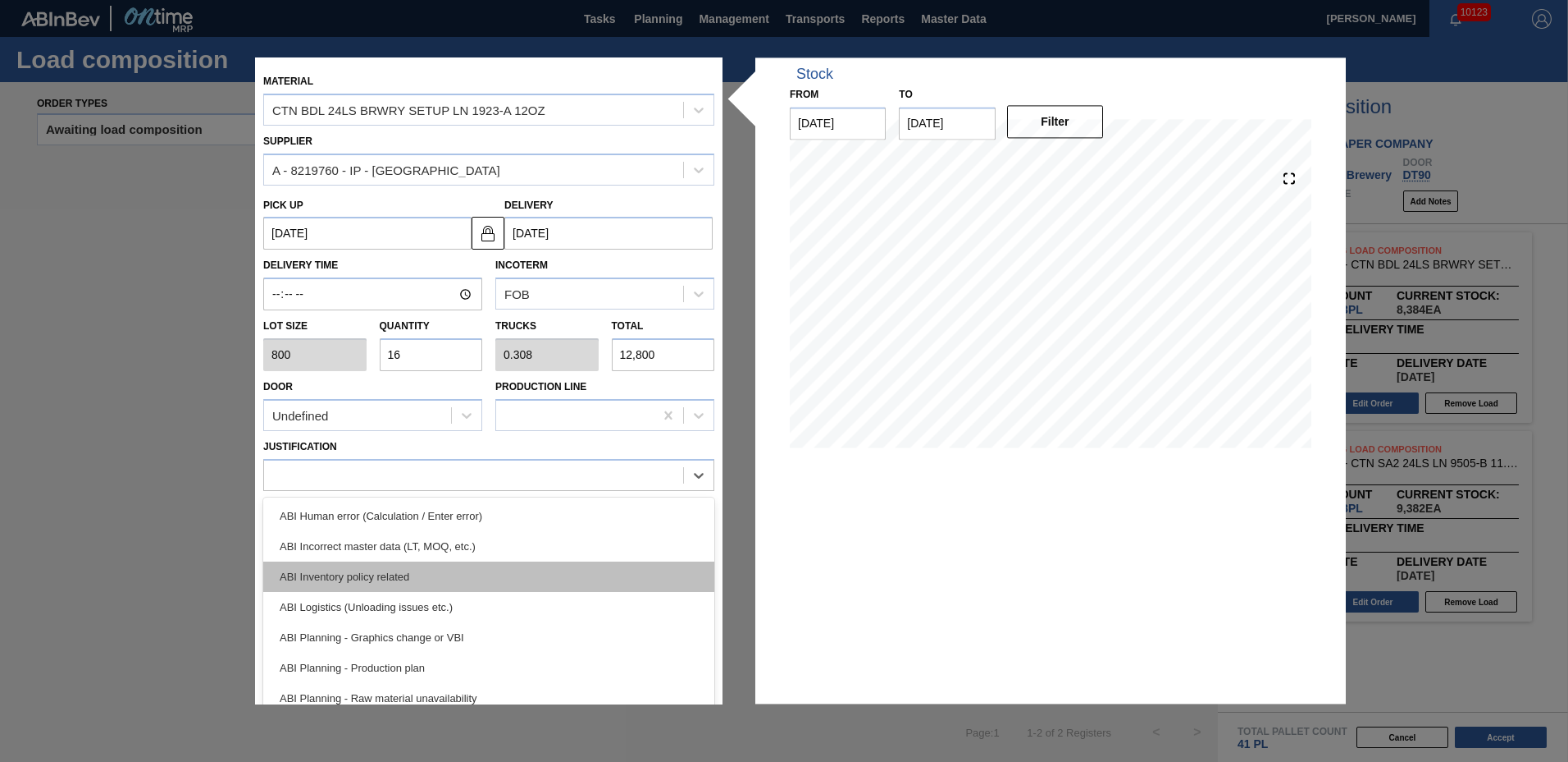
click at [285, 569] on div "ABI Inventory policy related" at bounding box center [489, 576] width 451 height 30
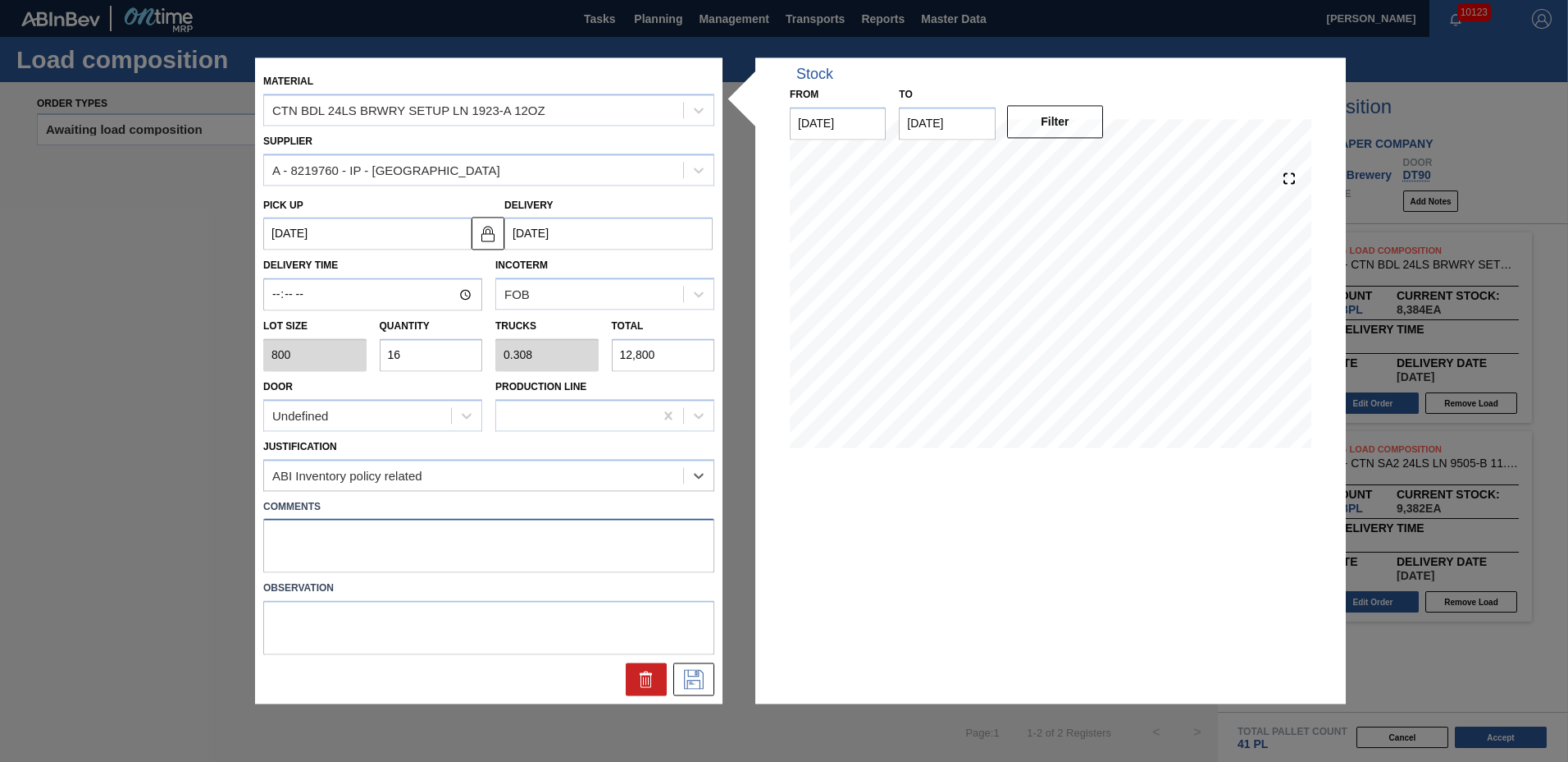
click at [433, 548] on textarea at bounding box center [489, 546] width 451 height 55
type textarea "TAIL"
click at [689, 673] on icon at bounding box center [693, 679] width 26 height 20
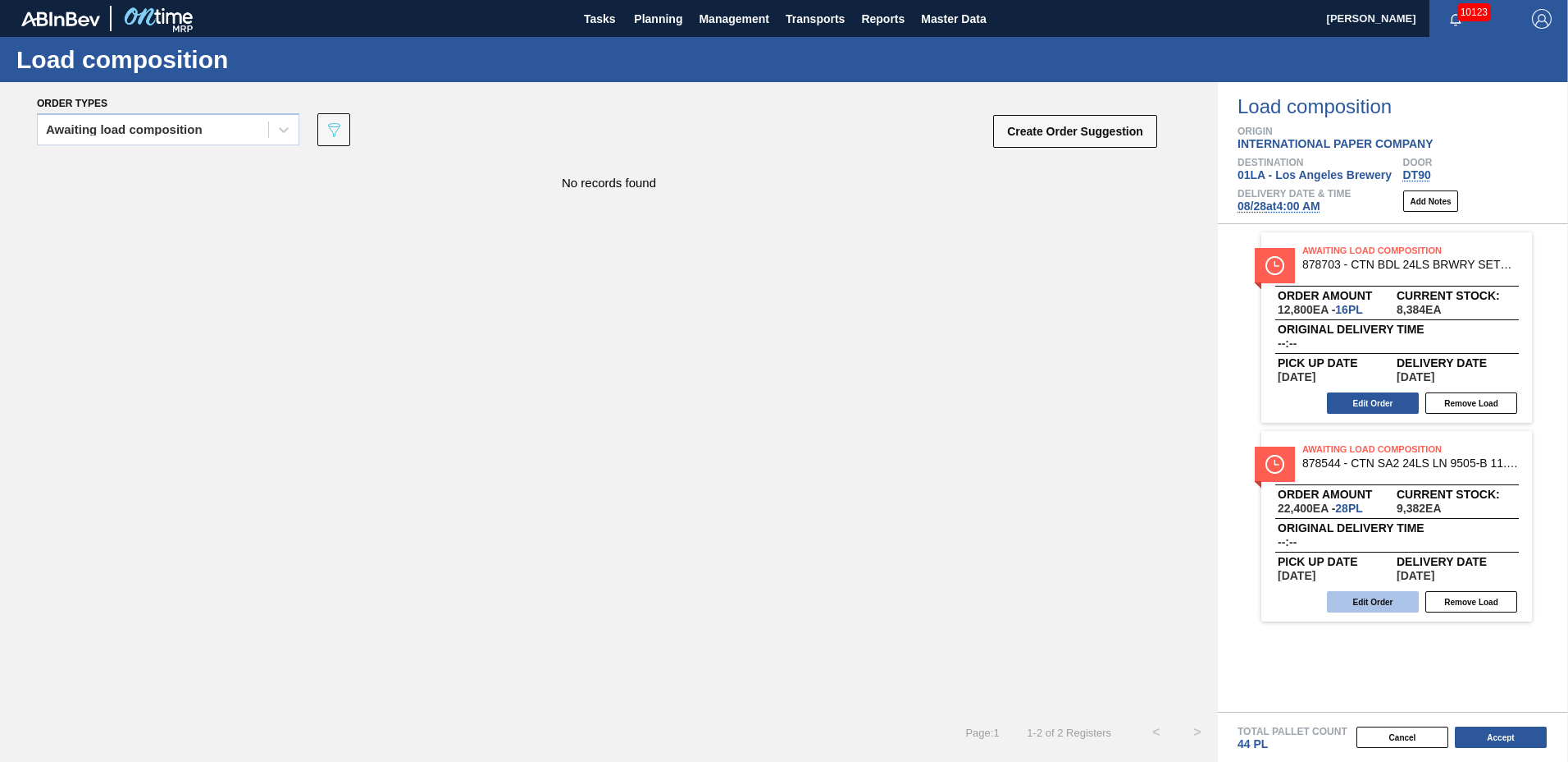
click at [1379, 599] on button "Edit Order" at bounding box center [1373, 602] width 92 height 21
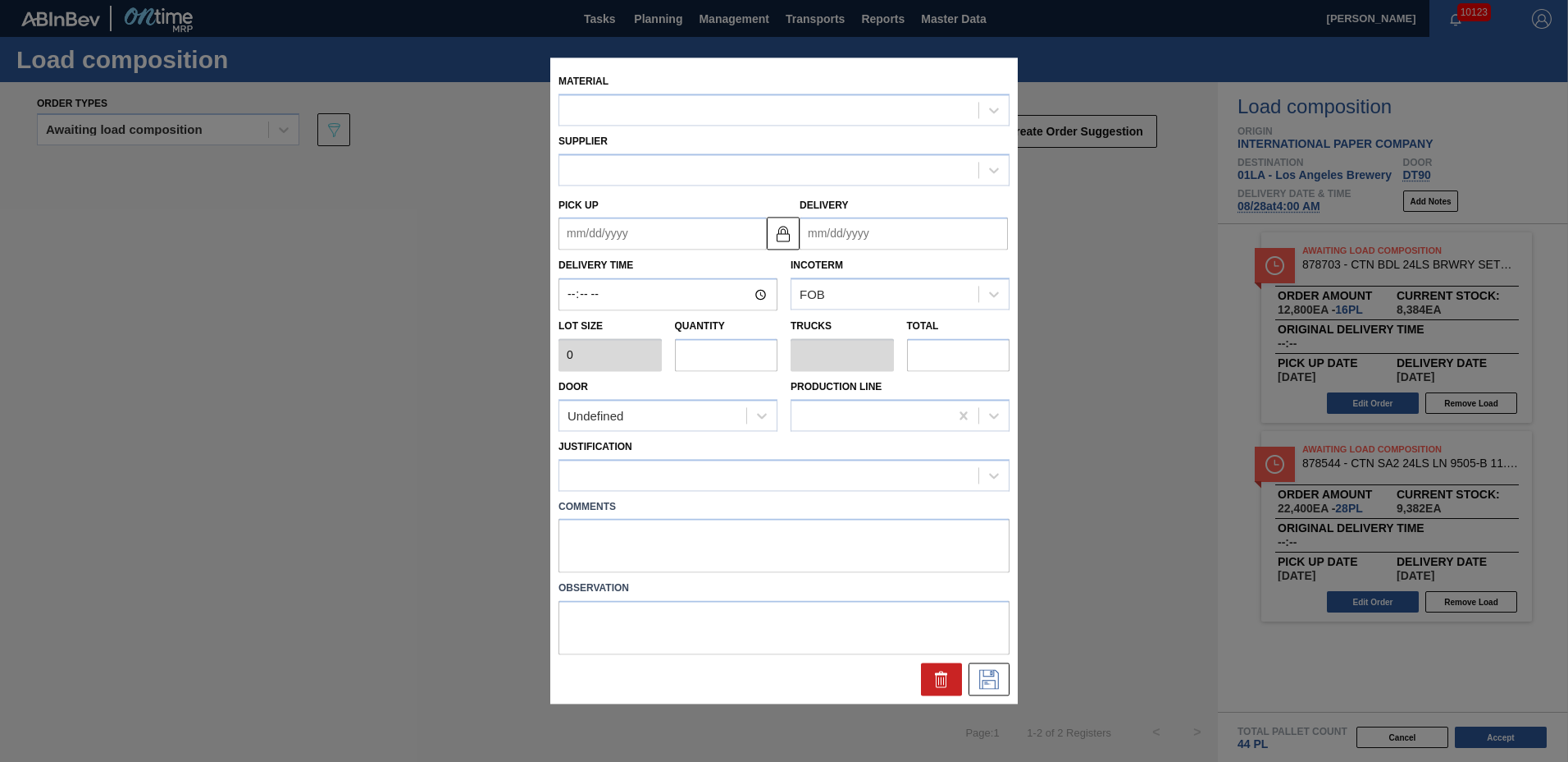
type input "800"
type input "28"
type input "0.636"
type input "22,400"
type up "[DATE]"
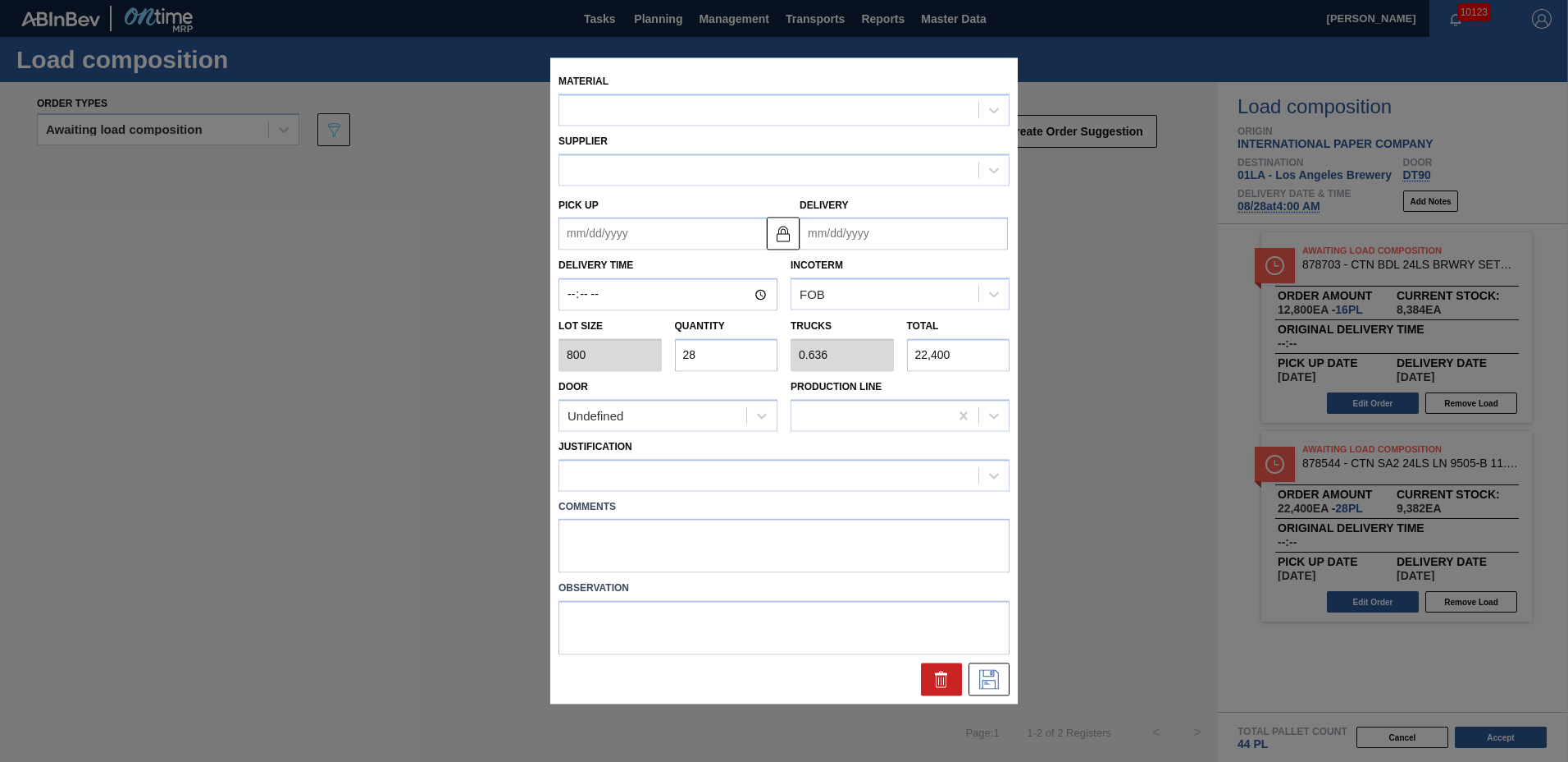
type input "[DATE]"
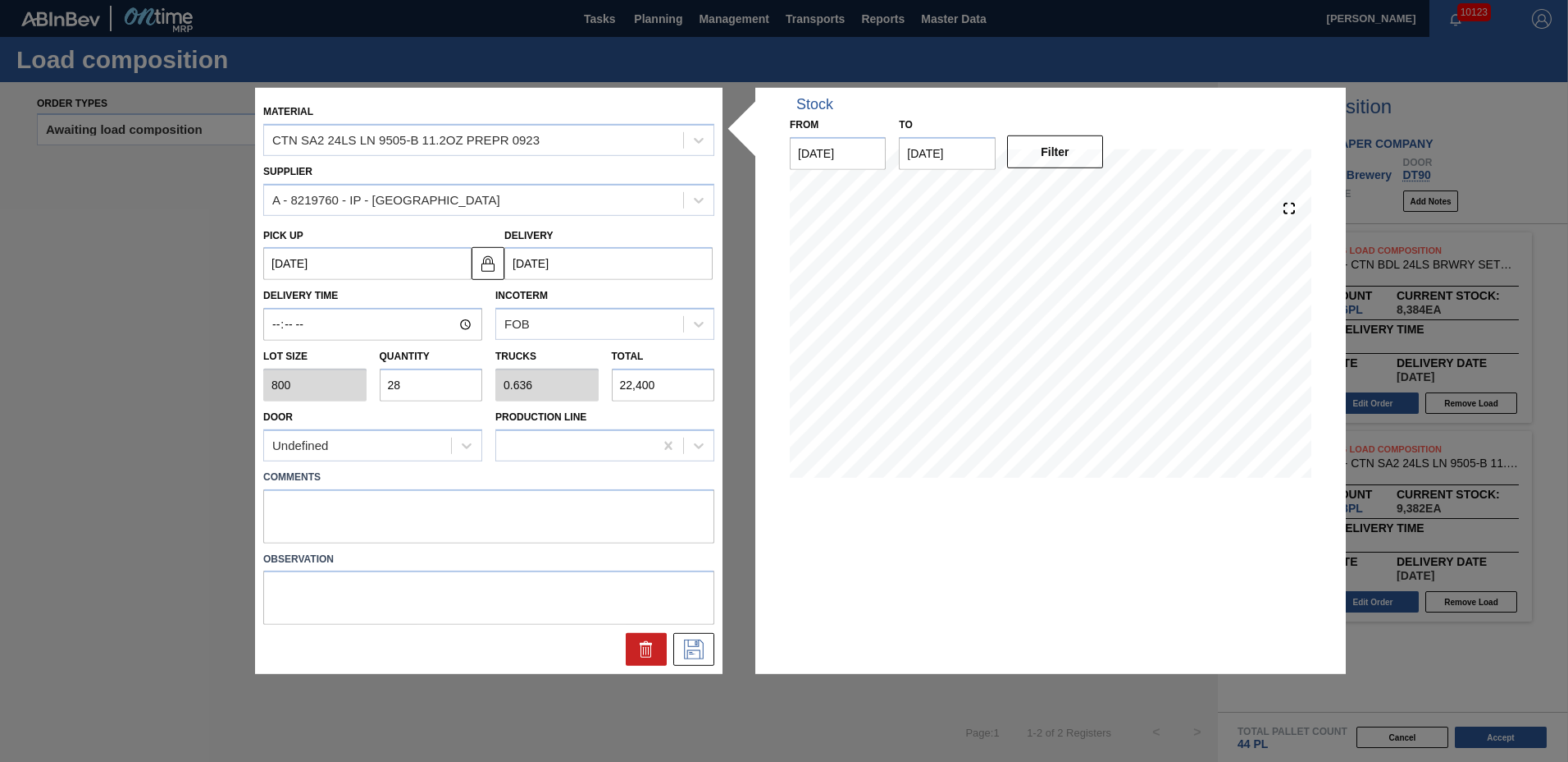
click at [432, 379] on input "28" at bounding box center [431, 385] width 103 height 33
type input "2"
type input "0.045"
type input "1,600"
type input "0"
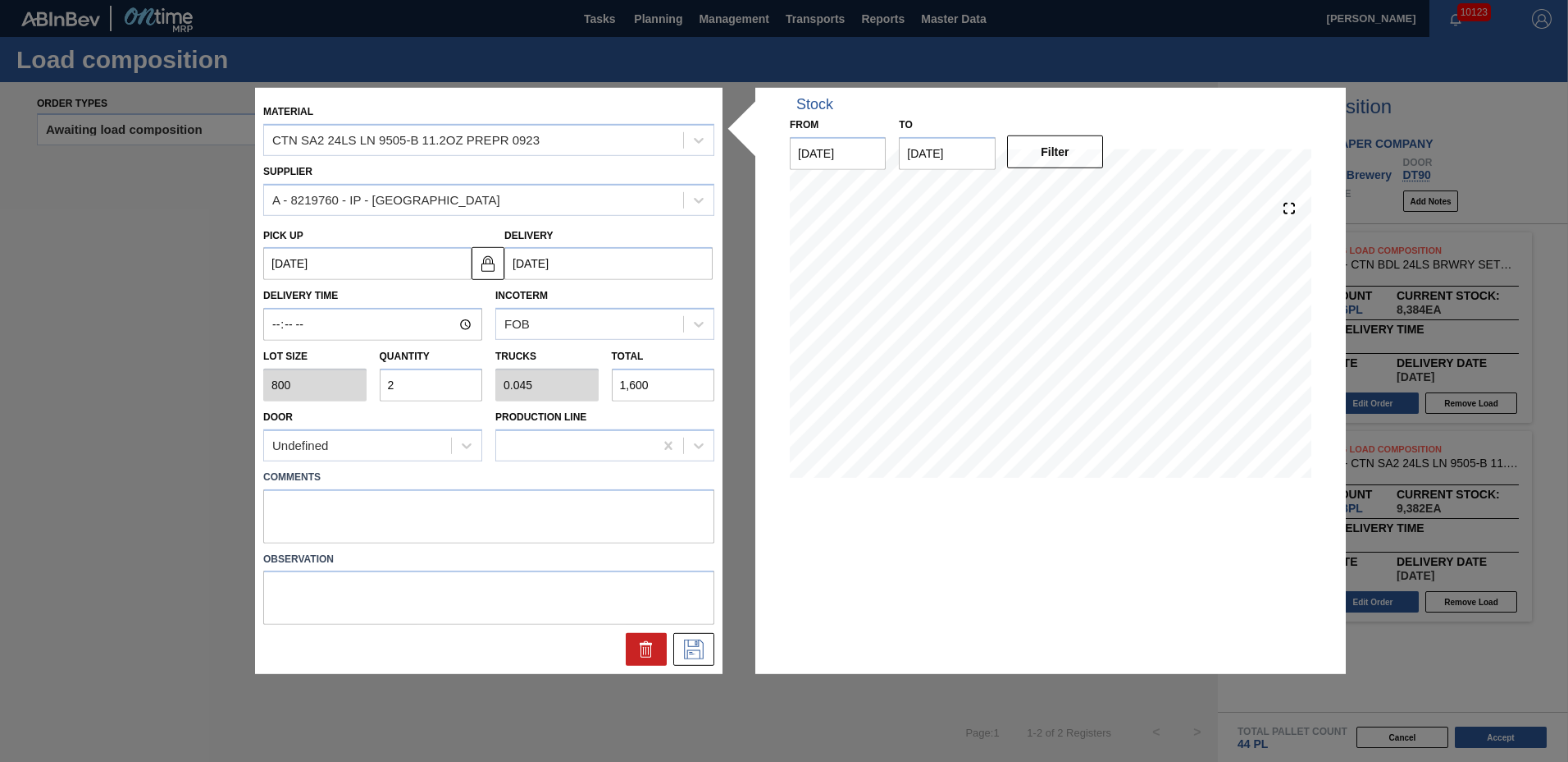
type input "0"
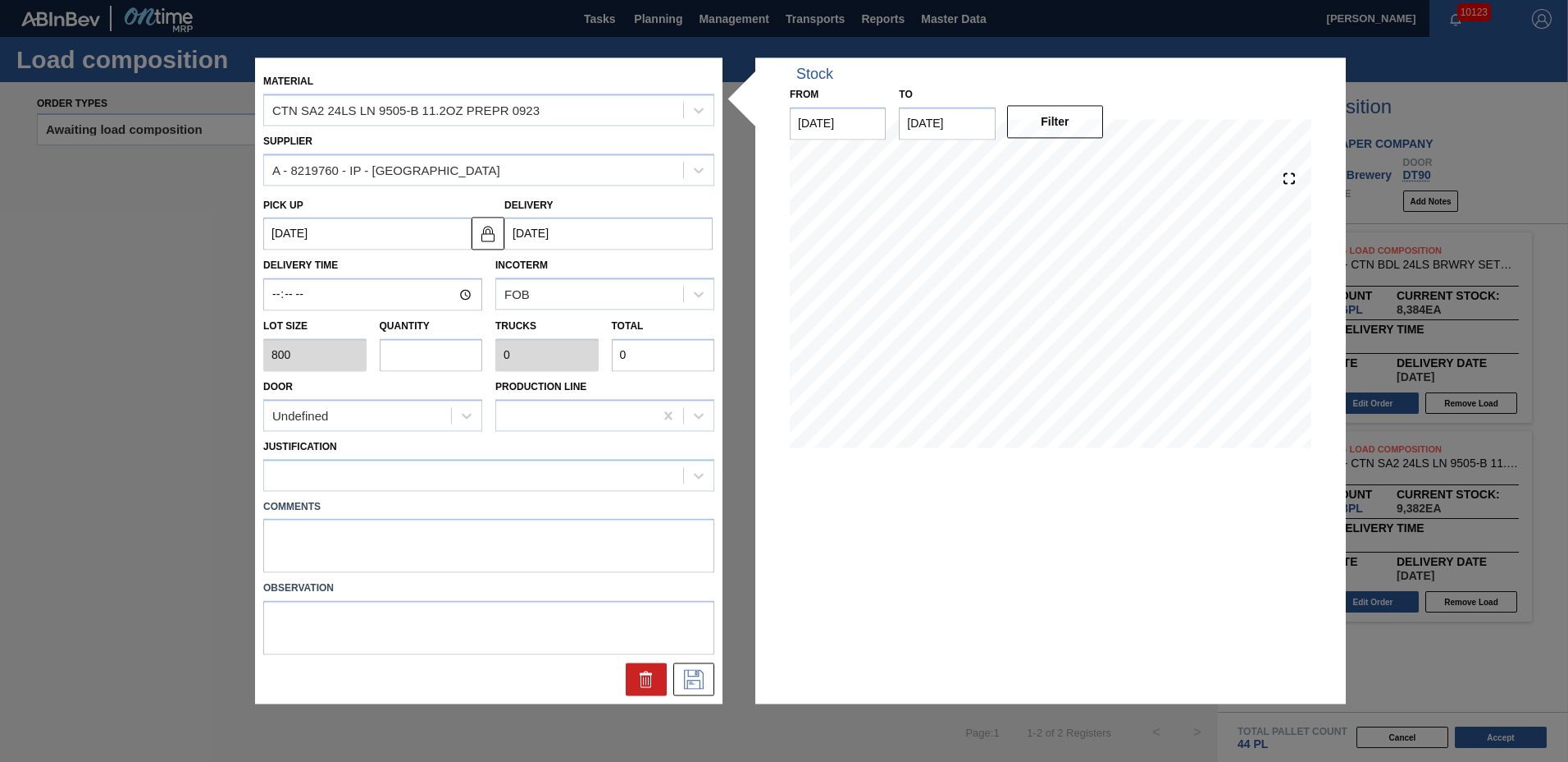
type input "3"
type input "0.068"
type input "2,400"
type input "36"
type input "0.818"
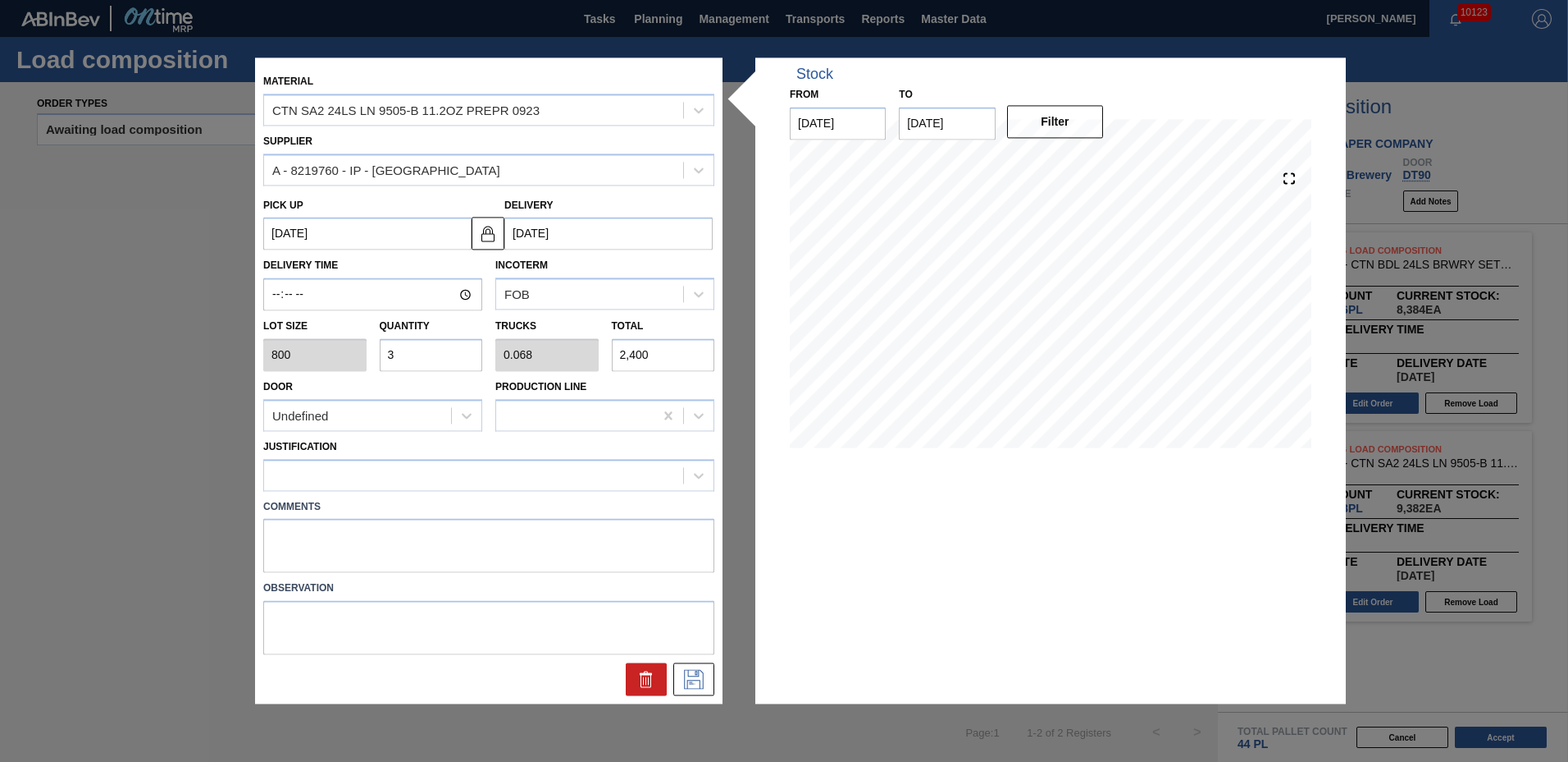
type input "28,800"
type input "36"
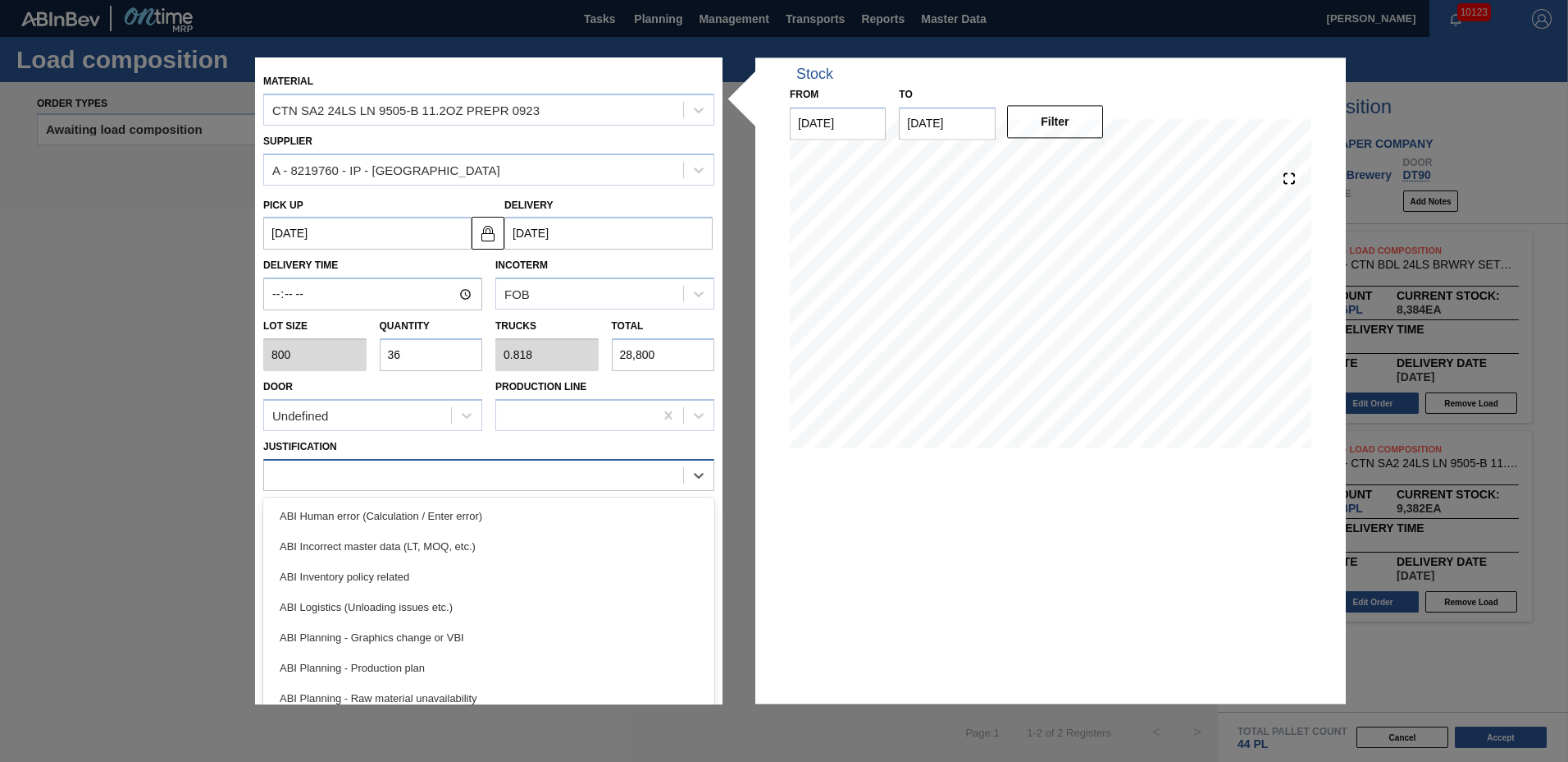
click at [391, 470] on div at bounding box center [474, 474] width 419 height 23
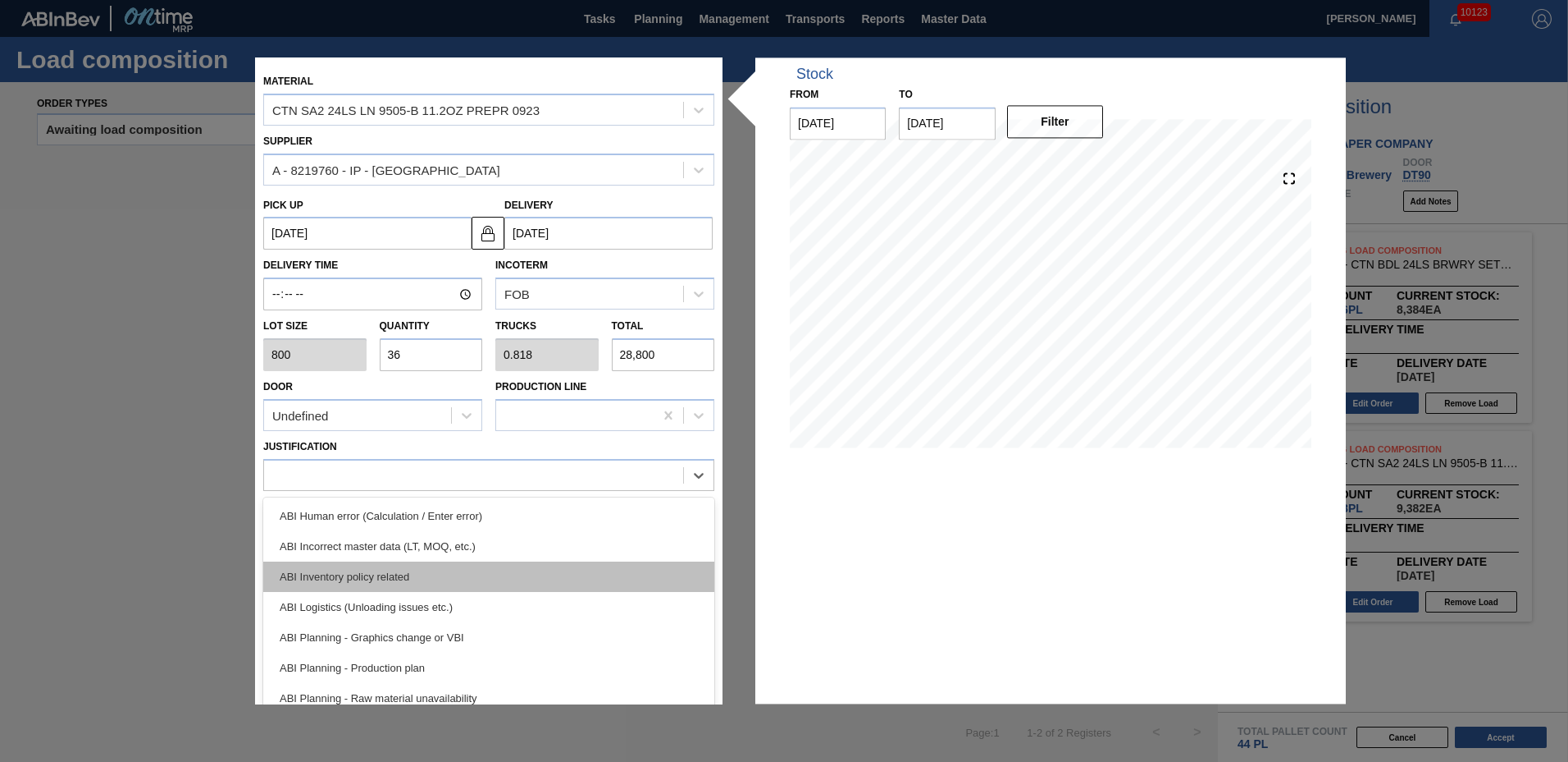
click at [332, 568] on div "ABI Inventory policy related" at bounding box center [489, 576] width 451 height 30
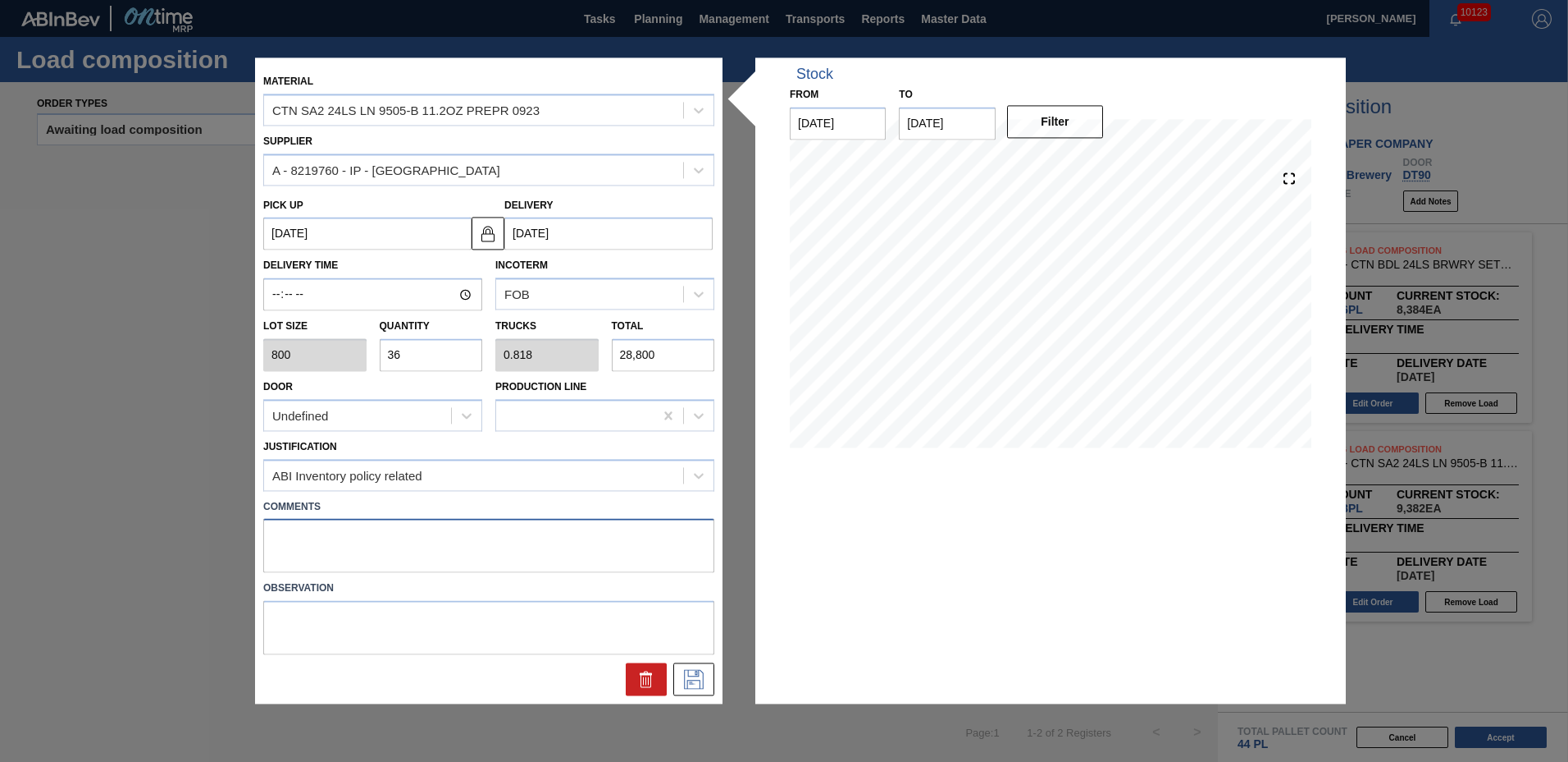
click at [332, 552] on textarea at bounding box center [489, 546] width 451 height 55
type textarea "NOSE"
click at [694, 681] on icon at bounding box center [693, 679] width 26 height 20
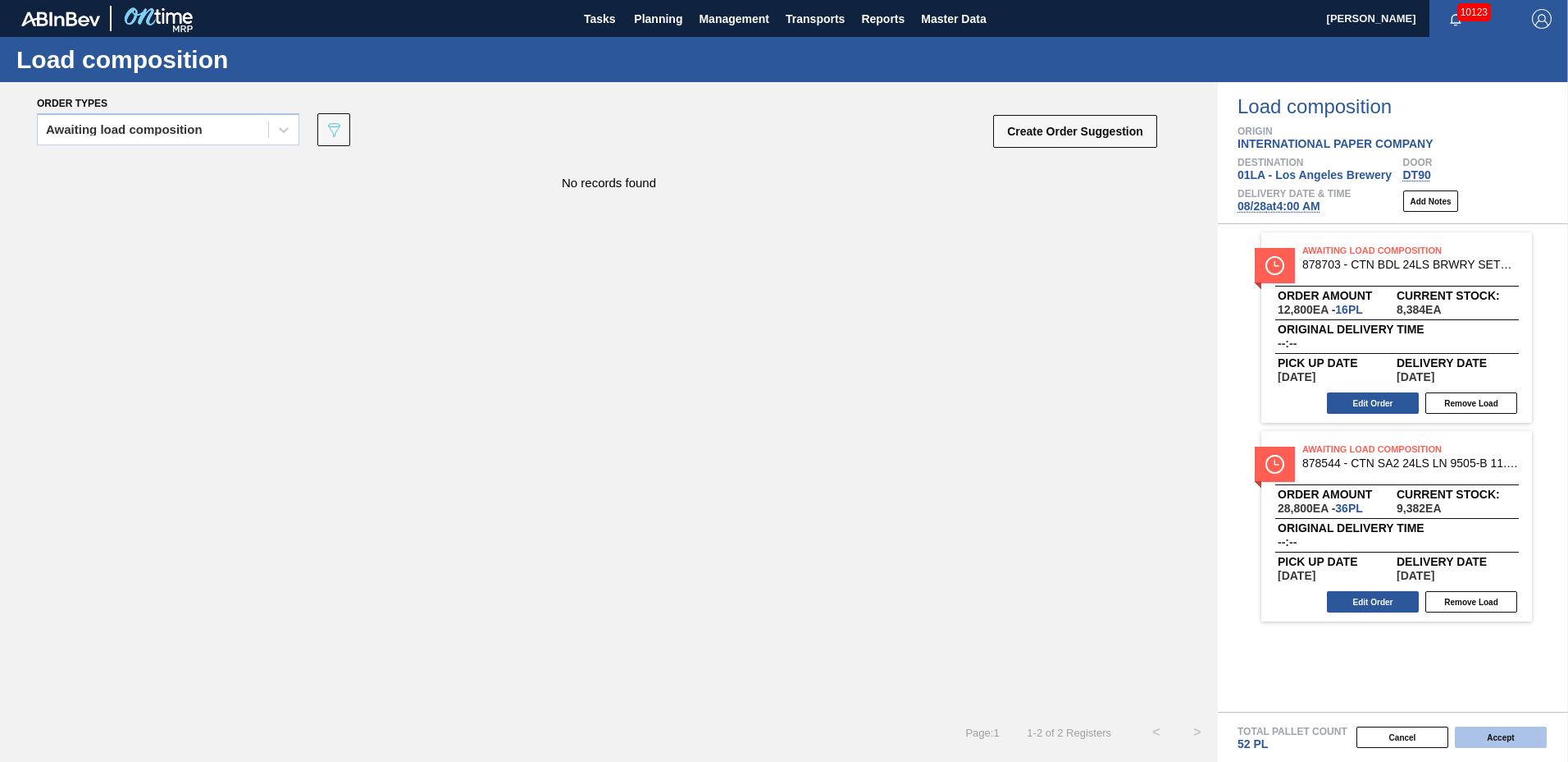
click at [1492, 737] on button "Accept" at bounding box center [1501, 737] width 92 height 21
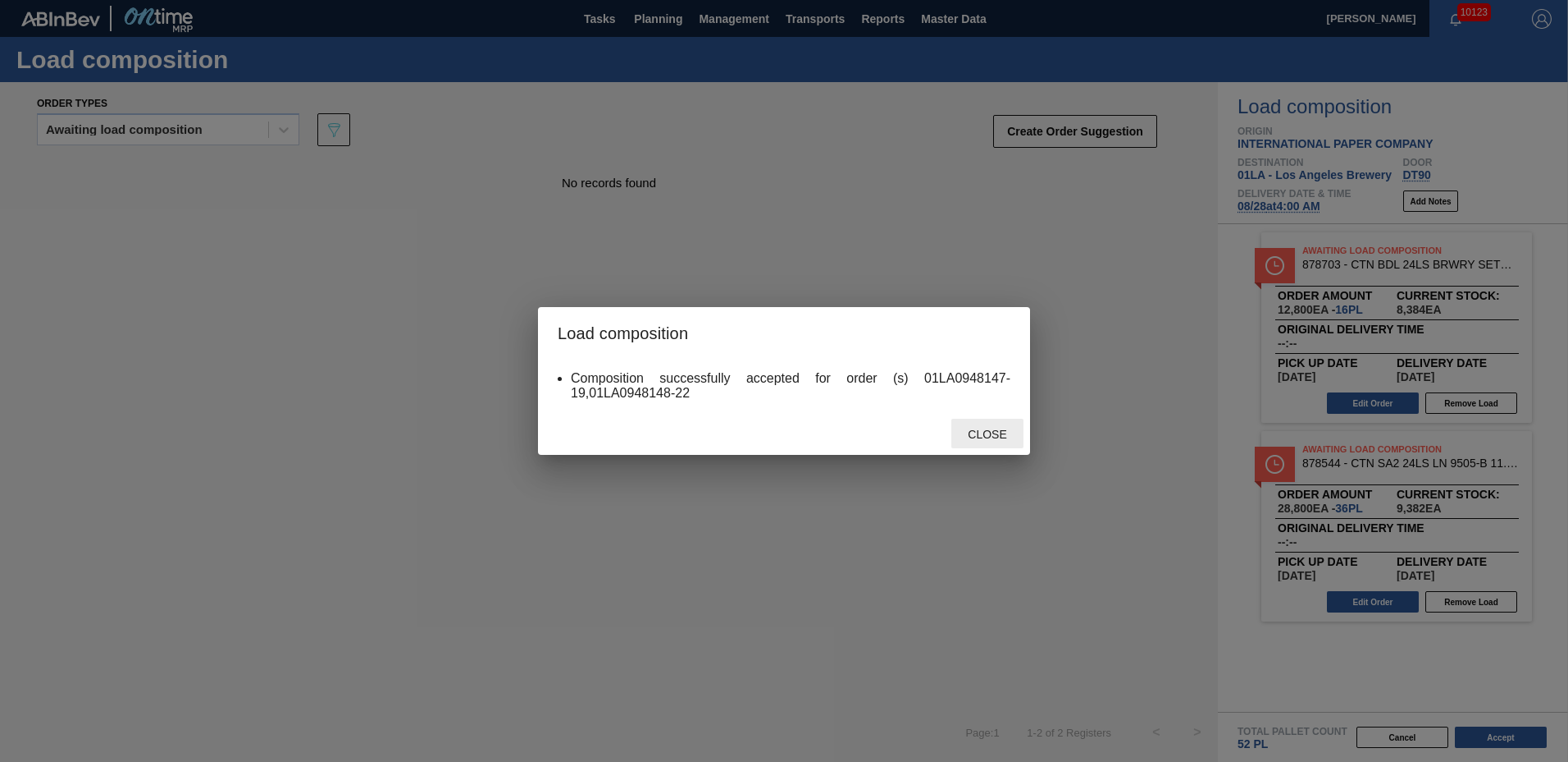
click at [992, 427] on span "Close" at bounding box center [987, 433] width 64 height 13
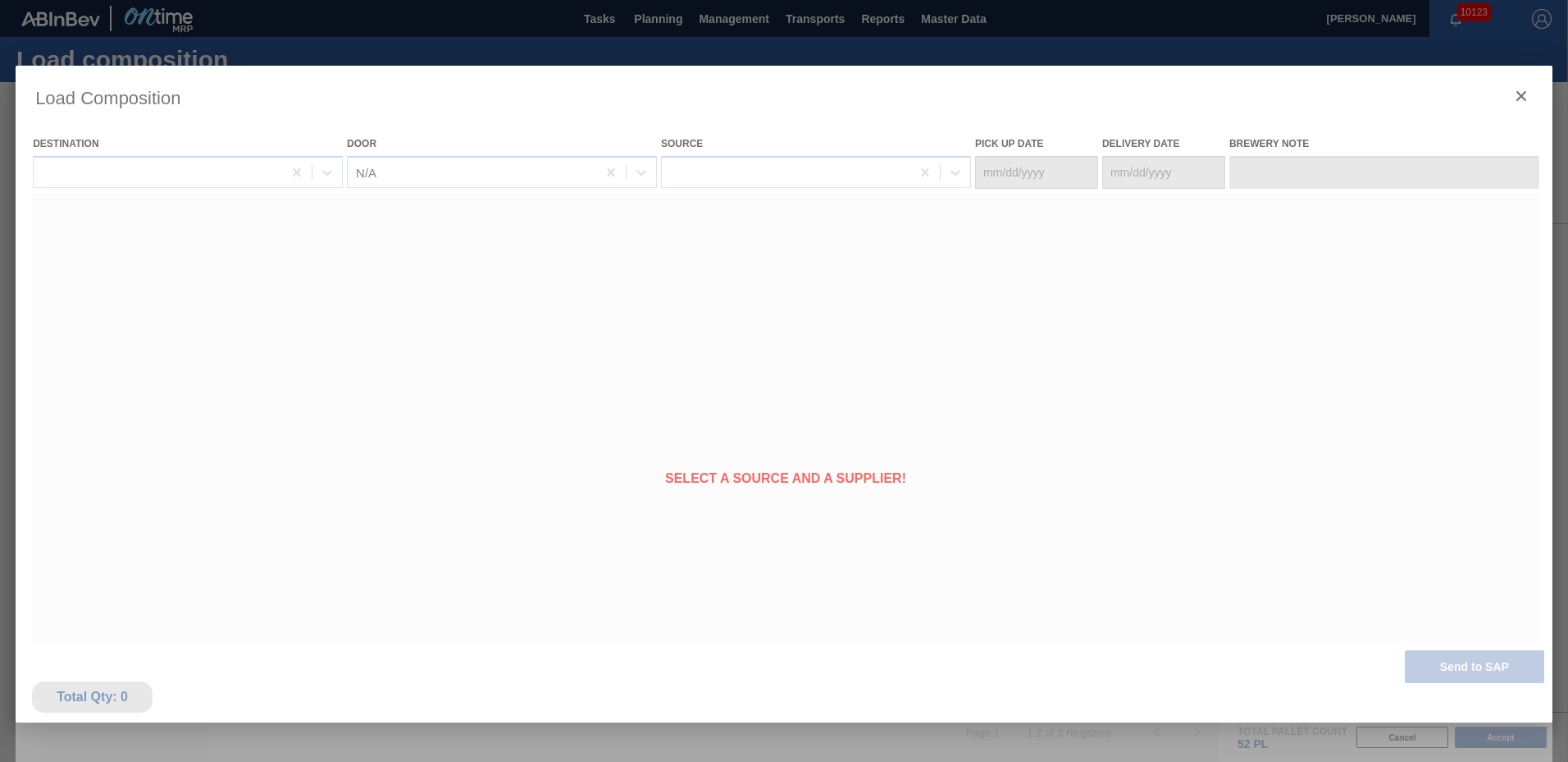
type Date "[DATE]"
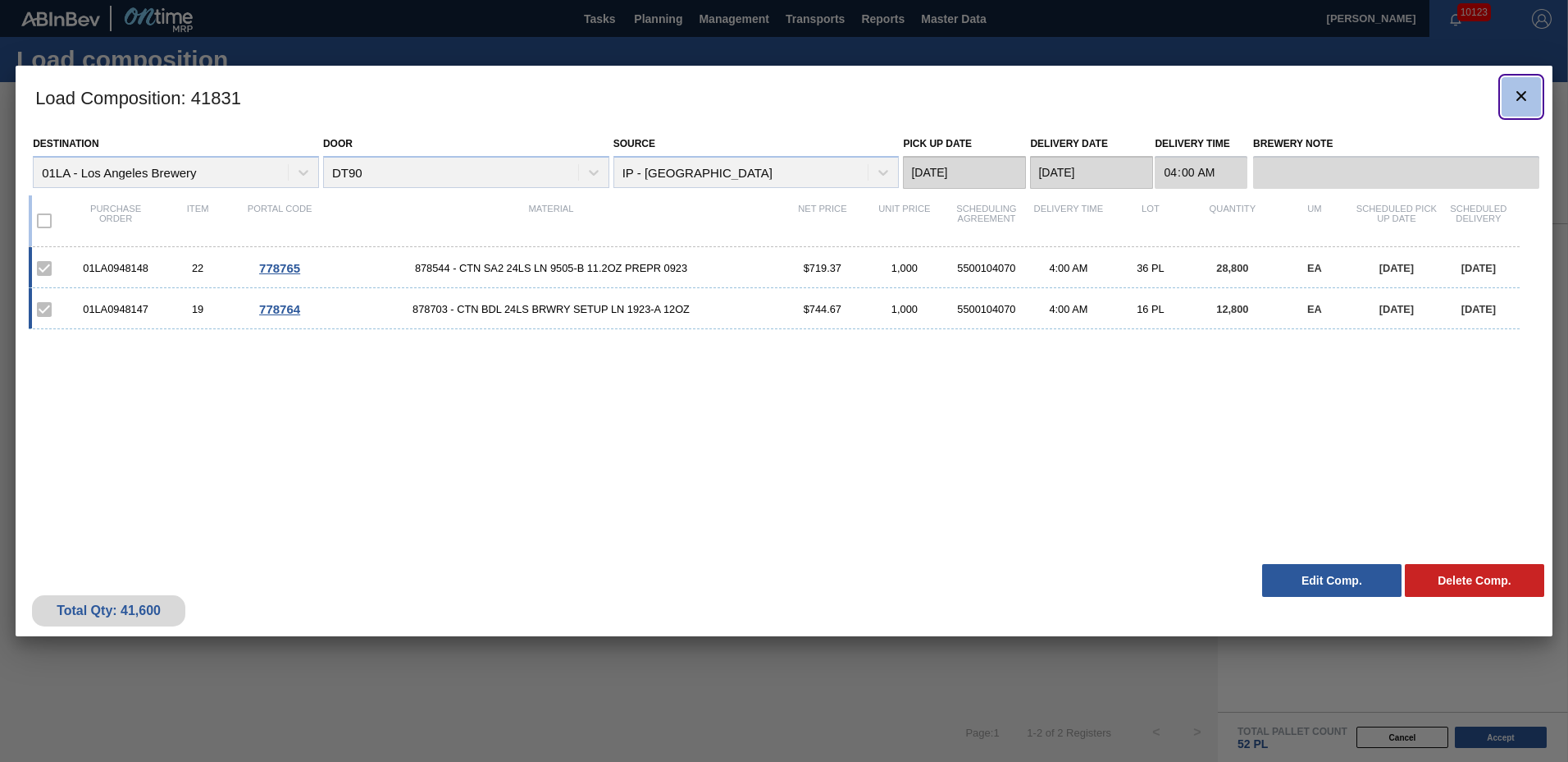
click at [1533, 92] on button "botão de ícone" at bounding box center [1521, 97] width 39 height 39
